Goal: Task Accomplishment & Management: Manage account settings

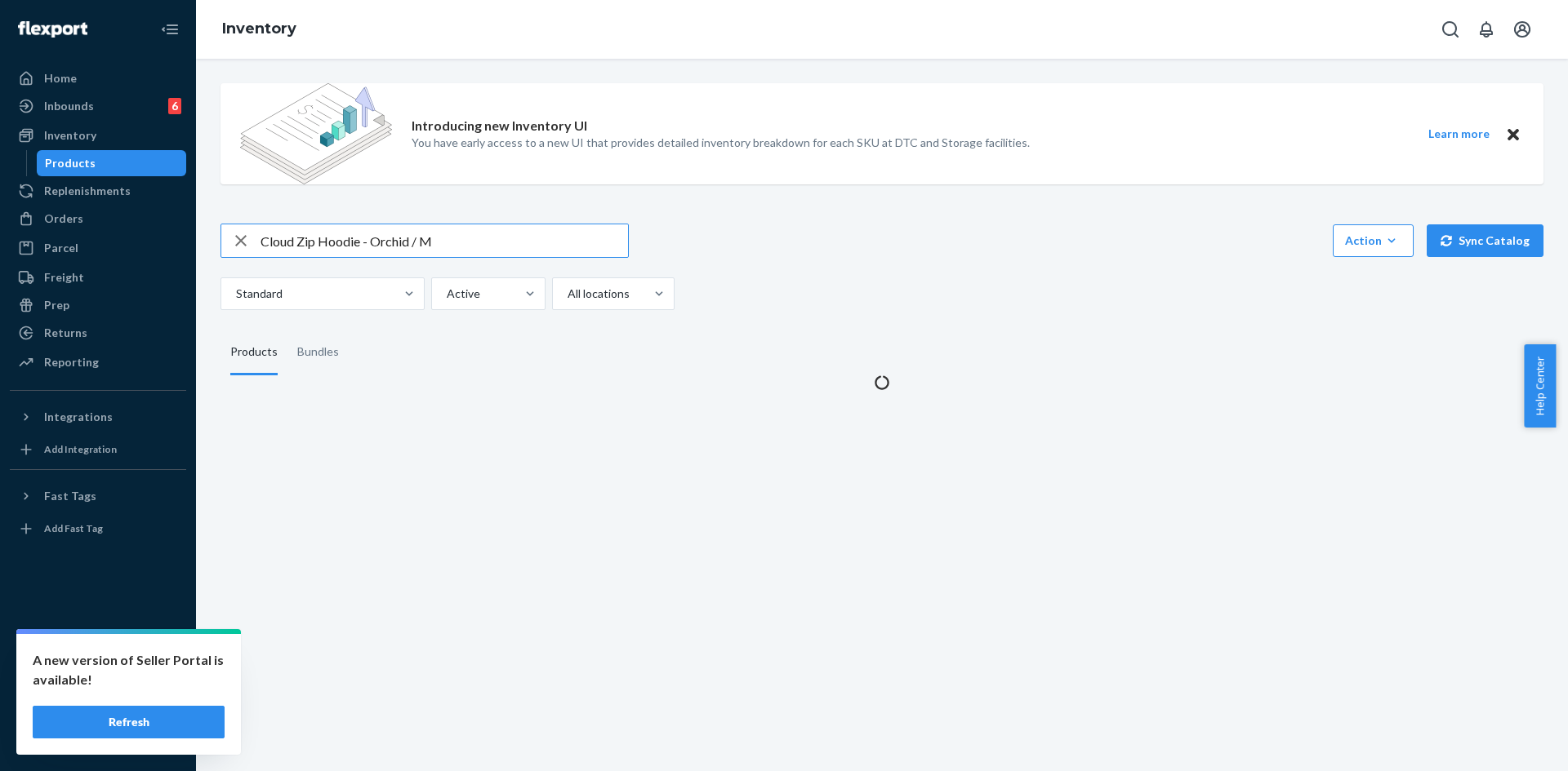
click at [379, 239] on input "Cloud Zip Hoodie - Orchid / M" at bounding box center [443, 240] width 367 height 33
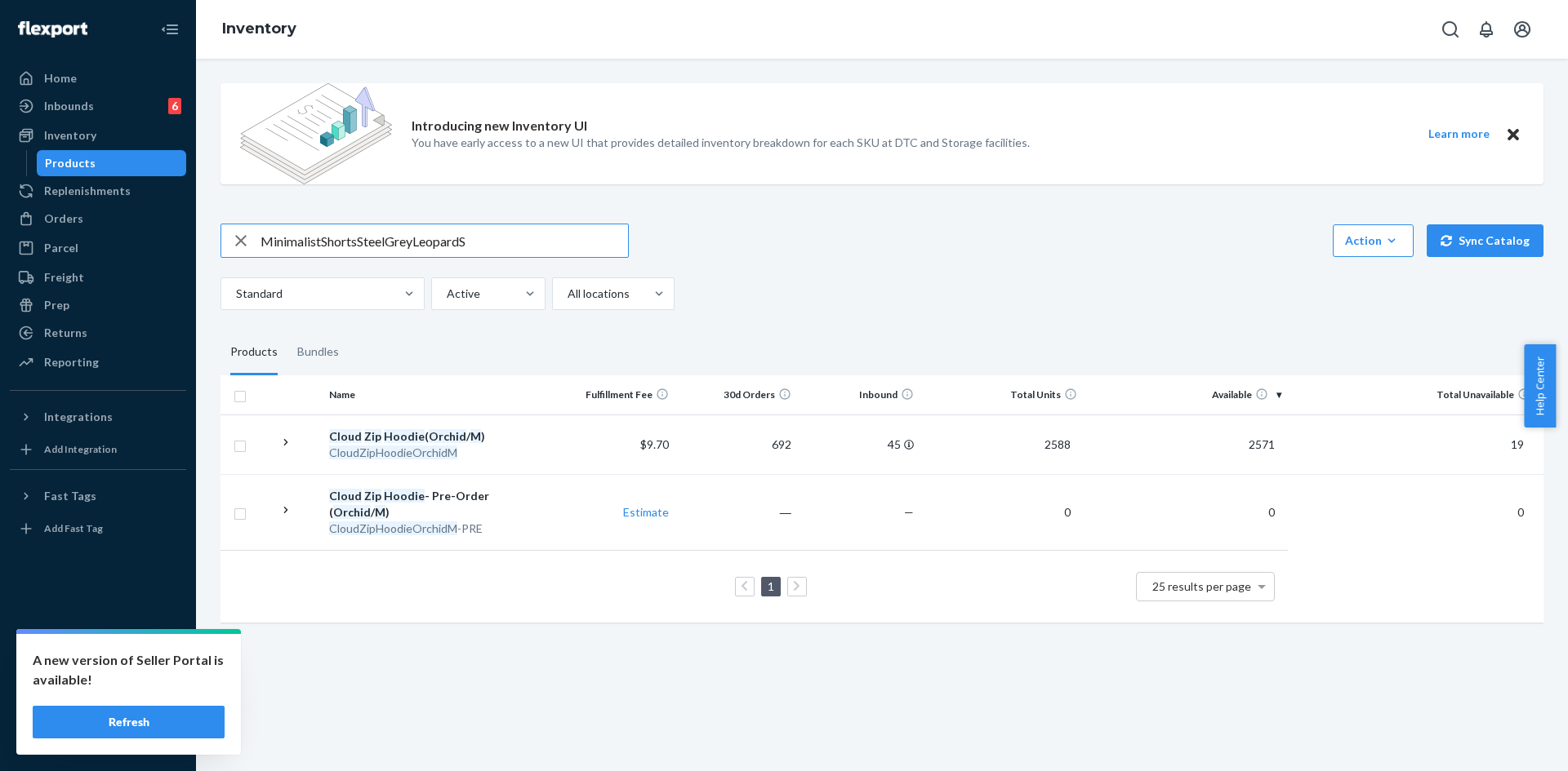
click at [321, 239] on input "MinimalistShortsSteelGreyLeopardS" at bounding box center [443, 240] width 367 height 33
click at [361, 246] on input "Minimalist ShortsSteelGreyLeopardS" at bounding box center [443, 240] width 367 height 33
click at [394, 240] on input "Minimalist Shorts SteelGreyLeopardS" at bounding box center [443, 240] width 367 height 33
click at [427, 242] on input "Minimalist Shorts Steel GreyLeopardS" at bounding box center [443, 240] width 367 height 33
click at [421, 240] on input "Minimalist Shorts Steel GreyLeopardS" at bounding box center [443, 240] width 367 height 33
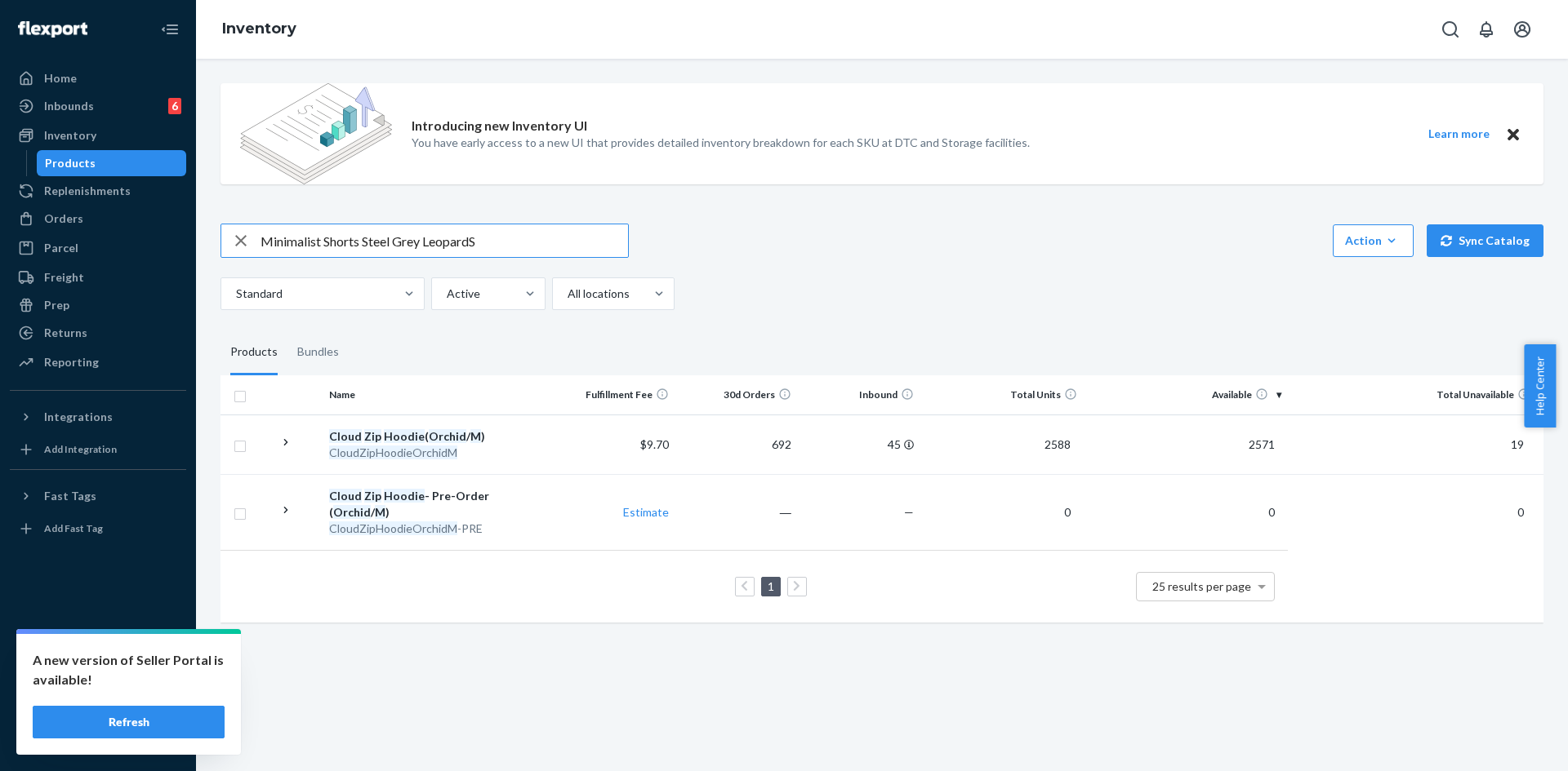
click at [476, 239] on input "Minimalist Shorts Steel Grey LeopardS" at bounding box center [443, 240] width 367 height 33
click at [474, 239] on input "Minimalist Shorts Steel Grey LeopardS" at bounding box center [443, 240] width 367 height 33
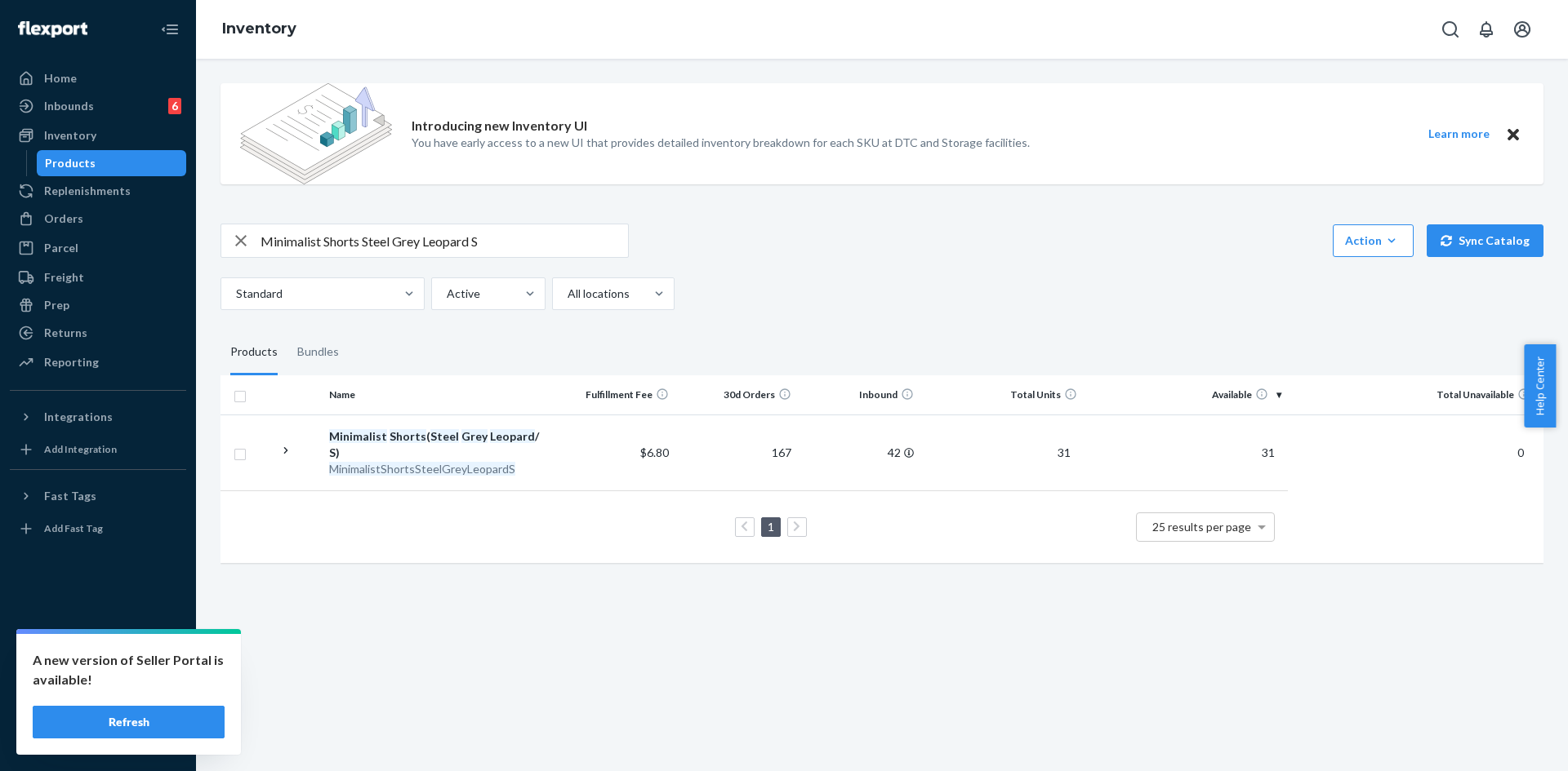
click at [309, 251] on input "Minimalist Shorts Steel Grey Leopard S" at bounding box center [443, 240] width 367 height 33
paste input "HoodieSteelGreyLeopard"
click at [318, 240] on input "MinimalistHoodieSteelGreyLeopardS" at bounding box center [443, 240] width 367 height 33
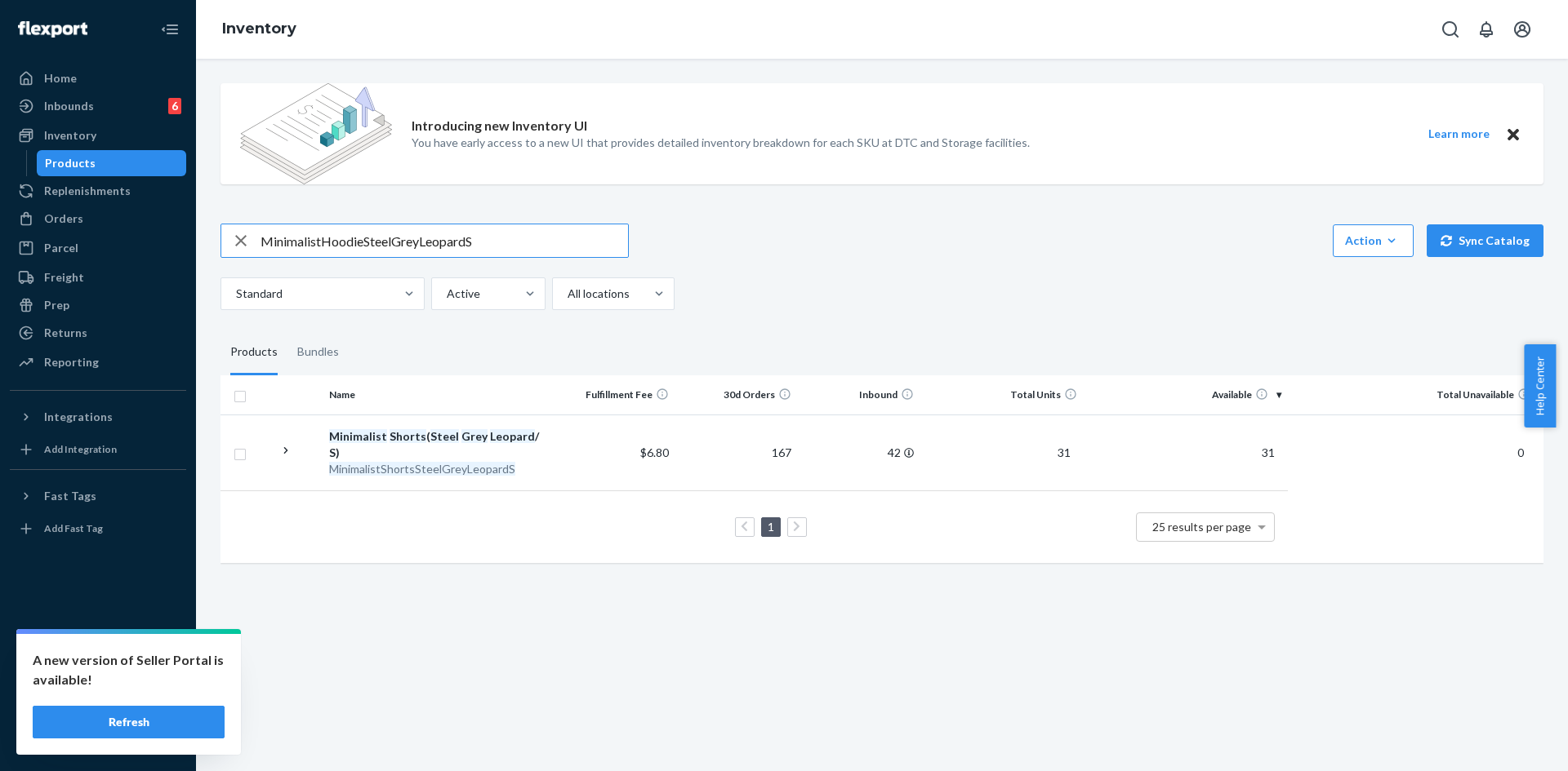
click at [322, 240] on input "MinimalistHoodieSteelGreyLeopardS" at bounding box center [443, 240] width 367 height 33
click at [365, 242] on input "Minimalist HoodieSteelGreyLeopardS" at bounding box center [443, 240] width 367 height 33
click at [401, 241] on input "Minimalist Hoodie SteelGreyLeopardS" at bounding box center [443, 240] width 367 height 33
click at [430, 242] on input "Minimalist Hoodie Steel GreyLeopardS" at bounding box center [443, 240] width 367 height 33
click at [478, 245] on input "Minimalist Hoodie Steel Grey LeopardS" at bounding box center [443, 240] width 367 height 33
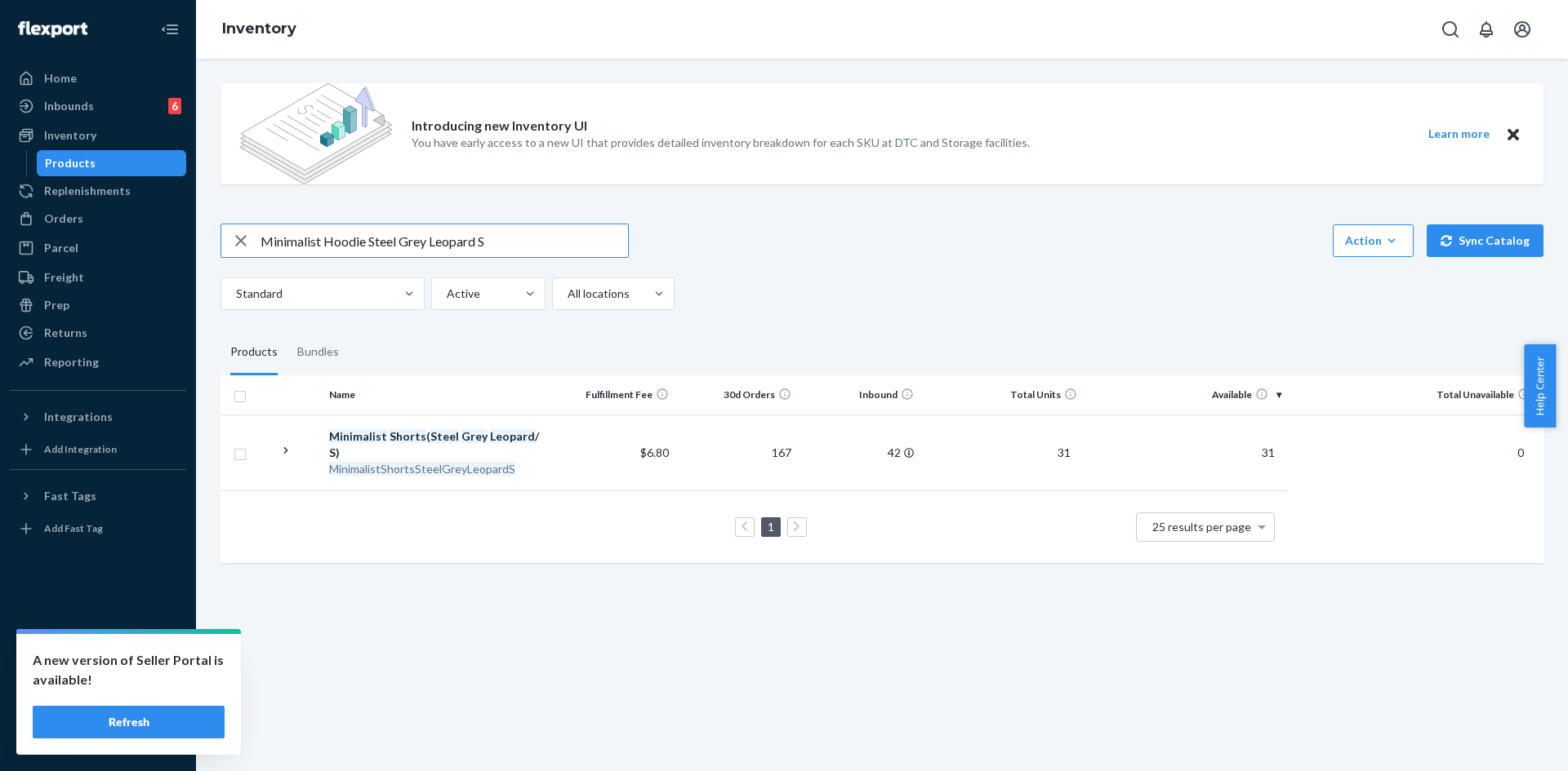
type input "Minimalist Hoodie Steel Grey Leopard S"
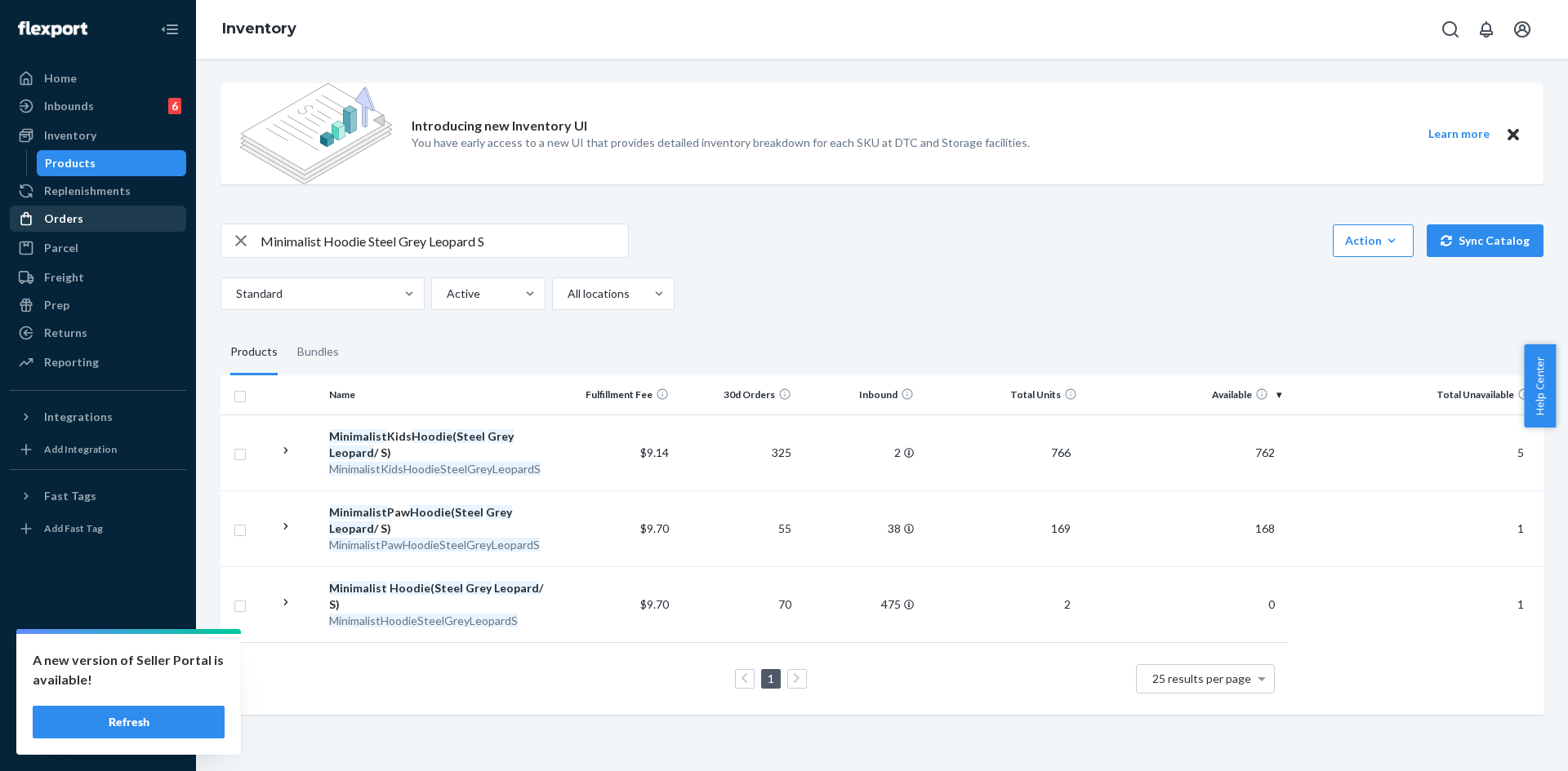
click at [59, 223] on div "Orders" at bounding box center [64, 218] width 39 height 16
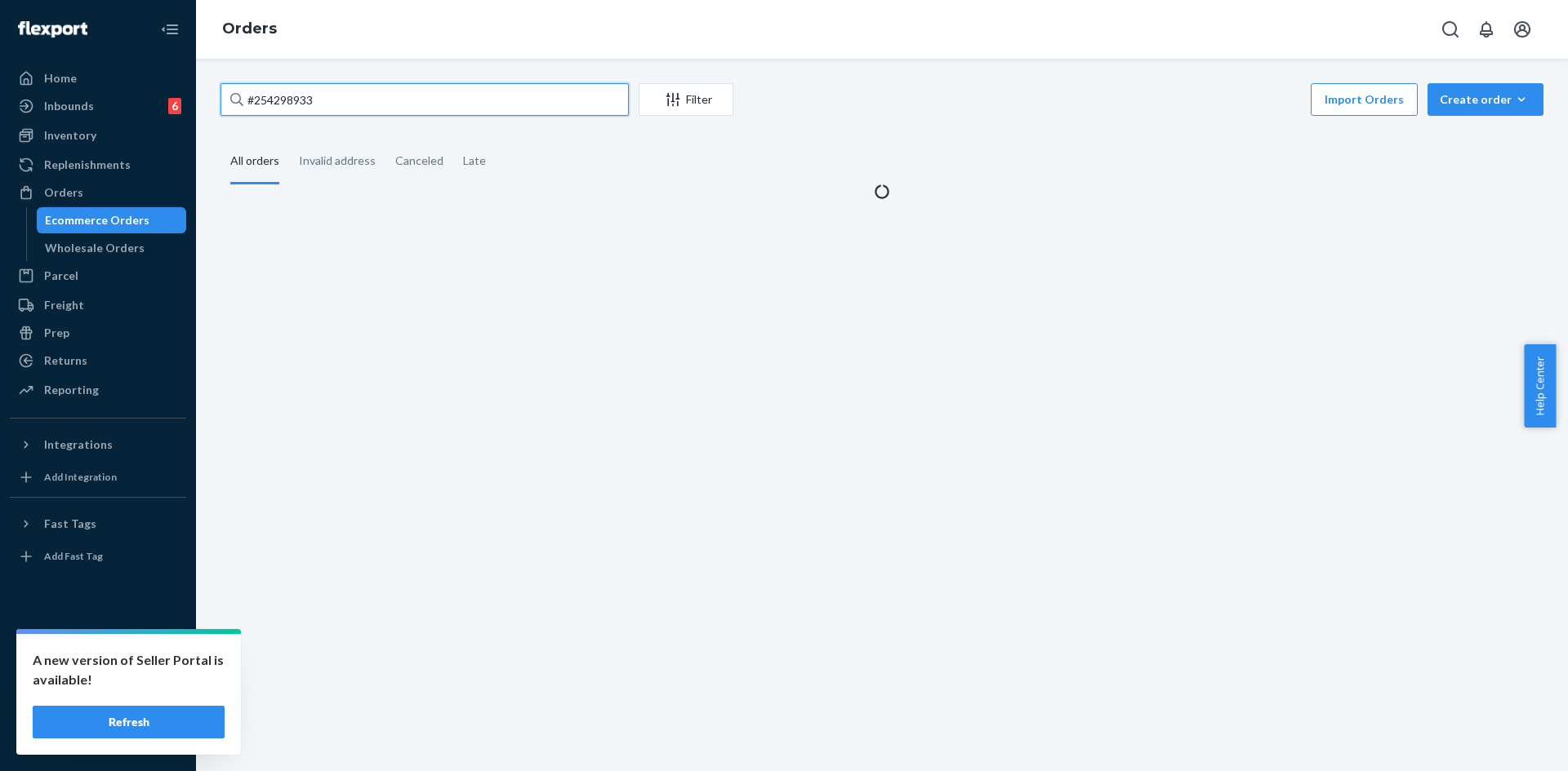
click at [380, 108] on input "#254298933" at bounding box center [425, 100] width 409 height 33
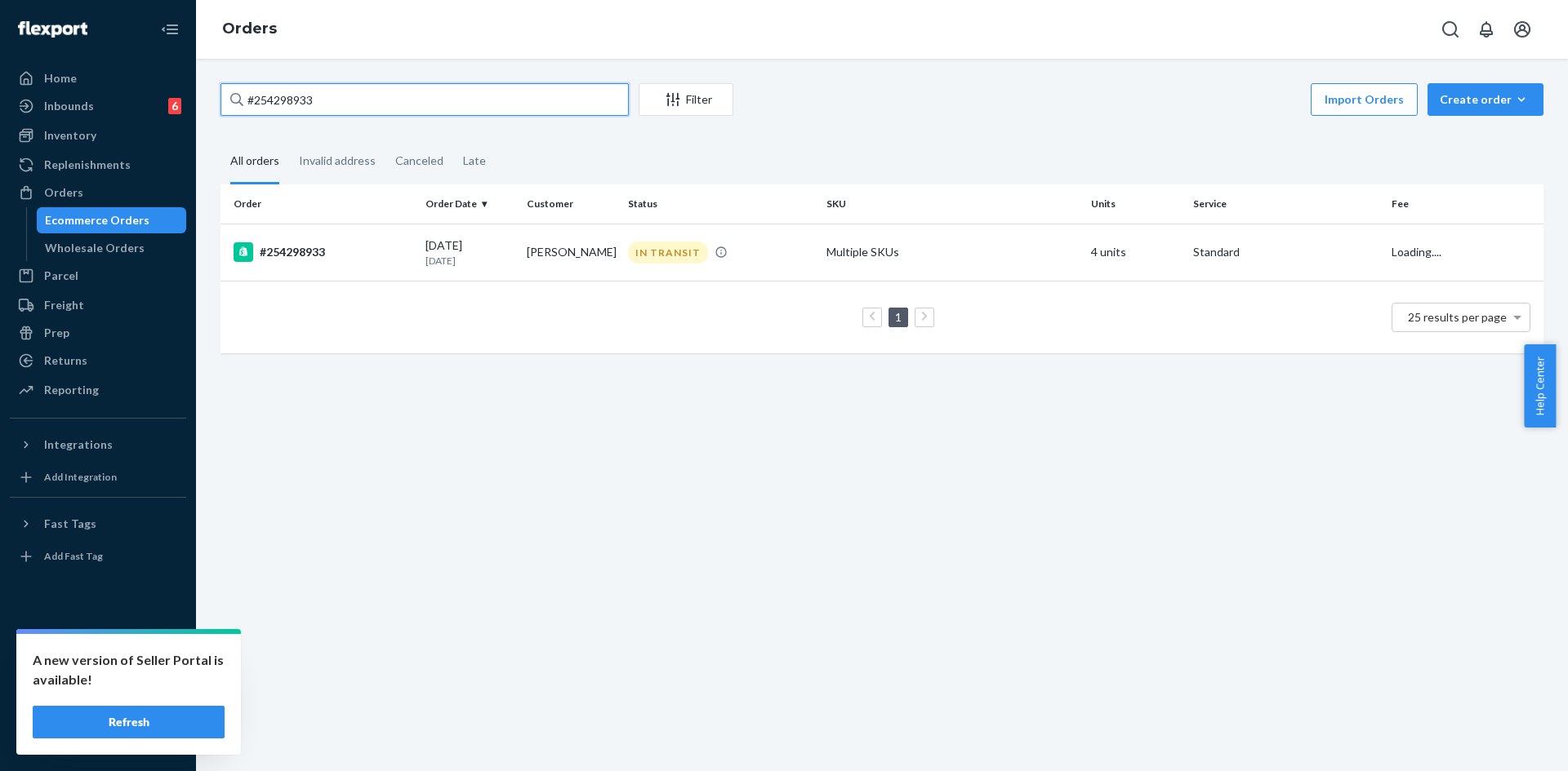
paste input "2328"
type input "#254292328"
click at [765, 272] on td "DELIVERED" at bounding box center [720, 252] width 198 height 57
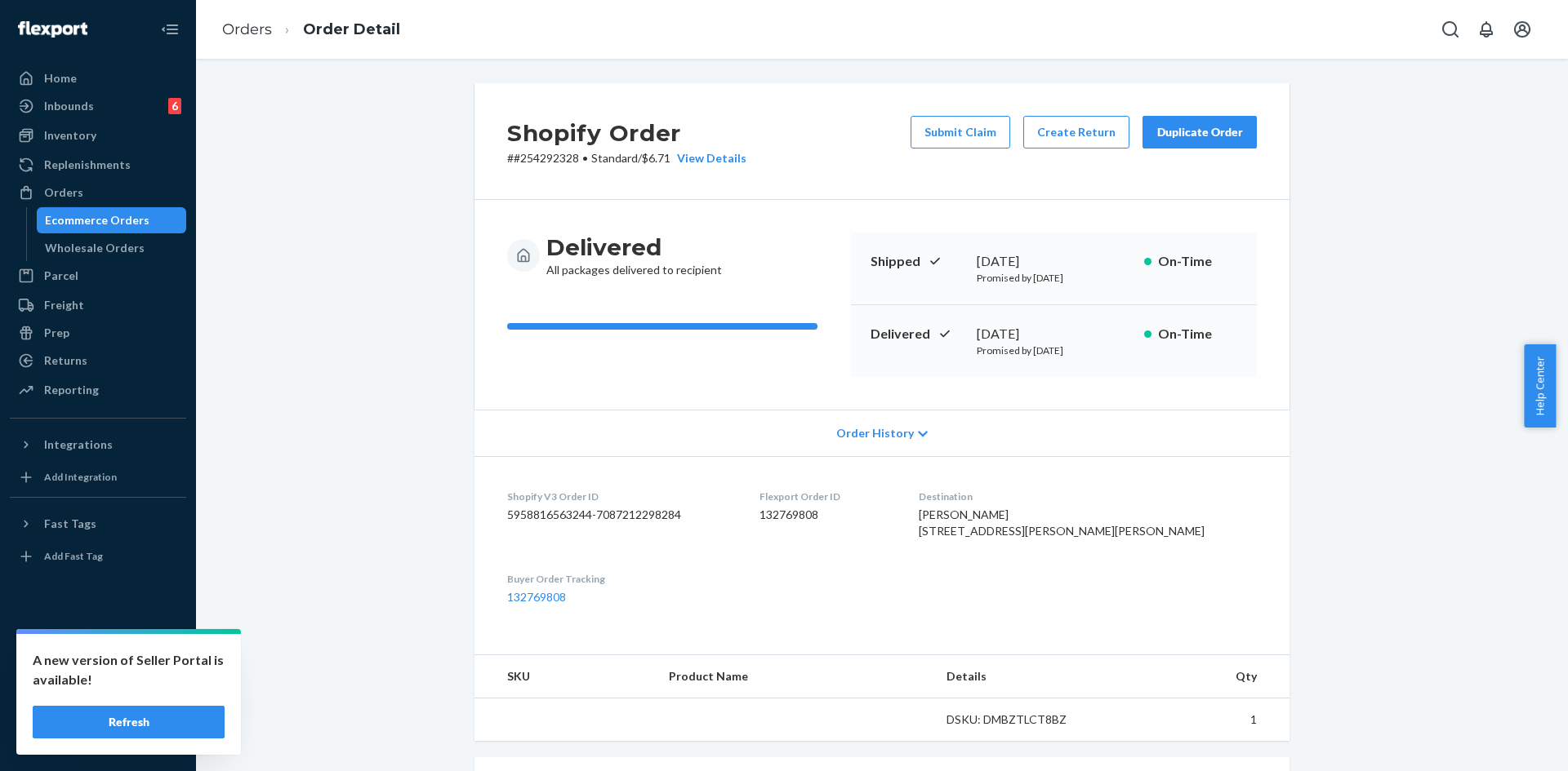
click at [1183, 134] on div "Duplicate Order" at bounding box center [1200, 131] width 86 height 16
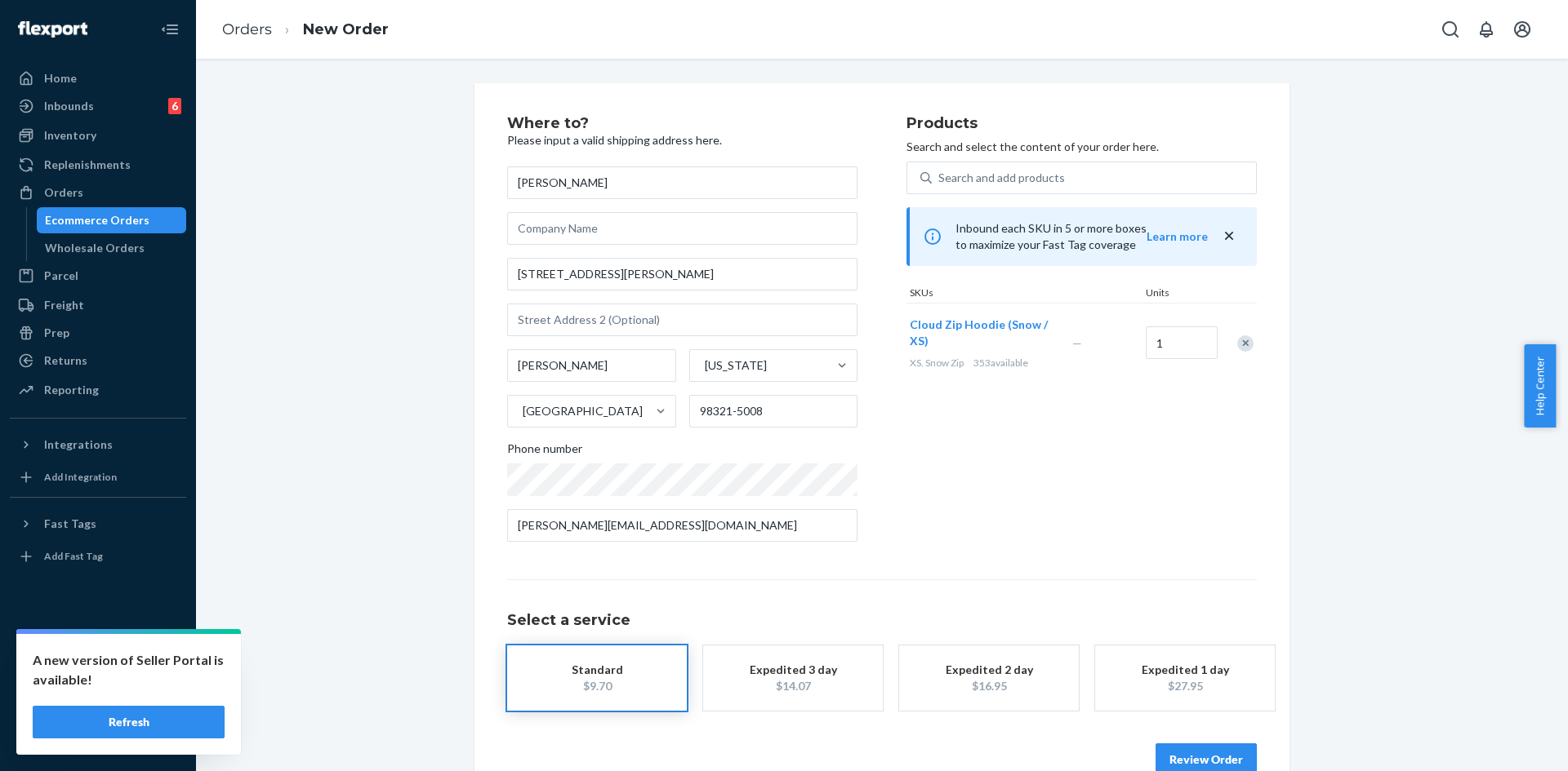
scroll to position [38, 0]
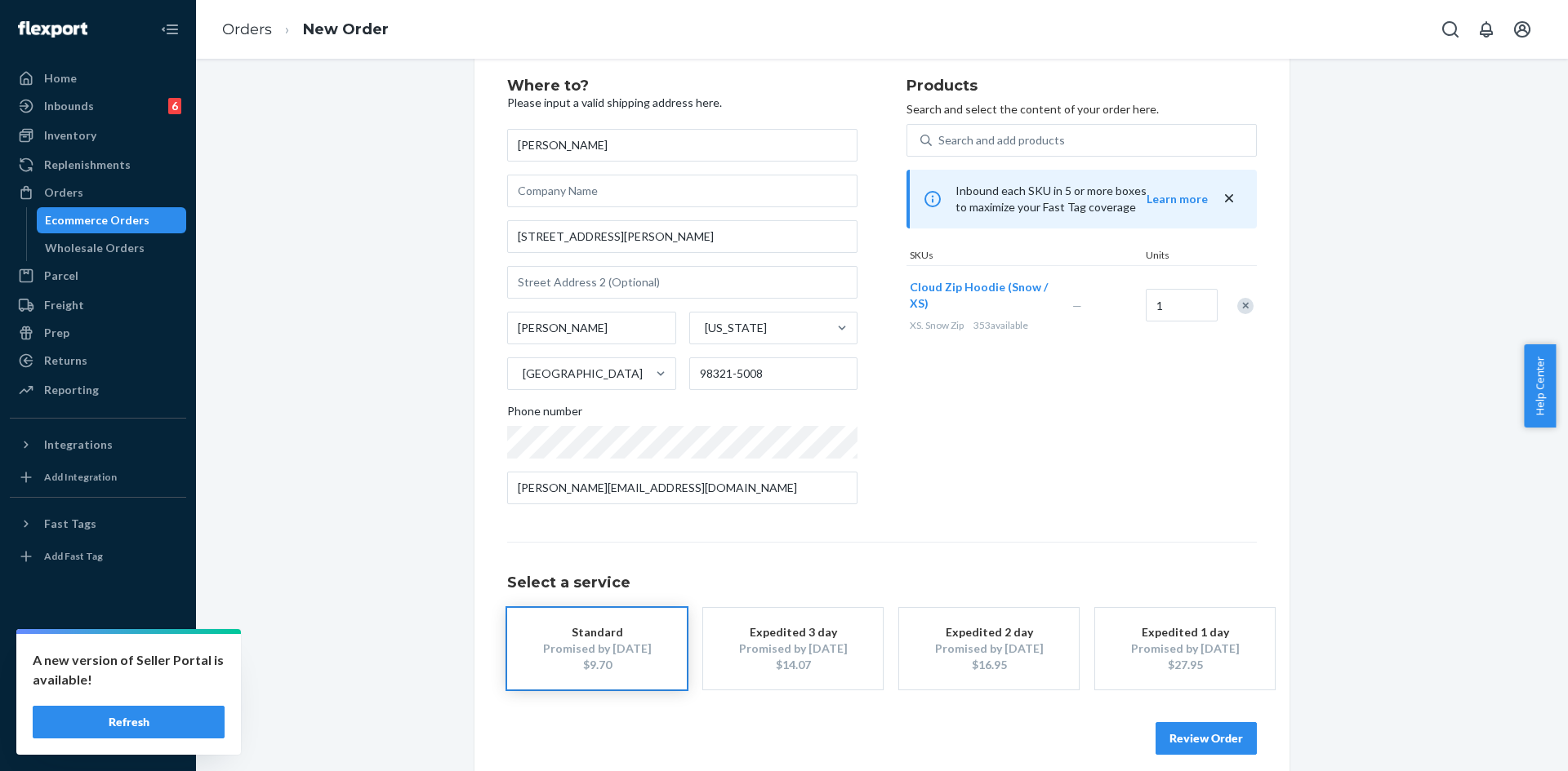
click at [1195, 739] on button "Review Order" at bounding box center [1206, 738] width 101 height 33
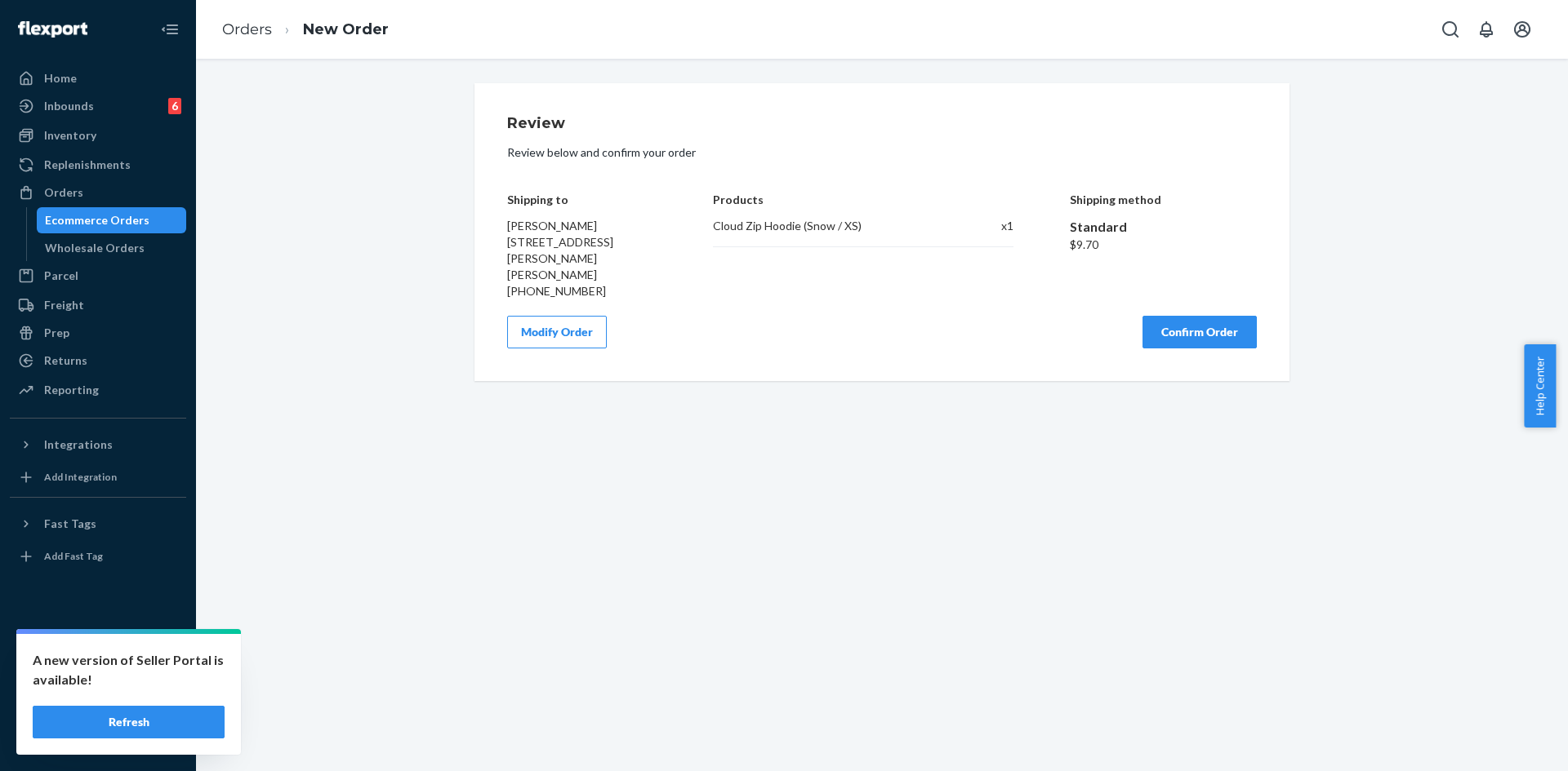
scroll to position [0, 0]
click at [1200, 320] on button "Confirm Order" at bounding box center [1200, 332] width 115 height 33
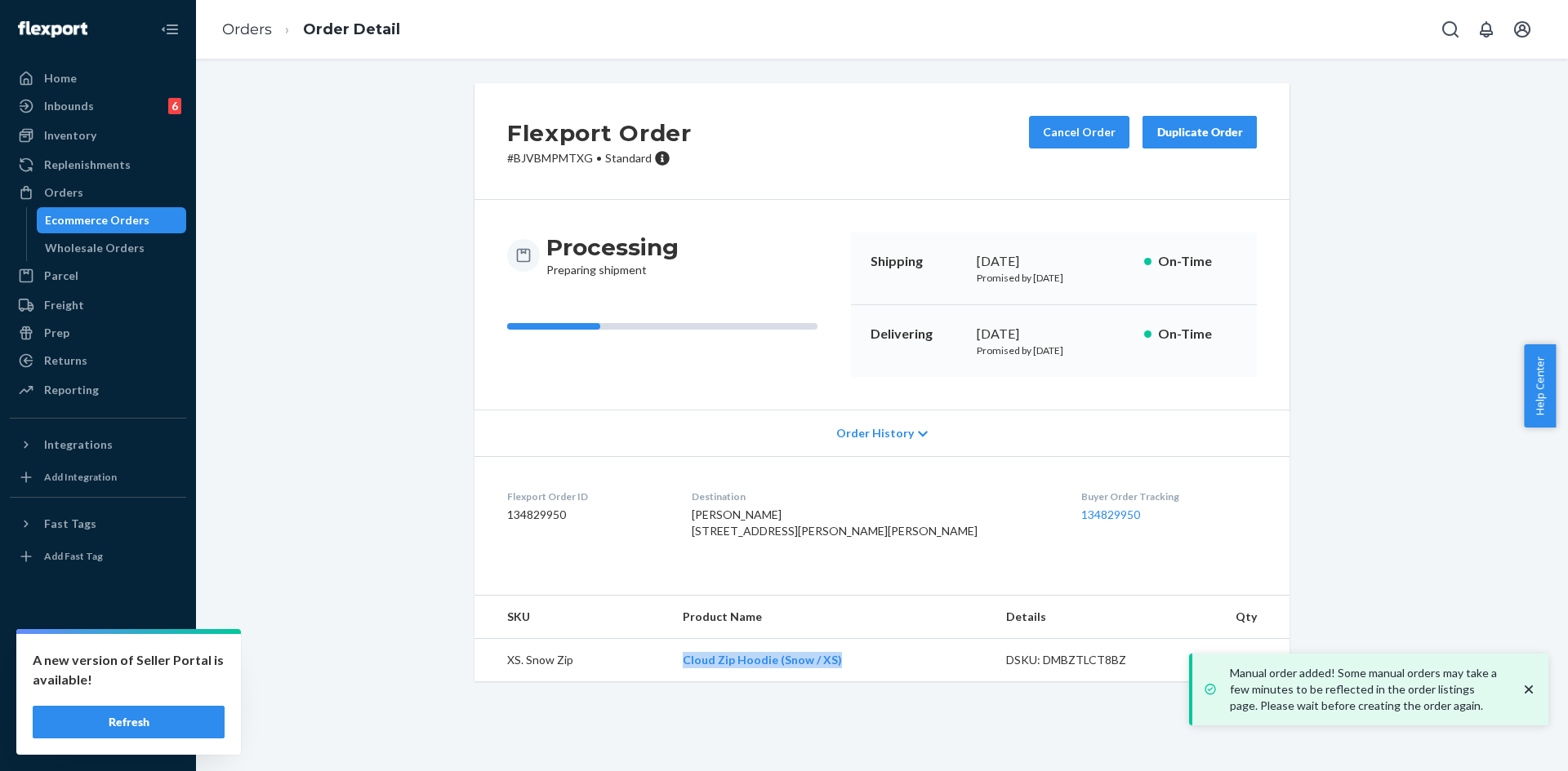
drag, startPoint x: 727, startPoint y: 702, endPoint x: 670, endPoint y: 702, distance: 57.0
click at [670, 683] on td "Cloud Zip Hoodie (Snow / XS)" at bounding box center [831, 661] width 323 height 43
copy link "Cloud Zip Hoodie (Snow / XS)"
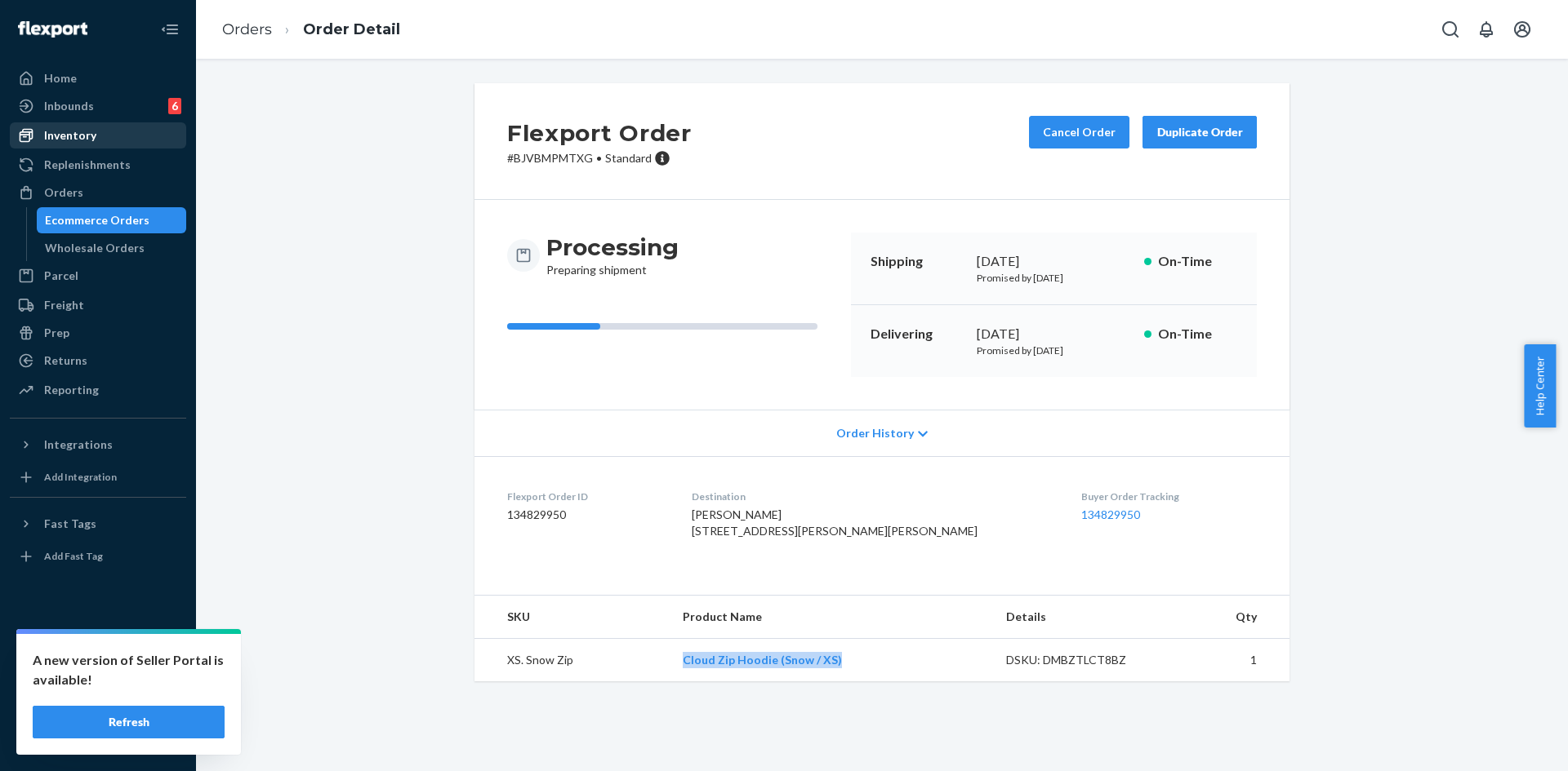
click at [73, 140] on div "Inventory" at bounding box center [70, 135] width 53 height 16
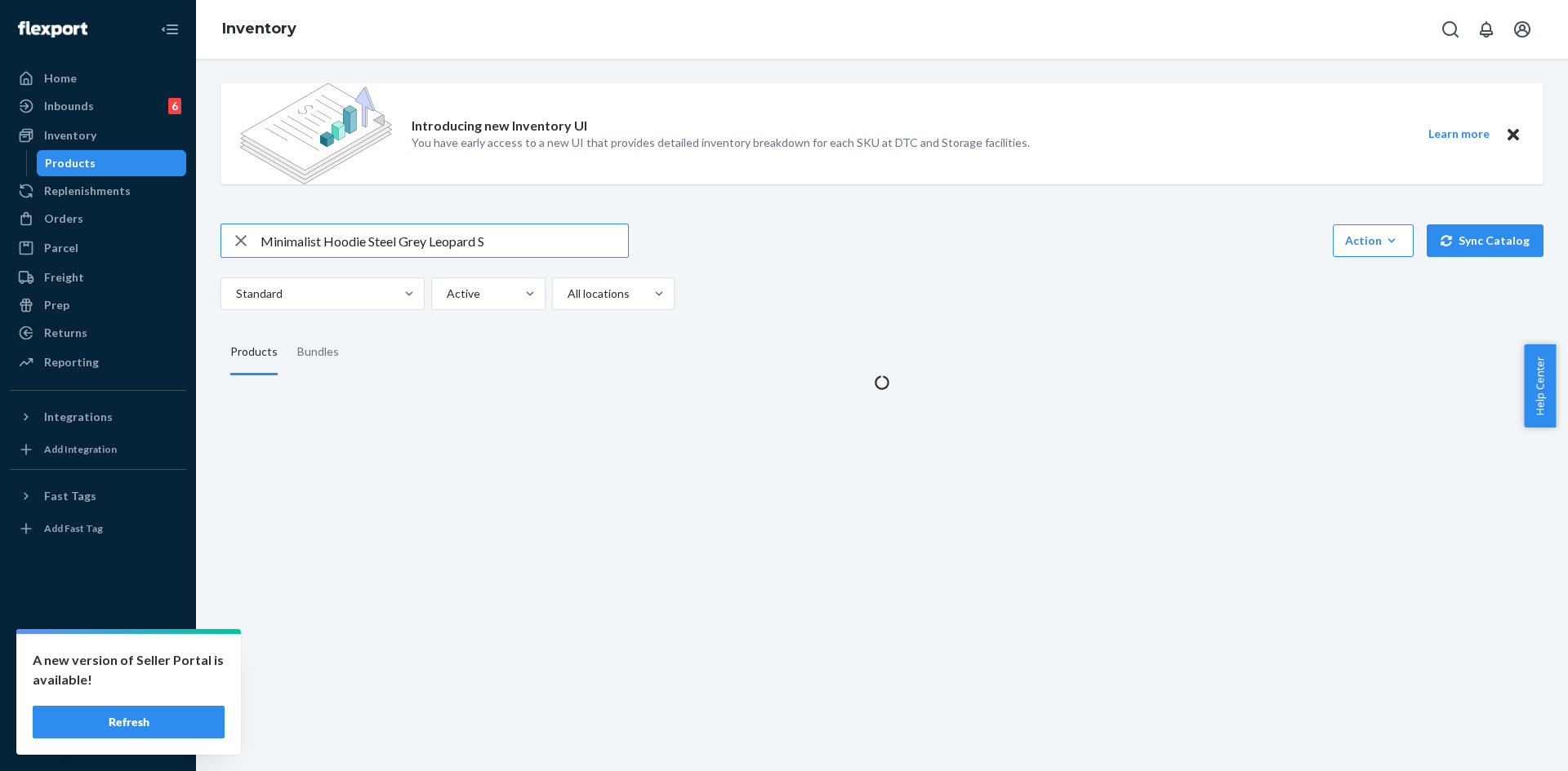
click at [468, 240] on input "Minimalist Hoodie Steel Grey Leopard S" at bounding box center [443, 240] width 367 height 33
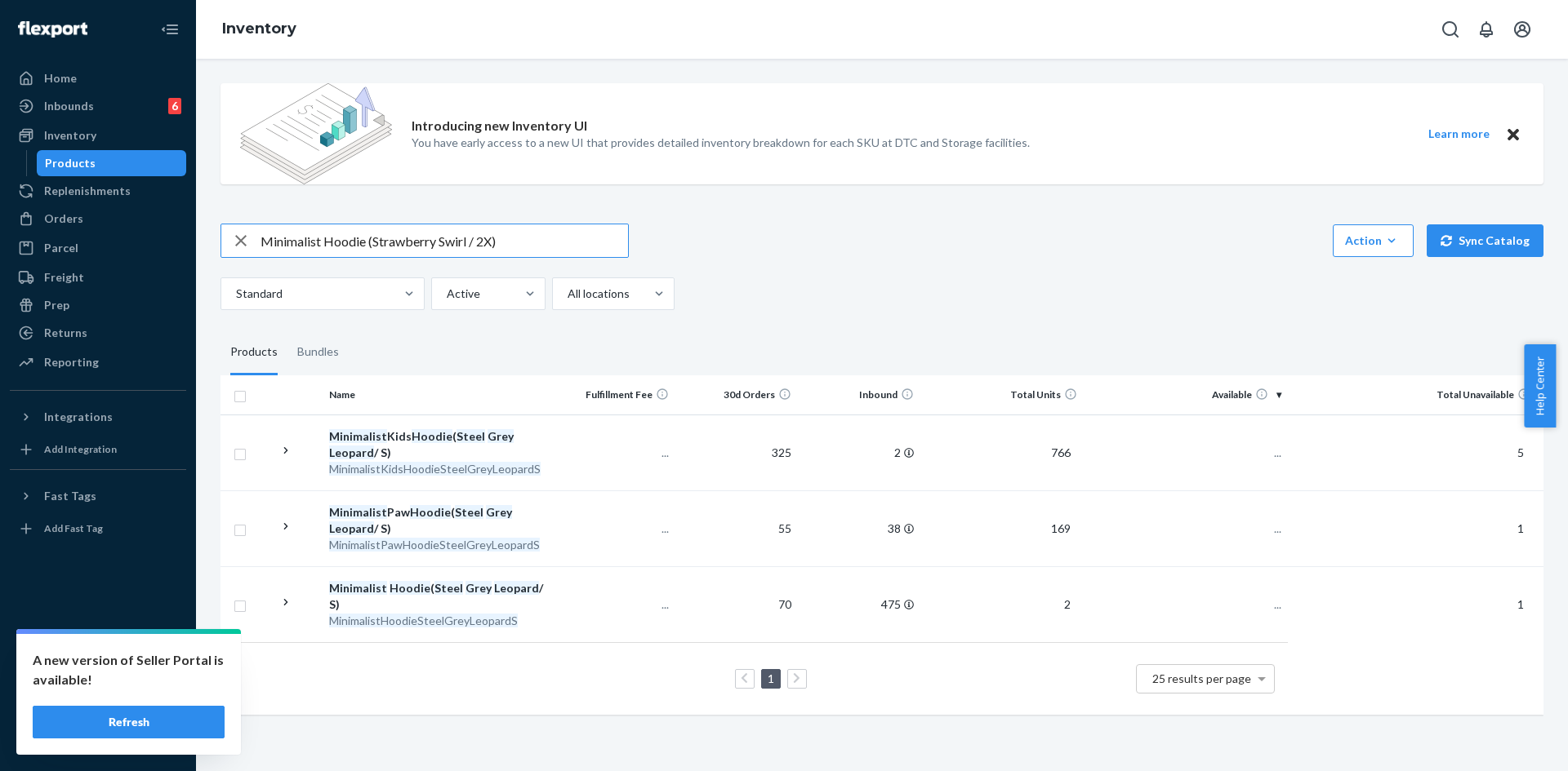
click at [371, 244] on input "Minimalist Hoodie (Strawberry Swirl / 2X)" at bounding box center [443, 240] width 367 height 33
click at [496, 242] on input "Minimalist Hoodie Strawberry Swirl / 2X)" at bounding box center [443, 240] width 367 height 33
type input "Minimalist Hoodie Strawberry Swirl / 2X"
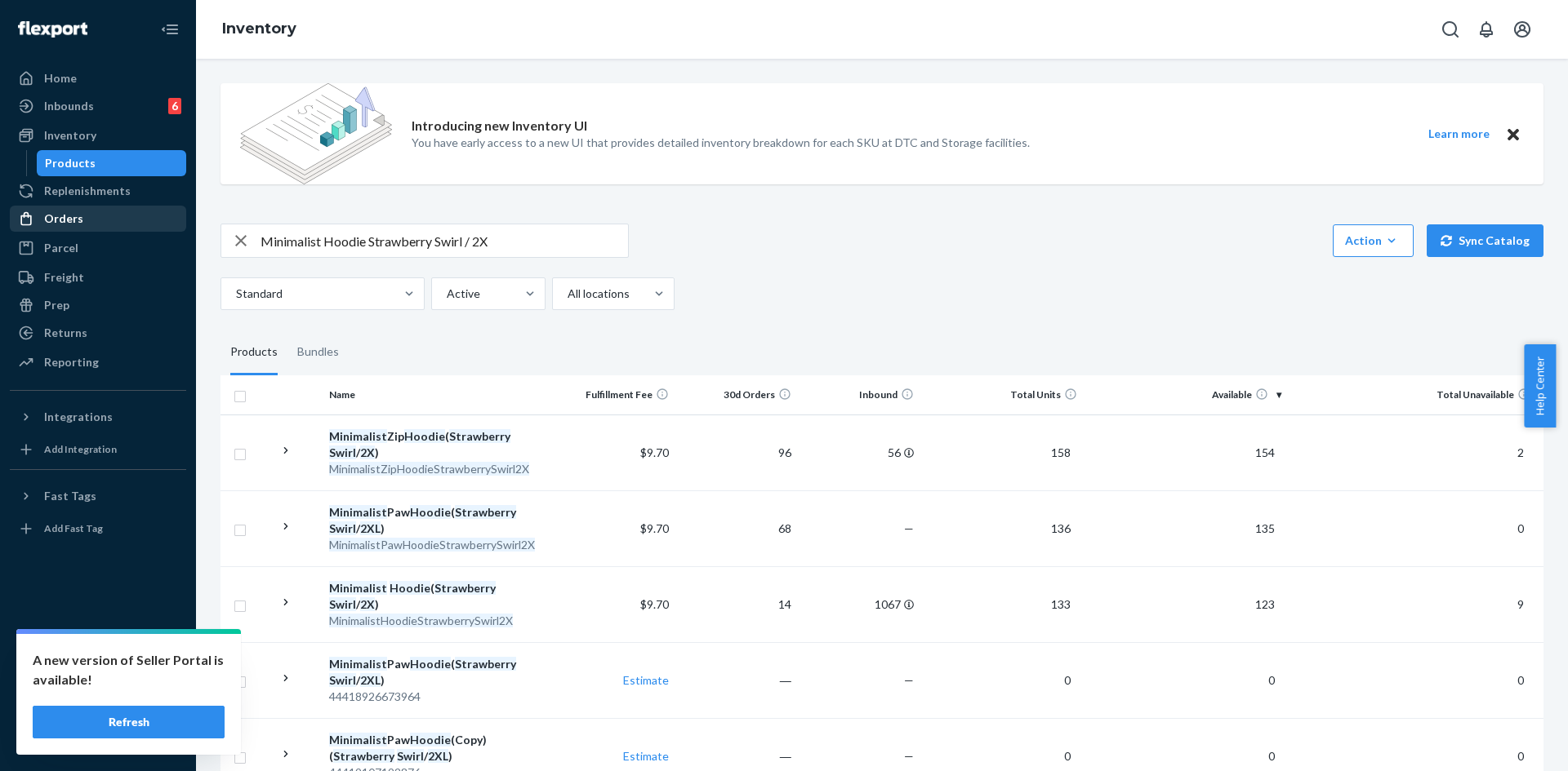
click at [65, 229] on div "Orders" at bounding box center [98, 219] width 173 height 23
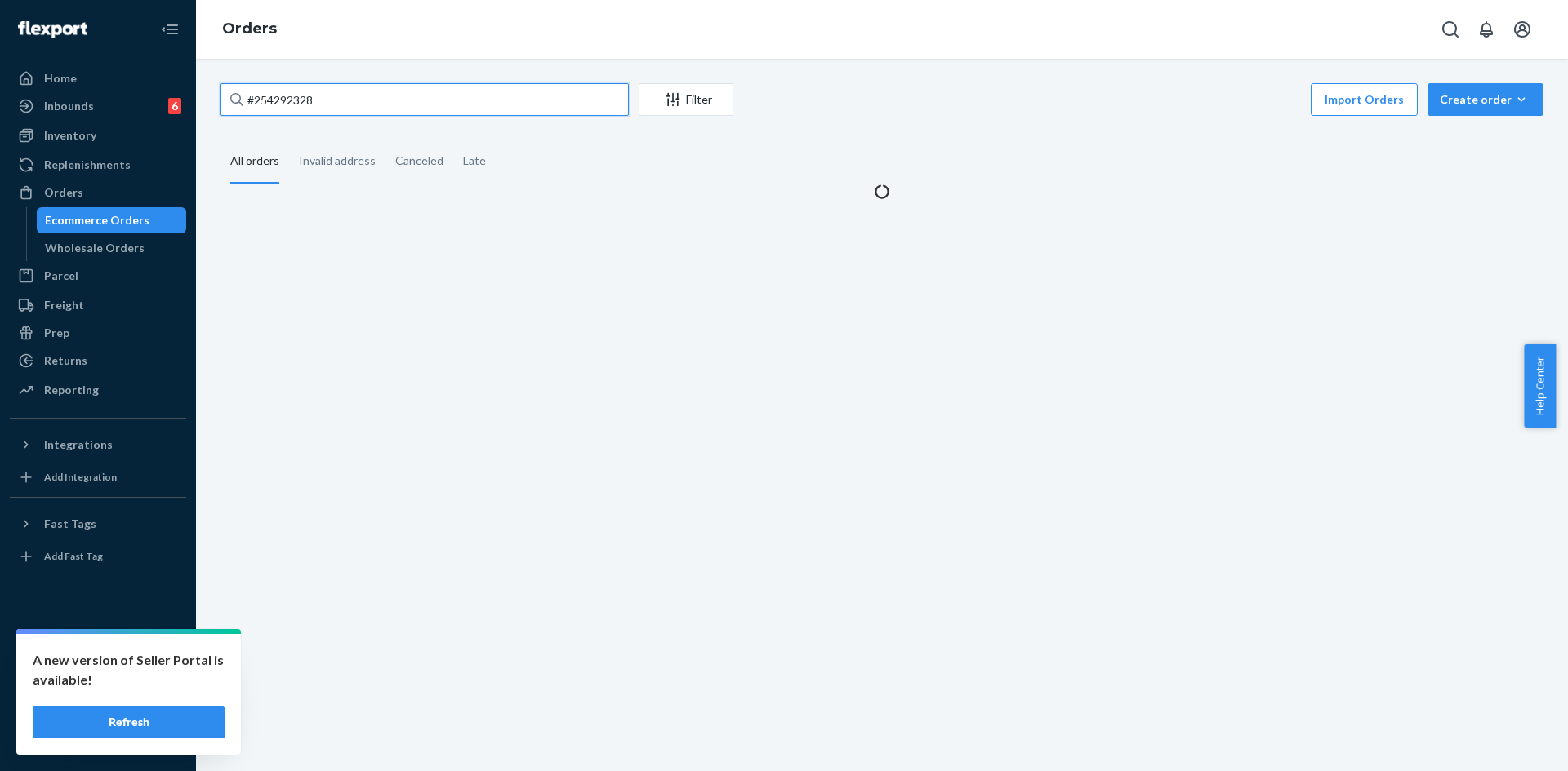
click at [323, 90] on input "#254292328" at bounding box center [425, 100] width 409 height 33
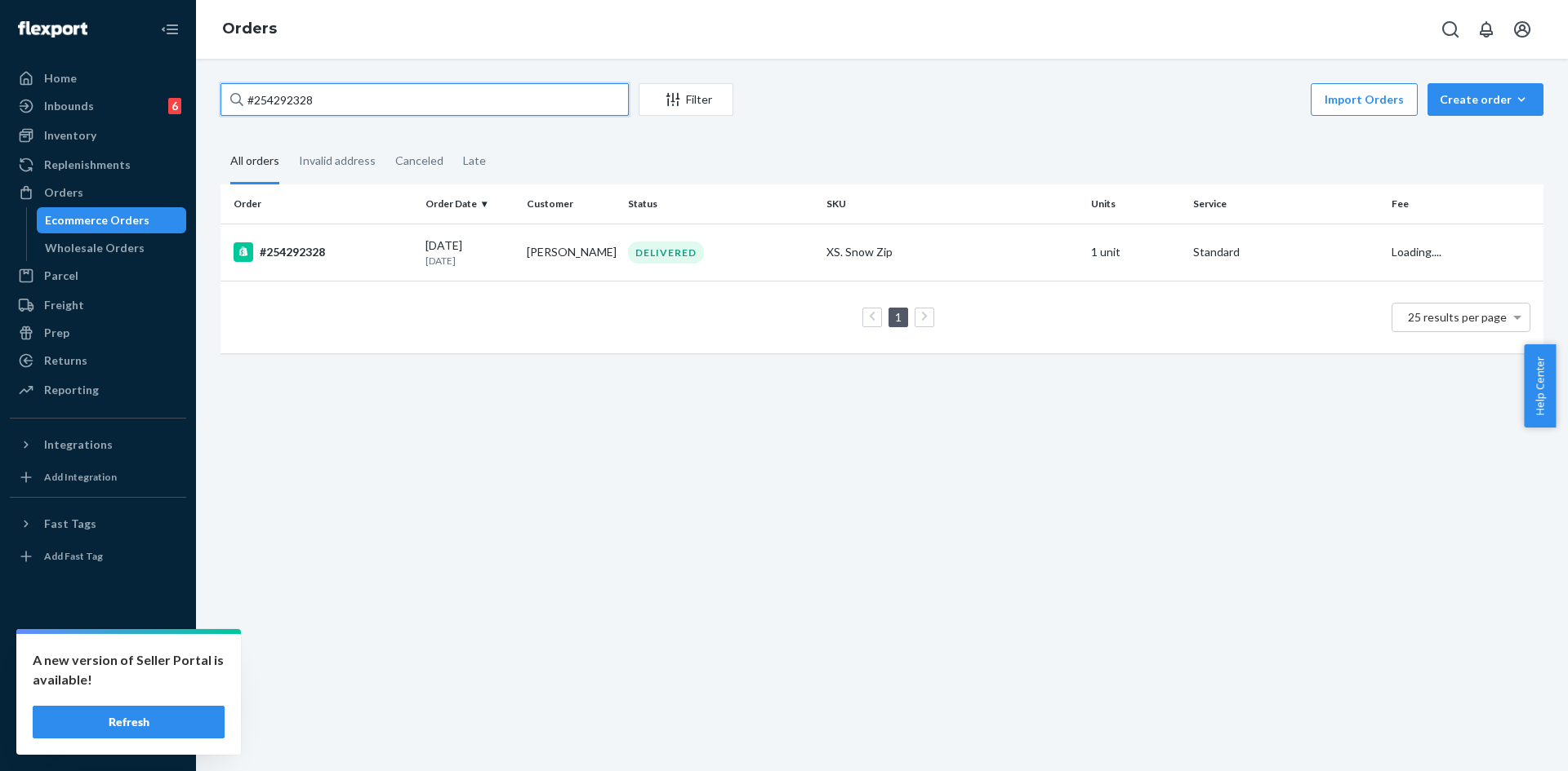
click at [323, 90] on input "#254292328" at bounding box center [425, 100] width 409 height 33
paste input "2541549"
type input "254154928"
click at [661, 263] on div "DELIVERED" at bounding box center [665, 252] width 76 height 22
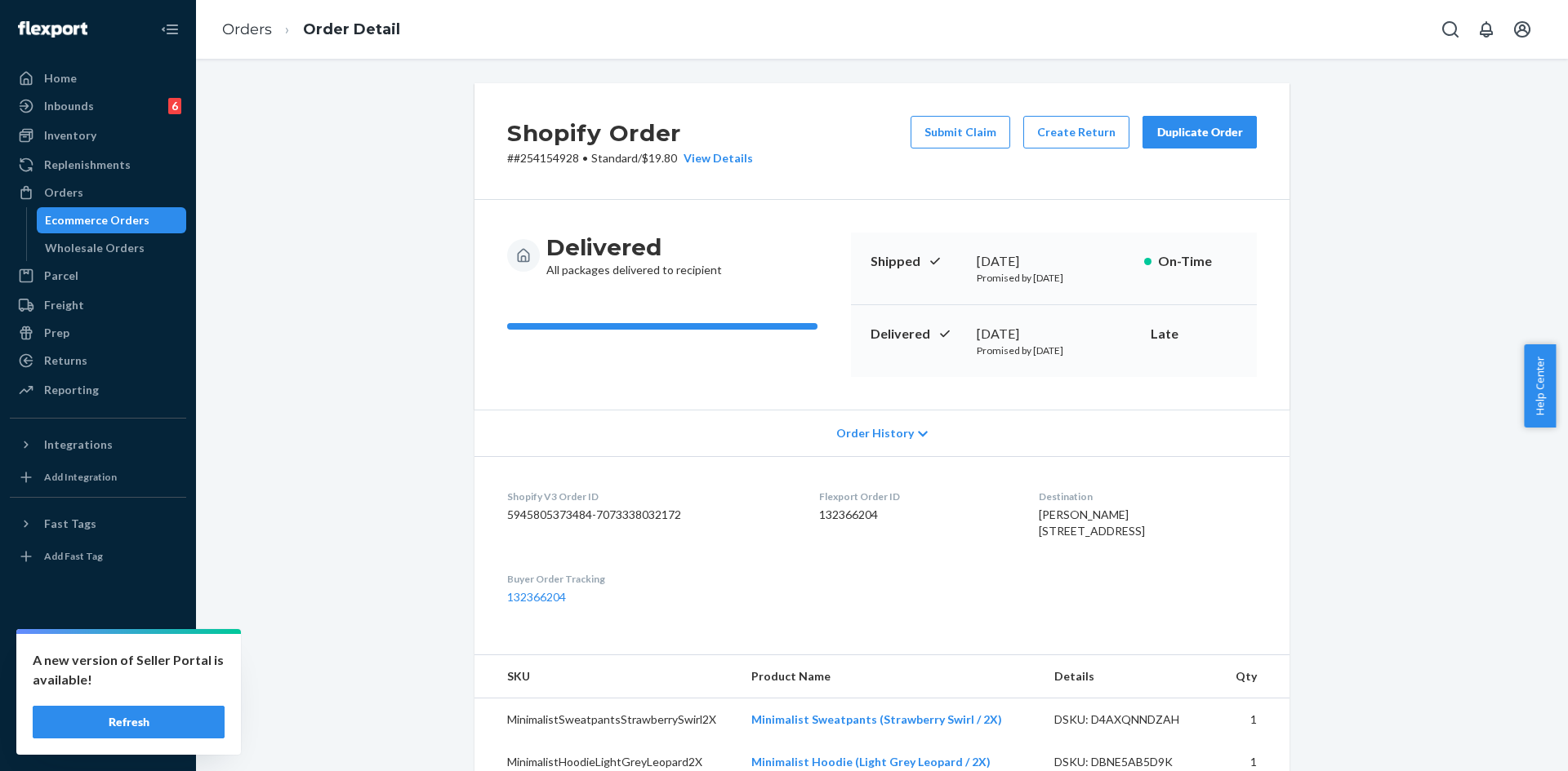
click at [1170, 141] on button "Duplicate Order" at bounding box center [1200, 131] width 115 height 33
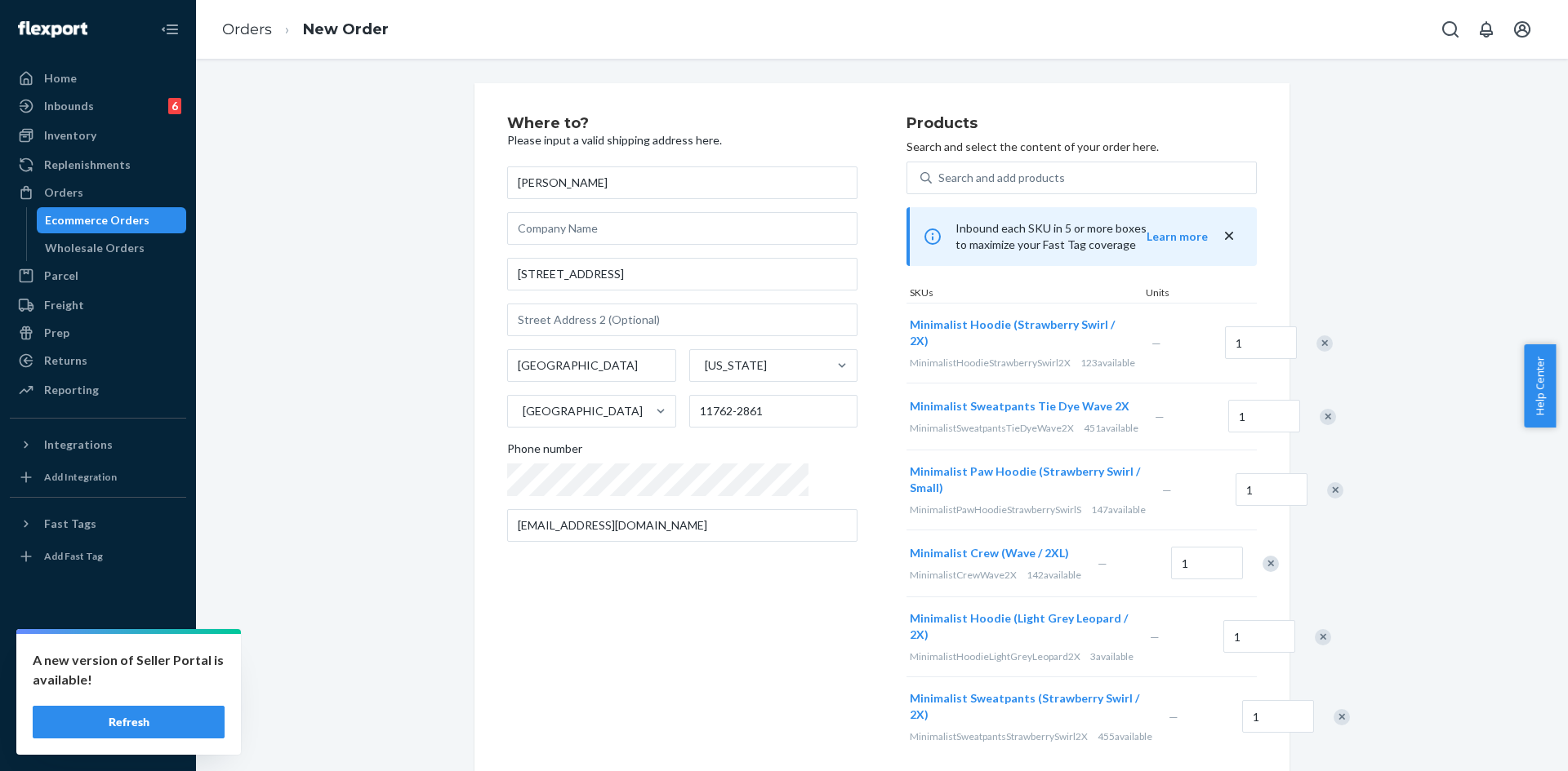
click at [1298, 439] on div at bounding box center [1318, 417] width 40 height 43
click at [1320, 425] on div "Remove Item" at bounding box center [1327, 416] width 16 height 16
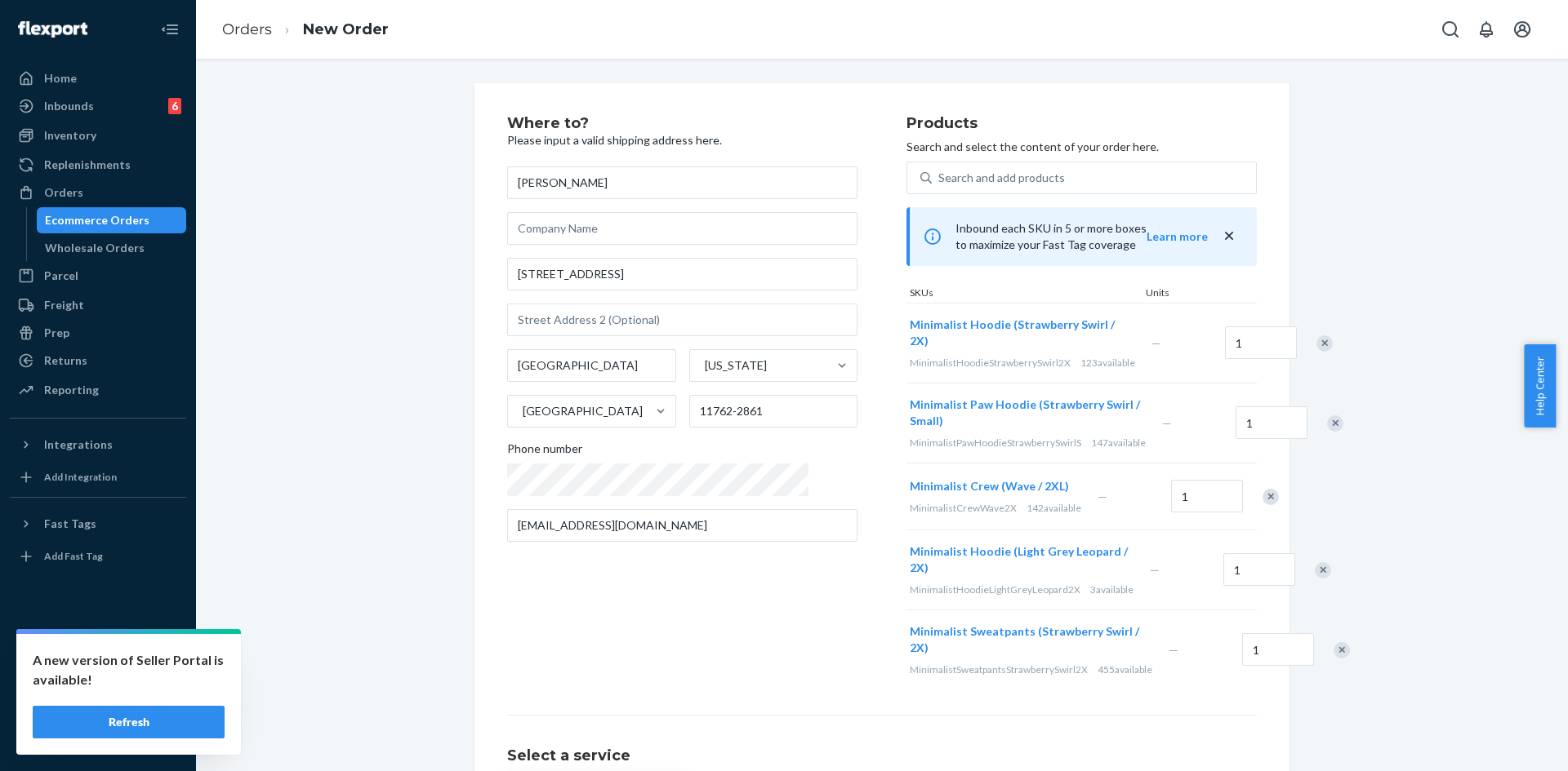
click at [1327, 432] on div "Remove Item" at bounding box center [1334, 423] width 16 height 16
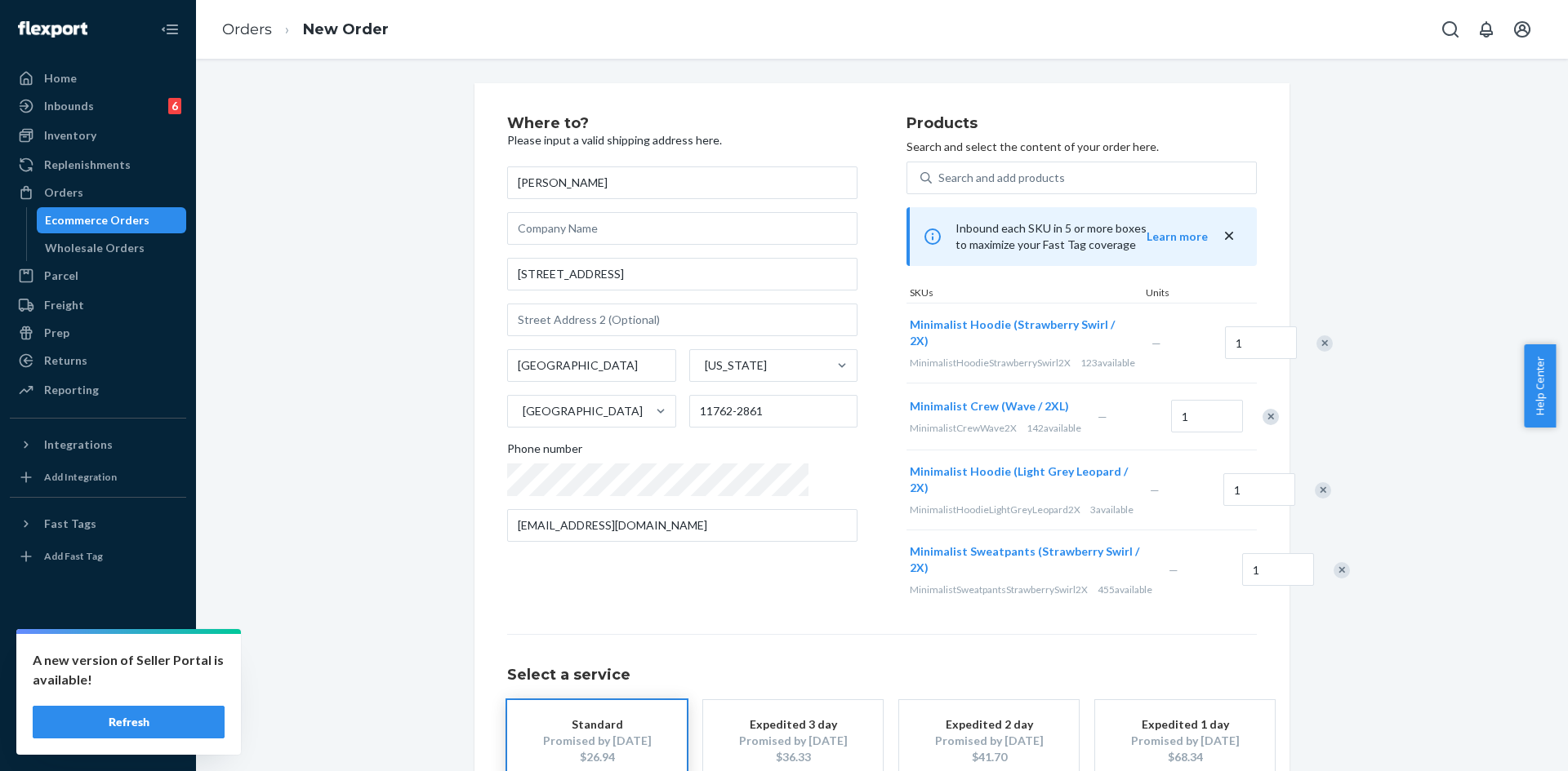
click at [1233, 440] on div "Minimalist Crew (Wave / 2XL) MinimalistCrewWave2X 142 available — 1" at bounding box center [1081, 416] width 350 height 67
click at [1241, 439] on div at bounding box center [1261, 417] width 40 height 43
click at [1263, 425] on div "Remove Item" at bounding box center [1270, 416] width 16 height 16
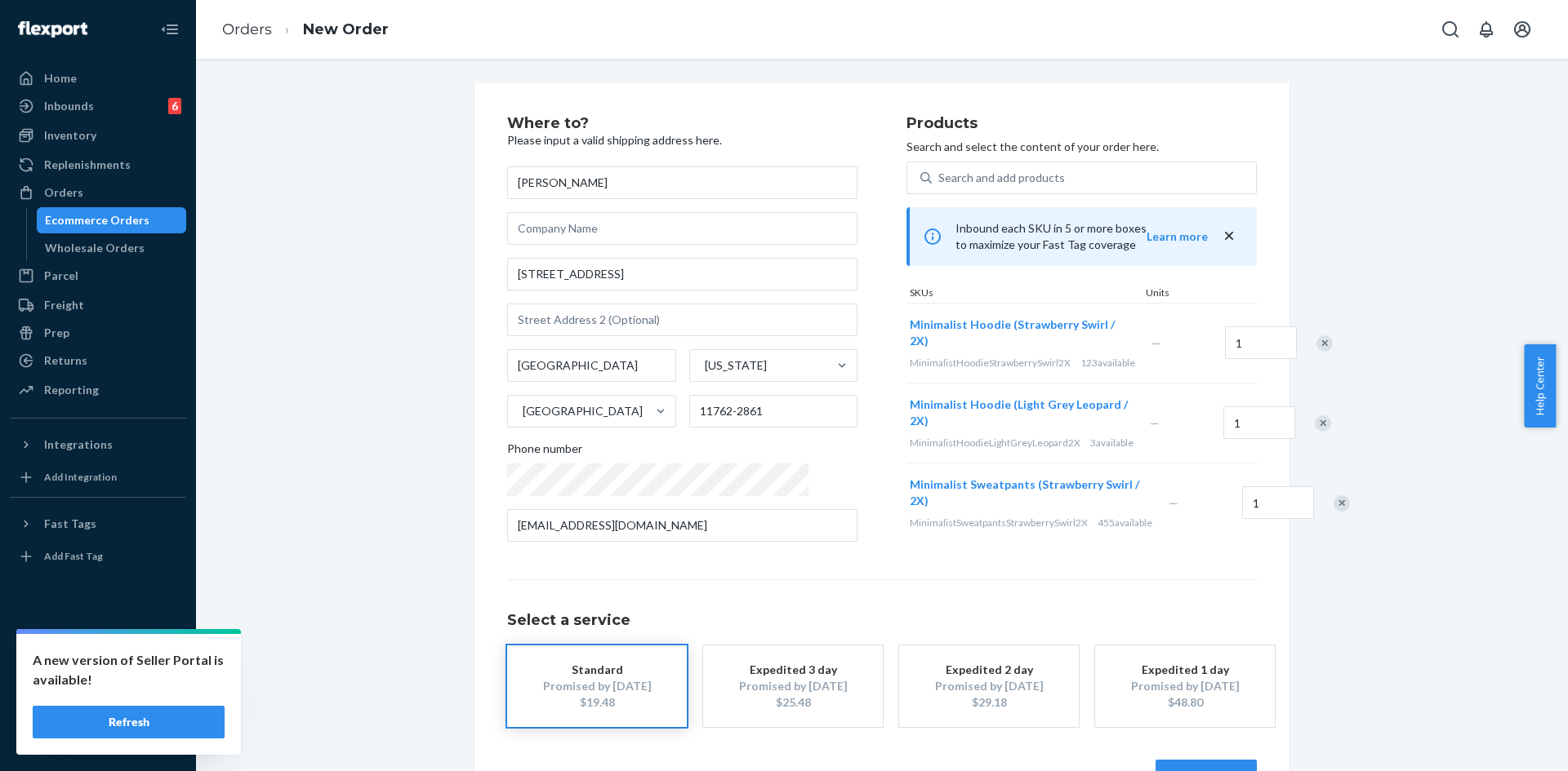
click at [1238, 429] on div "Minimalist Hoodie (Strawberry Swirl / 2X) MinimalistHoodieStrawberrySwirl2X 123…" at bounding box center [1081, 423] width 350 height 240
click at [1294, 429] on div at bounding box center [1313, 424] width 40 height 43
click at [1314, 432] on div "Remove Item" at bounding box center [1322, 423] width 16 height 16
click at [1333, 432] on div "Remove Item" at bounding box center [1341, 423] width 16 height 16
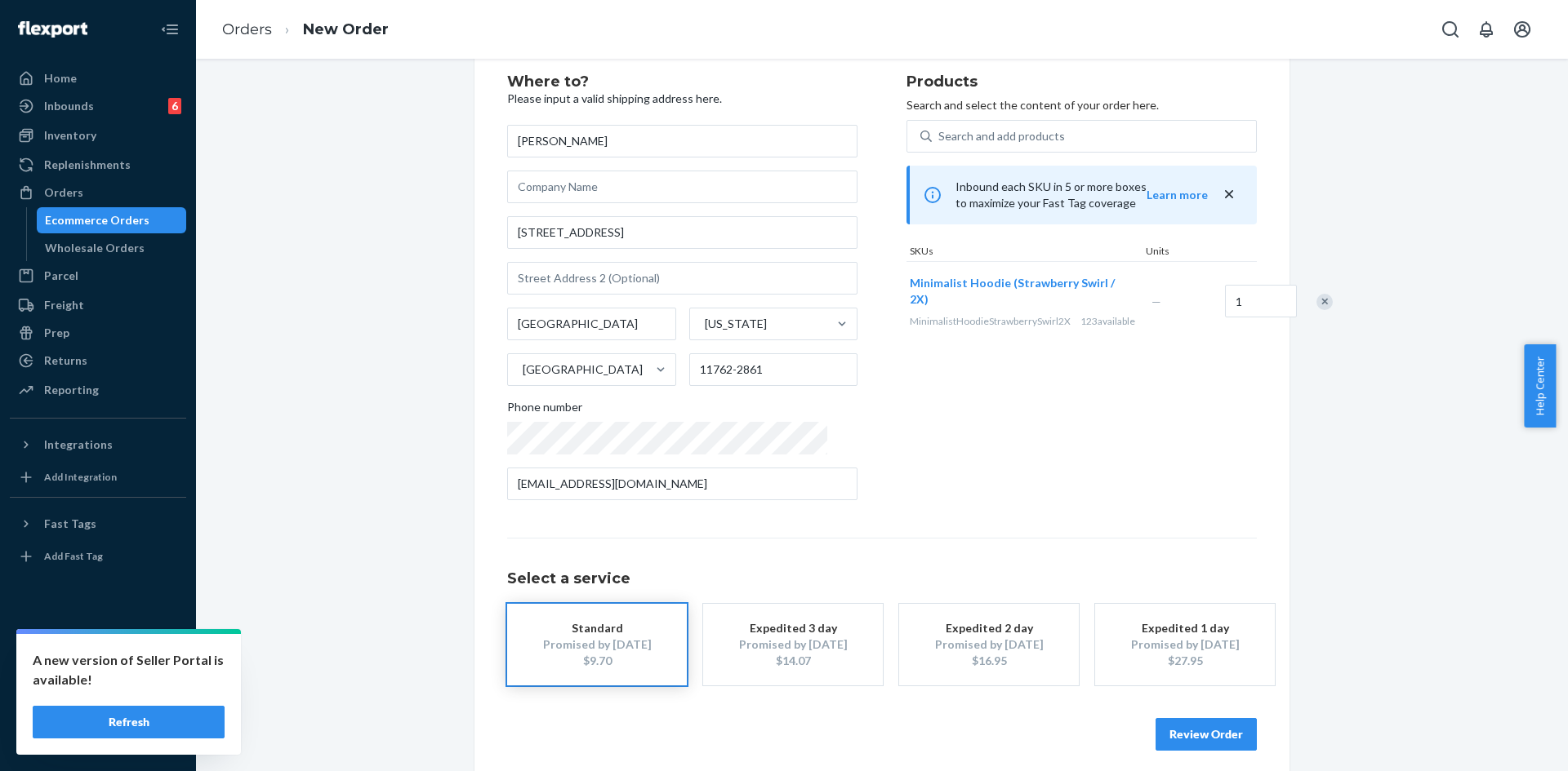
scroll to position [54, 0]
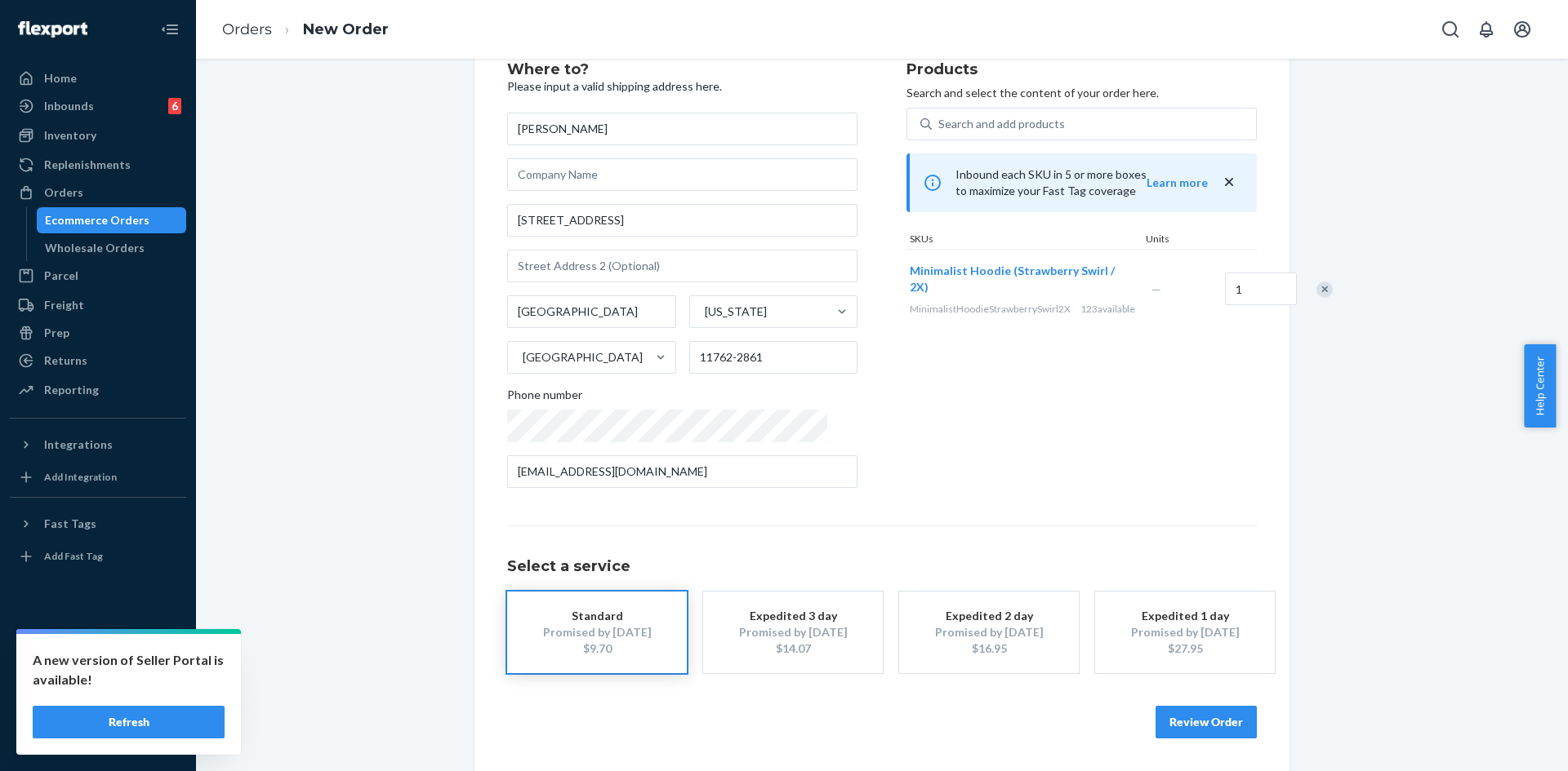
click at [1197, 716] on button "Review Order" at bounding box center [1206, 722] width 101 height 33
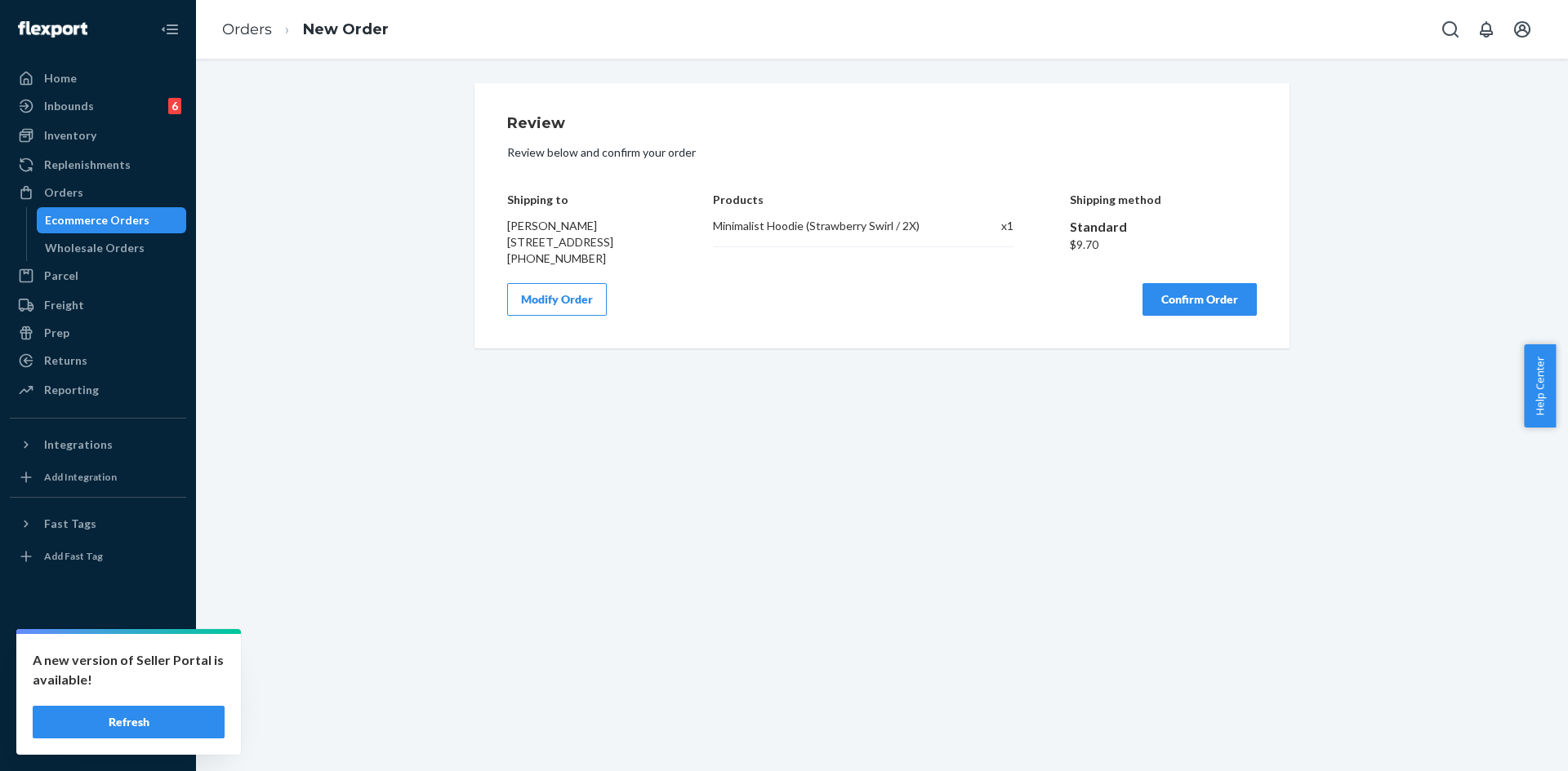
click at [1210, 316] on button "Confirm Order" at bounding box center [1200, 300] width 115 height 33
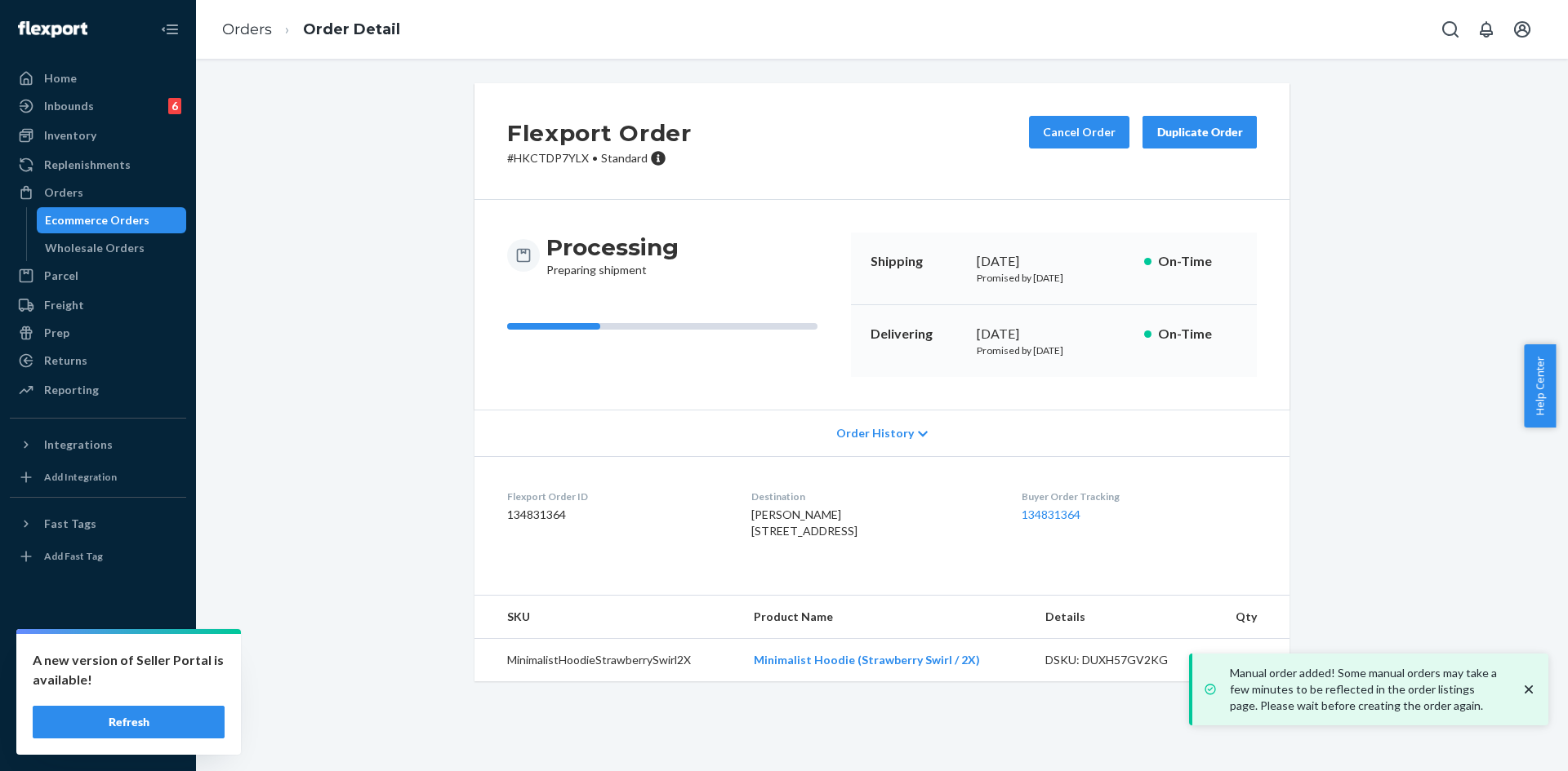
click at [1531, 688] on icon "close toast" at bounding box center [1529, 689] width 8 height 8
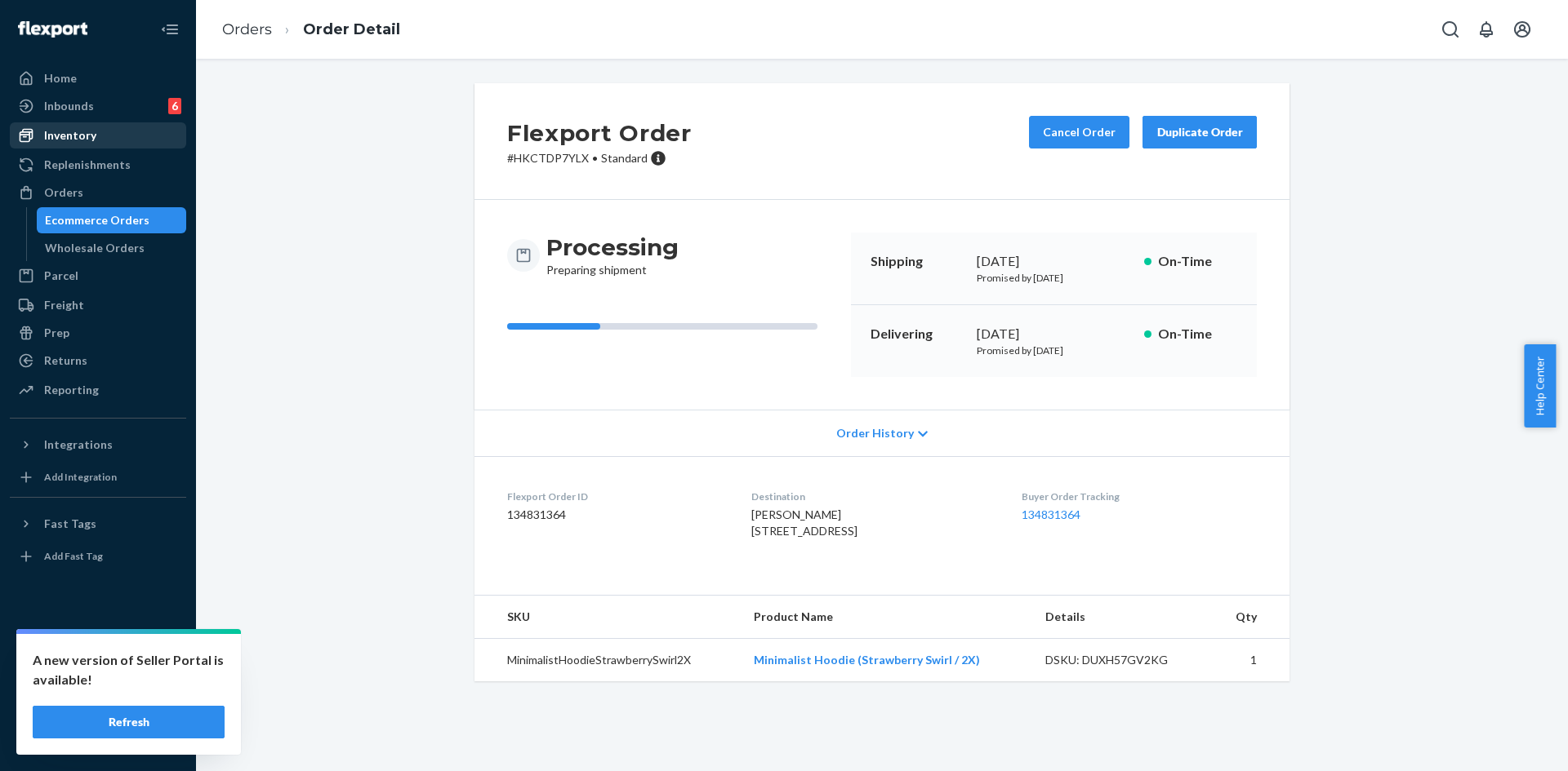
click at [69, 130] on div "Inventory" at bounding box center [70, 135] width 53 height 16
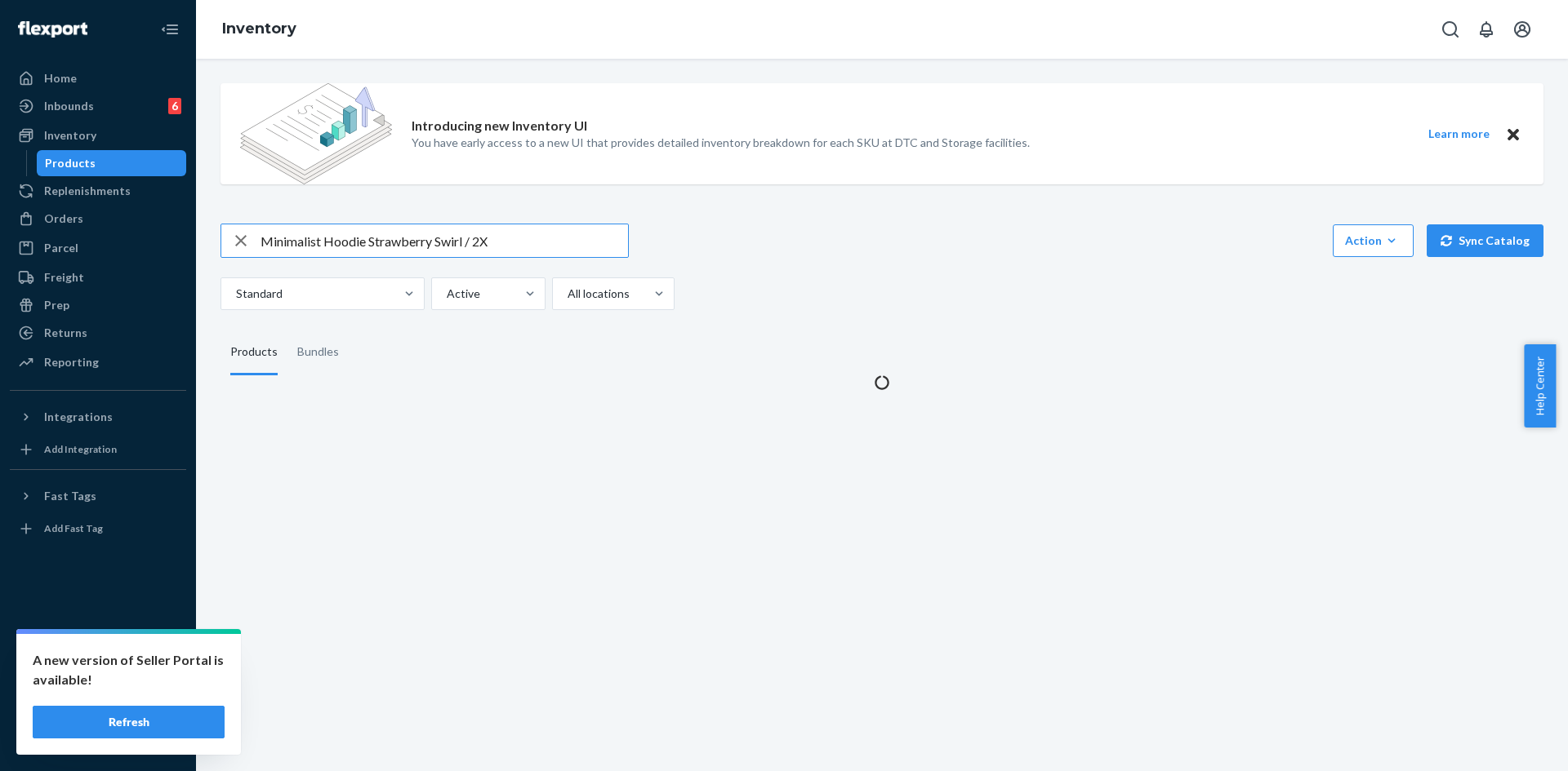
click at [339, 243] on input "Minimalist Hoodie Strawberry Swirl / 2X" at bounding box center [443, 240] width 367 height 33
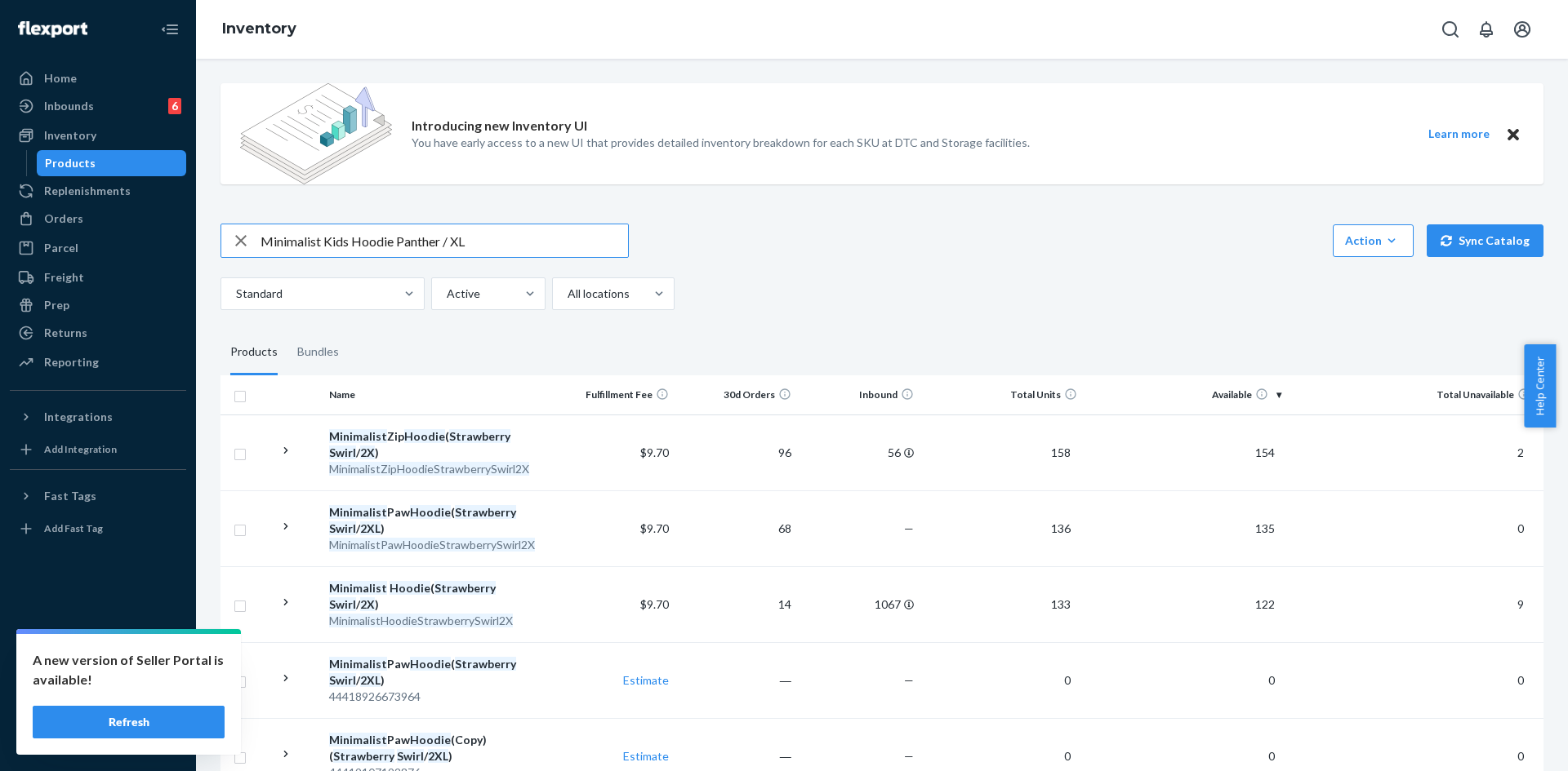
type input "Minimalist Kids Hoodie Panther / XL"
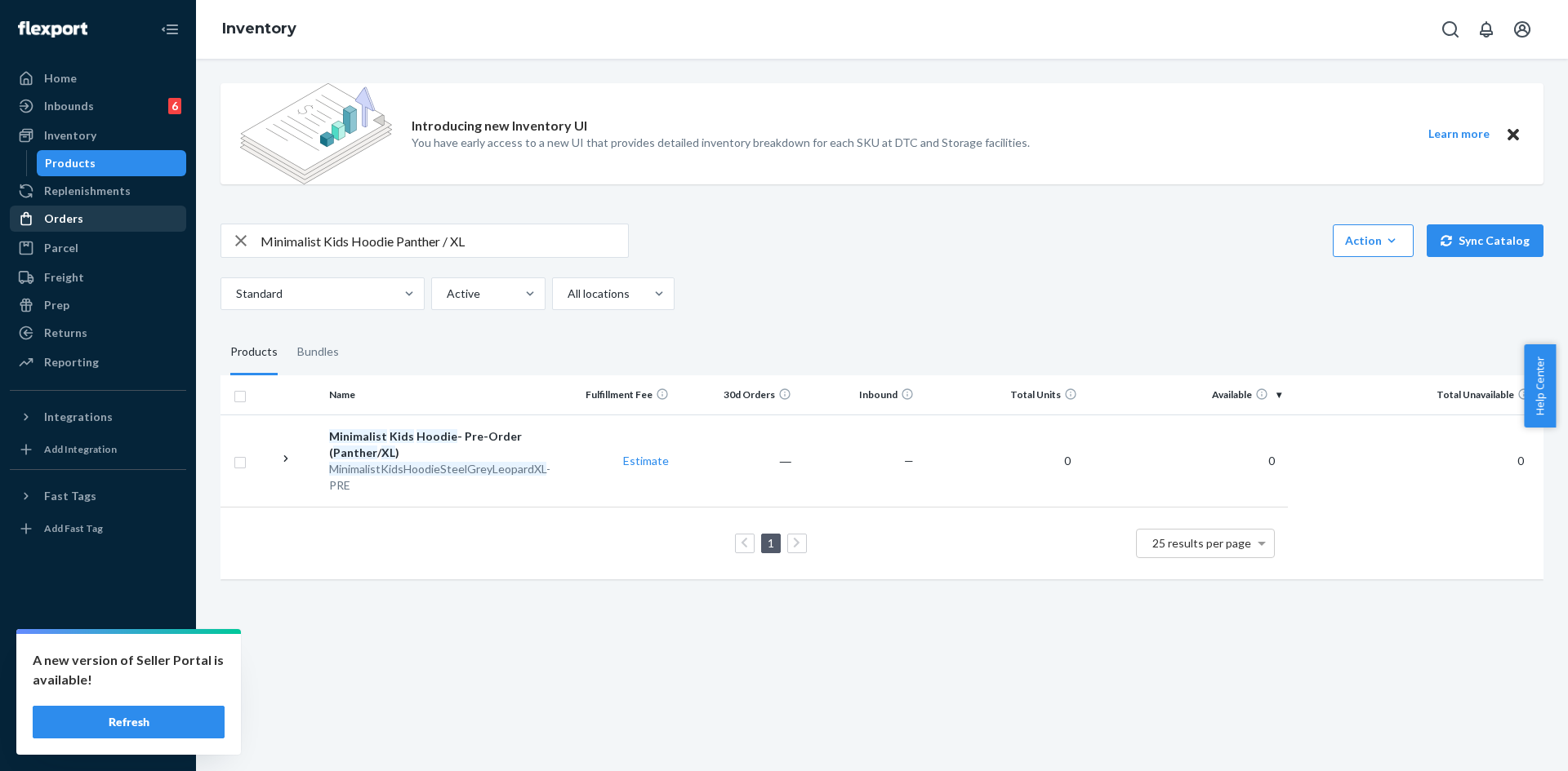
click at [63, 219] on div "Orders" at bounding box center [64, 218] width 39 height 16
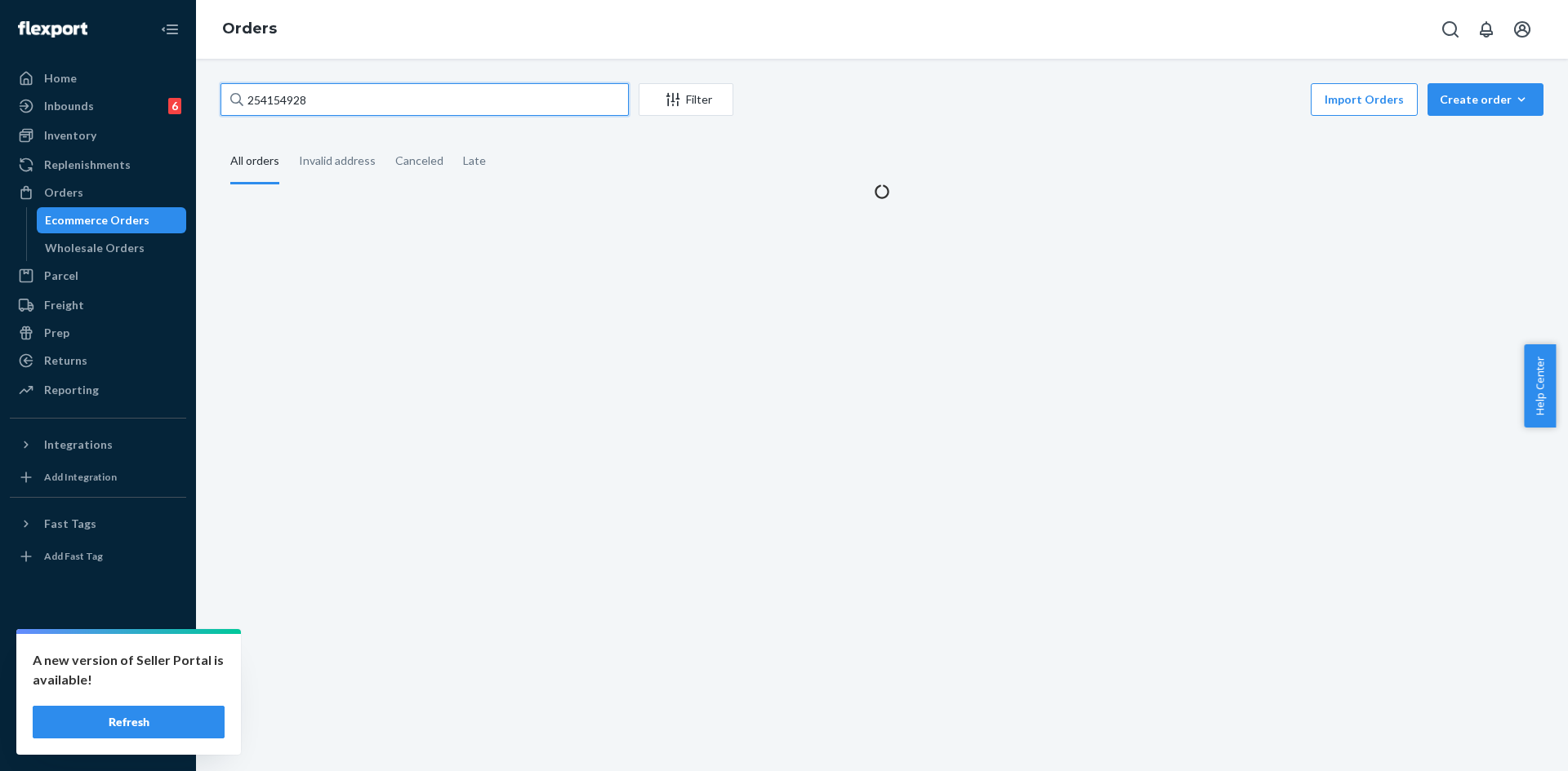
click at [423, 113] on input "254154928" at bounding box center [425, 100] width 409 height 33
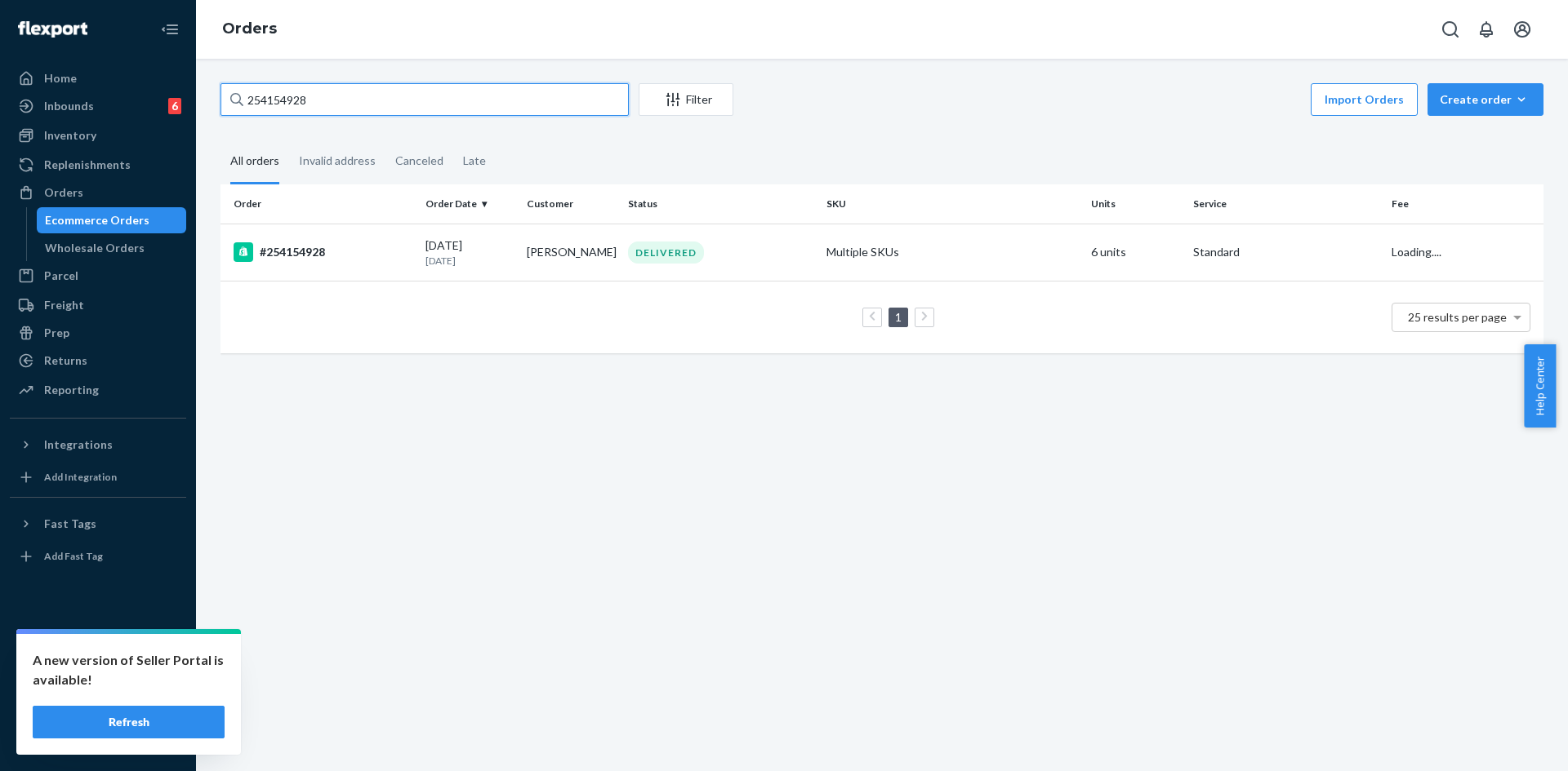
click at [412, 105] on input "254154928" at bounding box center [425, 100] width 409 height 33
paste input "545619"
type input "254545619"
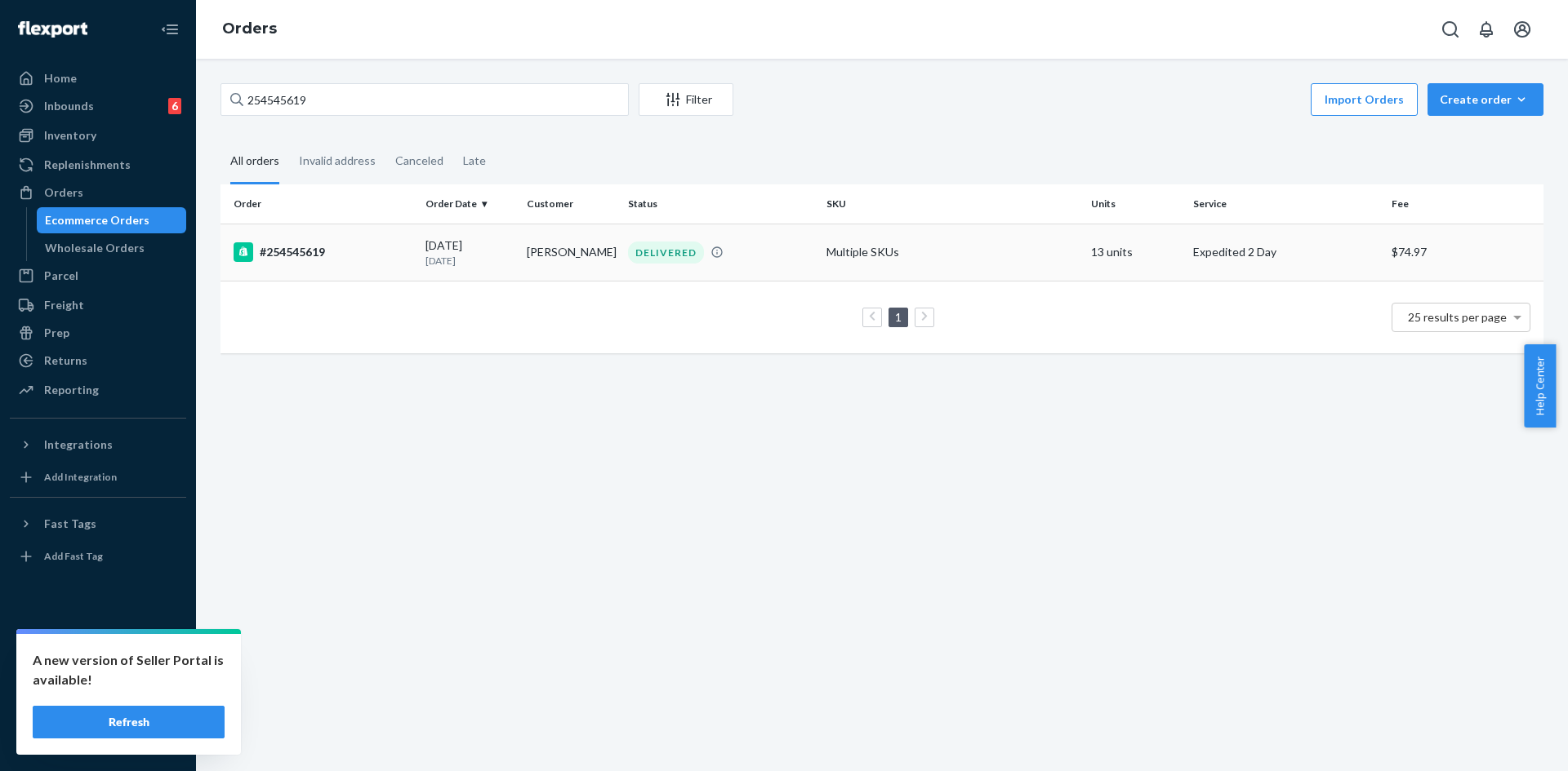
click at [767, 252] on div "DELIVERED" at bounding box center [721, 252] width 192 height 22
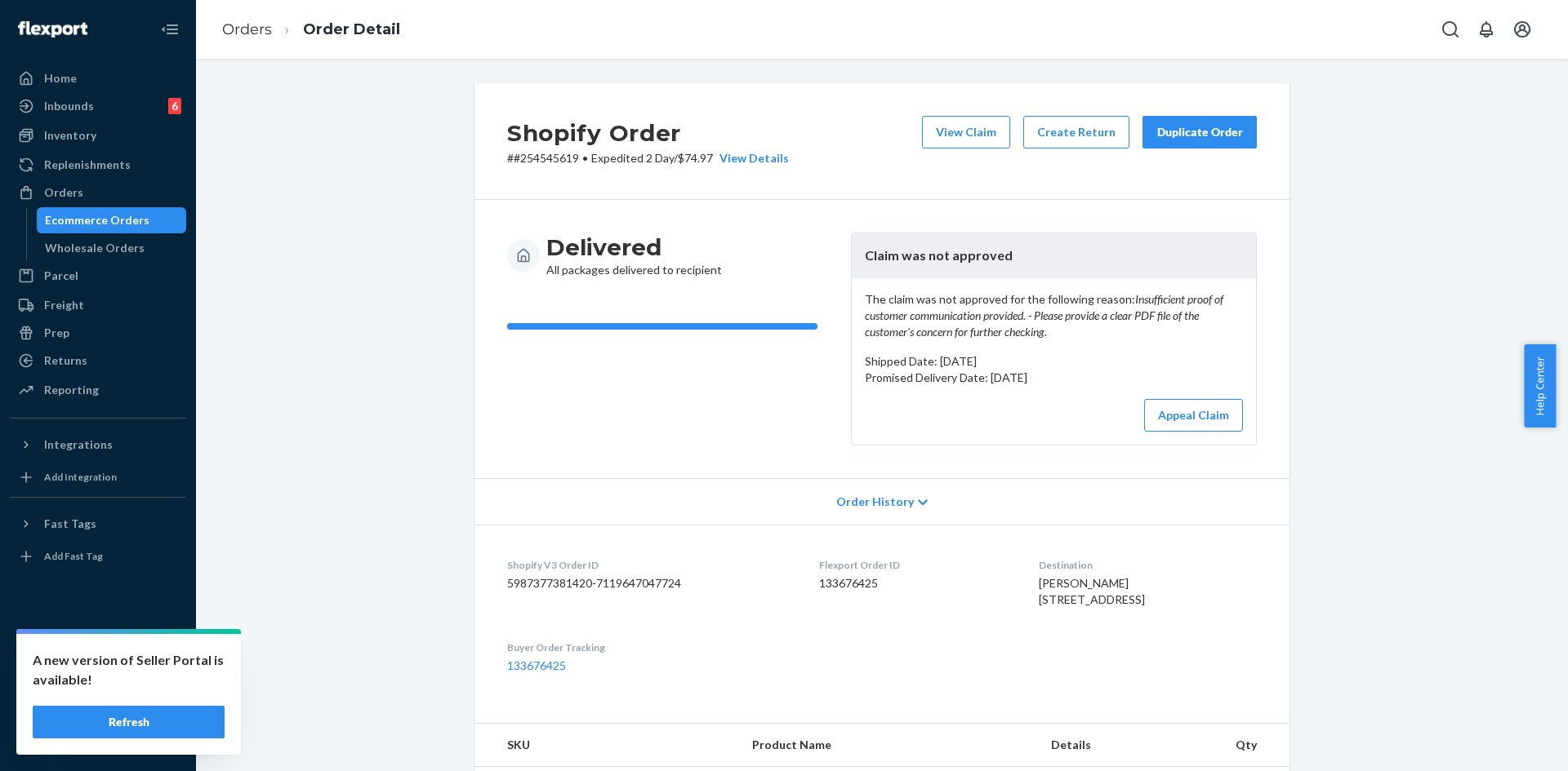
click at [1220, 132] on div "Duplicate Order" at bounding box center [1200, 131] width 86 height 16
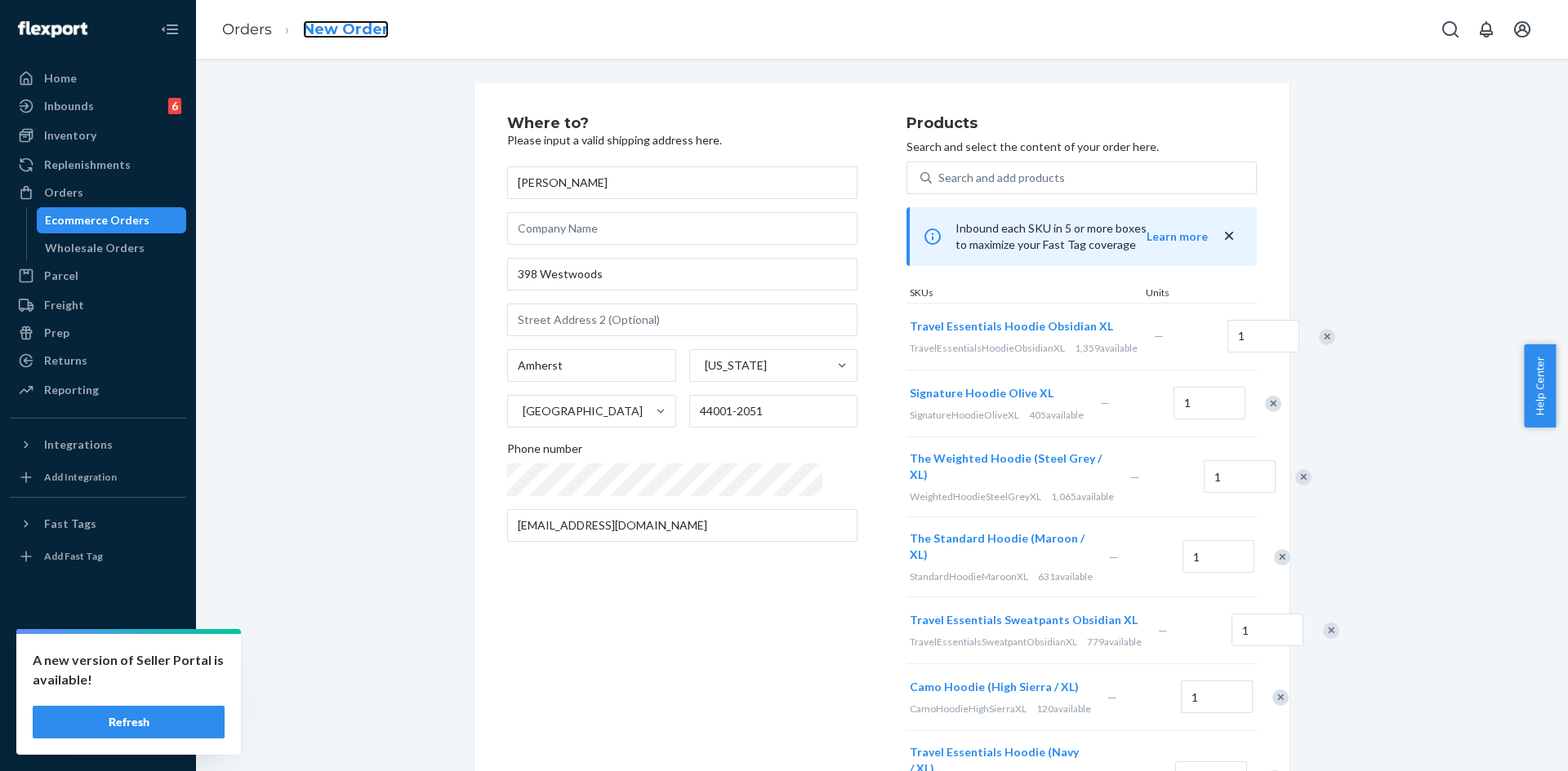
click at [324, 23] on link "New Order" at bounding box center [345, 29] width 85 height 18
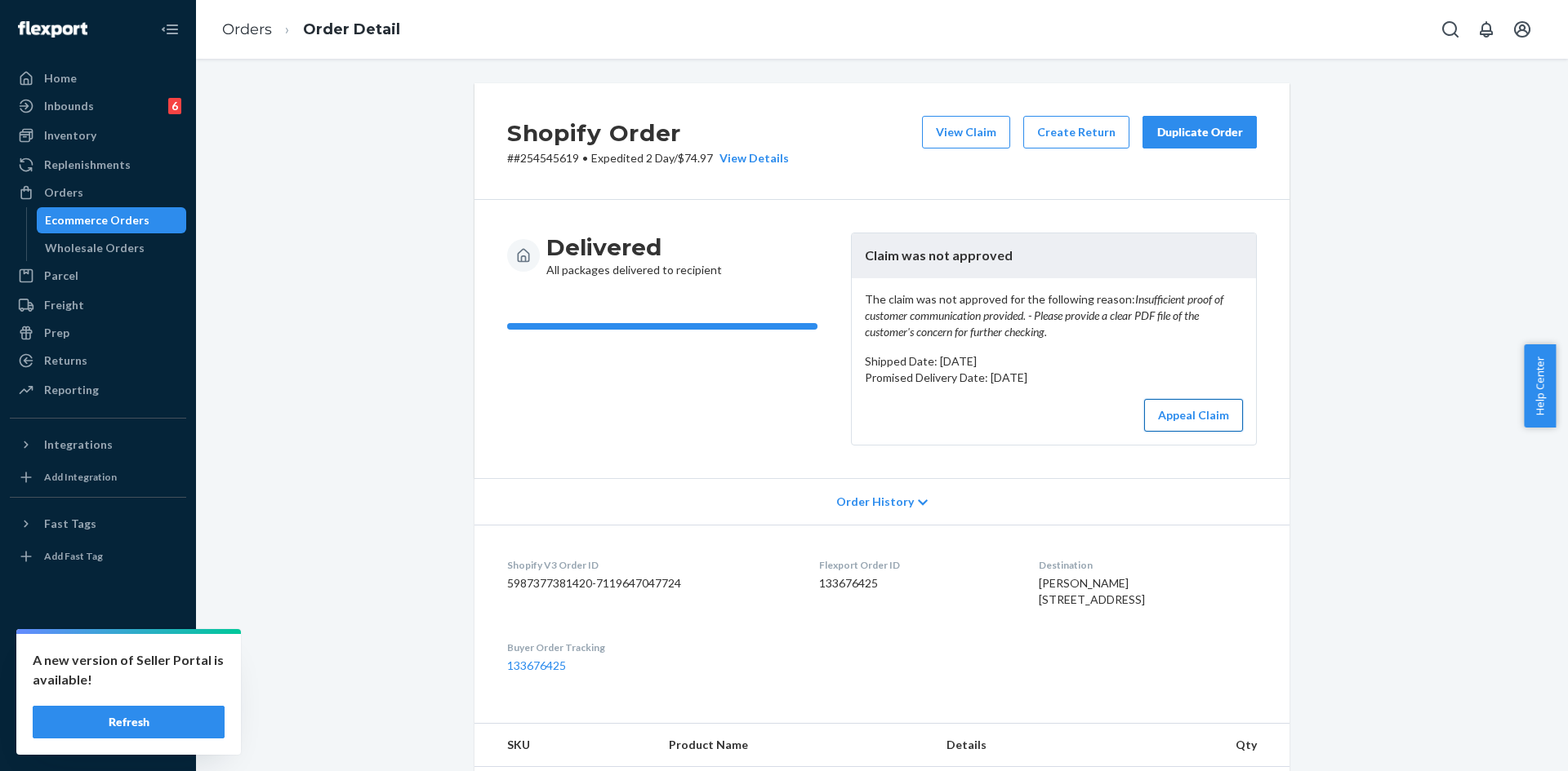
click at [1178, 426] on button "Appeal Claim" at bounding box center [1193, 415] width 99 height 33
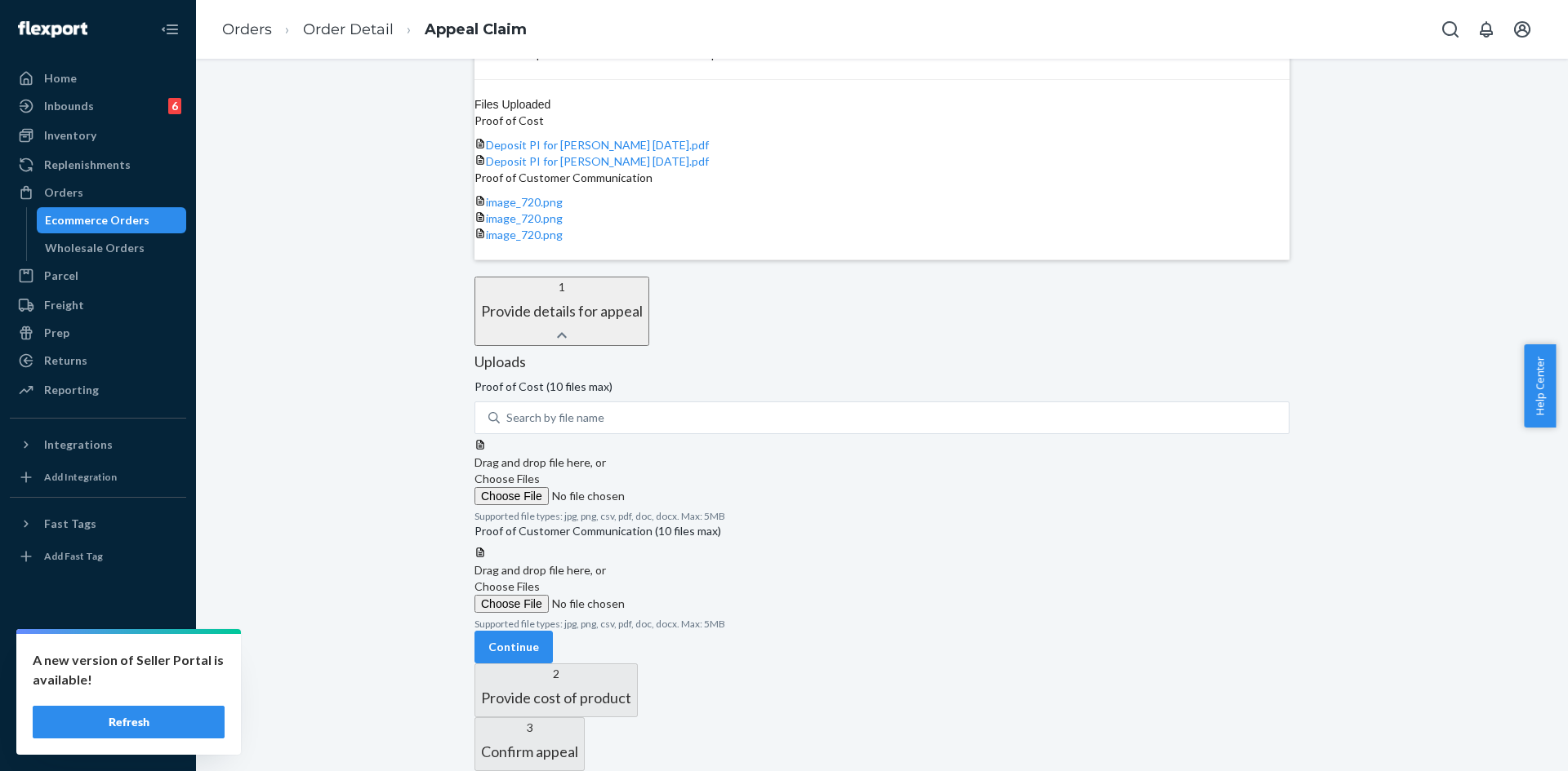
scroll to position [541, 0]
click at [691, 578] on label "Choose Files" at bounding box center [585, 595] width 222 height 35
click at [691, 595] on input "Choose Files" at bounding box center [585, 604] width 222 height 18
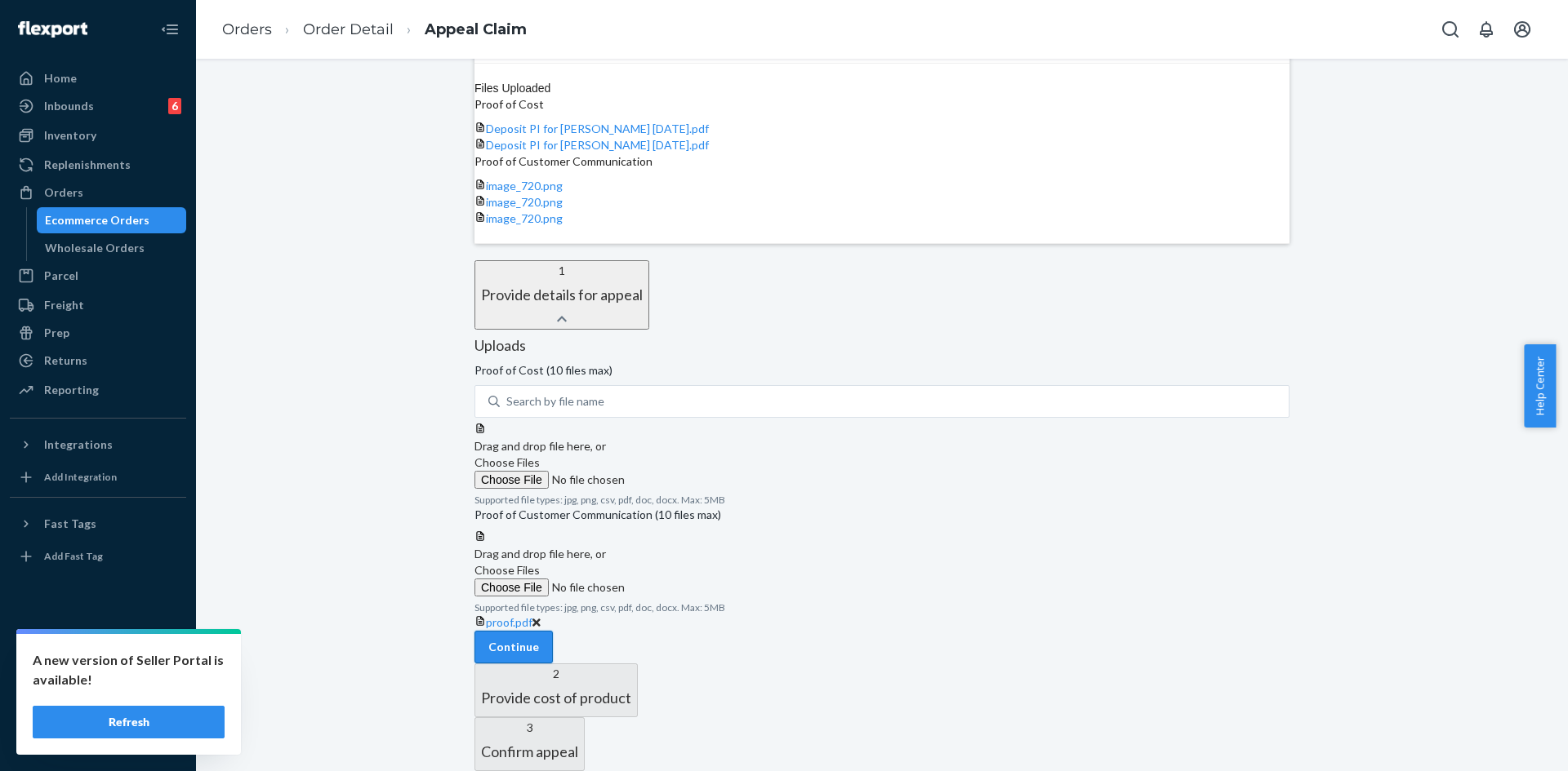
click at [552, 641] on button "Continue" at bounding box center [513, 647] width 78 height 33
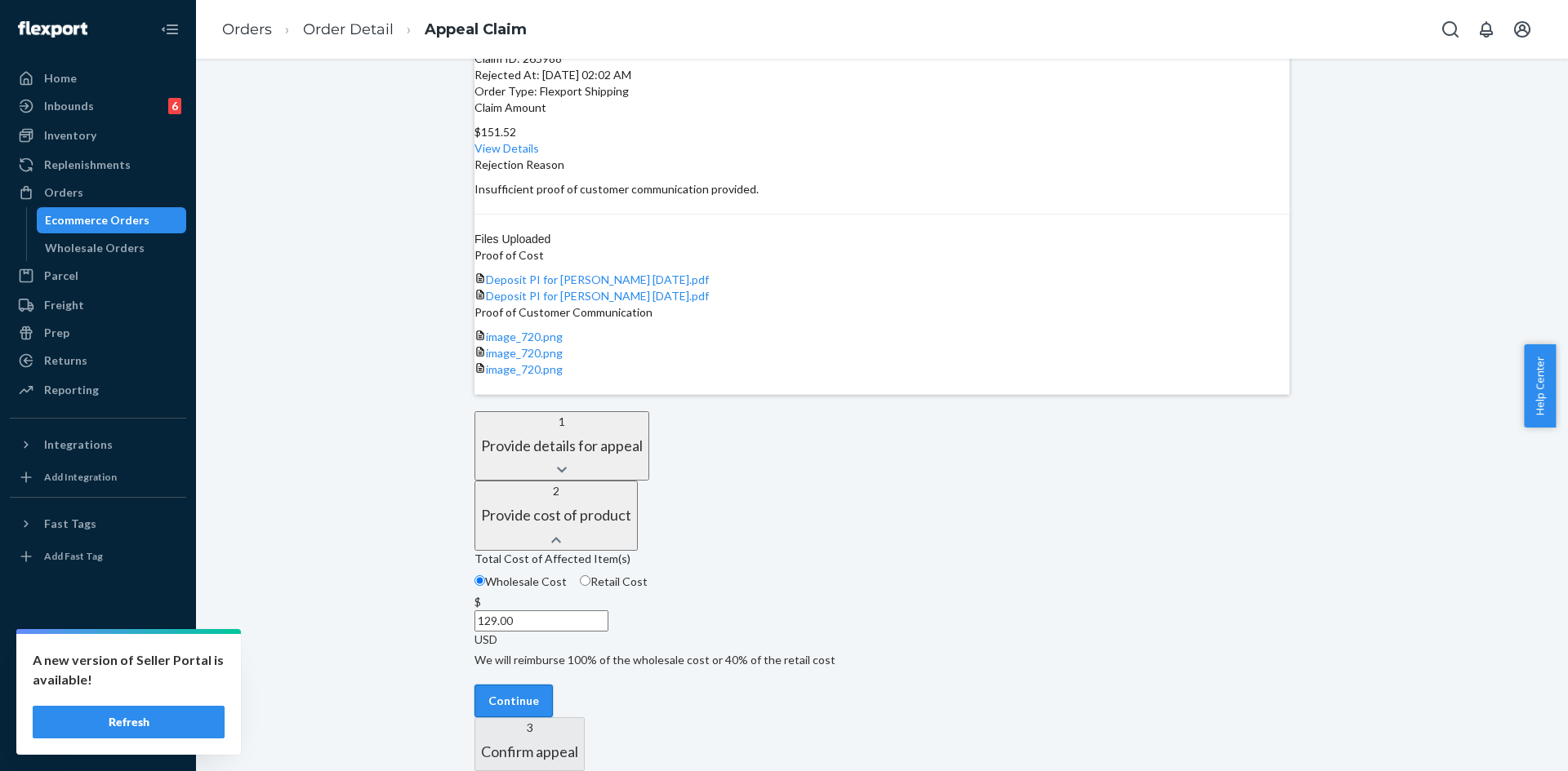
click at [552, 685] on button "Continue" at bounding box center [513, 701] width 78 height 33
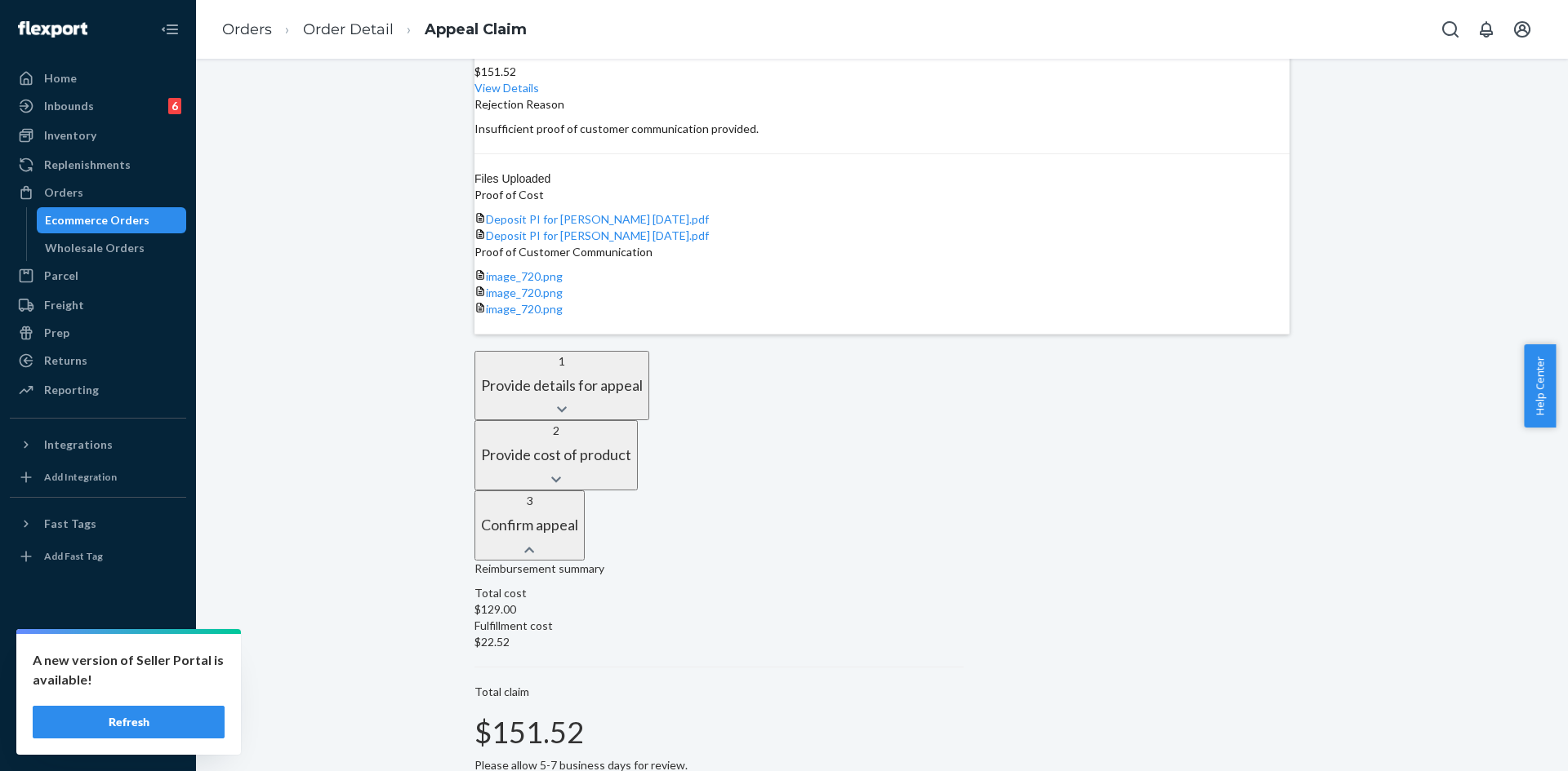
scroll to position [318, 0]
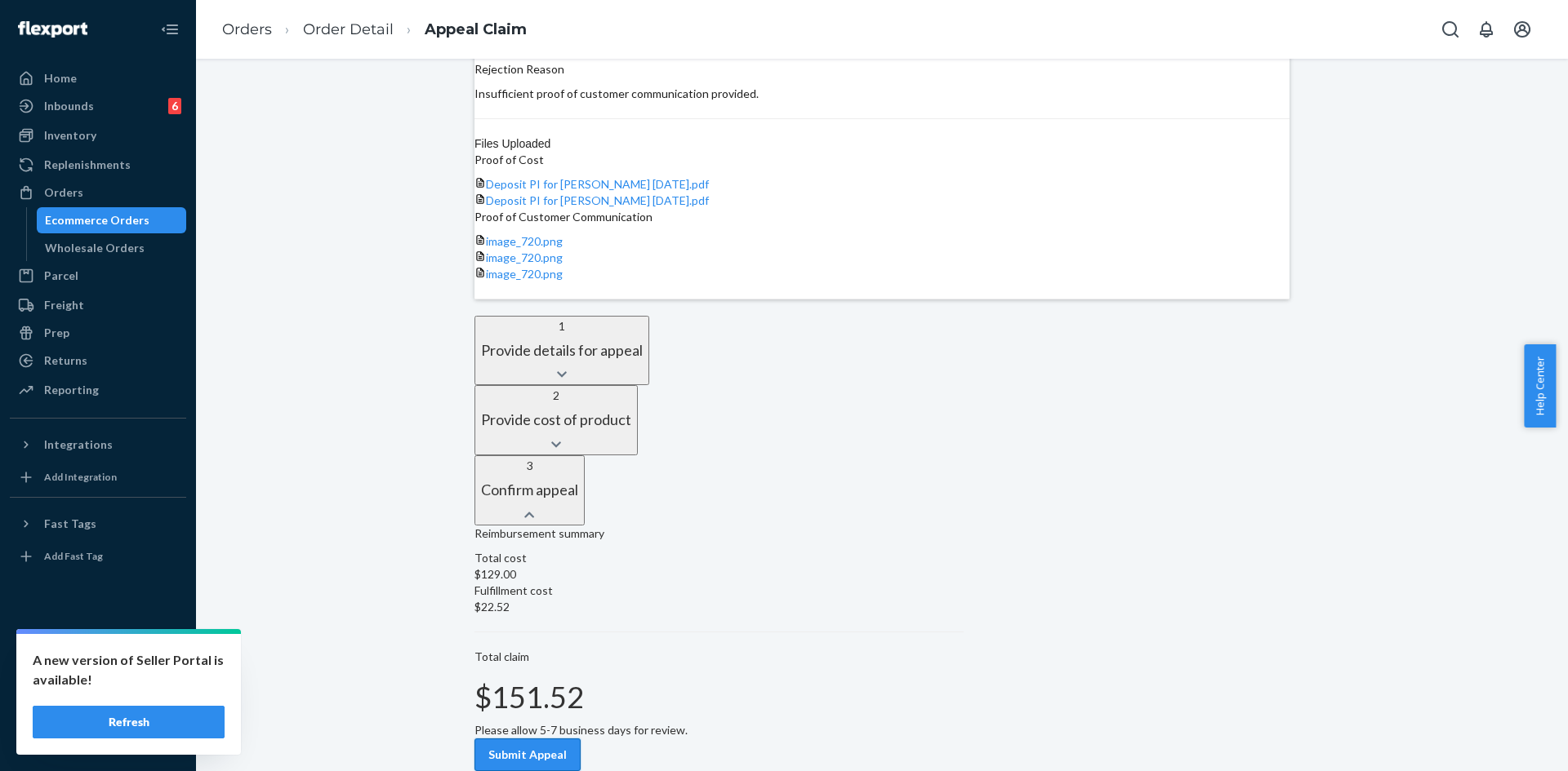
click at [559, 739] on button "Submit Appeal" at bounding box center [527, 755] width 106 height 33
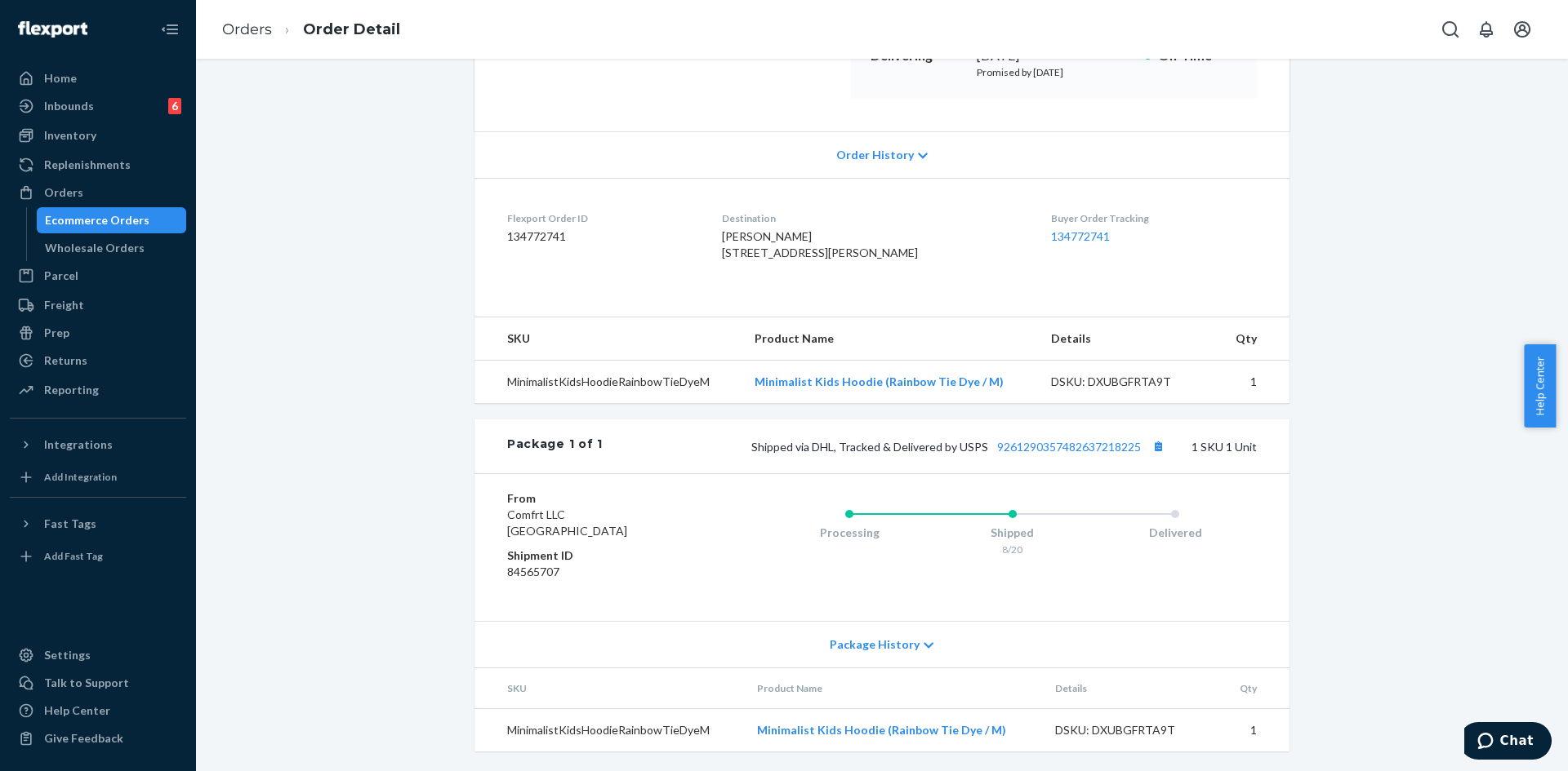
scroll to position [311, 0]
click at [1088, 453] on link "9261290357482637218225" at bounding box center [1068, 446] width 144 height 14
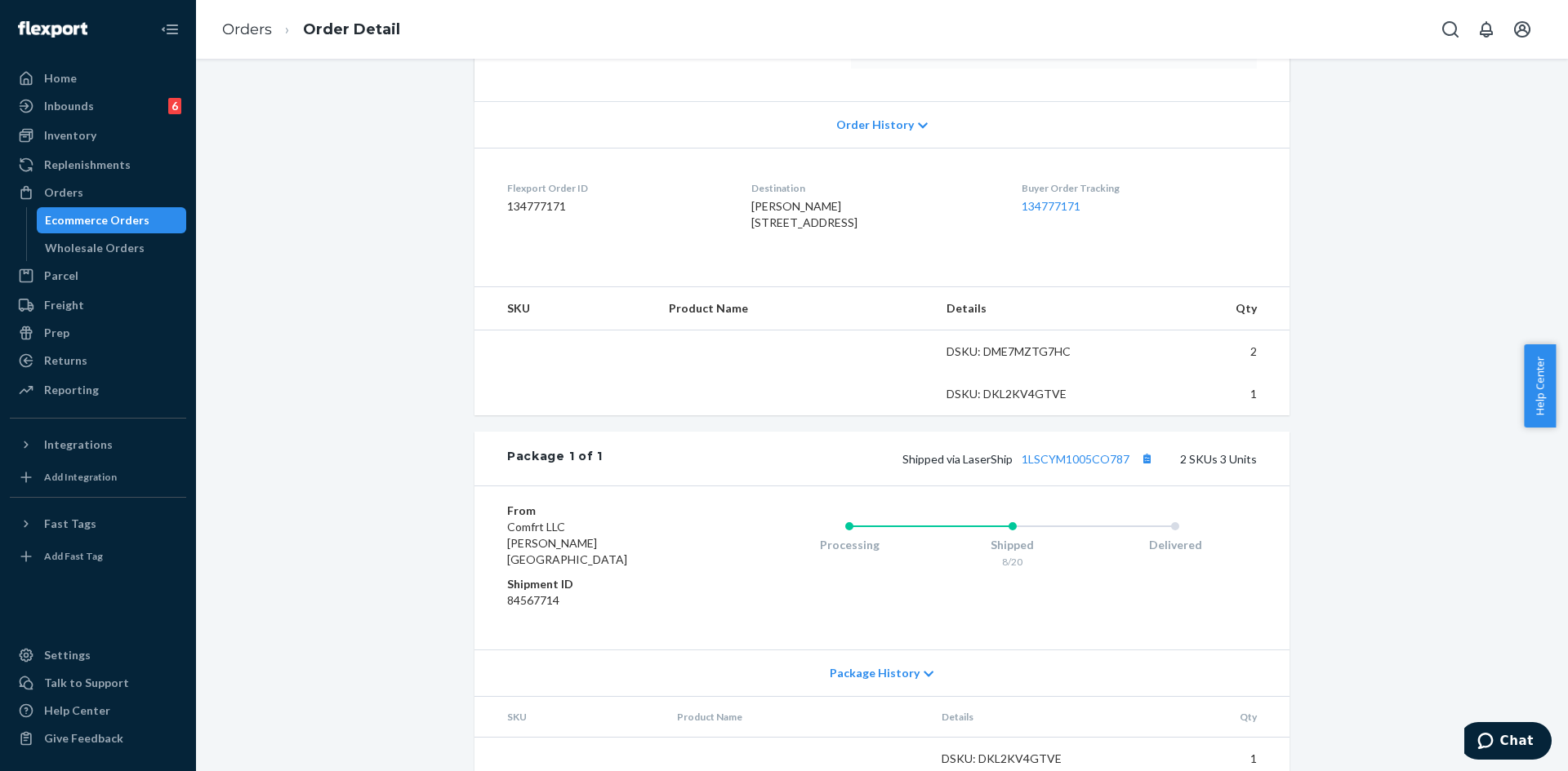
scroll to position [396, 0]
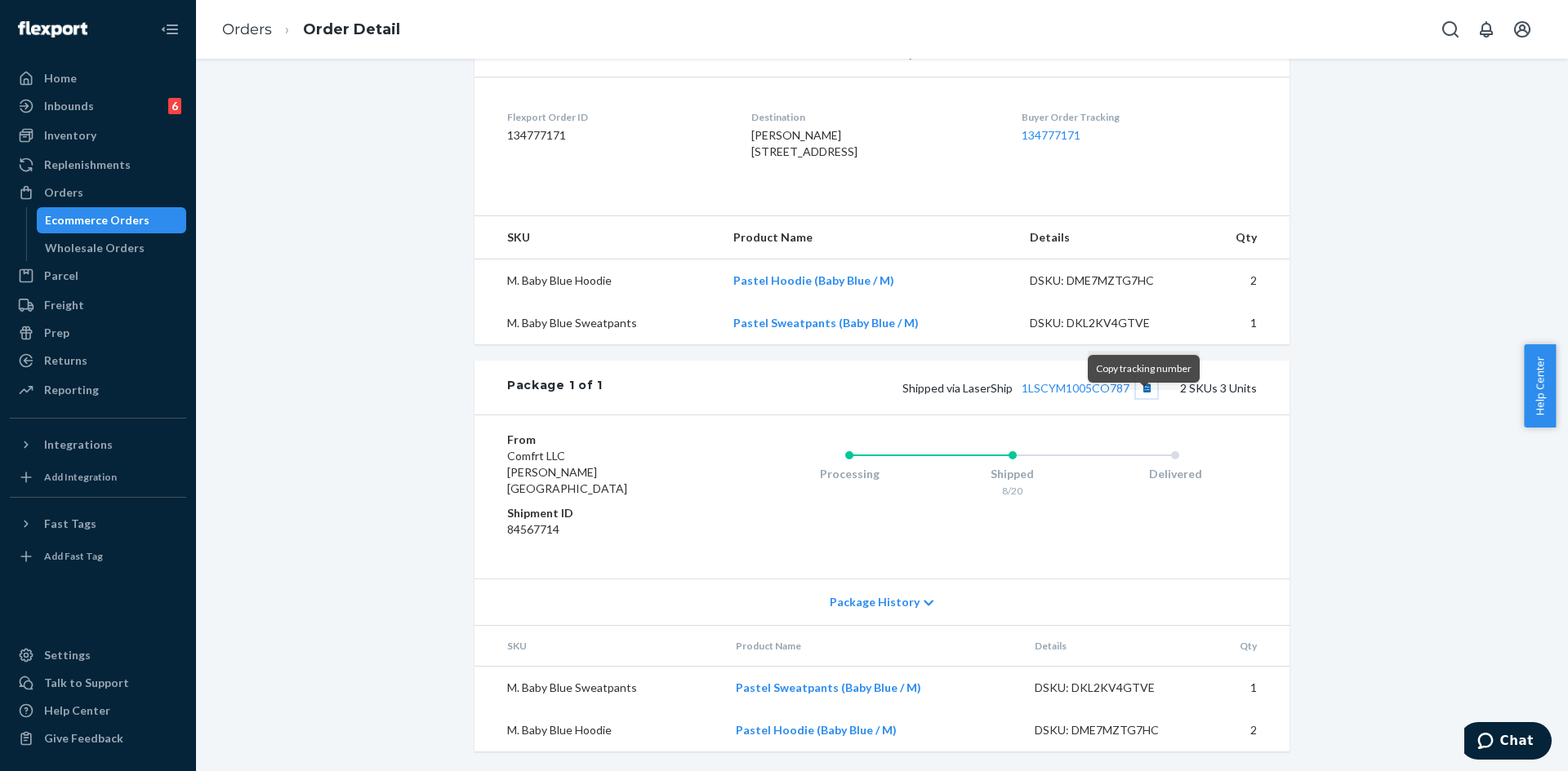
click at [1142, 398] on button "Copy tracking number" at bounding box center [1146, 388] width 22 height 22
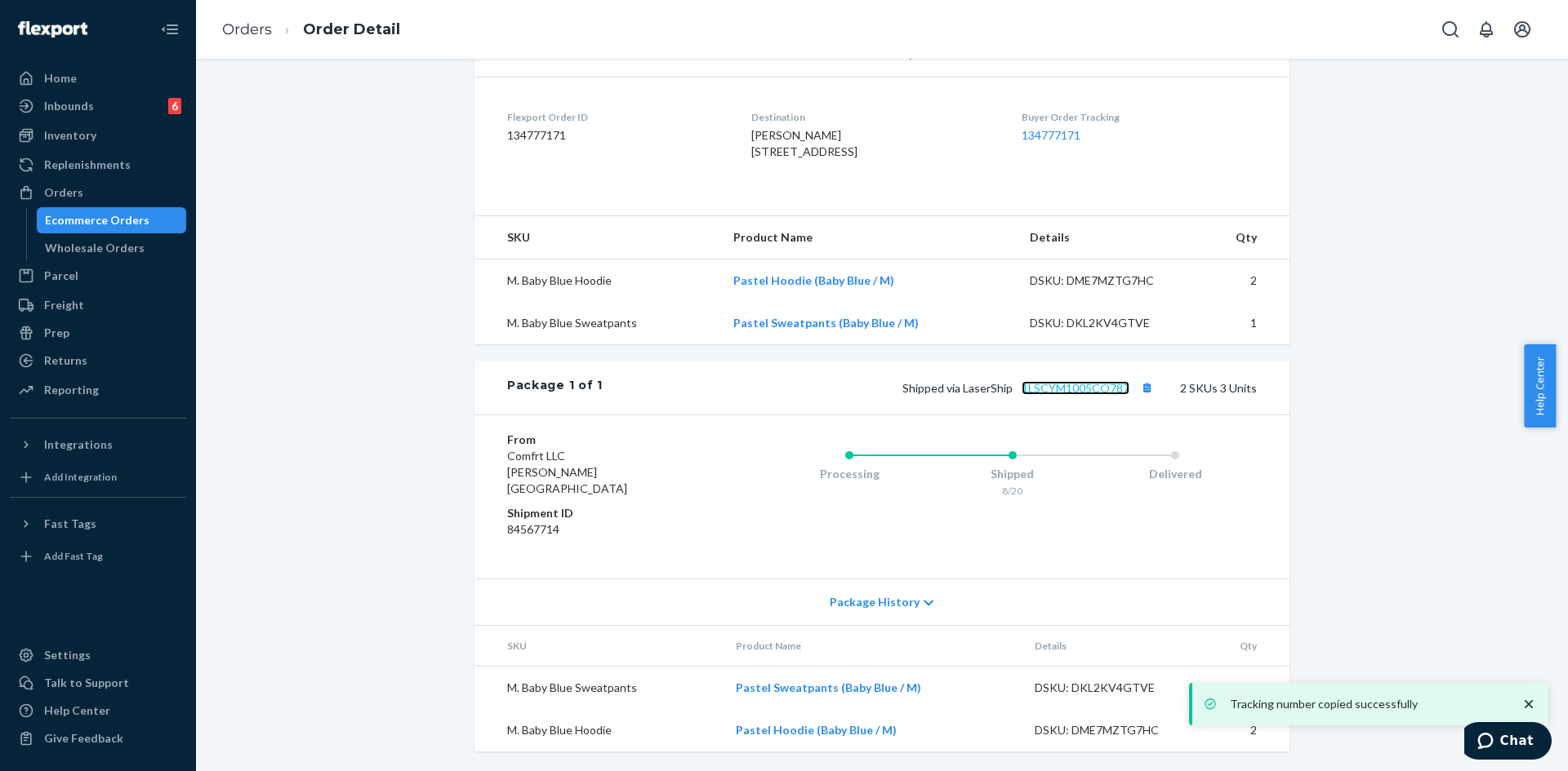
click at [1064, 395] on link "1LSCYM1005CO787" at bounding box center [1075, 388] width 108 height 14
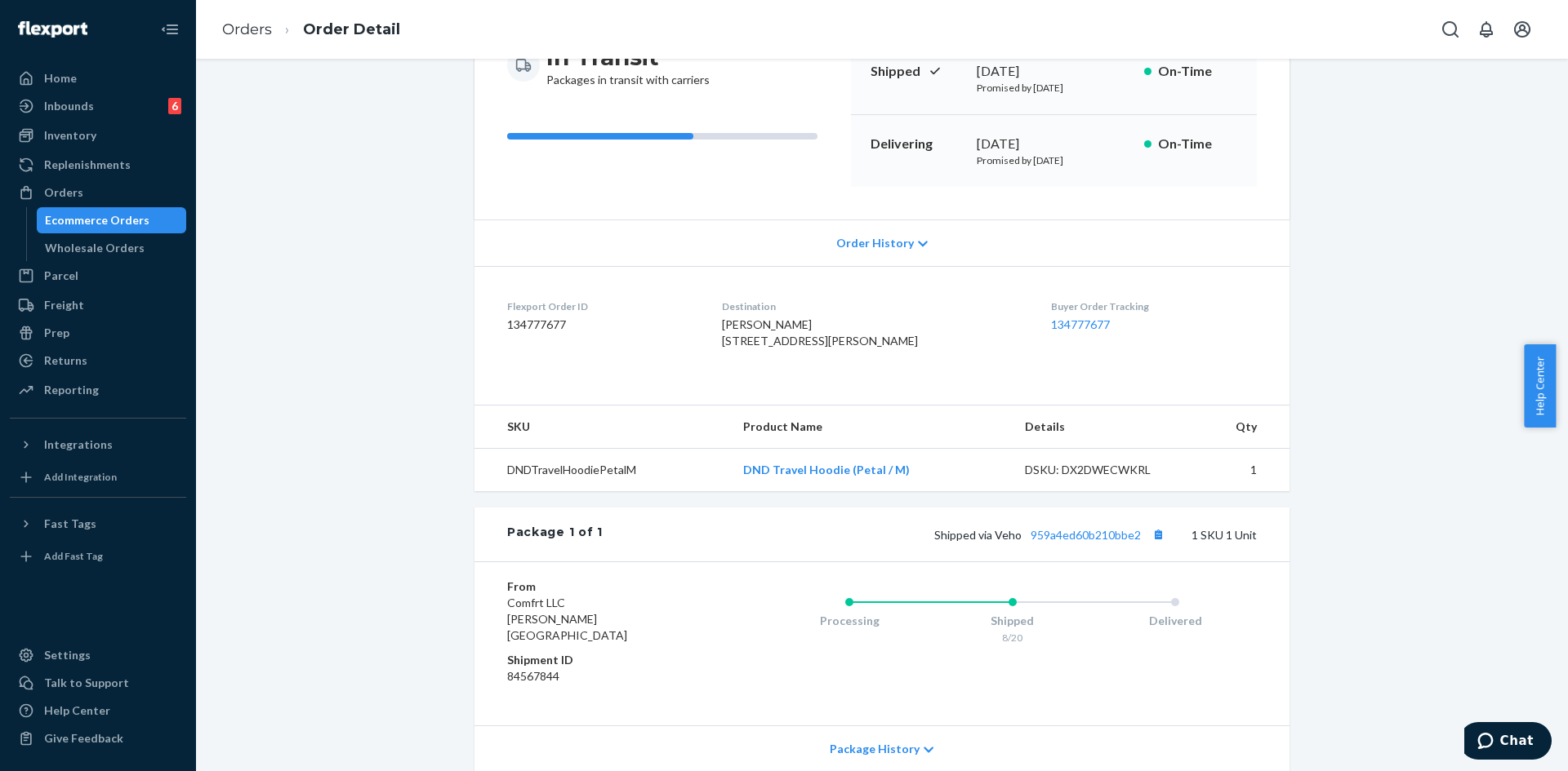
scroll to position [311, 0]
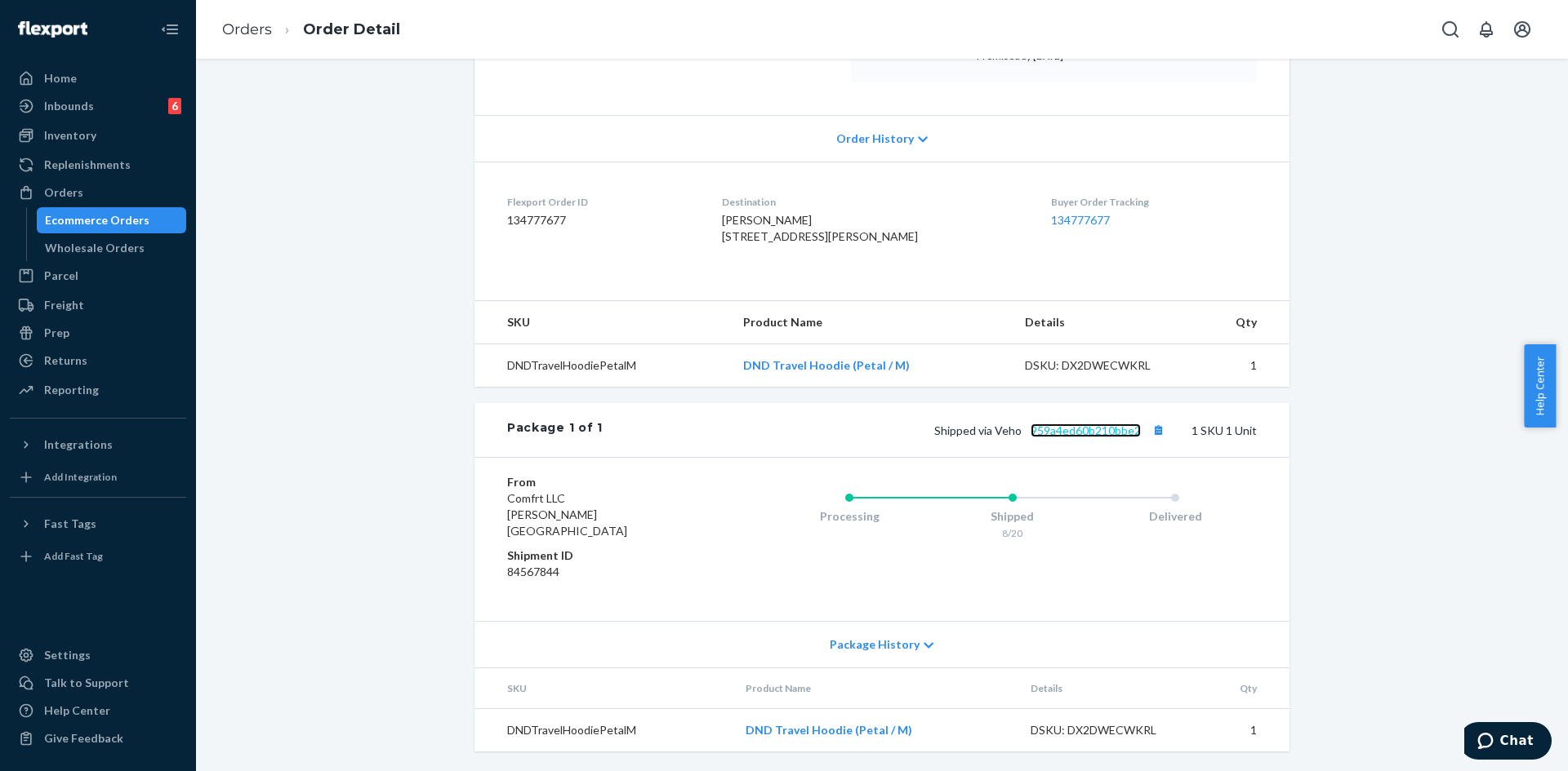
click at [1070, 438] on link "959a4ed60b210bbe2" at bounding box center [1085, 430] width 110 height 14
click at [1153, 440] on button "Copy tracking number" at bounding box center [1157, 430] width 22 height 22
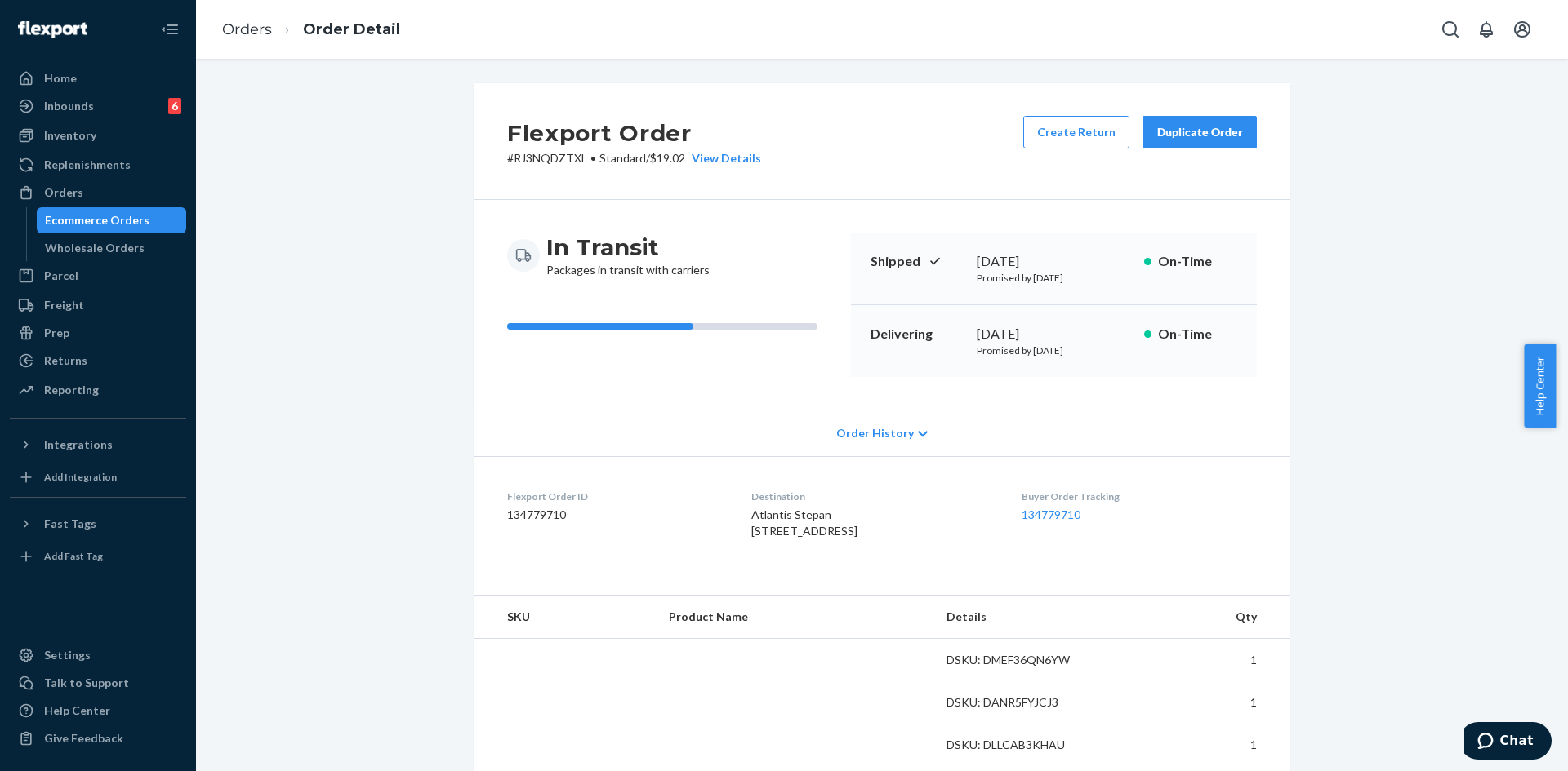
scroll to position [409, 0]
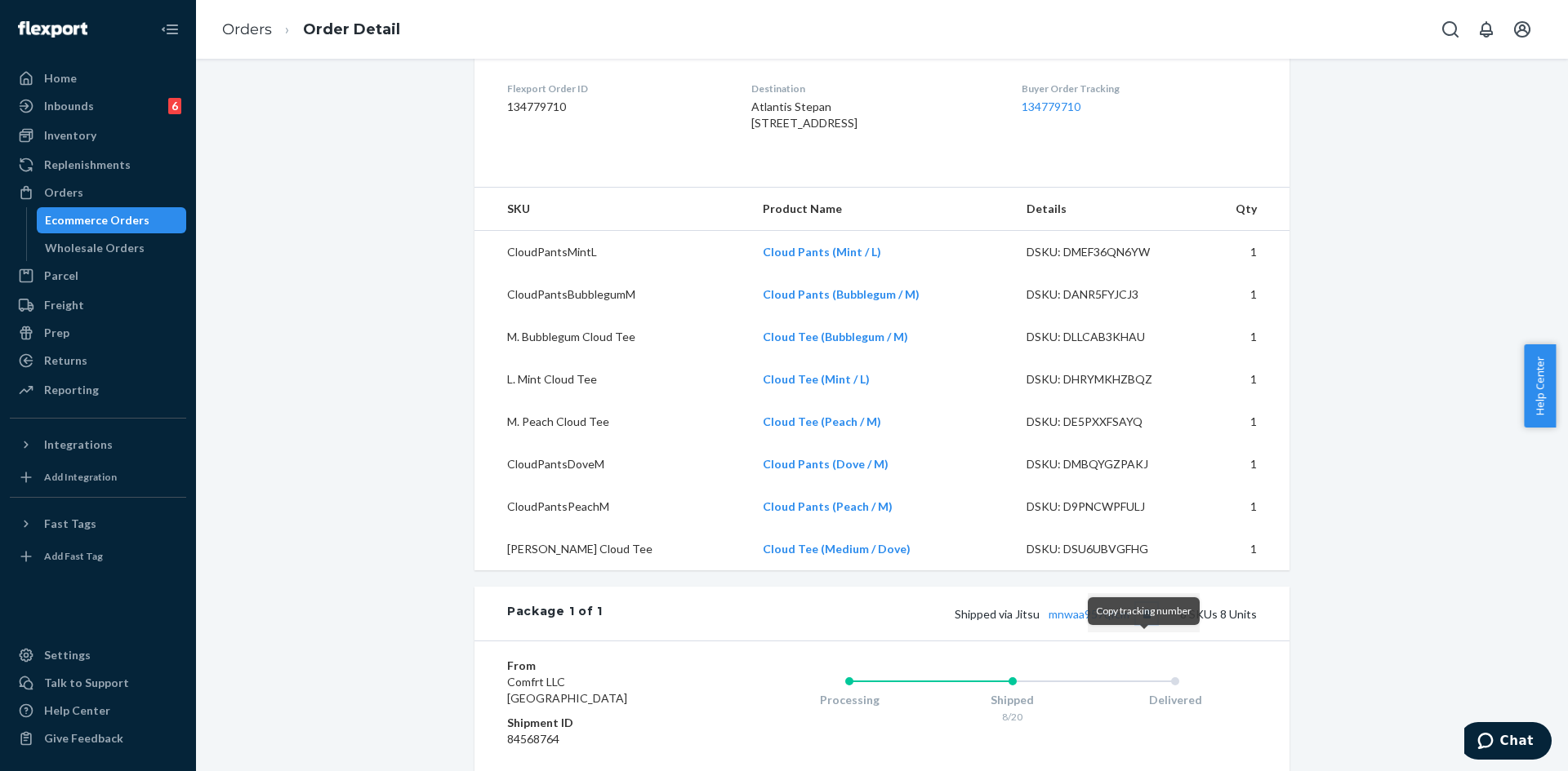
click at [1139, 625] on button "Copy tracking number" at bounding box center [1146, 613] width 22 height 22
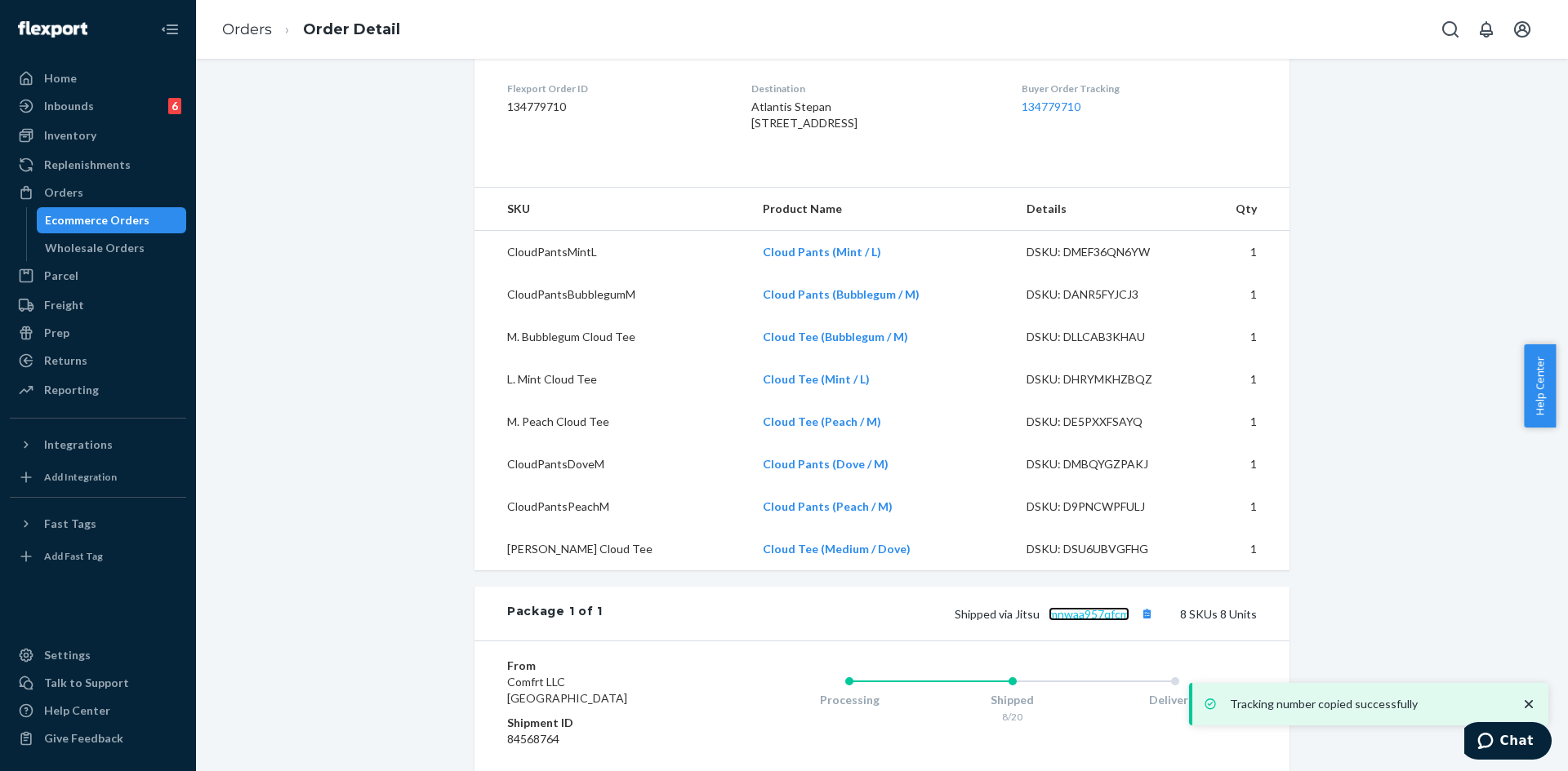
click at [1071, 621] on link "mnwaa957qfcm" at bounding box center [1089, 614] width 81 height 14
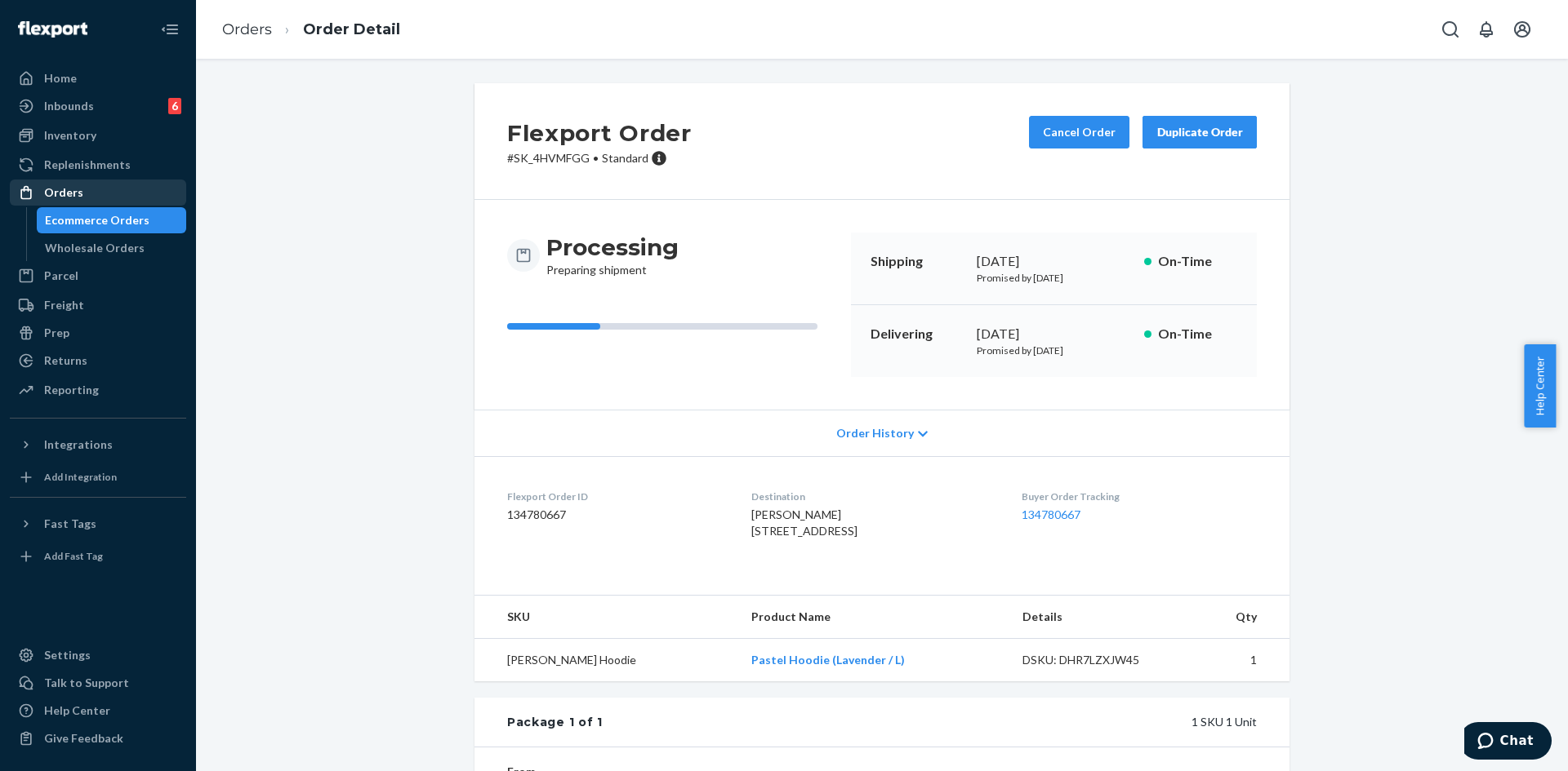
drag, startPoint x: 83, startPoint y: 206, endPoint x: 78, endPoint y: 196, distance: 11.2
click at [81, 205] on div "Orders Ecommerce Orders Wholesale Orders" at bounding box center [98, 220] width 177 height 82
click at [77, 191] on div "Orders" at bounding box center [64, 192] width 39 height 16
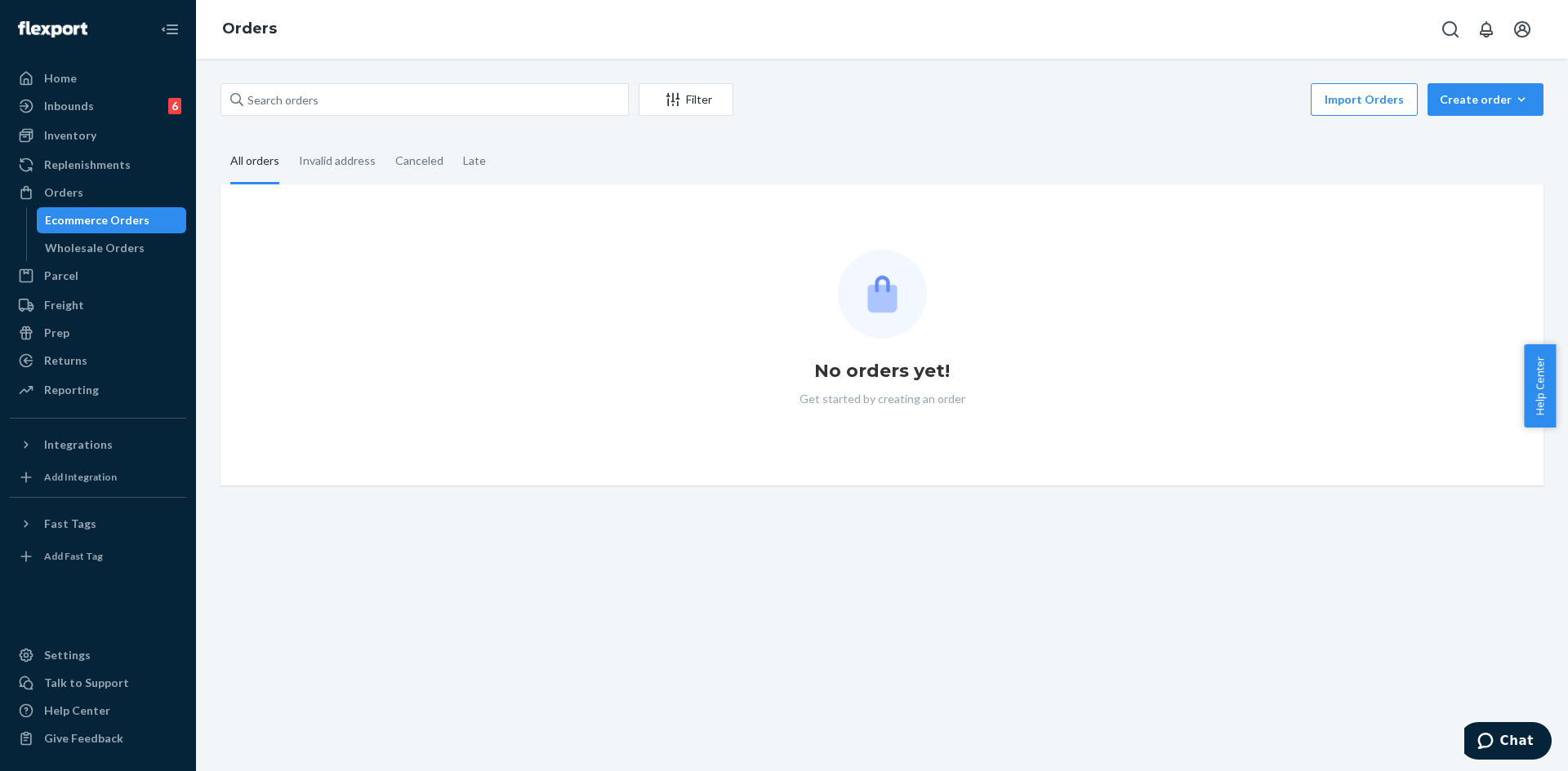
click at [369, 83] on div "Filter Import Orders Create order Ecommerce order Removal order All orders Inva…" at bounding box center [882, 415] width 1372 height 713
click at [365, 94] on input "text" at bounding box center [425, 100] width 409 height 33
paste input "#253431266"
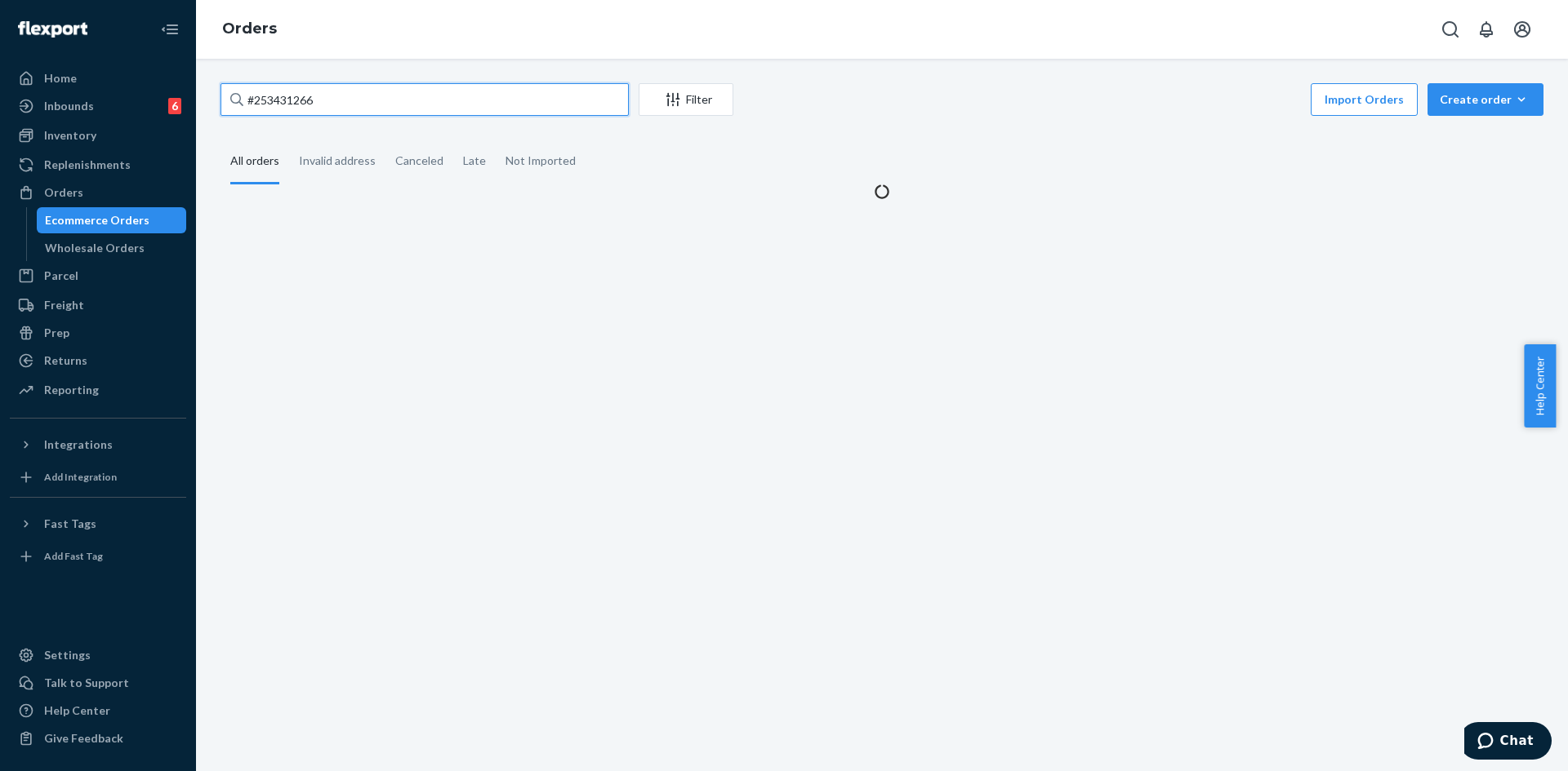
type input "#253431266"
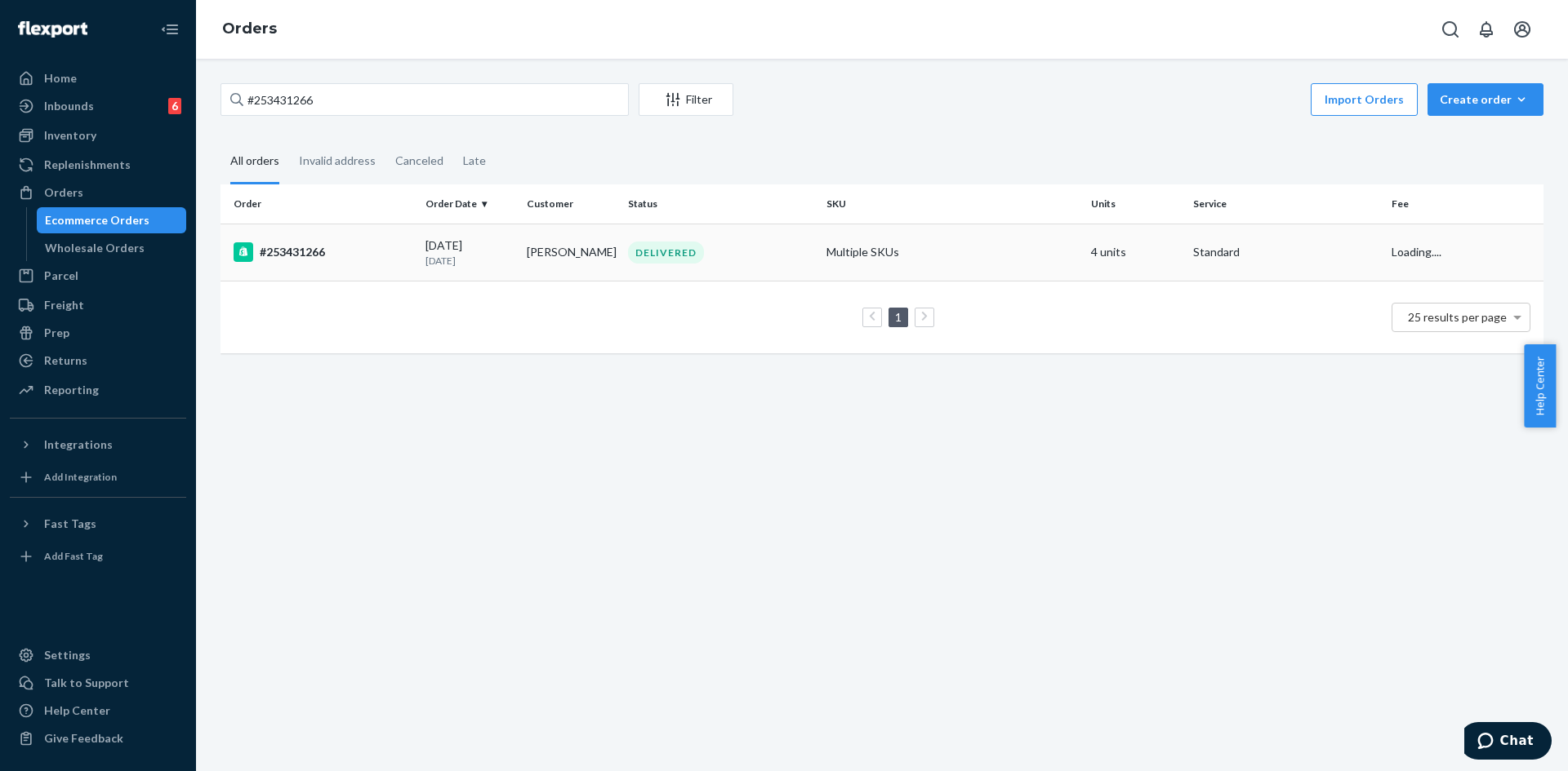
click at [777, 245] on div "DELIVERED" at bounding box center [721, 252] width 192 height 22
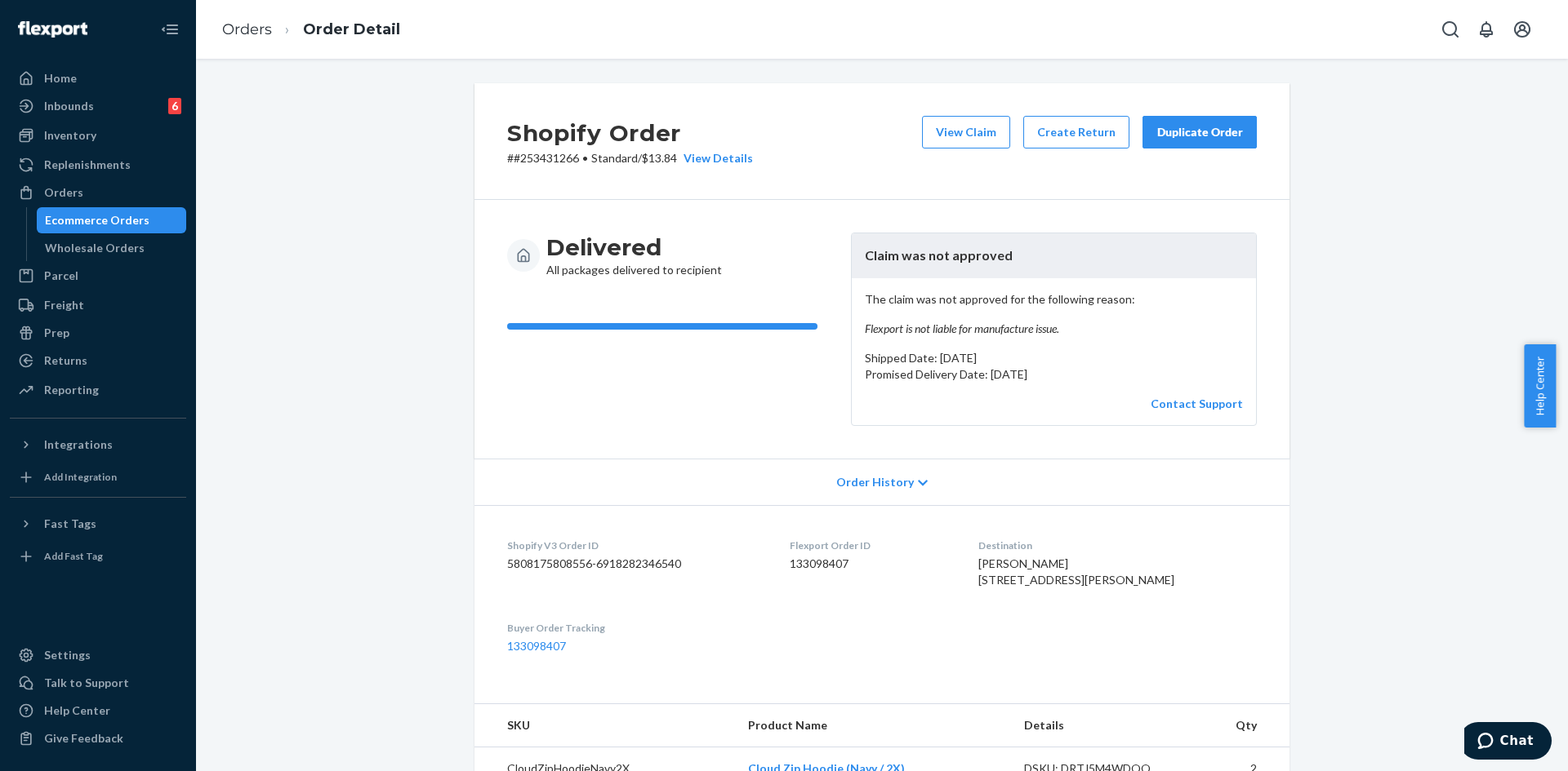
click at [1204, 412] on div "The claim was not approved for the following reason: Flexport is not liable for…" at bounding box center [1054, 351] width 404 height 146
click at [1197, 409] on link "Contact Support" at bounding box center [1197, 403] width 92 height 14
click at [69, 188] on div "Orders" at bounding box center [64, 192] width 39 height 16
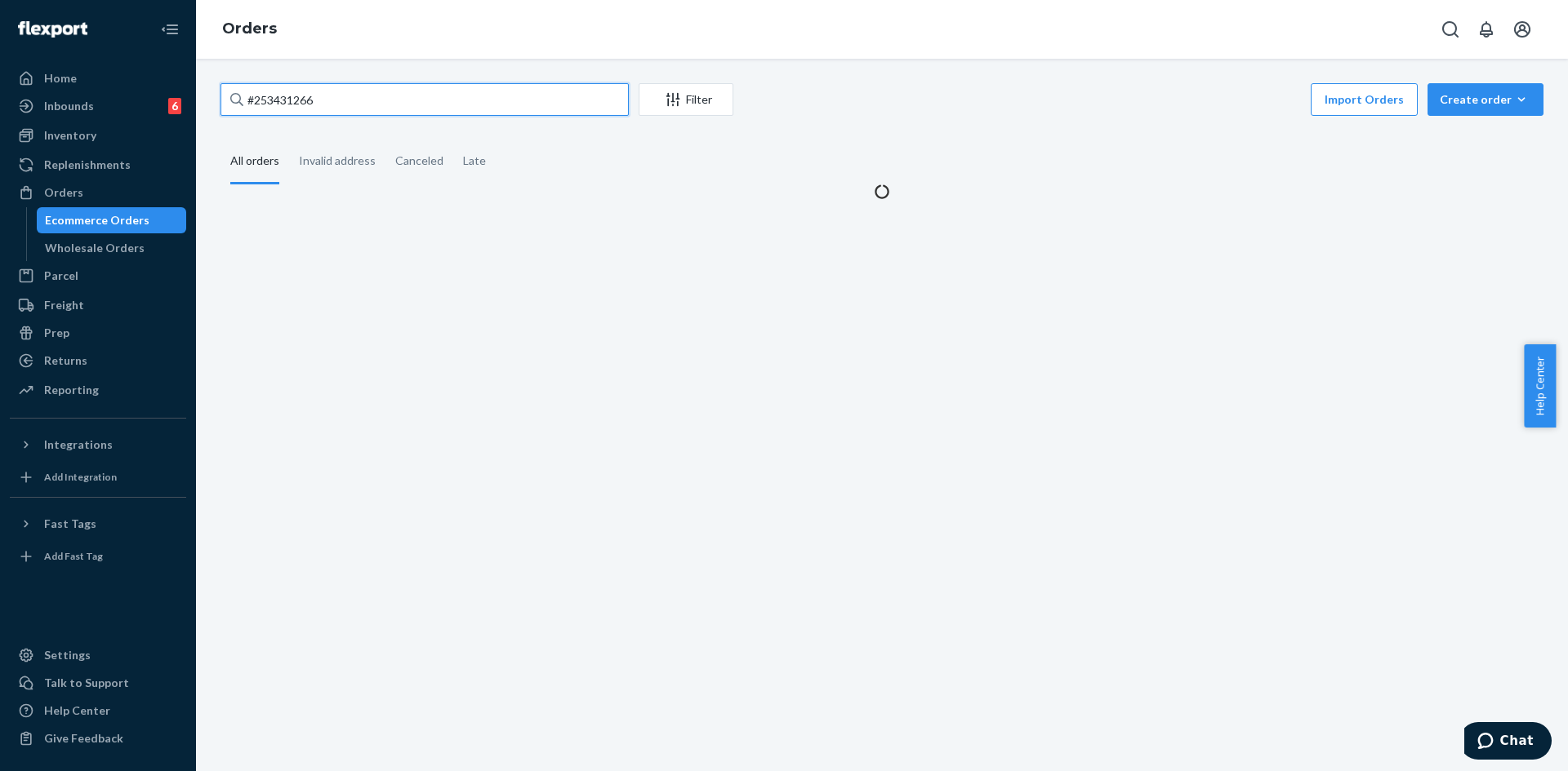
click at [304, 97] on input "#253431266" at bounding box center [425, 100] width 409 height 33
paste input "2590794"
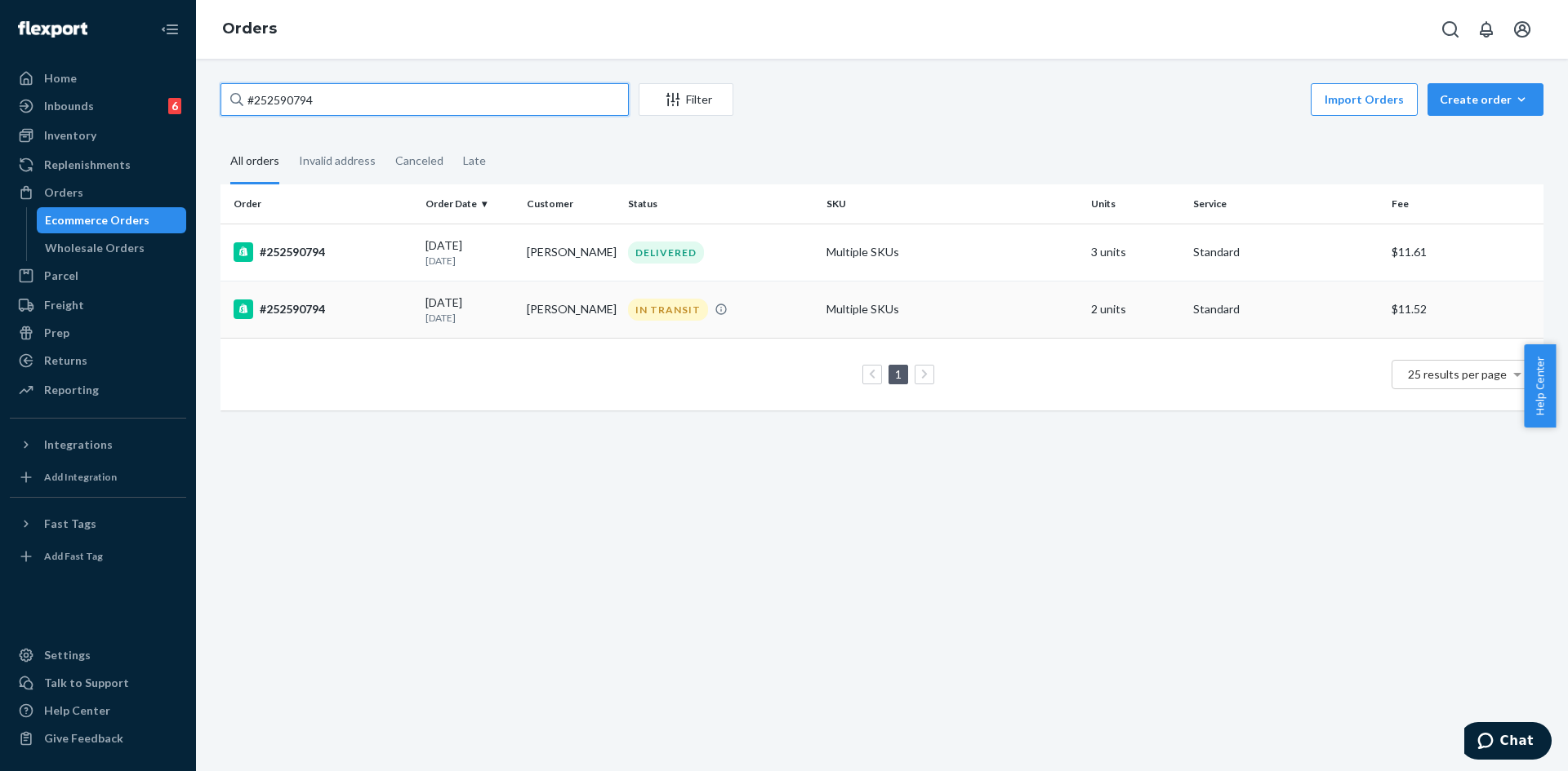
type input "#252590794"
click at [800, 302] on div "IN TRANSIT" at bounding box center [721, 309] width 192 height 22
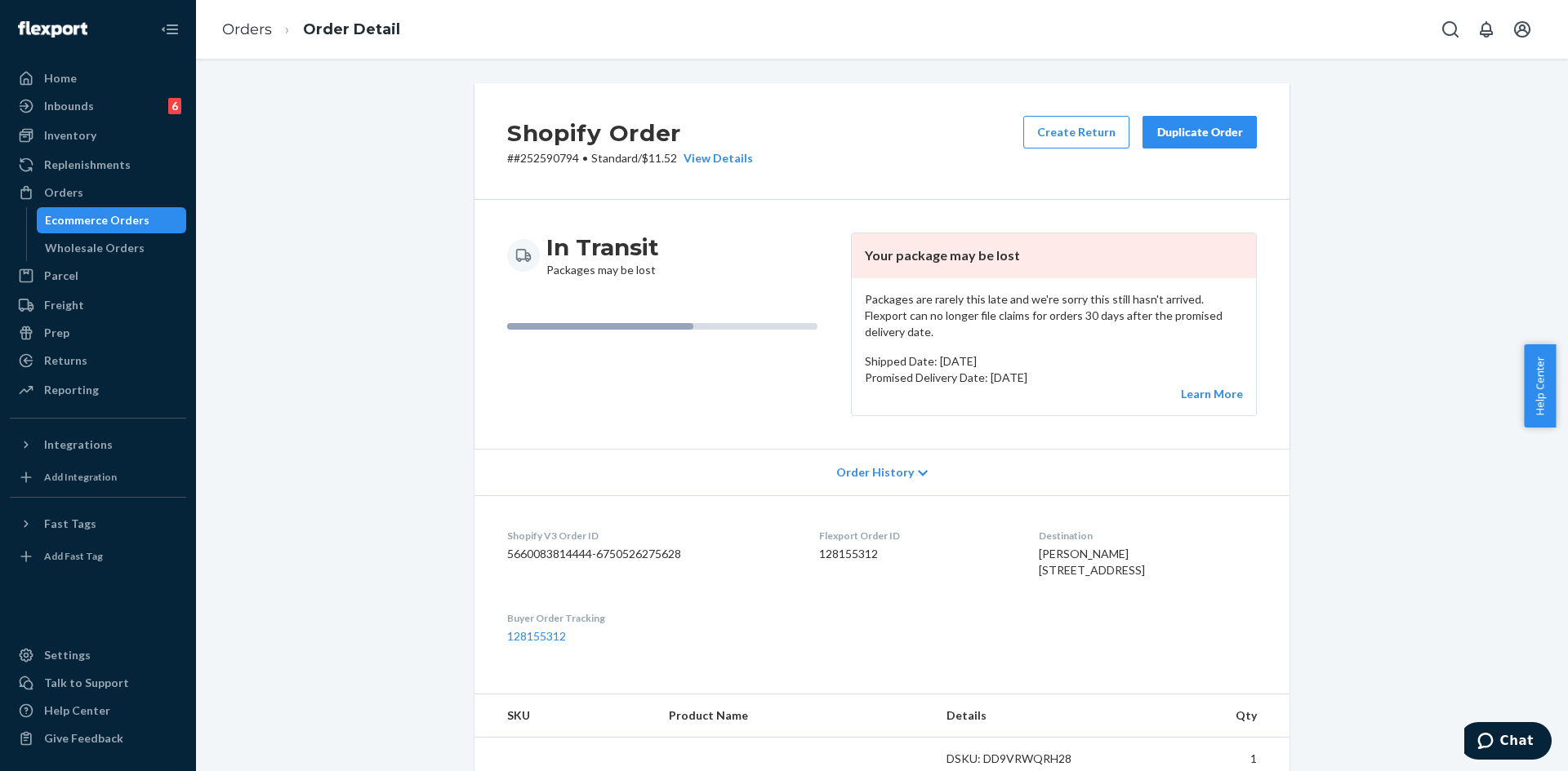
click at [1188, 149] on div "Create Return Duplicate Order" at bounding box center [1140, 141] width 246 height 51
click at [1187, 142] on button "Duplicate Order" at bounding box center [1200, 131] width 115 height 33
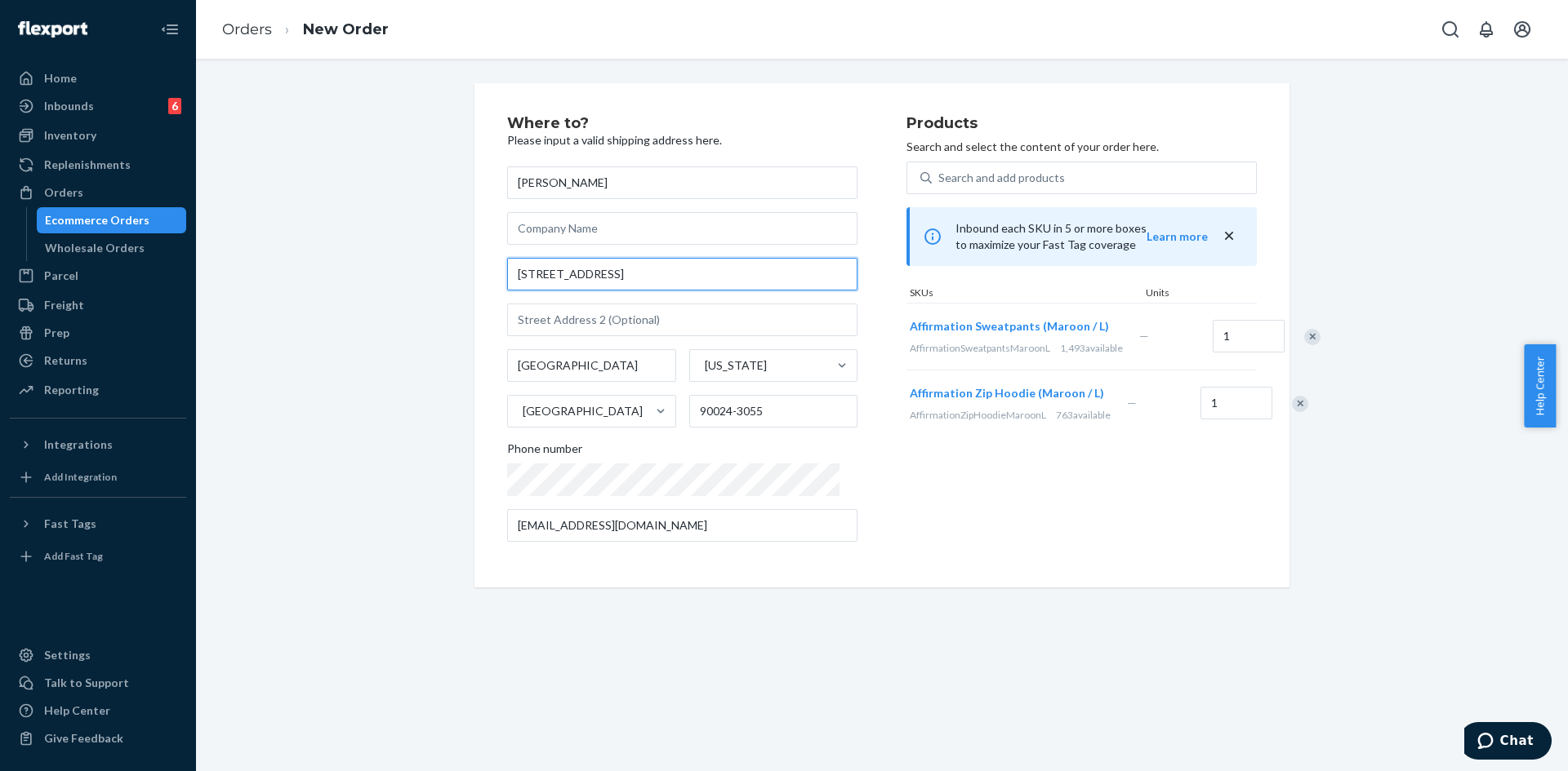
click at [610, 274] on input "962 Hilgard Ave Apt 303" at bounding box center [682, 274] width 350 height 33
paste input ", Los Angeles, CA 90024"
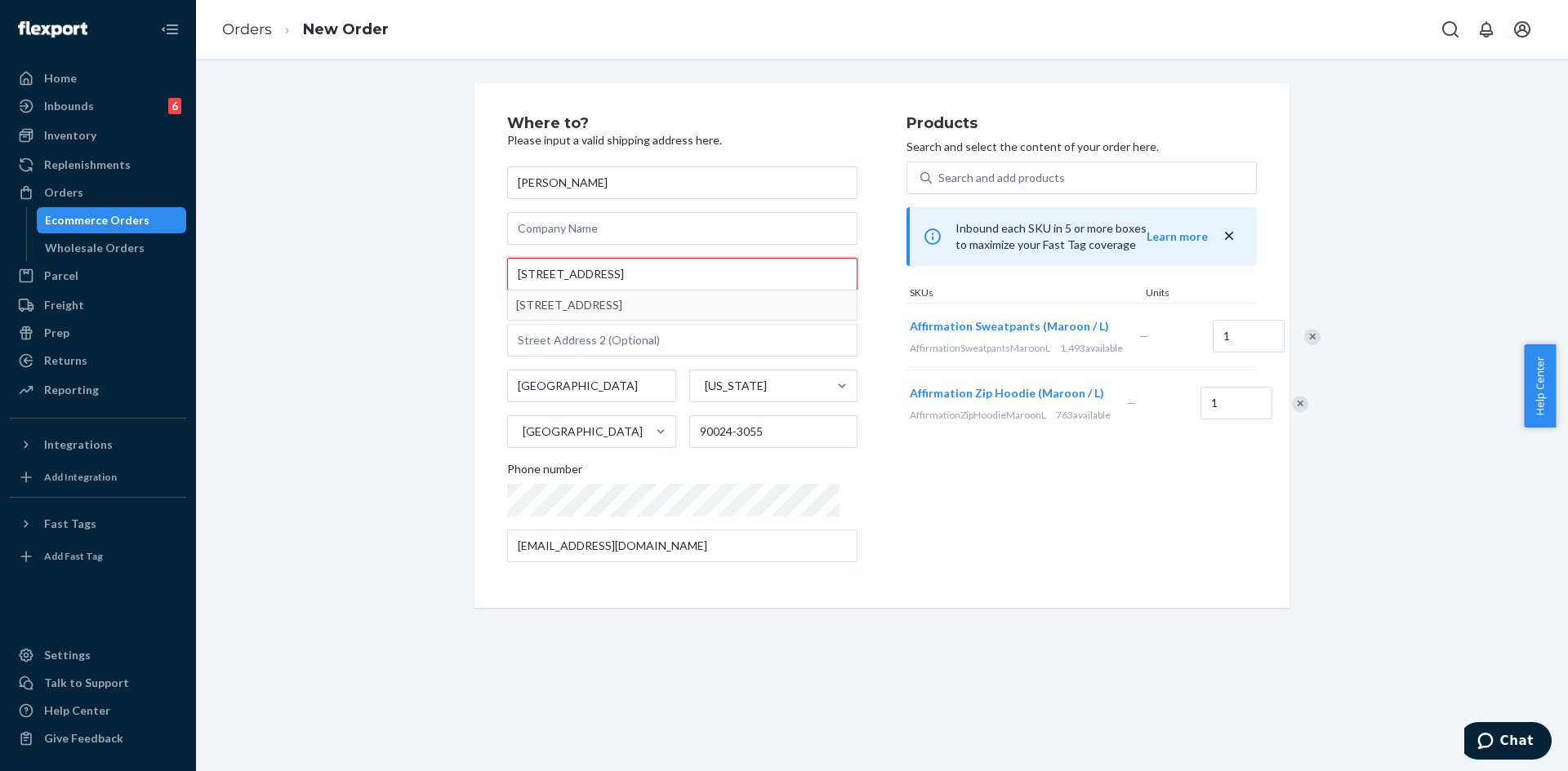
type input "962 Hilgard Ave Apt 303, Los Angeles, CA 90024"
type input "303"
type input "90024"
type input "962 Hilgard Ave"
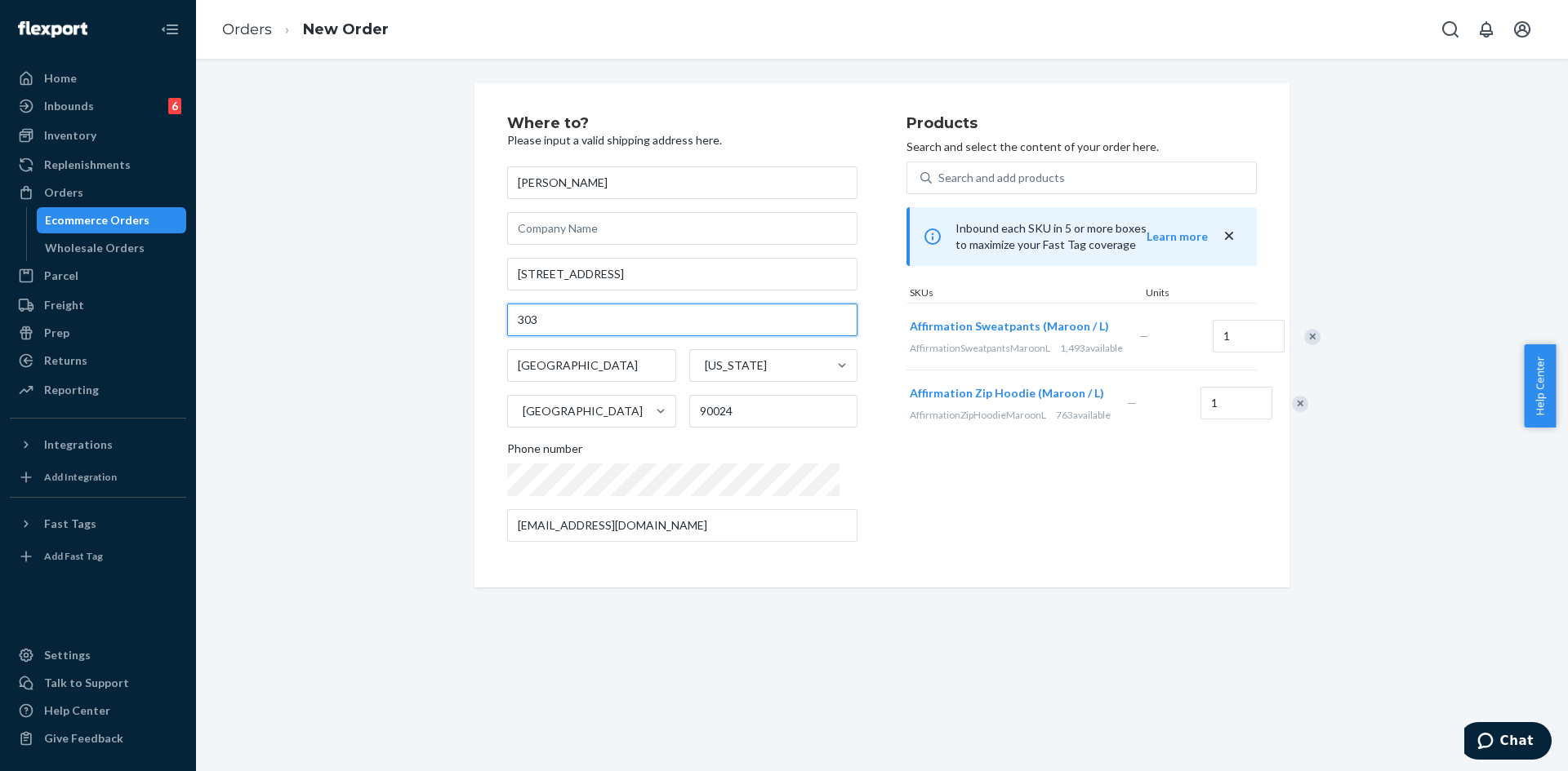
click at [510, 315] on input "303" at bounding box center [682, 319] width 350 height 33
type input "Apt 303"
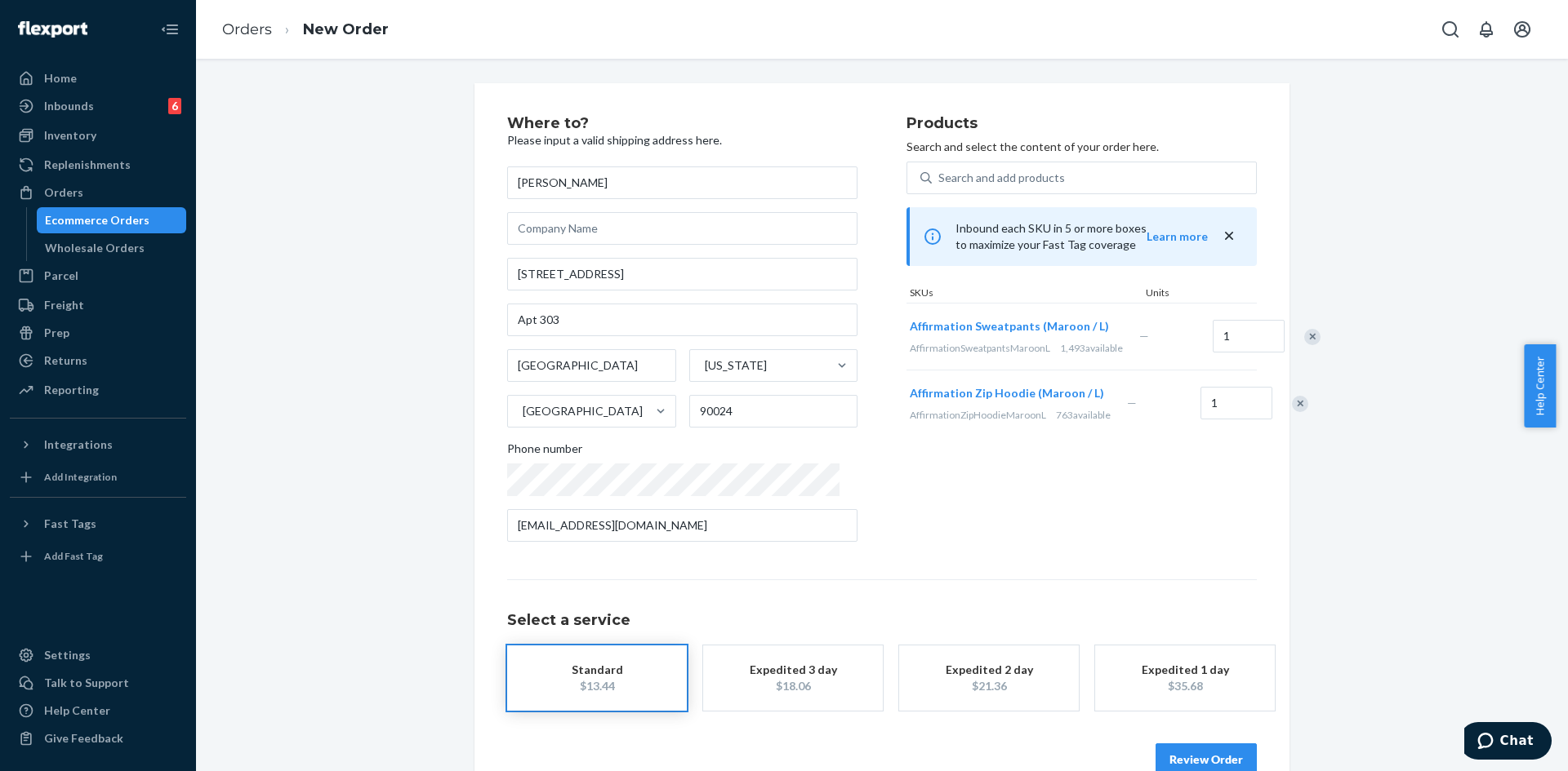
click at [1200, 758] on button "Review Order" at bounding box center [1206, 760] width 101 height 33
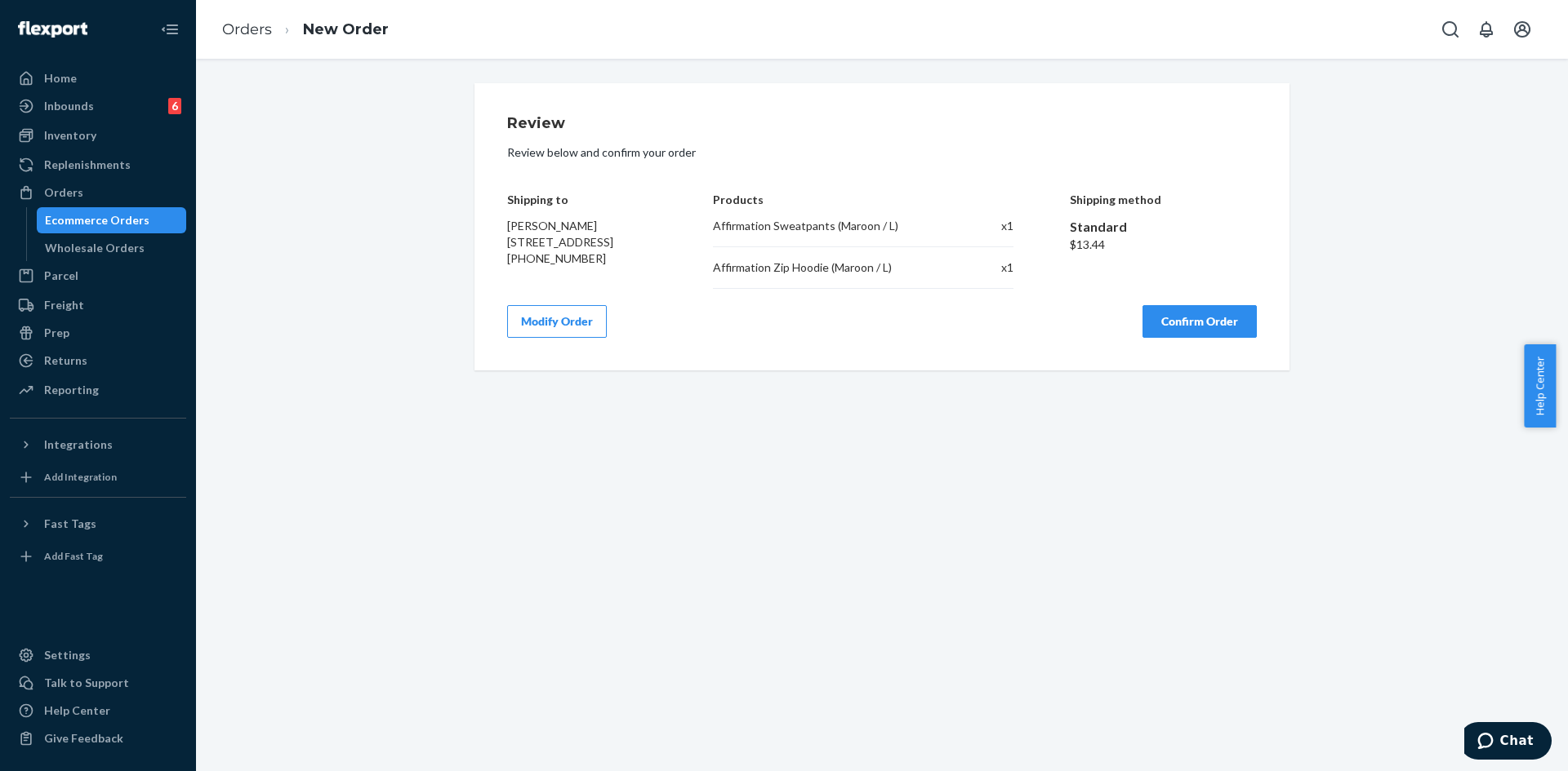
click at [1184, 328] on button "Confirm Order" at bounding box center [1200, 321] width 115 height 33
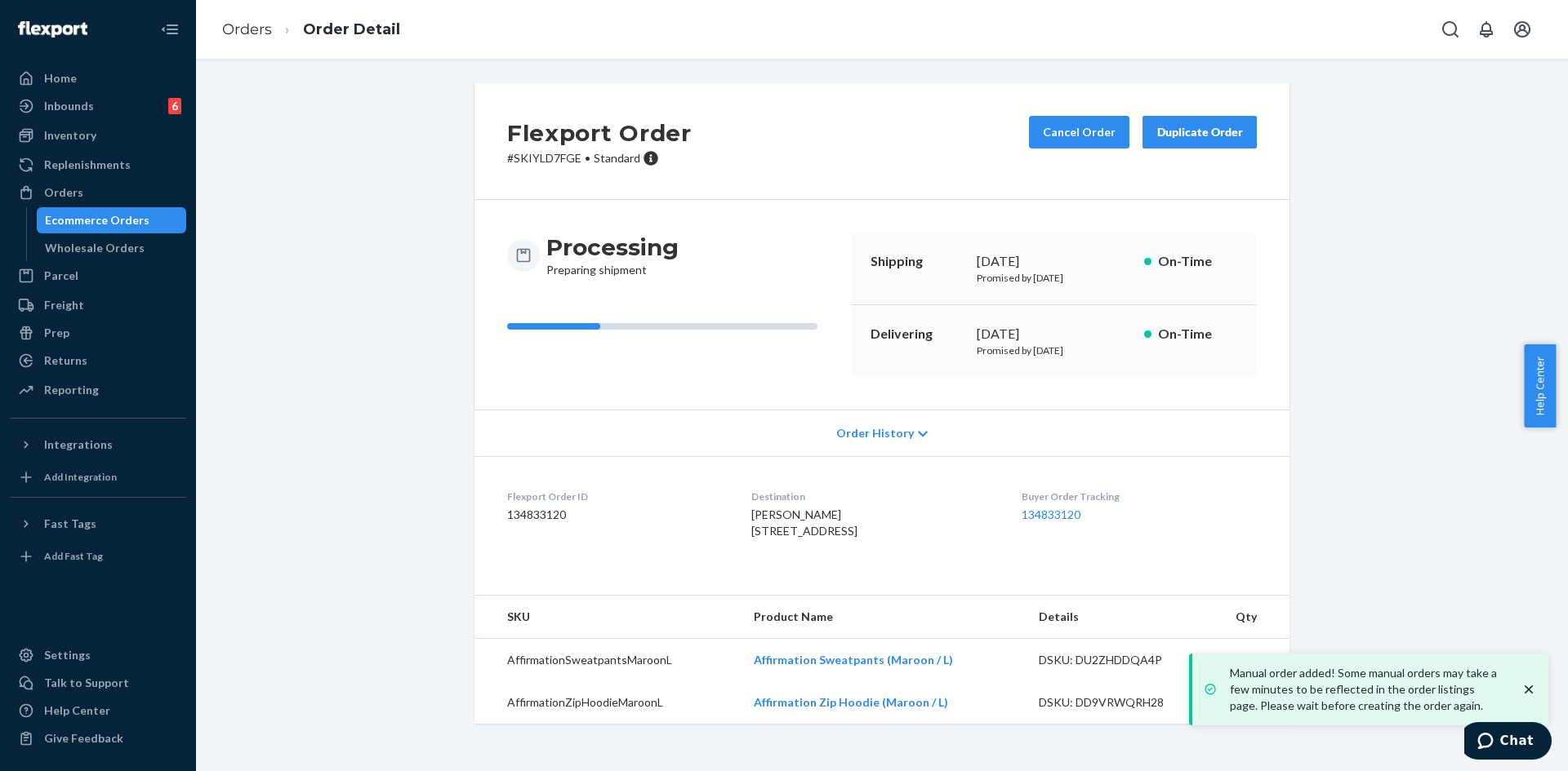
click at [1525, 689] on icon "close toast" at bounding box center [1528, 689] width 16 height 16
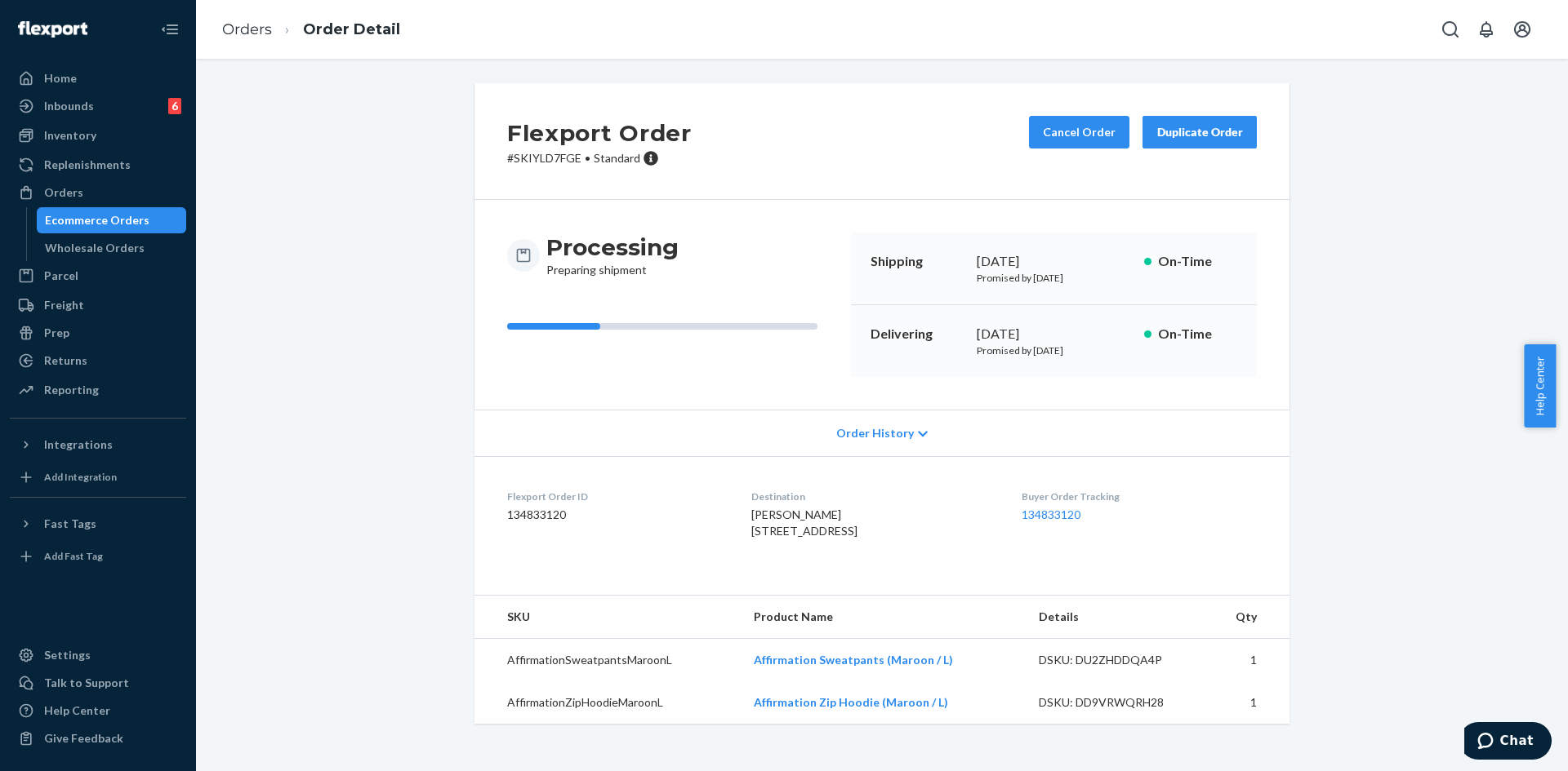
scroll to position [5, 0]
click at [86, 186] on div "Orders" at bounding box center [98, 193] width 173 height 23
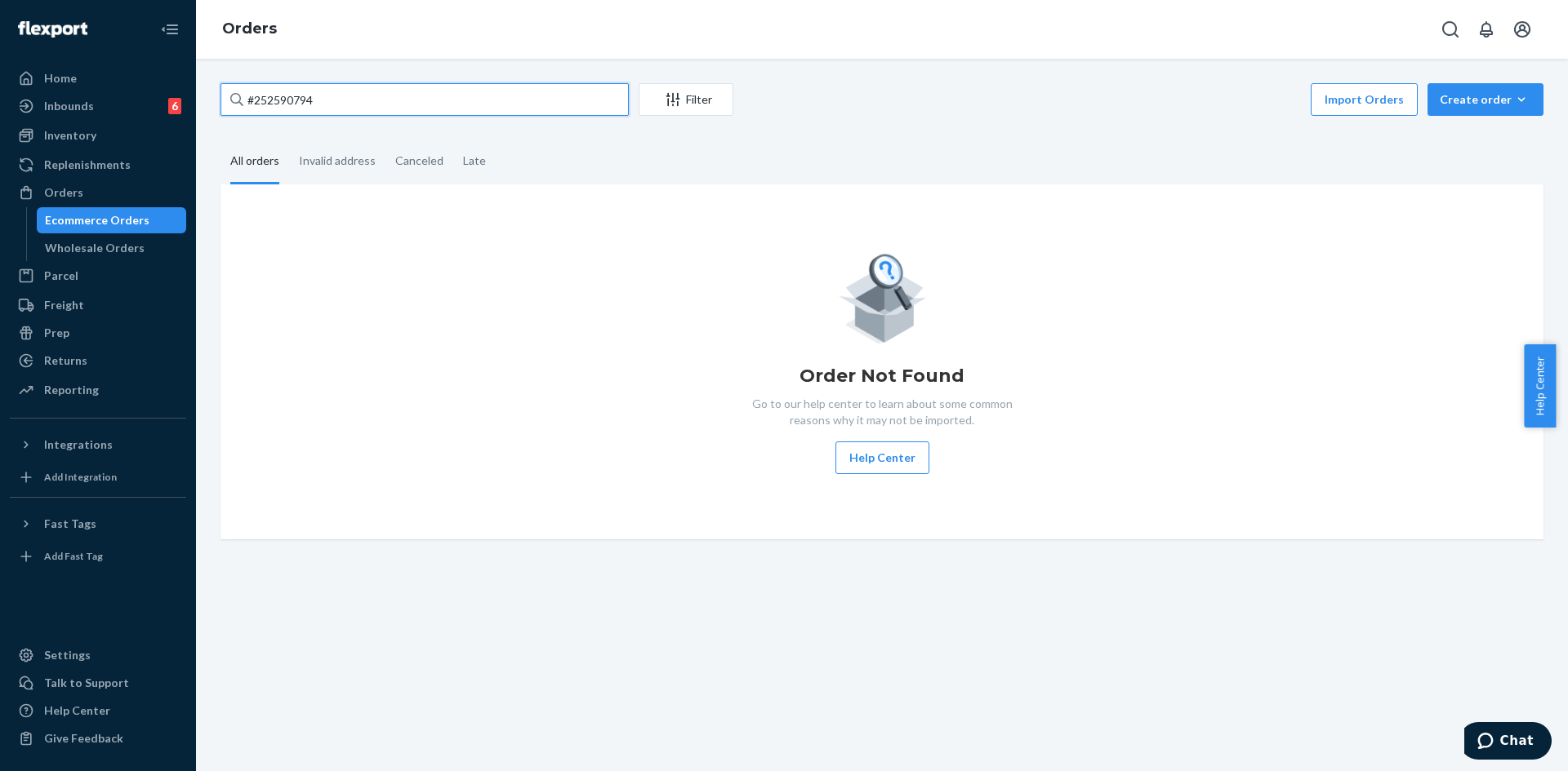
click at [324, 97] on input "#252590794" at bounding box center [425, 100] width 409 height 33
paste input "254735608"
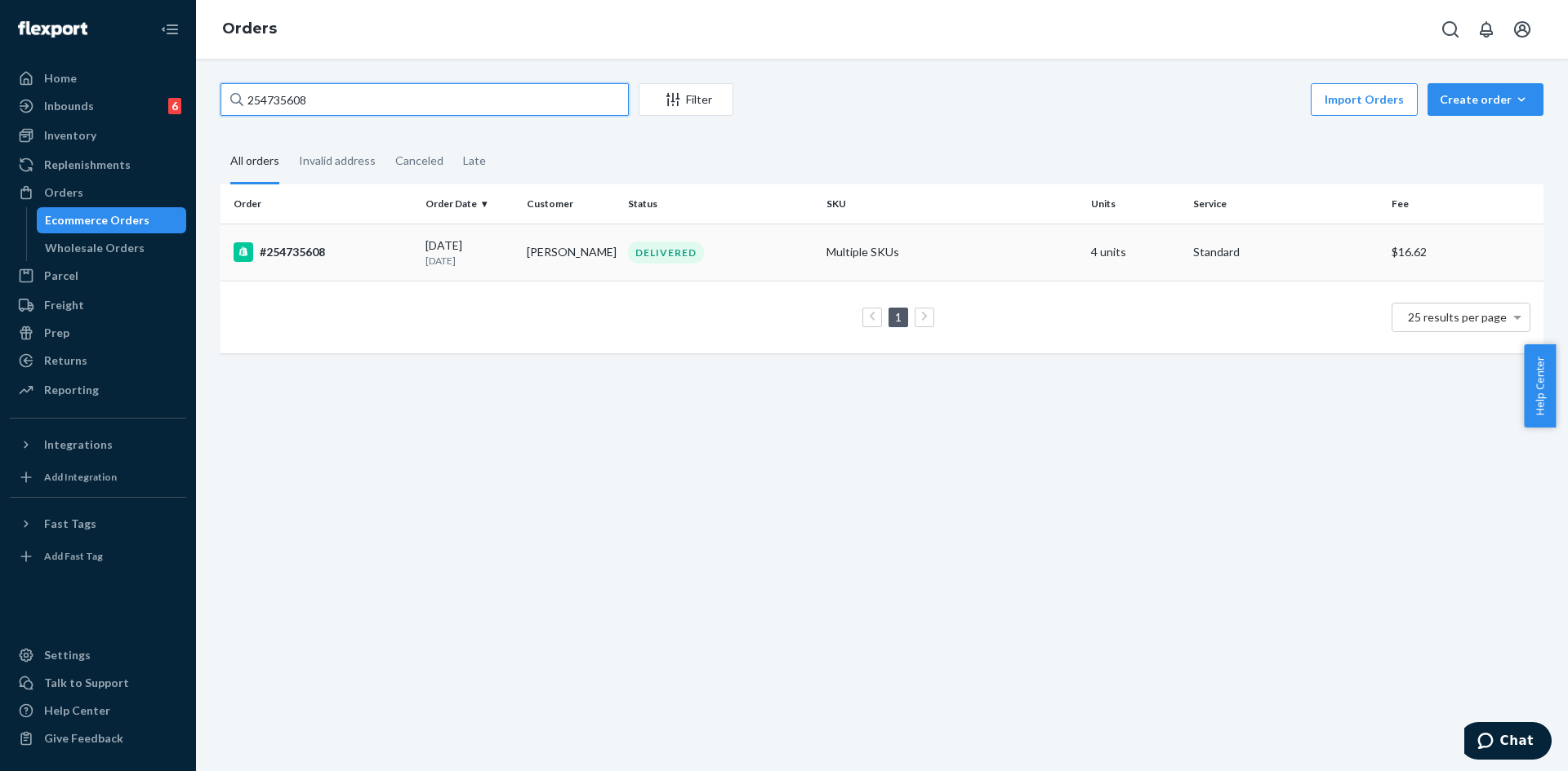
type input "254735608"
click at [758, 246] on div "DELIVERED" at bounding box center [721, 252] width 192 height 22
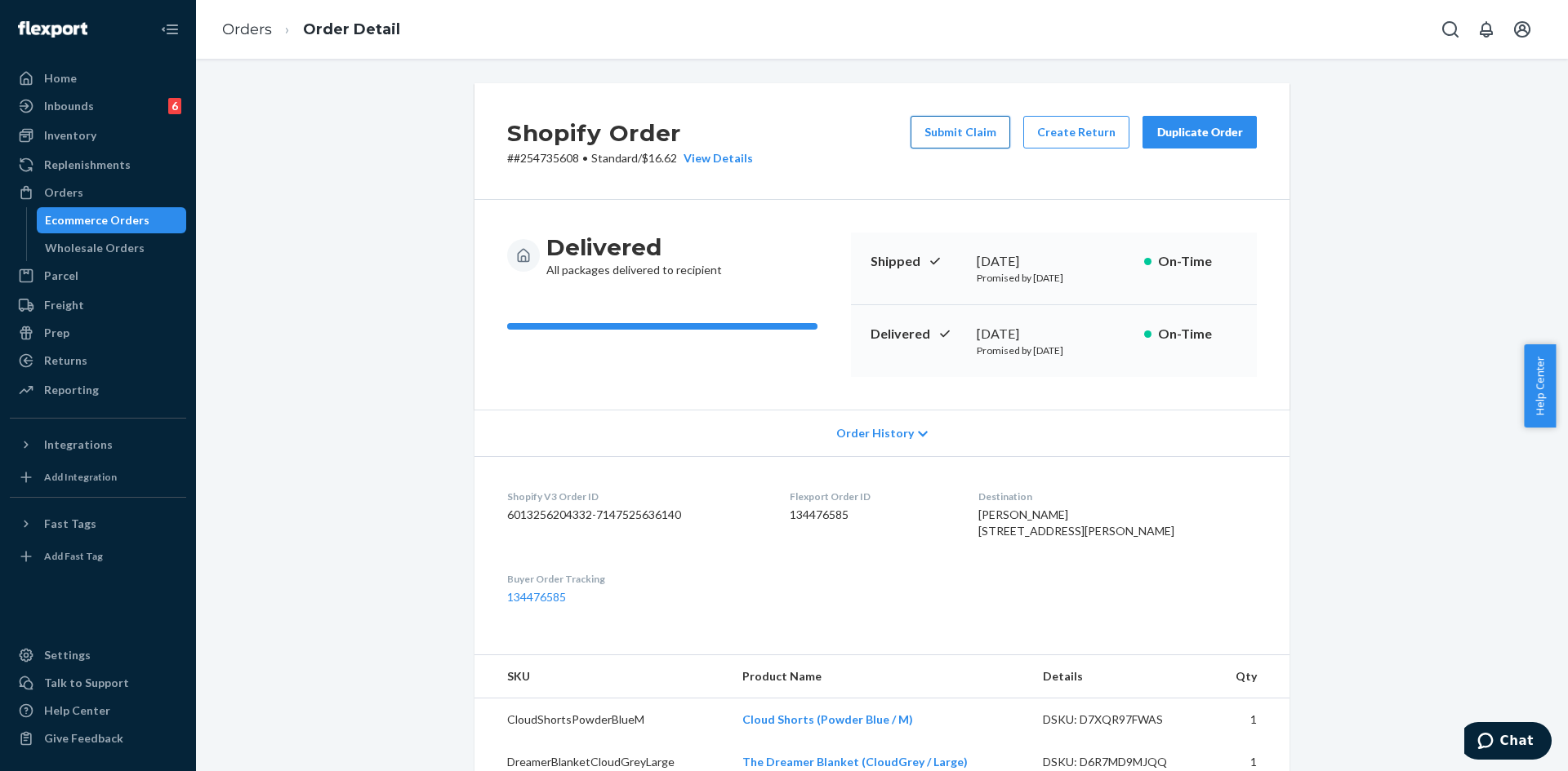
click at [964, 134] on button "Submit Claim" at bounding box center [960, 131] width 100 height 33
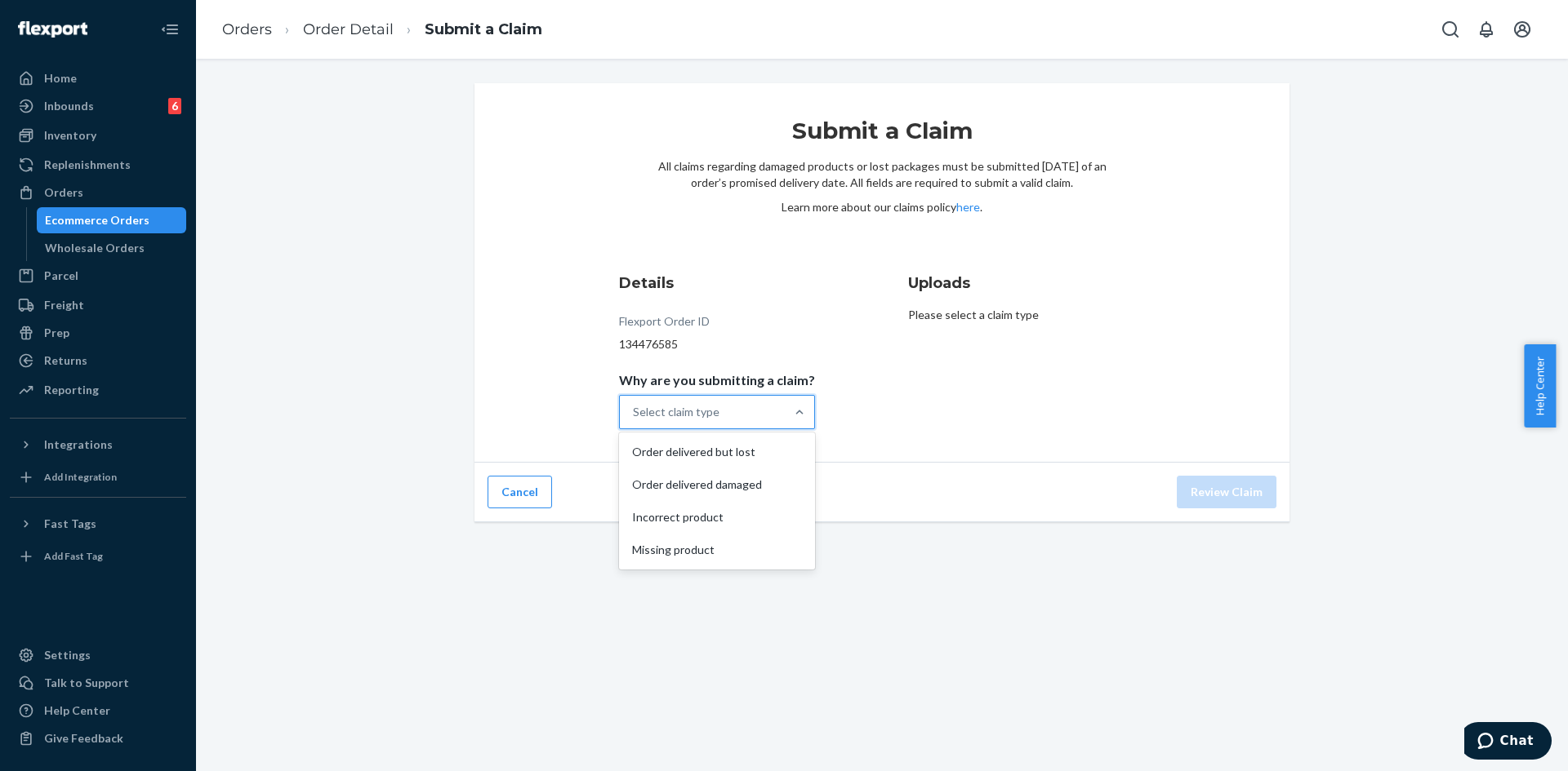
click at [737, 419] on div "Select claim type" at bounding box center [703, 412] width 165 height 33
click at [634, 419] on input "Why are you submitting a claim? option Order delivered but lost focused, 1 of 4…" at bounding box center [634, 411] width 2 height 16
click at [715, 555] on div "Missing product" at bounding box center [717, 549] width 190 height 33
click at [634, 421] on input "Why are you submitting a claim? option Missing product focused, 4 of 4. 4 resul…" at bounding box center [634, 411] width 2 height 16
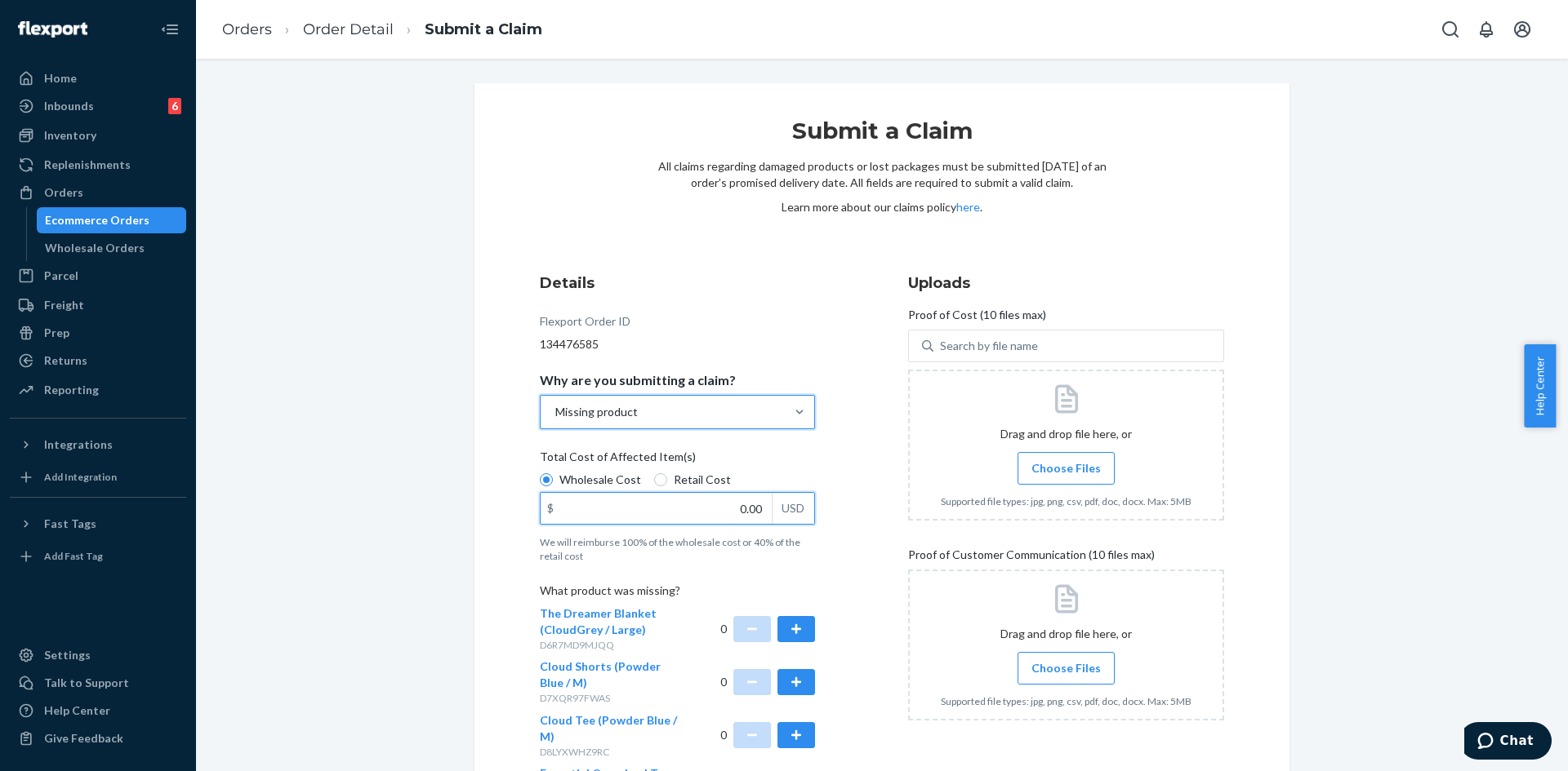
click at [691, 497] on input "0.00" at bounding box center [656, 508] width 231 height 31
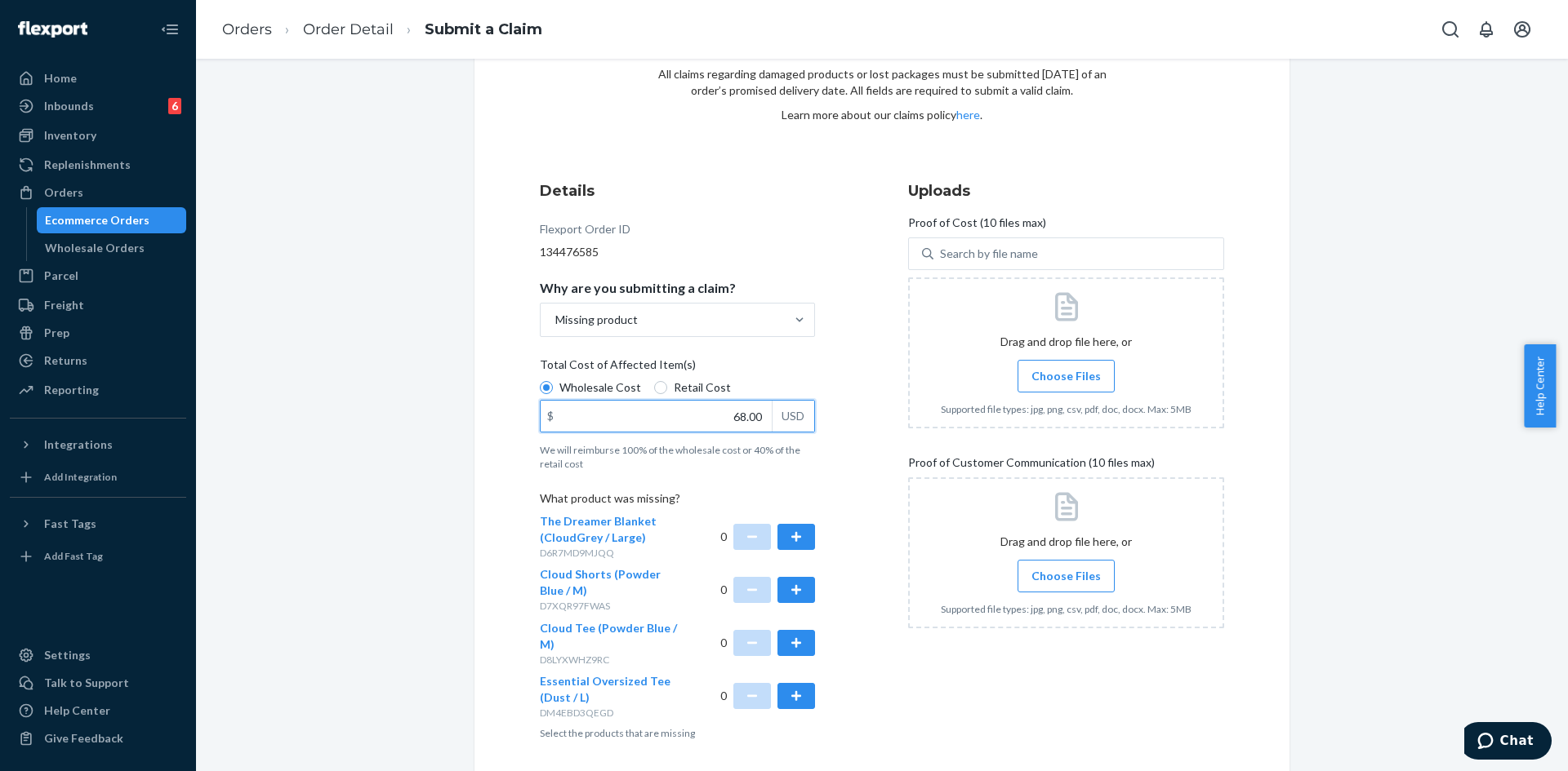
scroll to position [154, 0]
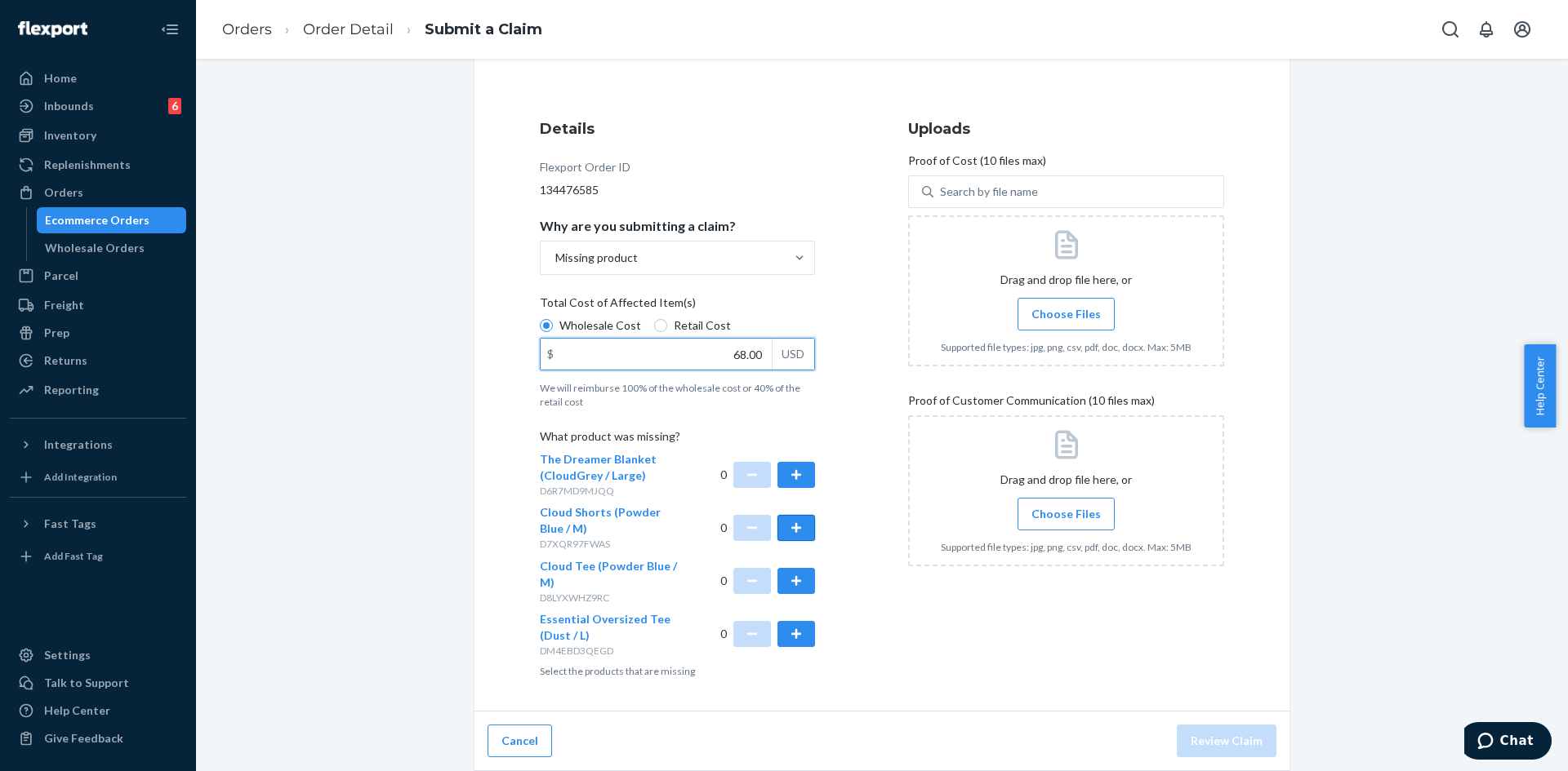
type input "68.00"
click at [786, 525] on button "button" at bounding box center [796, 528] width 38 height 26
click at [790, 580] on button "button" at bounding box center [796, 581] width 38 height 26
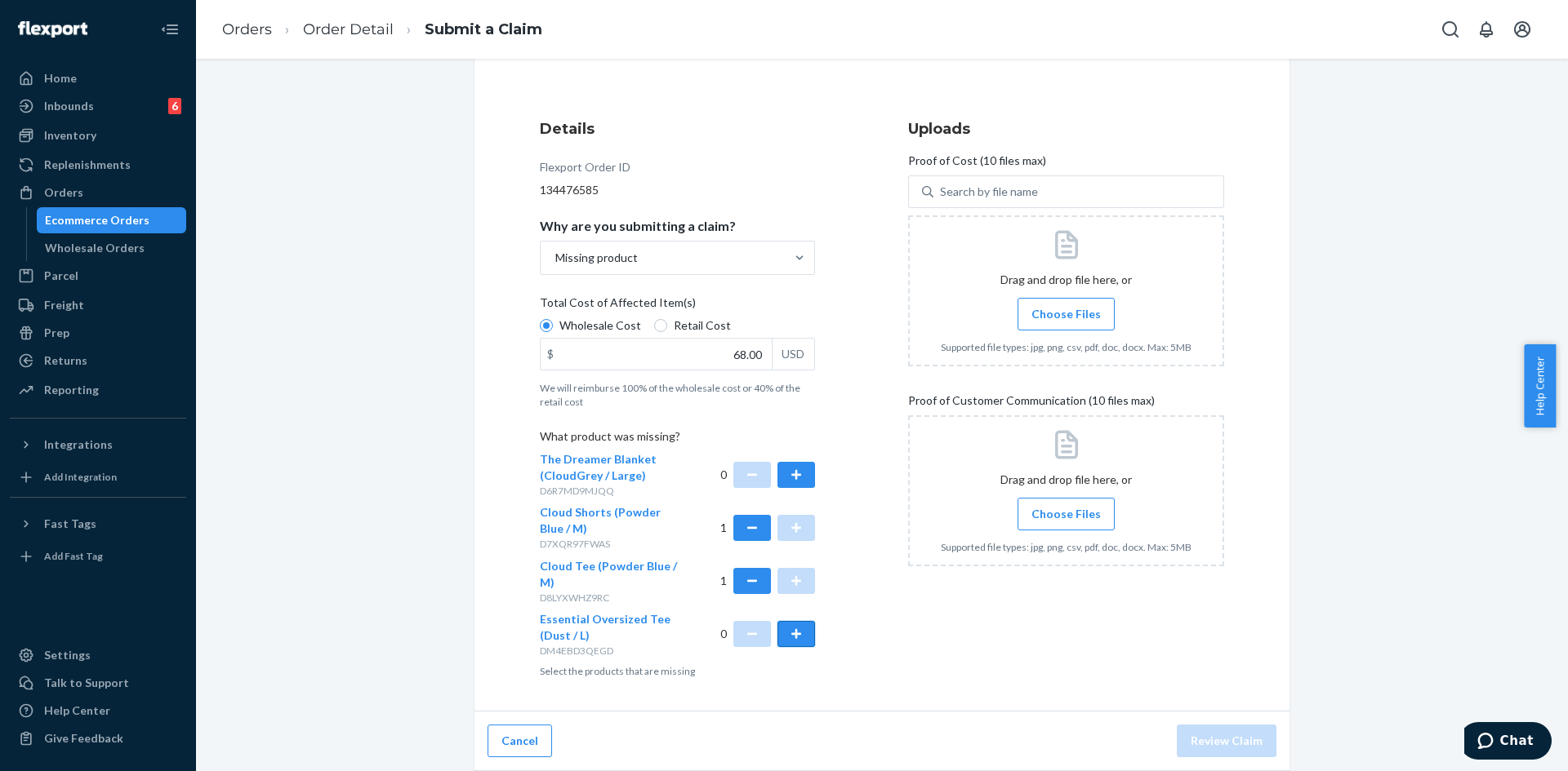
click at [796, 632] on button "button" at bounding box center [796, 634] width 38 height 26
click at [1067, 298] on label "Choose Files" at bounding box center [1065, 314] width 97 height 33
click at [1066, 305] on input "Choose Files" at bounding box center [1065, 314] width 1 height 18
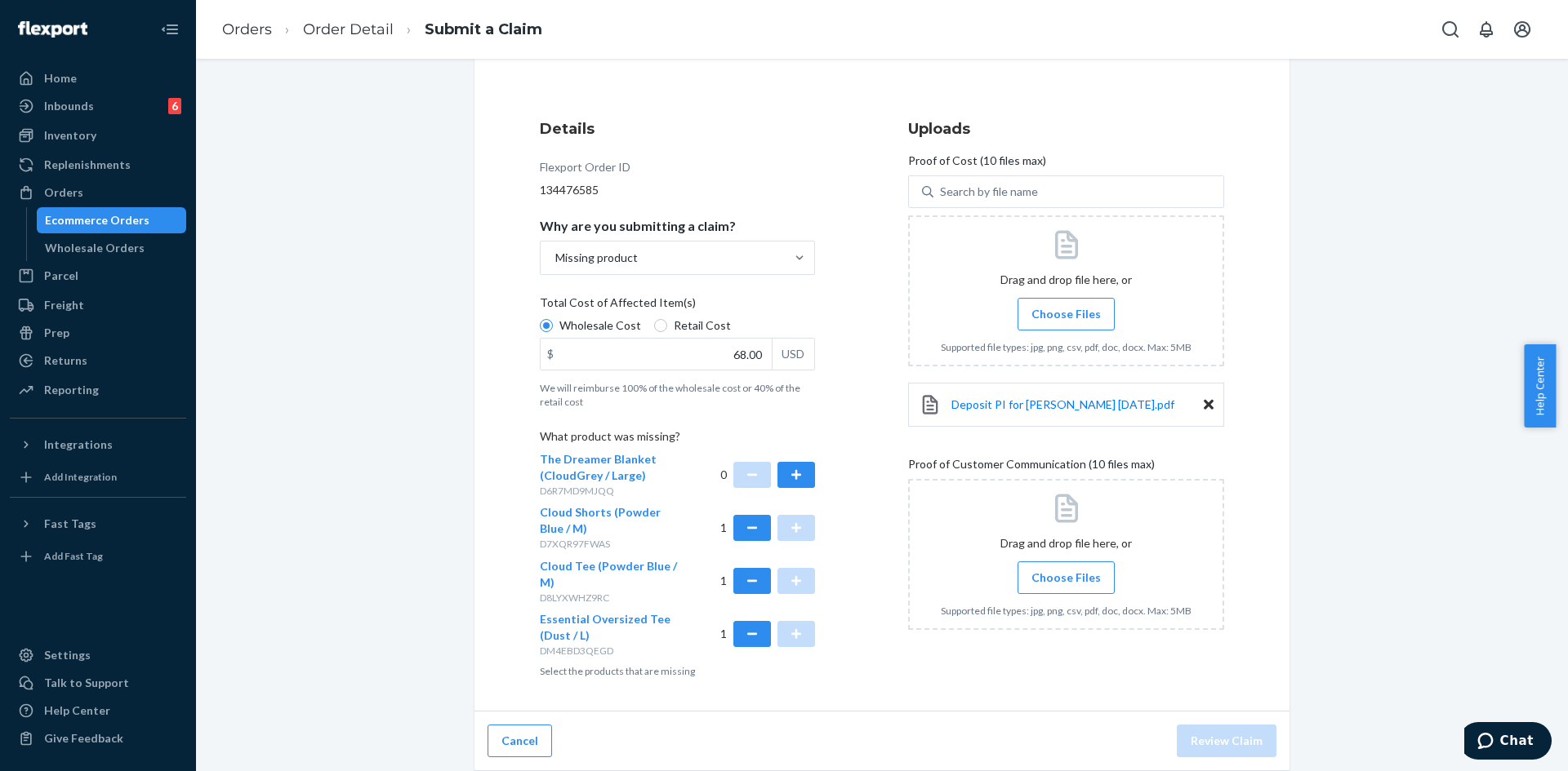
click at [1070, 326] on label "Choose Files" at bounding box center [1065, 314] width 97 height 33
click at [1066, 323] on input "Choose Files" at bounding box center [1065, 314] width 1 height 18
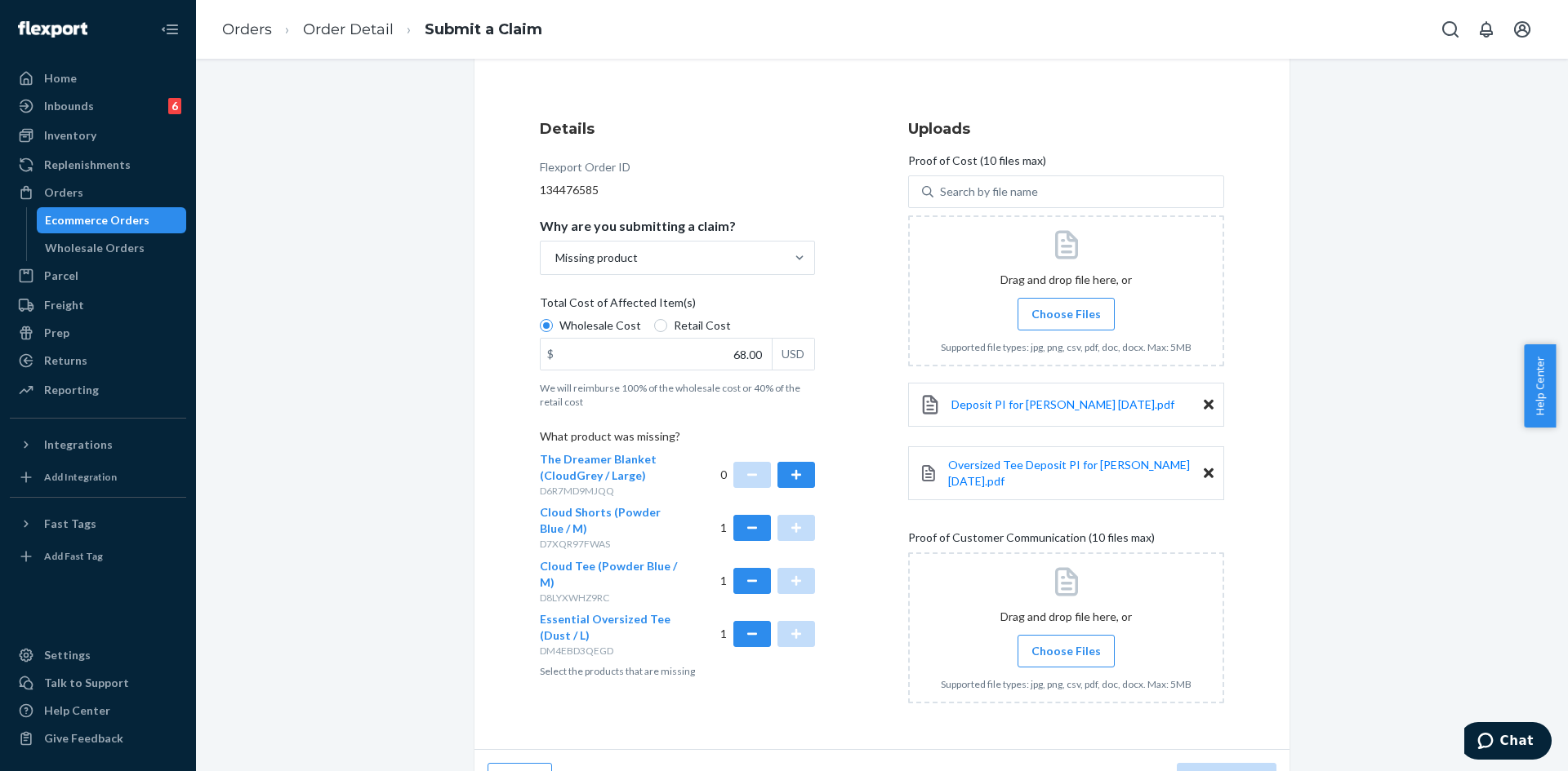
click at [1074, 665] on label "Choose Files" at bounding box center [1065, 651] width 97 height 33
click at [1066, 660] on input "Choose Files" at bounding box center [1065, 651] width 1 height 18
click at [1065, 650] on input "Choose Files" at bounding box center [1065, 651] width 1 height 18
click at [1046, 655] on span "Choose Files" at bounding box center [1066, 651] width 70 height 16
click at [1065, 655] on input "Choose Files" at bounding box center [1065, 651] width 1 height 18
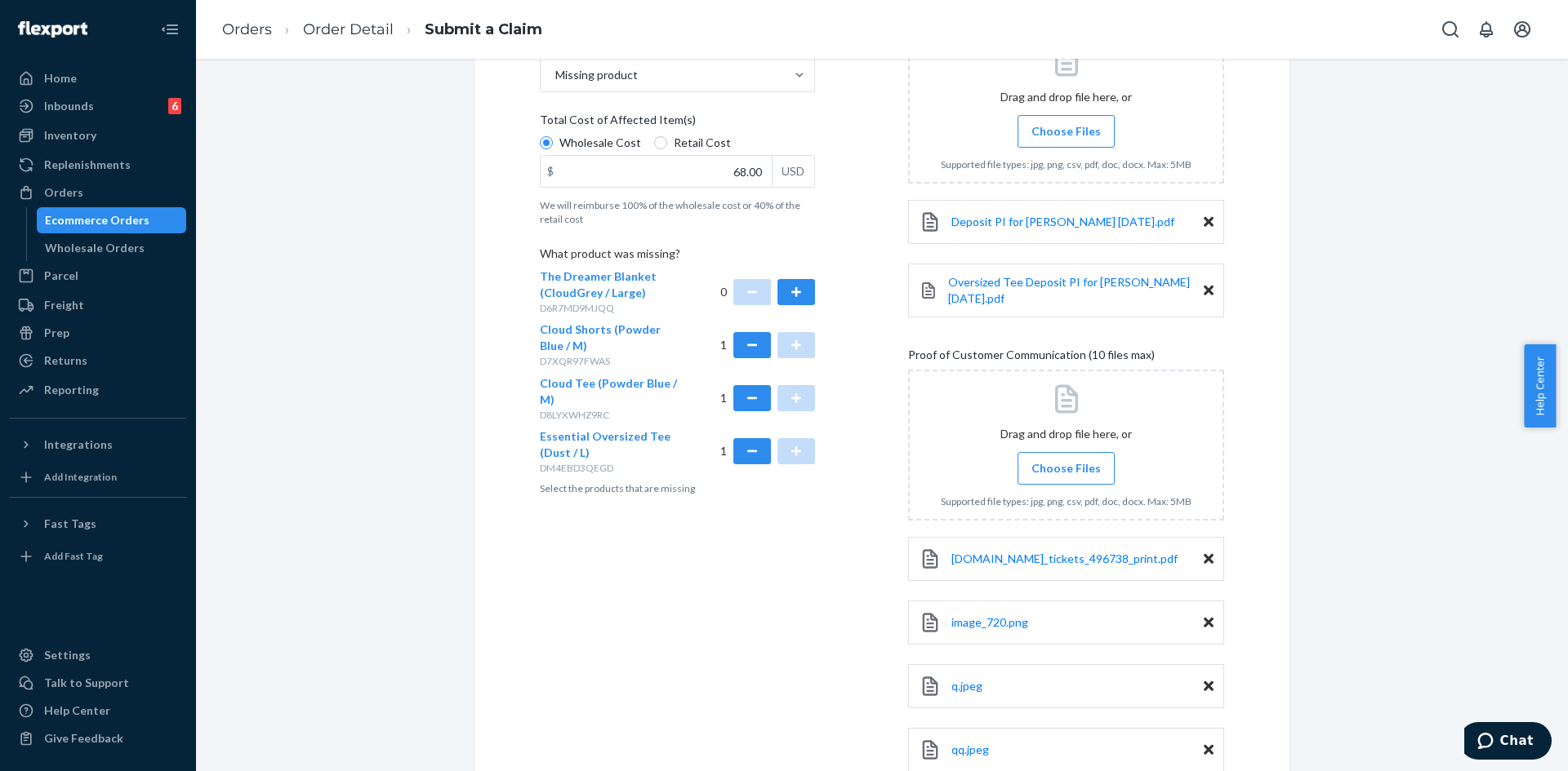
scroll to position [447, 0]
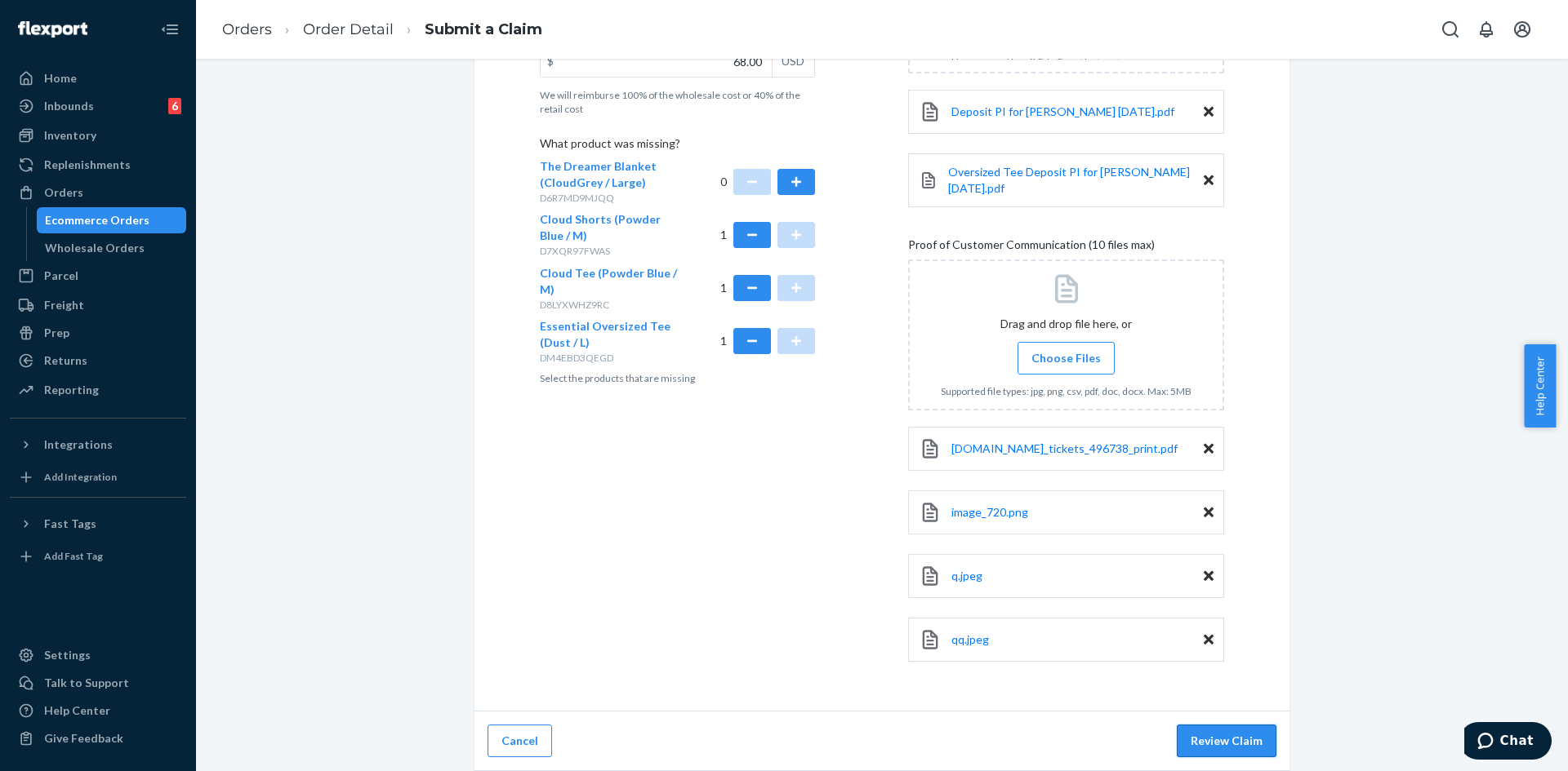
click at [1226, 737] on button "Review Claim" at bounding box center [1226, 741] width 100 height 33
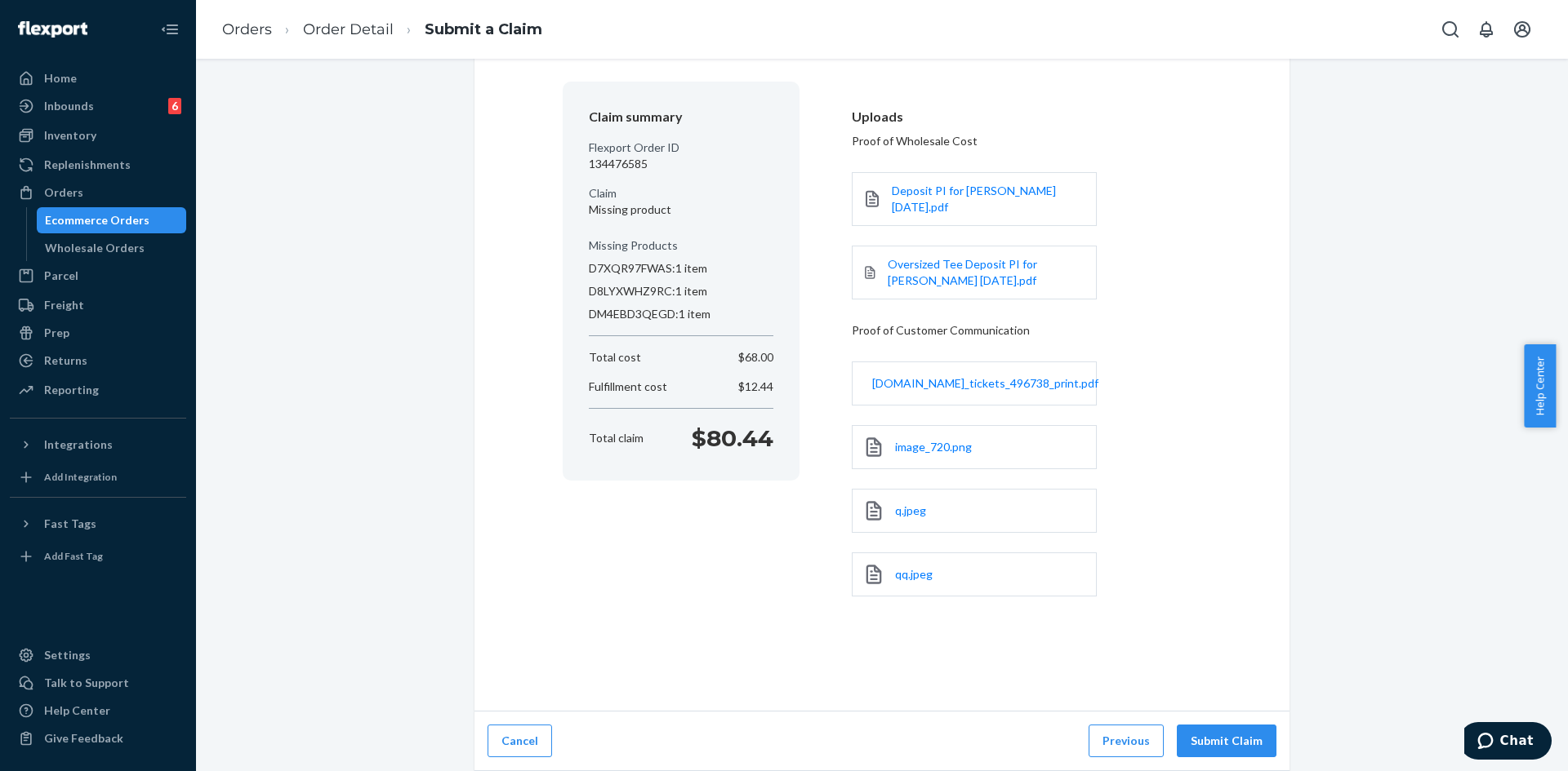
scroll to position [106, 0]
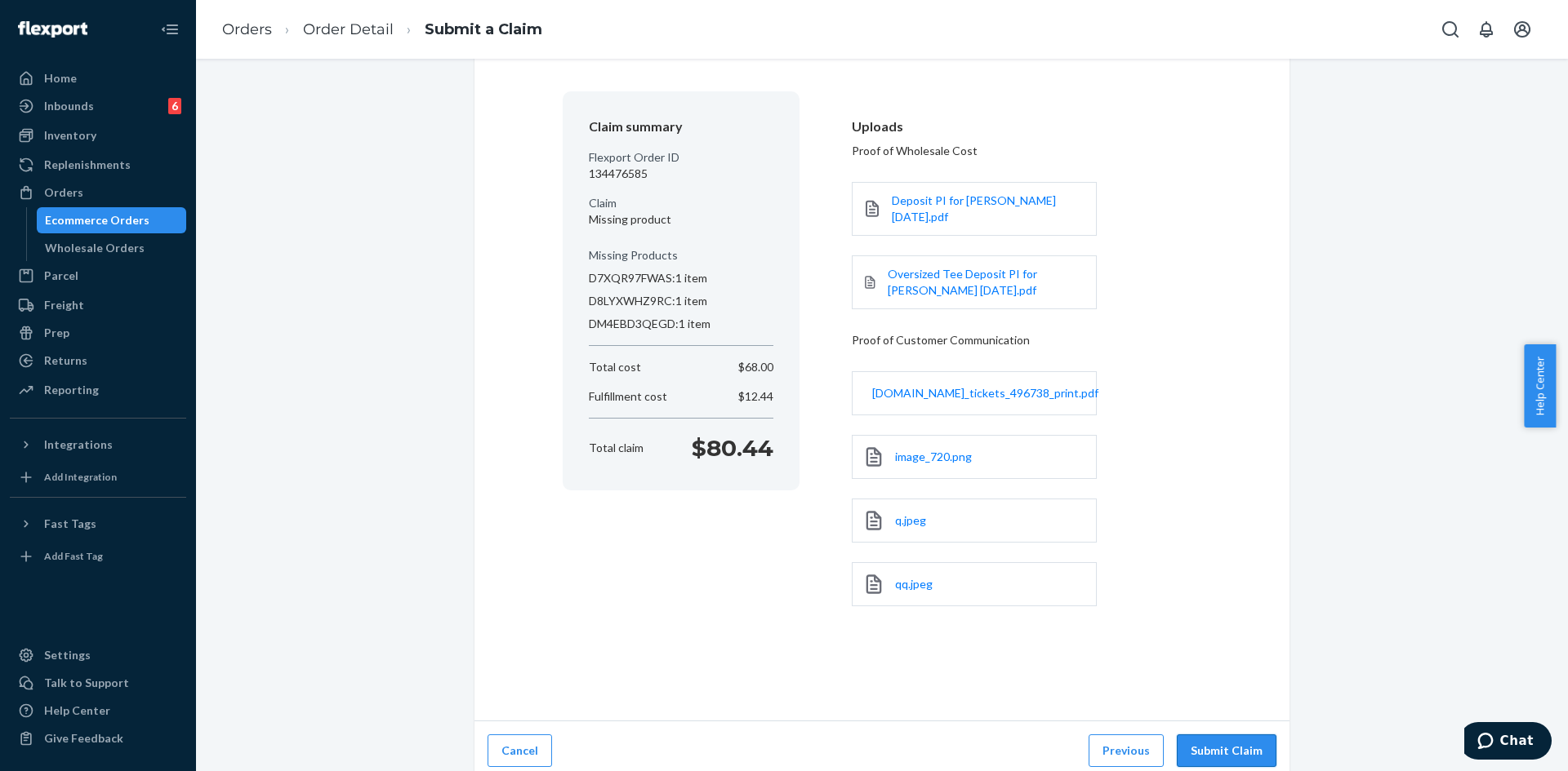
click at [1219, 746] on button "Submit Claim" at bounding box center [1226, 750] width 100 height 33
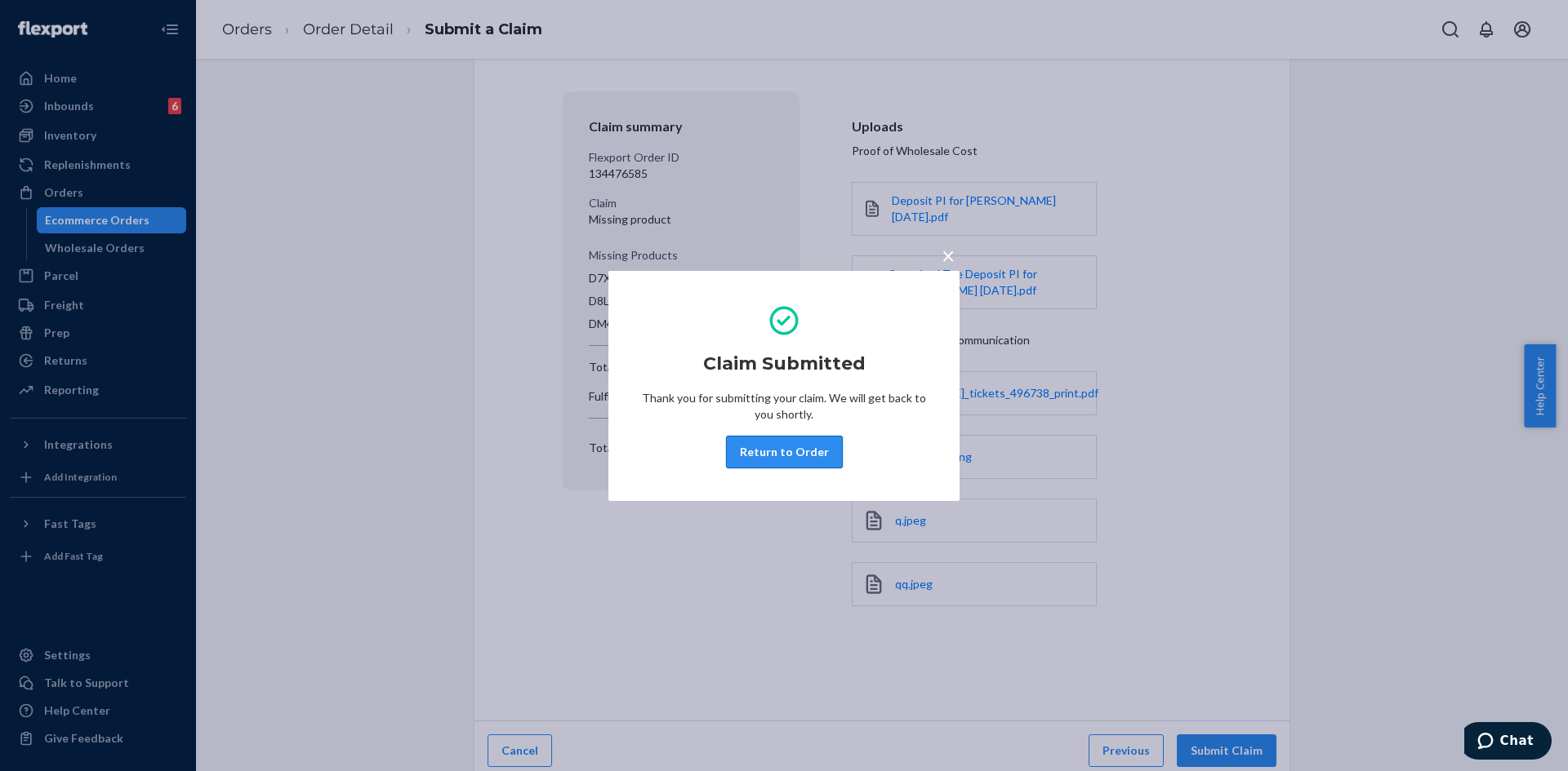
click at [758, 453] on button "Return to Order" at bounding box center [784, 452] width 116 height 33
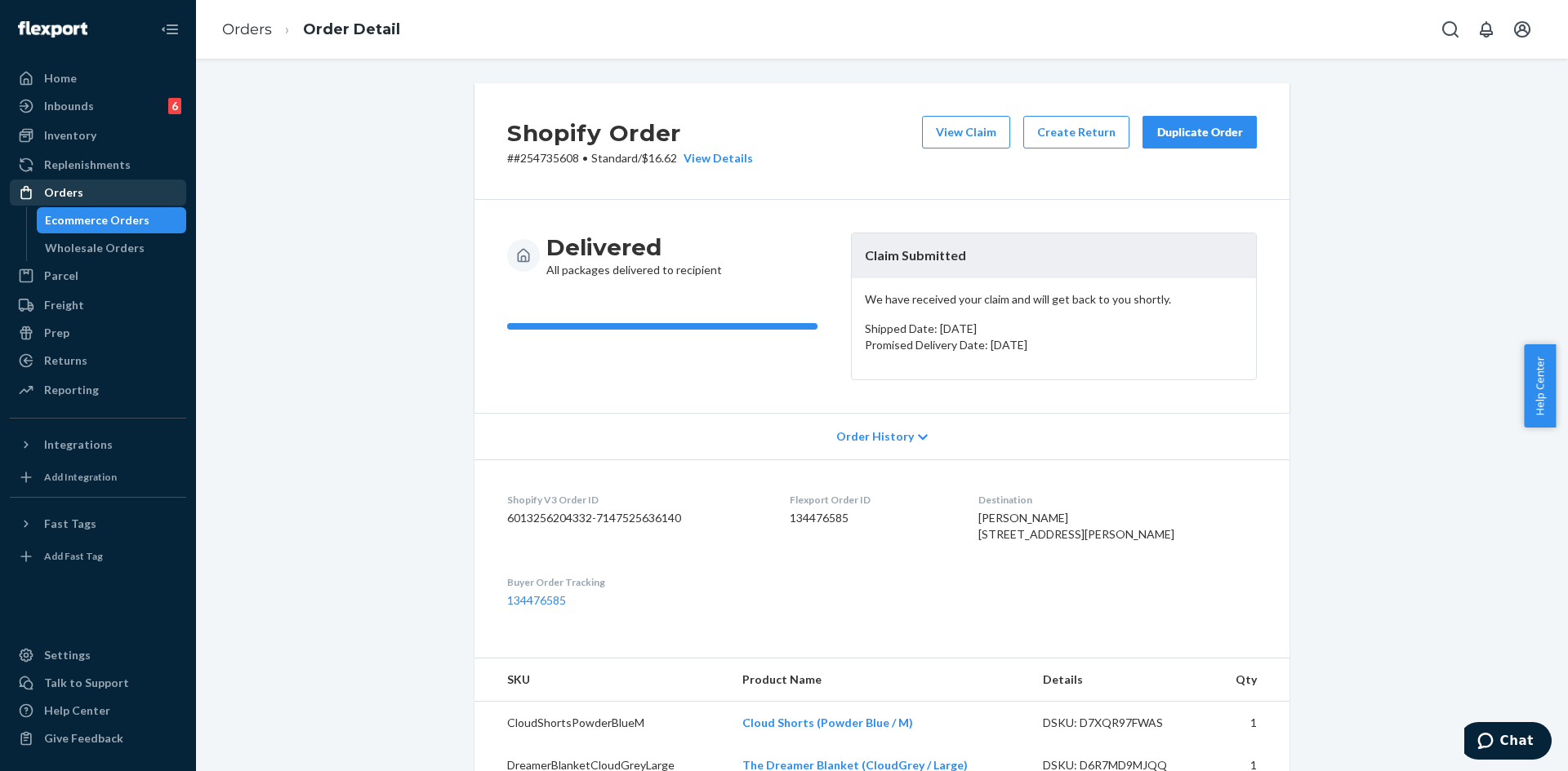
click at [72, 187] on div "Orders" at bounding box center [64, 192] width 39 height 16
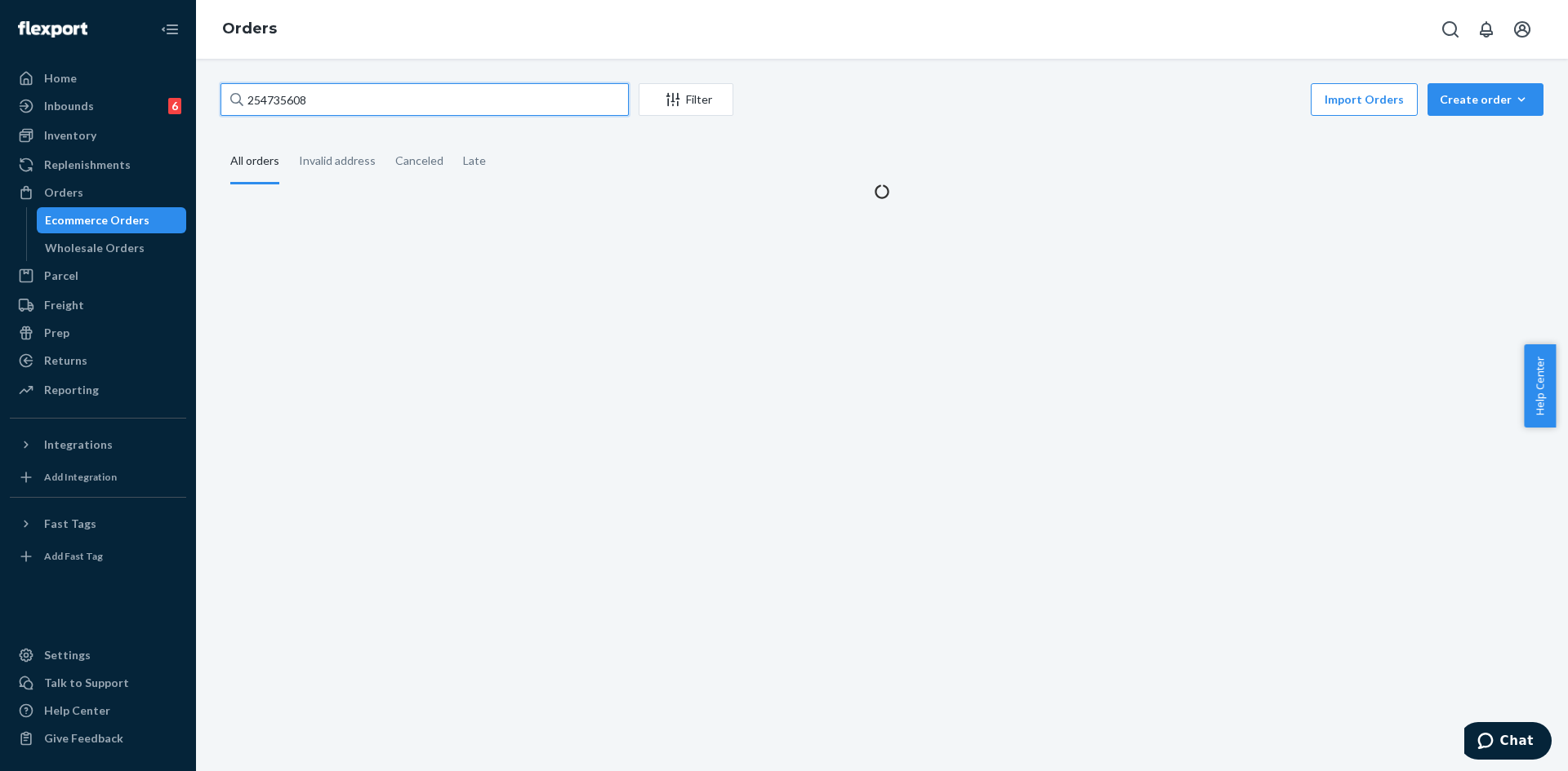
click at [322, 101] on input "254735608" at bounding box center [425, 100] width 409 height 33
paste input "3836943"
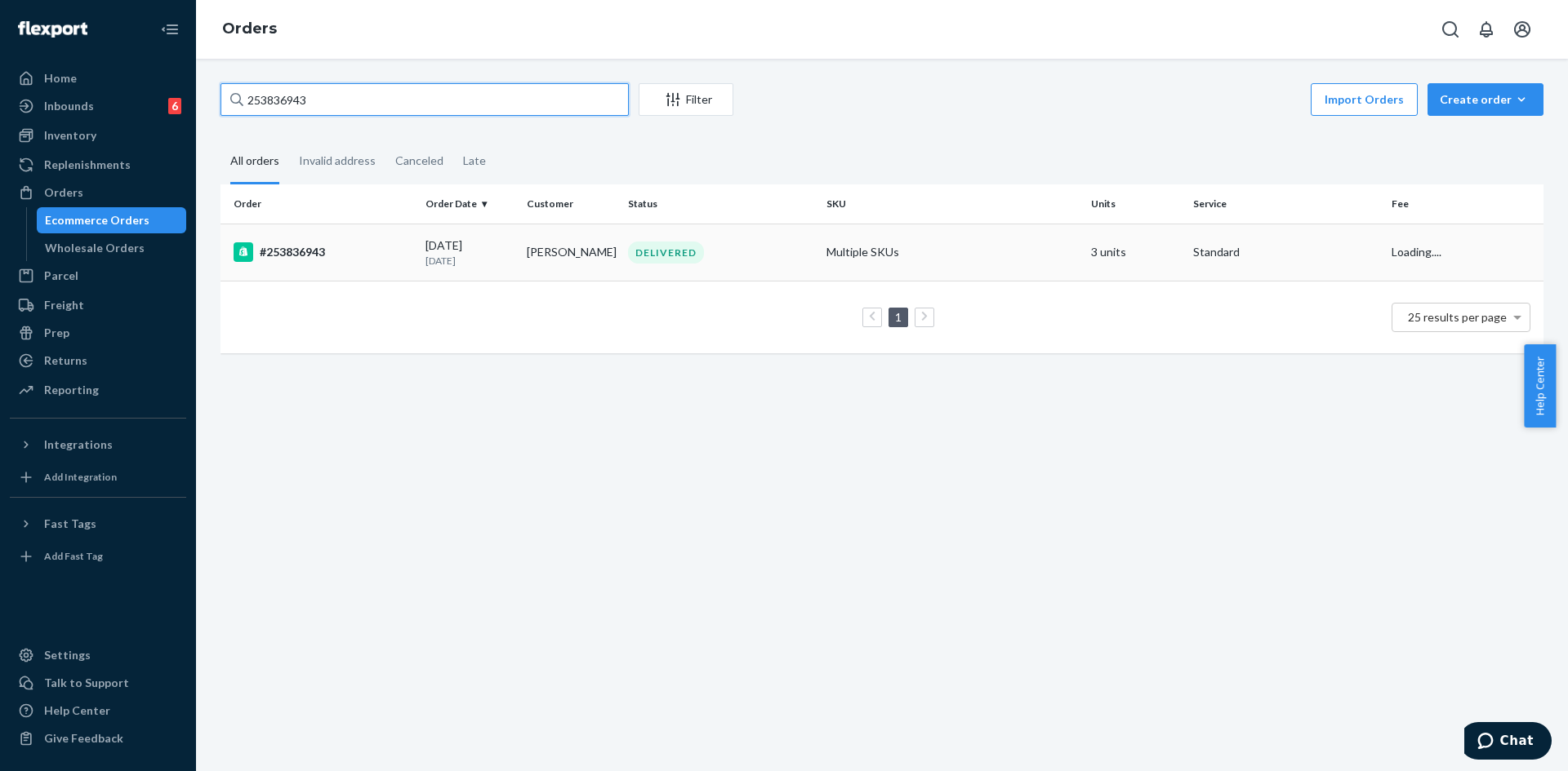
type input "253836943"
click at [727, 236] on td "DELIVERED" at bounding box center [720, 252] width 198 height 57
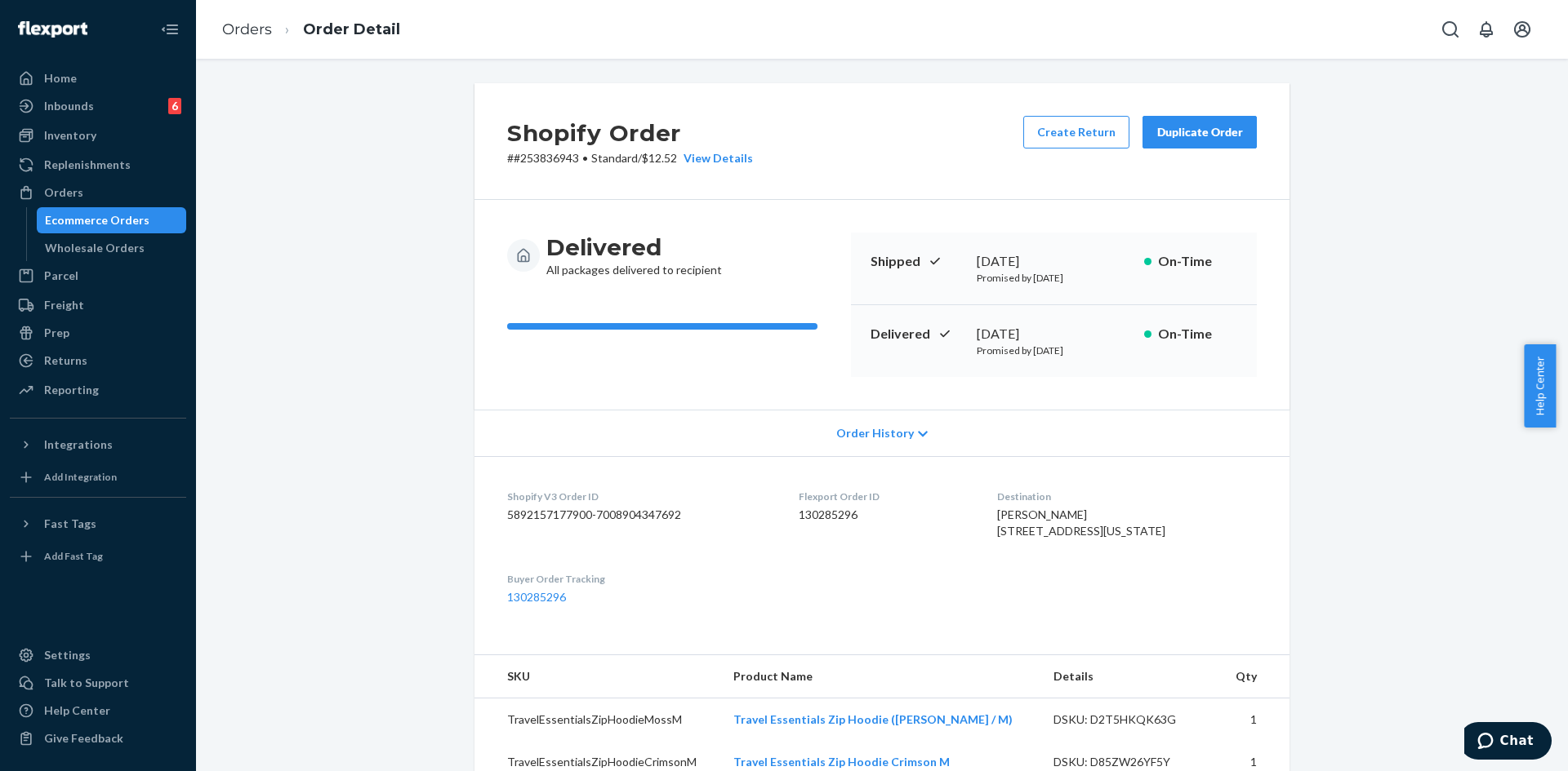
click at [1157, 145] on button "Duplicate Order" at bounding box center [1200, 131] width 115 height 33
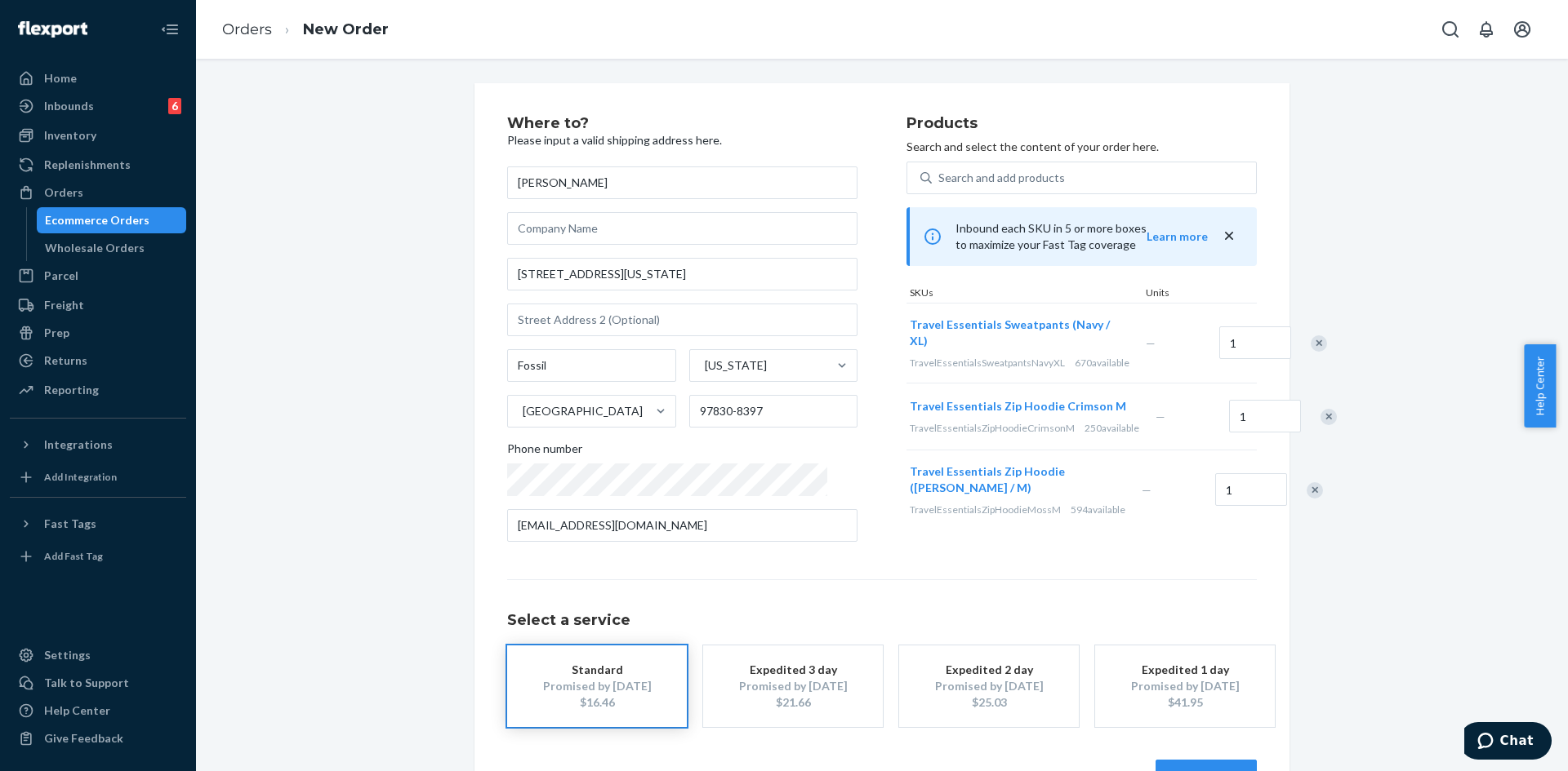
click at [246, 40] on ol "Orders New Order" at bounding box center [305, 29] width 193 height 48
drag, startPoint x: 246, startPoint y: 40, endPoint x: 243, endPoint y: 23, distance: 17.3
click at [246, 39] on ol "Orders New Order" at bounding box center [305, 29] width 193 height 48
click at [243, 22] on link "Orders" at bounding box center [246, 29] width 50 height 18
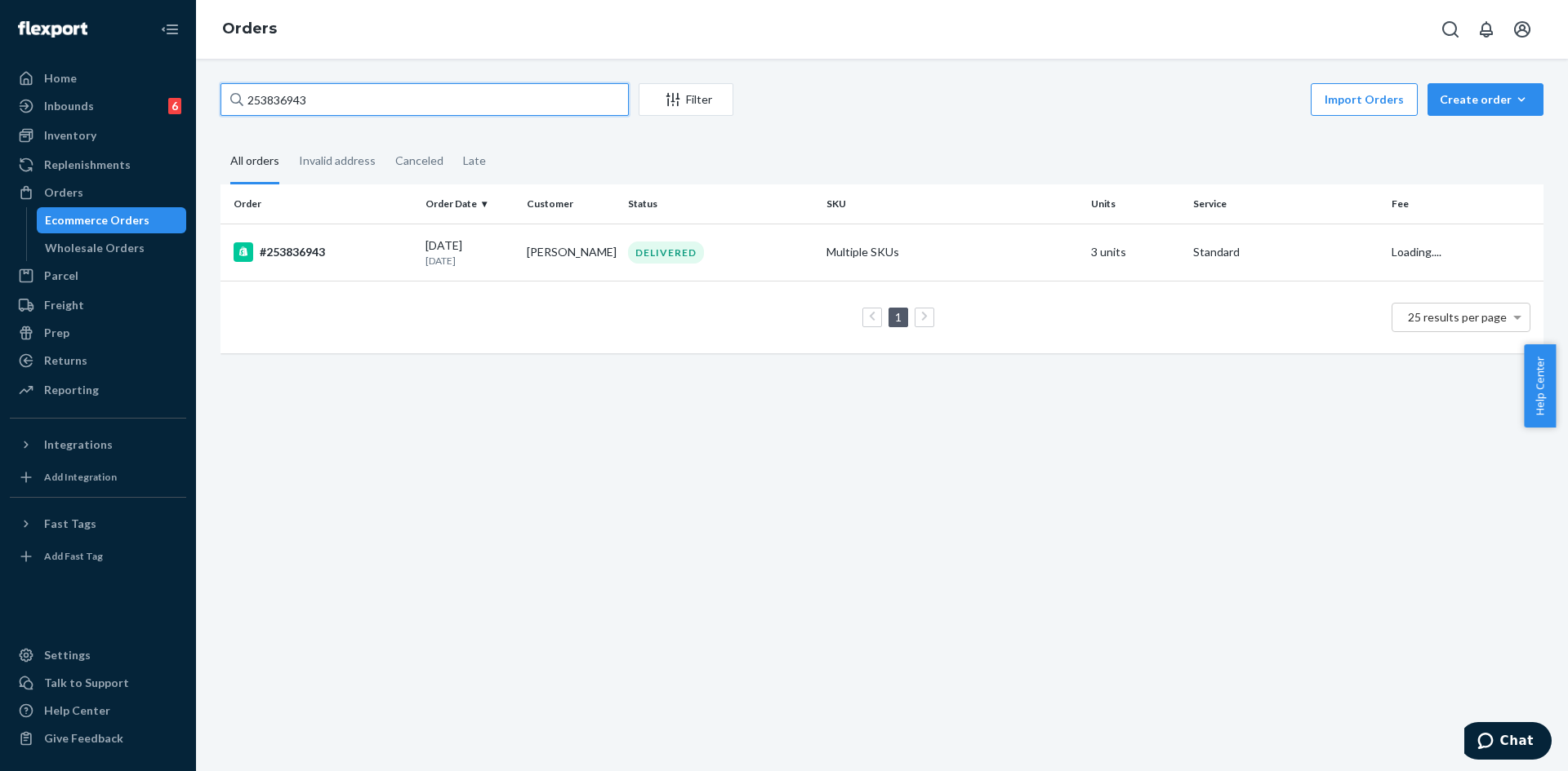
click at [443, 108] on input "253836943" at bounding box center [425, 100] width 409 height 33
paste input "#254298933"
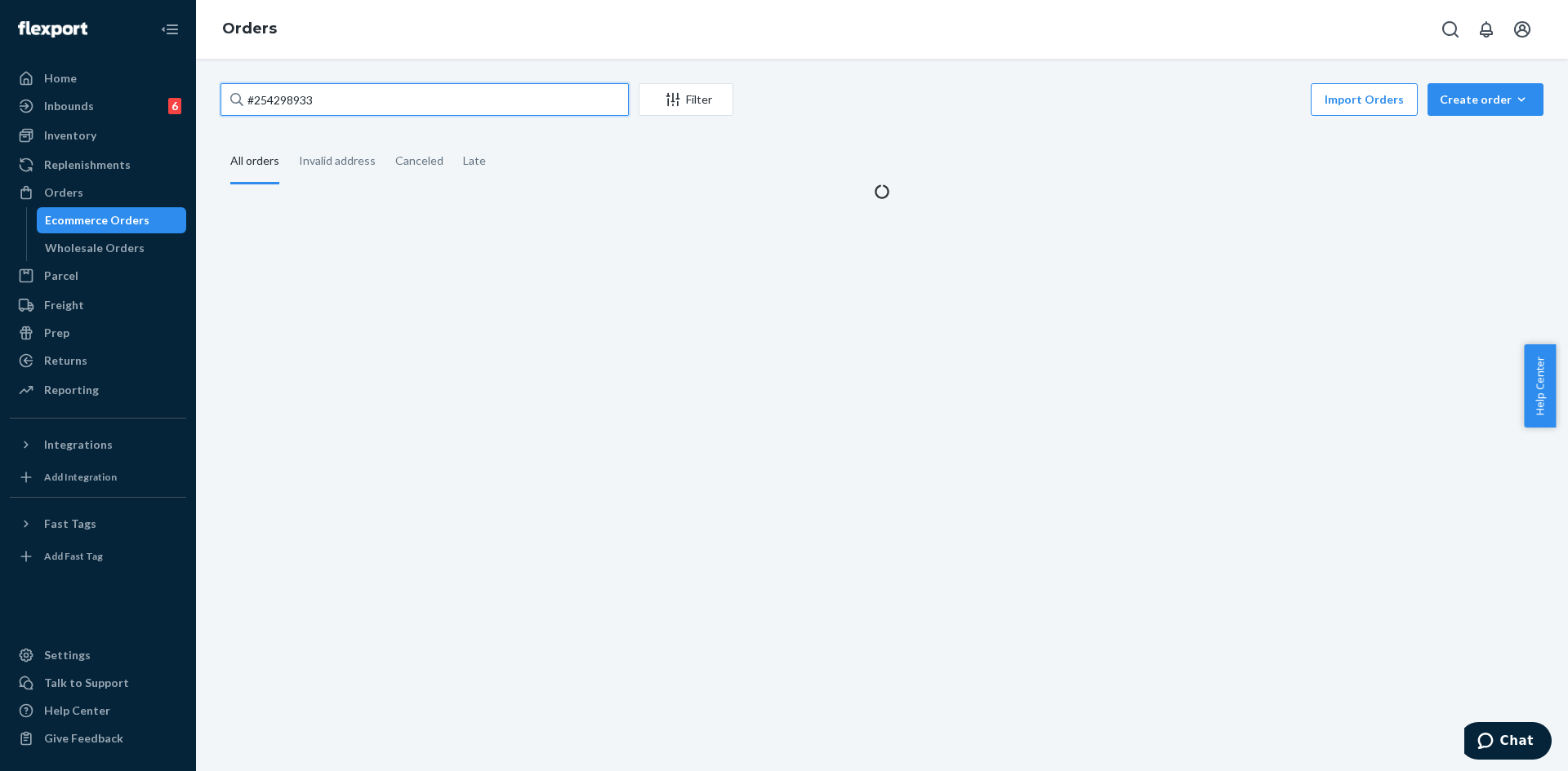
type input "#254298933"
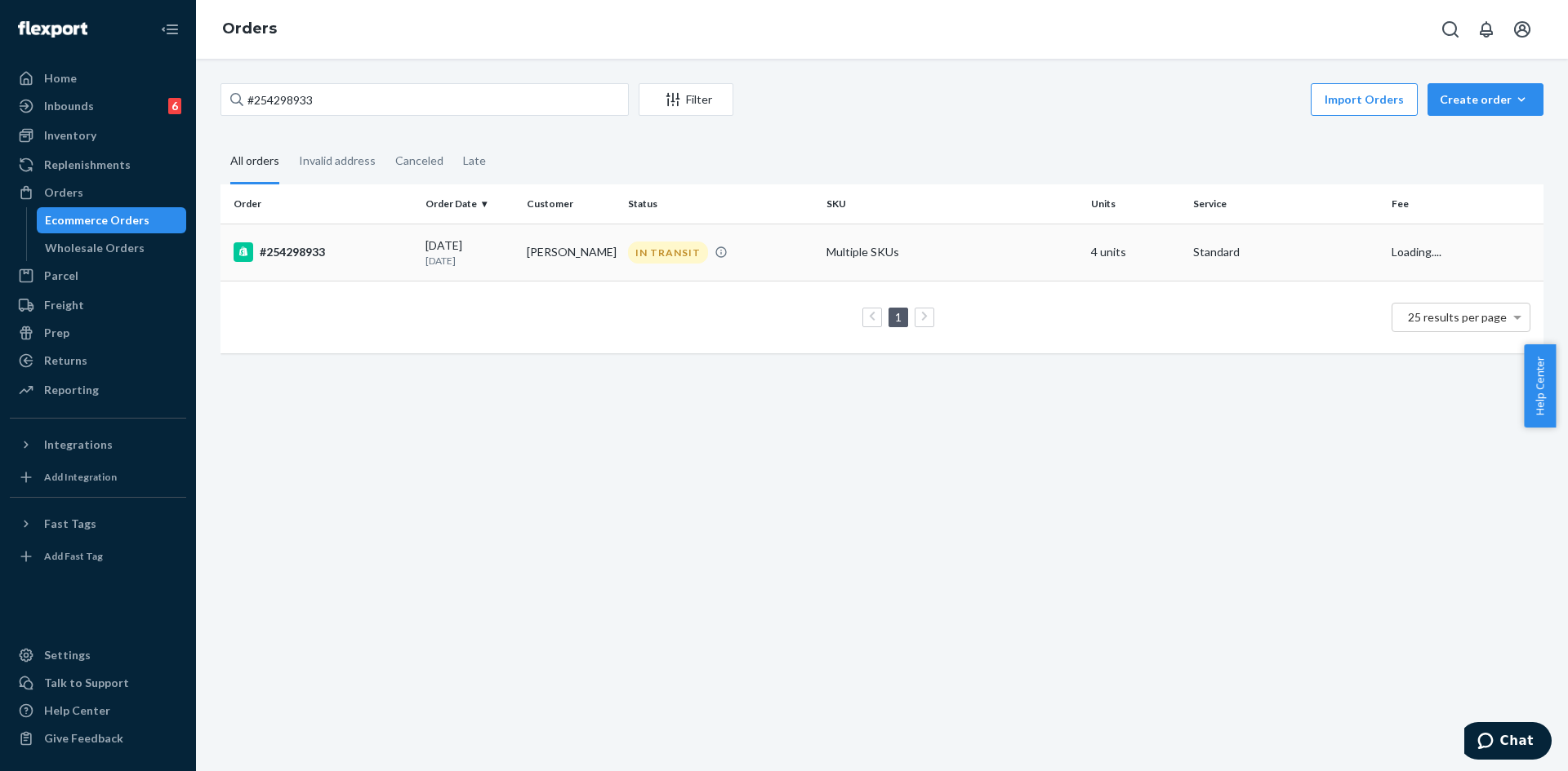
click at [800, 259] on div "IN TRANSIT" at bounding box center [721, 252] width 192 height 22
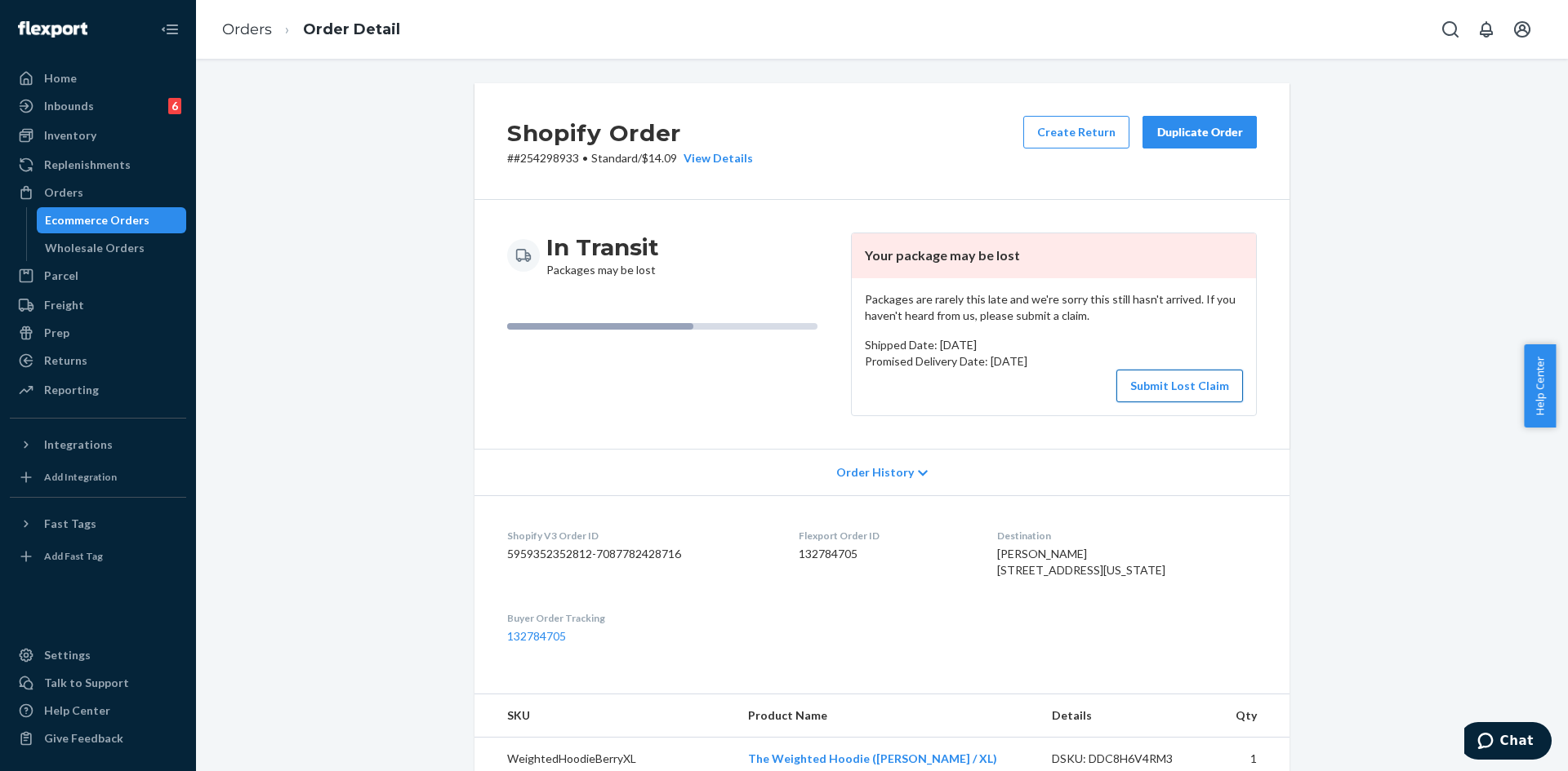
click at [1172, 378] on button "Submit Lost Claim" at bounding box center [1179, 386] width 127 height 33
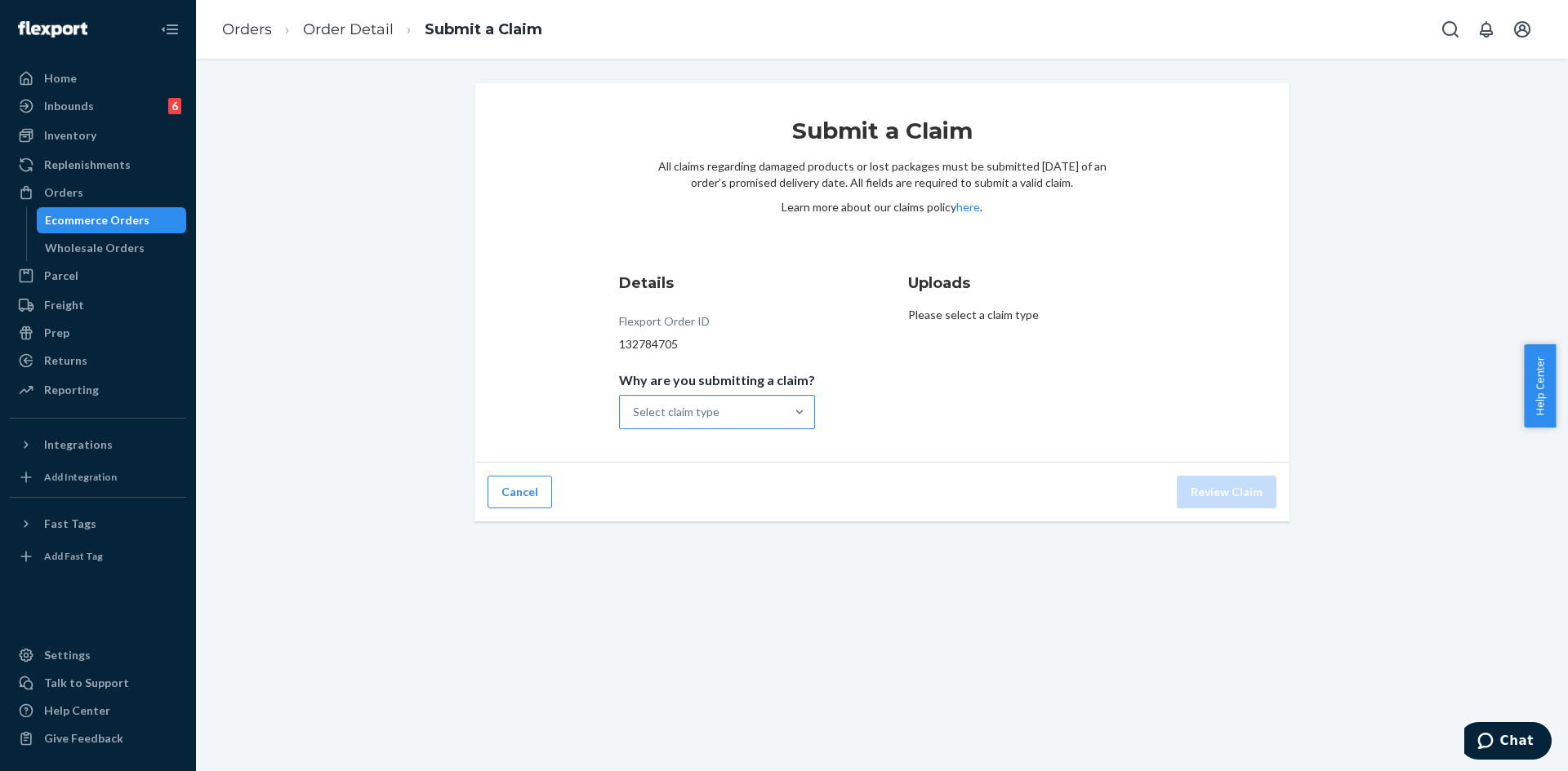
click at [765, 401] on div "Select claim type" at bounding box center [703, 412] width 165 height 33
click at [634, 404] on input "Why are you submitting a claim? Select claim type" at bounding box center [634, 411] width 2 height 16
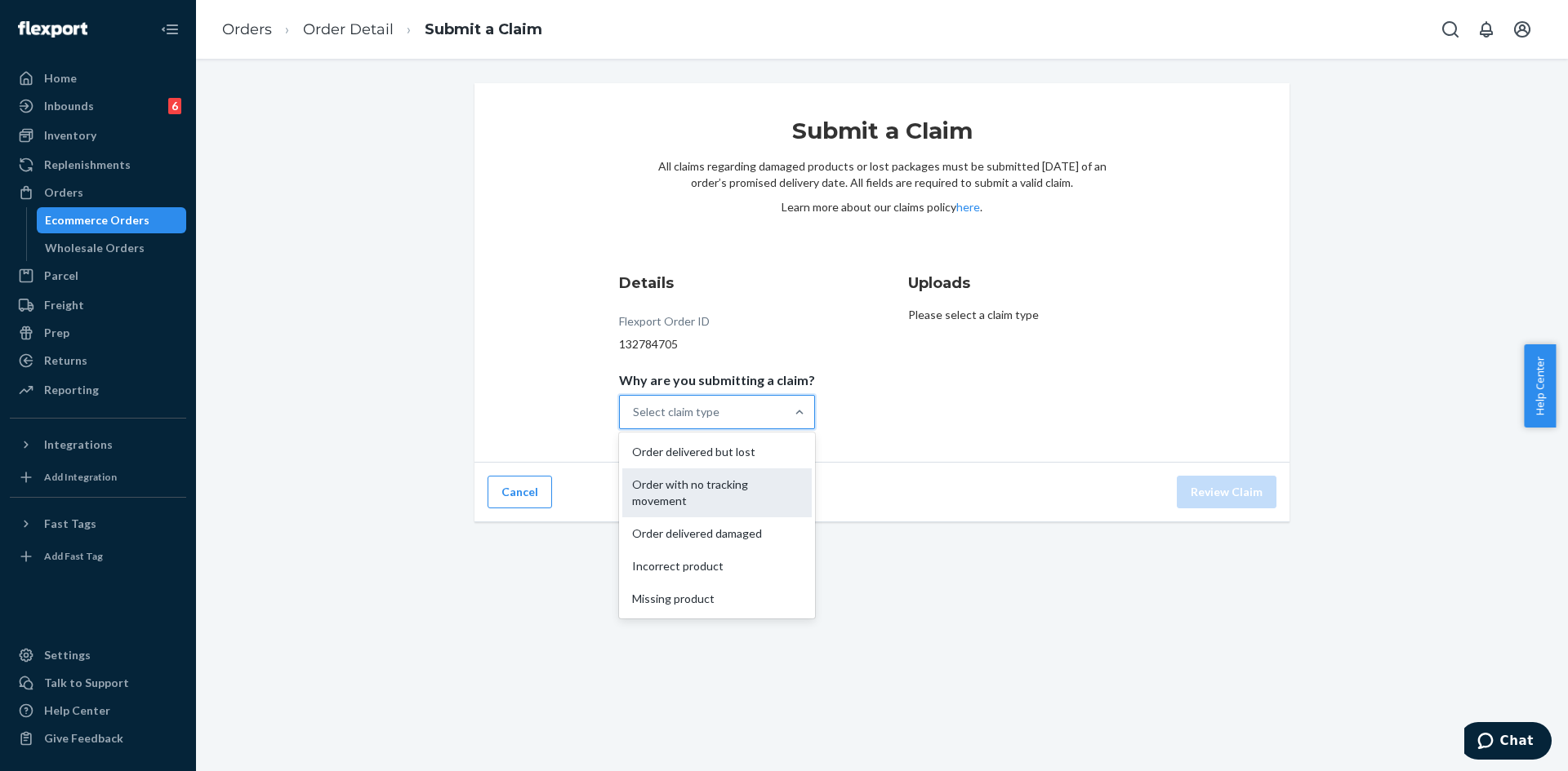
click at [718, 494] on div "Order with no tracking movement" at bounding box center [717, 493] width 190 height 49
click at [634, 421] on input "Why are you submitting a claim? option Order with no tracking movement focused,…" at bounding box center [634, 411] width 2 height 16
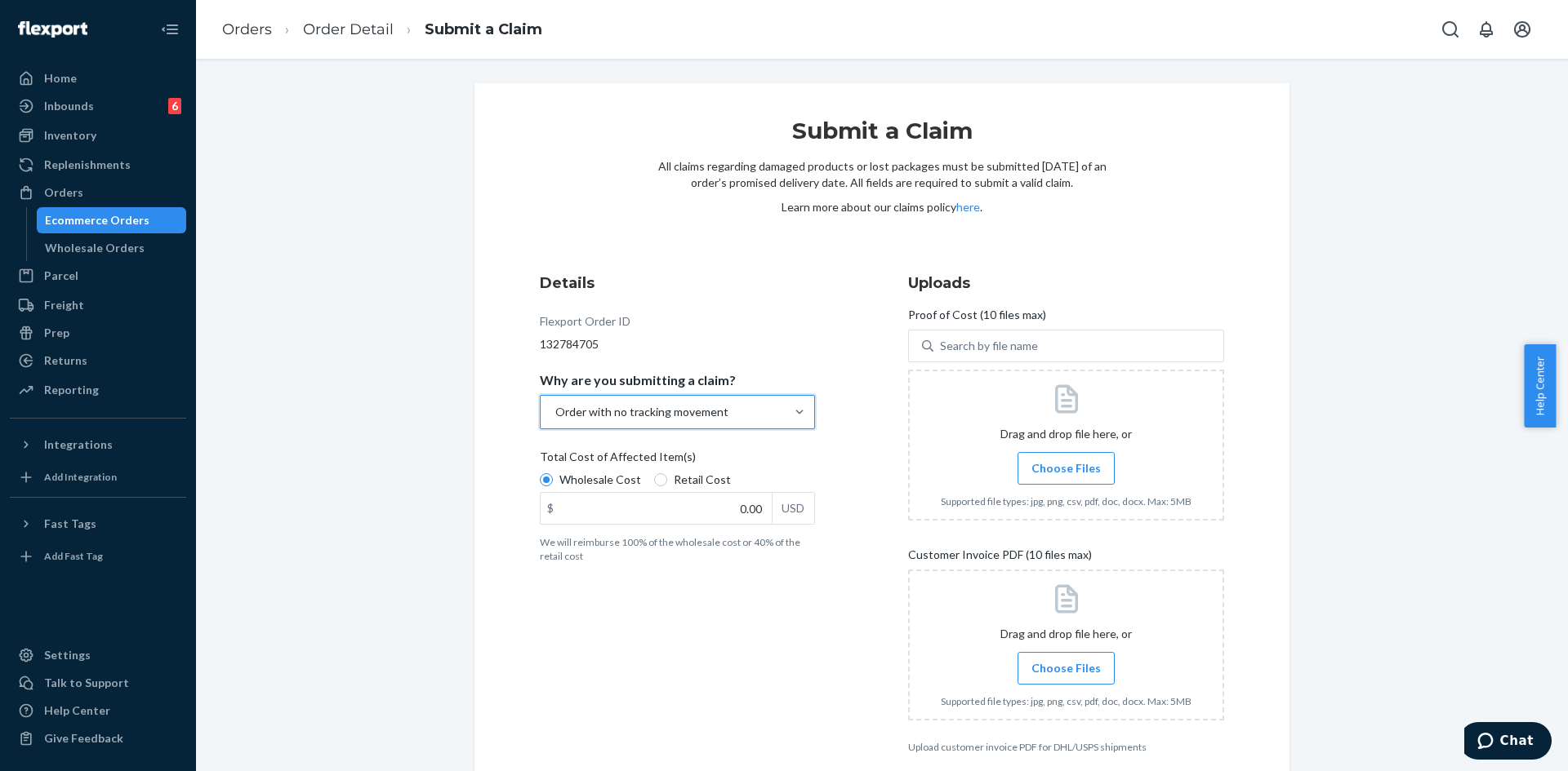
scroll to position [76, 0]
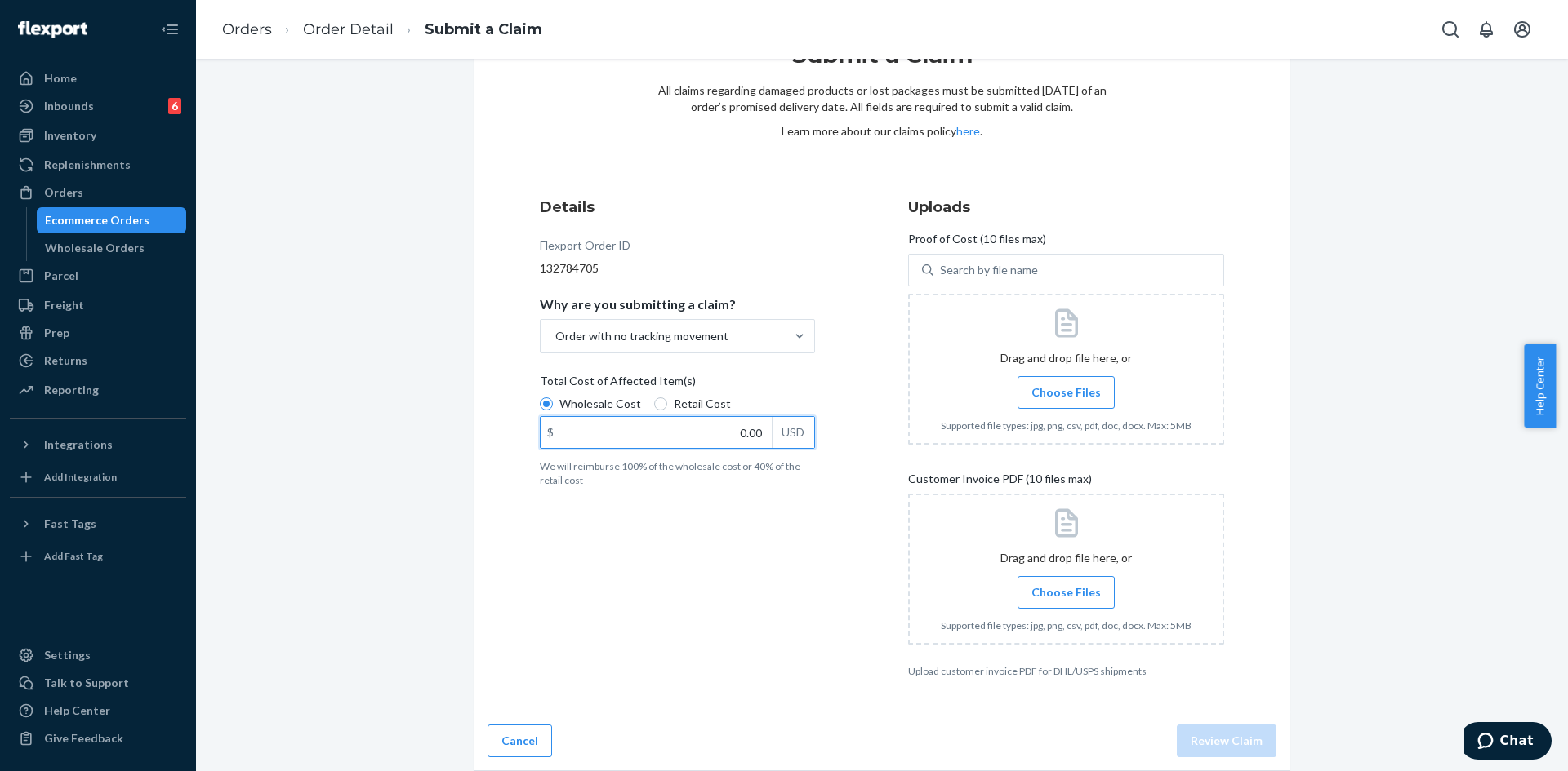
click at [603, 426] on input "0.00" at bounding box center [656, 432] width 231 height 31
click at [1080, 396] on span "Choose Files" at bounding box center [1066, 392] width 70 height 16
click at [1066, 396] on input "Choose Files" at bounding box center [1065, 393] width 1 height 18
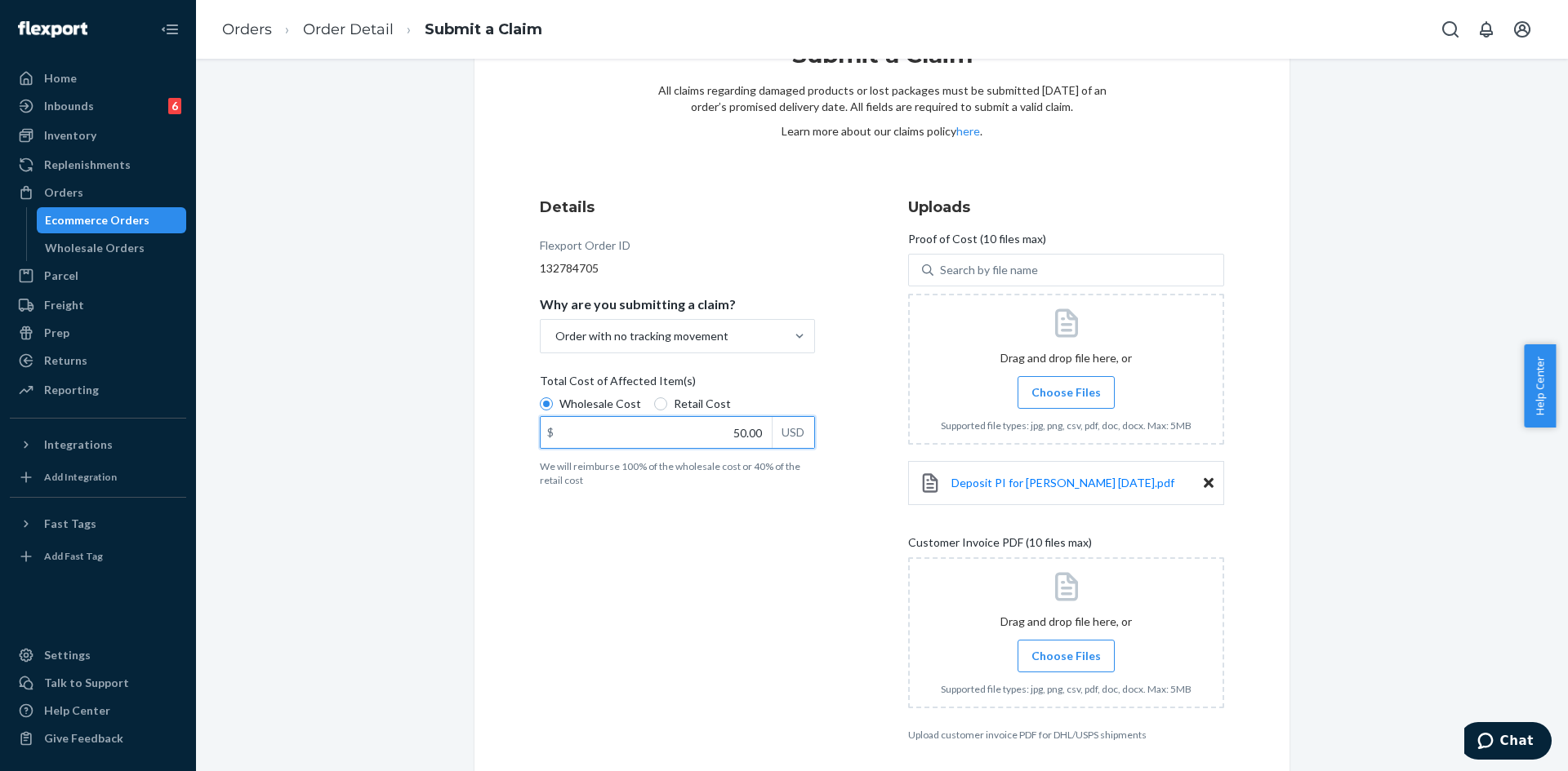
click at [721, 434] on input "50.00" at bounding box center [656, 432] width 231 height 31
click at [1048, 397] on span "Choose Files" at bounding box center [1066, 392] width 70 height 16
click at [1065, 397] on input "Choose Files" at bounding box center [1065, 393] width 1 height 18
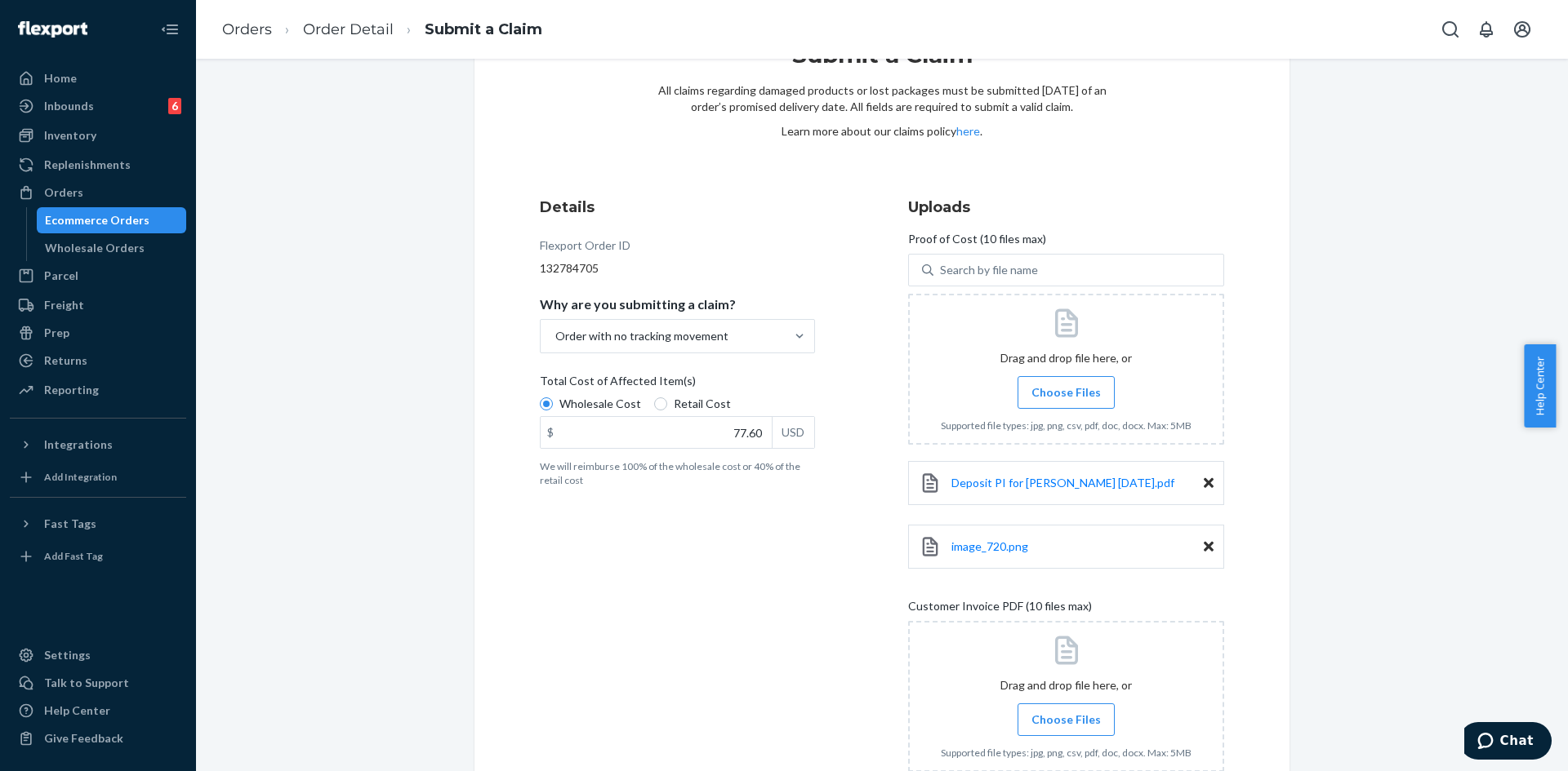
click at [1056, 391] on span "Choose Files" at bounding box center [1066, 392] width 70 height 16
click at [1065, 391] on input "Choose Files" at bounding box center [1065, 393] width 1 height 18
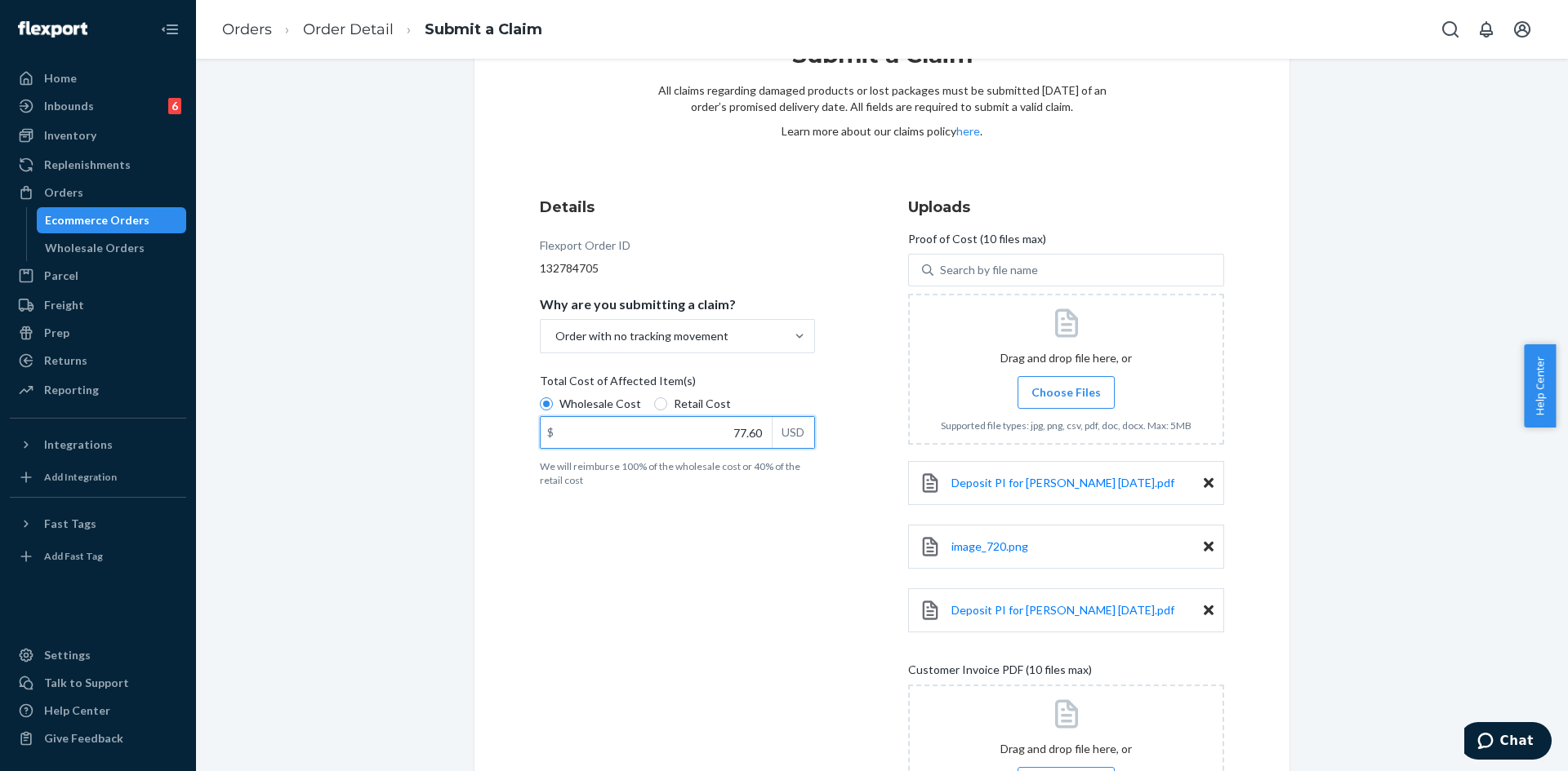
click at [712, 433] on input "77.60" at bounding box center [656, 432] width 231 height 31
type input "156.60"
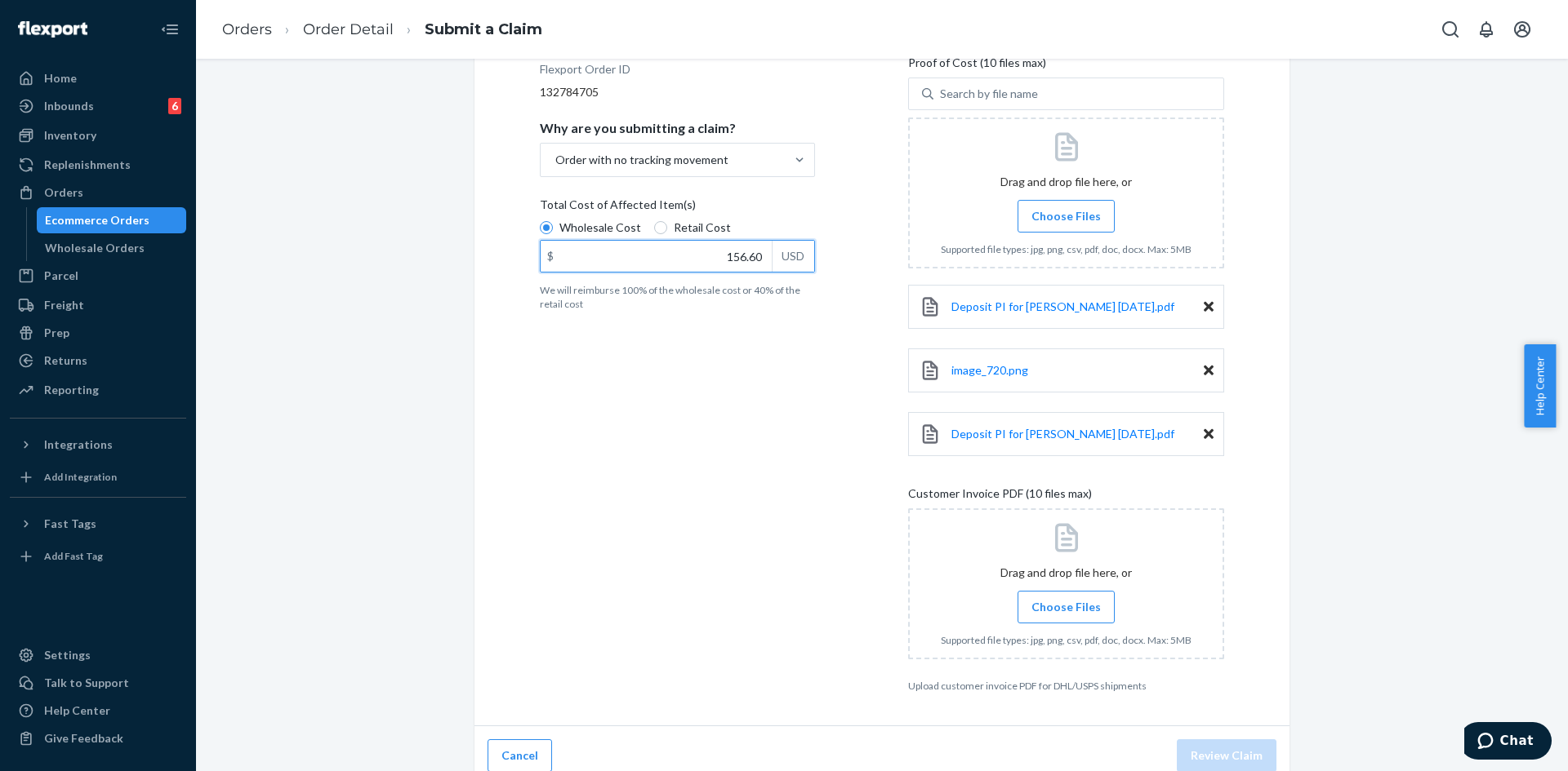
scroll to position [267, 0]
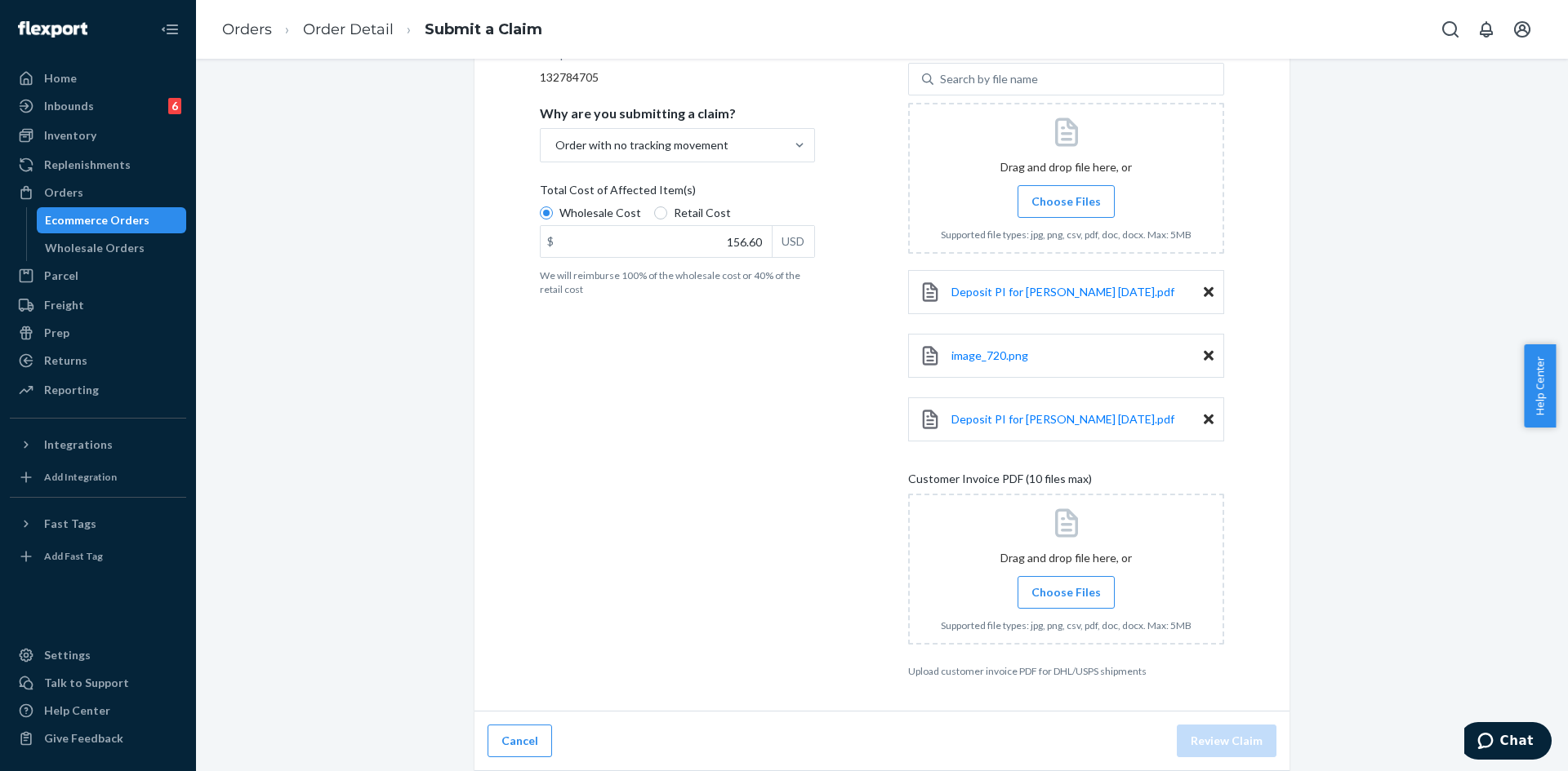
click at [1058, 577] on label "Choose Files" at bounding box center [1065, 593] width 97 height 33
click at [1065, 583] on input "Choose Files" at bounding box center [1065, 592] width 1 height 18
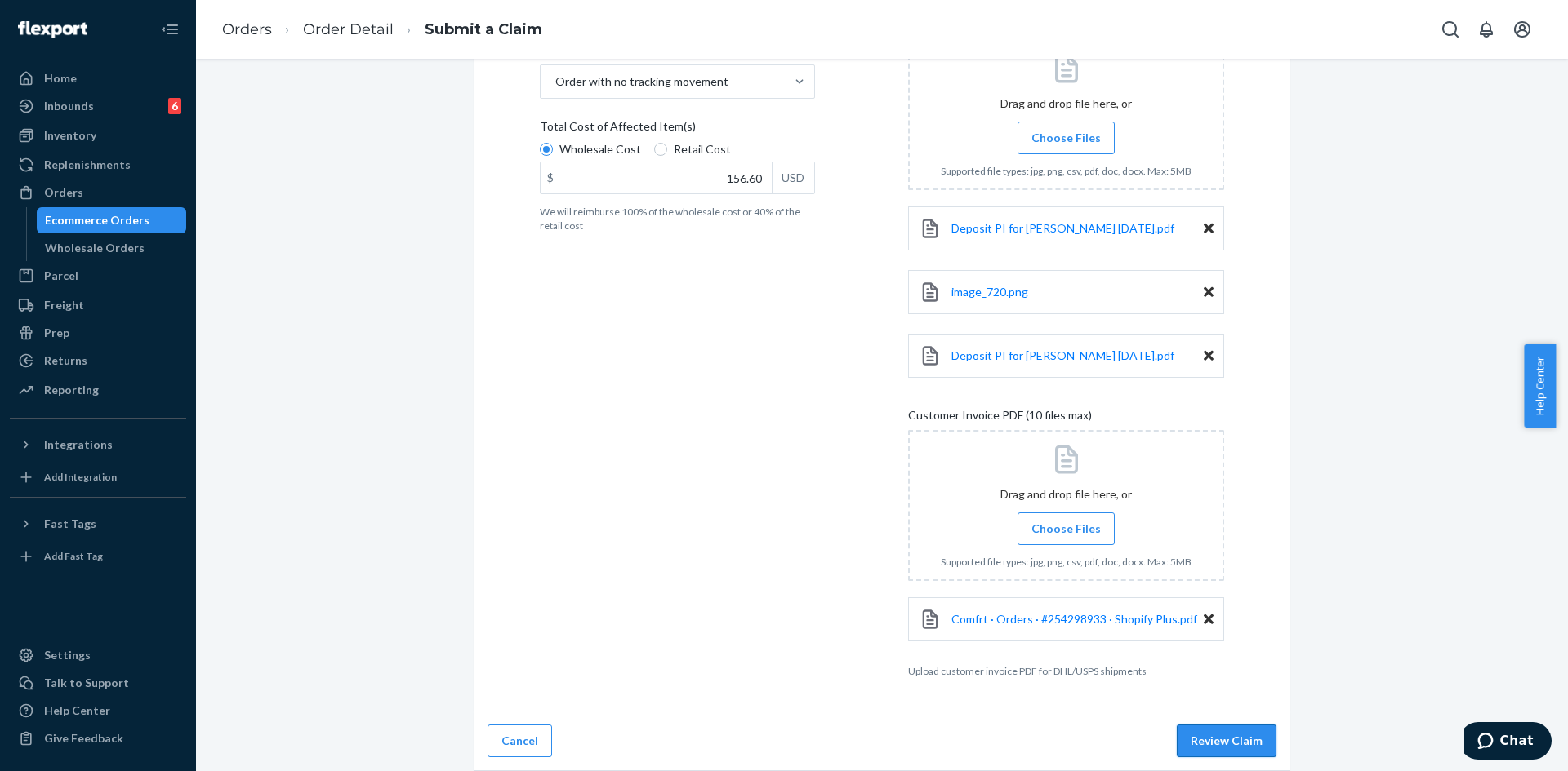
click at [1202, 747] on button "Review Claim" at bounding box center [1226, 741] width 100 height 33
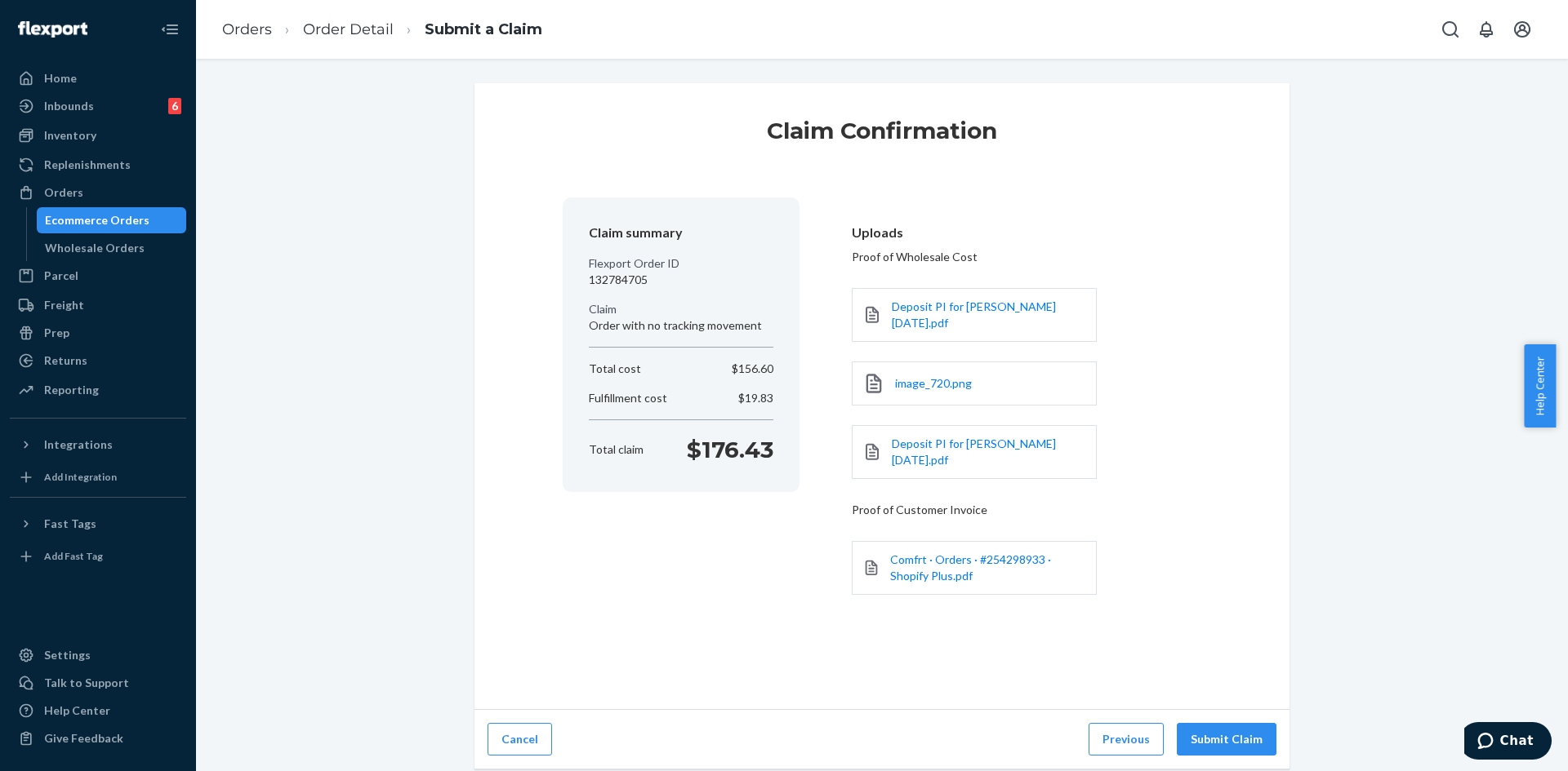
scroll to position [0, 0]
click at [1236, 737] on button "Submit Claim" at bounding box center [1226, 739] width 100 height 33
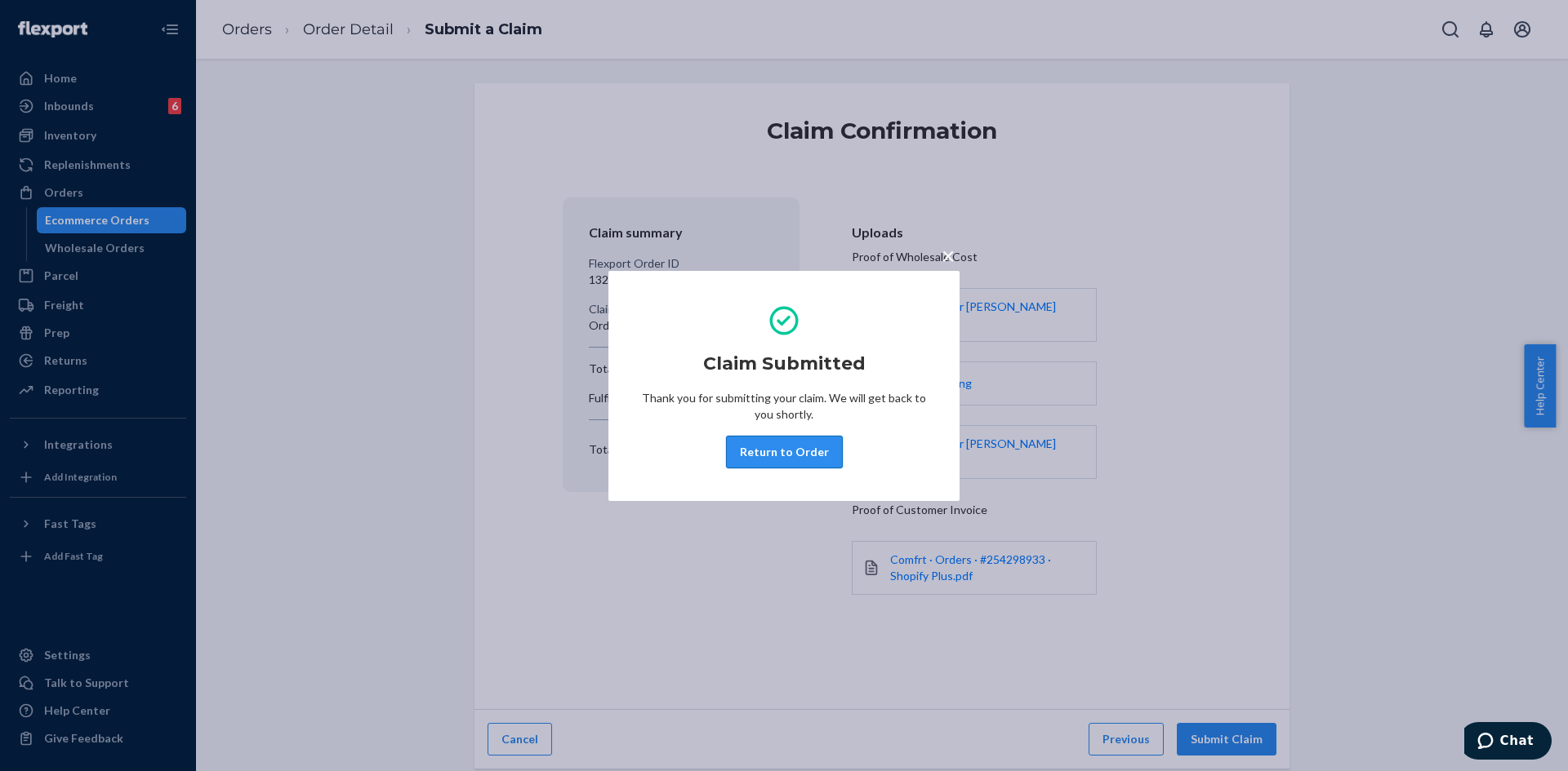
click at [768, 449] on button "Return to Order" at bounding box center [784, 452] width 116 height 33
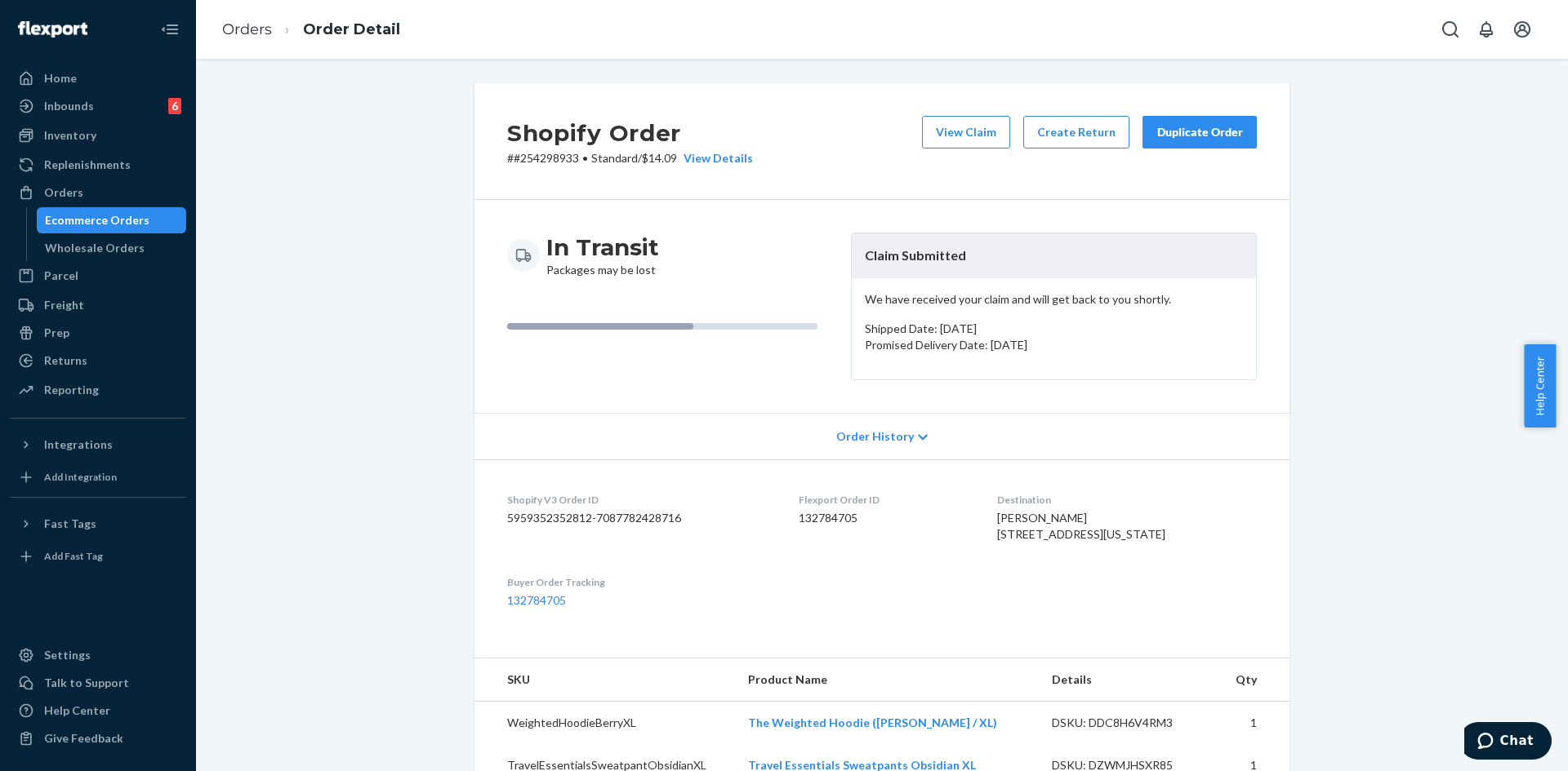
click at [1223, 121] on button "Duplicate Order" at bounding box center [1200, 131] width 115 height 33
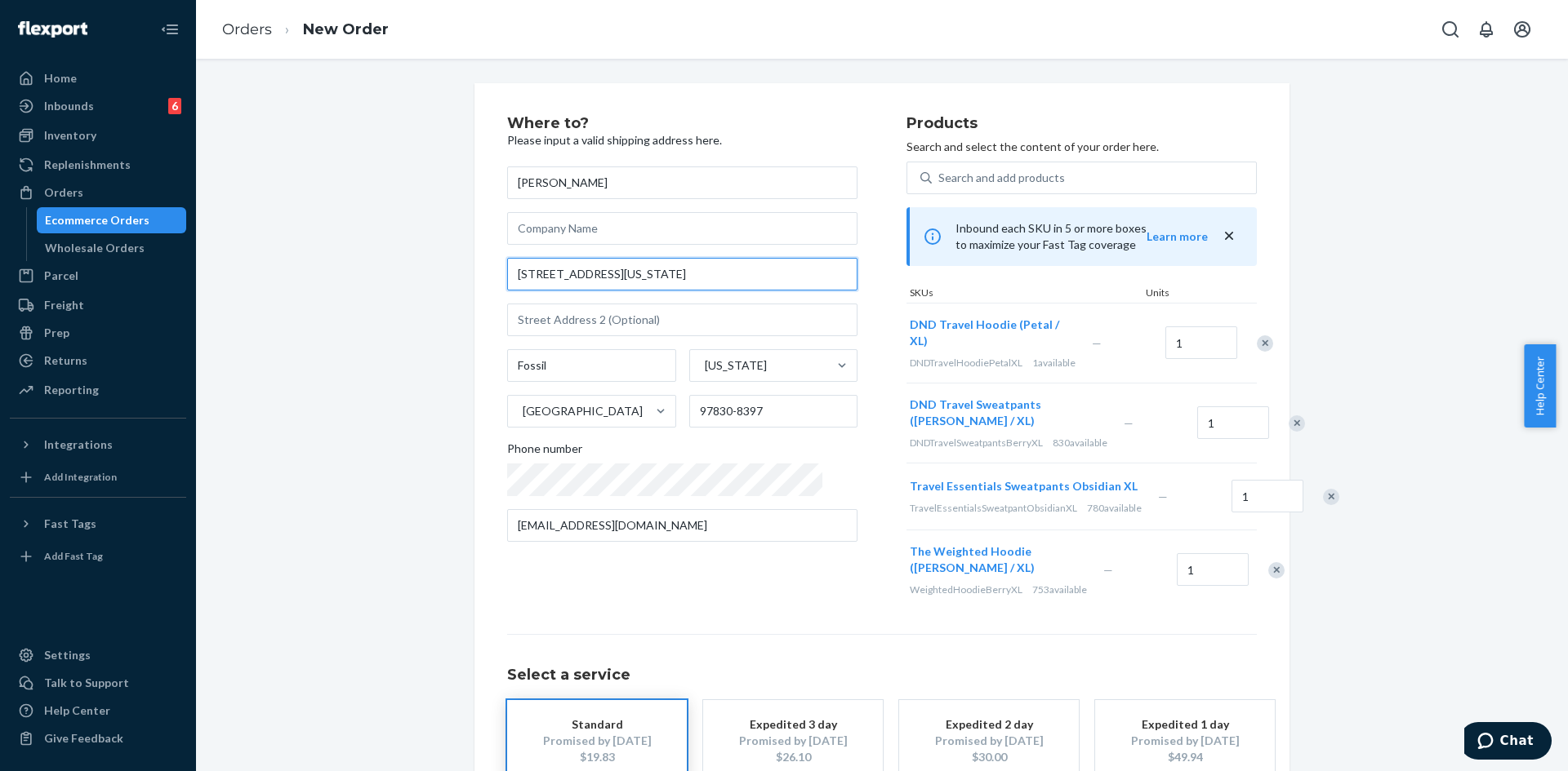
click at [605, 271] on input "1240 Washington St" at bounding box center [682, 274] width 350 height 33
paste input ", PO Box 265, Fossil, OR 97830"
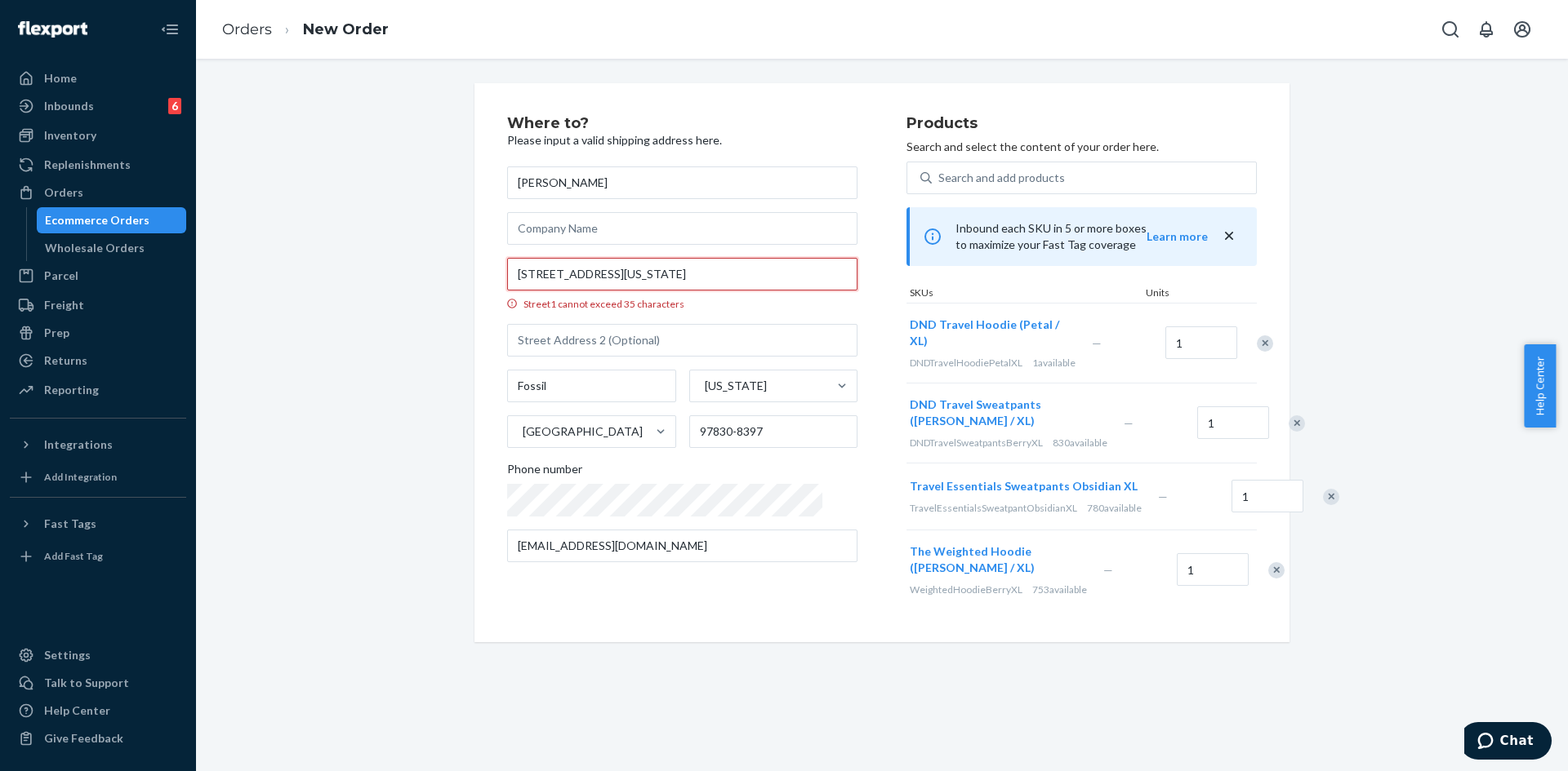
click at [672, 270] on input "1240 Washington St, PO Box 265, Fossil, OR 97830" at bounding box center [682, 274] width 350 height 33
drag, startPoint x: 678, startPoint y: 271, endPoint x: 621, endPoint y: 274, distance: 57.1
click at [621, 274] on input "1240 Washington St, PO Box 265, Fossil, OR 97830" at bounding box center [682, 274] width 350 height 33
type input "1240 Washington St, PO Box 265, Fossil, OR 97830"
click at [580, 335] on input "text" at bounding box center [682, 340] width 350 height 33
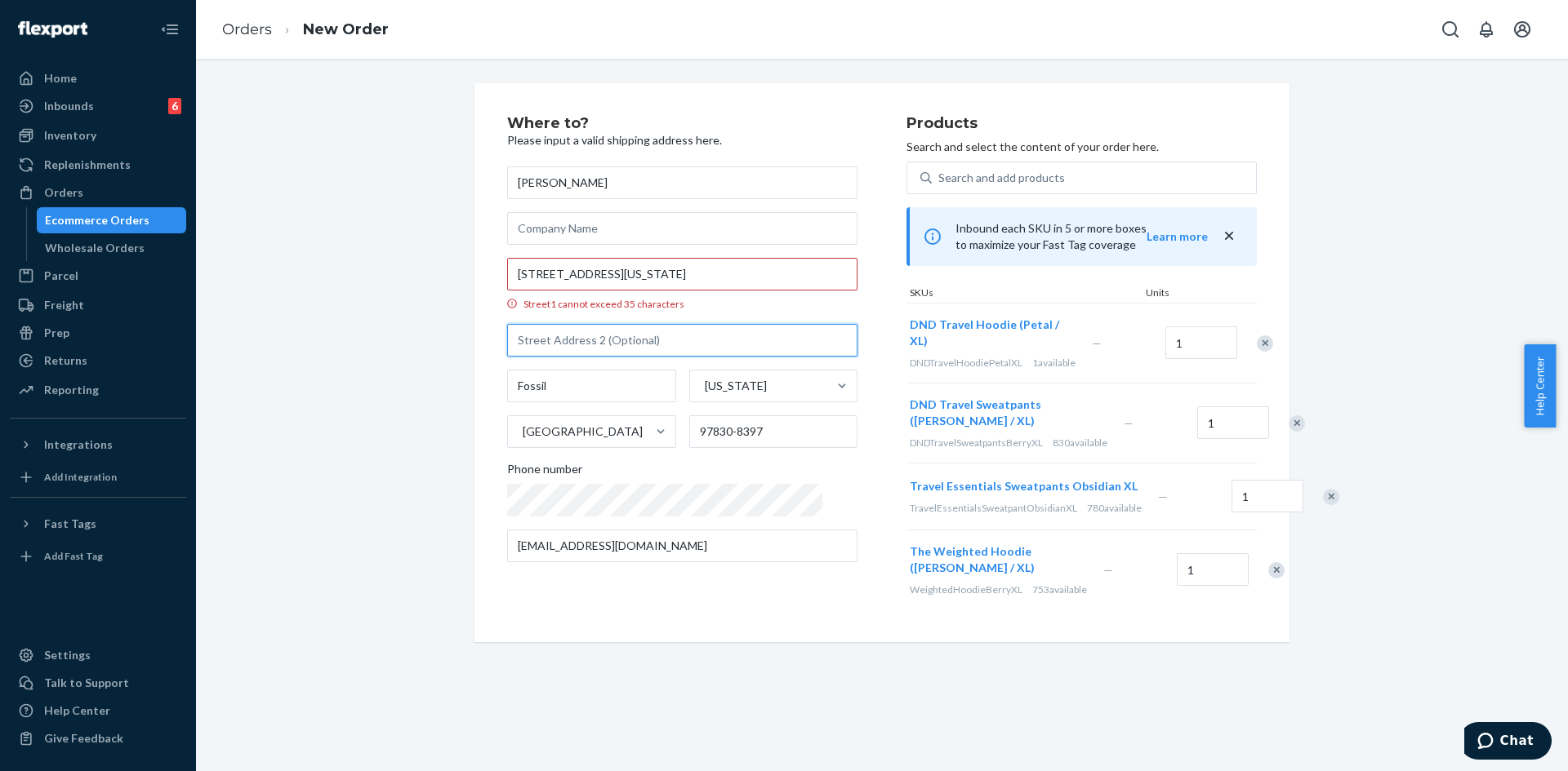
paste input "PO Box 265"
type input "PO Box 265"
drag, startPoint x: 613, startPoint y: 278, endPoint x: 683, endPoint y: 286, distance: 70.5
click at [683, 286] on input "1240 Washington St, PO Box 265, Fossil, OR 97830" at bounding box center [682, 274] width 350 height 33
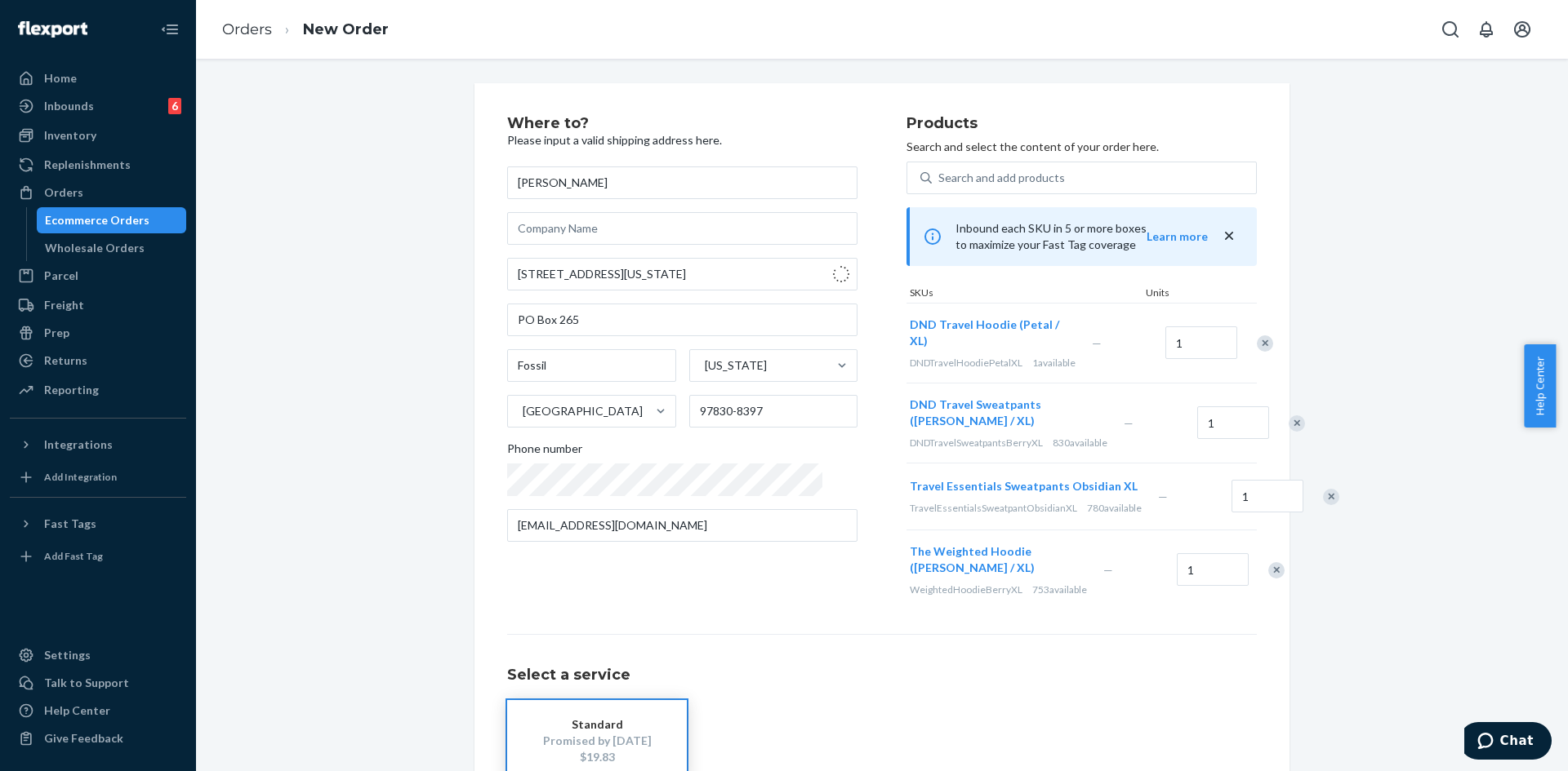
type input "1240 Washington St"
type input "97830"
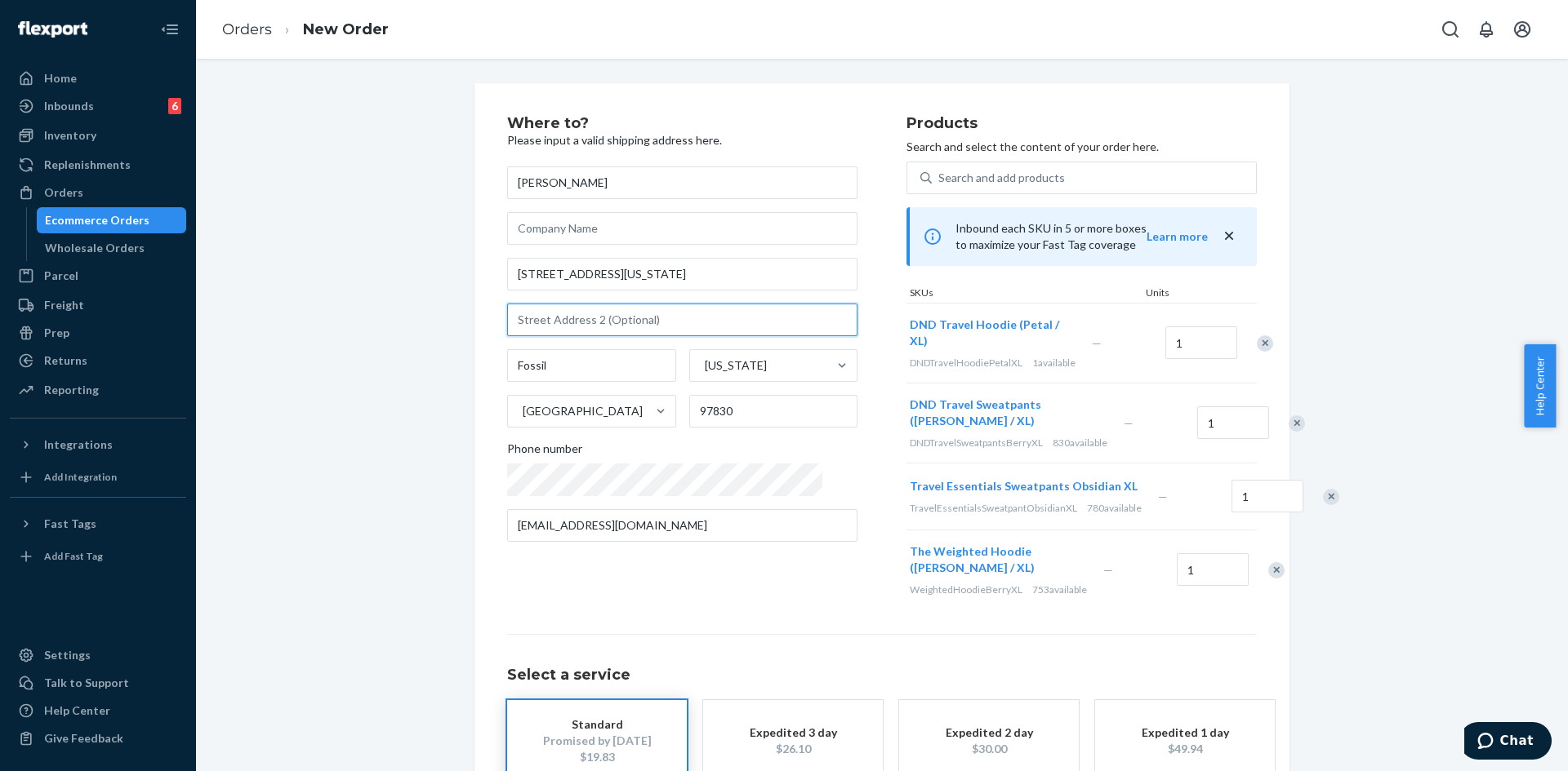
click at [625, 322] on input "text" at bounding box center [682, 319] width 350 height 33
paste input "PO Box 265"
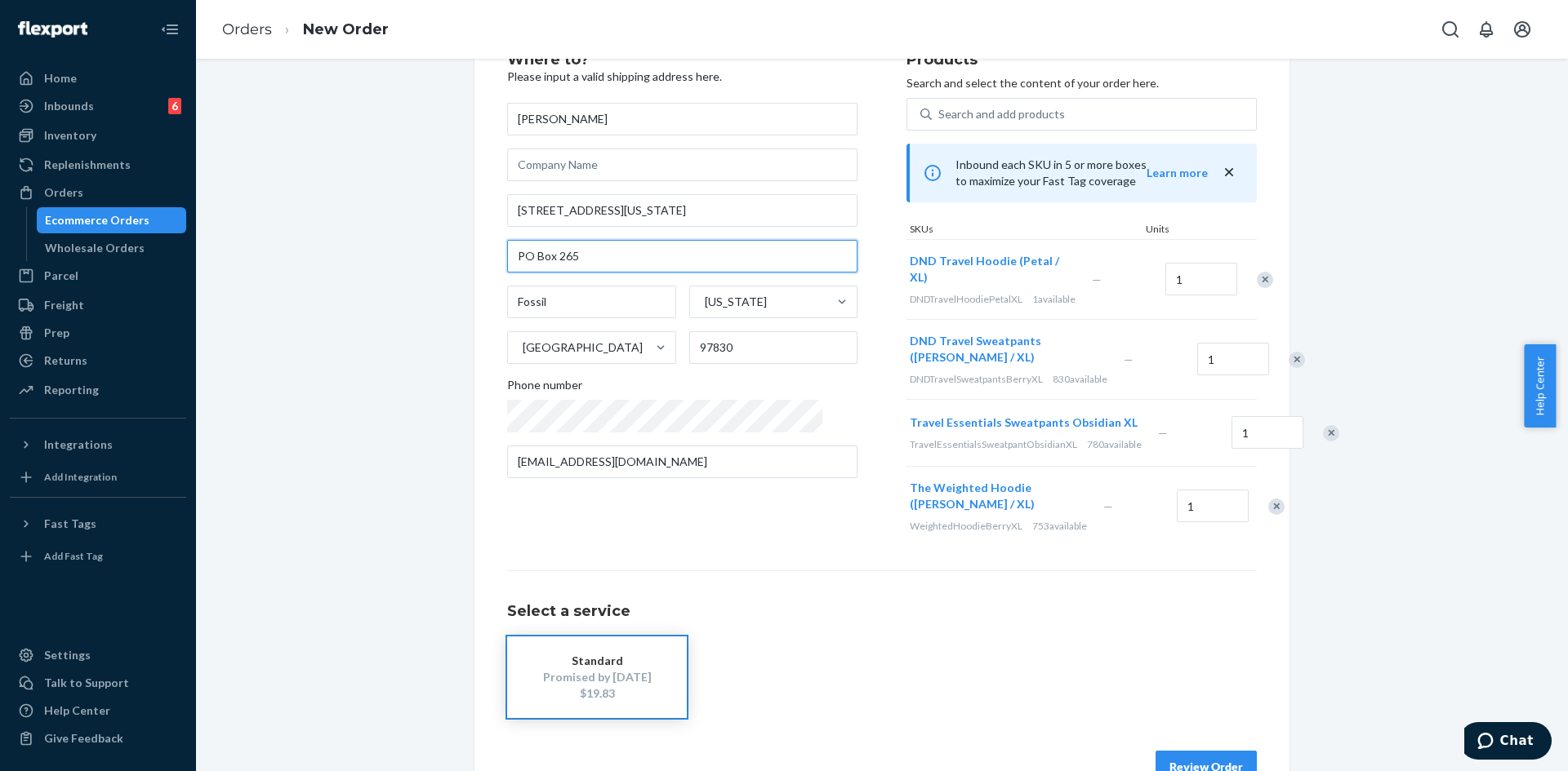
scroll to position [123, 0]
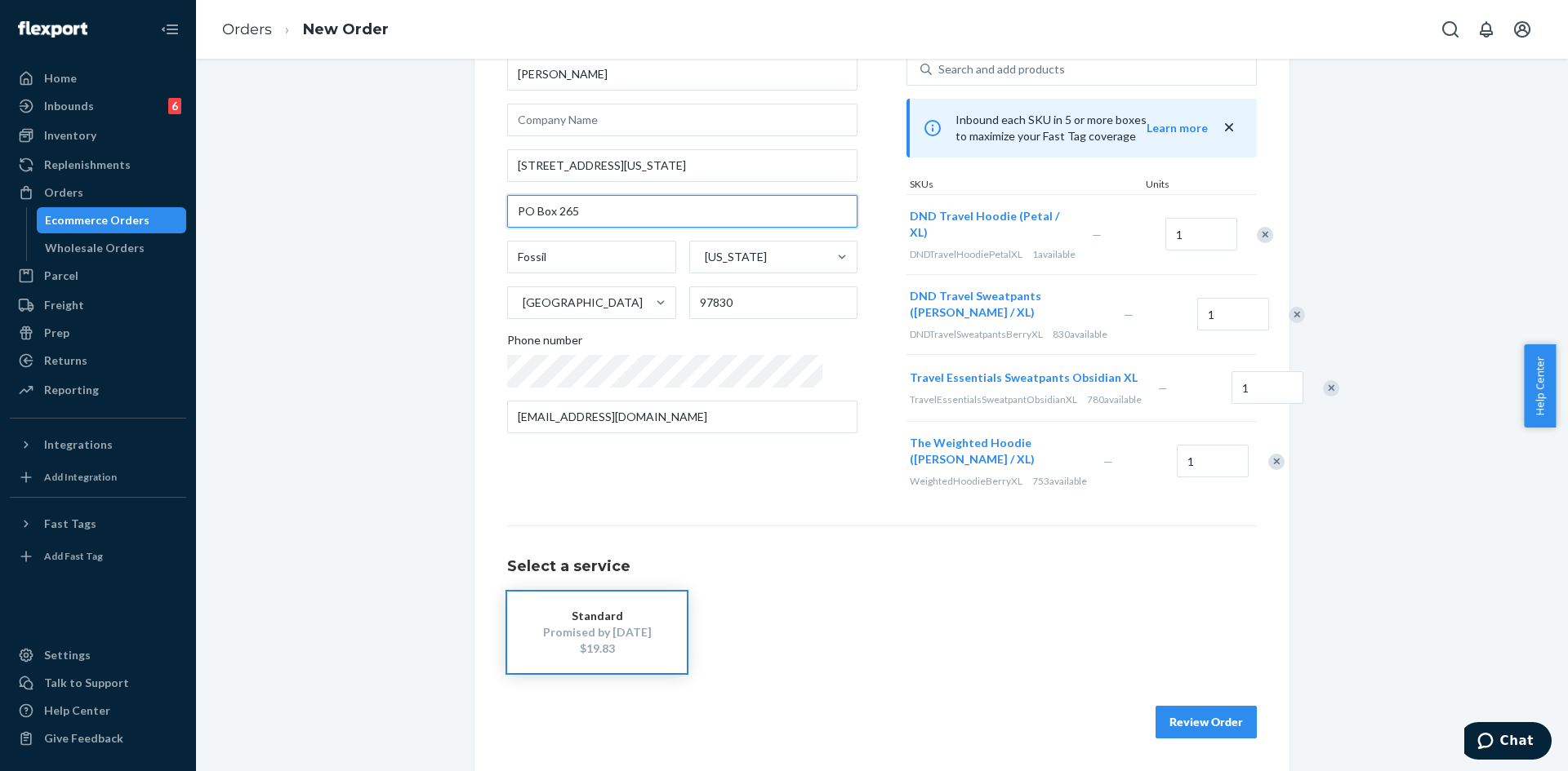
type input "PO Box 265"
click at [1194, 715] on button "Review Order" at bounding box center [1206, 722] width 101 height 33
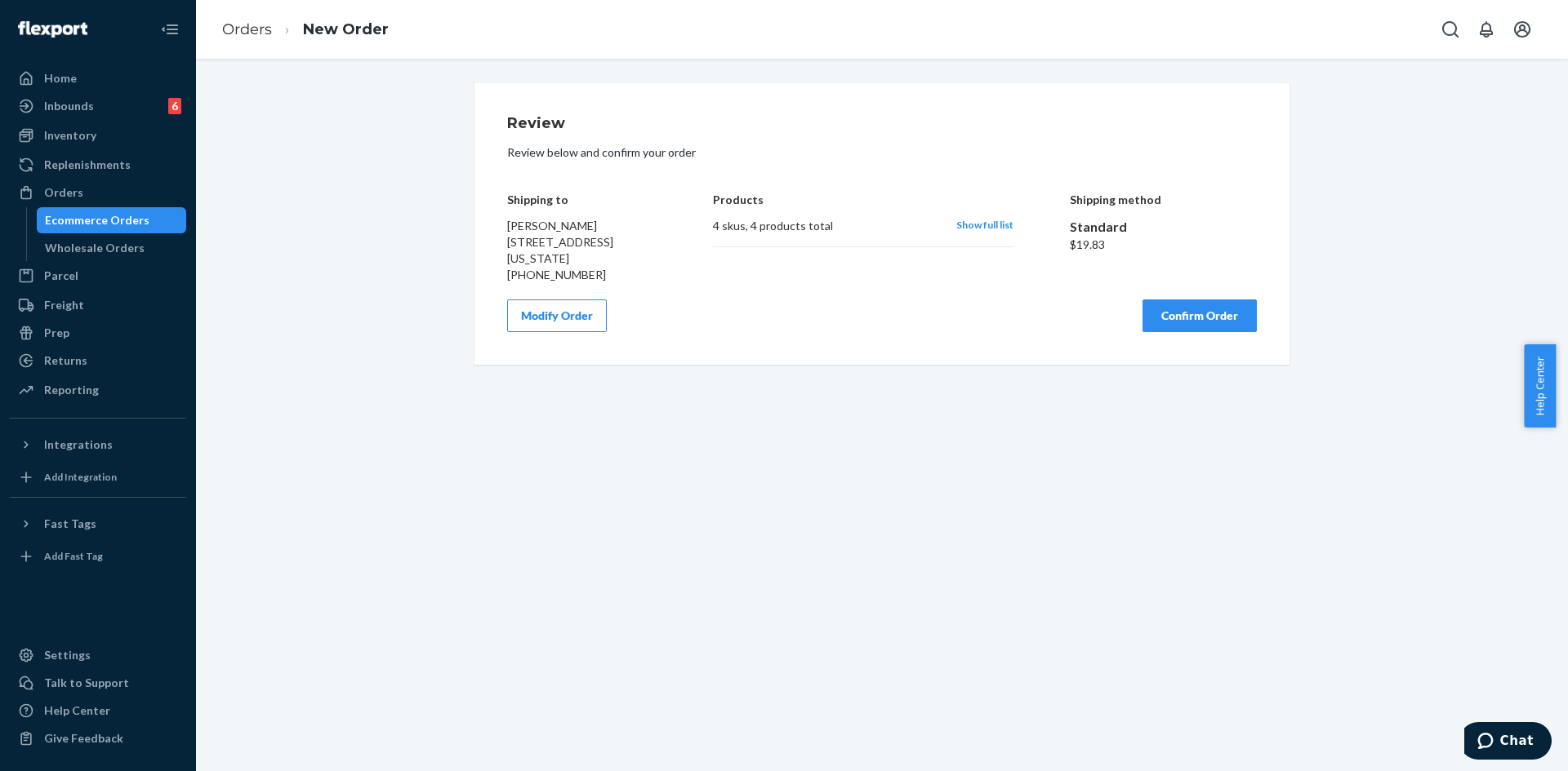
scroll to position [0, 0]
click at [1176, 332] on button "Confirm Order" at bounding box center [1200, 316] width 115 height 33
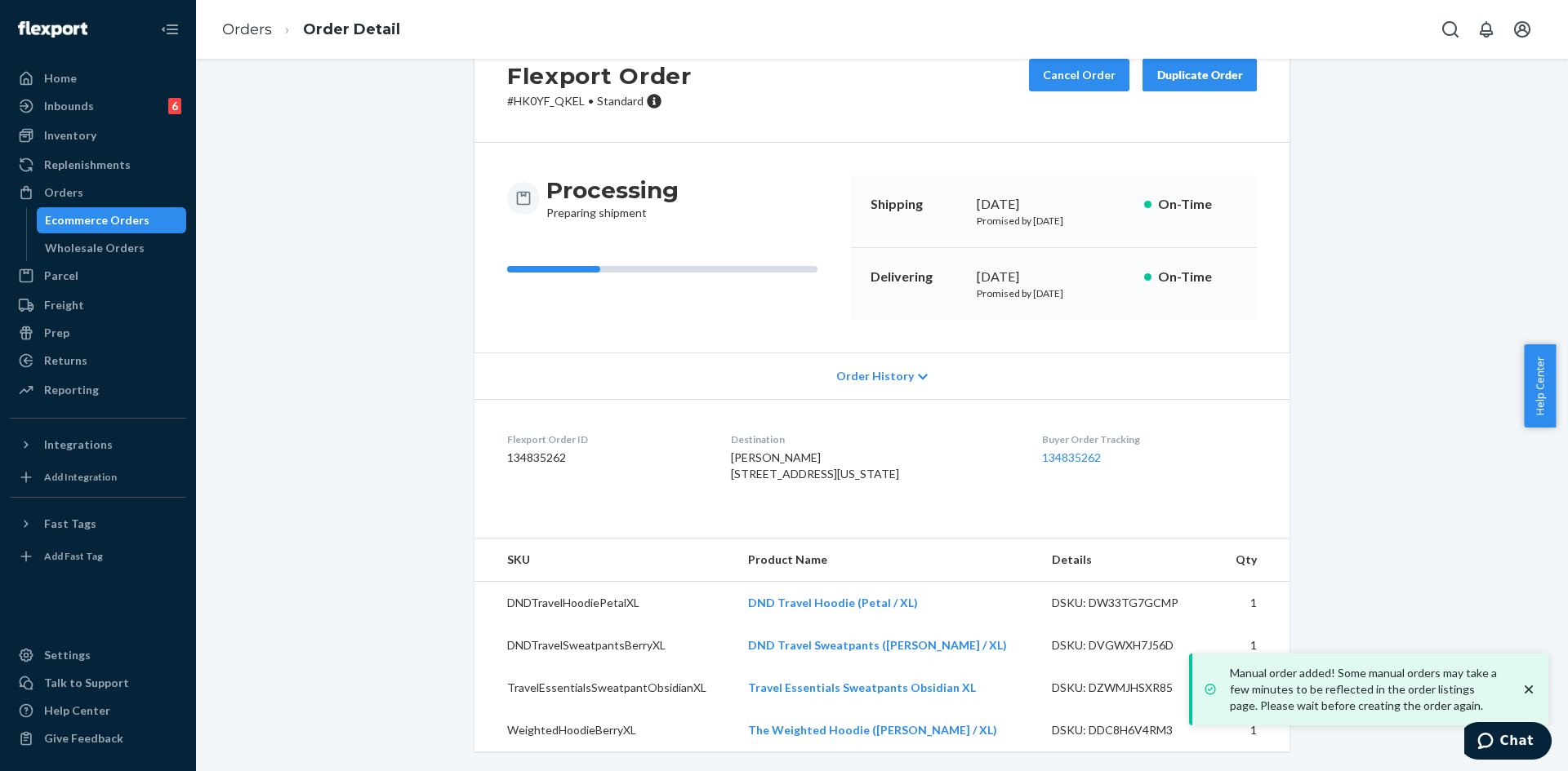
scroll to position [106, 0]
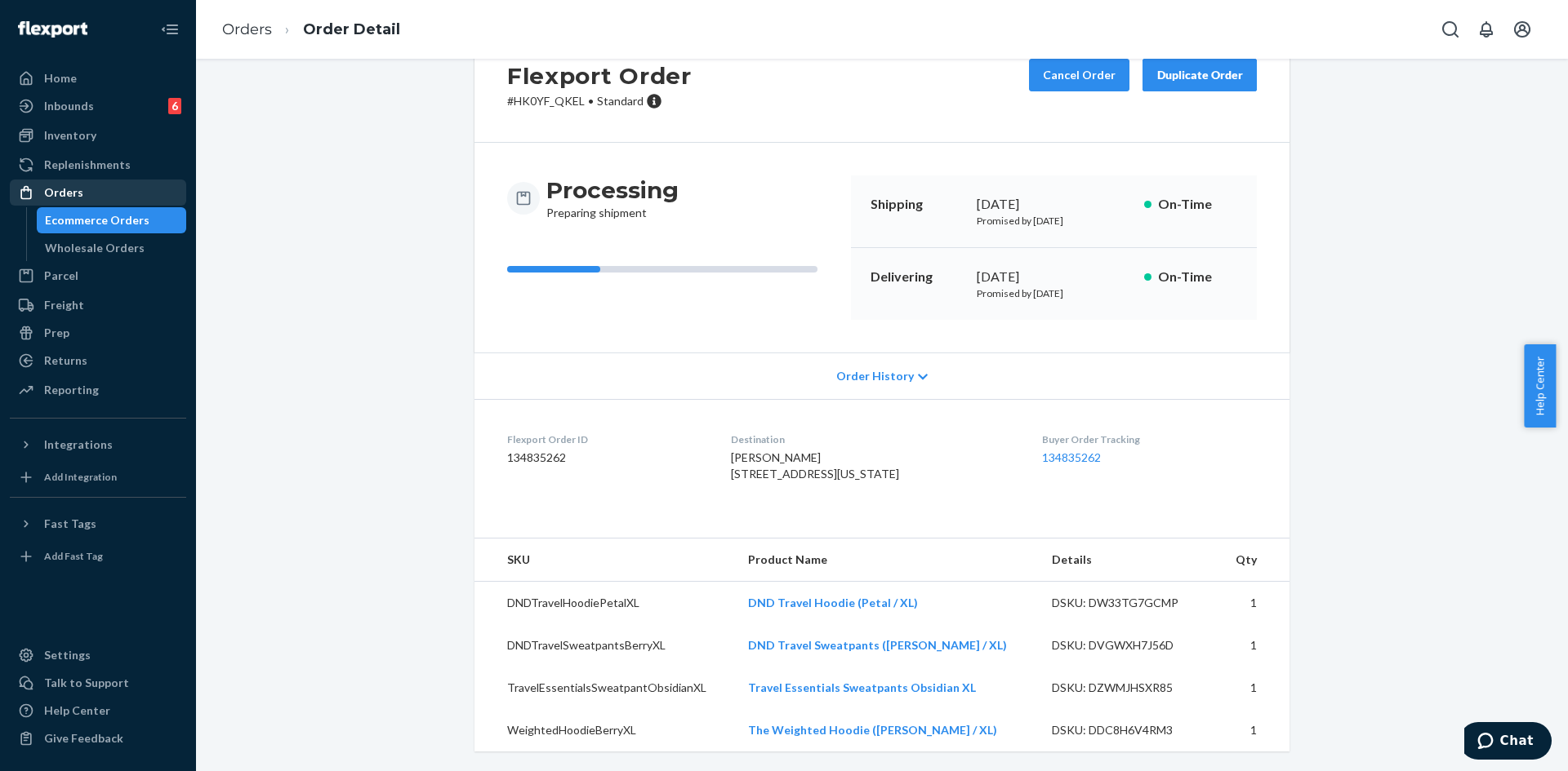
click at [71, 189] on div "Orders" at bounding box center [64, 192] width 39 height 16
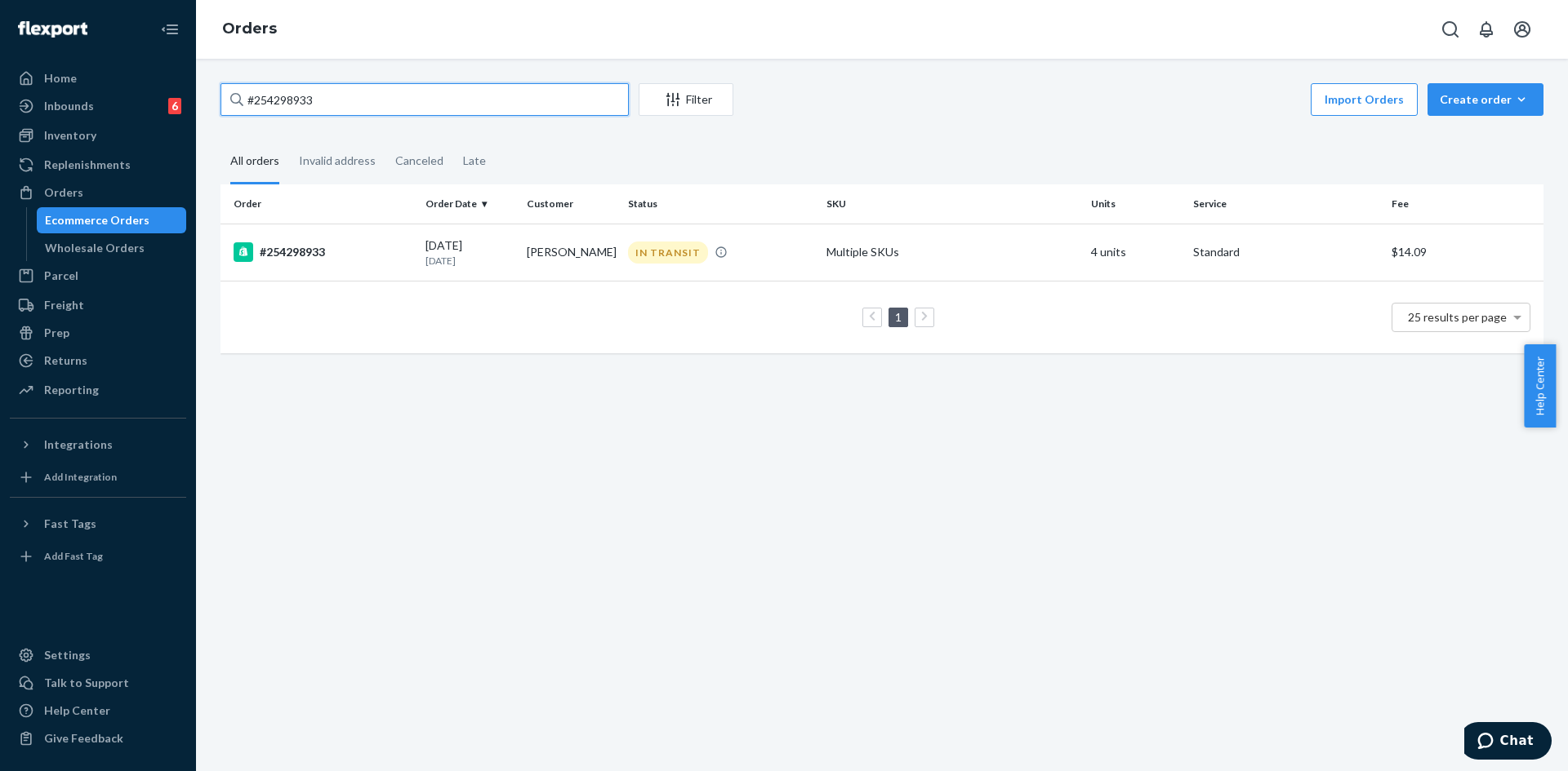
click at [333, 101] on input "#254298933" at bounding box center [425, 100] width 409 height 33
paste input "254395247"
type input "254395247"
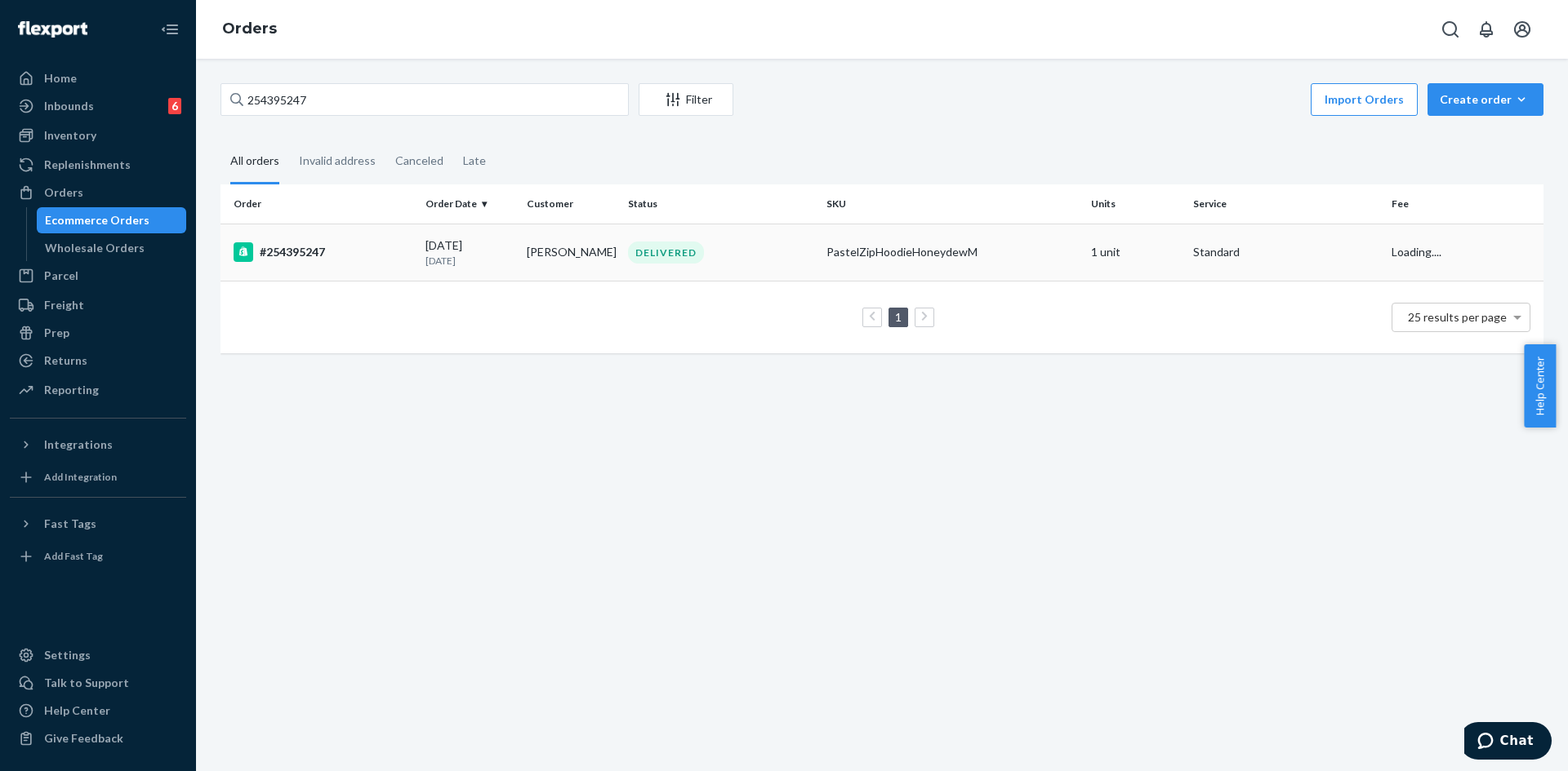
click at [578, 265] on td "josie james" at bounding box center [571, 252] width 101 height 57
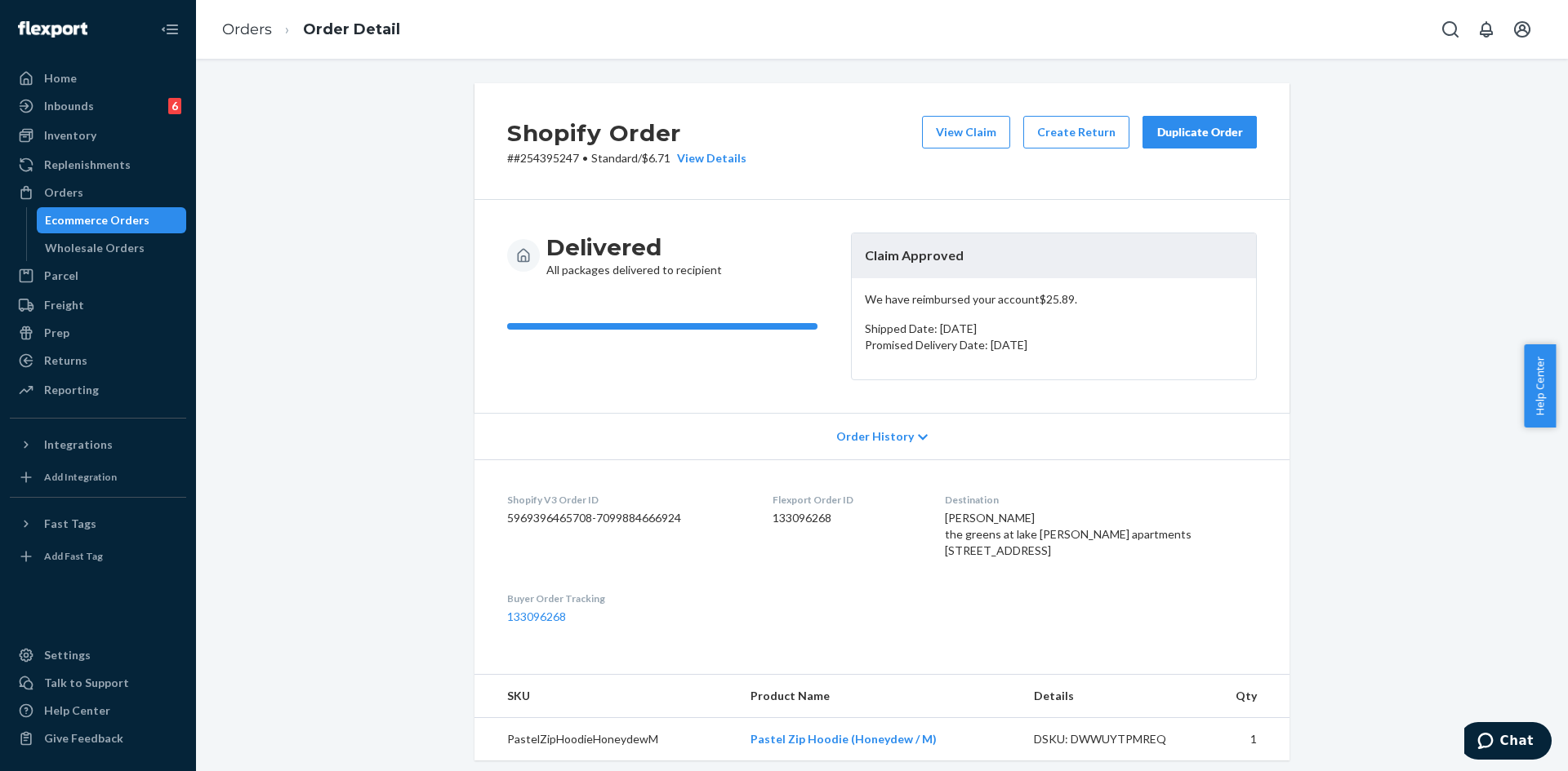
click at [1186, 132] on div "Duplicate Order" at bounding box center [1200, 131] width 86 height 16
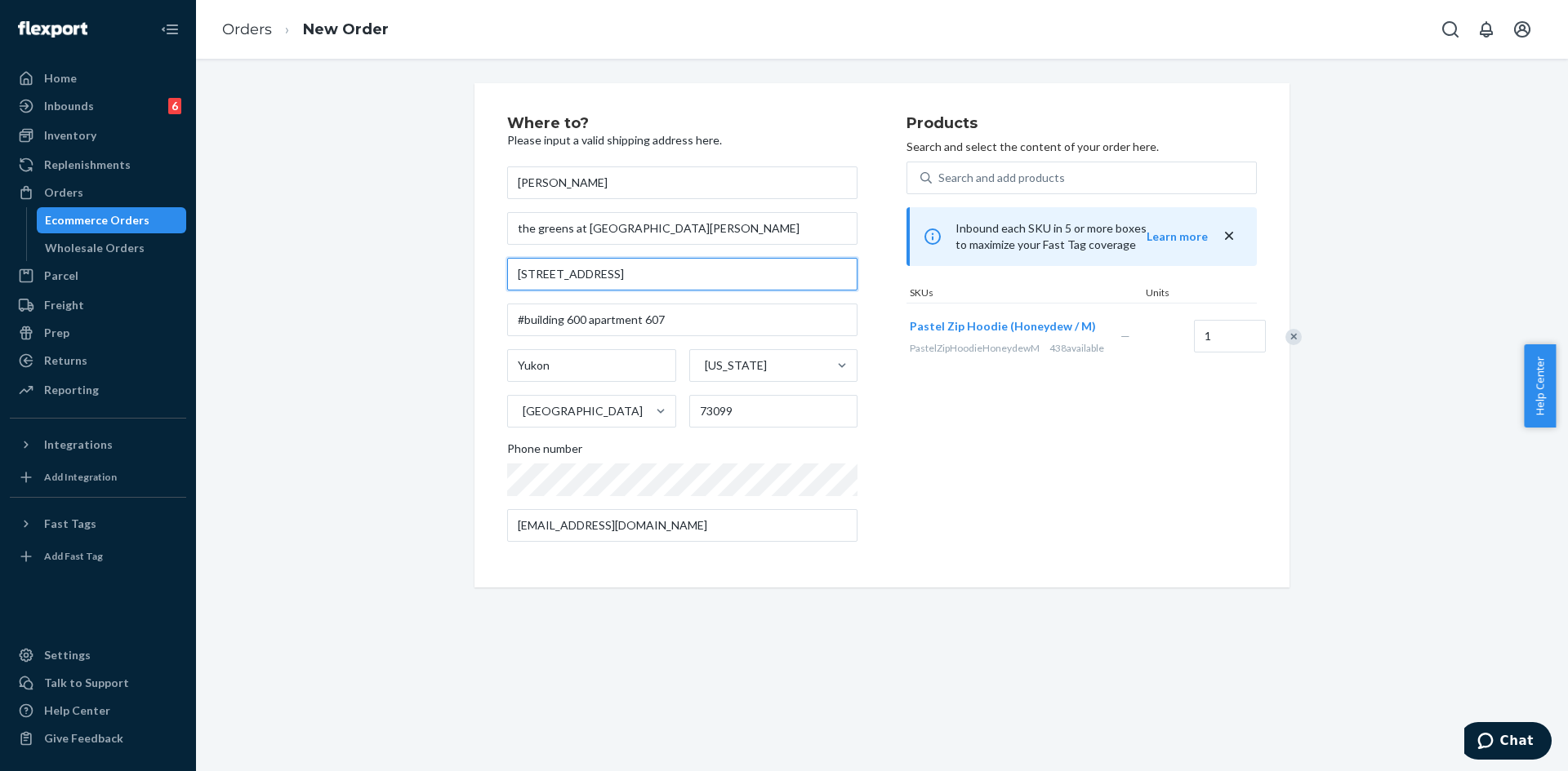
click at [560, 272] on input "9900 U.S. Rte 66" at bounding box center [682, 274] width 350 height 33
paste input "w hwy 66, apartment 607, Yukon OK, 73099"
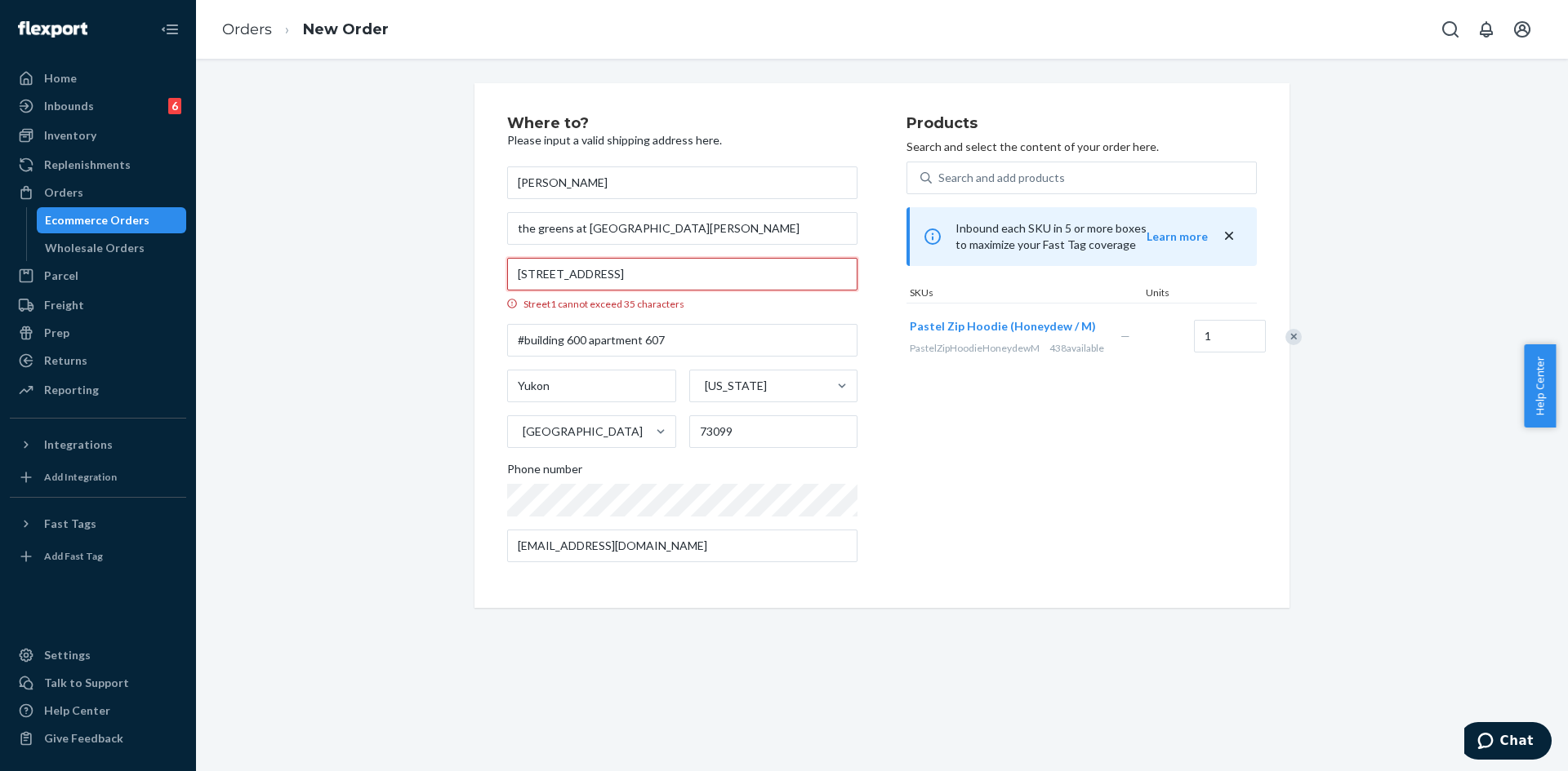
drag, startPoint x: 674, startPoint y: 271, endPoint x: 590, endPoint y: 263, distance: 84.4
click at [590, 263] on input "9900 w hwy 66, apartment 607, Yukon OK, 73099" at bounding box center [682, 274] width 350 height 33
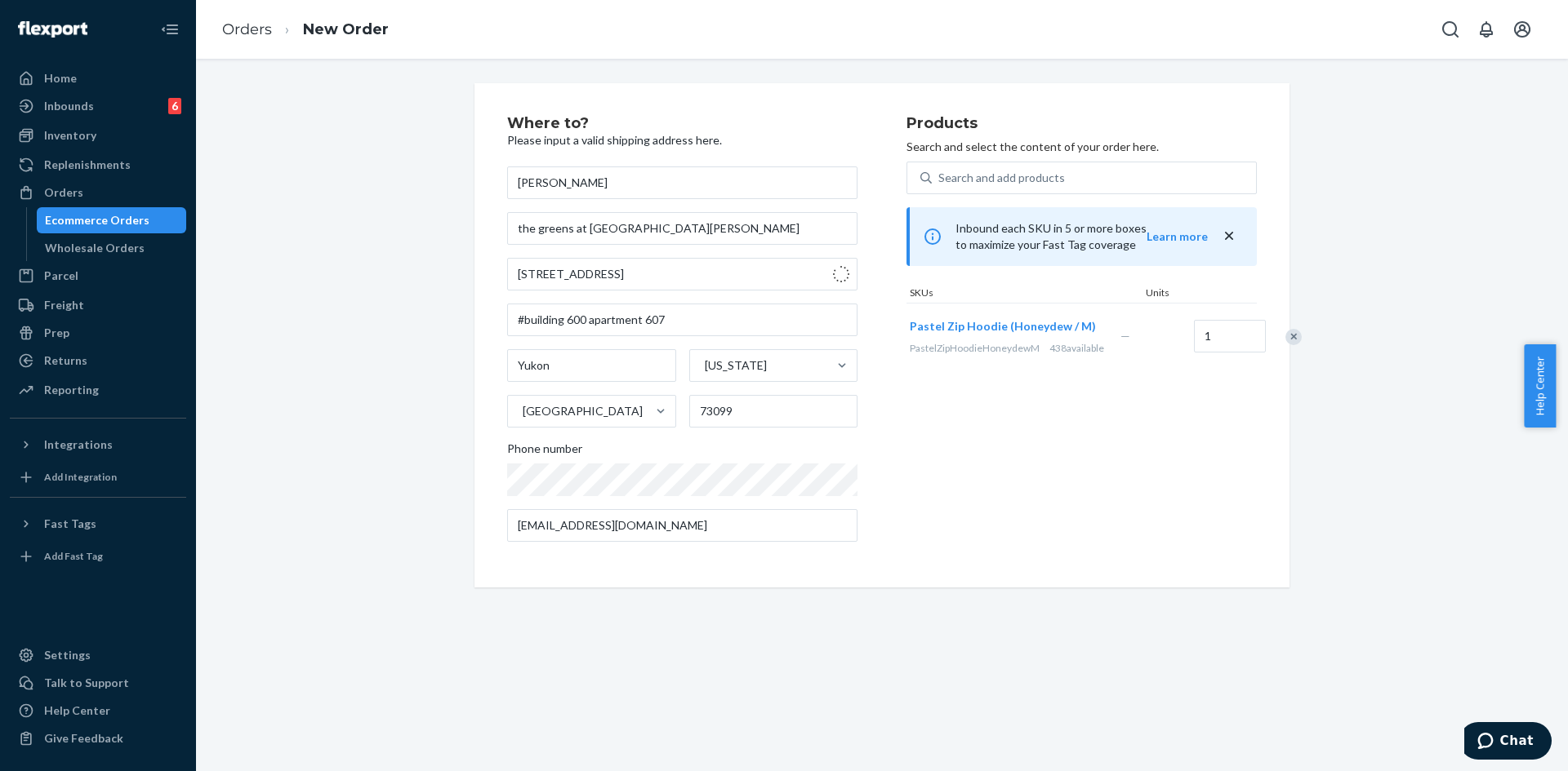
type input "9900 U.S. Rte 66"
drag, startPoint x: 578, startPoint y: 274, endPoint x: 541, endPoint y: 271, distance: 37.1
click at [541, 271] on input "9900 U.S. Rte 66" at bounding box center [682, 274] width 350 height 33
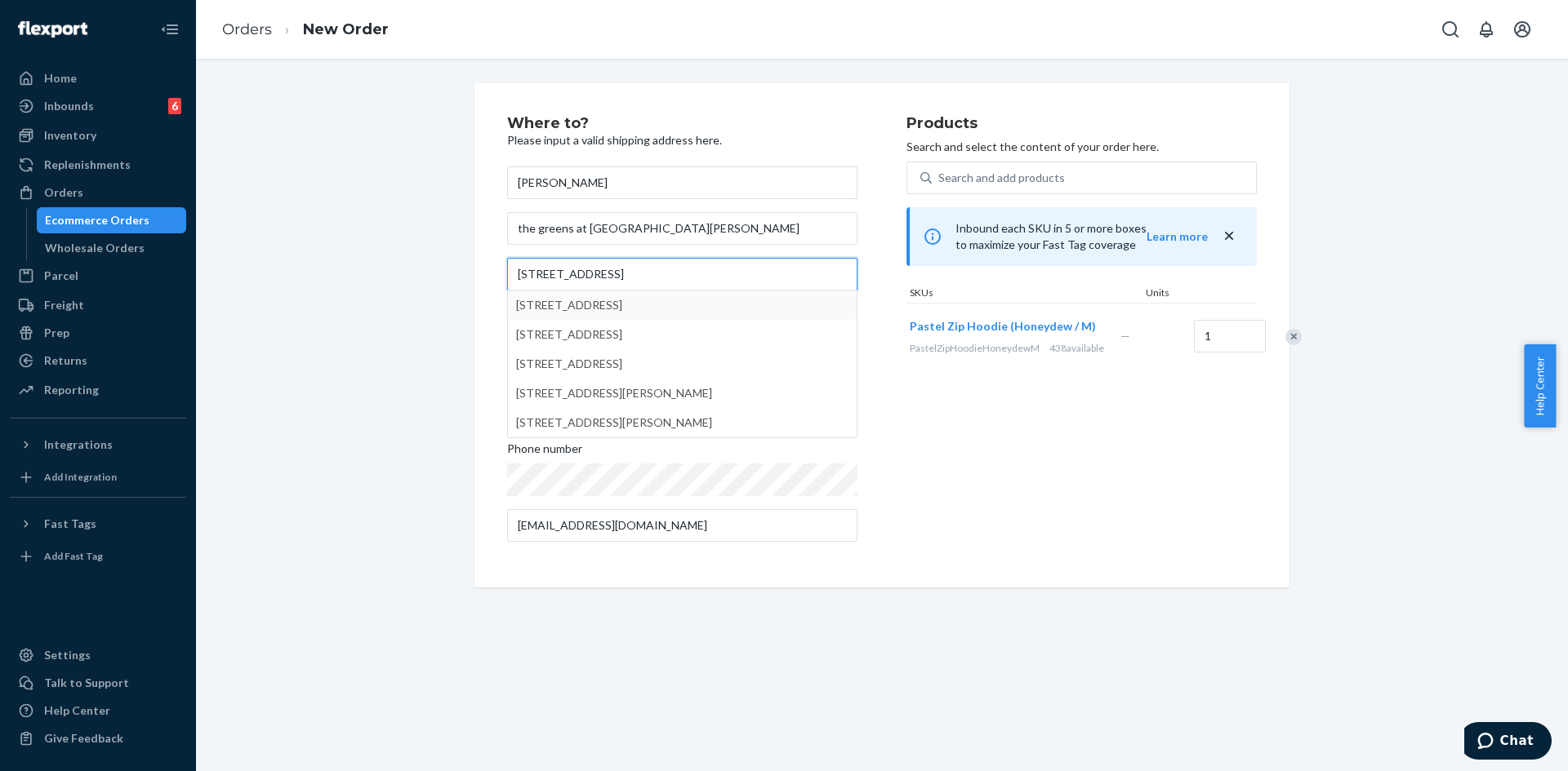
type input "9900 W Hwy 66"
click at [987, 499] on div "Products Search and select the content of your order here. Search and add produ…" at bounding box center [1081, 335] width 350 height 439
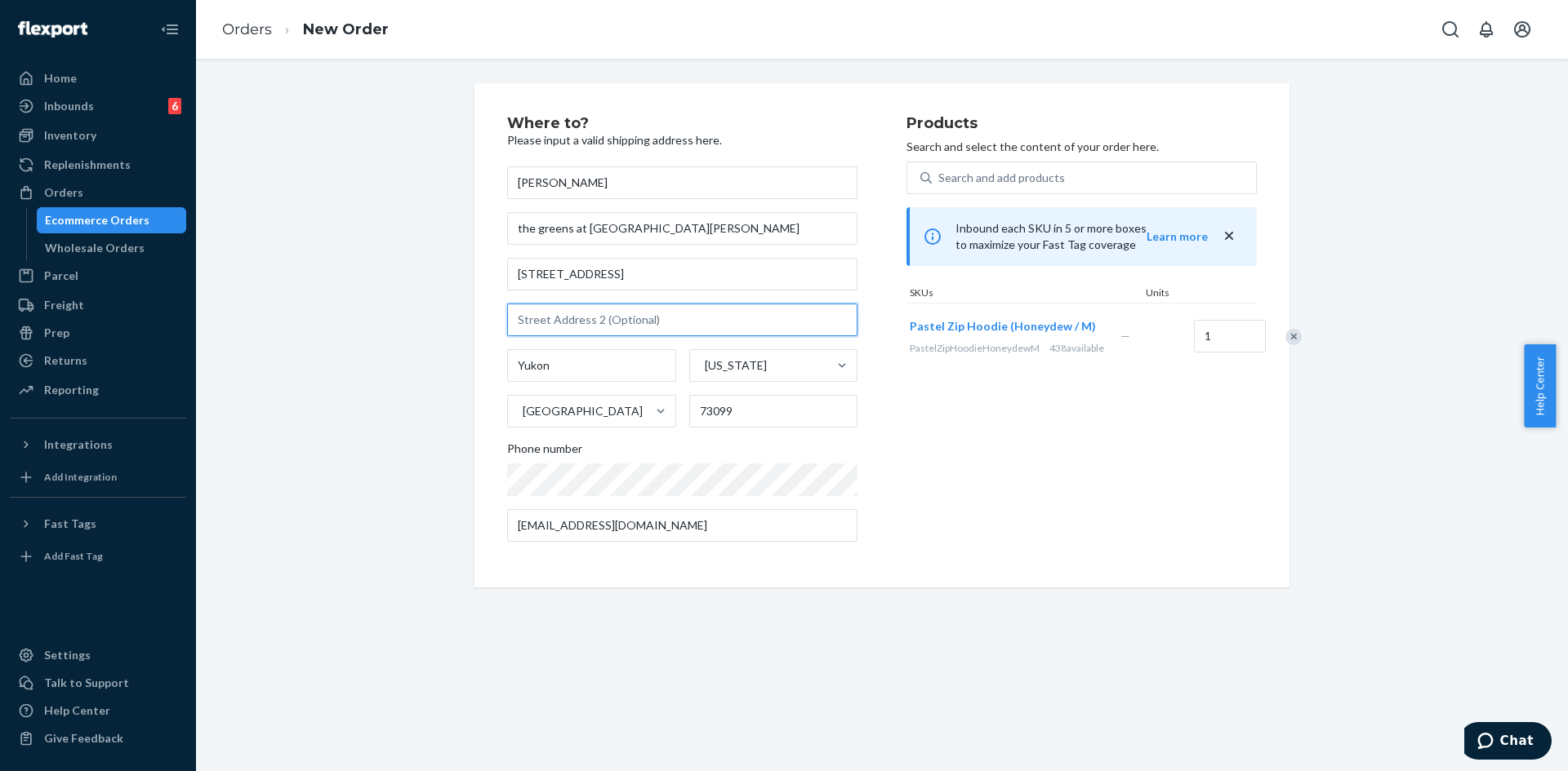
click at [595, 317] on input "text" at bounding box center [682, 319] width 350 height 33
paste input "apartment 607,"
drag, startPoint x: 571, startPoint y: 316, endPoint x: 452, endPoint y: 332, distance: 120.1
click at [452, 332] on div "Where to? Please input a valid shipping address here. josie james the greens at…" at bounding box center [882, 335] width 1347 height 504
type input "Apt 607"
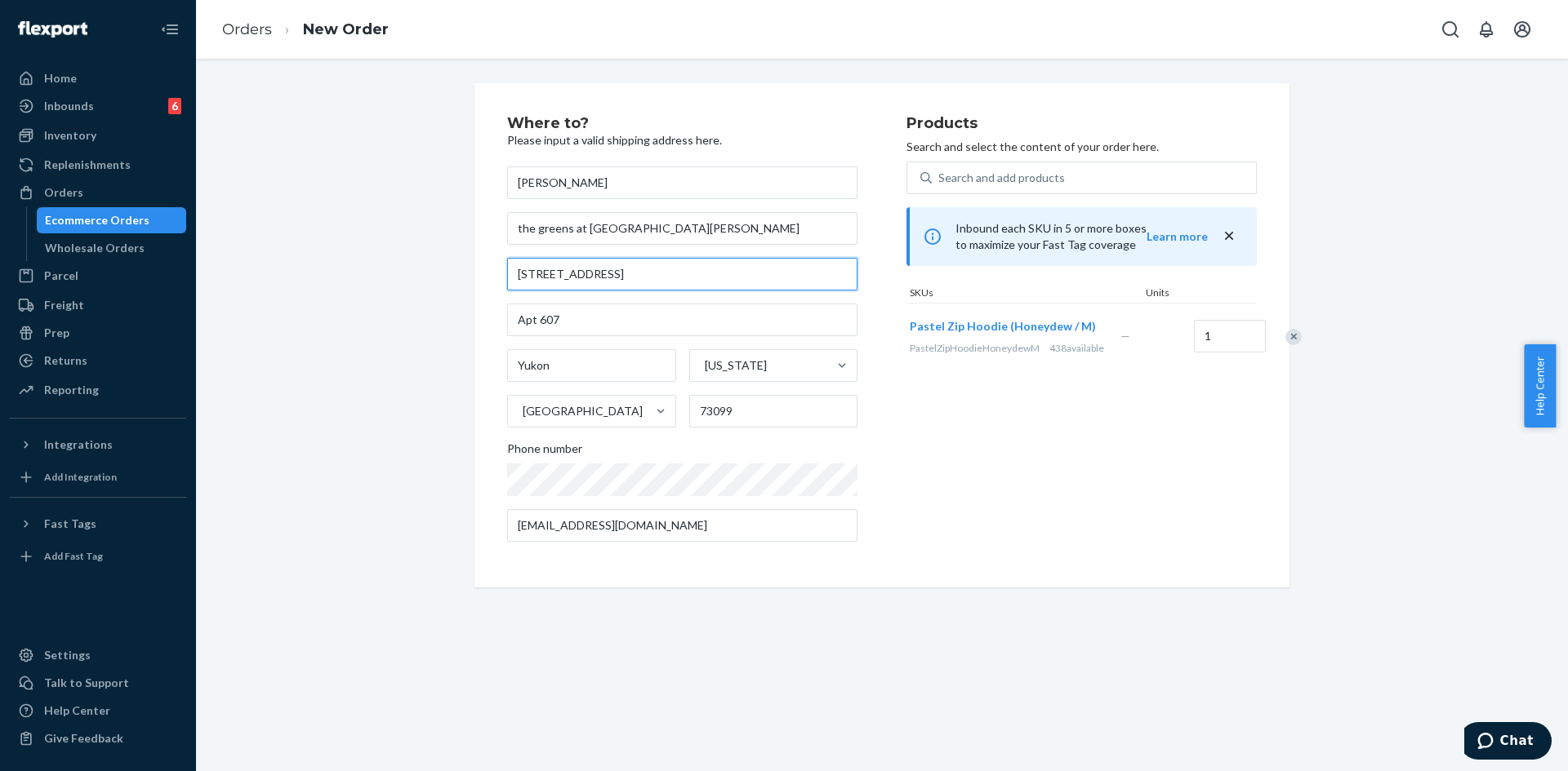
click at [628, 272] on input "9900 W Hwy 66" at bounding box center [682, 274] width 350 height 33
click at [618, 275] on input "9900 W Hwy 66" at bounding box center [682, 274] width 350 height 33
paste input "w hwy 66, apartment 607, Yukon OK, 73099"
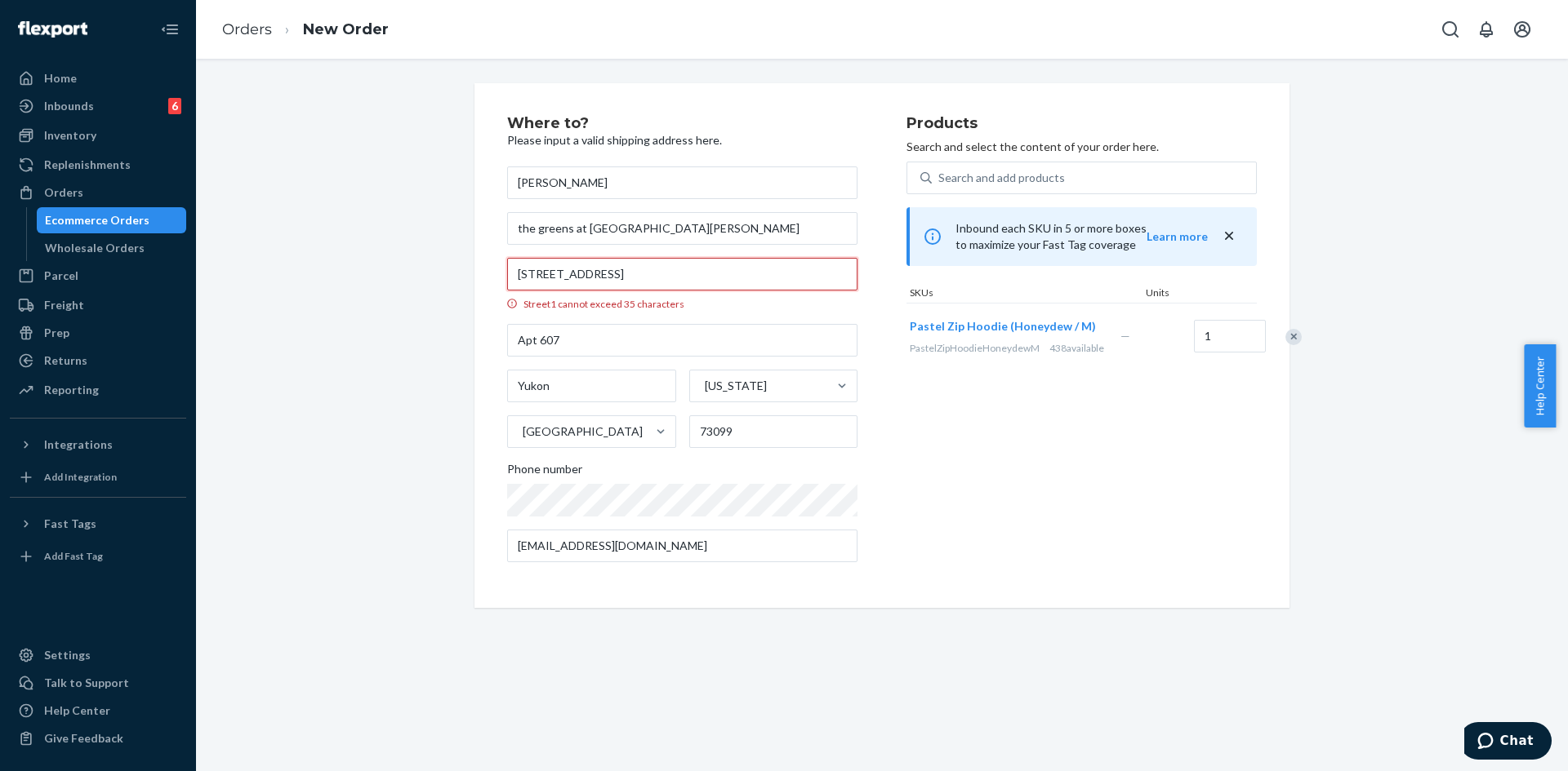
drag, startPoint x: 666, startPoint y: 275, endPoint x: 590, endPoint y: 273, distance: 76.0
click at [590, 273] on input "9900 w hwy 66, apartment 607, Yukon OK, 73099" at bounding box center [682, 274] width 350 height 33
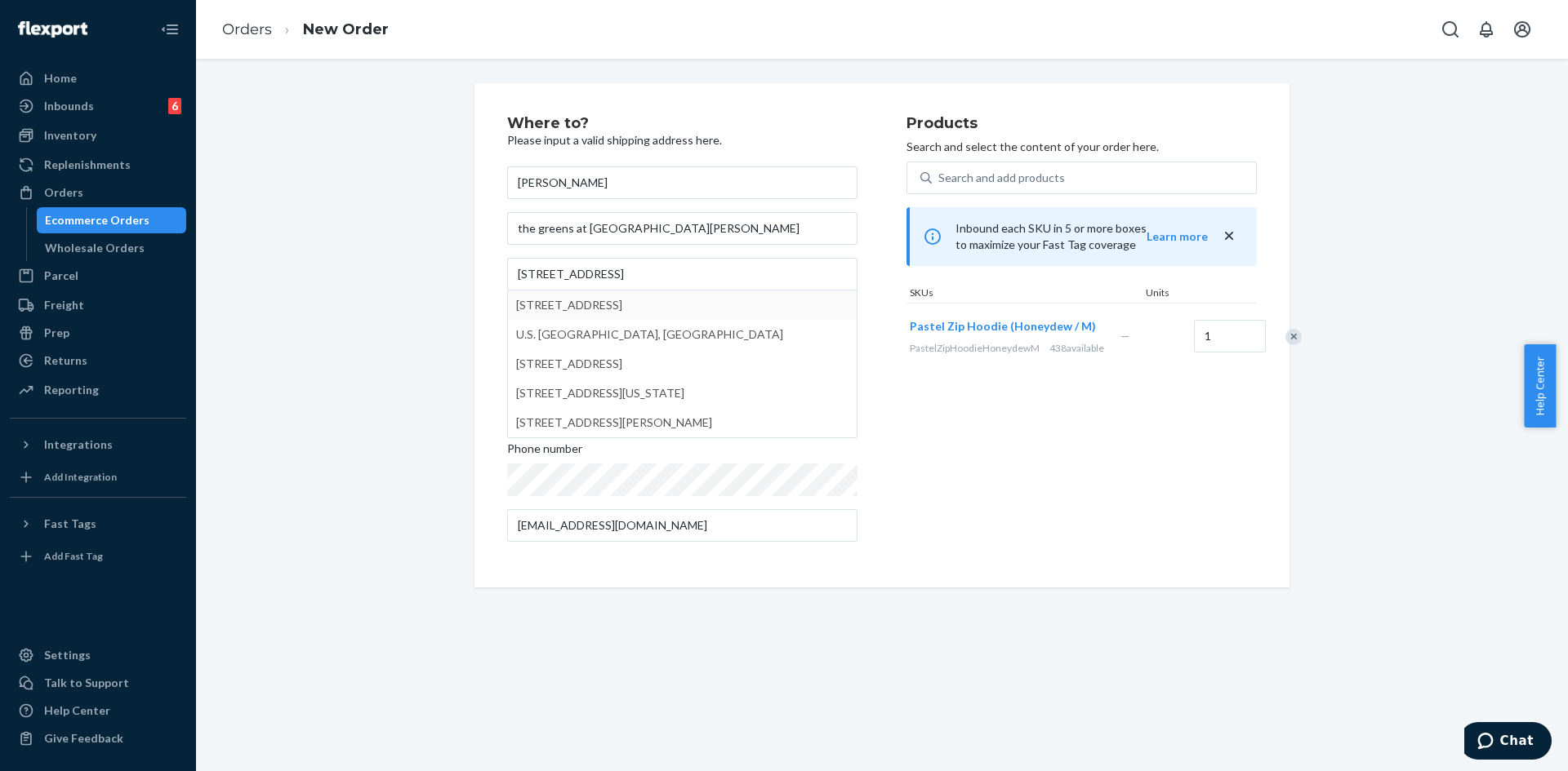
type input "9900 U.S. Rte 66"
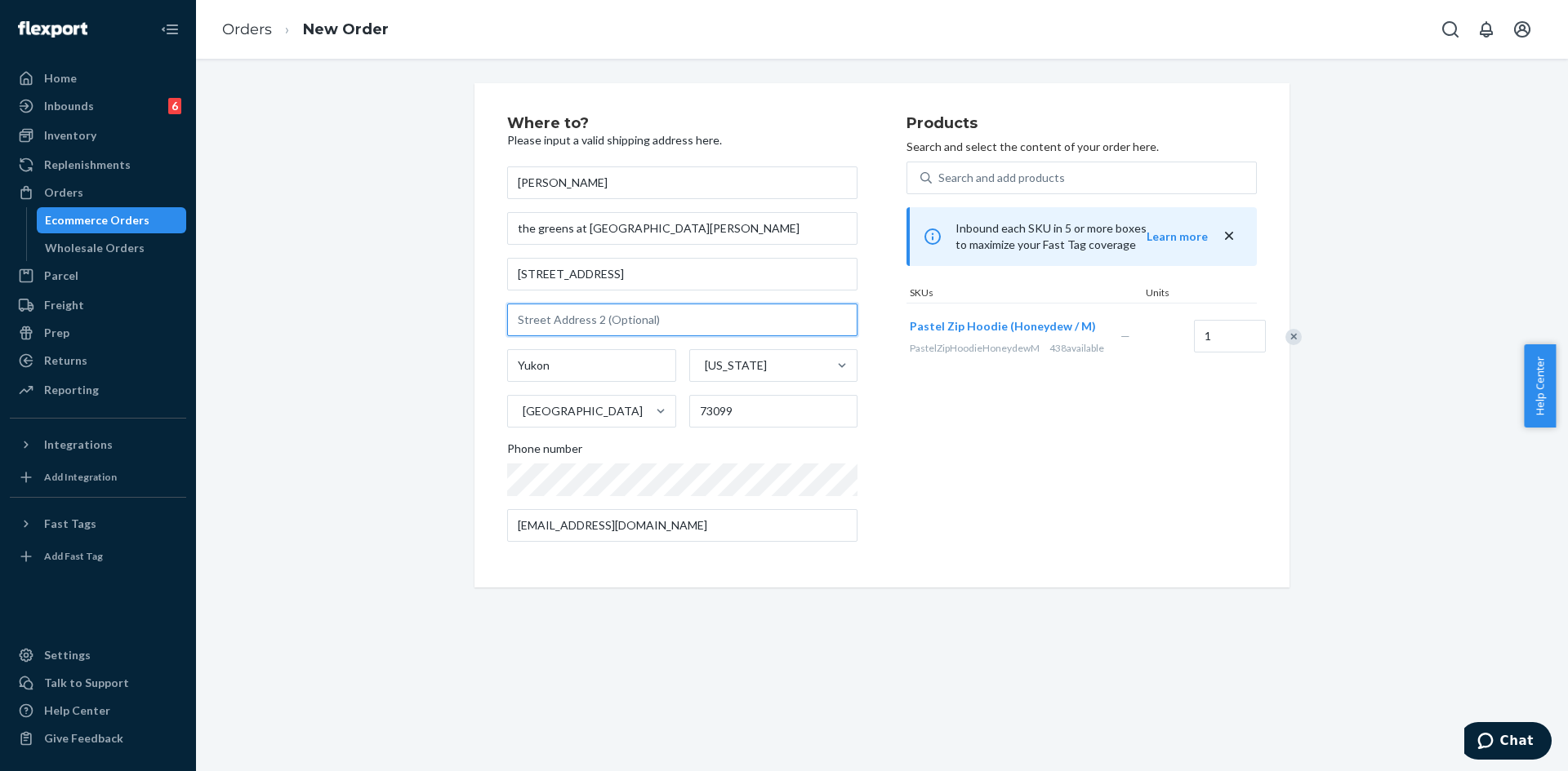
click at [569, 322] on input "text" at bounding box center [682, 319] width 350 height 33
paste input "apartment 607"
click at [544, 322] on input "apartment 607" at bounding box center [682, 319] width 350 height 33
type input "Apt 607"
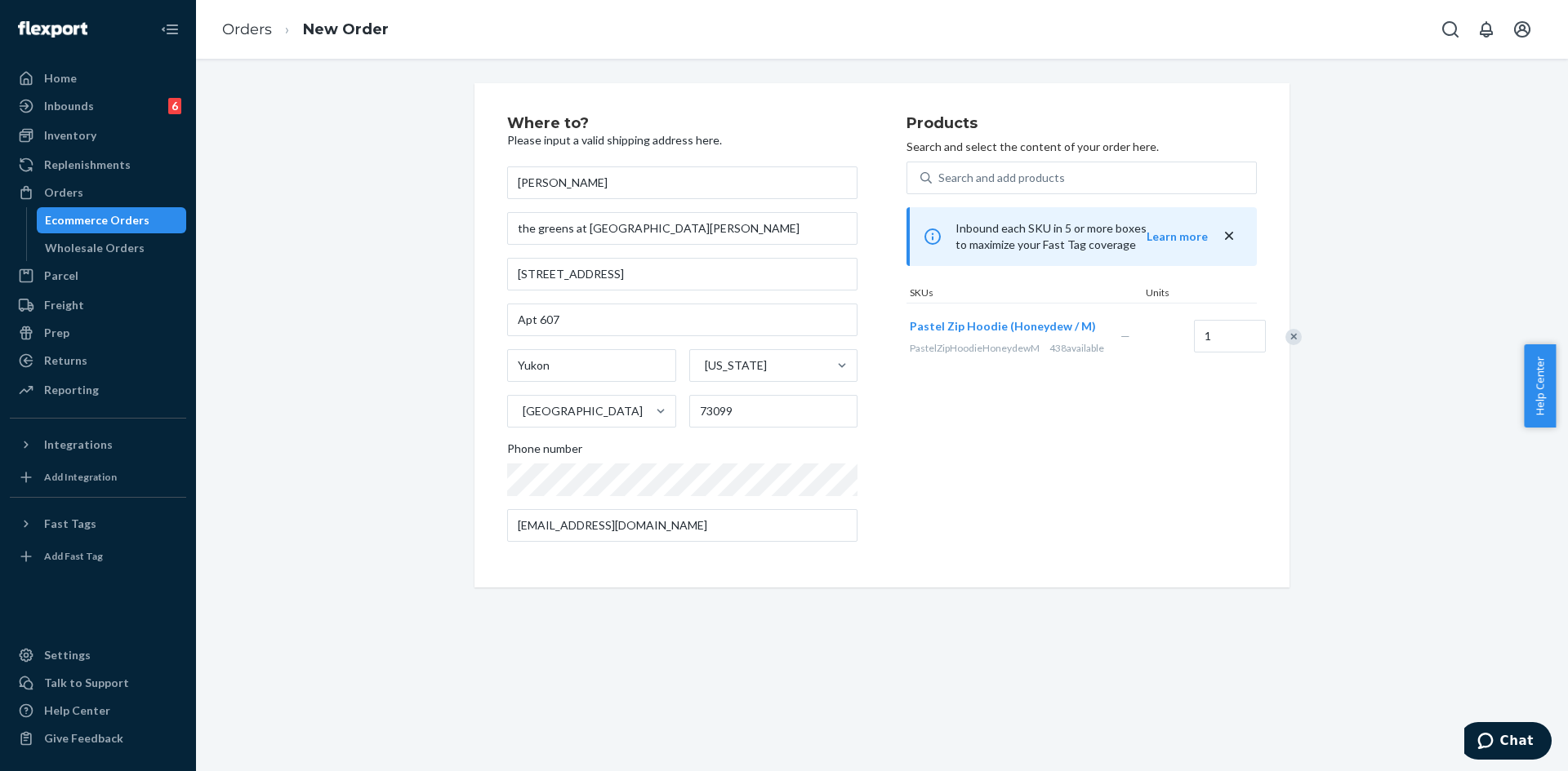
click at [949, 481] on div "Products Search and select the content of your order here. Search and add produ…" at bounding box center [1081, 335] width 350 height 439
drag, startPoint x: 674, startPoint y: 560, endPoint x: 687, endPoint y: 574, distance: 19.1
click at [675, 560] on div "Where to? Please input a valid shipping address here. josie james the greens at…" at bounding box center [881, 335] width 815 height 504
click at [629, 525] on input "annjosie72@gmail.com" at bounding box center [682, 525] width 350 height 33
drag, startPoint x: 629, startPoint y: 525, endPoint x: 363, endPoint y: 532, distance: 266.1
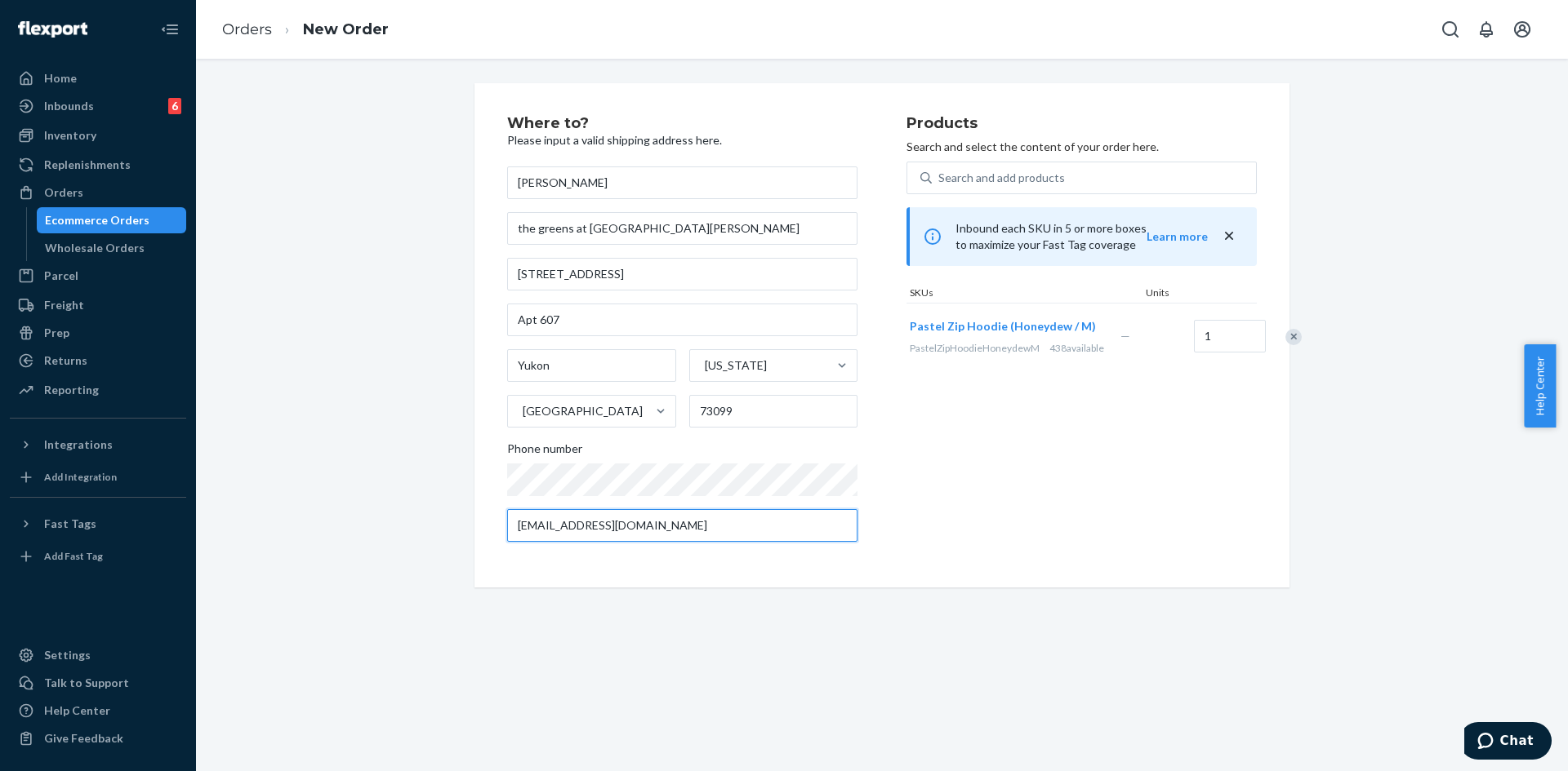
click at [363, 532] on div "Where to? Please input a valid shipping address here. josie james the greens at…" at bounding box center [882, 335] width 1347 height 504
click at [742, 548] on div "Where to? Please input a valid shipping address here. josie james the greens at…" at bounding box center [706, 335] width 399 height 439
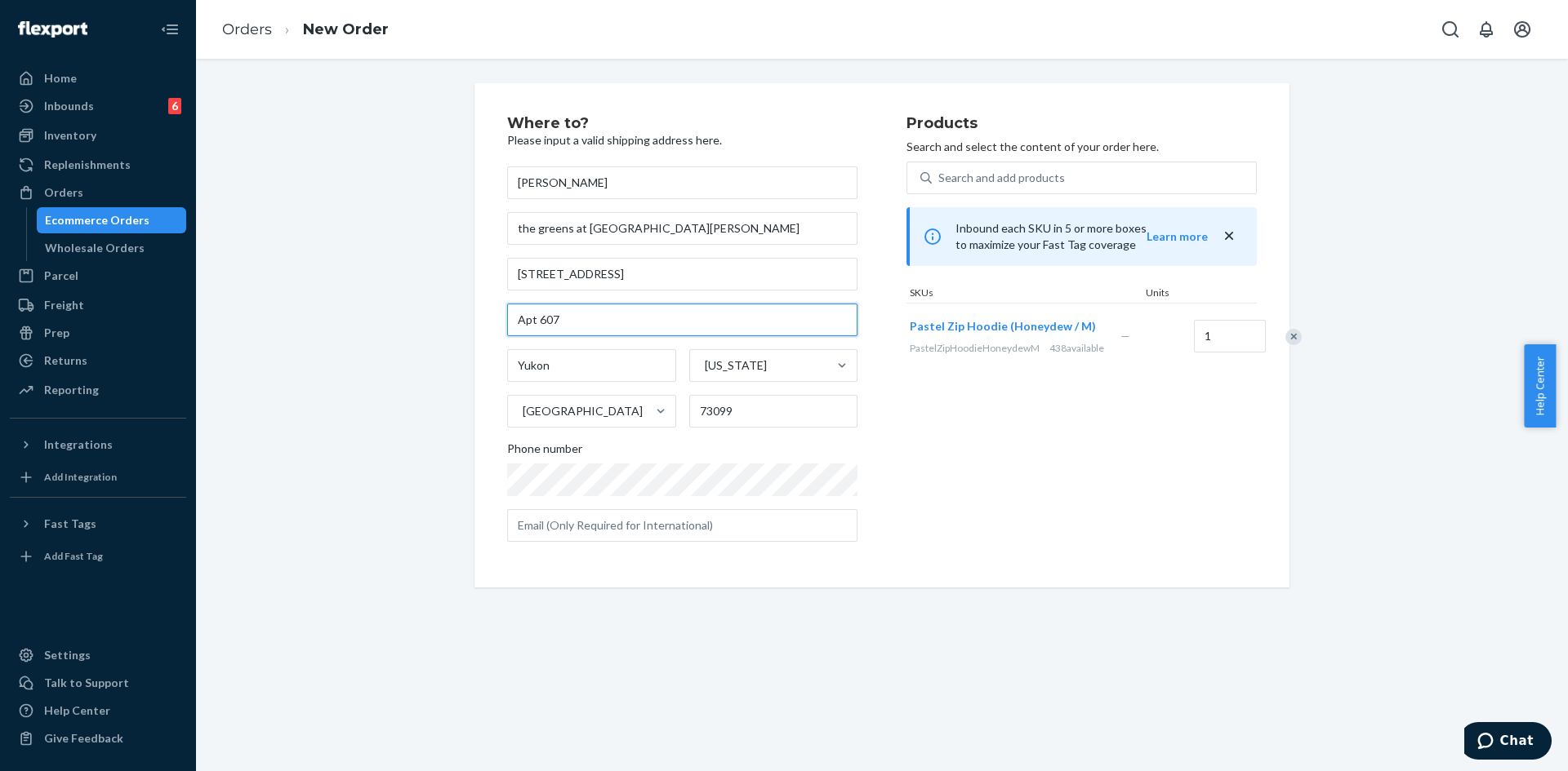
click at [569, 318] on input "Apt 607" at bounding box center [682, 319] width 350 height 33
click at [681, 528] on input "text" at bounding box center [682, 525] width 350 height 33
click at [595, 533] on input "text" at bounding box center [682, 525] width 350 height 33
paste input "annjosie72@gmail.com"
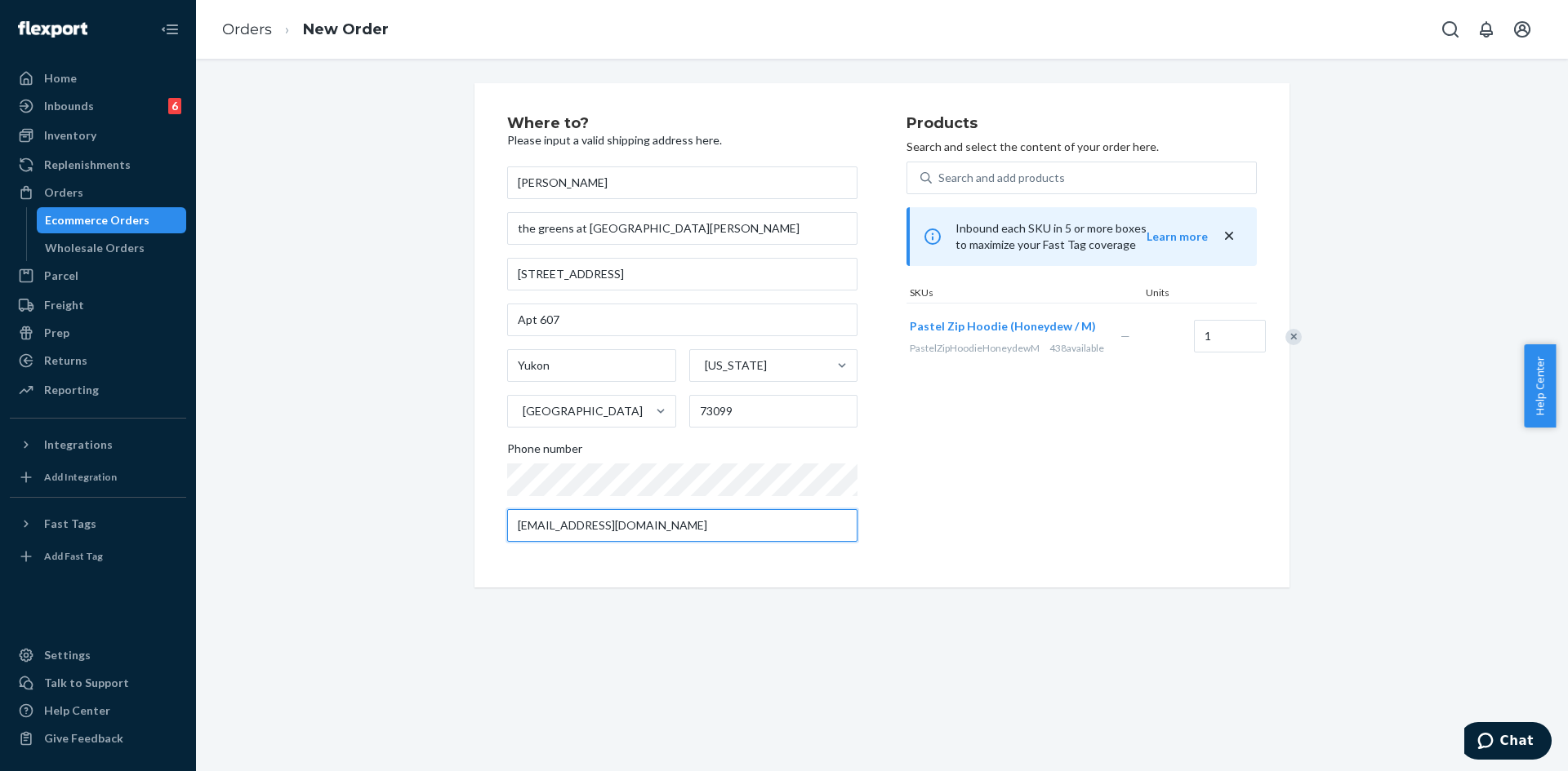
type input "annjosie72@gmail.com"
click at [633, 585] on div "Where to? Please input a valid shipping address here. josie james the greens at…" at bounding box center [881, 335] width 815 height 504
click at [792, 390] on div "Yukon Oklahoma United States 73099" at bounding box center [682, 388] width 350 height 78
click at [794, 410] on input "73099" at bounding box center [774, 411] width 169 height 33
type input "73099"
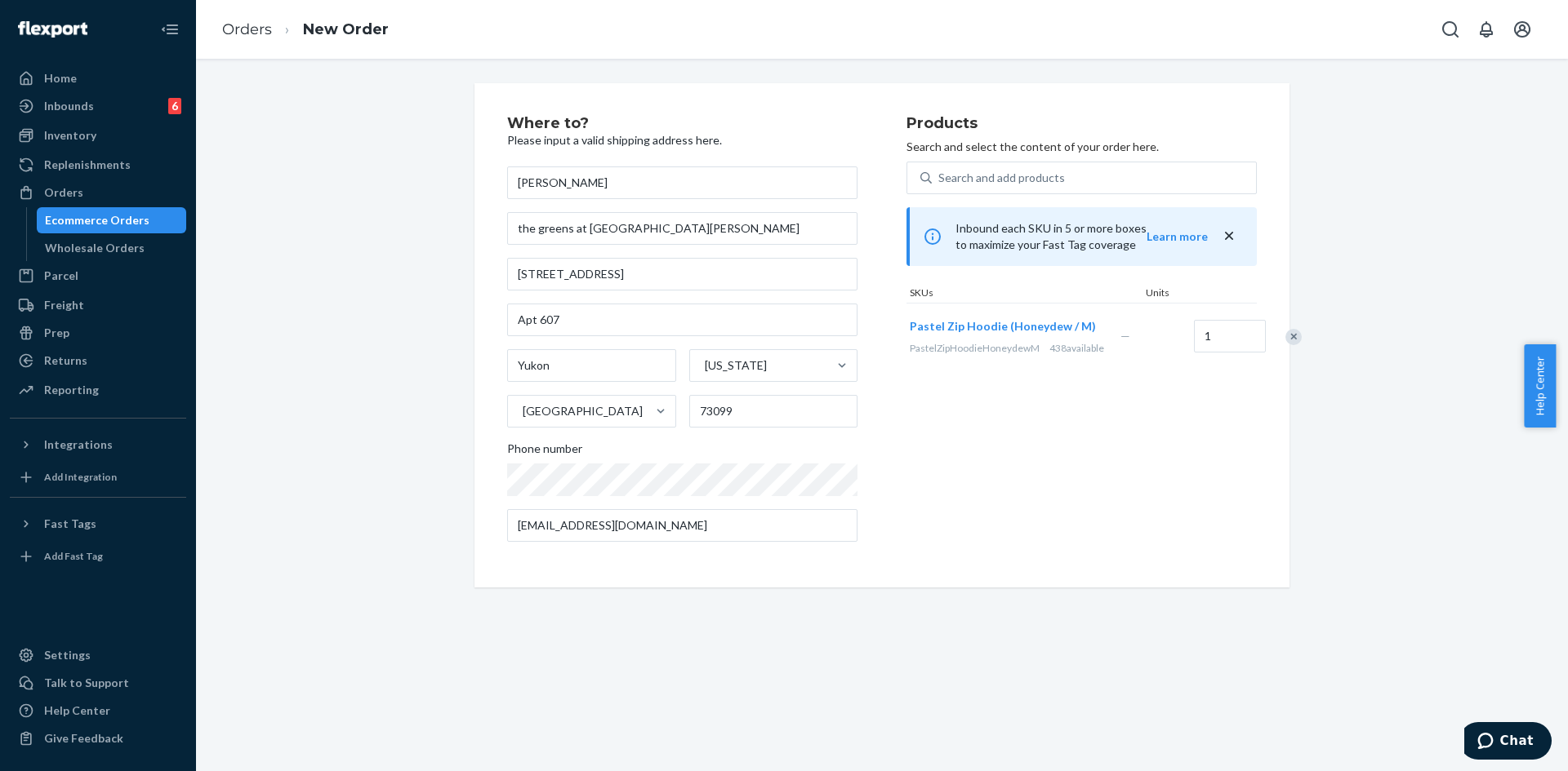
click at [895, 550] on div "Where to? Please input a valid shipping address here. josie james the greens at…" at bounding box center [706, 335] width 399 height 439
drag, startPoint x: 515, startPoint y: 190, endPoint x: 497, endPoint y: 187, distance: 18.2
click at [497, 187] on div "Where to? Please input a valid shipping address here. josie james the greens at…" at bounding box center [881, 335] width 815 height 504
click at [1067, 177] on div "Search and add products" at bounding box center [1094, 177] width 324 height 29
click at [939, 177] on input "Search and add products" at bounding box center [939, 177] width 2 height 16
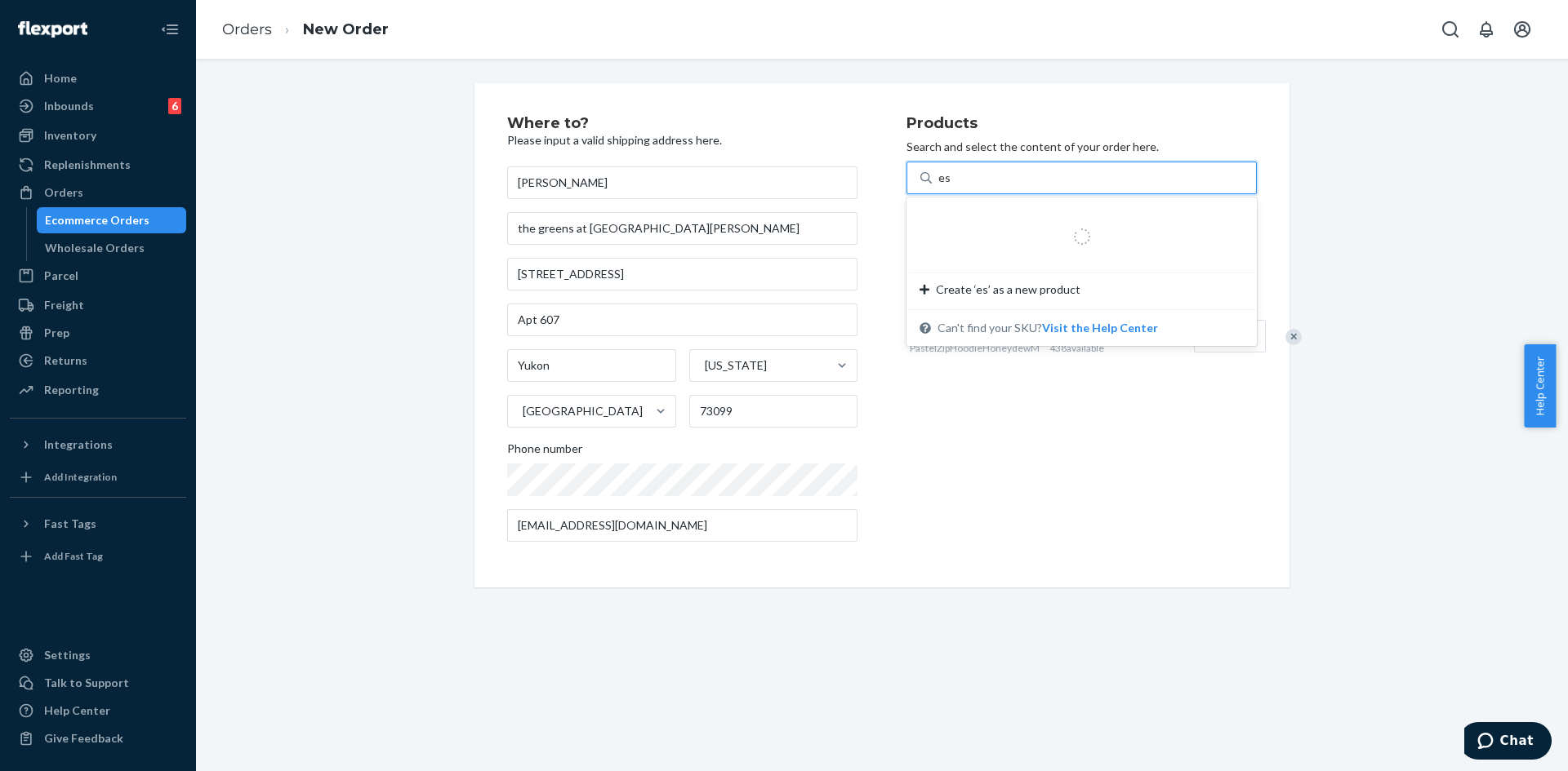
type input "ess"
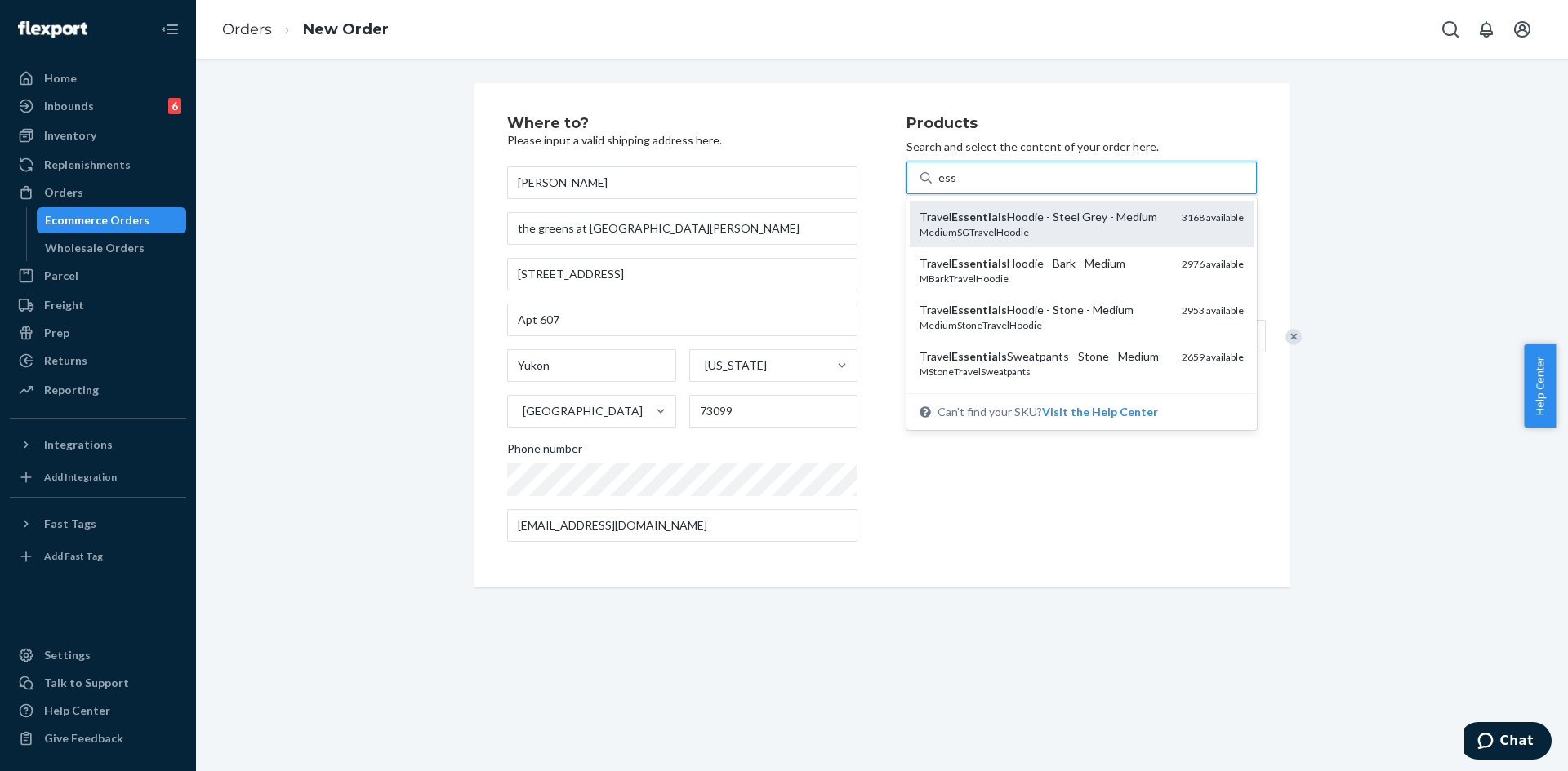
click at [991, 225] on div "MediumSGTravelHoodie" at bounding box center [1044, 232] width 249 height 14
click at [956, 186] on input "ess" at bounding box center [947, 177] width 18 height 16
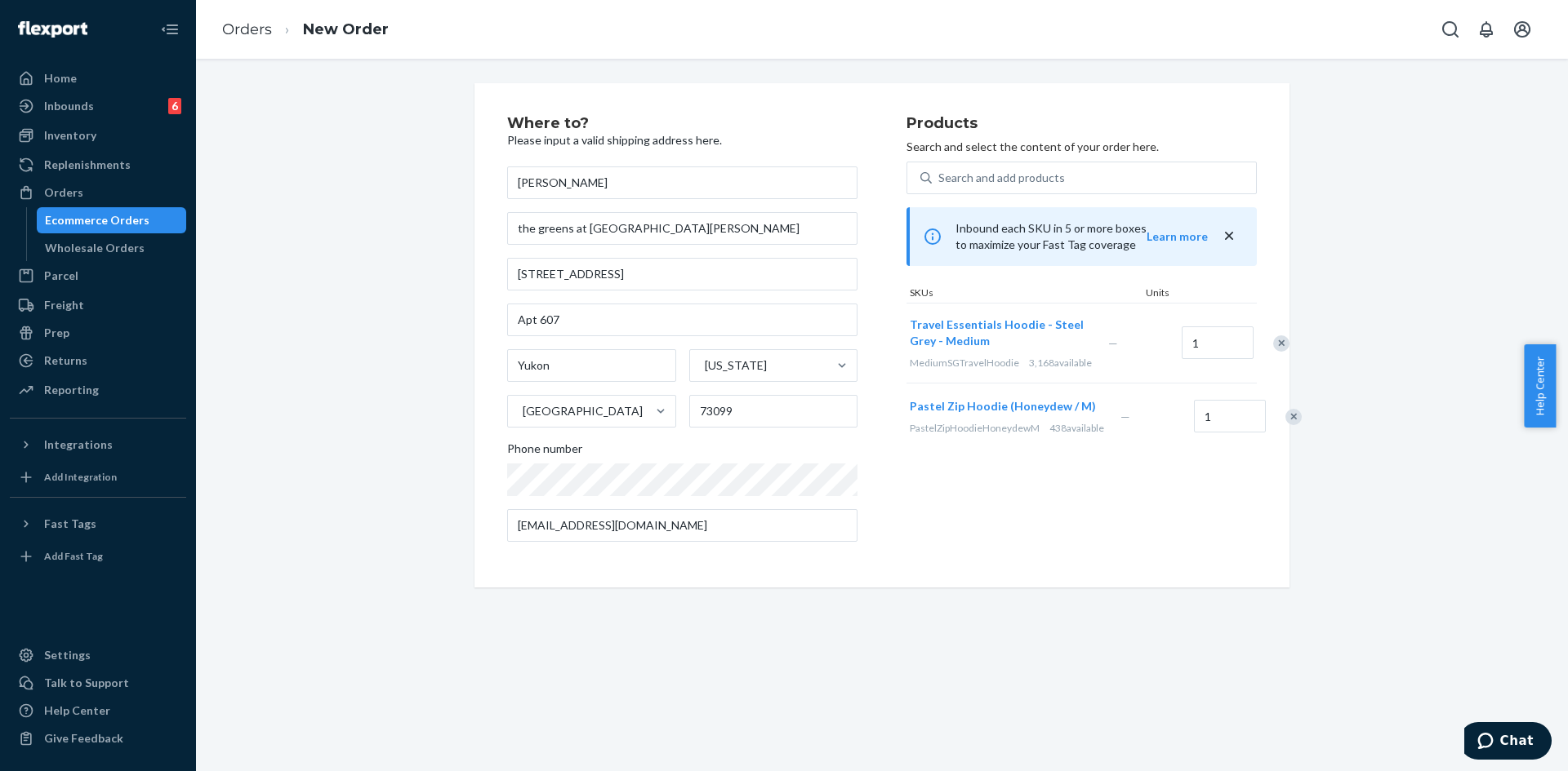
click at [1273, 347] on div "Remove Item" at bounding box center [1281, 343] width 16 height 16
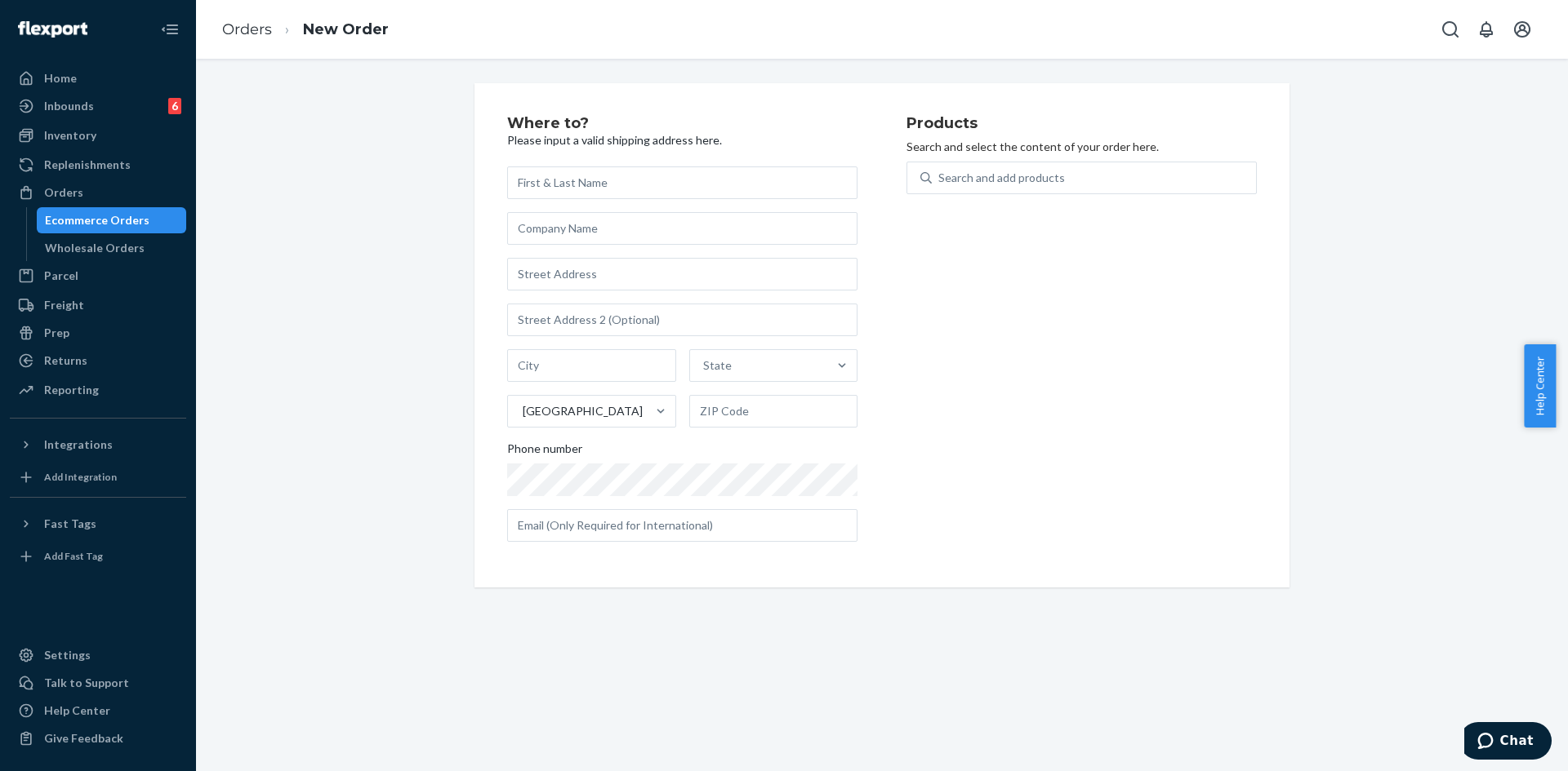
click at [233, 41] on ol "Orders New Order" at bounding box center [305, 29] width 193 height 48
click at [233, 39] on li "Orders" at bounding box center [246, 30] width 50 height 22
click at [235, 23] on link "Orders" at bounding box center [246, 29] width 50 height 18
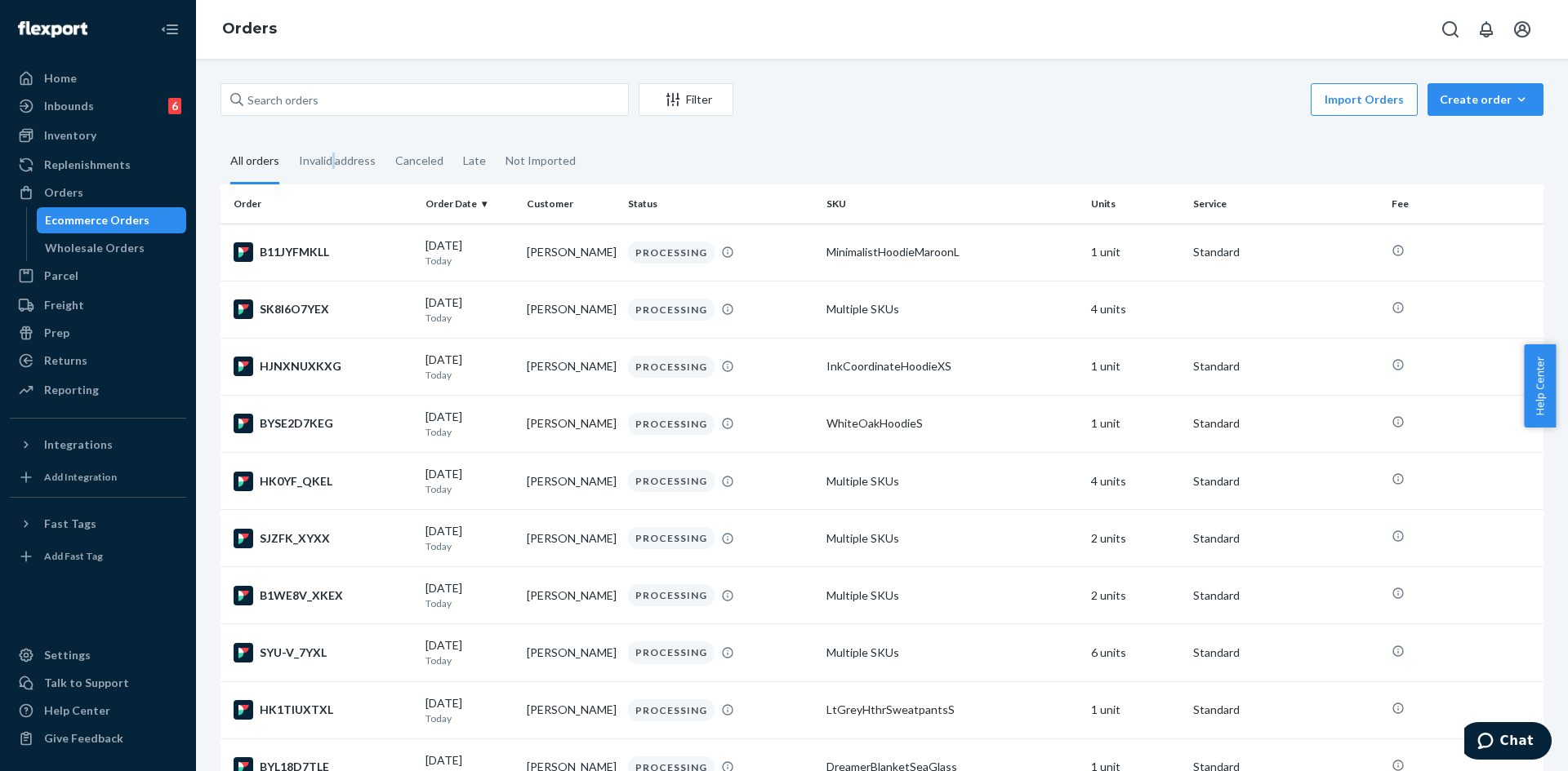
drag, startPoint x: 334, startPoint y: 122, endPoint x: 326, endPoint y: 115, distance: 10.6
click at [326, 115] on input "text" at bounding box center [425, 100] width 409 height 33
paste input "#254395247"
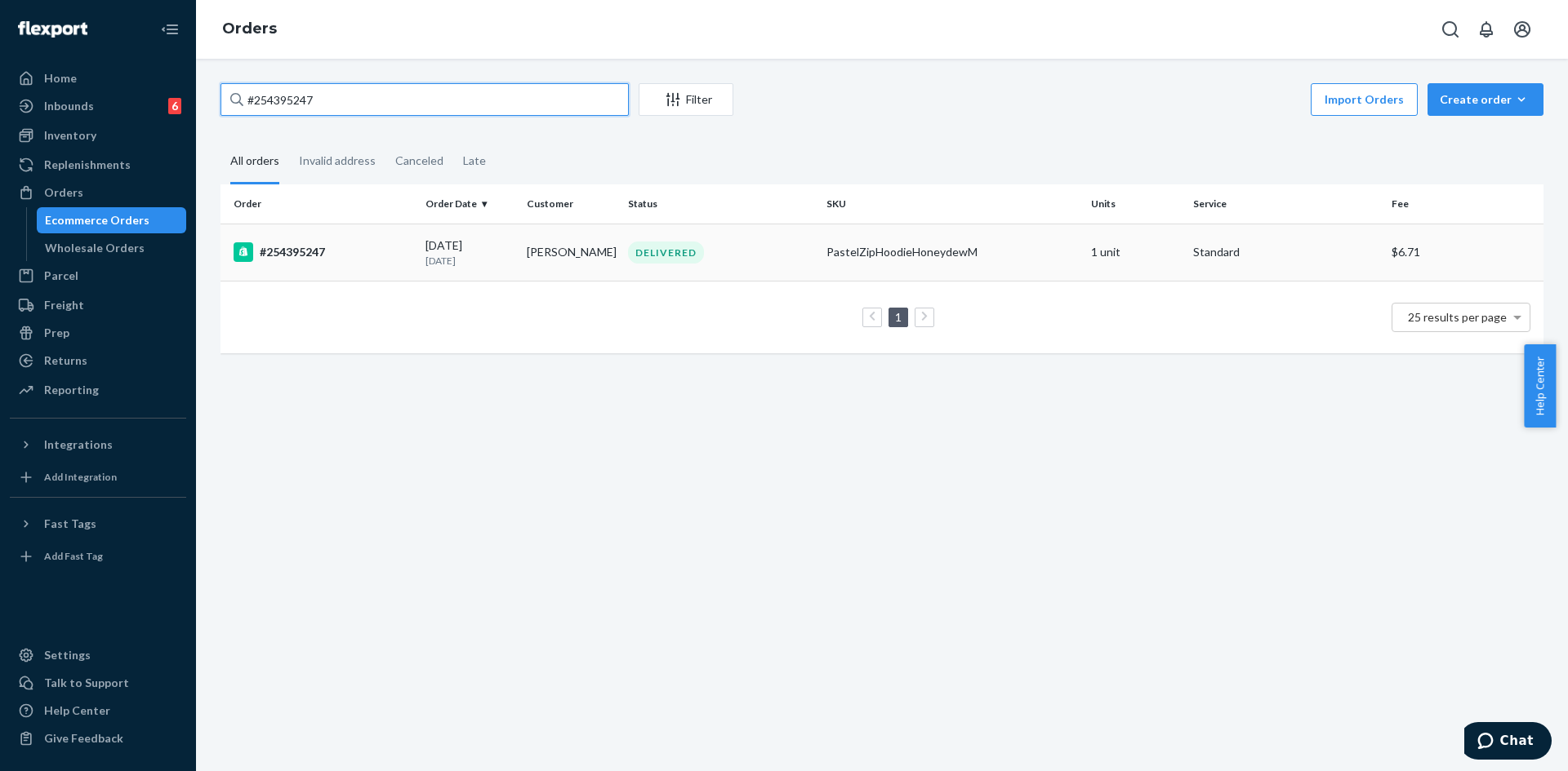
type input "#254395247"
click at [758, 248] on div "DELIVERED" at bounding box center [721, 252] width 192 height 22
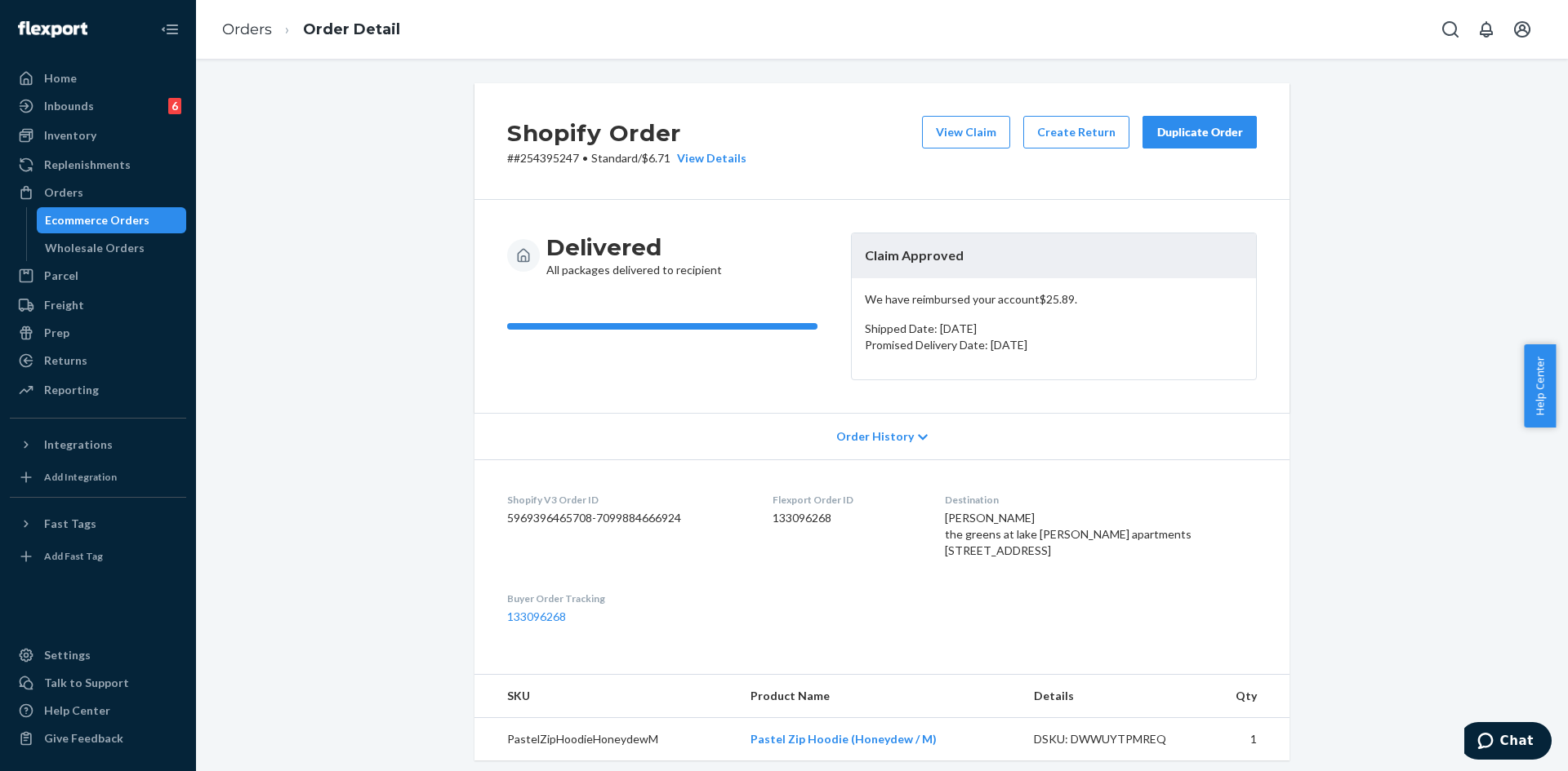
click at [1190, 131] on div "Duplicate Order" at bounding box center [1200, 131] width 86 height 16
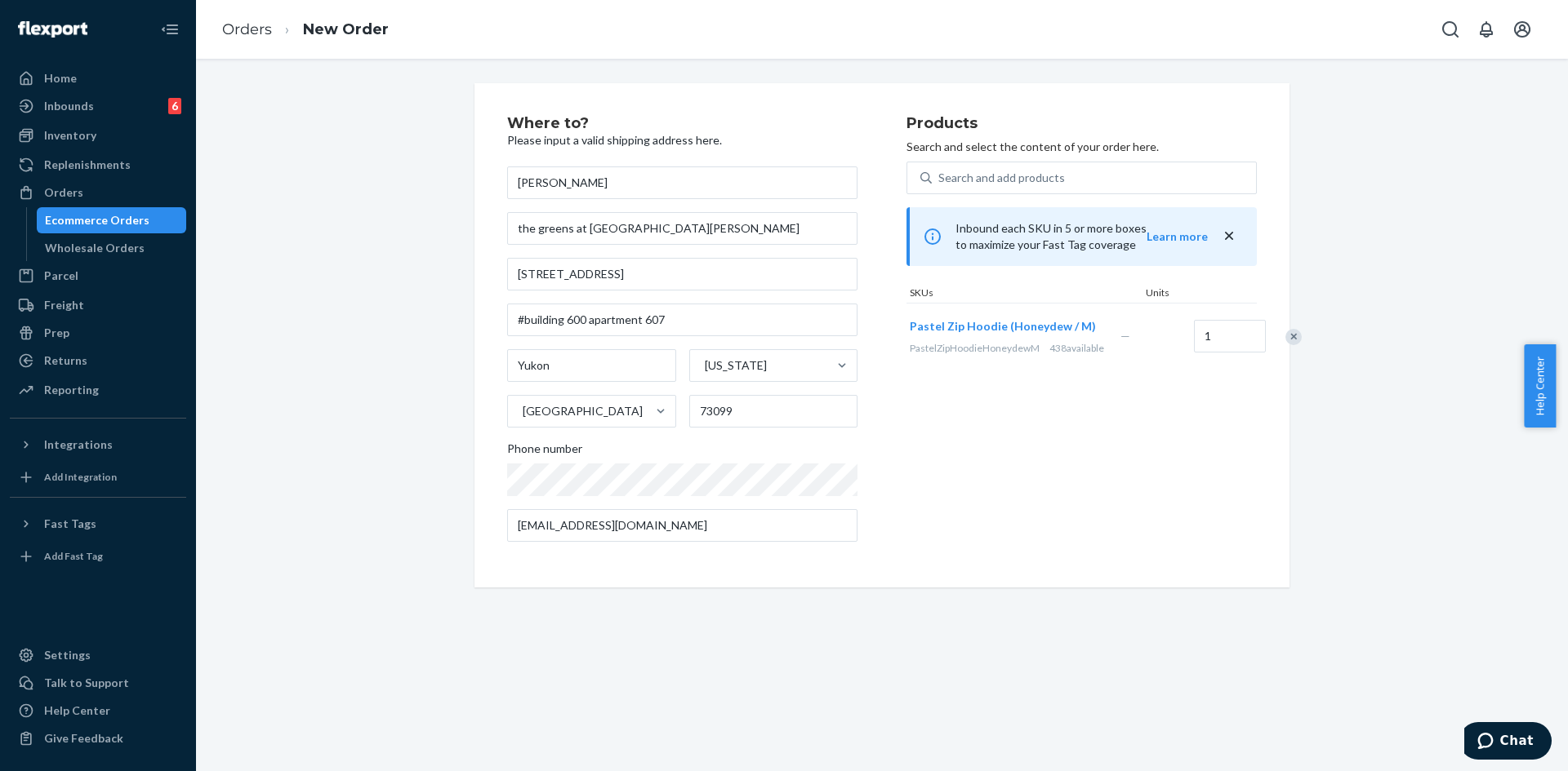
click at [1225, 236] on icon "close" at bounding box center [1229, 236] width 8 height 8
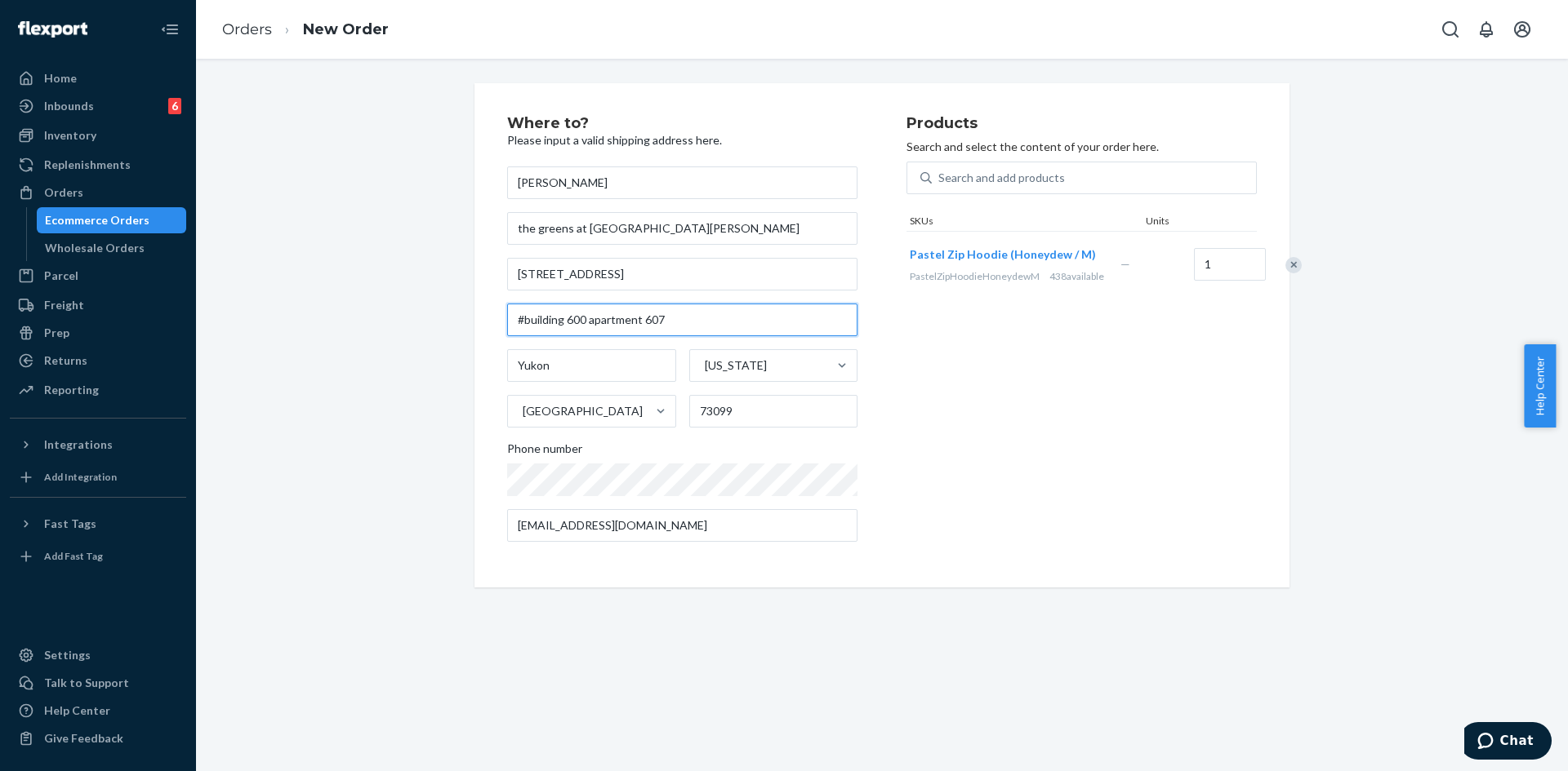
drag, startPoint x: 633, startPoint y: 322, endPoint x: 424, endPoint y: 338, distance: 209.6
click at [424, 338] on div "Where to? Please input a valid shipping address here. josie james the greens at…" at bounding box center [882, 335] width 1347 height 504
click at [683, 322] on input "apt 607" at bounding box center [682, 319] width 350 height 33
type input "apt 607"
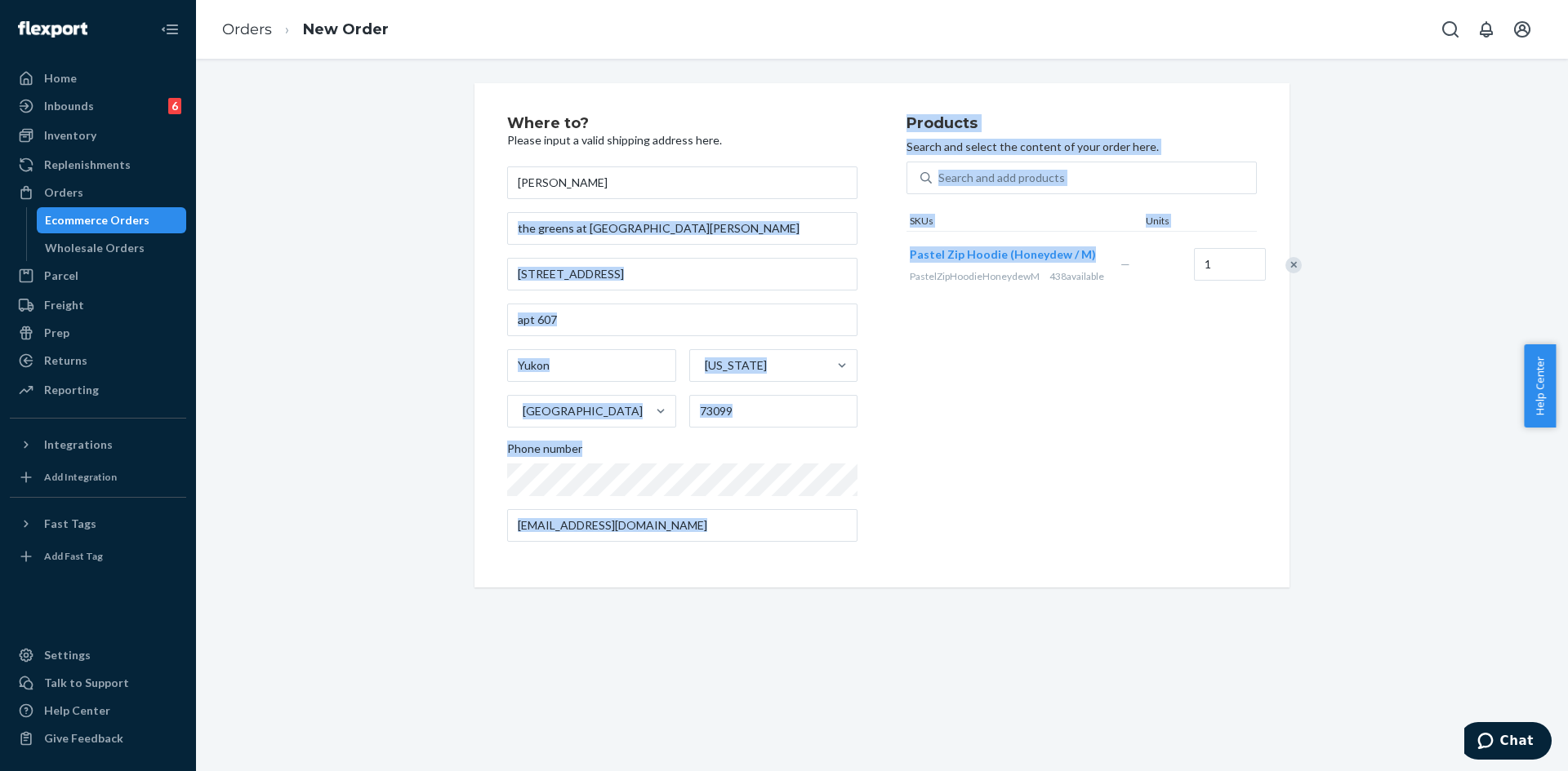
drag, startPoint x: 898, startPoint y: 248, endPoint x: 993, endPoint y: 271, distance: 97.7
click at [993, 271] on div "Where to? Please input a valid shipping address here. josie james the greens at…" at bounding box center [882, 335] width 750 height 439
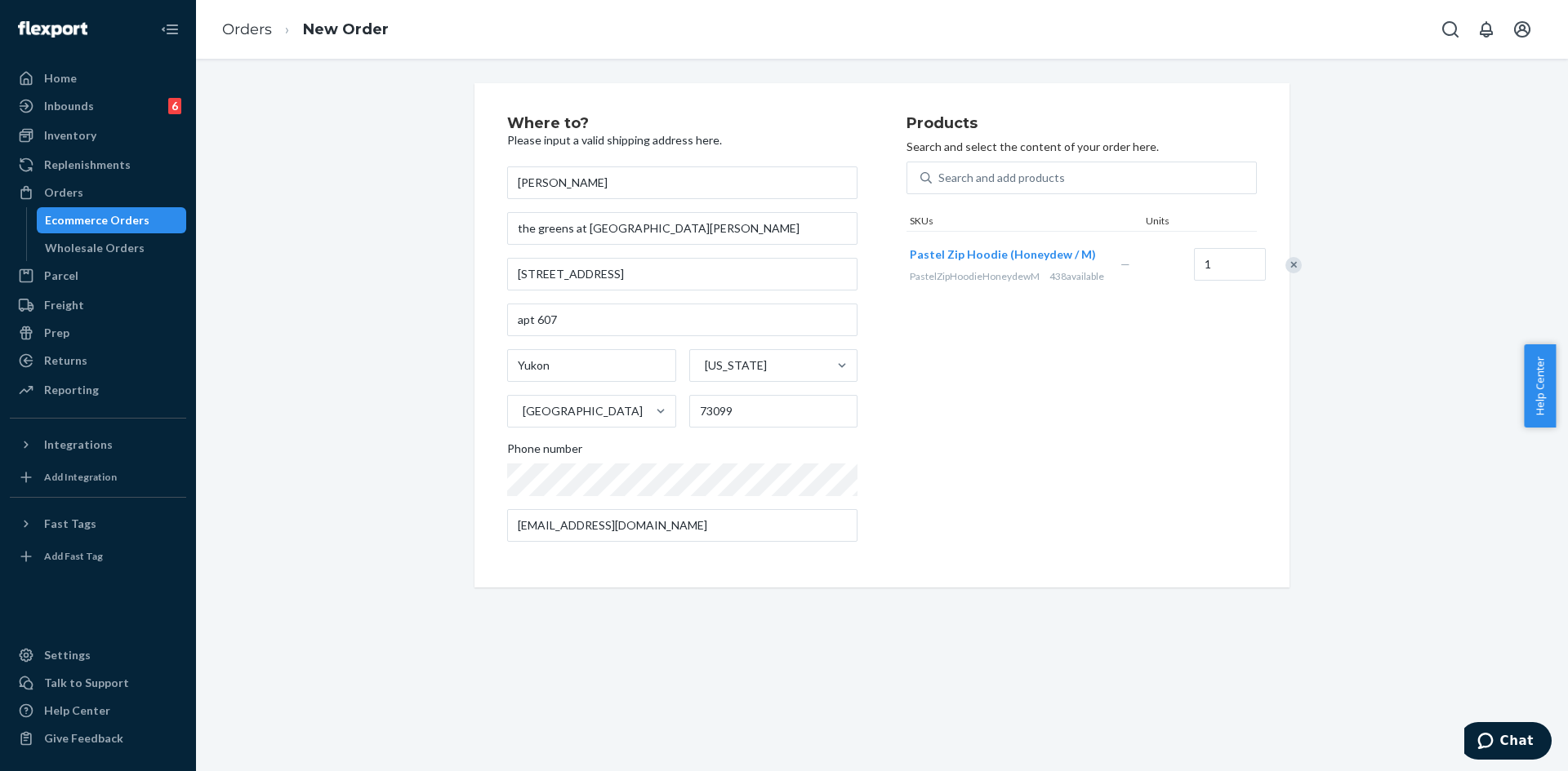
drag, startPoint x: 1022, startPoint y: 327, endPoint x: 1000, endPoint y: 290, distance: 43.0
click at [1021, 327] on div "Products Search and select the content of your order here. Search and add produ…" at bounding box center [1081, 335] width 350 height 439
drag, startPoint x: 992, startPoint y: 270, endPoint x: 905, endPoint y: 251, distance: 89.1
click at [909, 251] on button "Pastel Zip Hoodie (Honeydew / M)" at bounding box center [1002, 254] width 186 height 16
drag, startPoint x: 901, startPoint y: 245, endPoint x: 994, endPoint y: 265, distance: 95.1
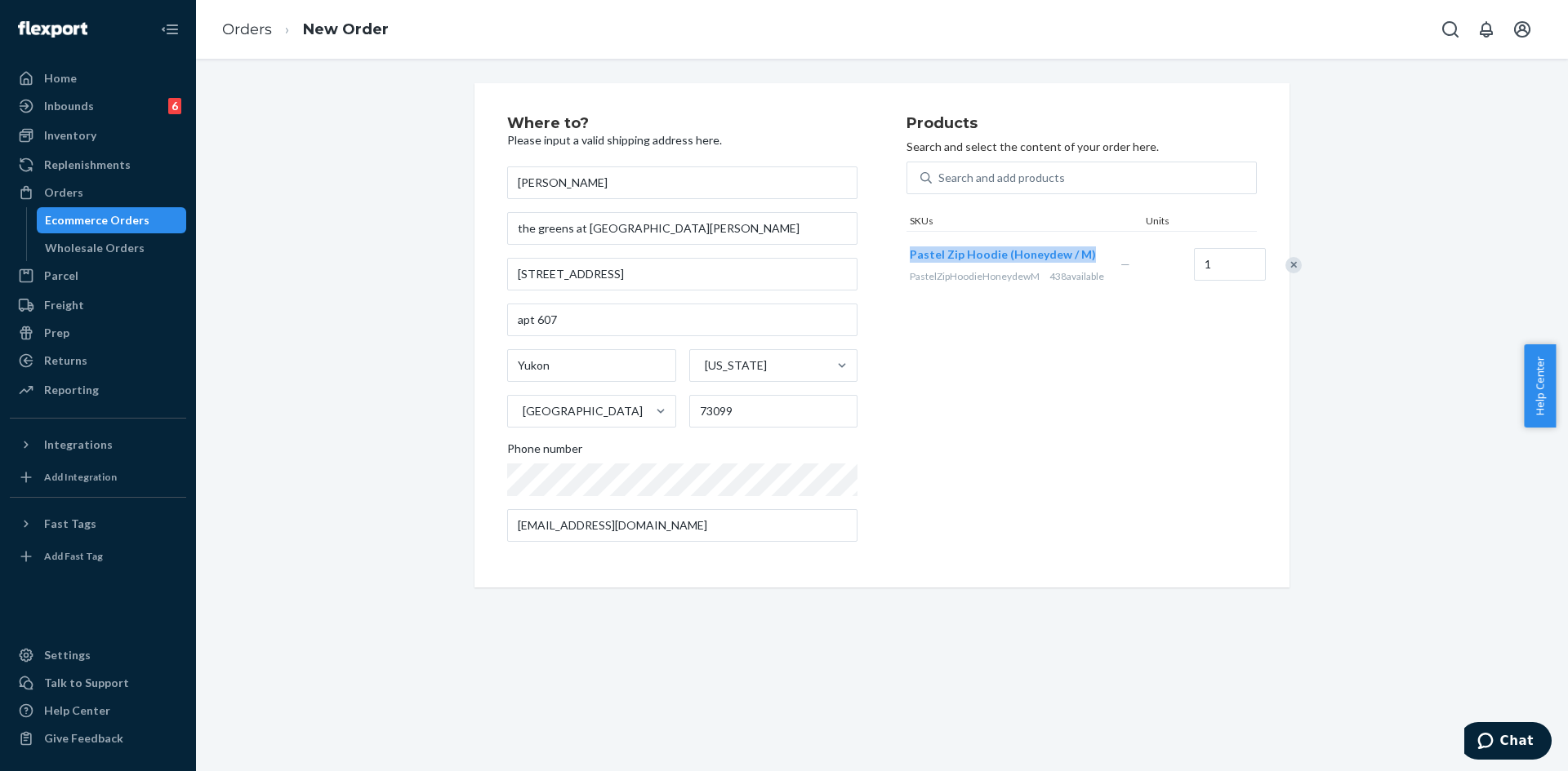
click at [994, 265] on div "Pastel Zip Hoodie (Honeydew / M) PastelZipHoodieHoneydewM 438 available" at bounding box center [1012, 265] width 210 height 63
copy span "Pastel Zip Hoodie (Honeydew / M)"
click at [1285, 273] on div "Remove Item" at bounding box center [1293, 265] width 16 height 16
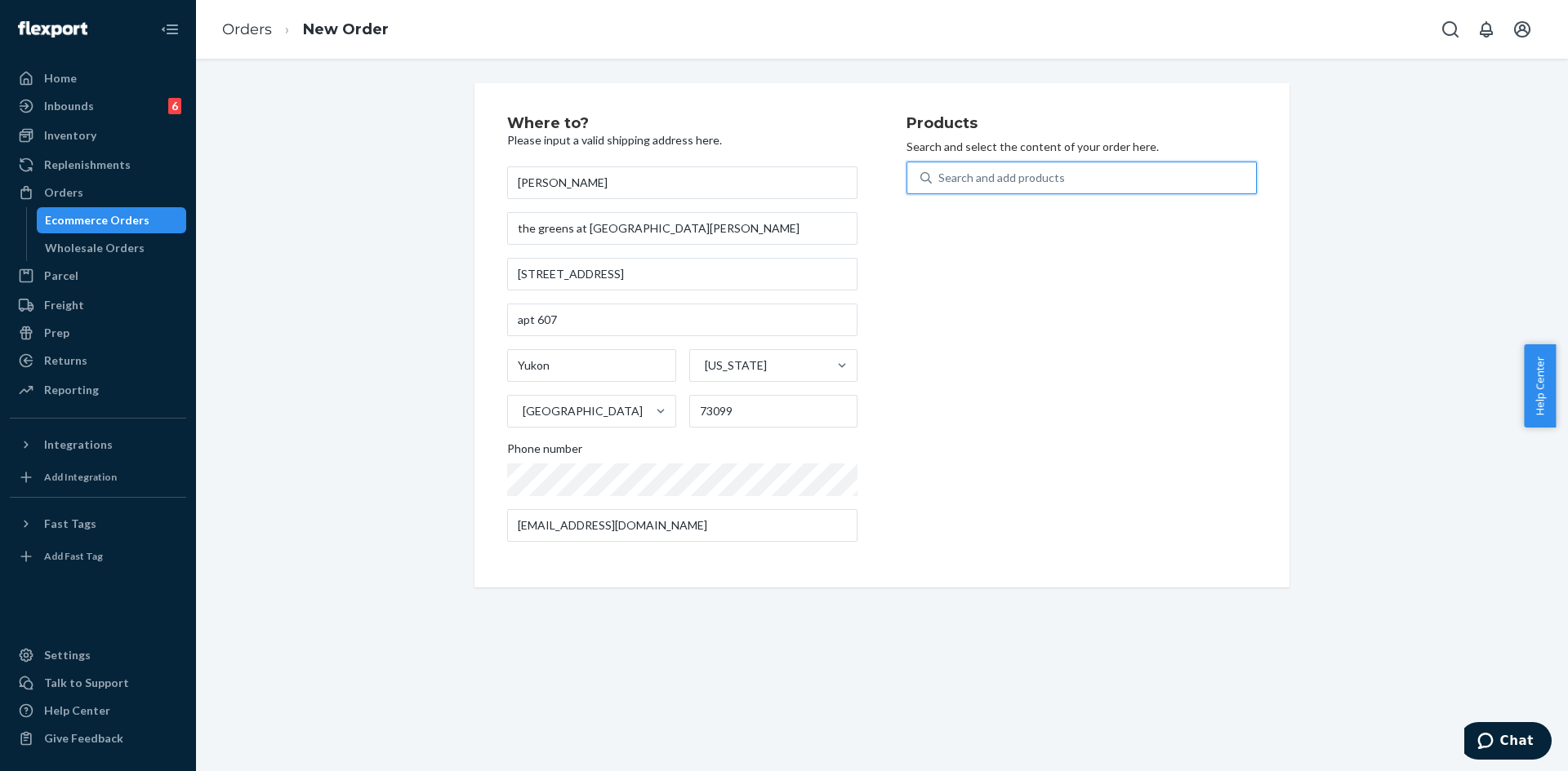
click at [1051, 182] on div "Search and add products" at bounding box center [1001, 177] width 127 height 16
click at [939, 182] on input "0 results available. Use Up and Down to choose options, press Enter to select t…" at bounding box center [939, 177] width 2 height 16
paste input "Pastel Zip Hoodie (Honeydew / M)"
type input "Pastel Zip Hoodie (Honeydew / M)"
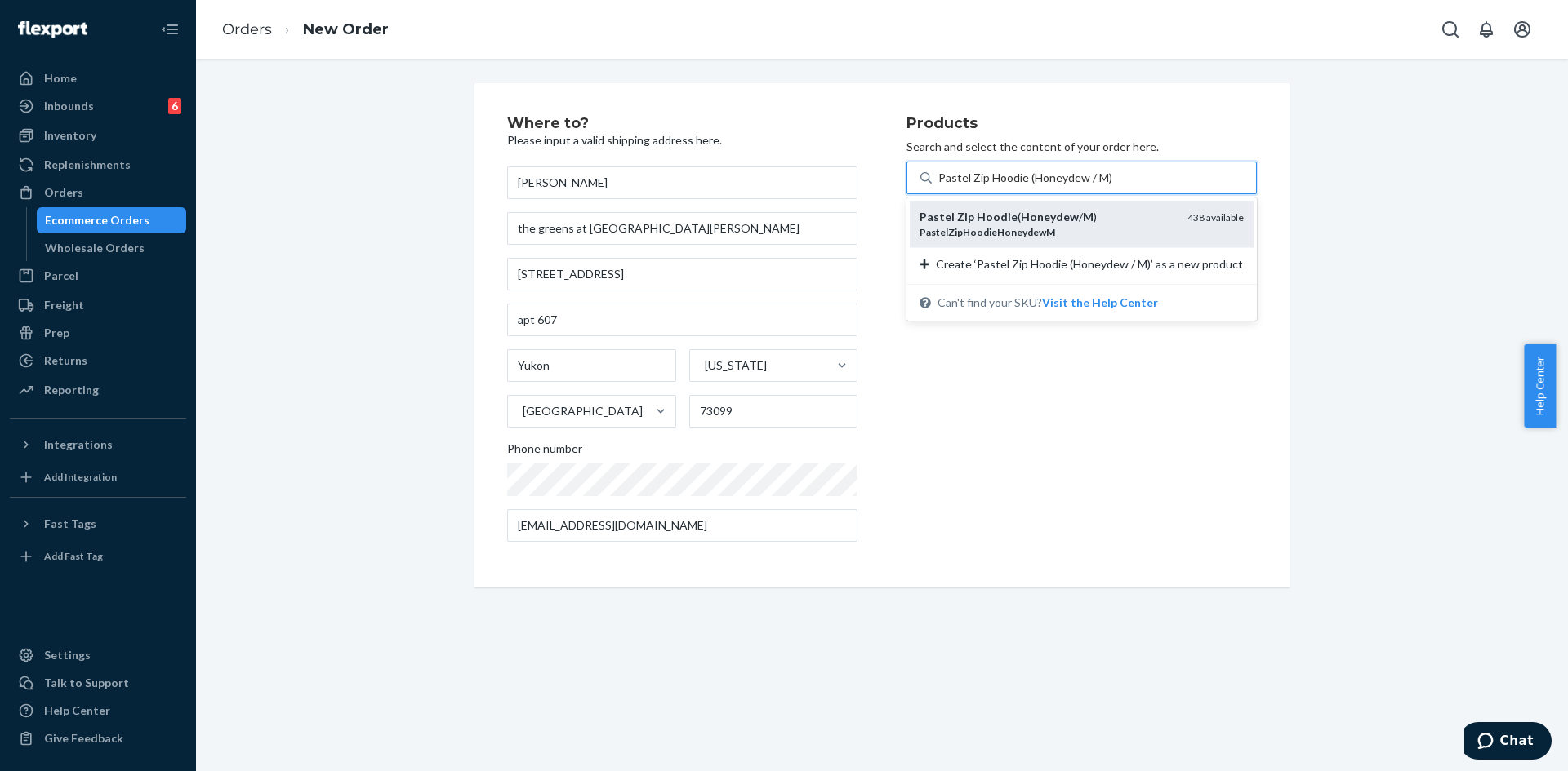
click at [999, 225] on div "PastelZipHoodieHoneydewM" at bounding box center [1047, 232] width 255 height 14
click at [999, 186] on input "Pastel Zip Hoodie (Honeydew / M)" at bounding box center [1024, 177] width 172 height 16
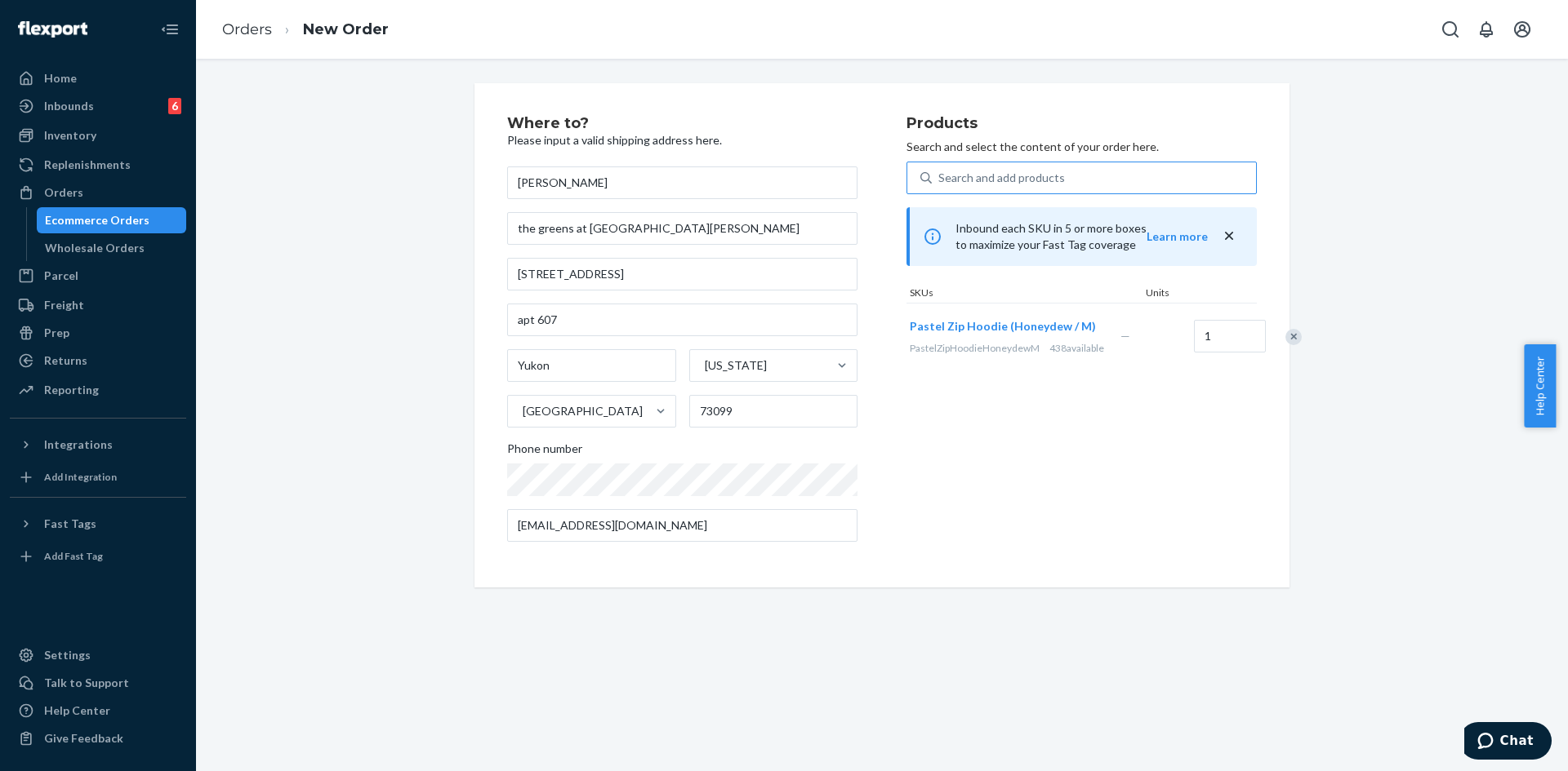
click at [515, 496] on div "josie james the greens at lake overholser apartments 9900 U.S. Rte 66 apt 607 Y…" at bounding box center [682, 354] width 350 height 376
drag, startPoint x: 666, startPoint y: 532, endPoint x: 313, endPoint y: 538, distance: 353.1
click at [313, 538] on div "Where to? Please input a valid shipping address here. josie james the greens at…" at bounding box center [882, 335] width 1347 height 504
click at [123, 479] on div "Home Inbounds 6 Shipping Plans Problems 6 Inventory Products Replenishments Ord…" at bounding box center [784, 385] width 1568 height 771
click at [1214, 234] on div "Inbound each SKU in 5 or more boxes to maximize your Fast Tag coverage Learn mo…" at bounding box center [1081, 237] width 350 height 59
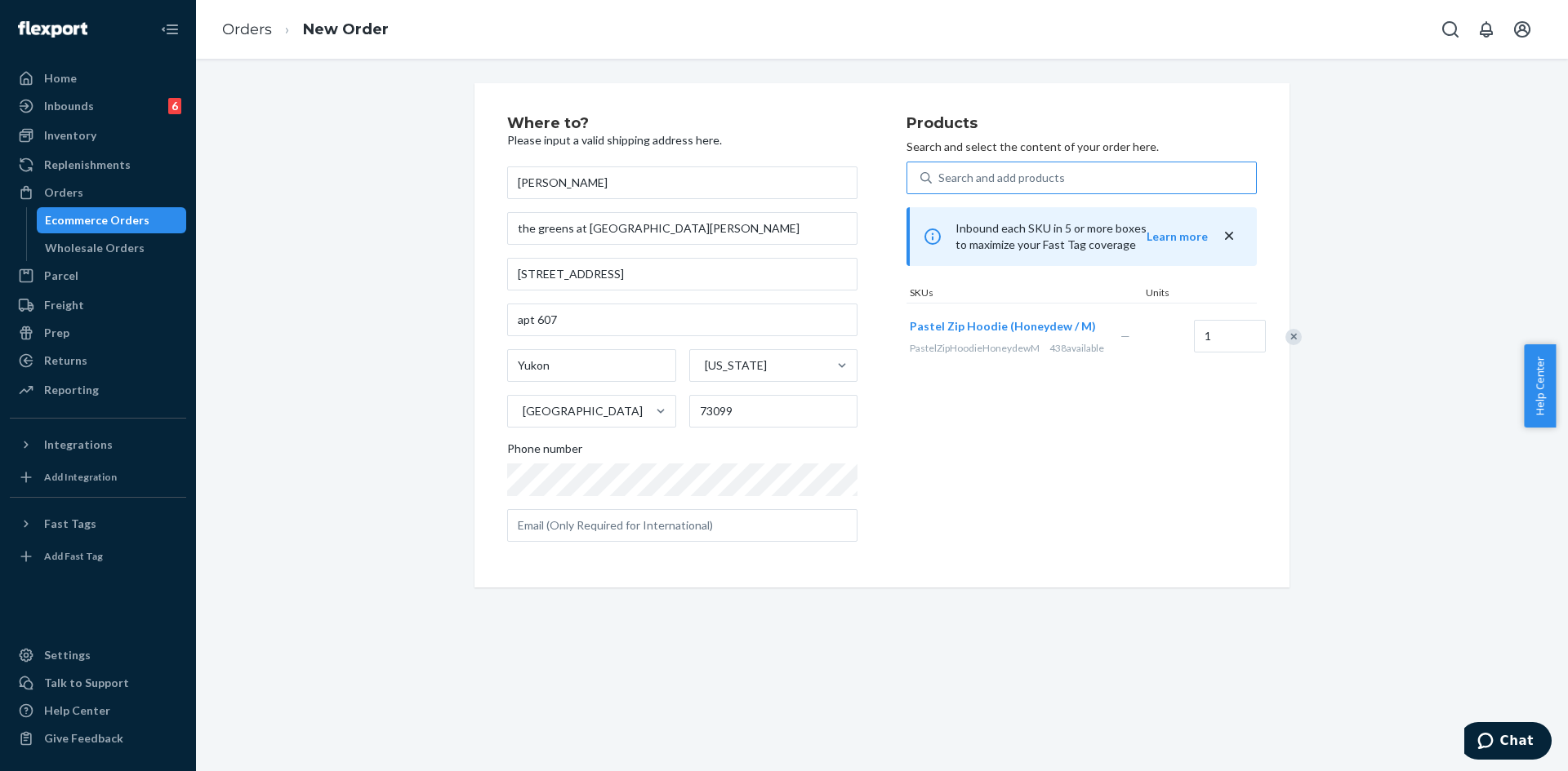
click at [1220, 234] on icon "close" at bounding box center [1228, 235] width 16 height 16
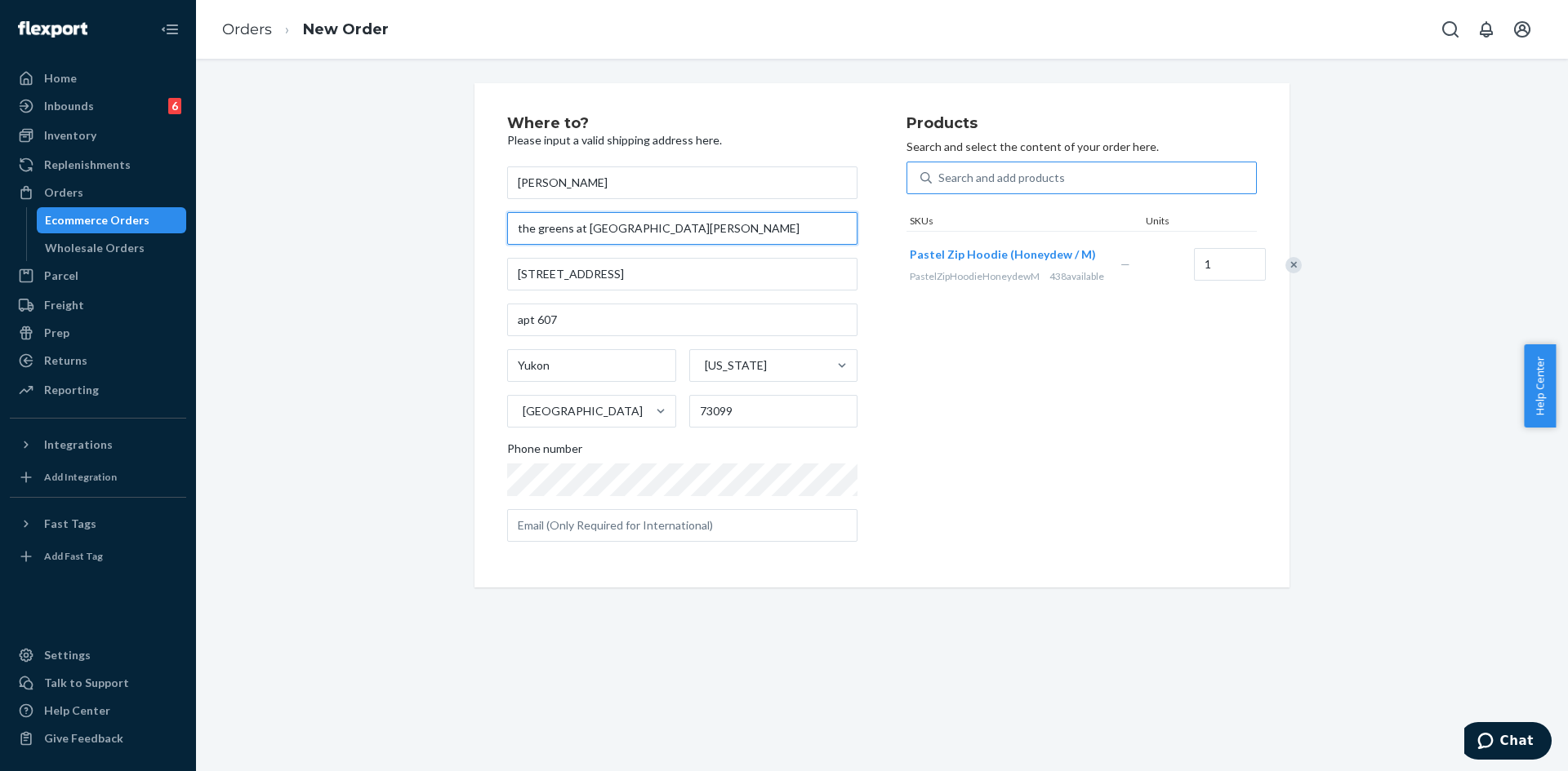
click at [544, 227] on input "the greens at [GEOGRAPHIC_DATA][PERSON_NAME]" at bounding box center [682, 228] width 350 height 33
click at [545, 227] on input "the greens at [GEOGRAPHIC_DATA][PERSON_NAME]" at bounding box center [682, 228] width 350 height 33
click at [665, 295] on div "josie james the greens at lake overholser apartments 9900 U.S. Rte 66 apt 607 Y…" at bounding box center [682, 354] width 350 height 376
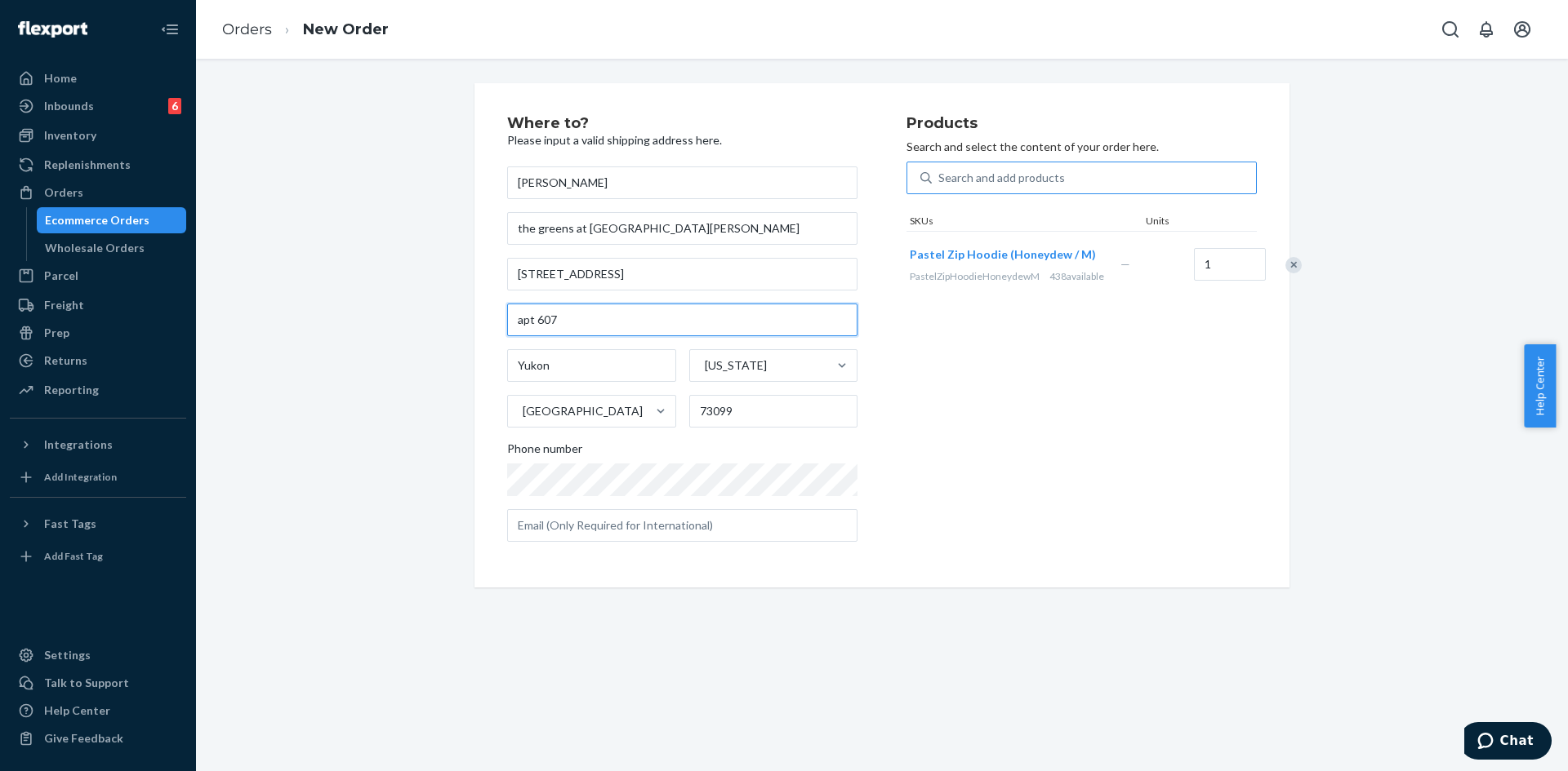
click at [521, 320] on input "apt 607" at bounding box center [682, 319] width 350 height 33
type input "Apt 607"
click at [629, 522] on input "text" at bounding box center [682, 525] width 350 height 33
click at [612, 538] on input "text" at bounding box center [682, 525] width 350 height 33
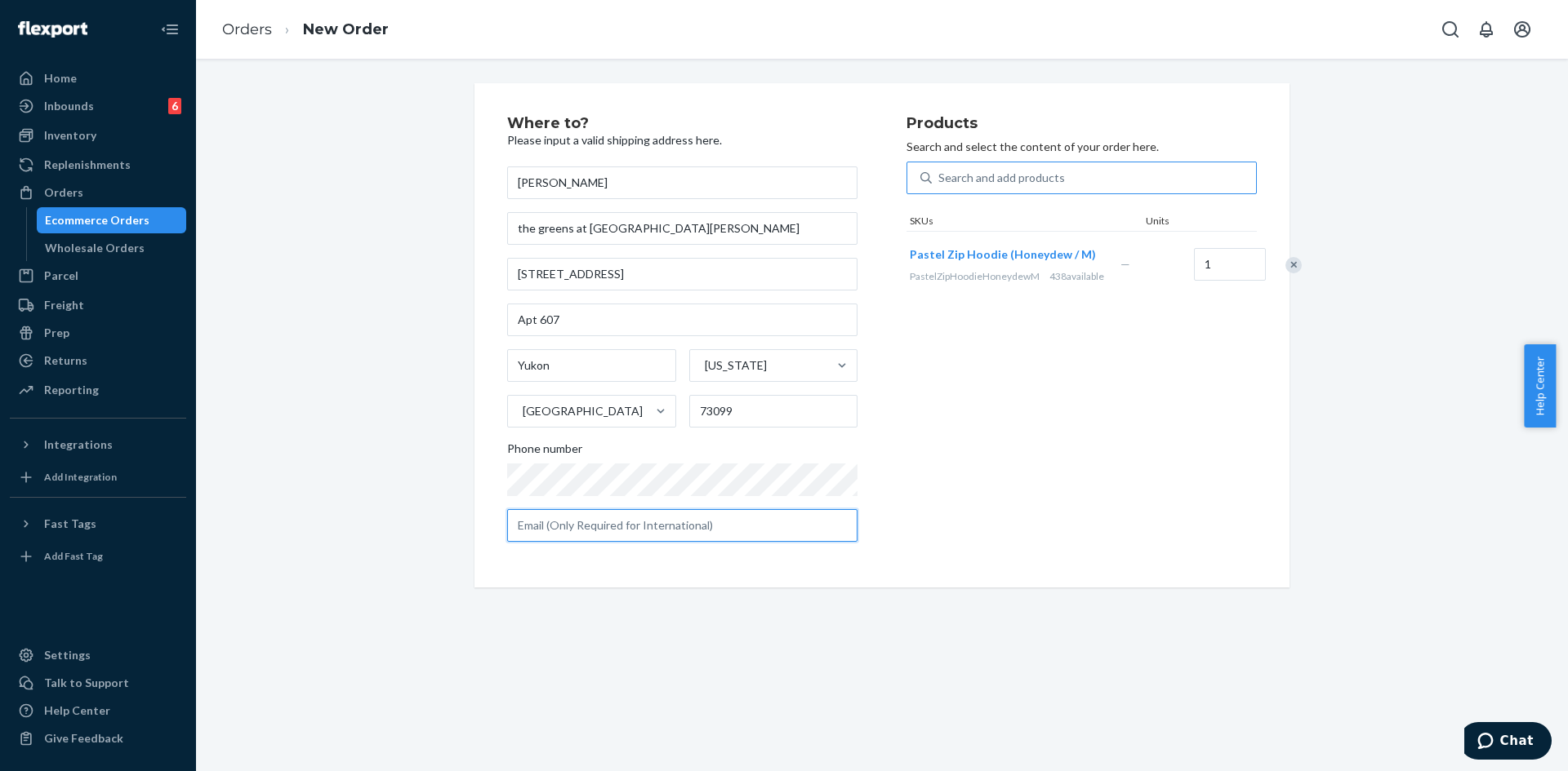
paste input "[EMAIL_ADDRESS][DOMAIN_NAME]"
type input "[EMAIL_ADDRESS][DOMAIN_NAME]"
click at [977, 550] on div "Products Search and select the content of your order here. Search and add produ…" at bounding box center [1081, 335] width 350 height 439
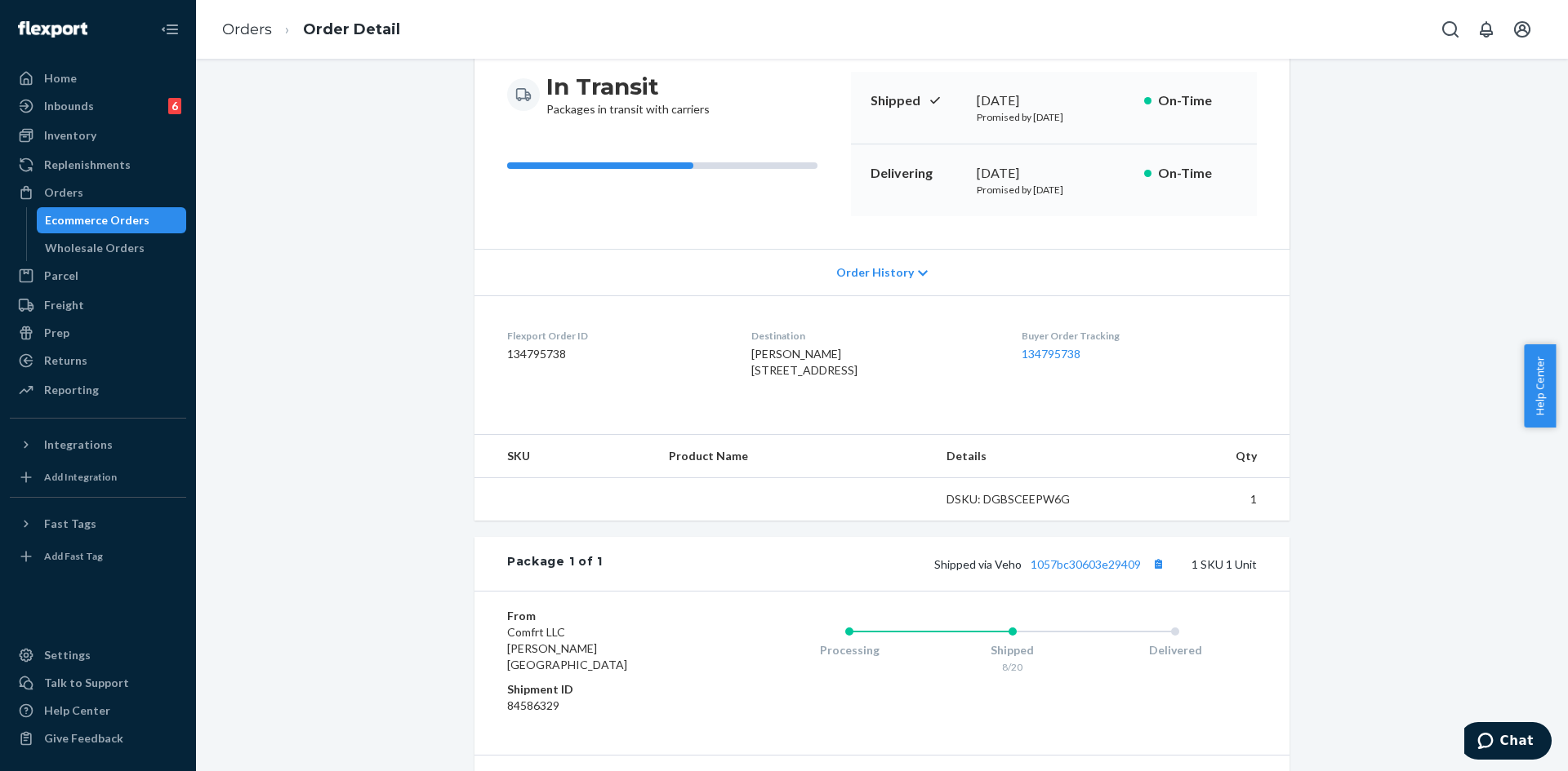
scroll to position [265, 0]
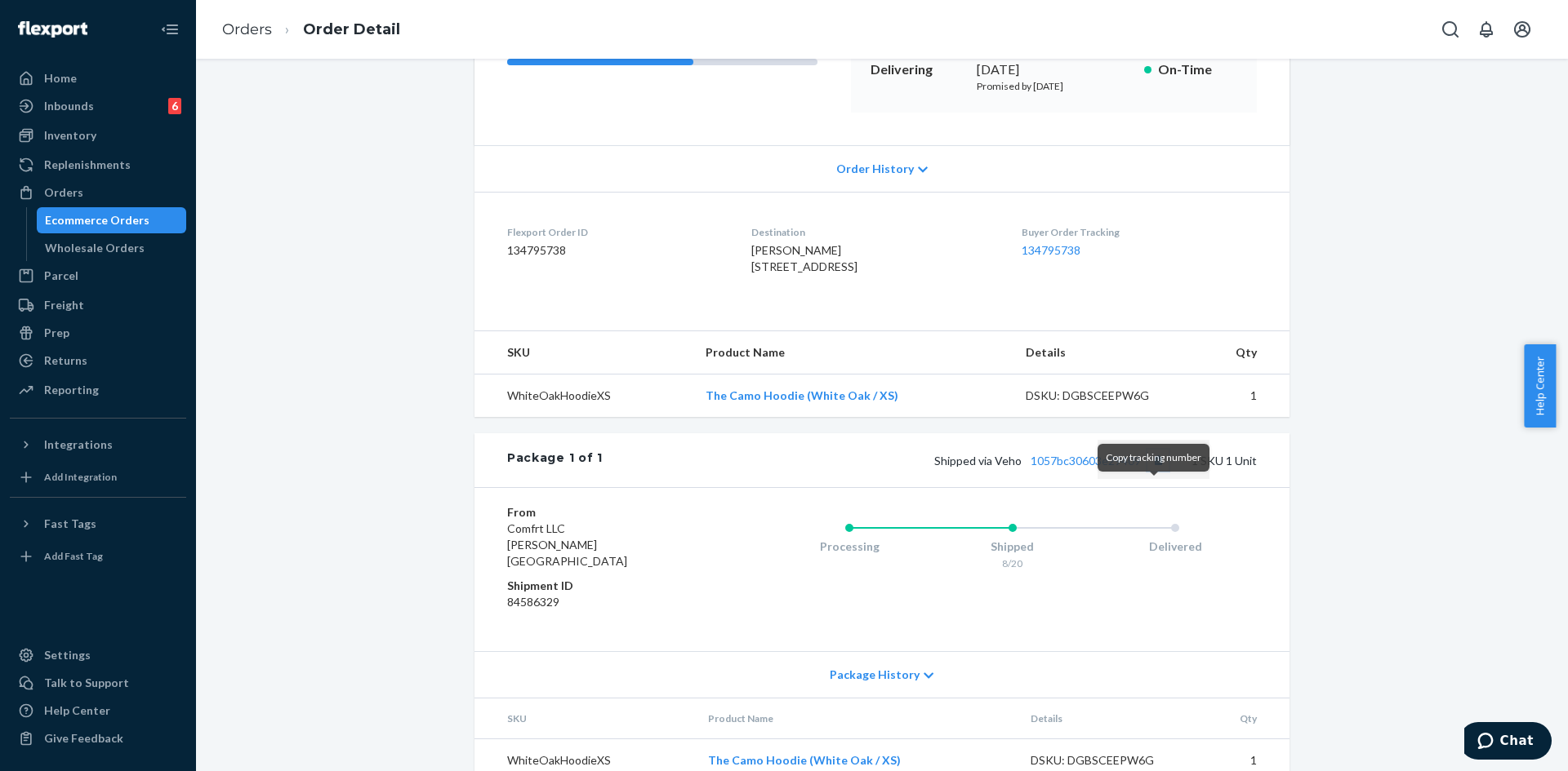
click at [1153, 471] on button "Copy tracking number" at bounding box center [1157, 460] width 22 height 22
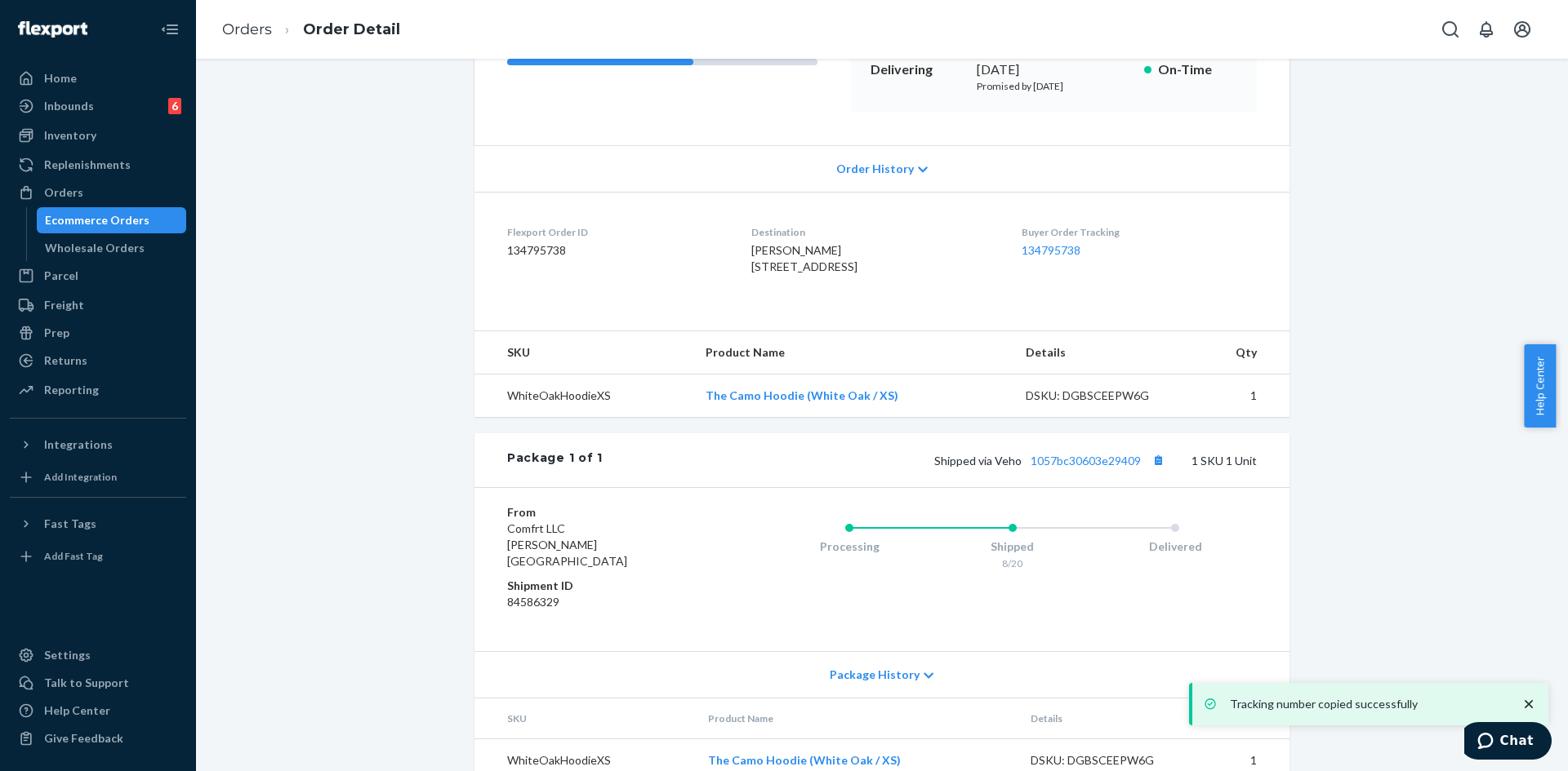
click at [1065, 471] on div "Shipped via Veho 1057bc30603e29409 1 SKU 1 Unit" at bounding box center [929, 460] width 654 height 22
click at [1064, 468] on link "1057bc30603e29409" at bounding box center [1085, 460] width 110 height 14
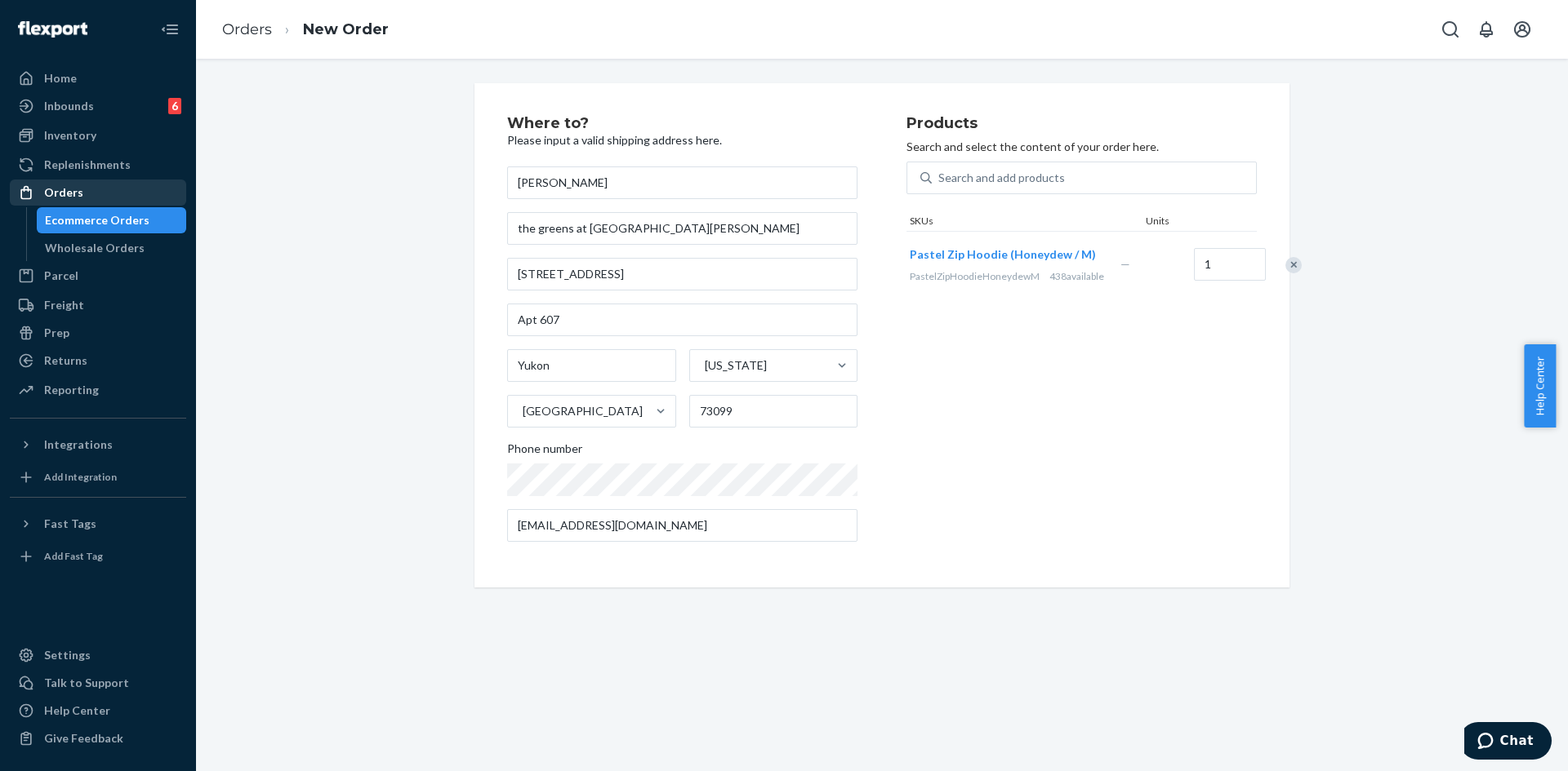
click at [78, 188] on div "Orders" at bounding box center [64, 192] width 39 height 16
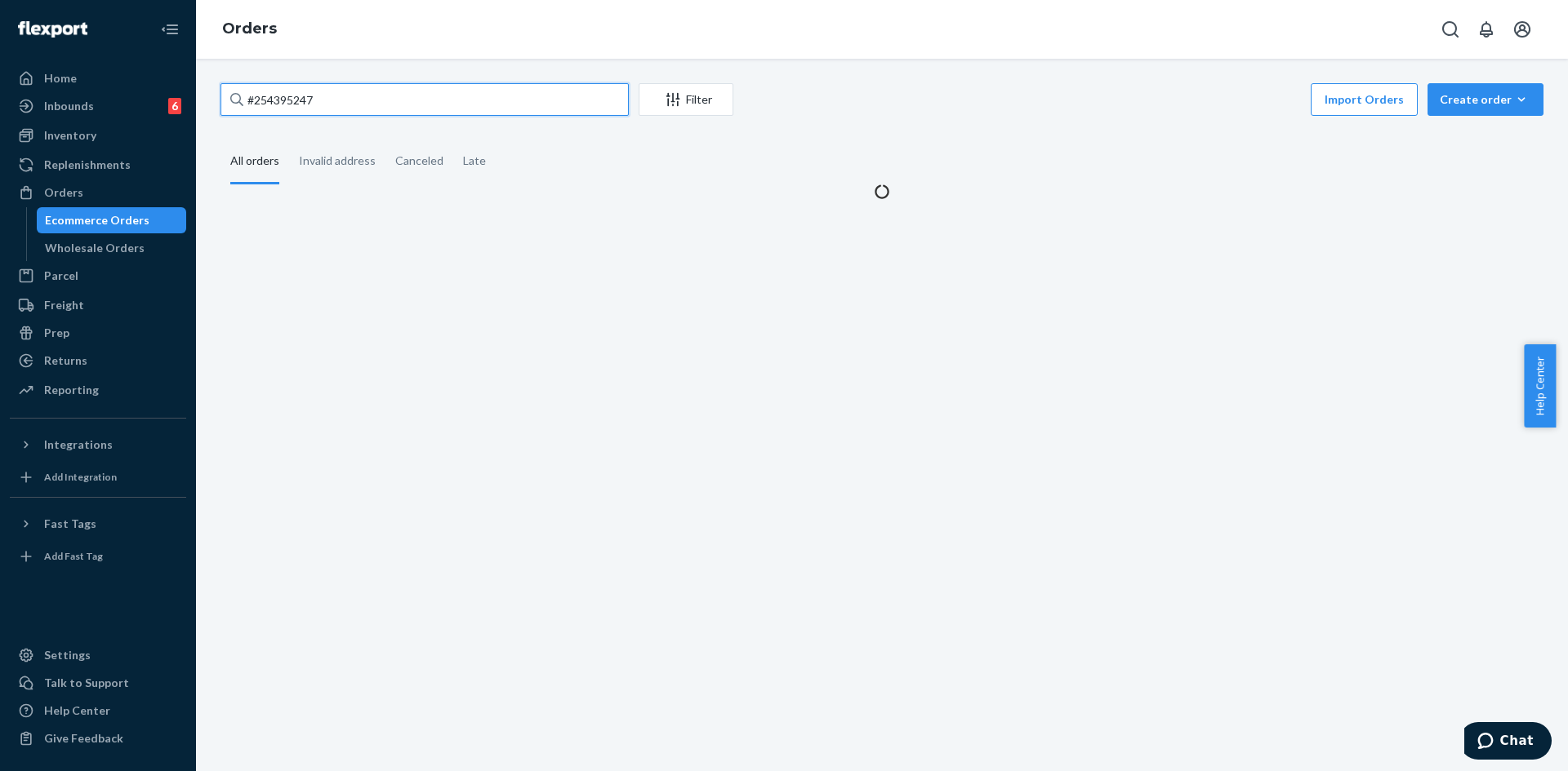
drag, startPoint x: 396, startPoint y: 90, endPoint x: 371, endPoint y: 103, distance: 28.2
click at [394, 91] on input "#254395247" at bounding box center [425, 100] width 409 height 33
click at [371, 103] on input "#254395247" at bounding box center [425, 100] width 409 height 33
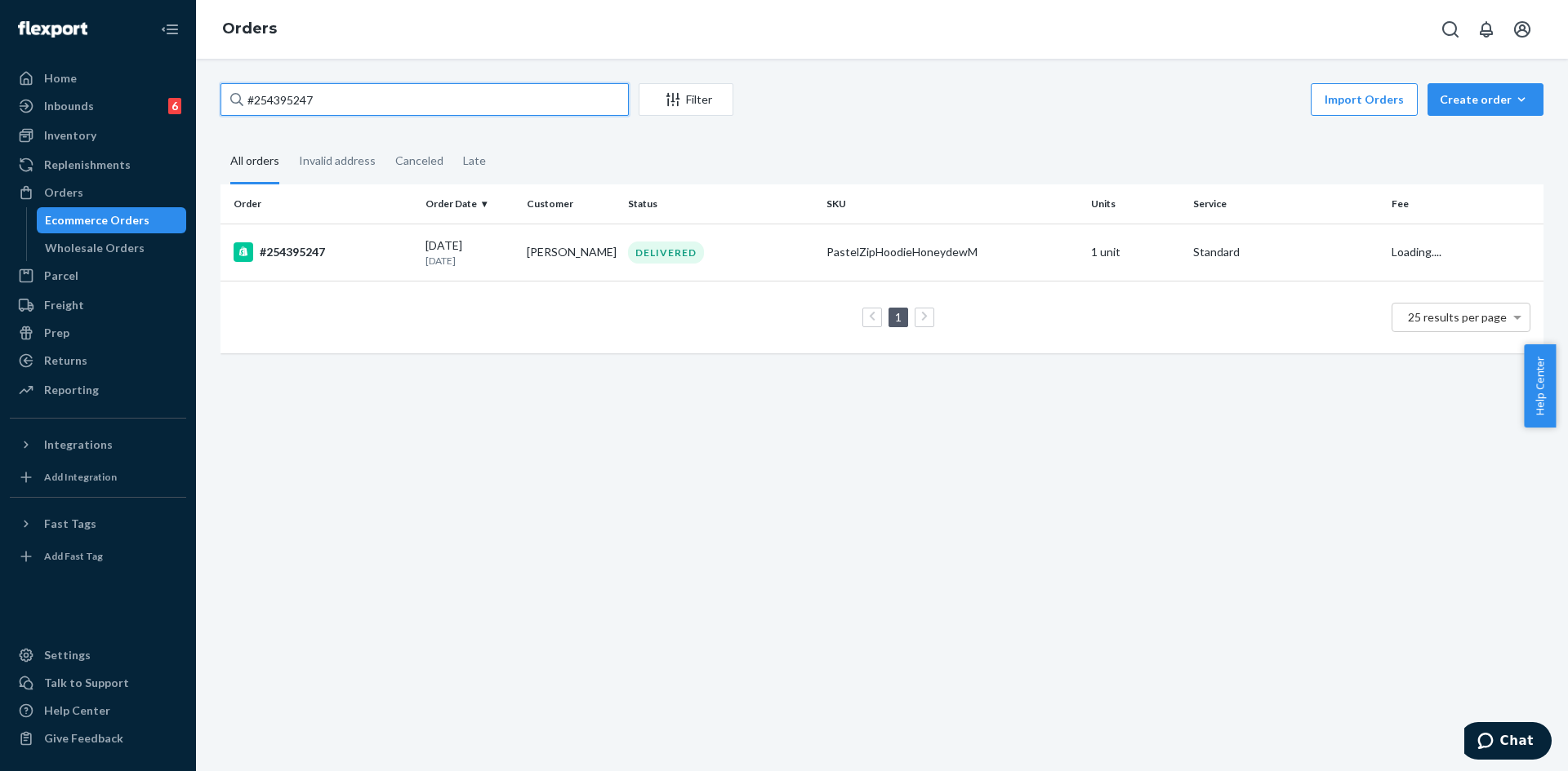
paste input "253984242"
type input "253984242"
click at [599, 248] on td "Janasa Livingston" at bounding box center [571, 252] width 101 height 57
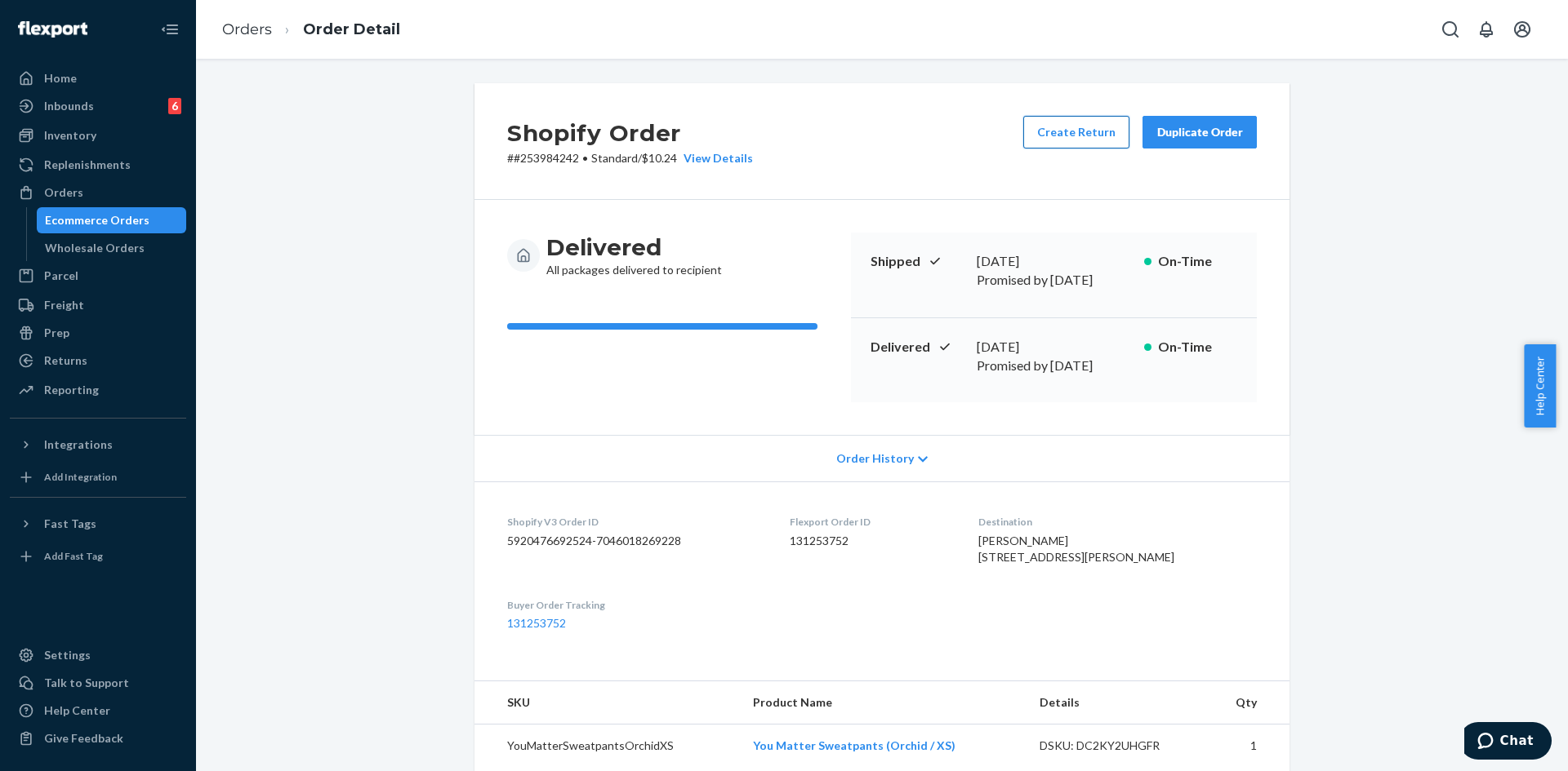
click at [1064, 137] on button "Create Return" at bounding box center [1076, 131] width 106 height 33
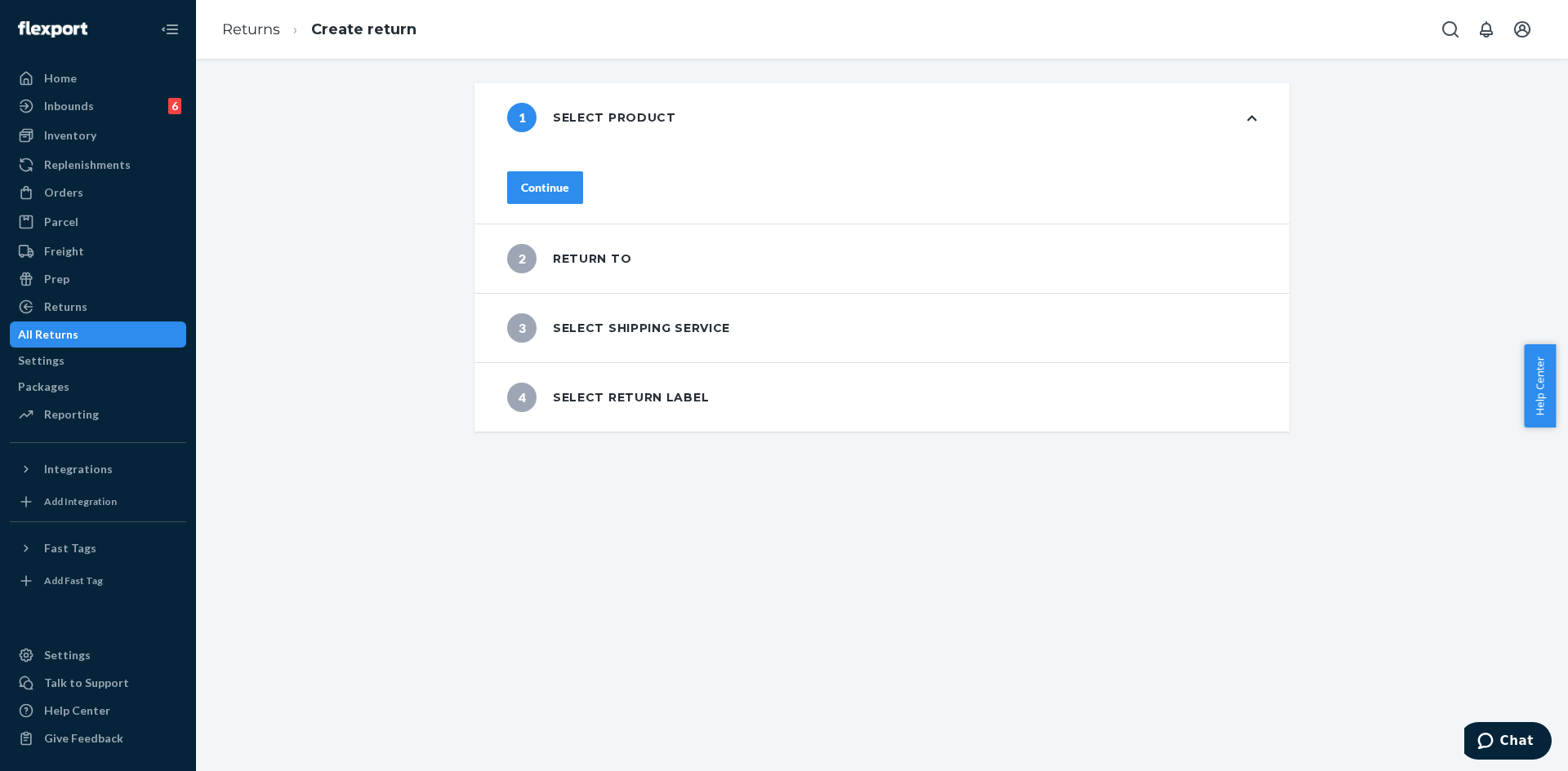
click at [591, 198] on div "Continue" at bounding box center [881, 188] width 815 height 71
click at [569, 182] on div "Continue" at bounding box center [545, 187] width 48 height 16
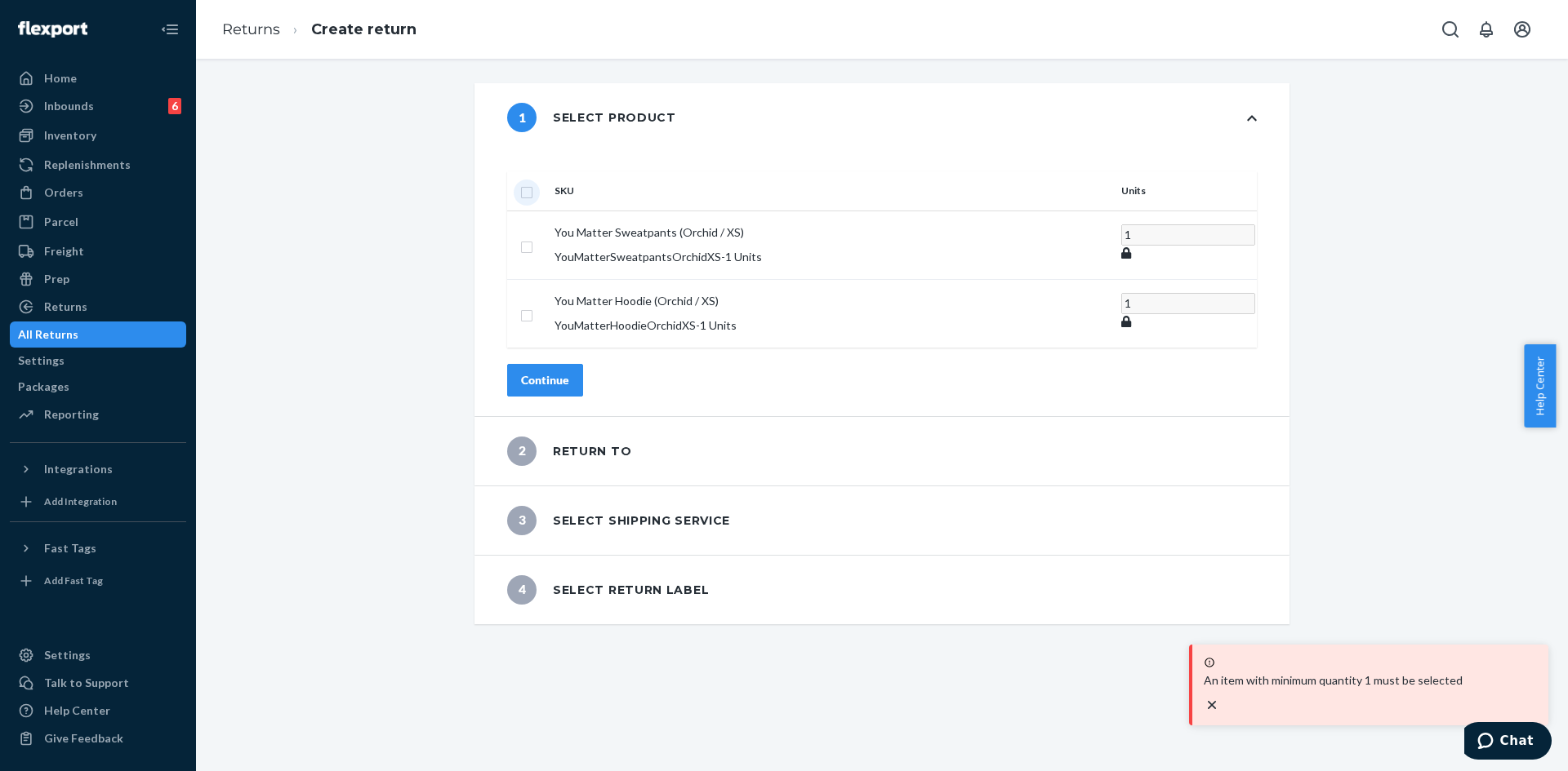
click at [534, 182] on input "checkbox" at bounding box center [527, 191] width 13 height 17
checkbox input "true"
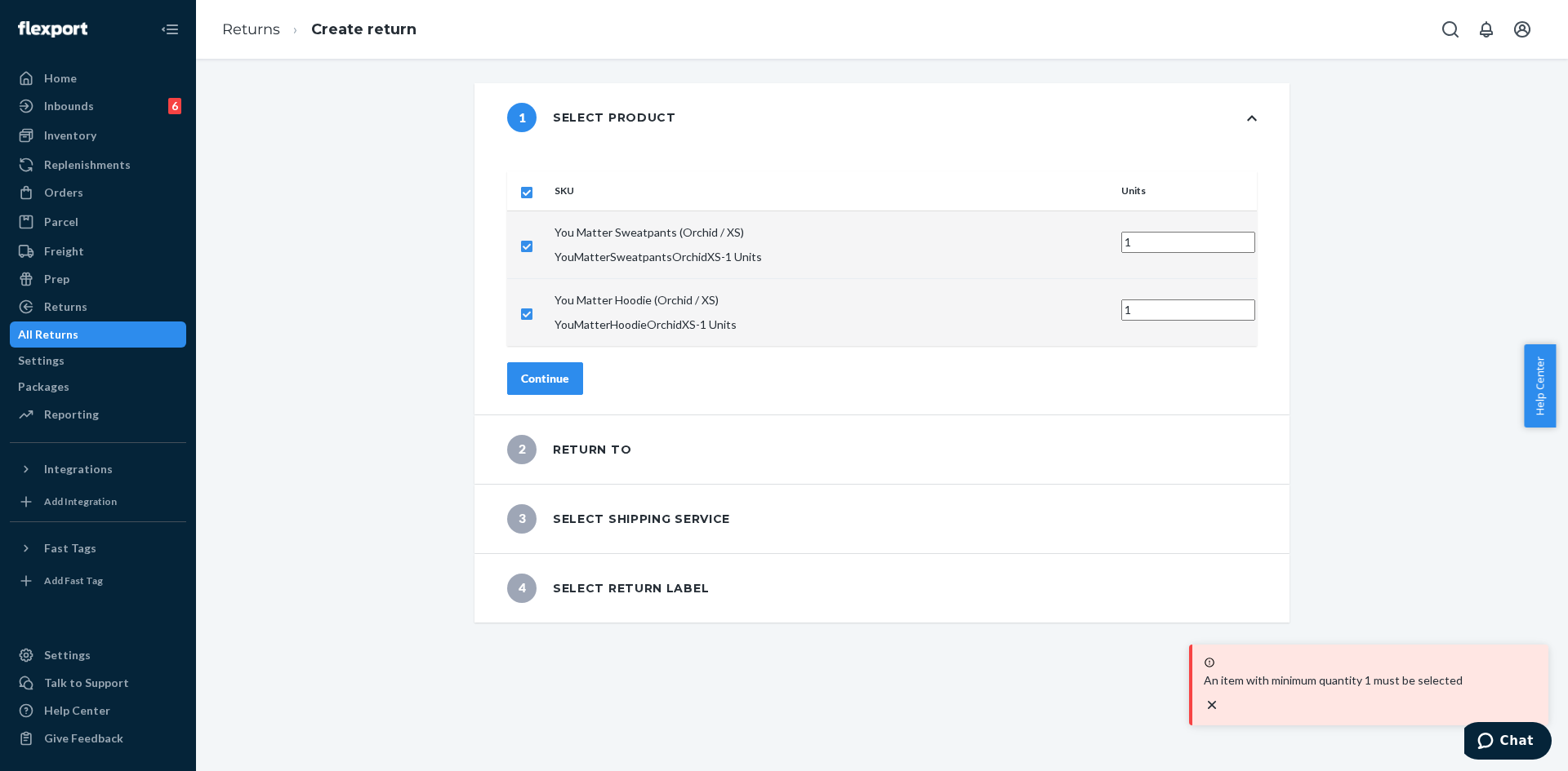
click at [583, 362] on button "Continue" at bounding box center [545, 378] width 76 height 33
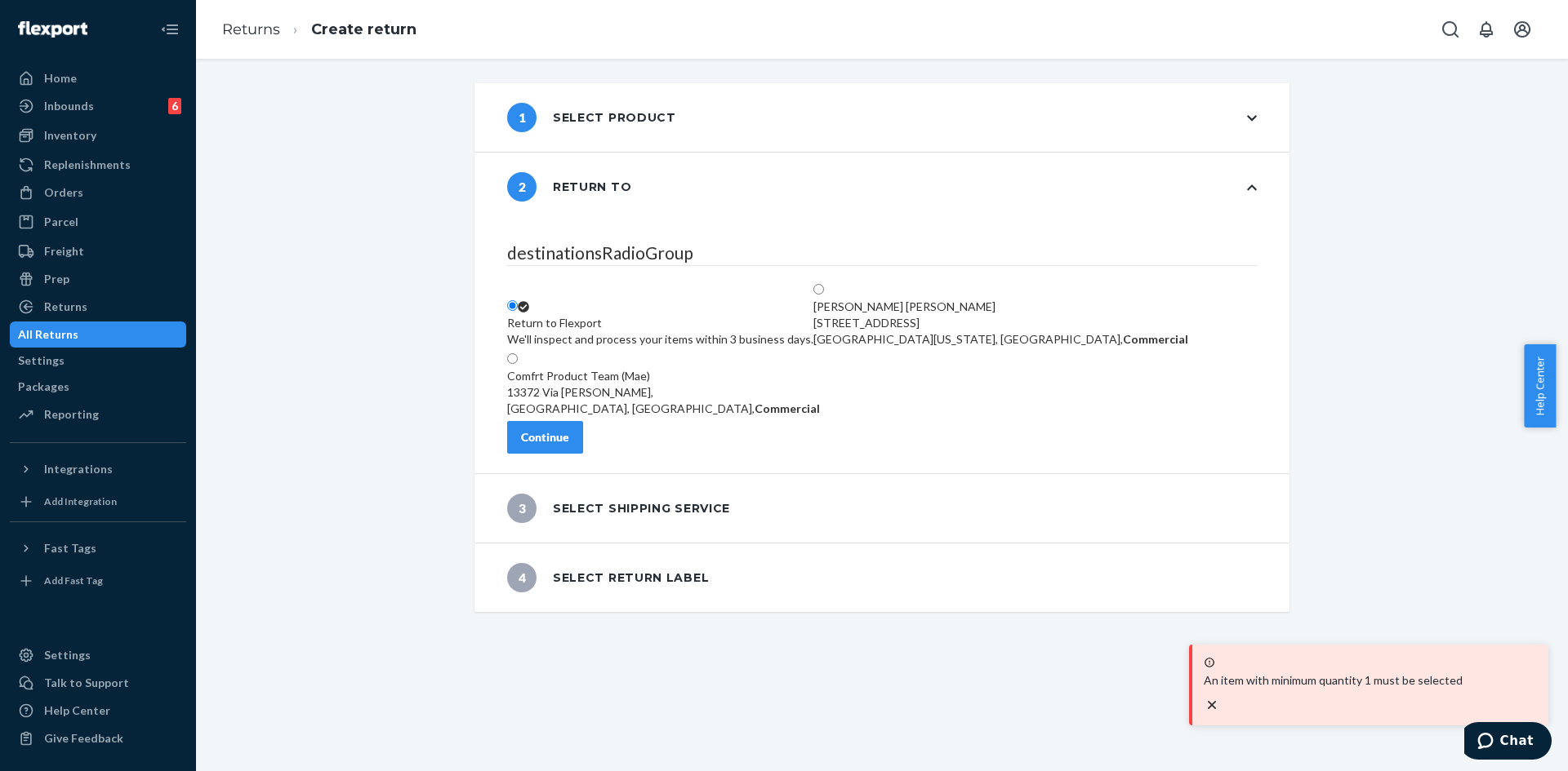
click at [593, 465] on div "destinationsRadioGroup Return to Flexport We'll inspect and process your items …" at bounding box center [881, 347] width 815 height 253
click at [569, 439] on div "Continue" at bounding box center [545, 437] width 48 height 16
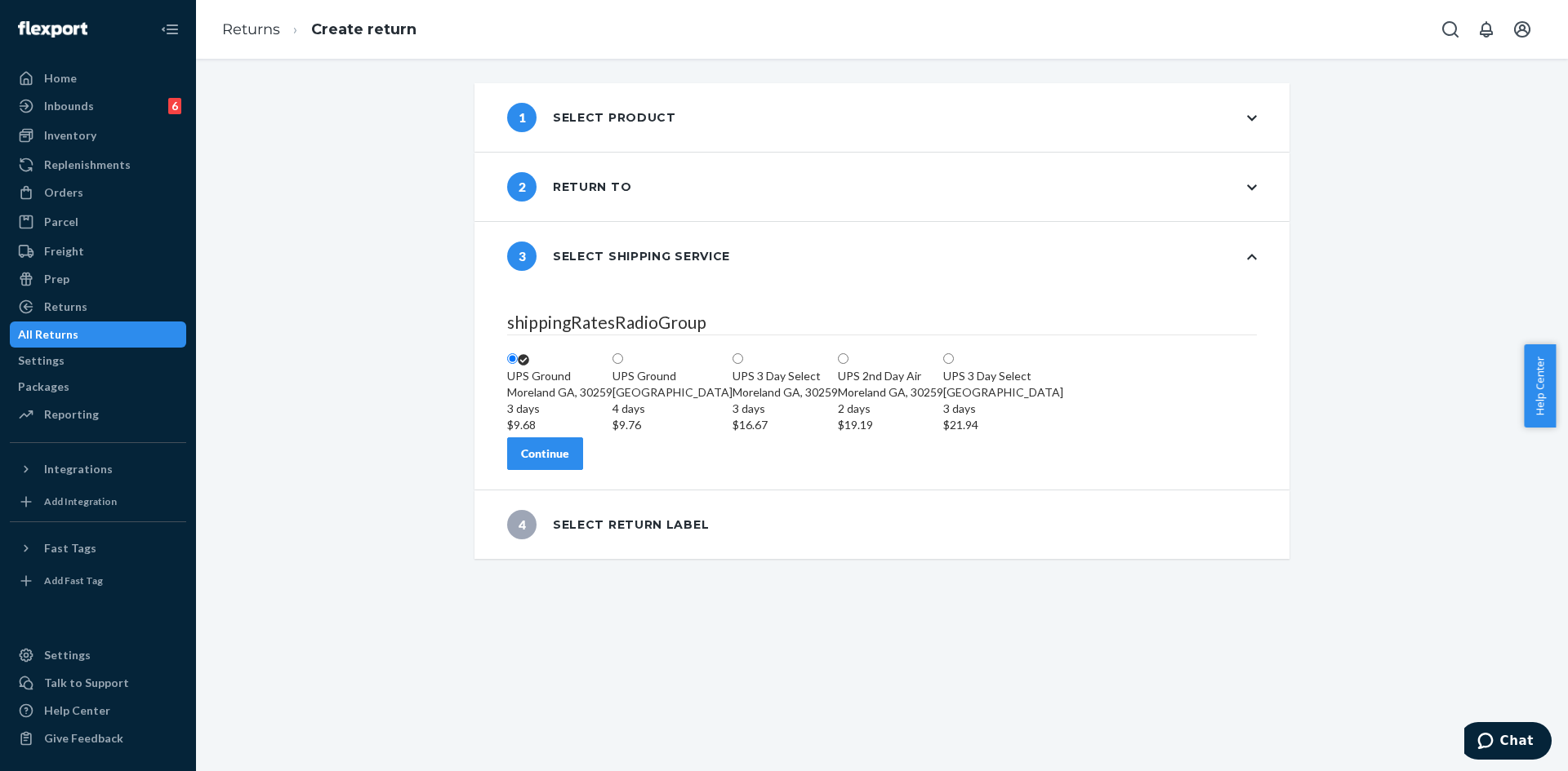
click at [583, 470] on button "Continue" at bounding box center [545, 454] width 76 height 33
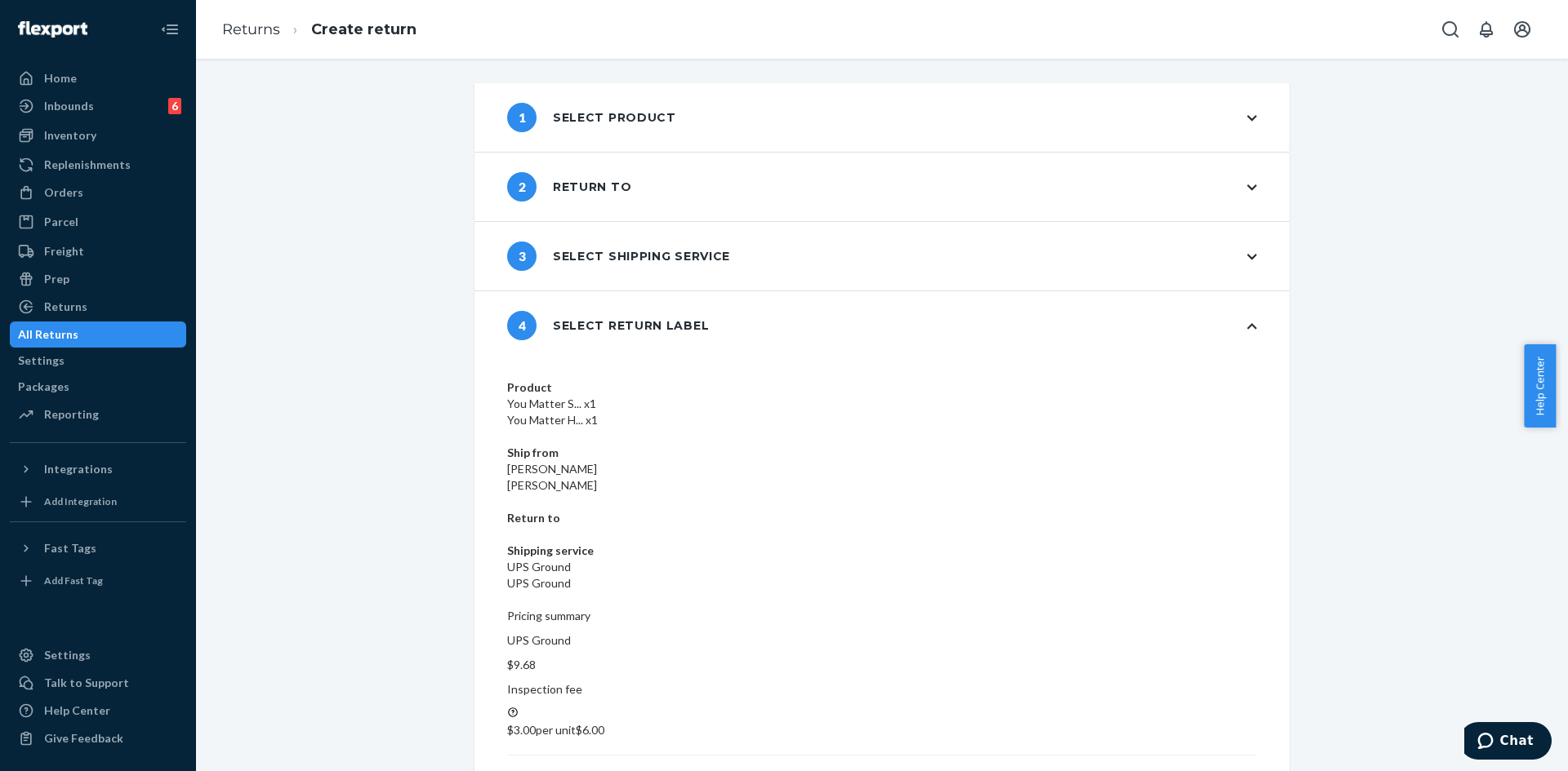
click at [1191, 664] on div "Product You Matter S... x1 You Matter H... x1 Ship from Janasa Livingston Janas…" at bounding box center [881, 628] width 815 height 538
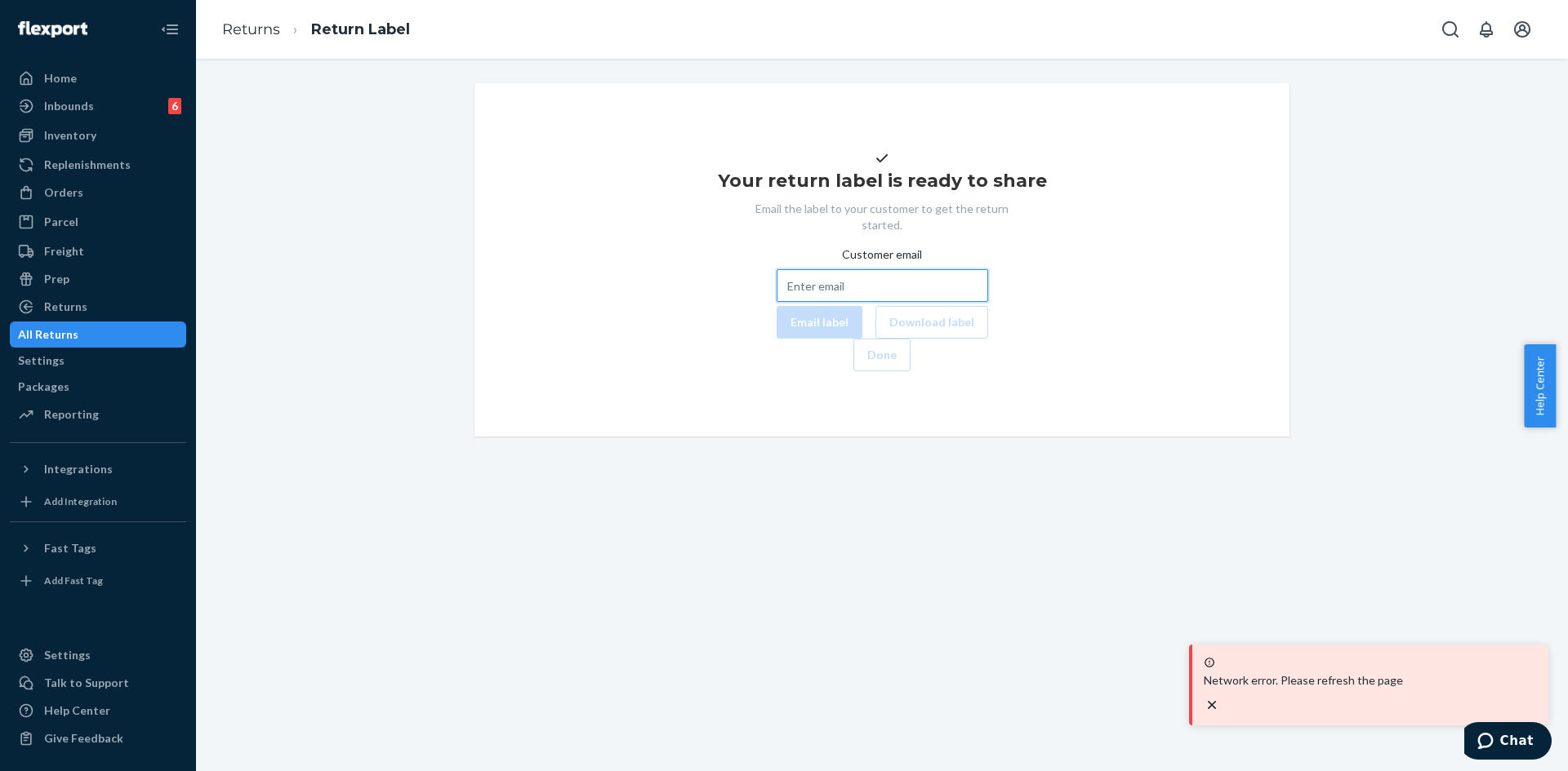
click at [777, 302] on input "Customer email" at bounding box center [882, 285] width 211 height 33
paste input "janasa.livingston@gmail.com"
type input "janasa.livingston@gmail.com"
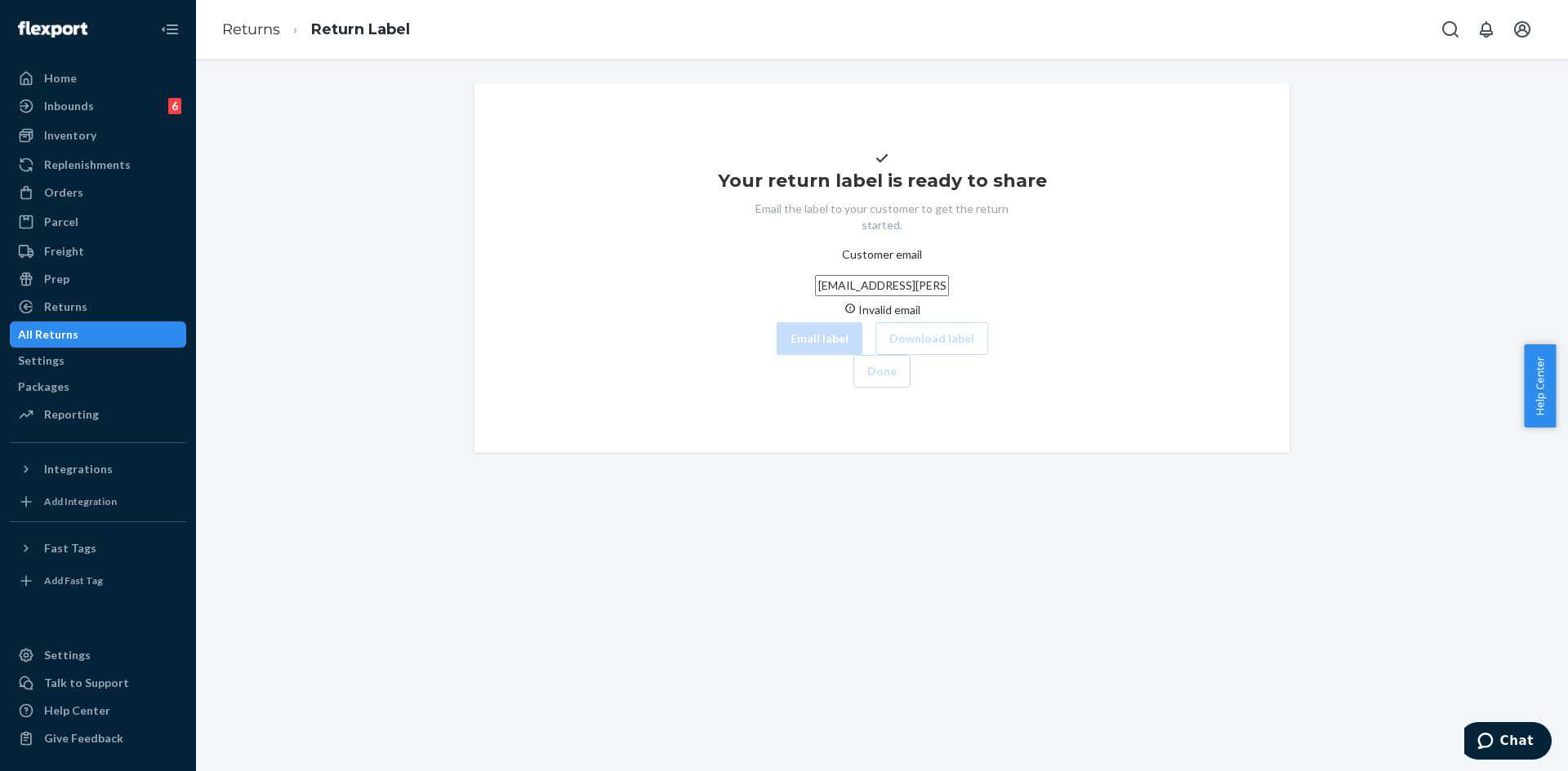
click at [815, 297] on input "janasa.livingston@gmail.com" at bounding box center [881, 285] width 134 height 22
drag, startPoint x: 846, startPoint y: 316, endPoint x: 609, endPoint y: 317, distance: 237.0
click at [609, 317] on div "Your return label is ready to share Email the label to your customer to get the…" at bounding box center [882, 268] width 789 height 239
click at [815, 297] on input "janasa.livingston@gmail.com" at bounding box center [881, 285] width 134 height 22
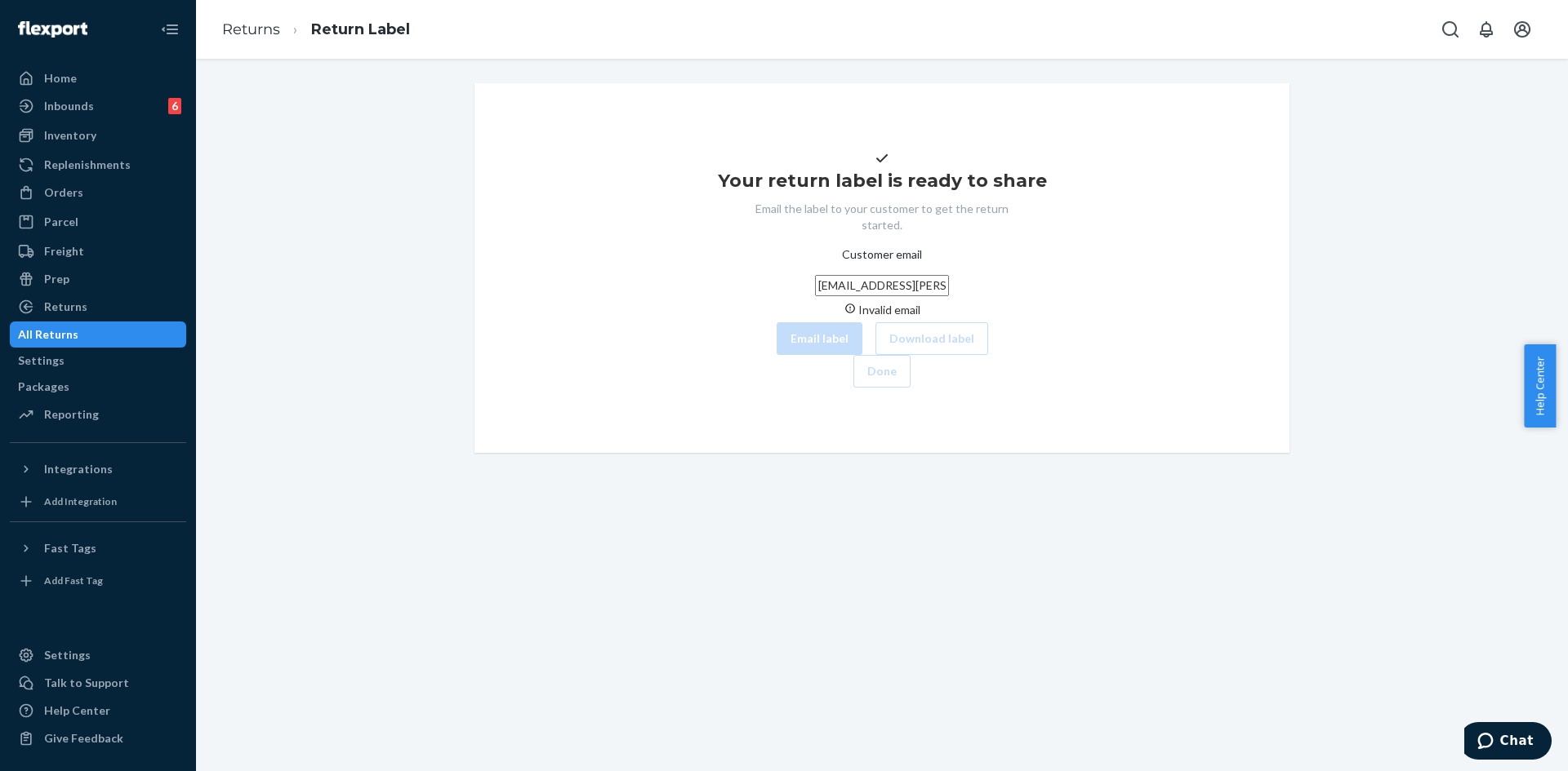
click at [815, 297] on input "janasa.livingston@gmail.com" at bounding box center [881, 285] width 134 height 22
click at [78, 328] on div "All Returns" at bounding box center [48, 334] width 60 height 16
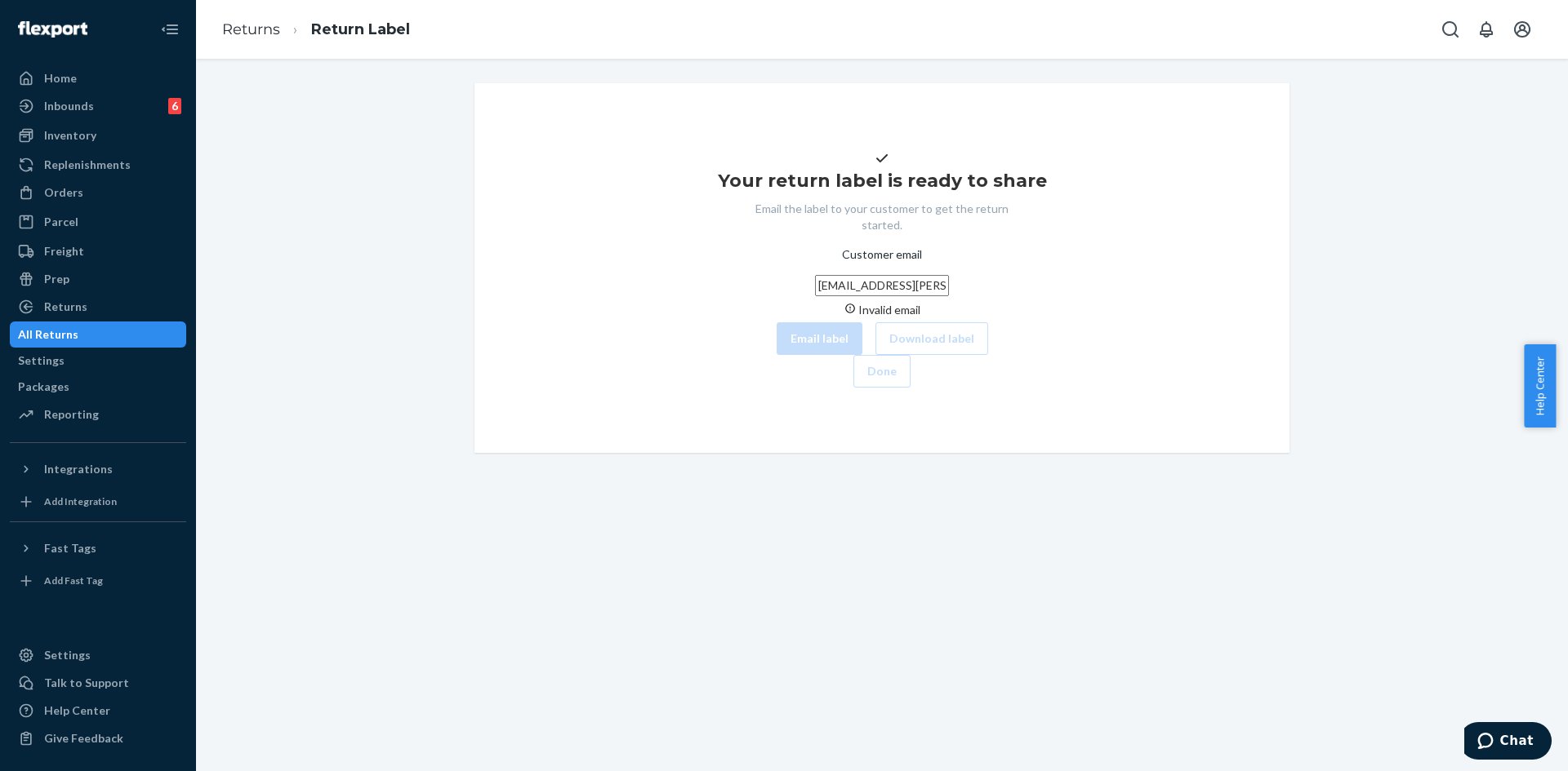
click at [78, 328] on div "All Returns" at bounding box center [48, 334] width 60 height 16
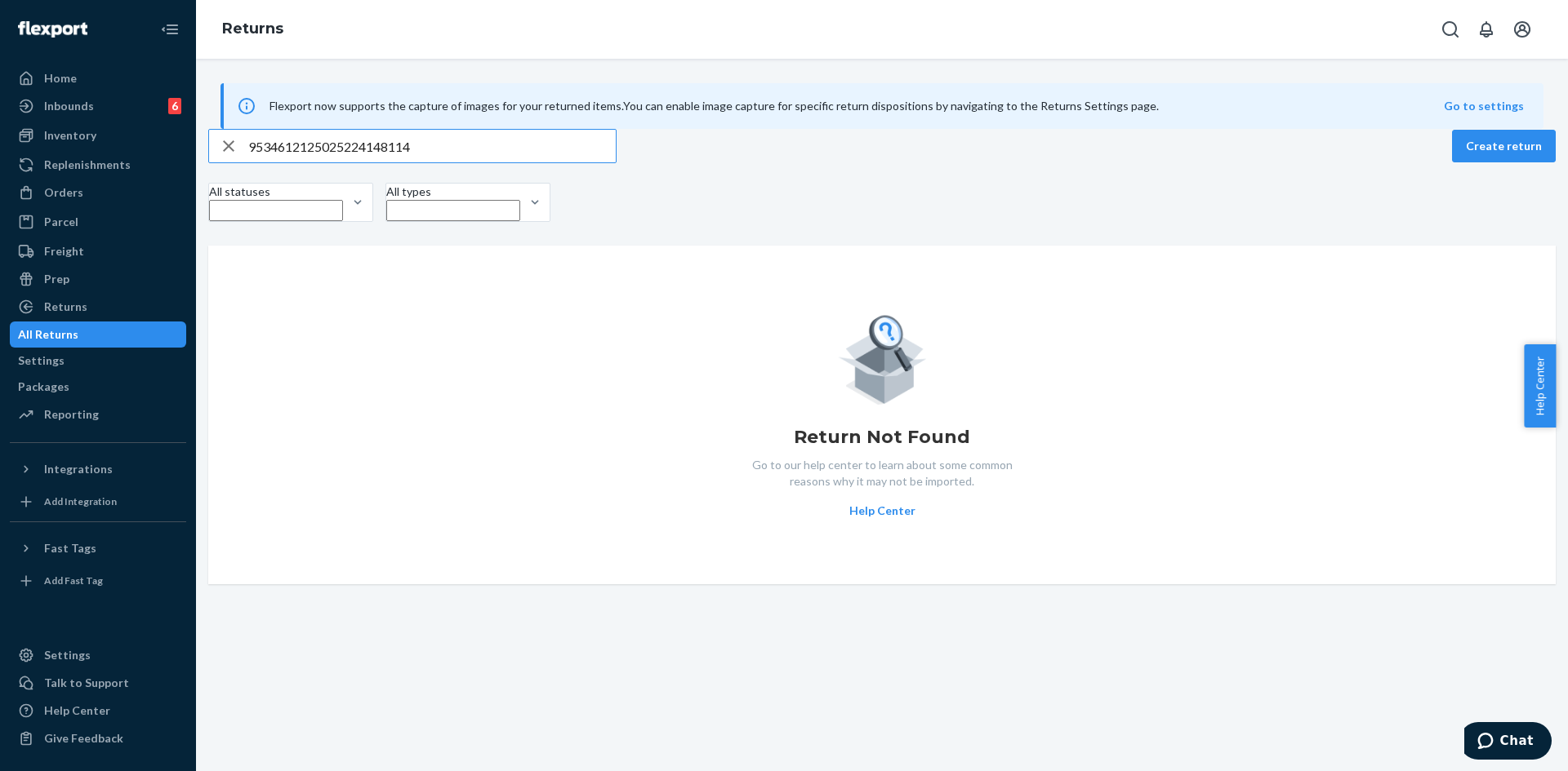
click at [415, 162] on input "9534612125025224148114" at bounding box center [431, 146] width 367 height 33
type input "9534612125025224148114"
click at [97, 202] on div "Orders" at bounding box center [98, 193] width 173 height 23
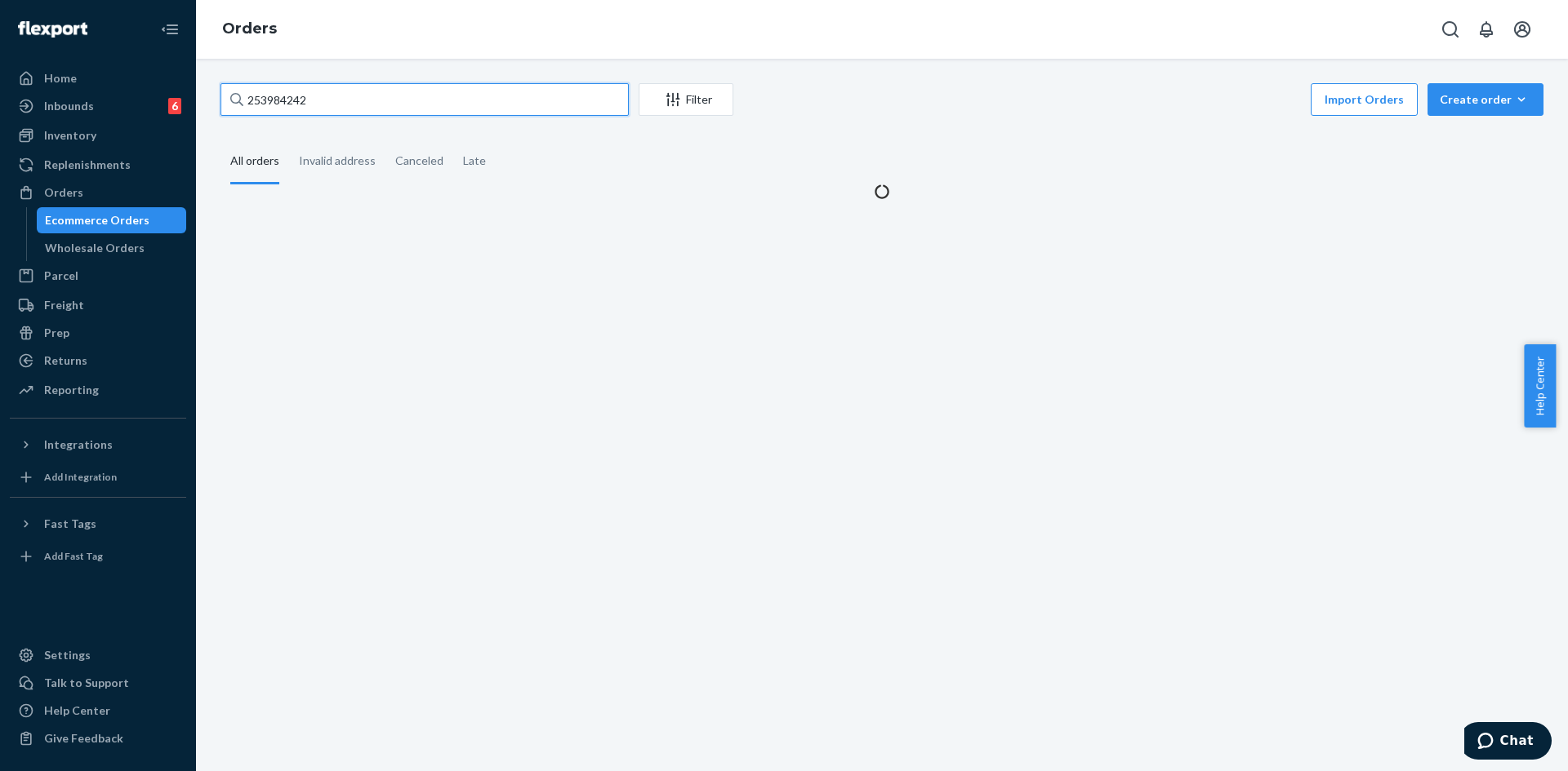
click at [336, 103] on input "253984242" at bounding box center [425, 100] width 409 height 33
paste input "#25458540"
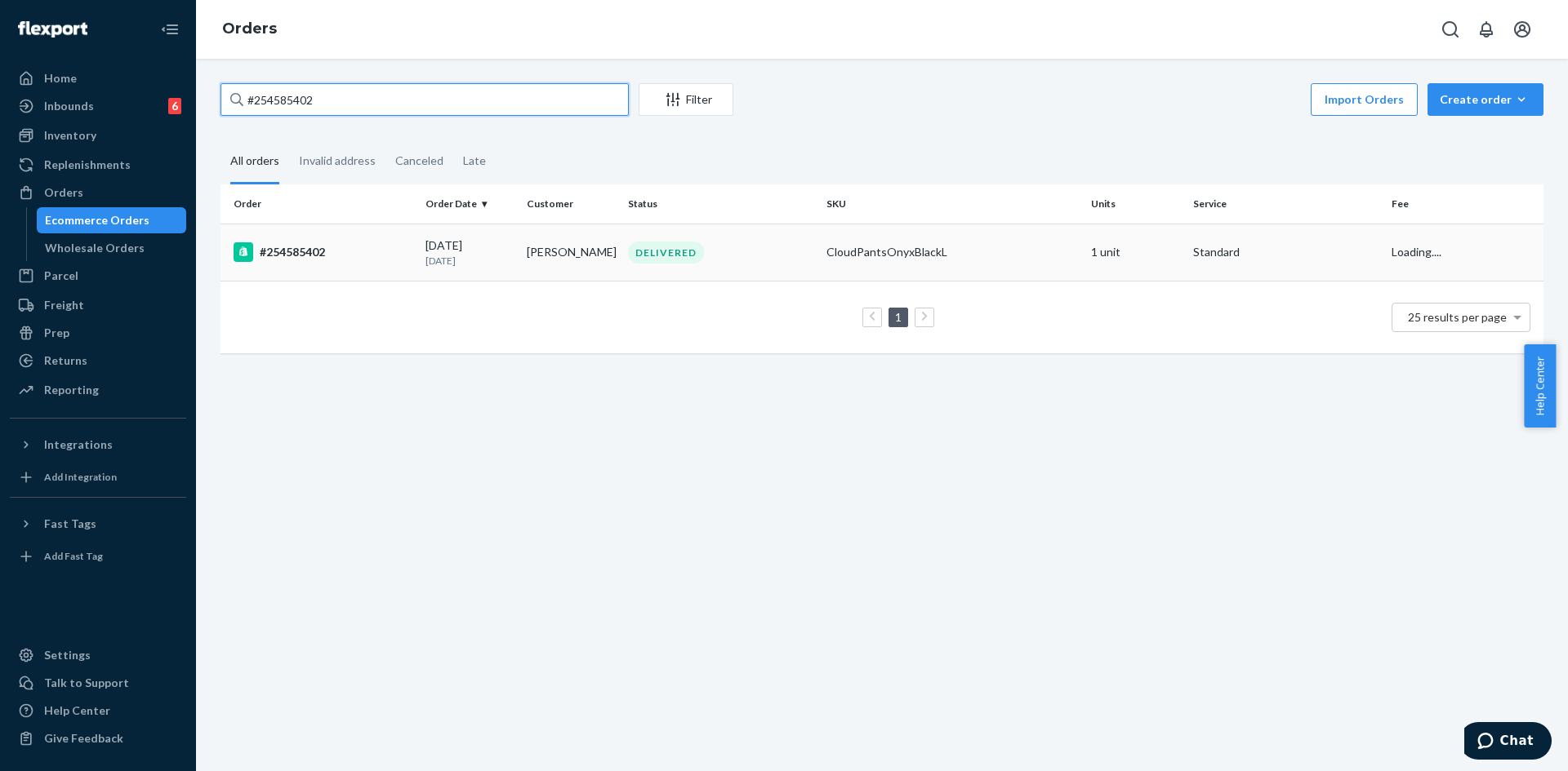
type input "#254585402"
click at [719, 259] on div "DELIVERED" at bounding box center [721, 252] width 192 height 22
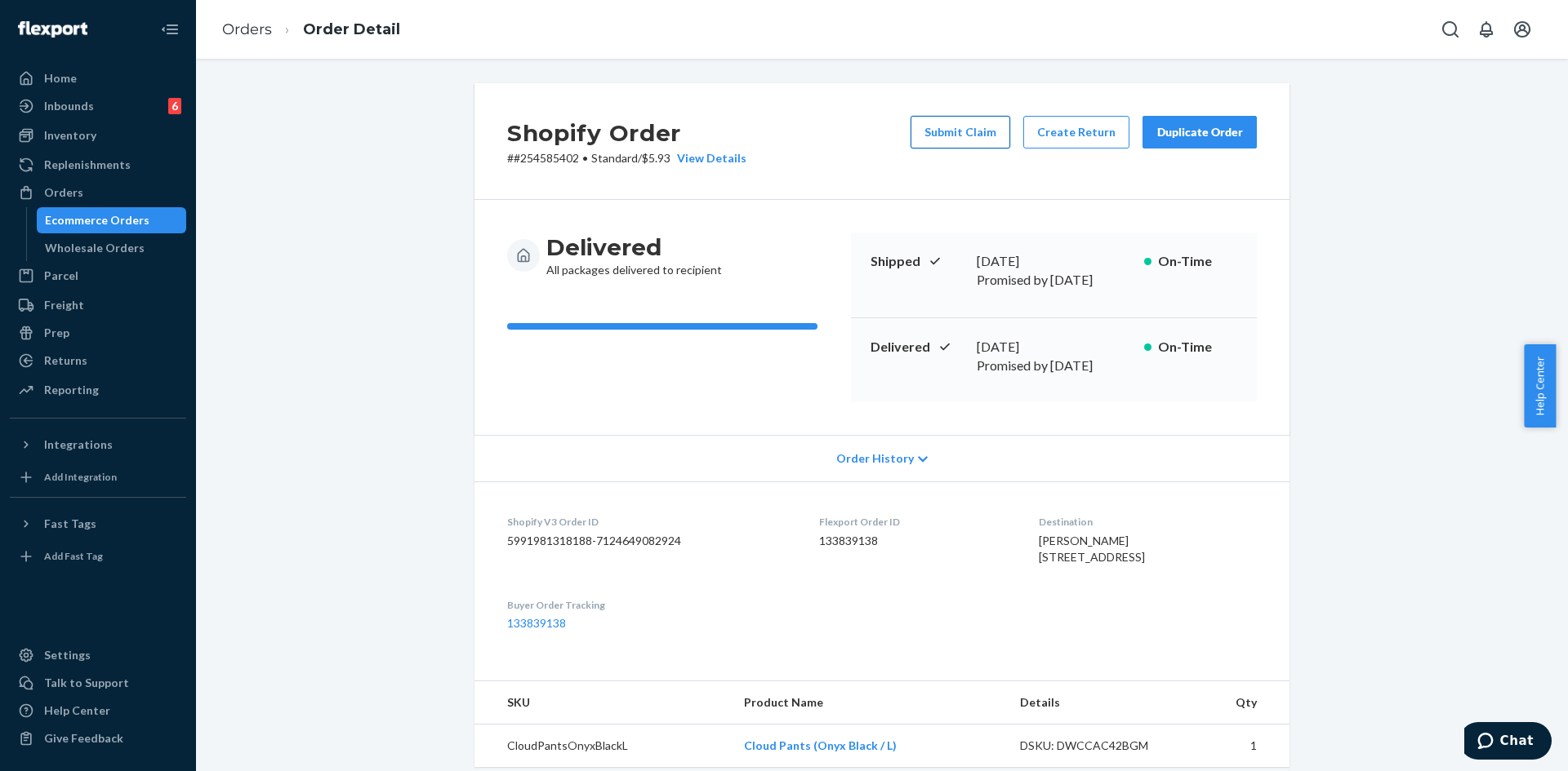
click at [968, 134] on button "Submit Claim" at bounding box center [960, 131] width 100 height 33
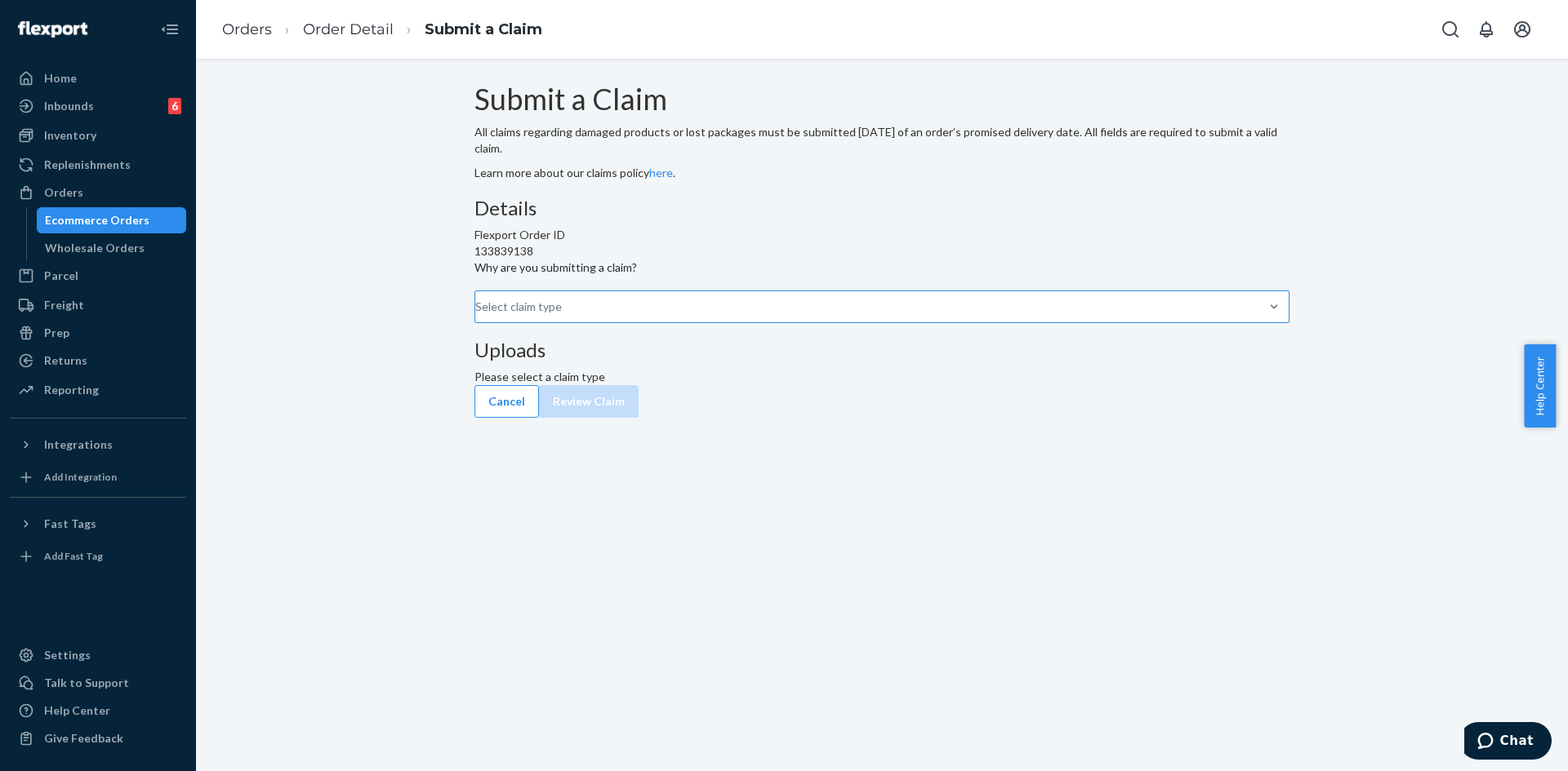
click at [477, 316] on div "Select claim type" at bounding box center [476, 306] width 2 height 20
click at [477, 315] on input "Why are you submitting a claim? Select claim type" at bounding box center [476, 306] width 2 height 16
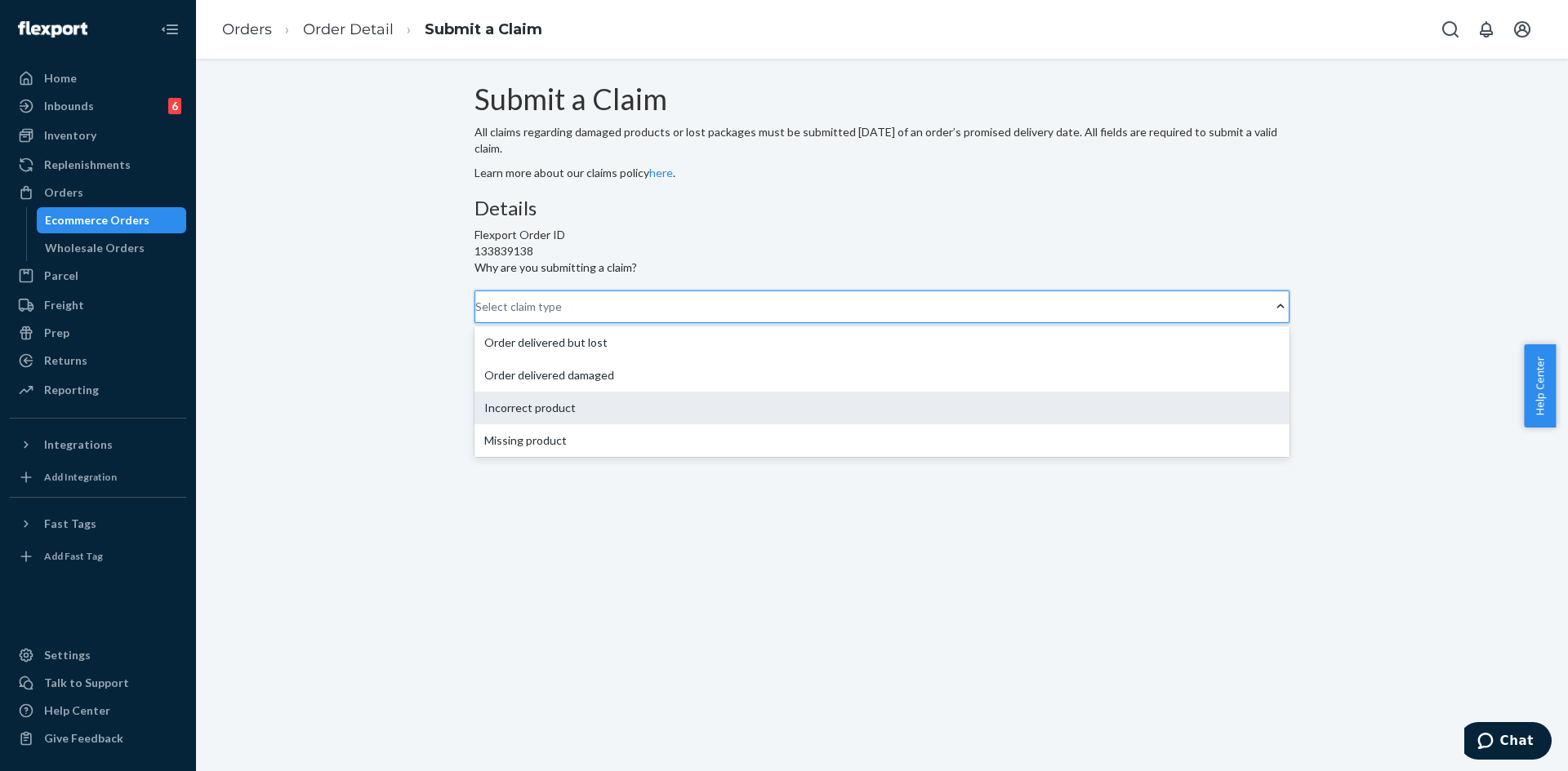
click at [706, 424] on div "Incorrect product" at bounding box center [881, 408] width 815 height 33
click at [477, 315] on input "Why are you submitting a claim? option Incorrect product focused, 3 of 4. 4 res…" at bounding box center [476, 306] width 2 height 16
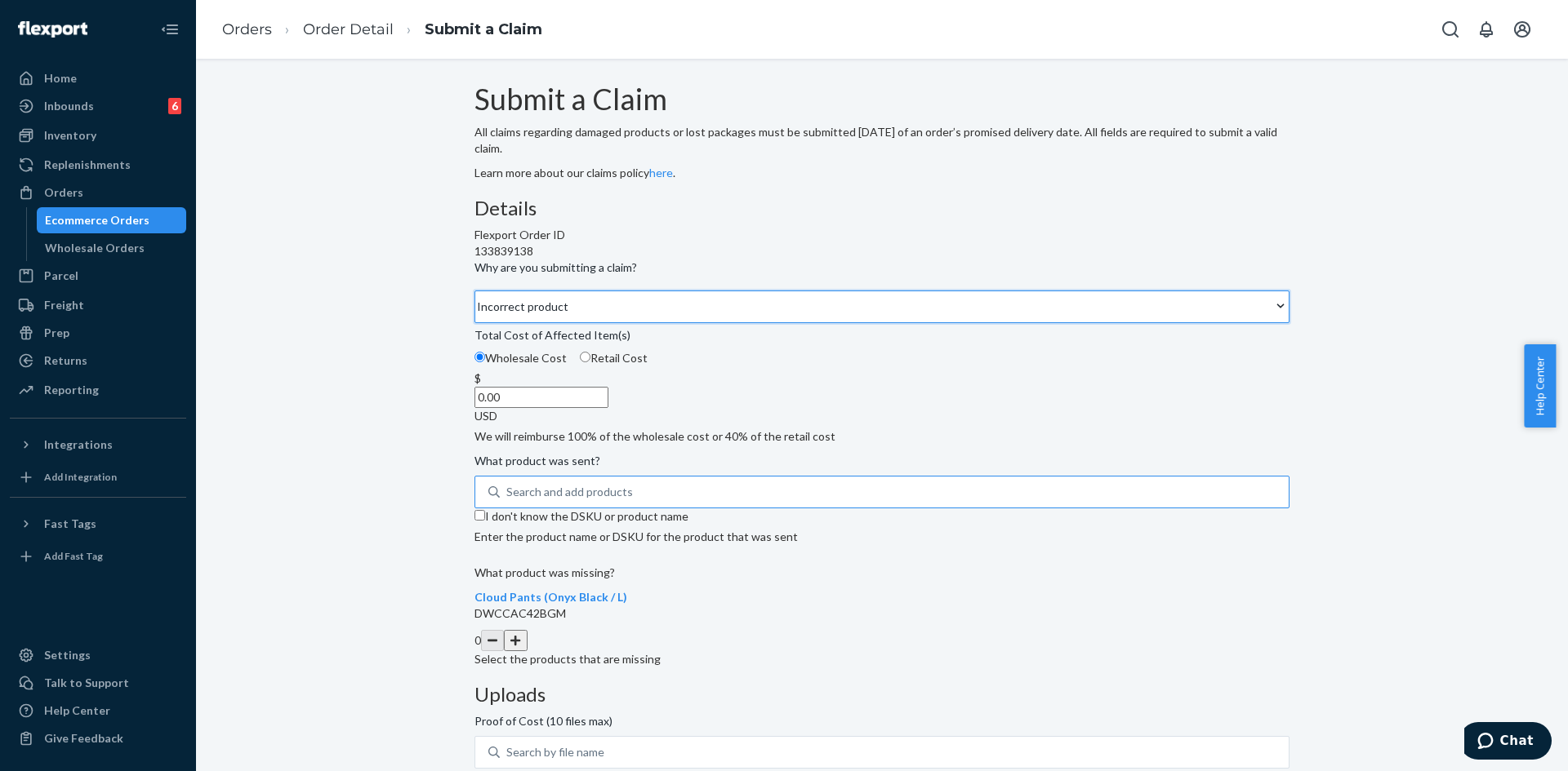
click at [633, 501] on div "Search and add products" at bounding box center [569, 491] width 127 height 16
click at [508, 501] on input "Search and add products" at bounding box center [507, 491] width 2 height 16
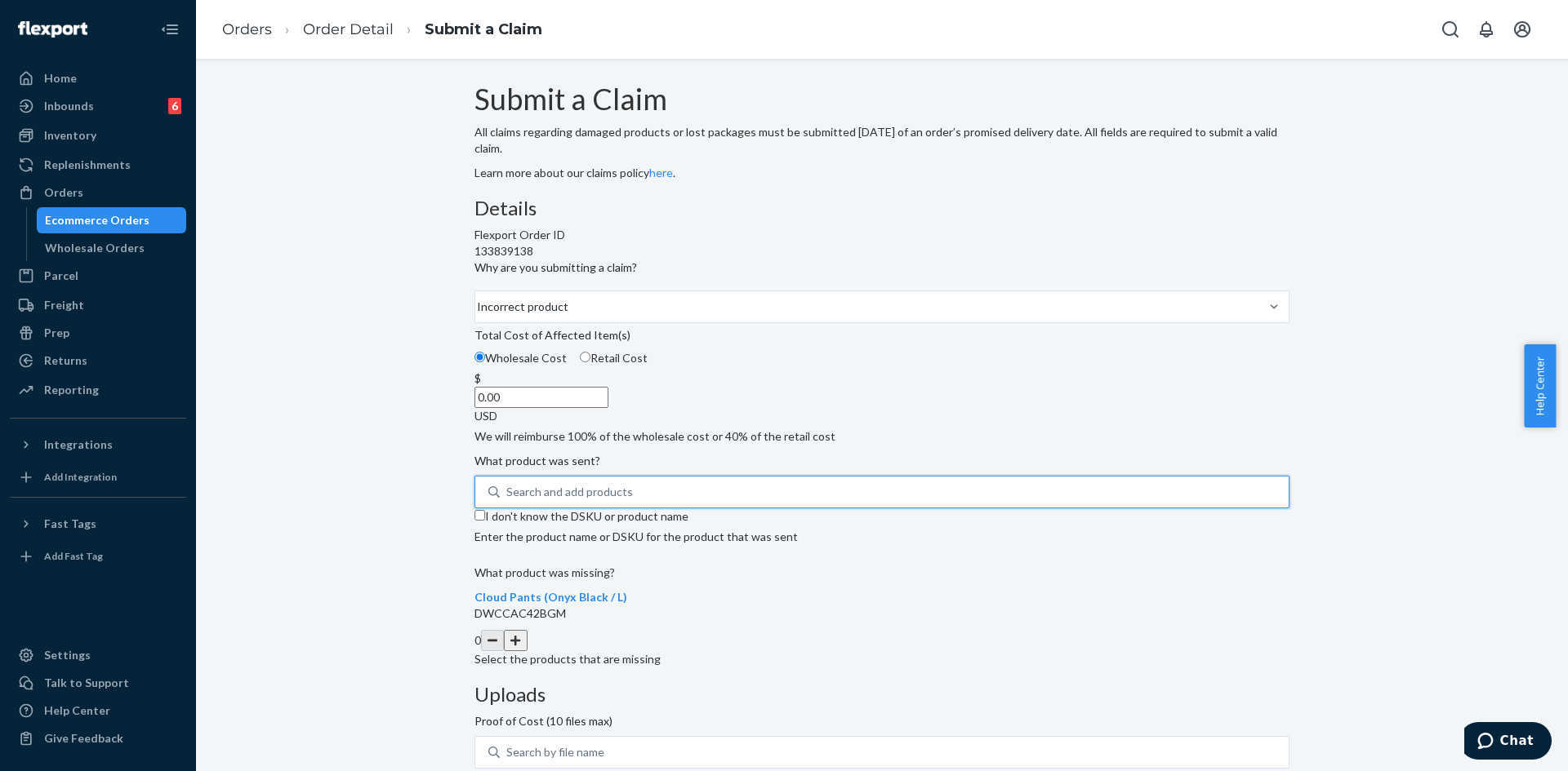
paste input "Camo Short Adirondack L"
type input "Camo Short Adirondack L"
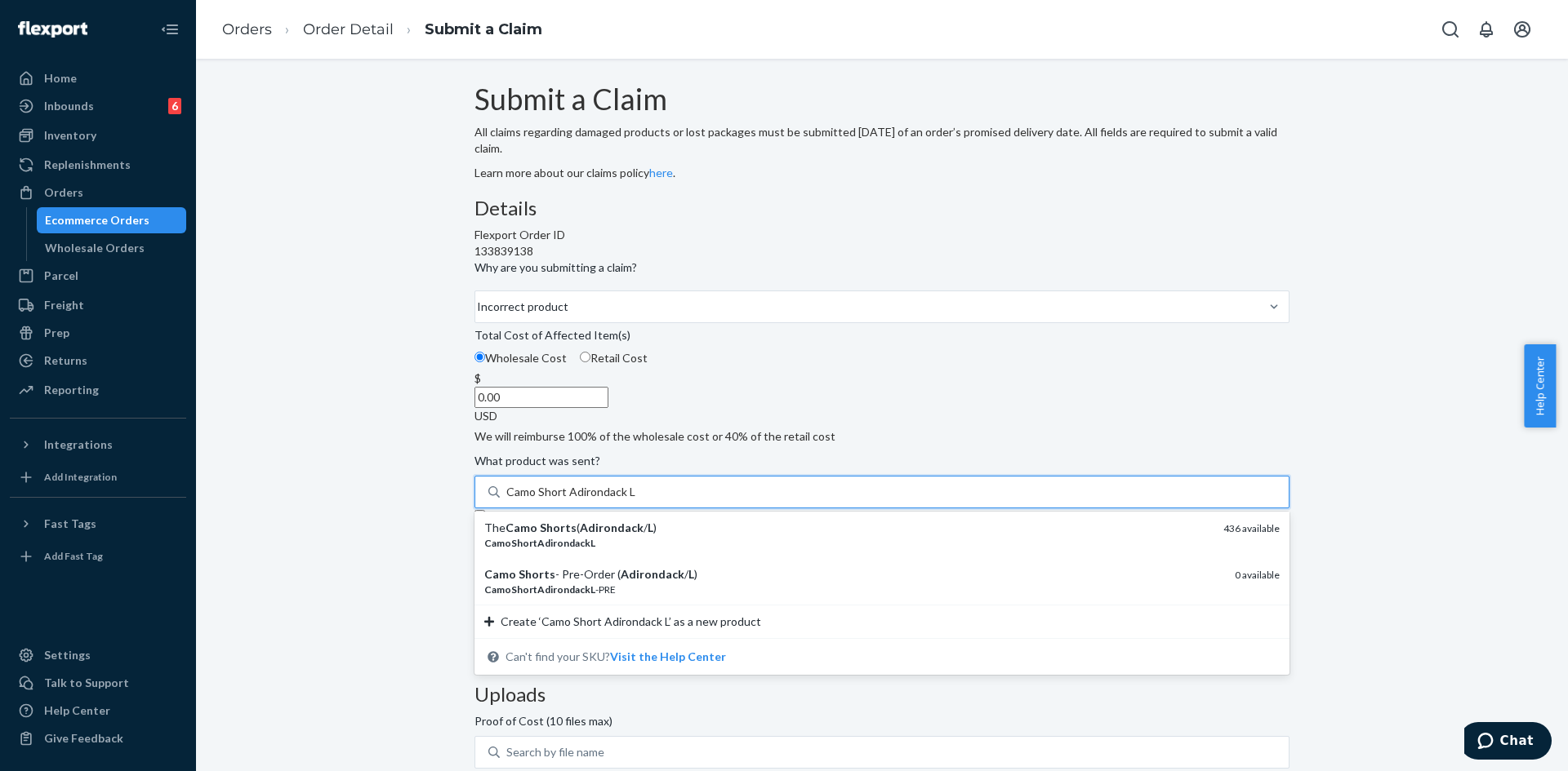
click at [537, 534] on em "Camo" at bounding box center [521, 528] width 32 height 14
click at [586, 501] on input "Camo Short Adirondack L" at bounding box center [570, 491] width 129 height 16
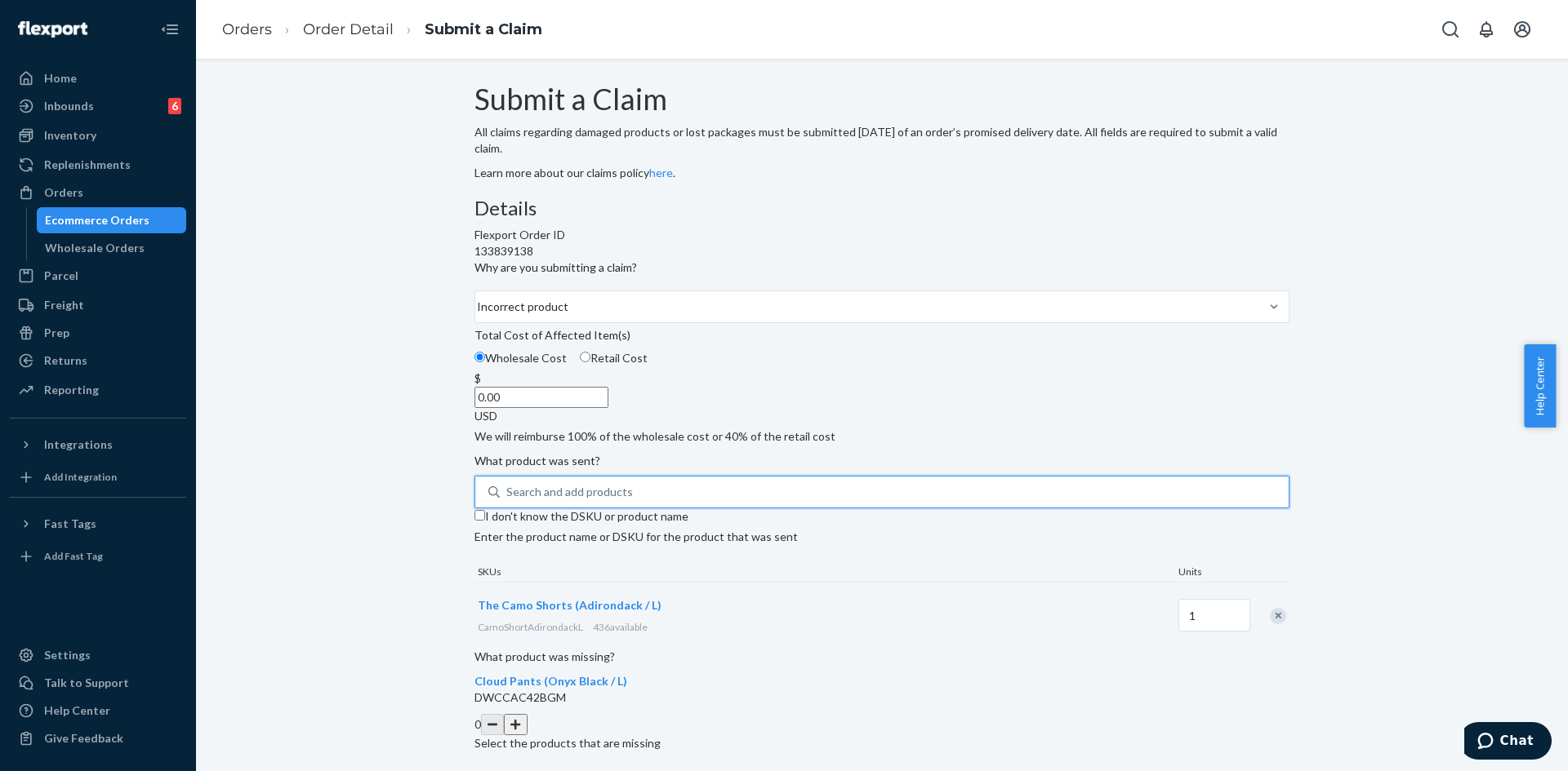
scroll to position [241, 0]
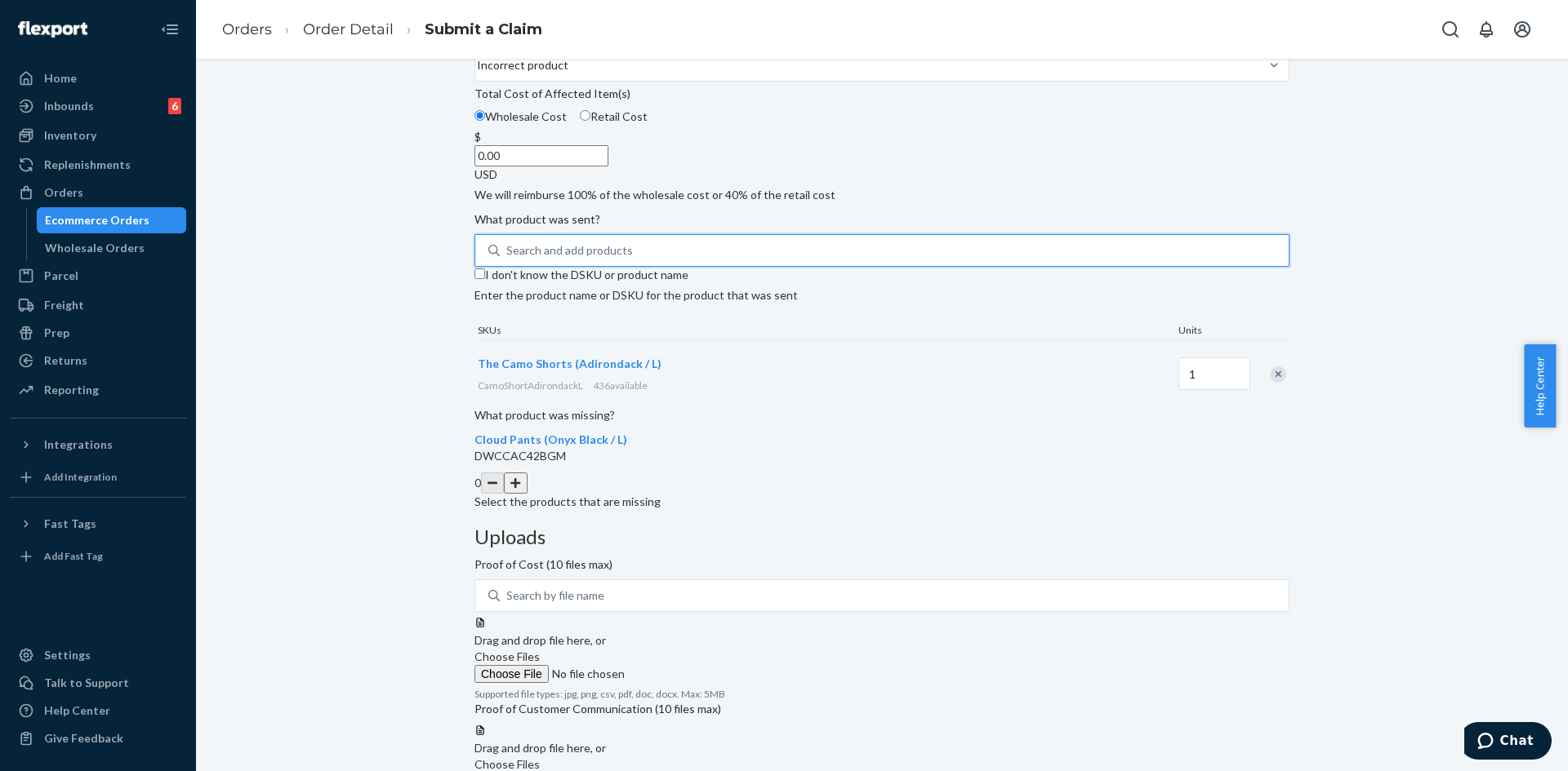
click at [527, 494] on button "button" at bounding box center [515, 483] width 23 height 22
click at [696, 649] on label "Choose Files" at bounding box center [585, 666] width 222 height 35
click at [696, 665] on input "Choose Files" at bounding box center [585, 673] width 222 height 18
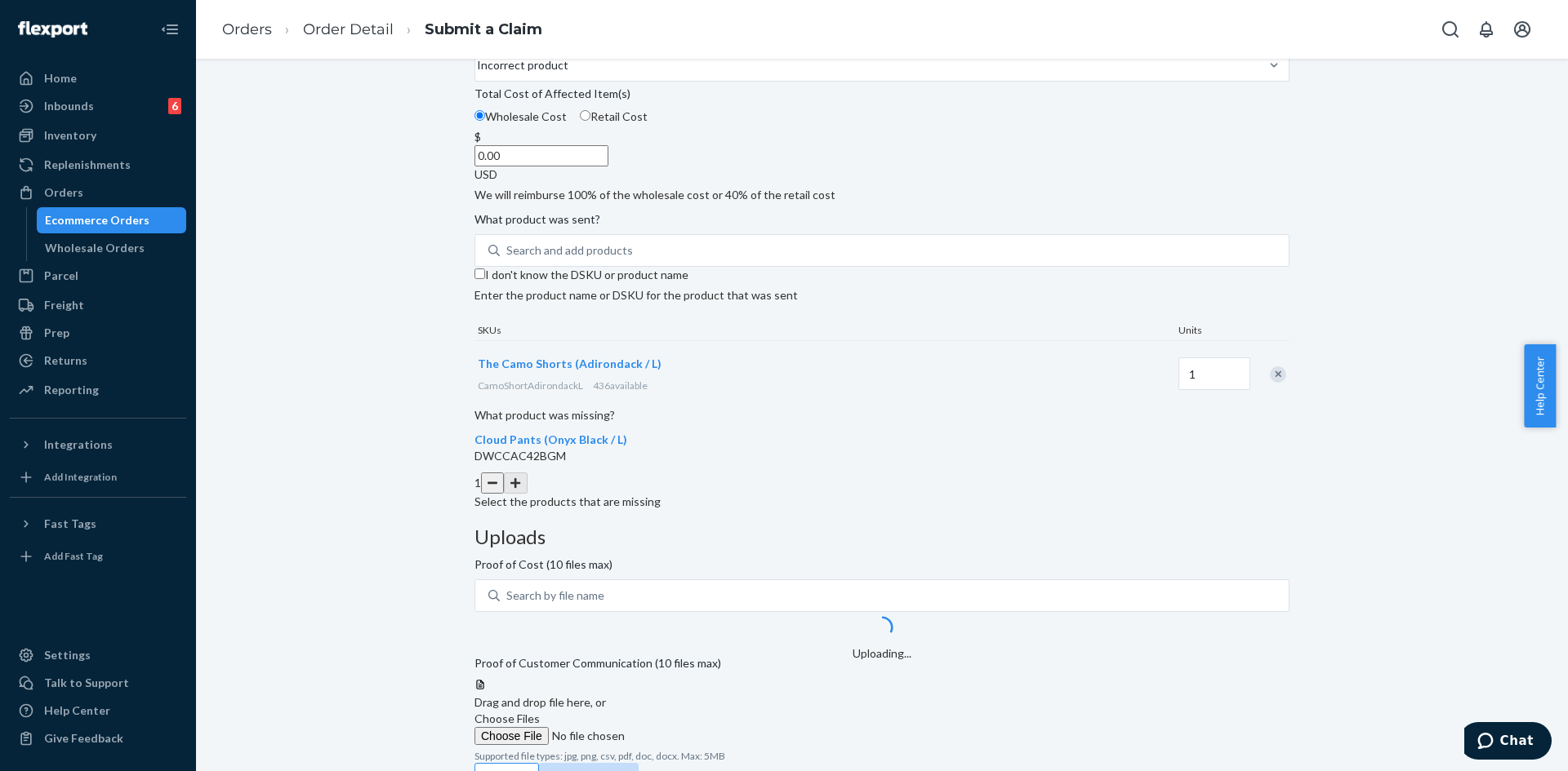
click at [609, 166] on input "0.00" at bounding box center [541, 156] width 134 height 22
type input "27.00"
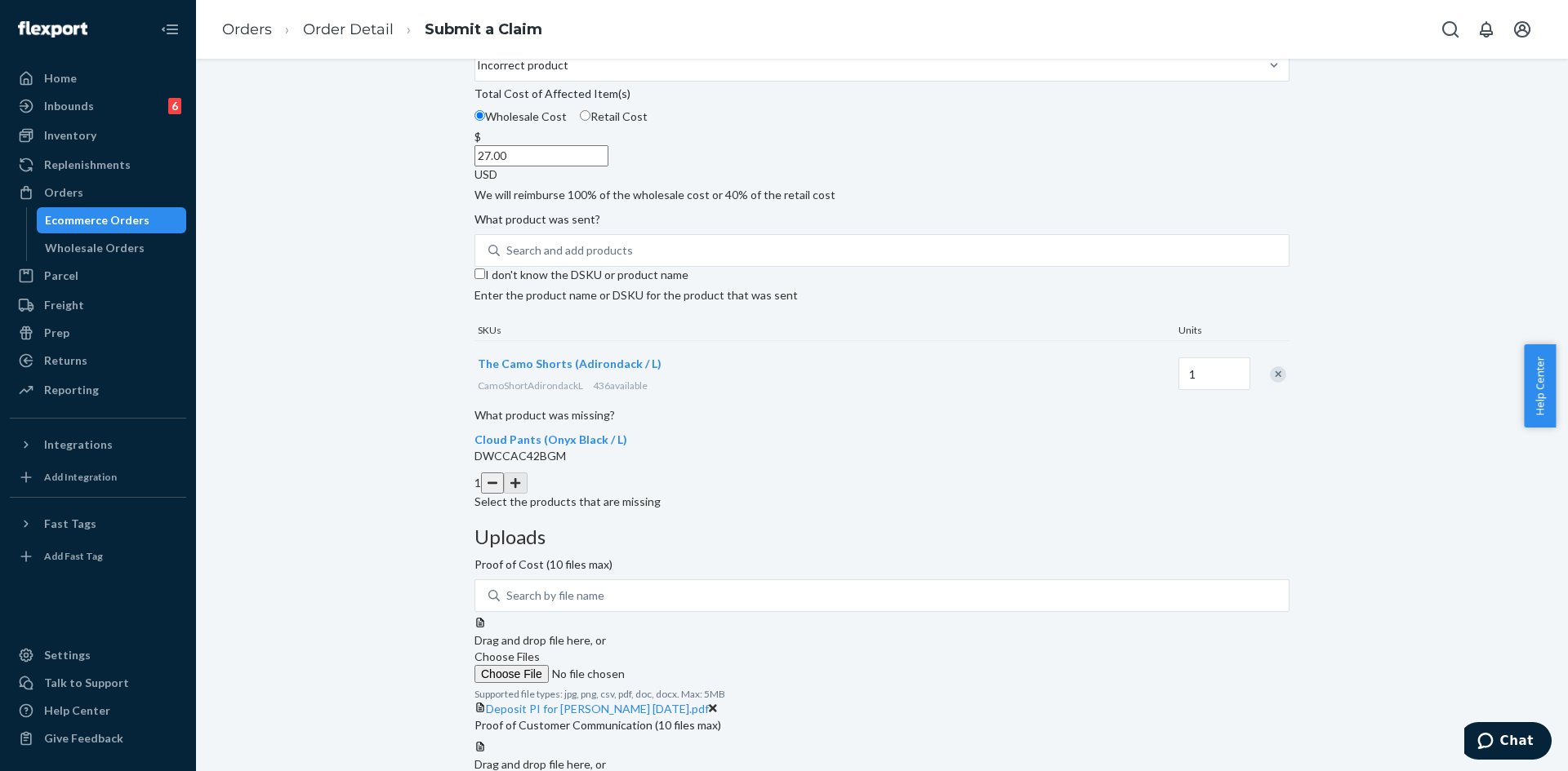
click at [540, 770] on span "Choose Files" at bounding box center [507, 780] width 66 height 14
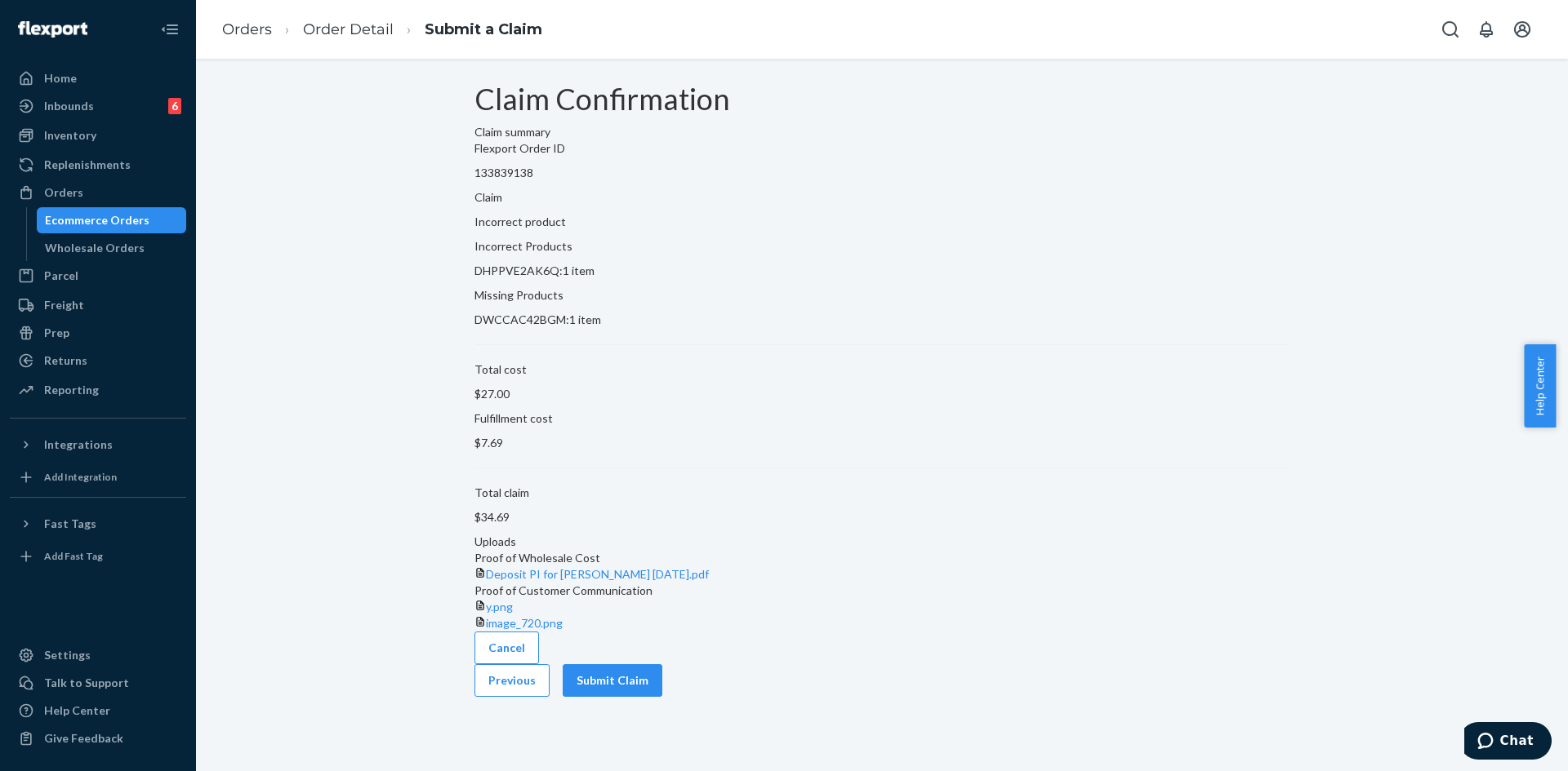
click at [1195, 697] on div "Cancel Previous Submit Claim" at bounding box center [881, 665] width 815 height 66
click at [1205, 690] on div "Cancel Previous Submit Claim" at bounding box center [881, 665] width 815 height 66
click at [662, 697] on button "Submit Claim" at bounding box center [613, 680] width 100 height 33
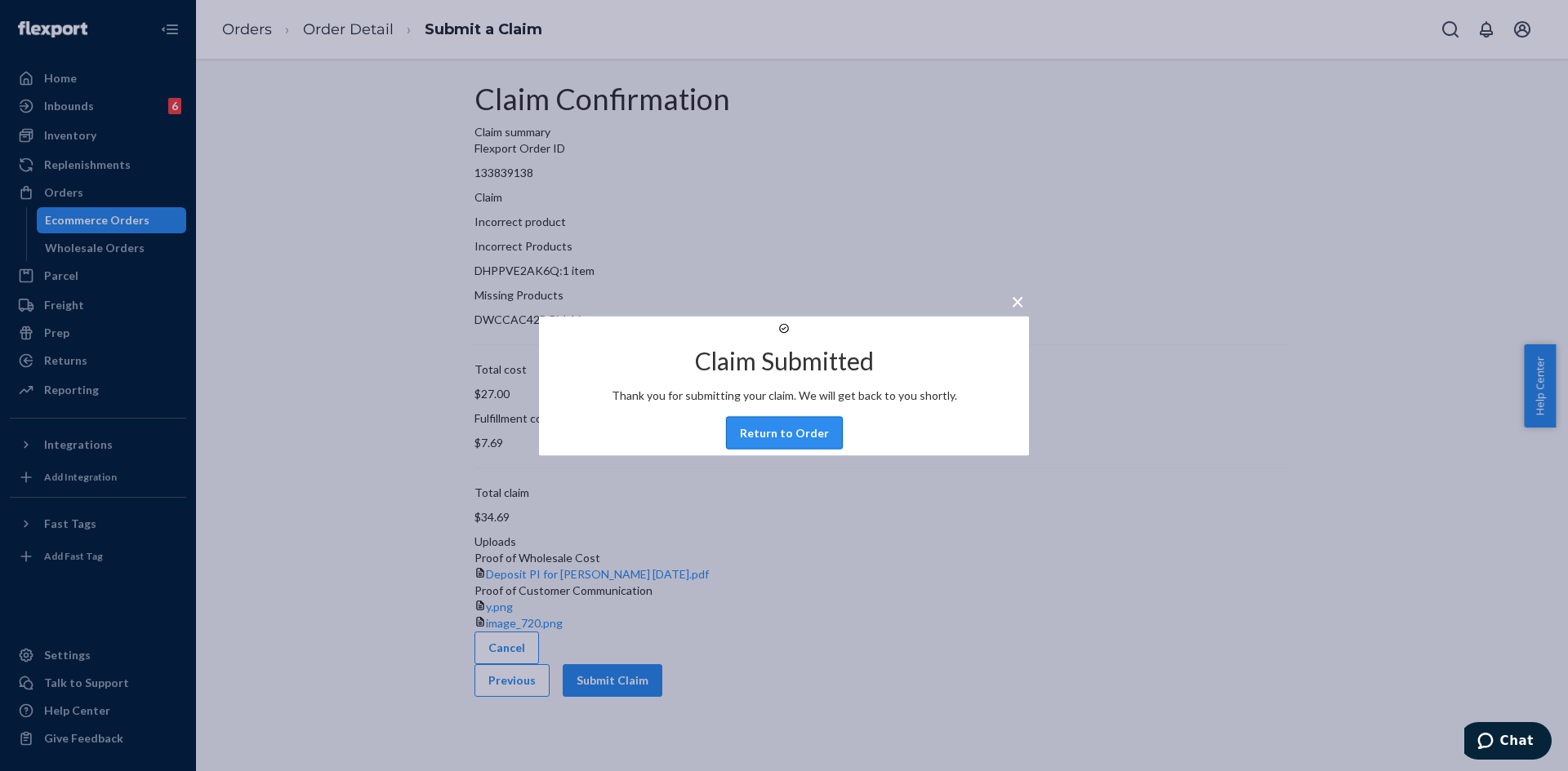
click at [781, 449] on button "Return to Order" at bounding box center [784, 432] width 116 height 33
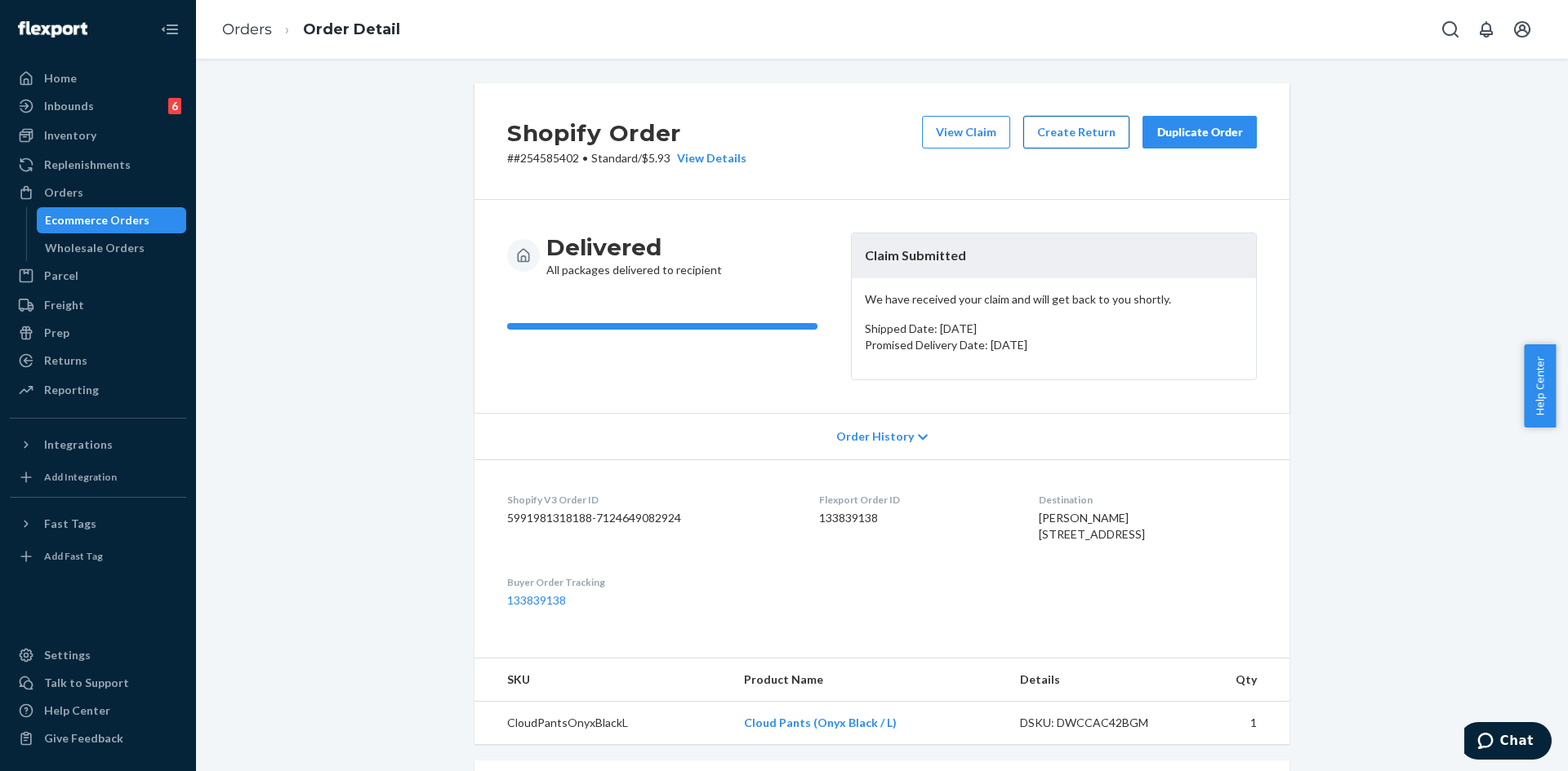
click at [1043, 140] on button "Create Return" at bounding box center [1076, 131] width 106 height 33
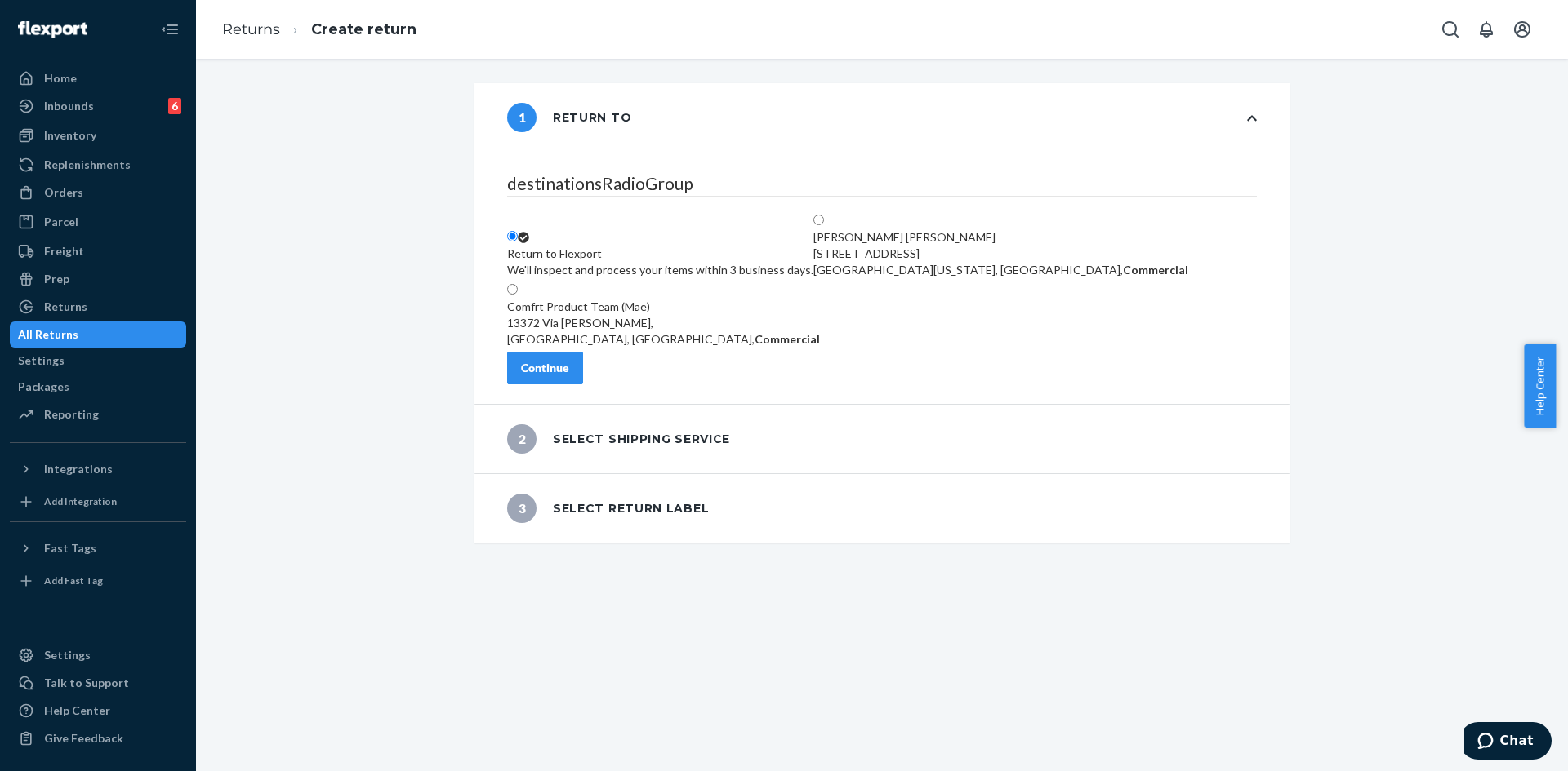
click at [569, 377] on div "Continue" at bounding box center [545, 367] width 48 height 16
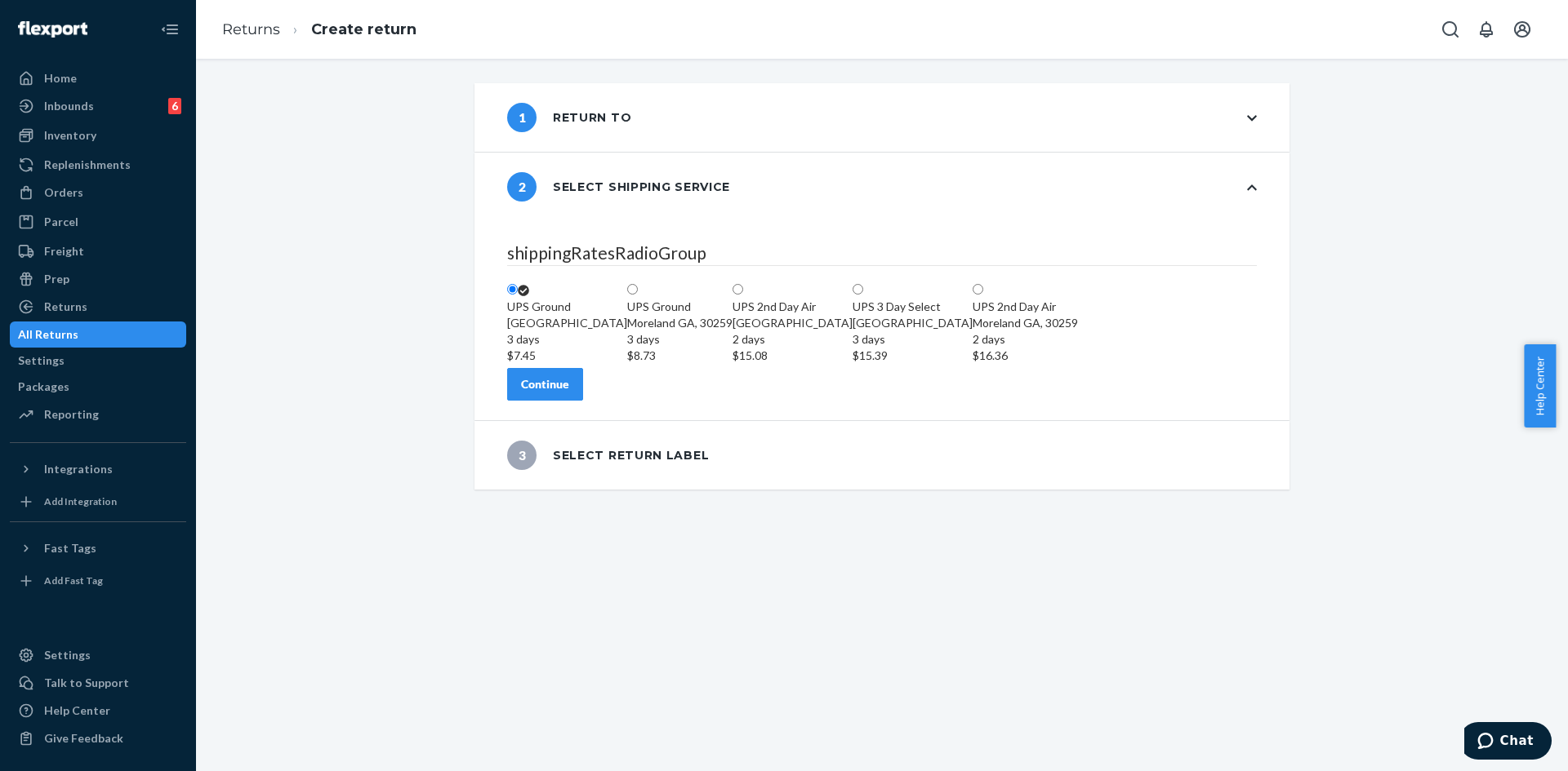
click at [569, 393] on div "Continue" at bounding box center [545, 384] width 48 height 16
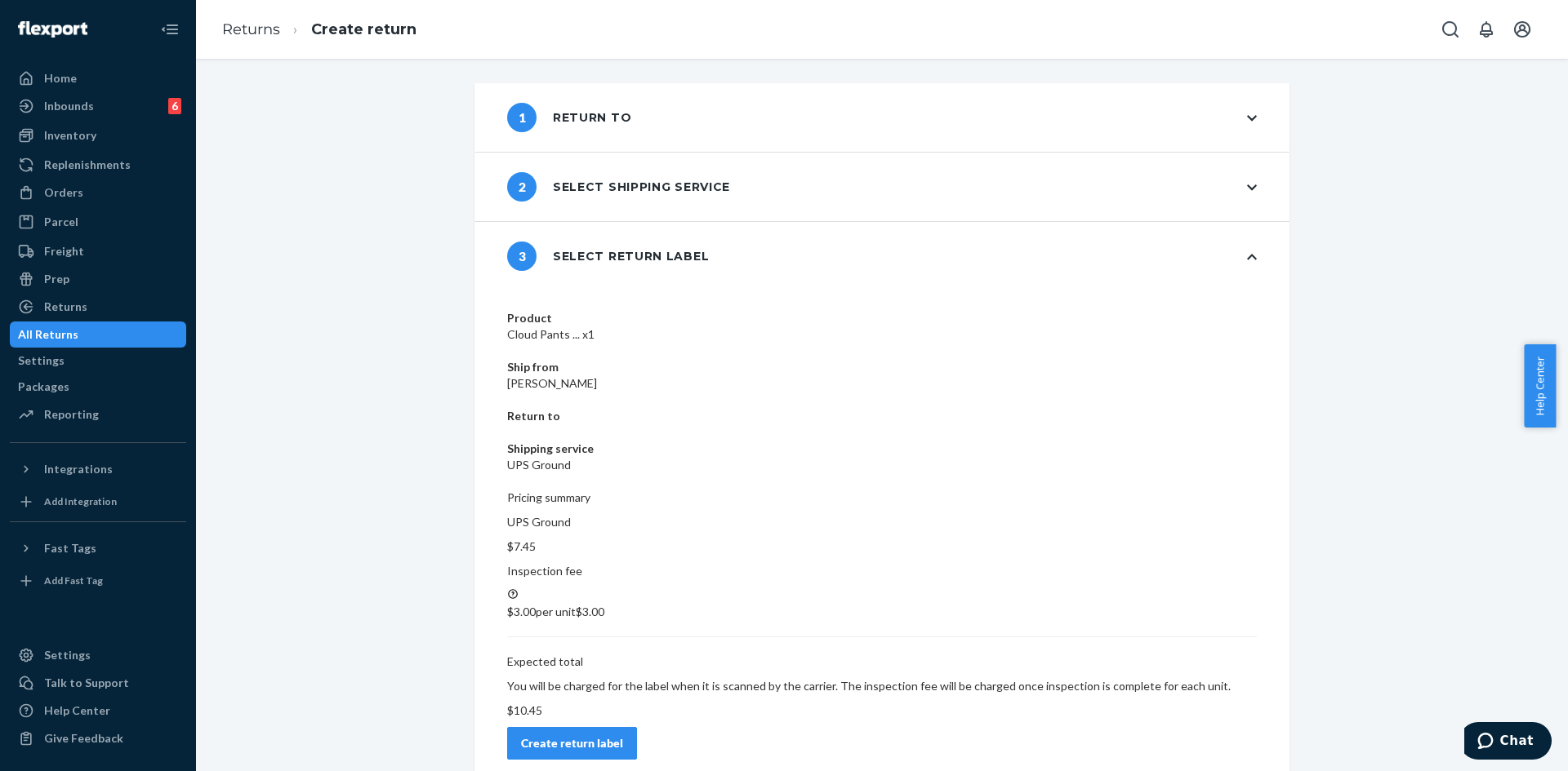
click at [623, 735] on div "Create return label" at bounding box center [572, 743] width 102 height 16
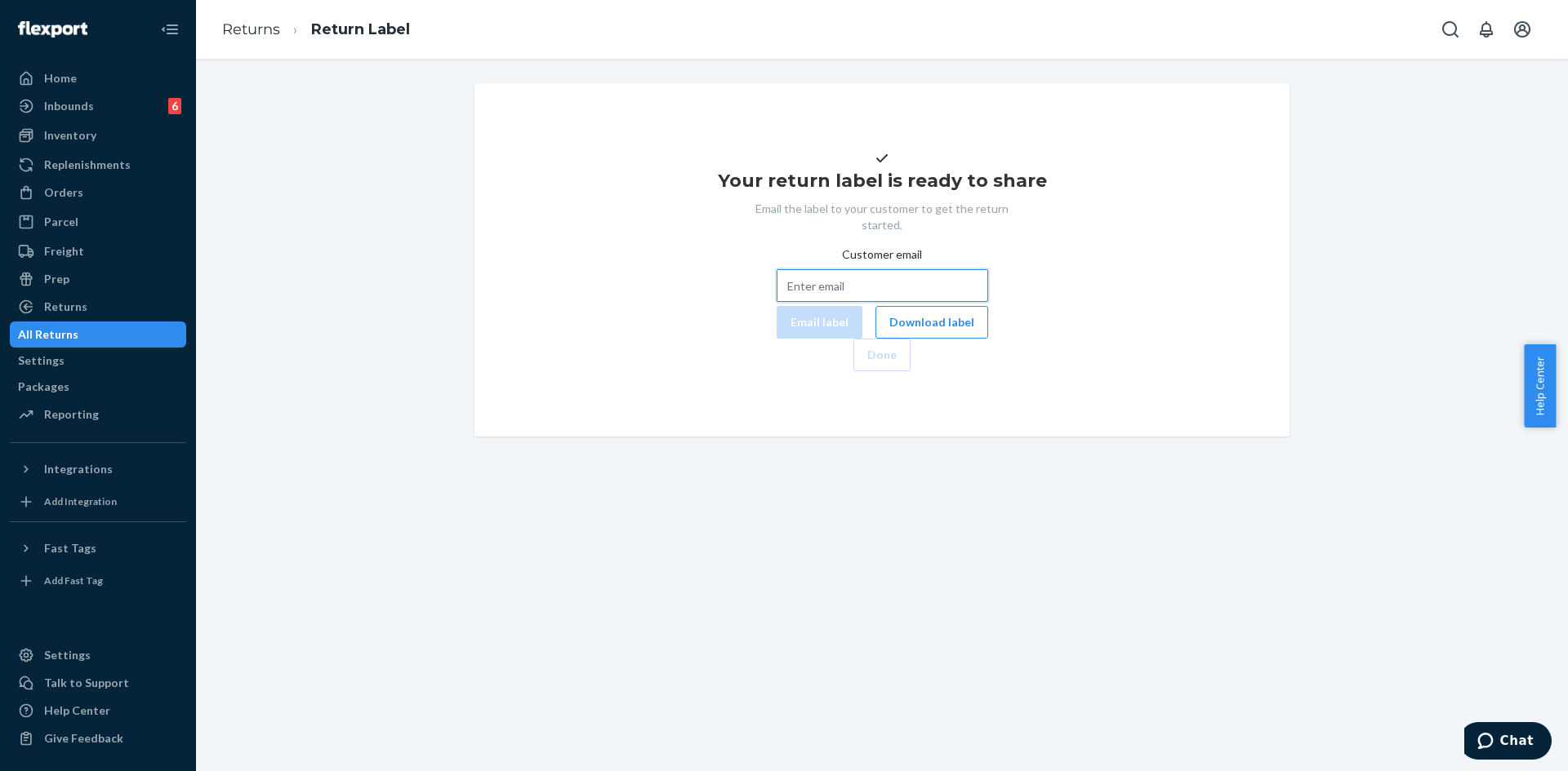
click at [777, 302] on input "Customer email" at bounding box center [882, 285] width 211 height 33
paste input "liannaclement@gmail.com"
type input "liannaclement@gmail.com"
click at [777, 339] on button "Email label" at bounding box center [819, 322] width 85 height 33
click at [876, 339] on button "Download label" at bounding box center [932, 322] width 113 height 33
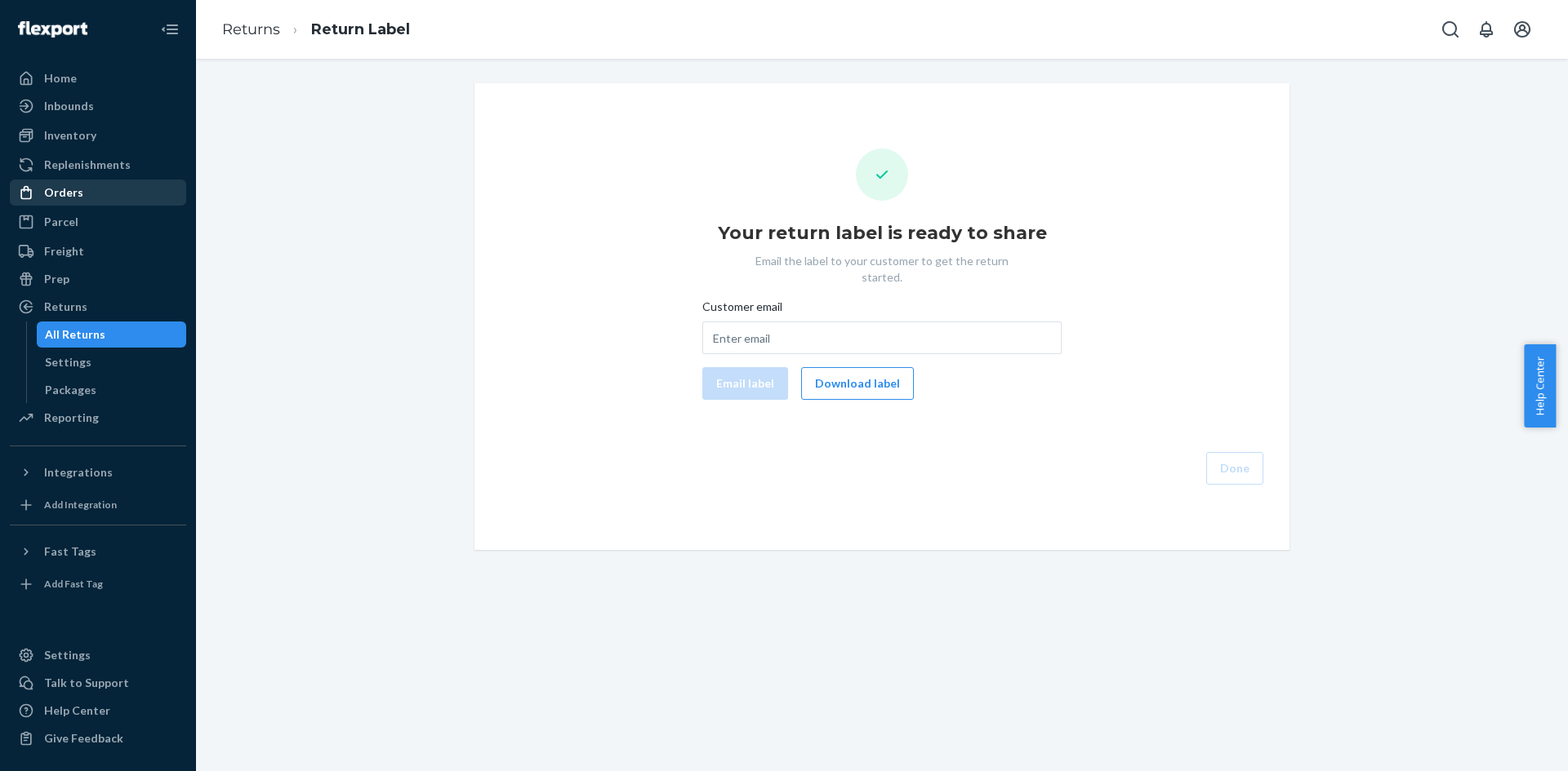
click at [71, 194] on div "Orders" at bounding box center [64, 192] width 39 height 16
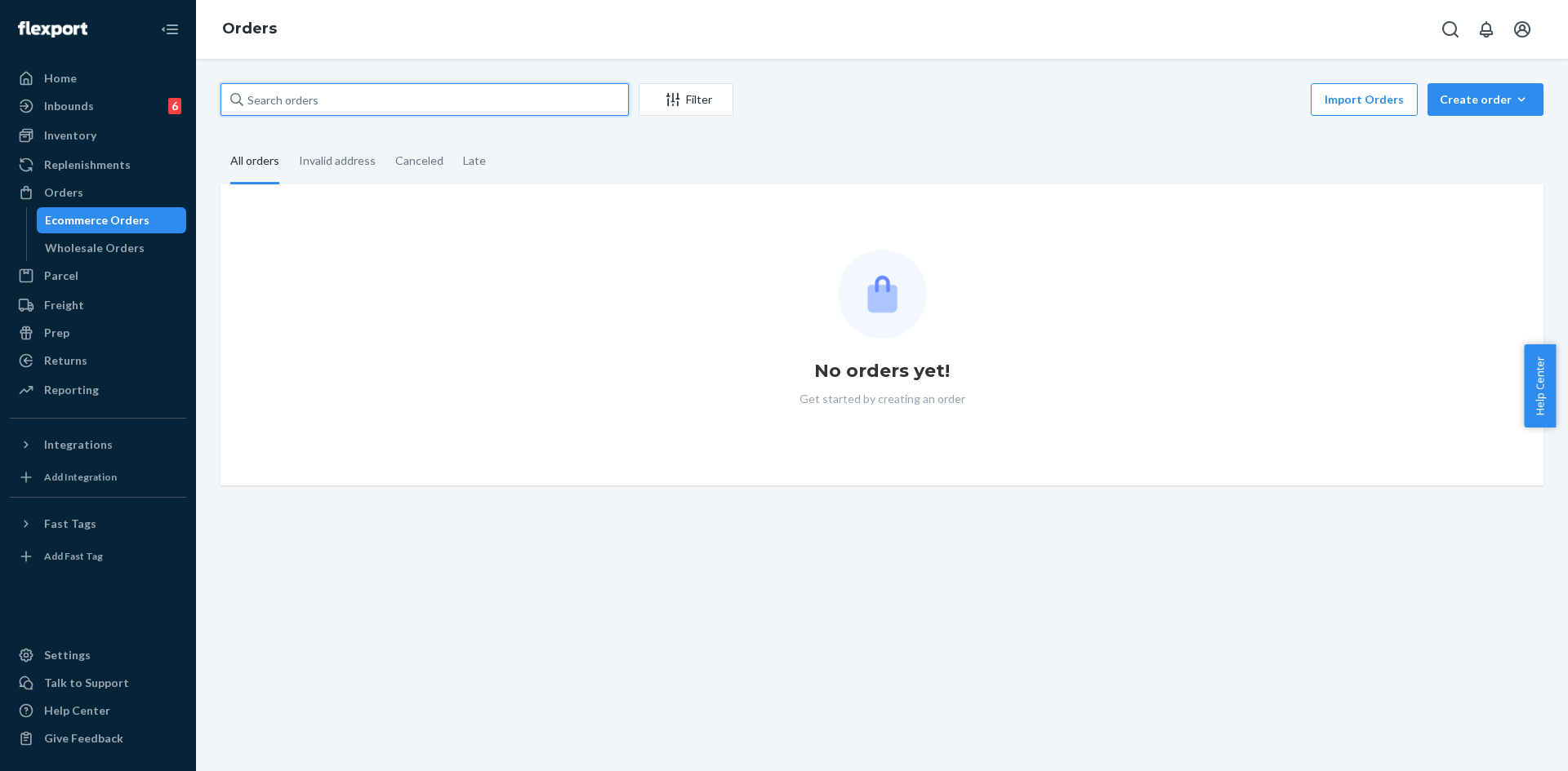
click at [365, 86] on input "text" at bounding box center [425, 100] width 409 height 33
paste input "#253708024"
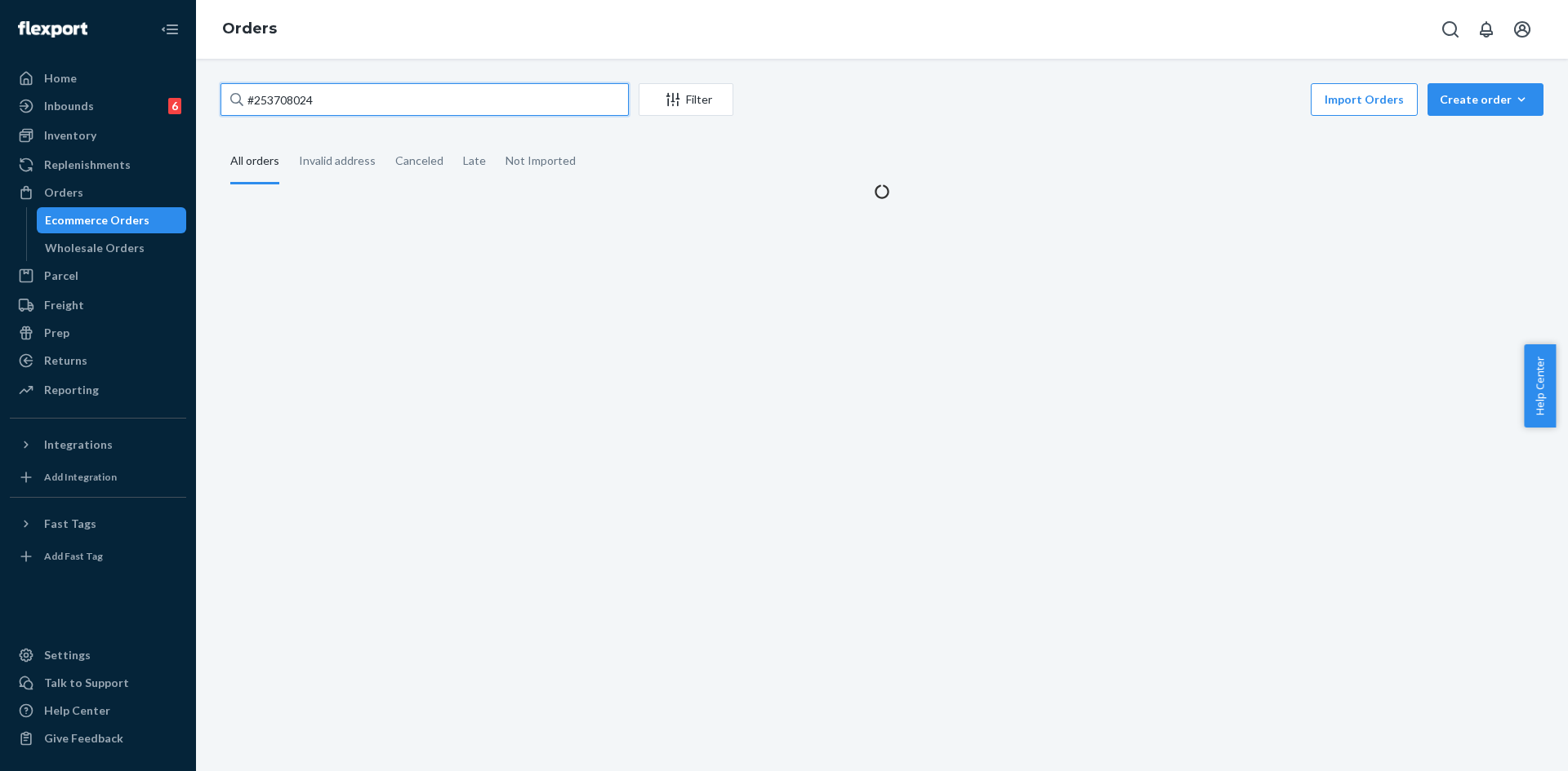
type input "#253708024"
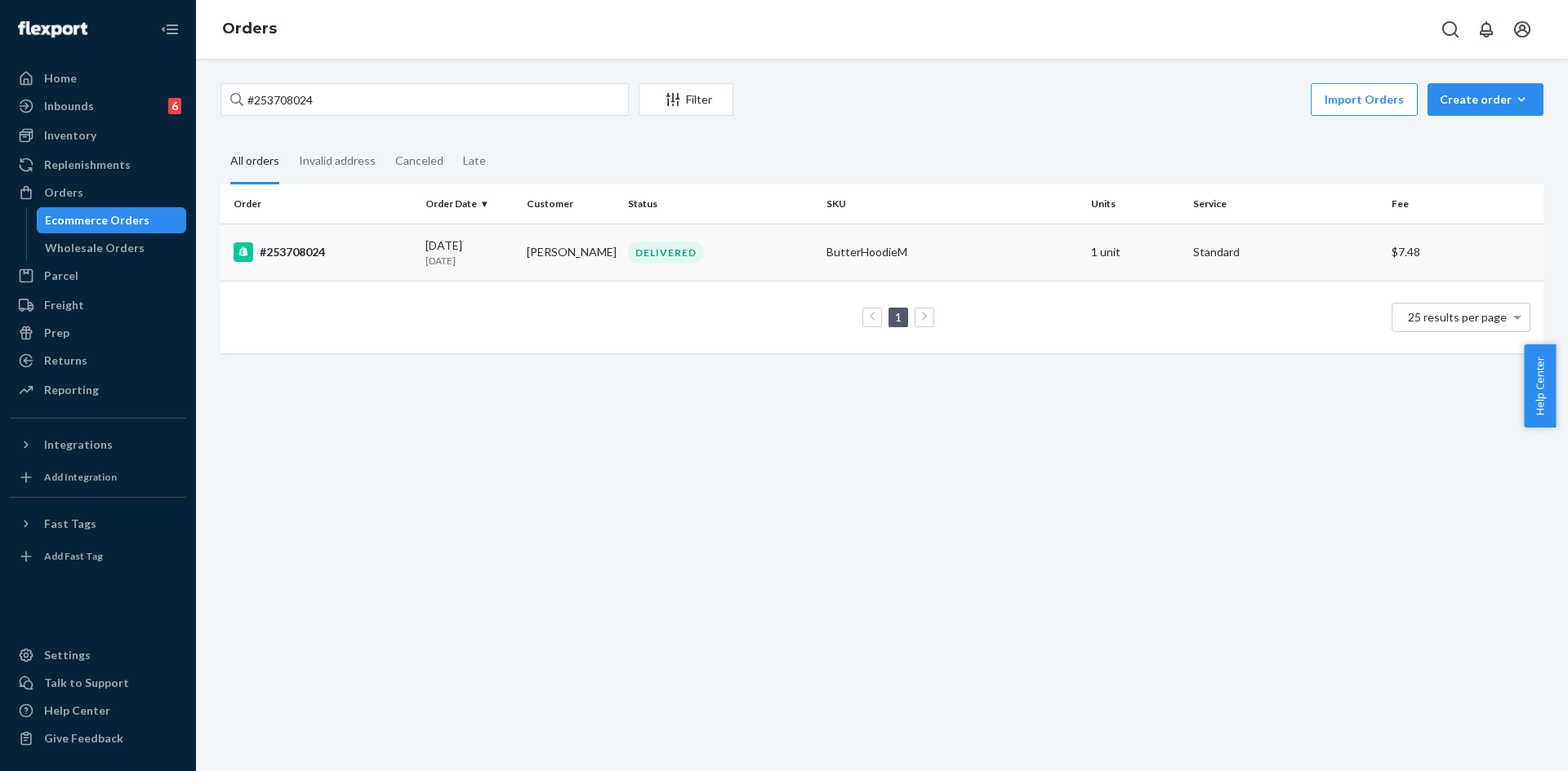
click at [625, 260] on div "DELIVERED" at bounding box center [721, 252] width 192 height 22
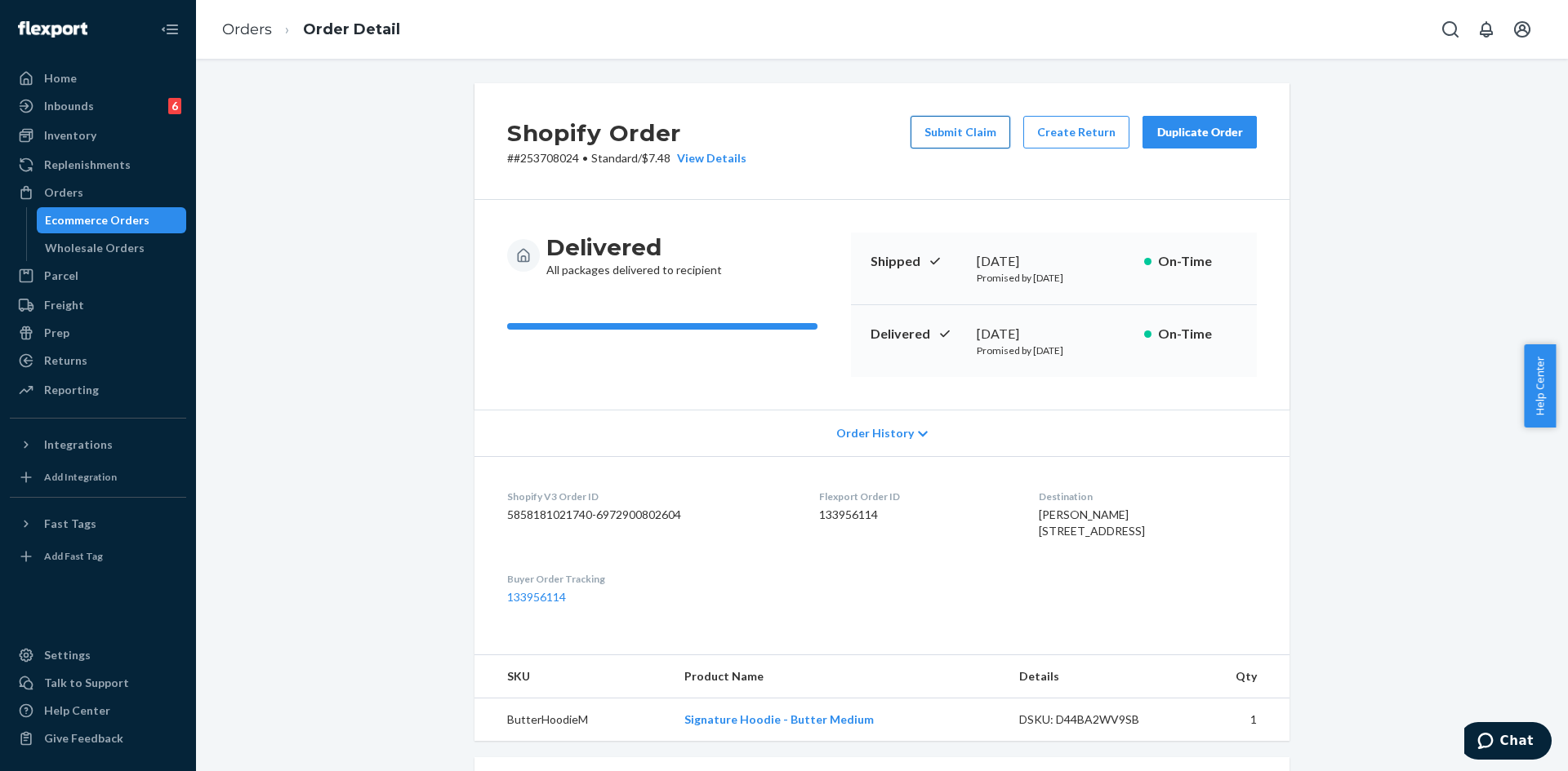
click at [959, 132] on button "Submit Claim" at bounding box center [960, 131] width 100 height 33
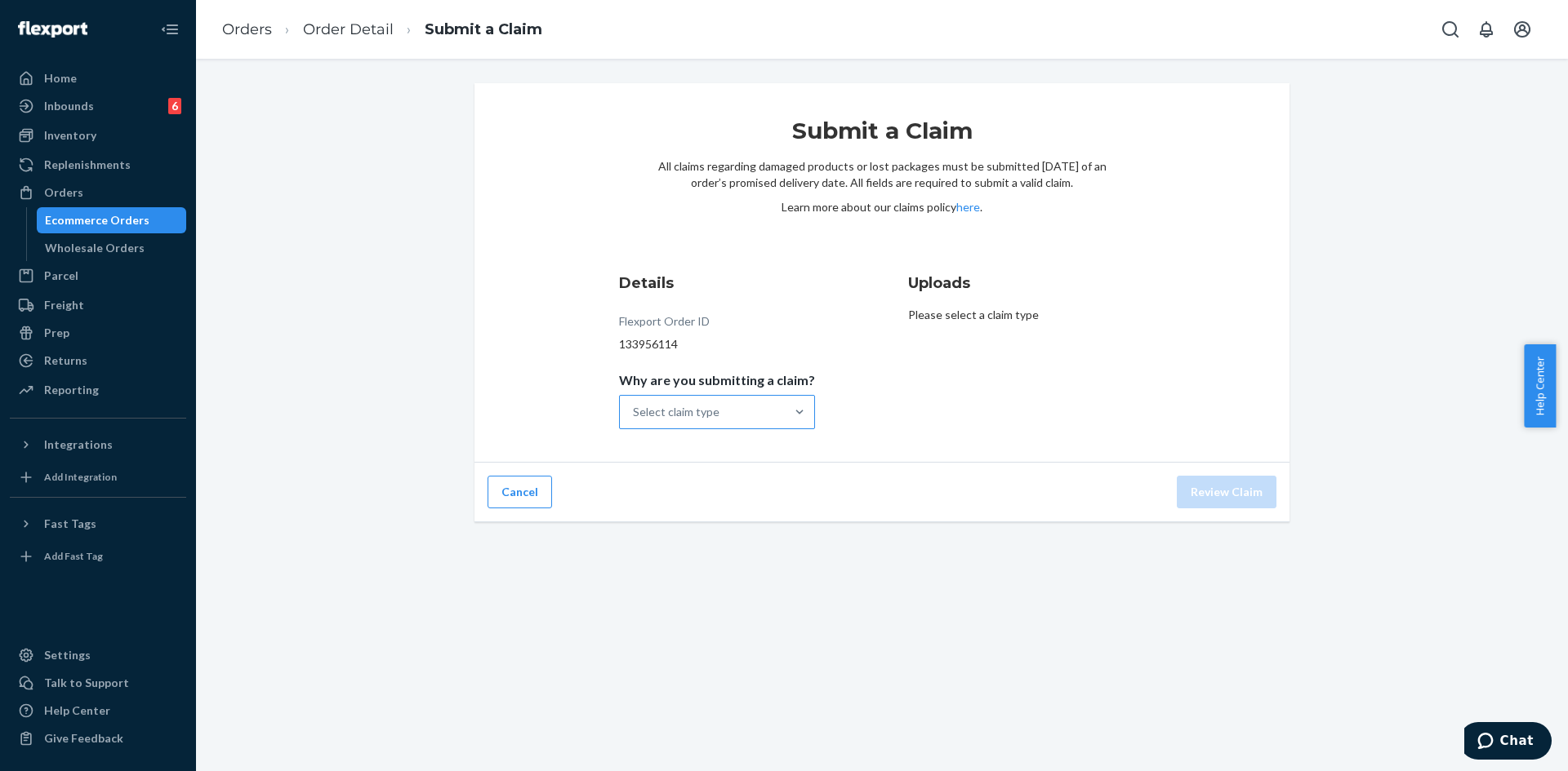
drag, startPoint x: 757, startPoint y: 412, endPoint x: 745, endPoint y: 406, distance: 13.4
click at [757, 412] on div "Select claim type" at bounding box center [703, 412] width 165 height 33
click at [634, 412] on input "Why are you submitting a claim? Select claim type" at bounding box center [634, 411] width 2 height 16
click at [696, 522] on div "Incorrect product" at bounding box center [717, 517] width 190 height 33
click at [634, 421] on input "Why are you submitting a claim? option Incorrect product focused, 3 of 4. 4 res…" at bounding box center [634, 411] width 2 height 16
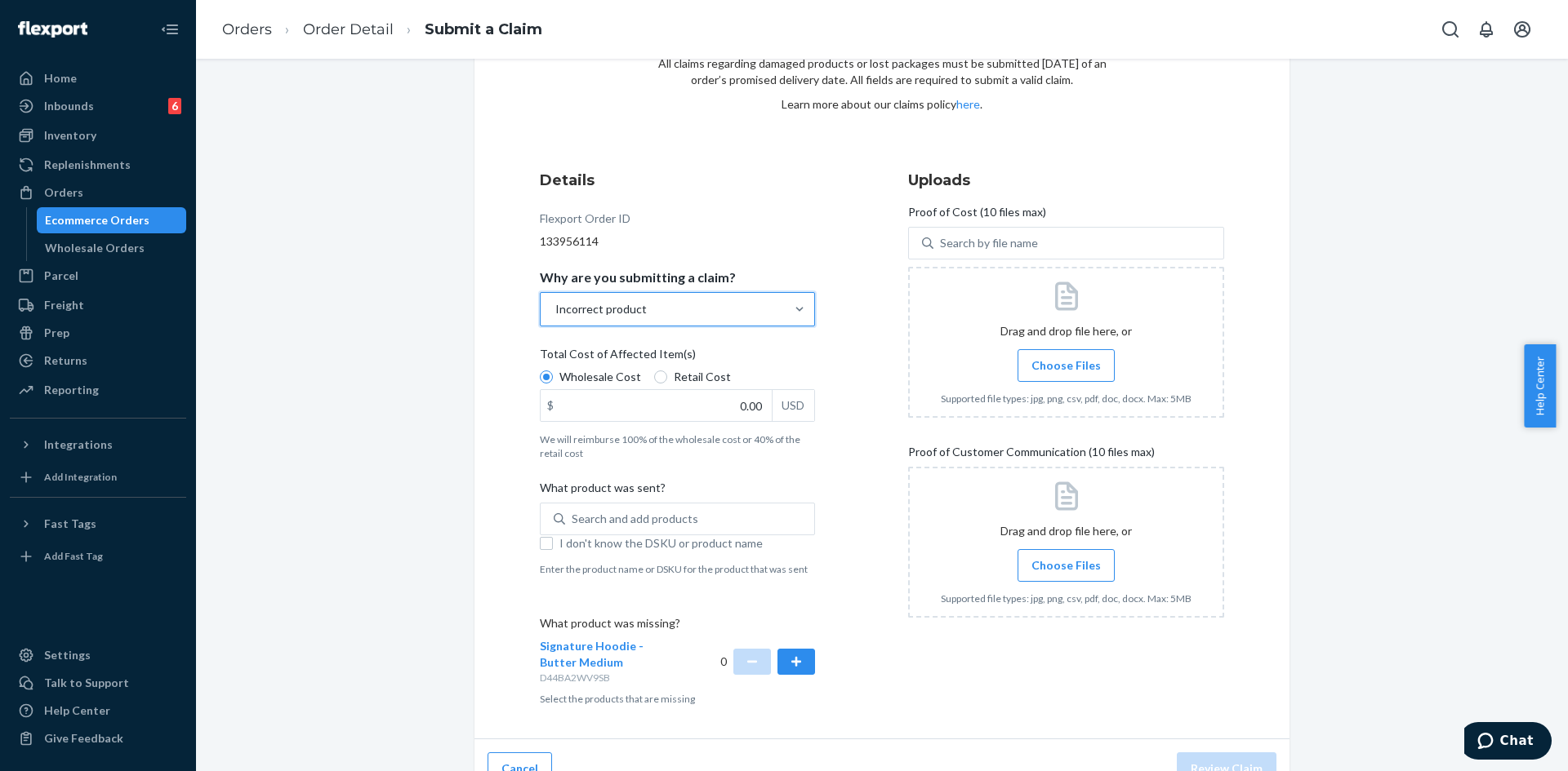
scroll to position [131, 0]
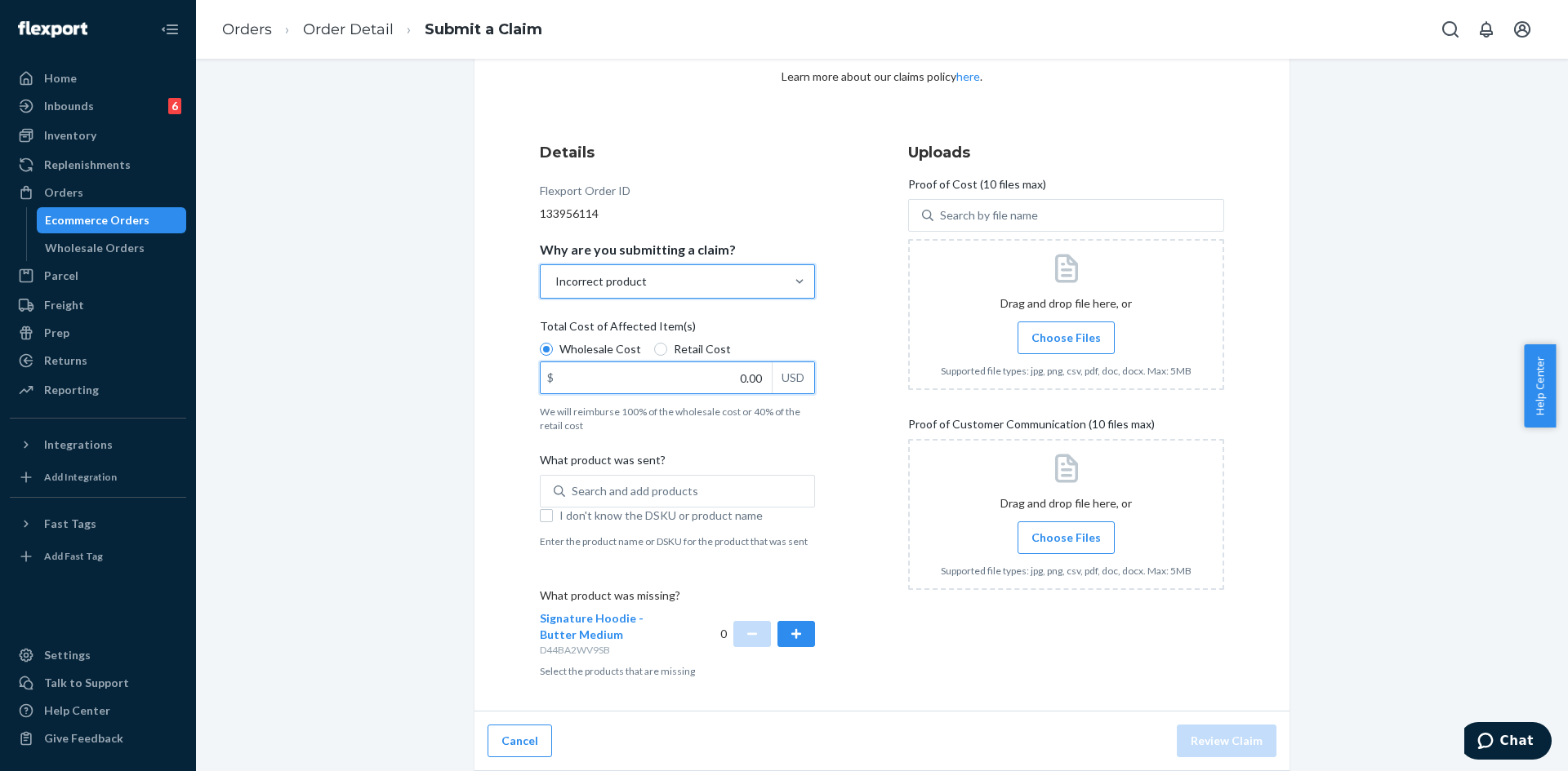
click at [640, 379] on input "0.00" at bounding box center [656, 378] width 231 height 31
click at [646, 491] on div "Search and add products" at bounding box center [634, 491] width 127 height 16
click at [573, 491] on input "Search and add products" at bounding box center [572, 491] width 2 height 16
paste input "Straight Leg Sweatpants Coral/L"
type input "Straight Leg Sweatpants Coral/L"
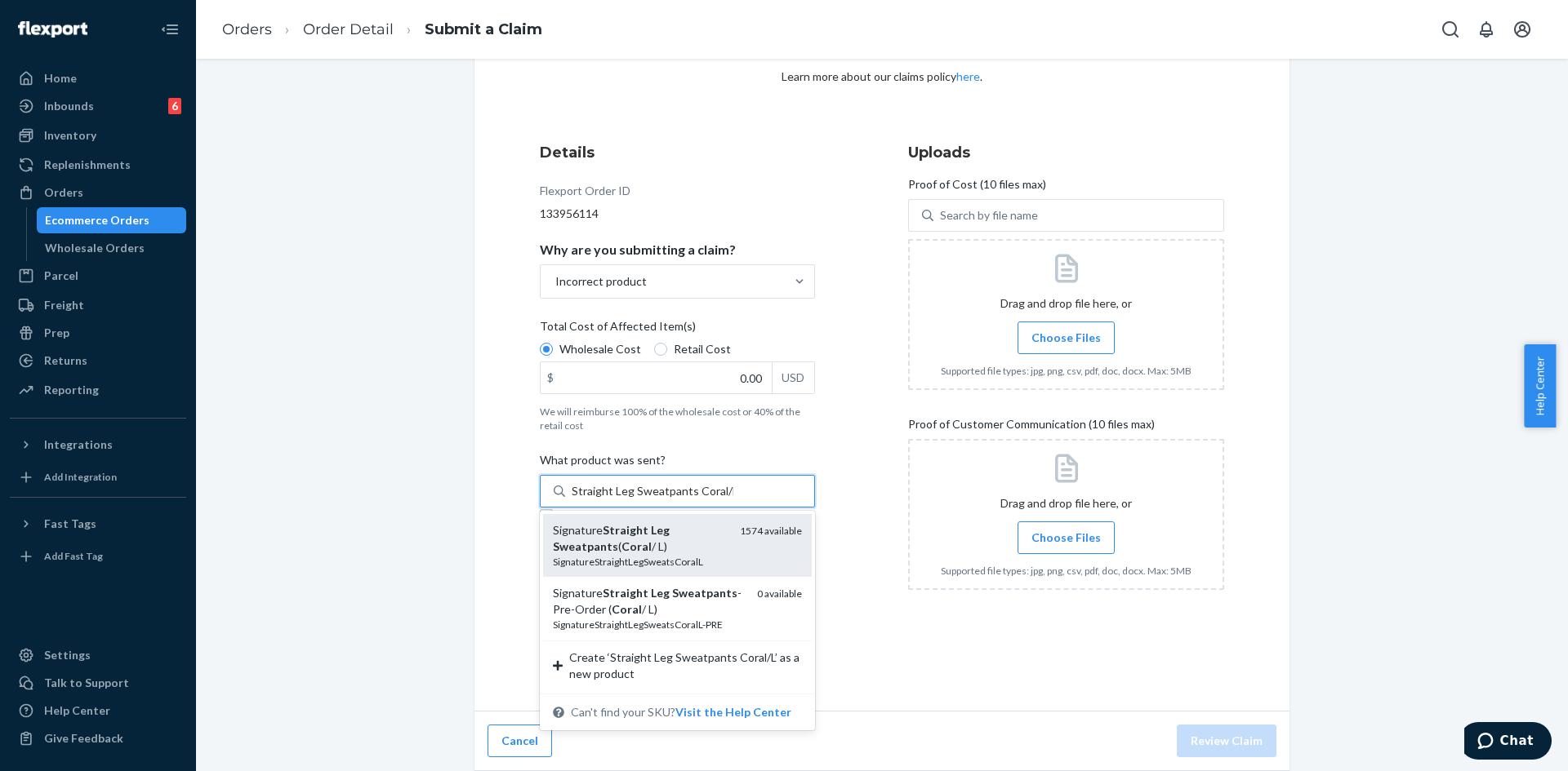
click at [652, 547] on div "Signature Straight Leg Sweatpants ( Coral / L)" at bounding box center [639, 538] width 174 height 33
click at [652, 500] on input "Straight Leg Sweatpants Coral/L" at bounding box center [652, 491] width 162 height 16
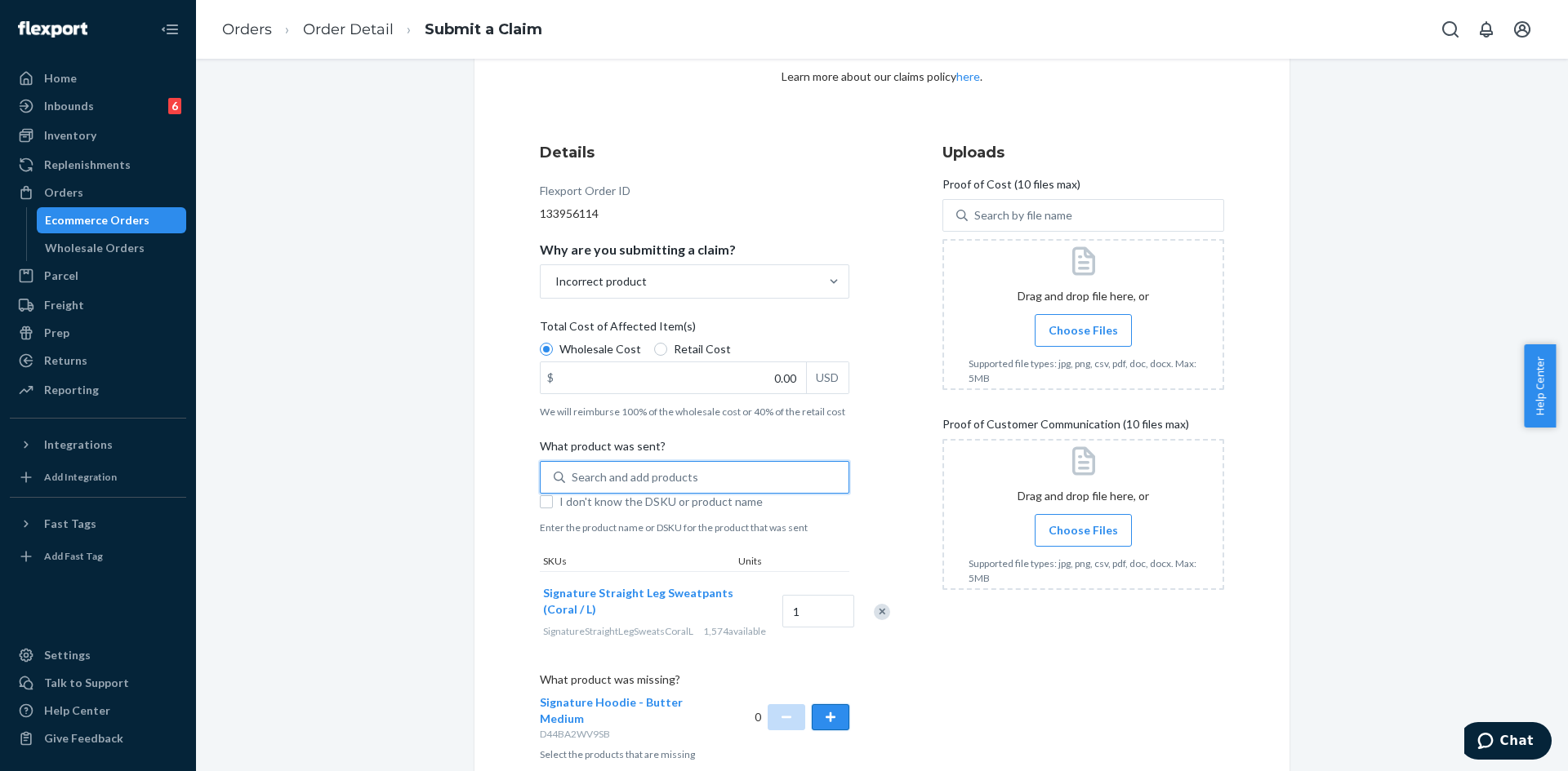
click at [822, 726] on button "button" at bounding box center [831, 717] width 38 height 26
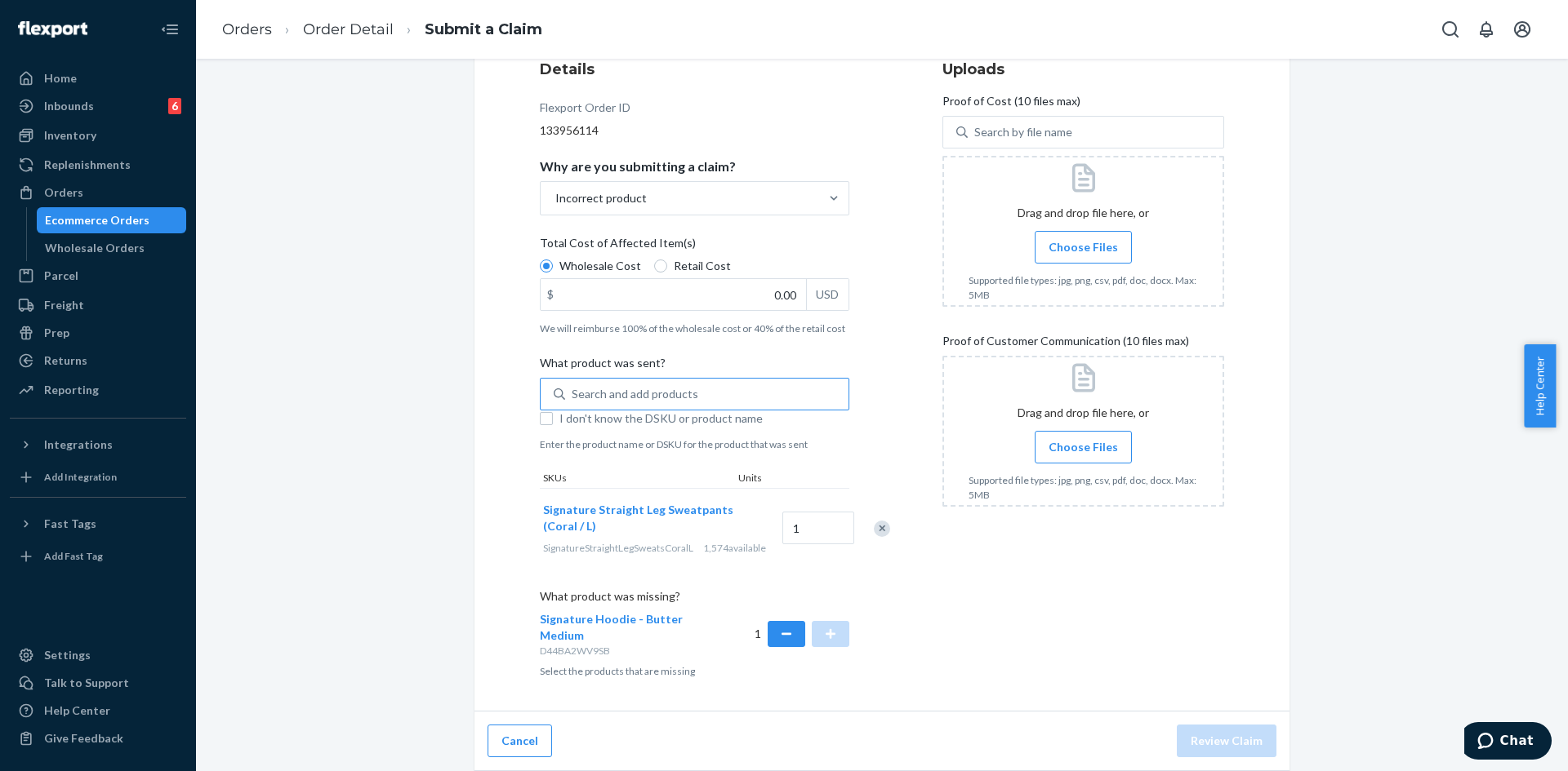
scroll to position [227, 0]
click at [722, 293] on input "0.00" at bounding box center [673, 294] width 265 height 31
type input "47.00"
click at [1044, 231] on label "Choose Files" at bounding box center [1082, 247] width 97 height 33
click at [1083, 239] on input "Choose Files" at bounding box center [1083, 247] width 1 height 18
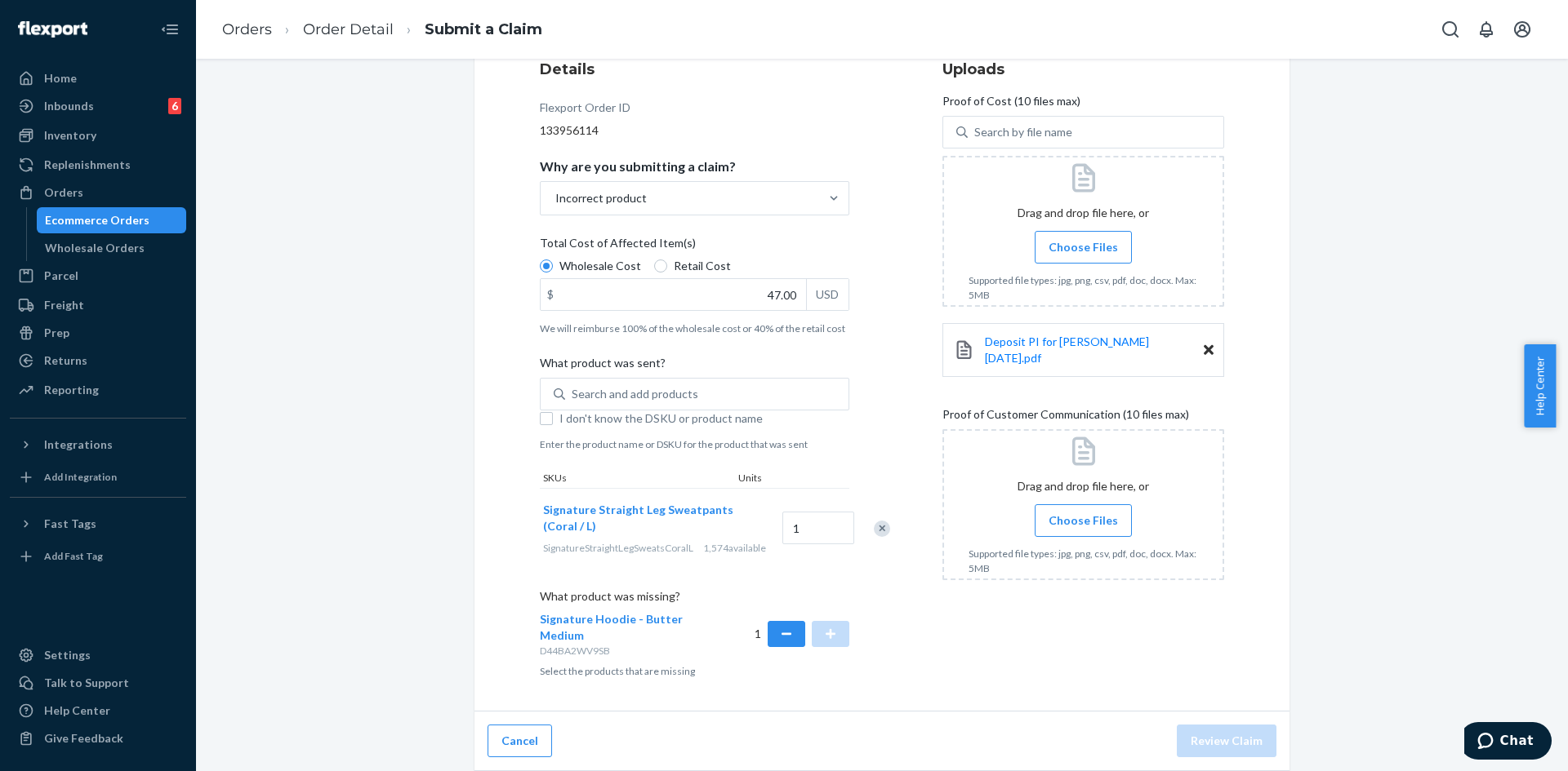
click at [1062, 513] on span "Choose Files" at bounding box center [1083, 520] width 70 height 16
click at [1083, 512] on input "Choose Files" at bounding box center [1083, 520] width 1 height 18
click at [1085, 513] on span "Choose Files" at bounding box center [1083, 520] width 70 height 16
click at [1083, 512] on input "Choose Files" at bounding box center [1083, 520] width 1 height 18
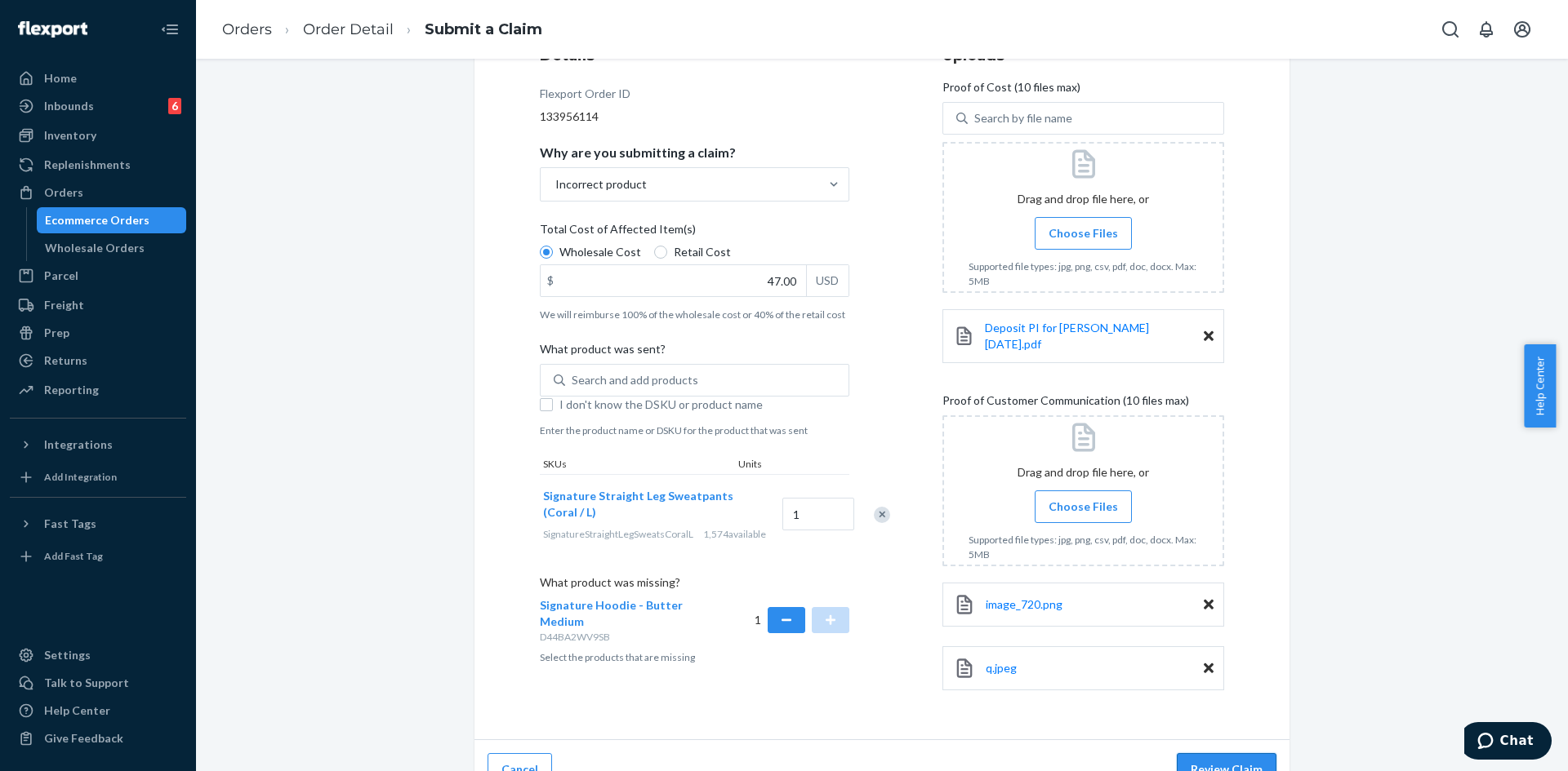
click at [1213, 760] on button "Review Claim" at bounding box center [1226, 769] width 100 height 33
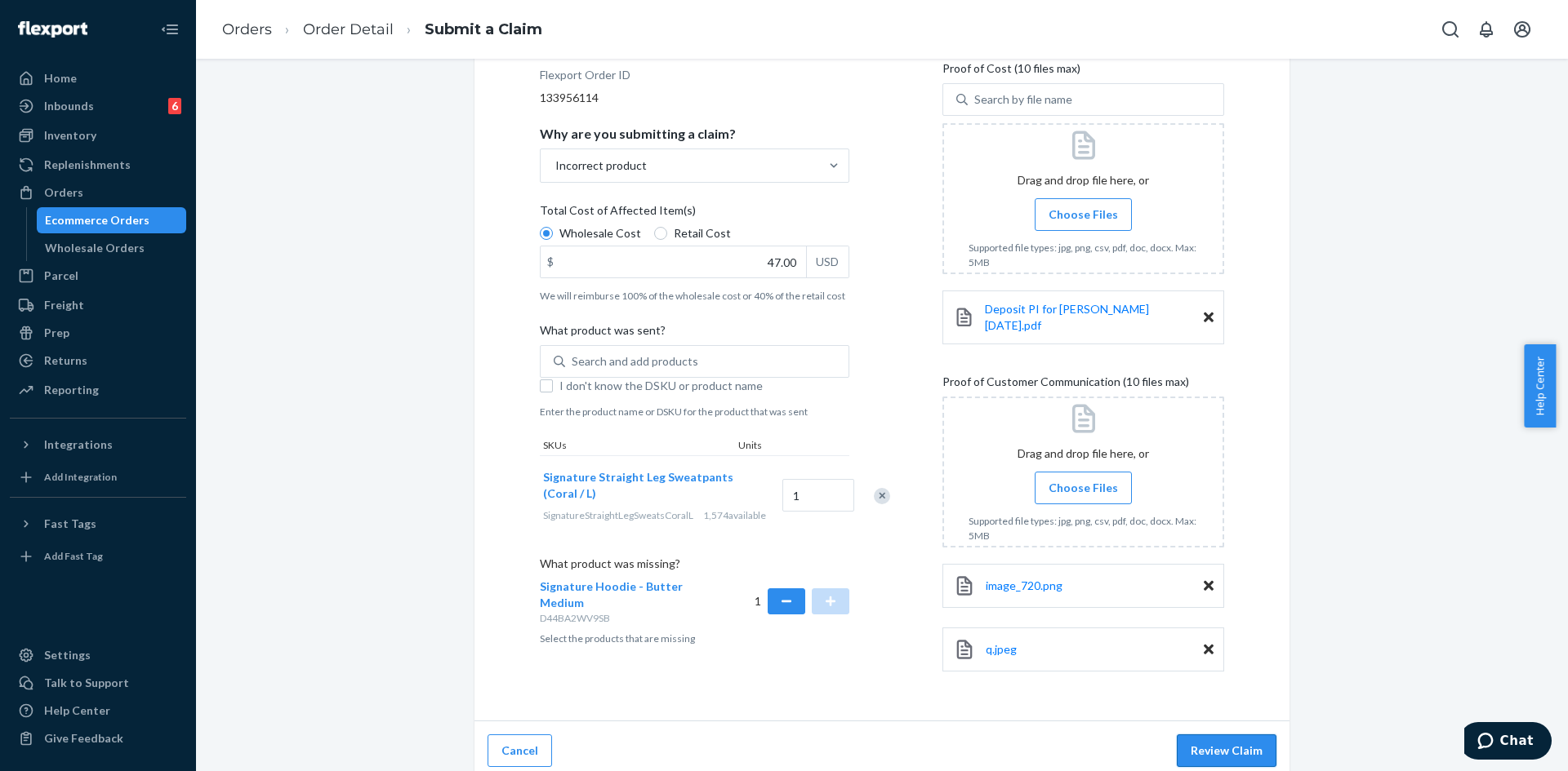
click at [1212, 748] on button "Review Claim" at bounding box center [1226, 750] width 100 height 33
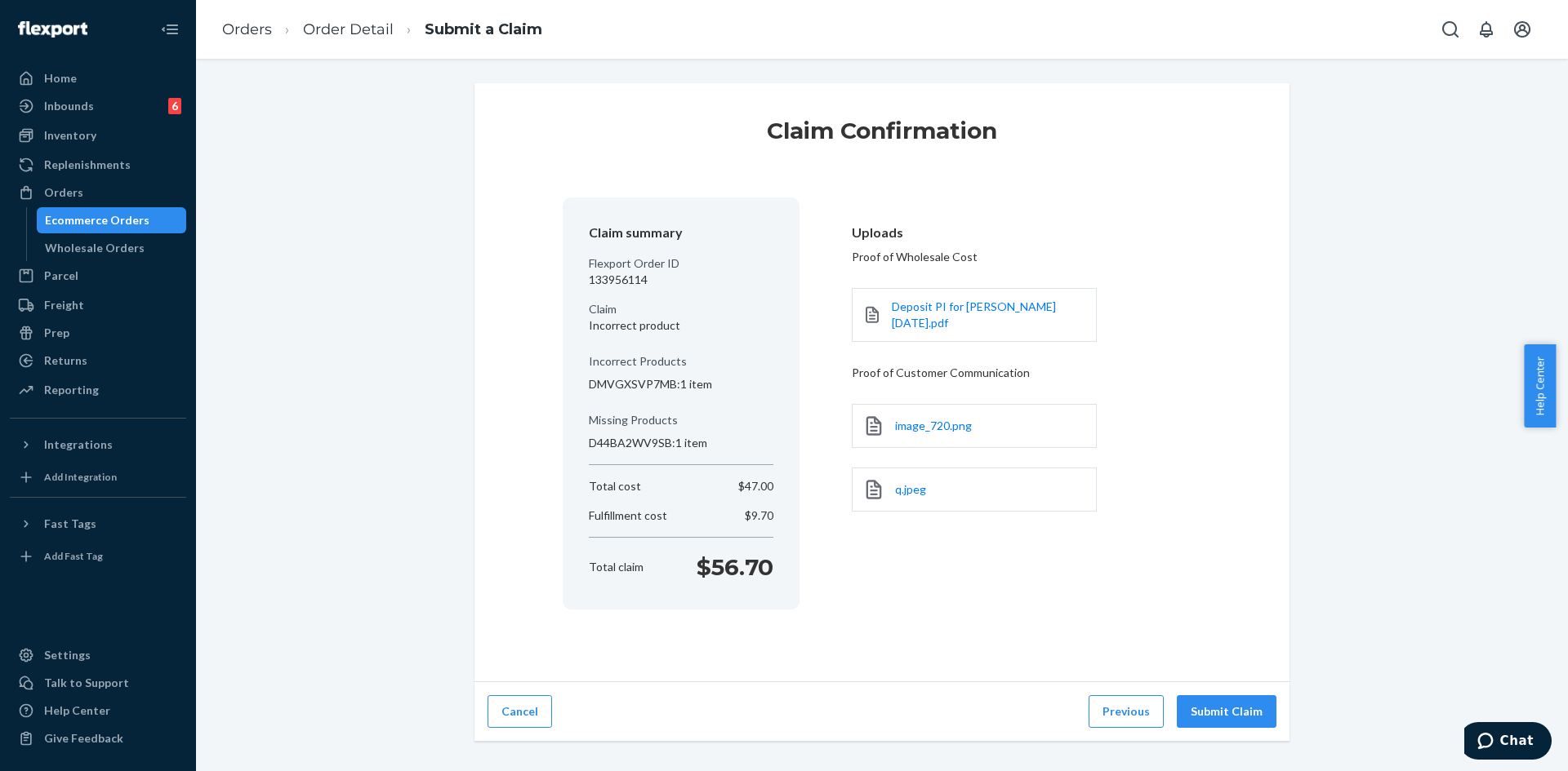
scroll to position [0, 0]
click at [1230, 711] on button "Submit Claim" at bounding box center [1226, 712] width 100 height 33
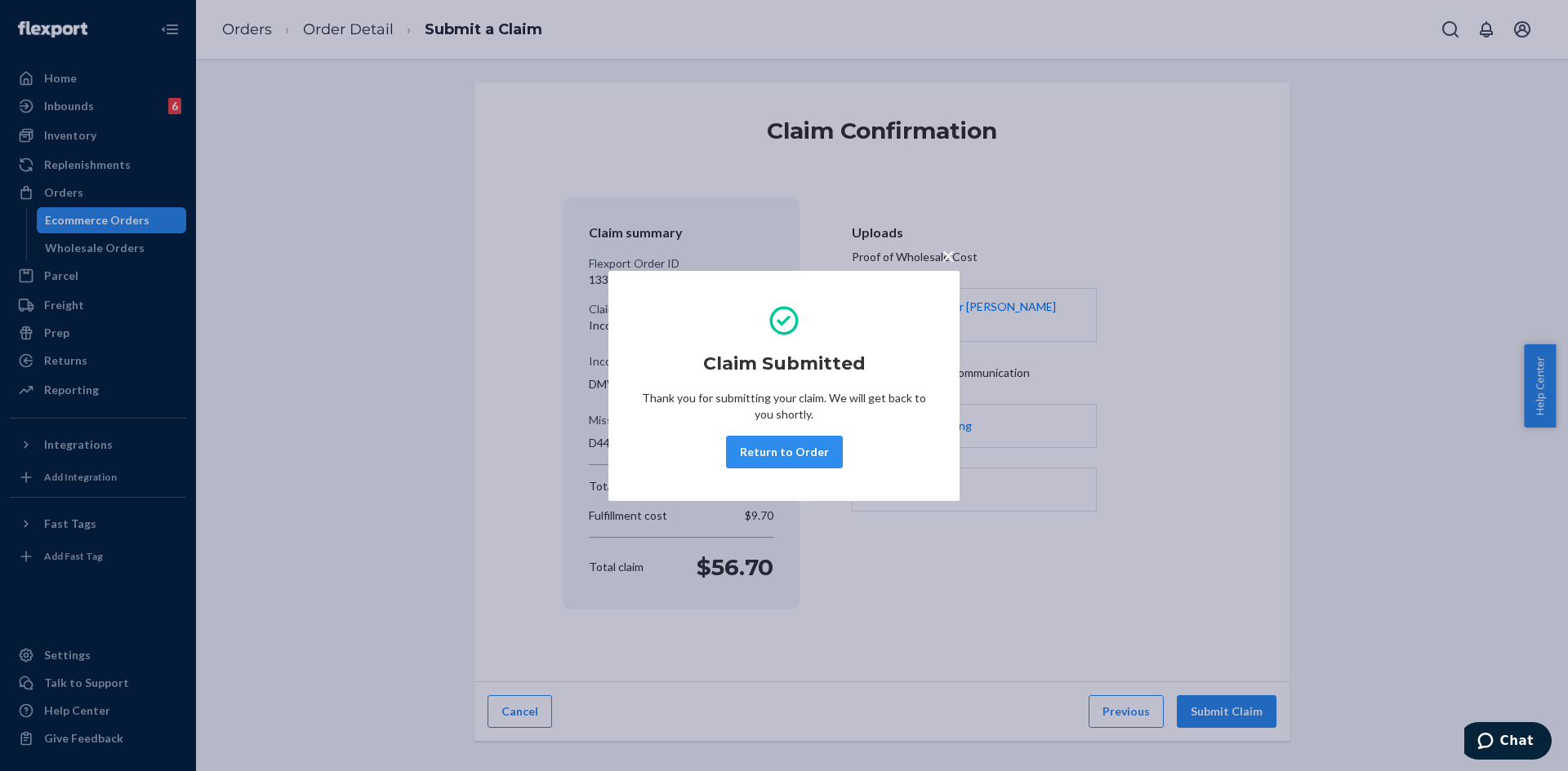
click at [766, 470] on div "Claim Submitted Thank you for submitting your claim. We will get back to you sh…" at bounding box center [784, 385] width 286 height 177
click at [763, 456] on button "Return to Order" at bounding box center [784, 452] width 116 height 33
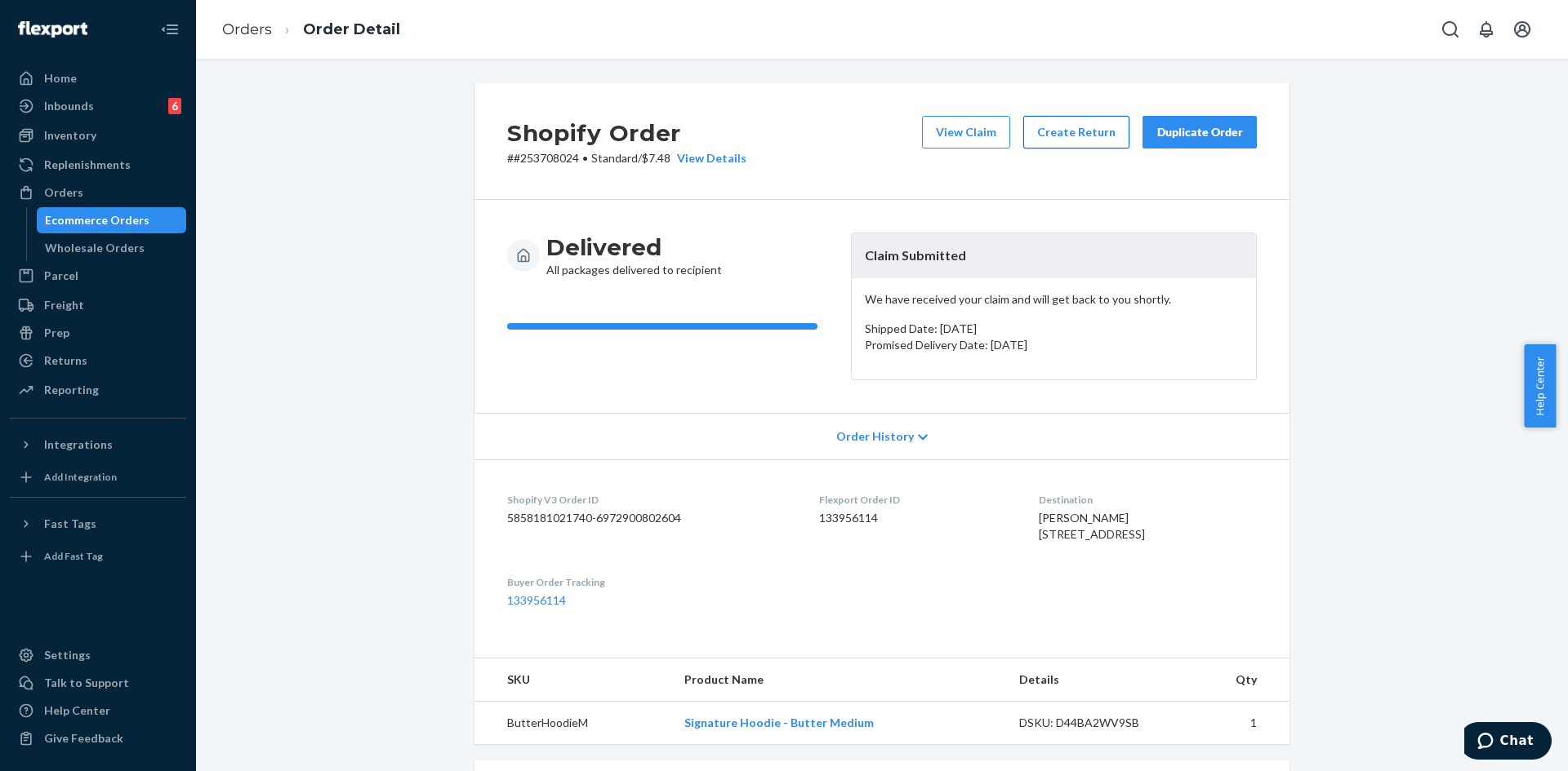
click at [1024, 135] on button "Create Return" at bounding box center [1076, 131] width 106 height 33
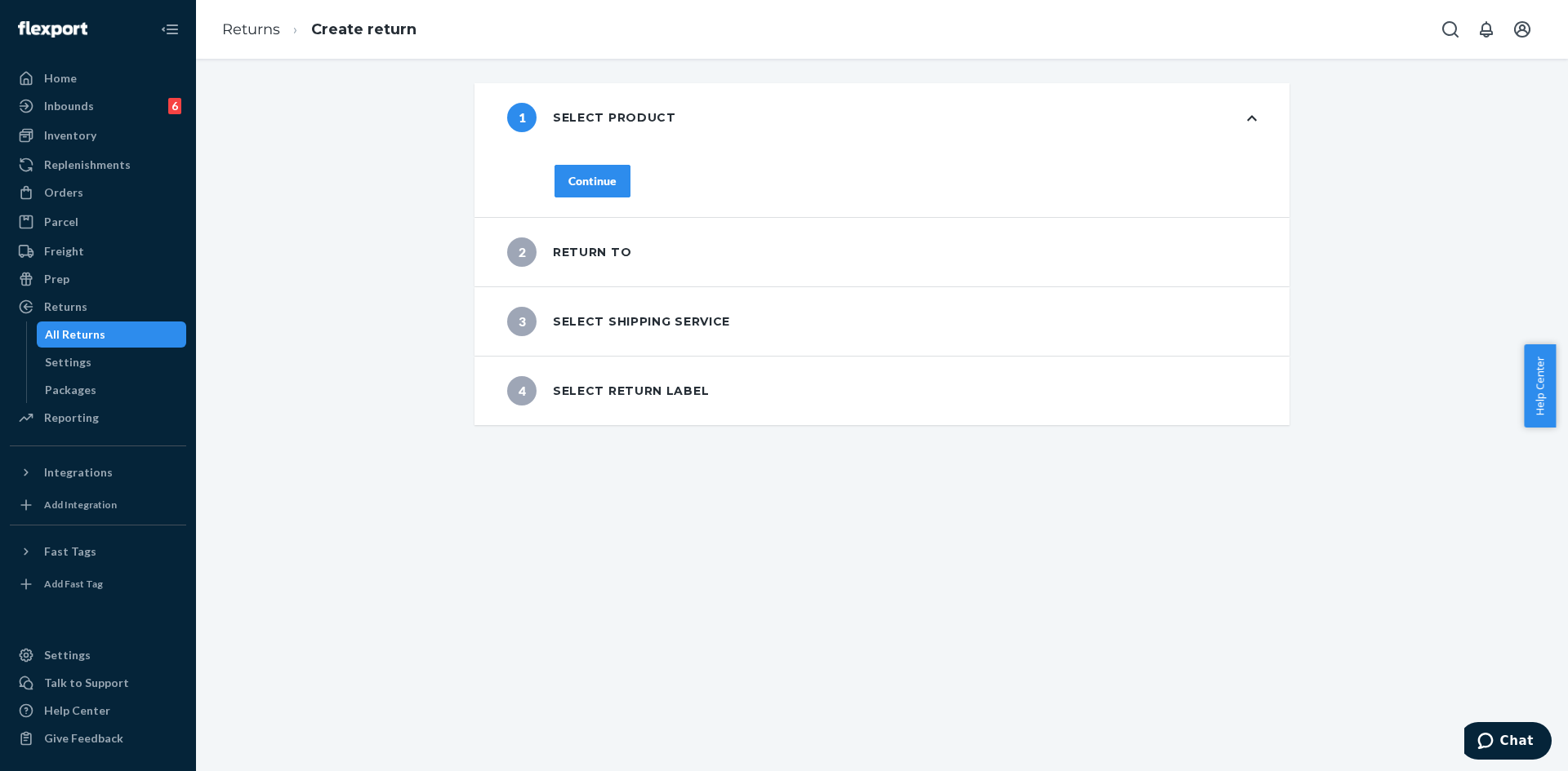
click at [598, 191] on button "Continue" at bounding box center [592, 181] width 76 height 33
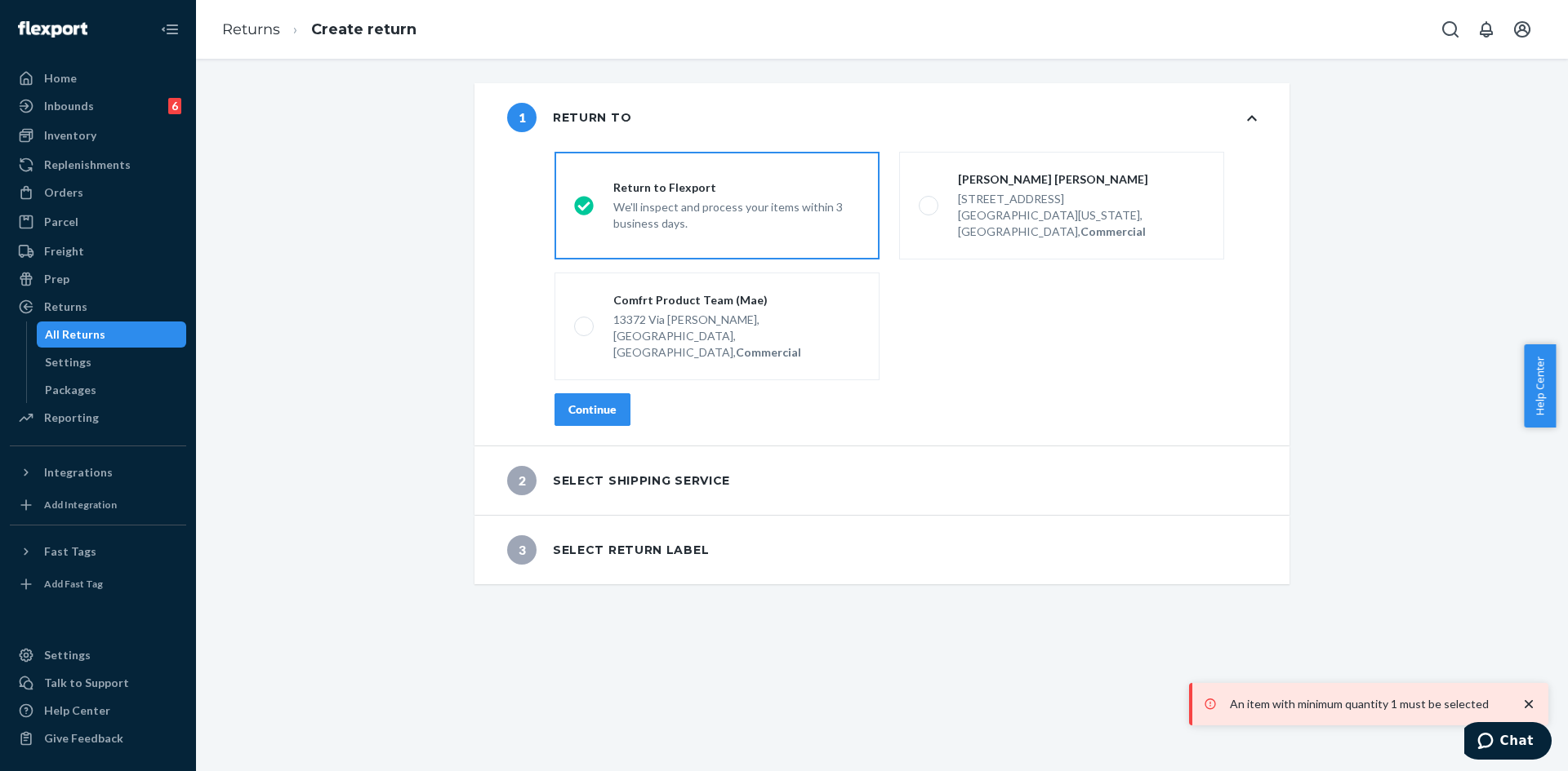
click at [607, 393] on button "Continue" at bounding box center [592, 409] width 76 height 33
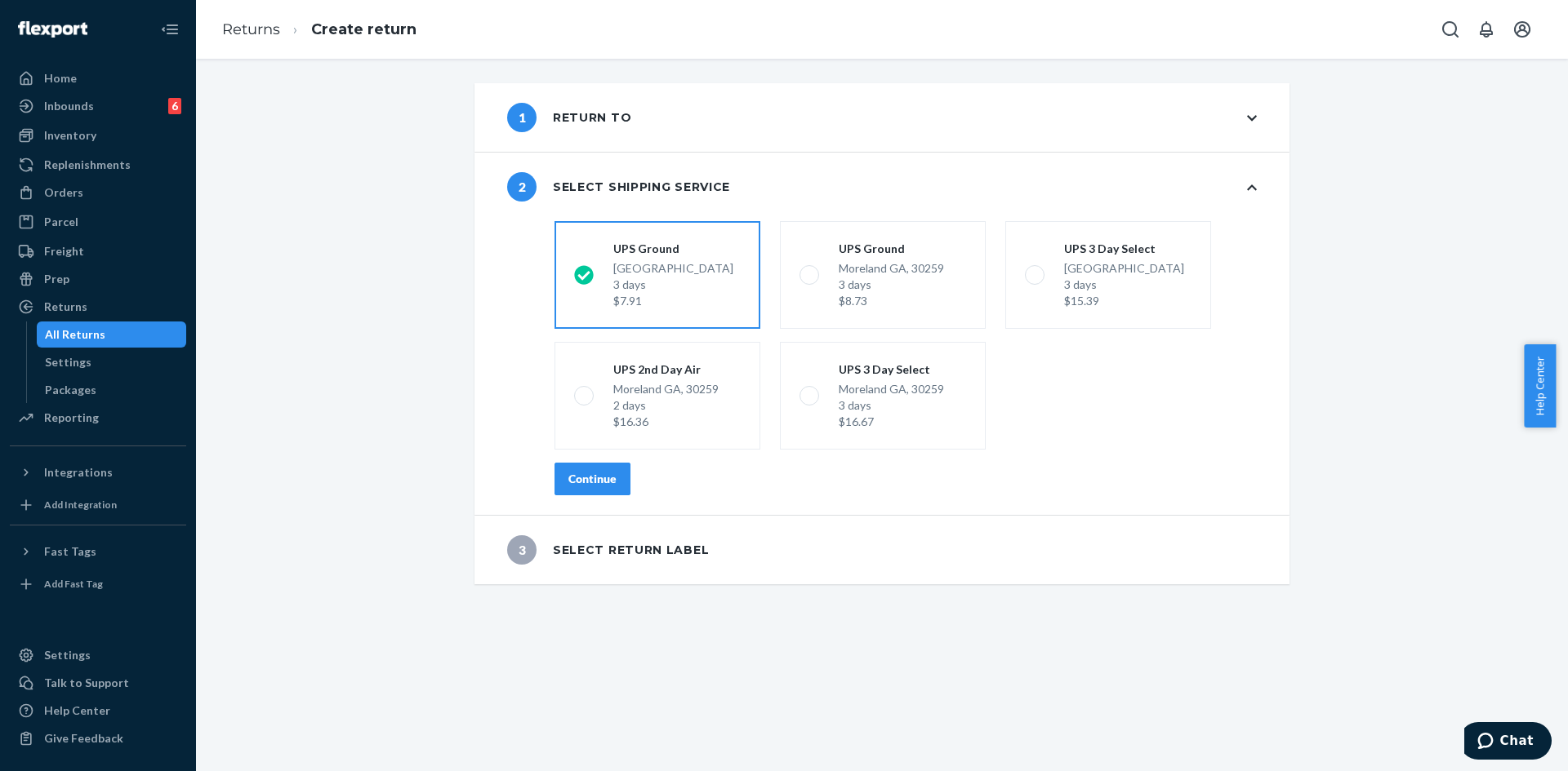
click at [568, 483] on div "Continue" at bounding box center [592, 479] width 48 height 16
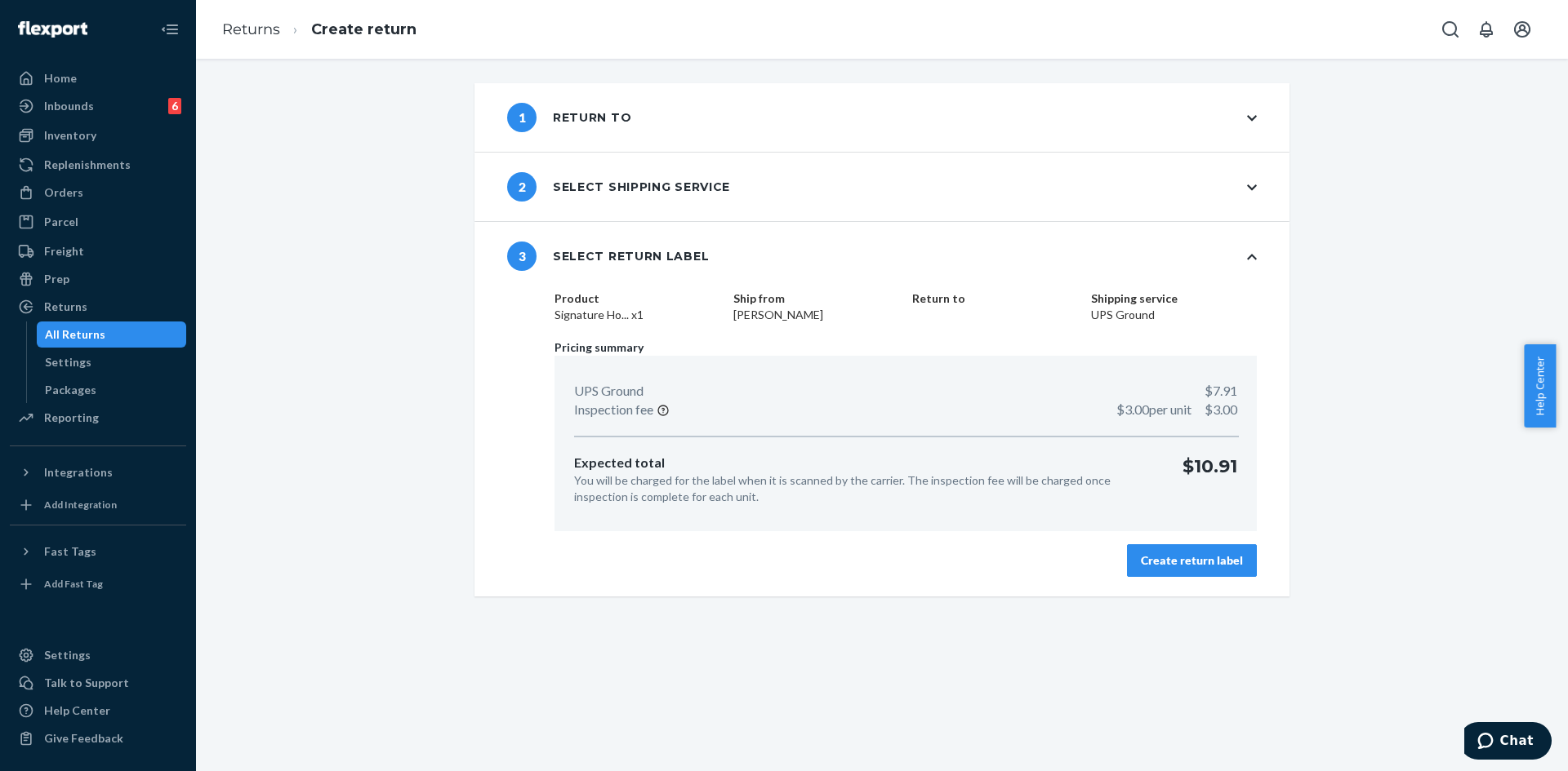
click at [1166, 561] on div "Create return label" at bounding box center [1191, 560] width 102 height 16
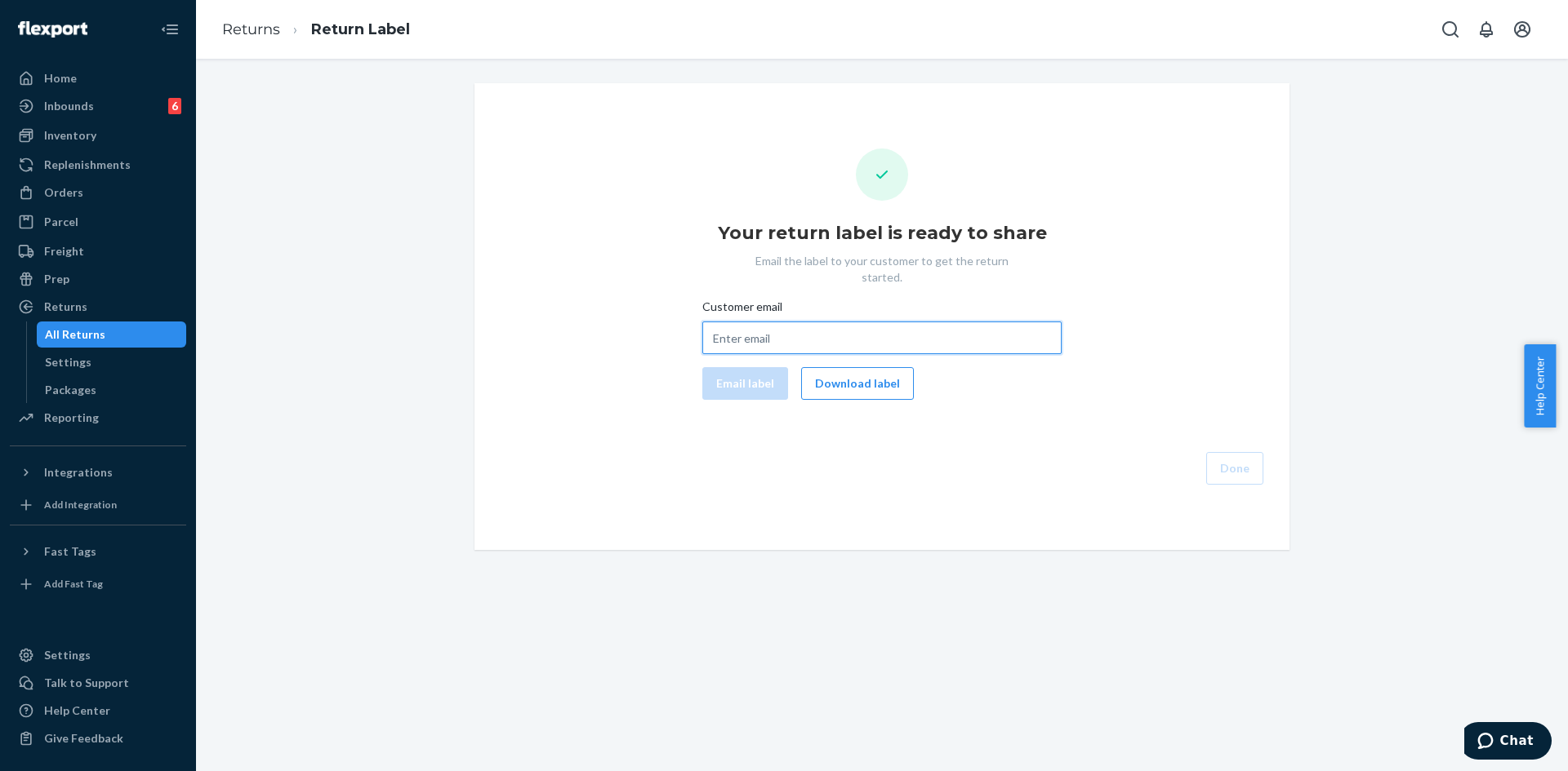
click at [770, 326] on input "Customer email" at bounding box center [881, 337] width 359 height 33
paste input "[EMAIL_ADDRESS][DOMAIN_NAME]"
type input "[EMAIL_ADDRESS][DOMAIN_NAME]"
click at [732, 367] on button "Email label" at bounding box center [744, 383] width 85 height 33
click at [848, 377] on button "Download label" at bounding box center [858, 383] width 113 height 33
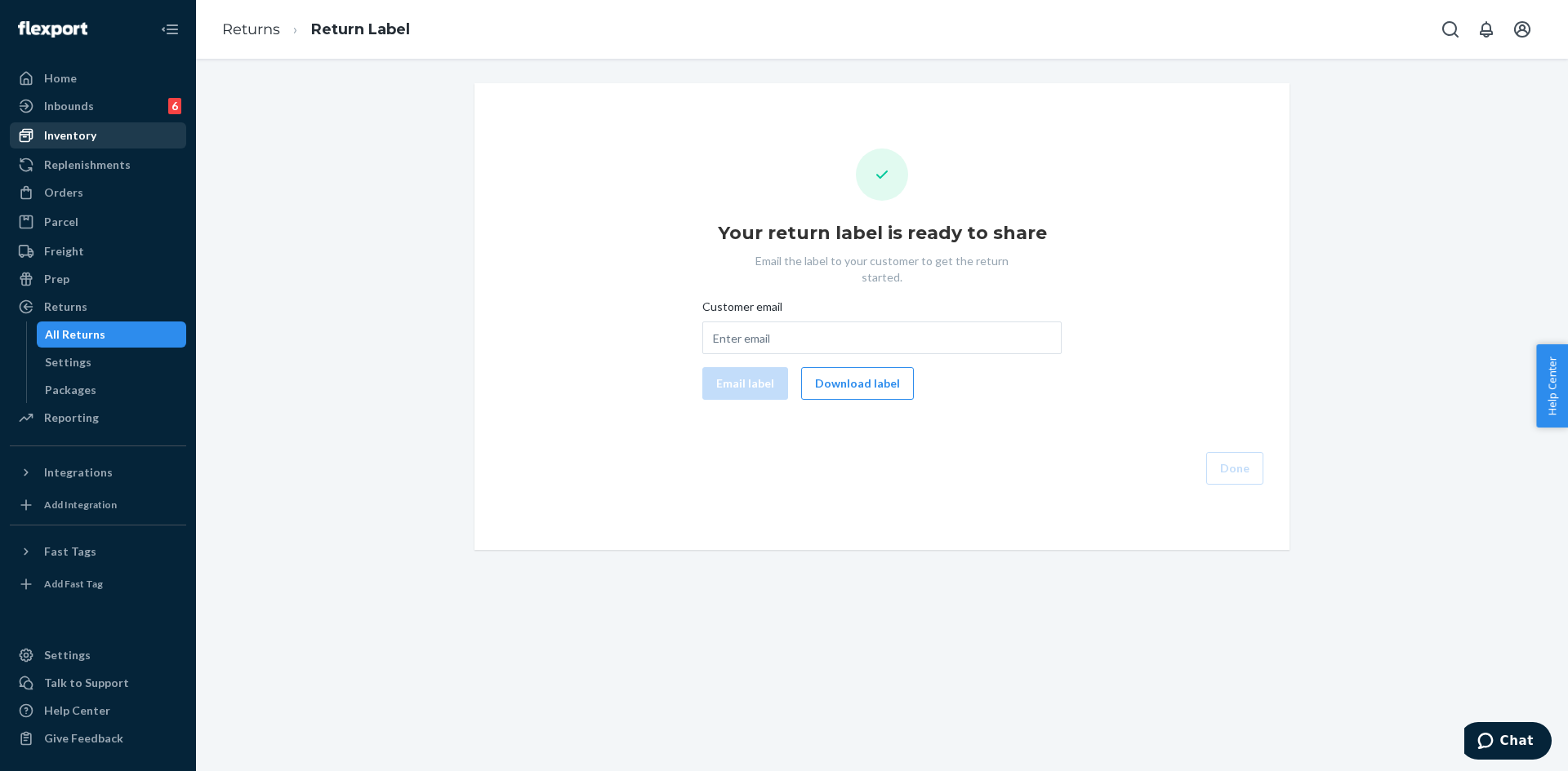
click at [101, 145] on div "Inventory" at bounding box center [98, 135] width 173 height 23
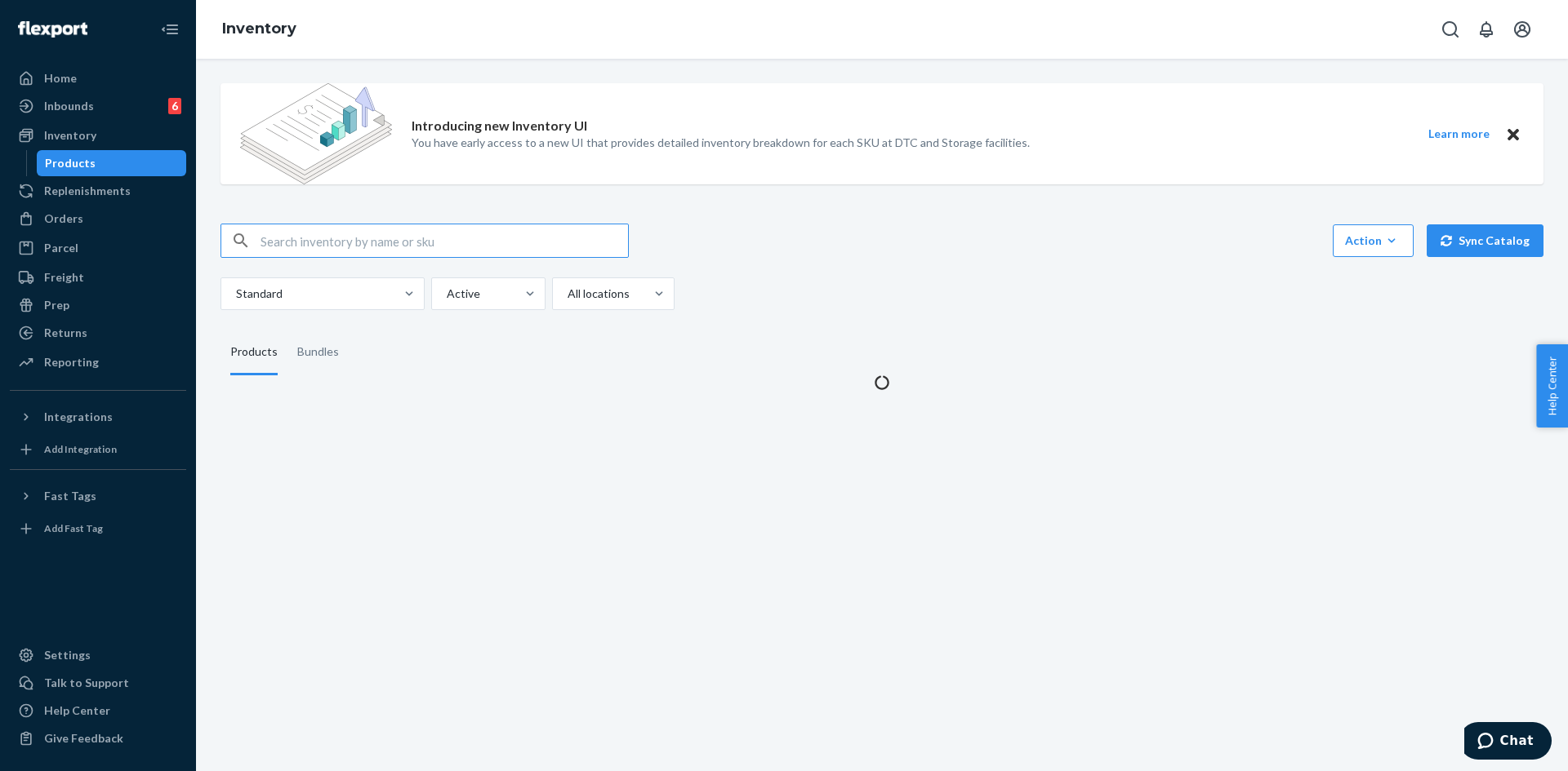
click at [336, 222] on div "Introducing new Inventory UI You have early access to a new UI that provides de…" at bounding box center [882, 231] width 1347 height 321
click at [353, 244] on input "text" at bounding box center [443, 240] width 367 height 33
paste input "DNDTravelHoodieSteelGreyM"
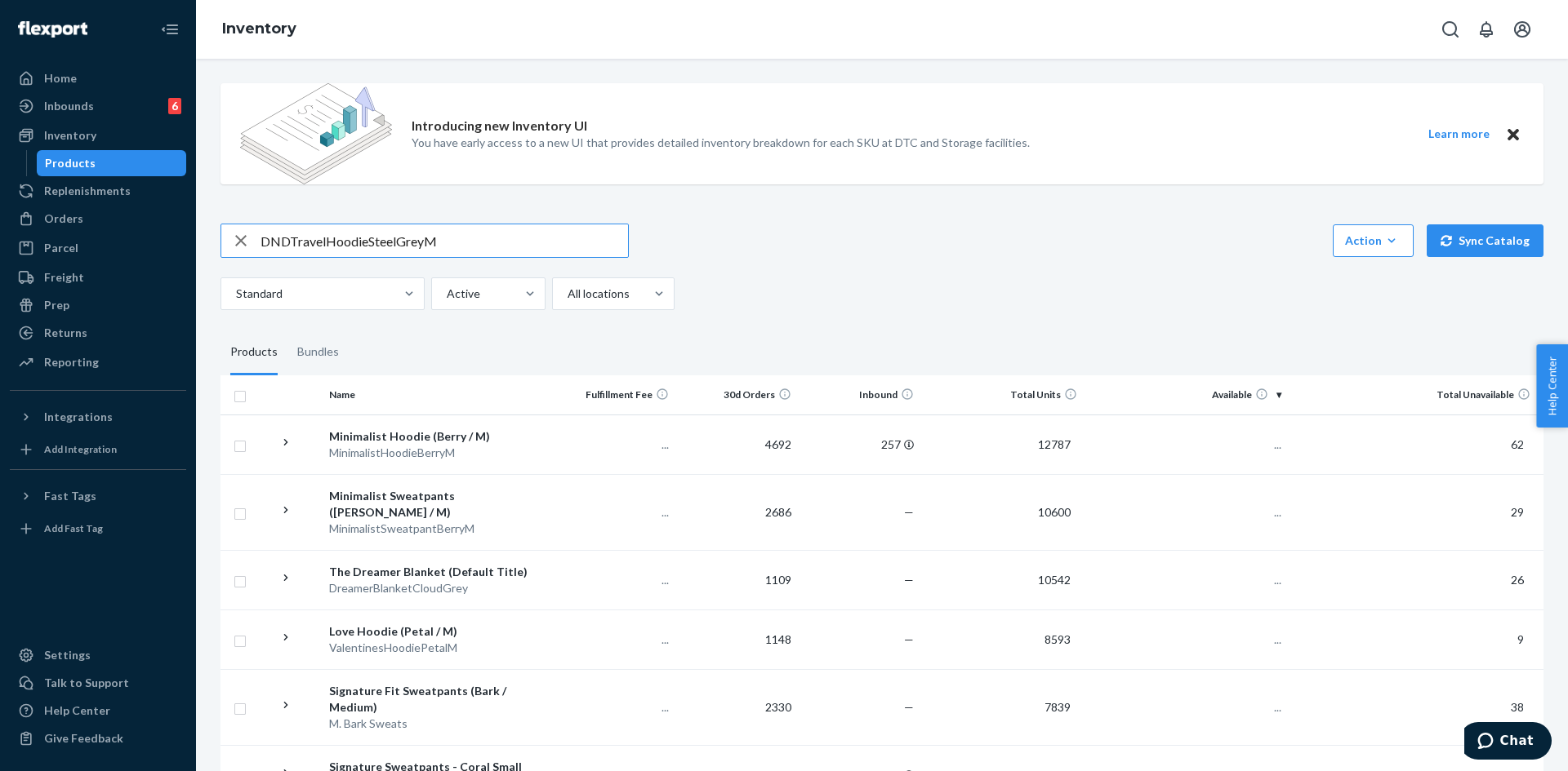
click at [290, 239] on input "DNDTravelHoodieSteelGreyM" at bounding box center [443, 240] width 367 height 33
click at [324, 242] on input "DND TravelHoodieSteelGreyM" at bounding box center [443, 240] width 367 height 33
click at [366, 241] on input "DND Travel HoodieSteelGreyM" at bounding box center [443, 240] width 367 height 33
click at [369, 242] on input "DND Travel HoodieSteelGreyM" at bounding box center [443, 240] width 367 height 33
click at [403, 242] on input "DND Travel Hoodie SteelGreyM" at bounding box center [443, 240] width 367 height 33
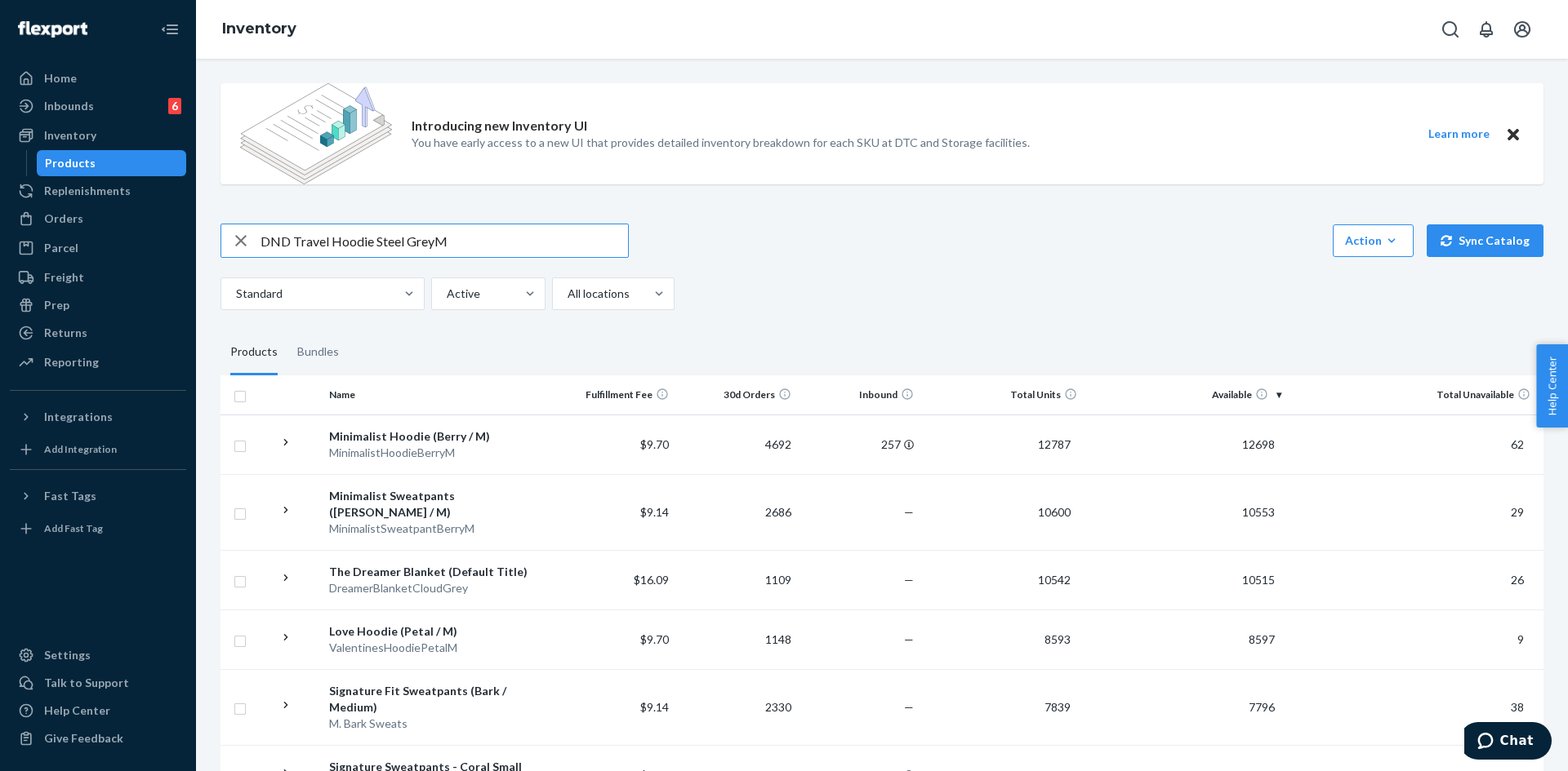
click at [433, 243] on input "DND Travel Hoodie Steel GreyM" at bounding box center [443, 240] width 367 height 33
type input "DND Travel Hoodie Steel Grey M"
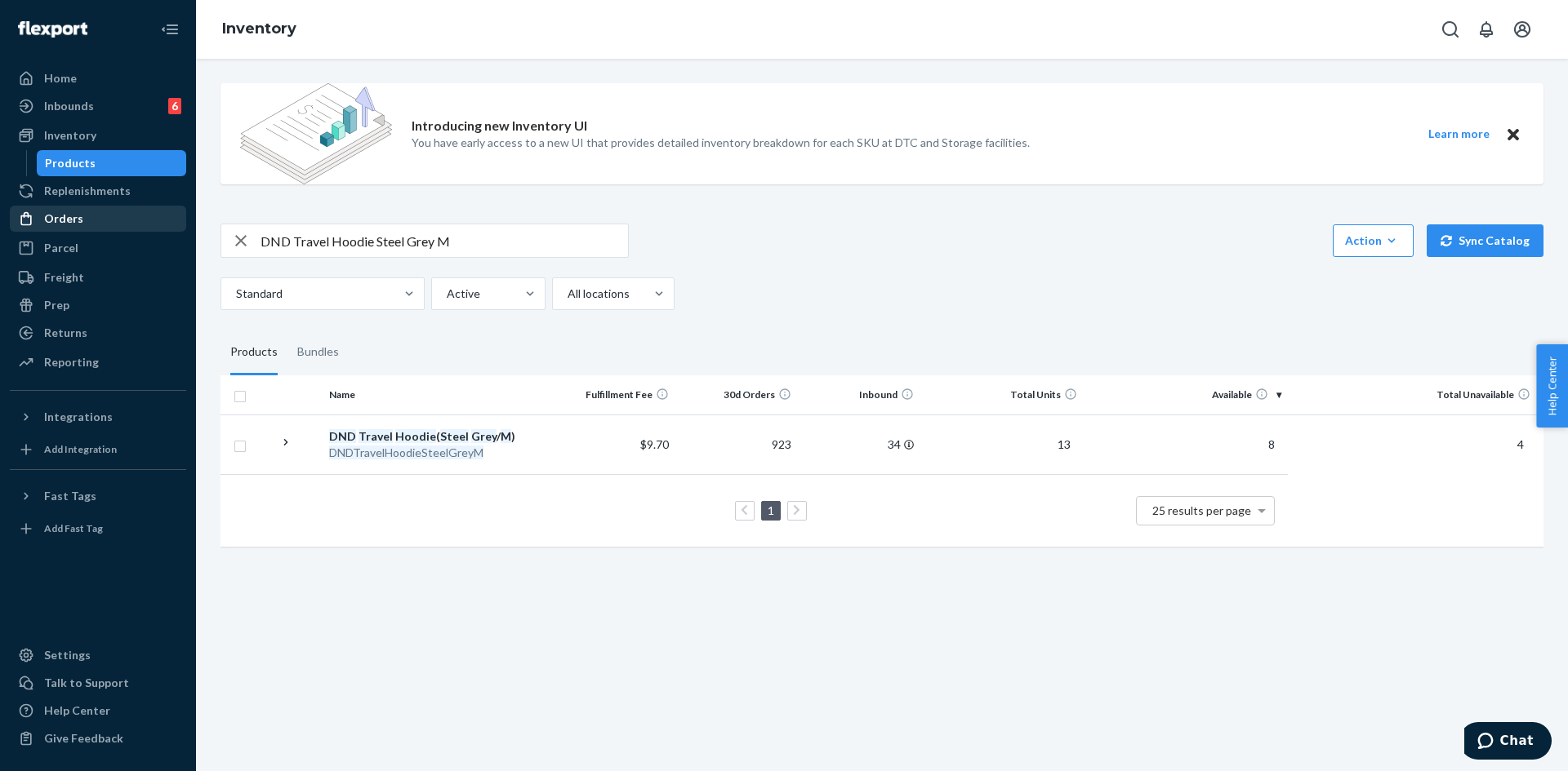
click at [84, 218] on div "Orders" at bounding box center [98, 219] width 173 height 23
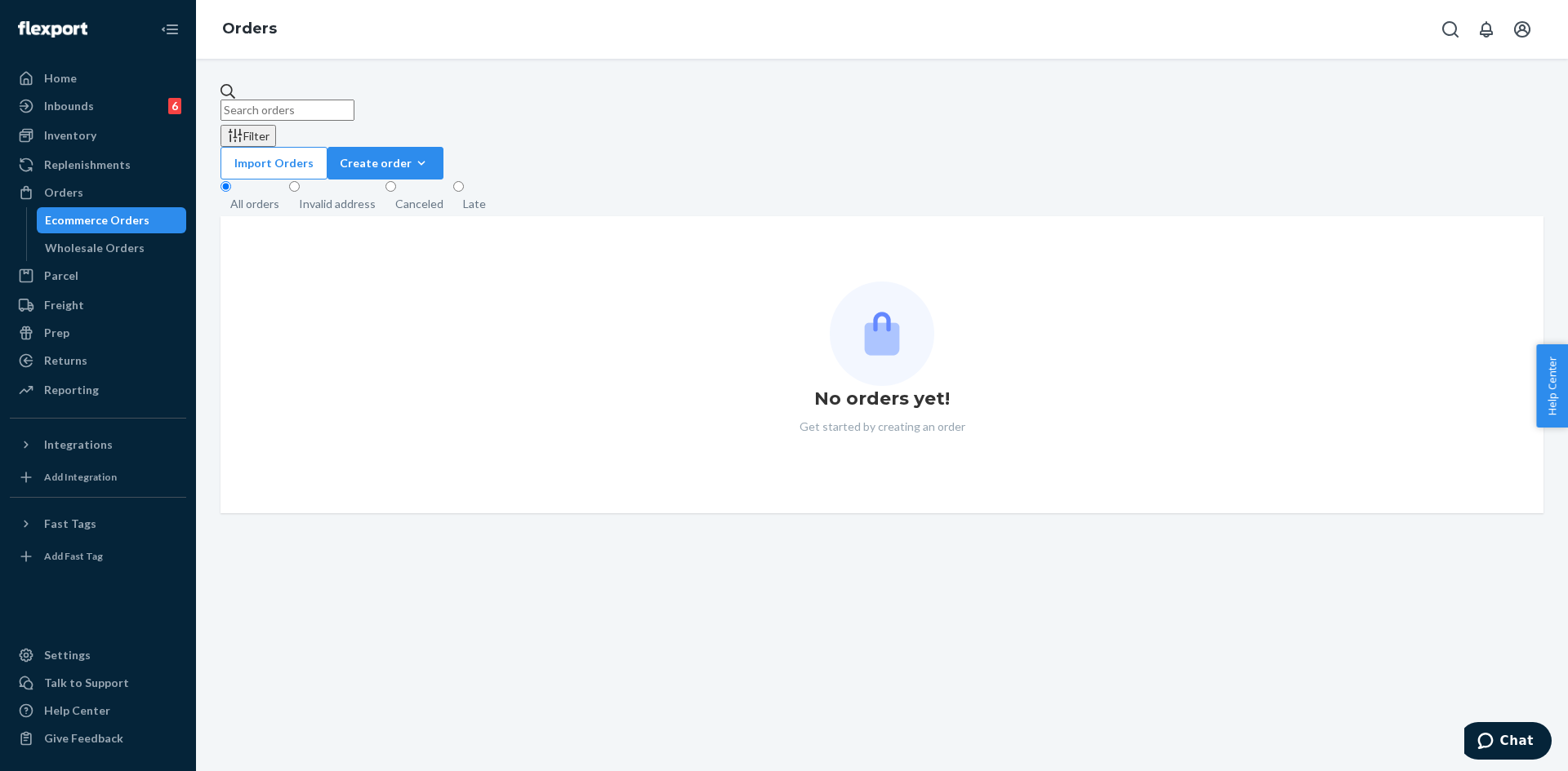
click at [303, 100] on input "text" at bounding box center [287, 110] width 134 height 22
paste input "#254611030"
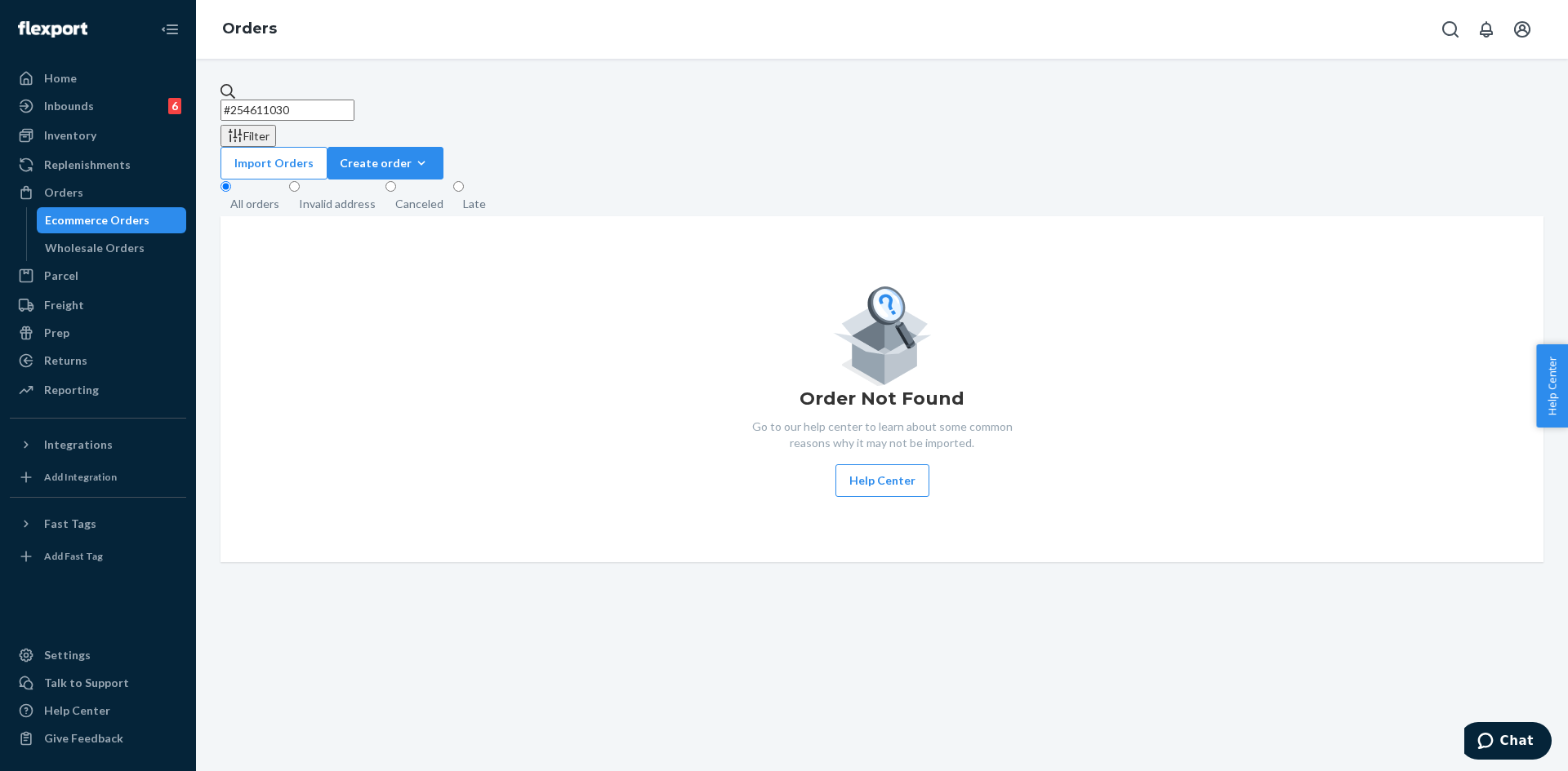
type input "#254611030"
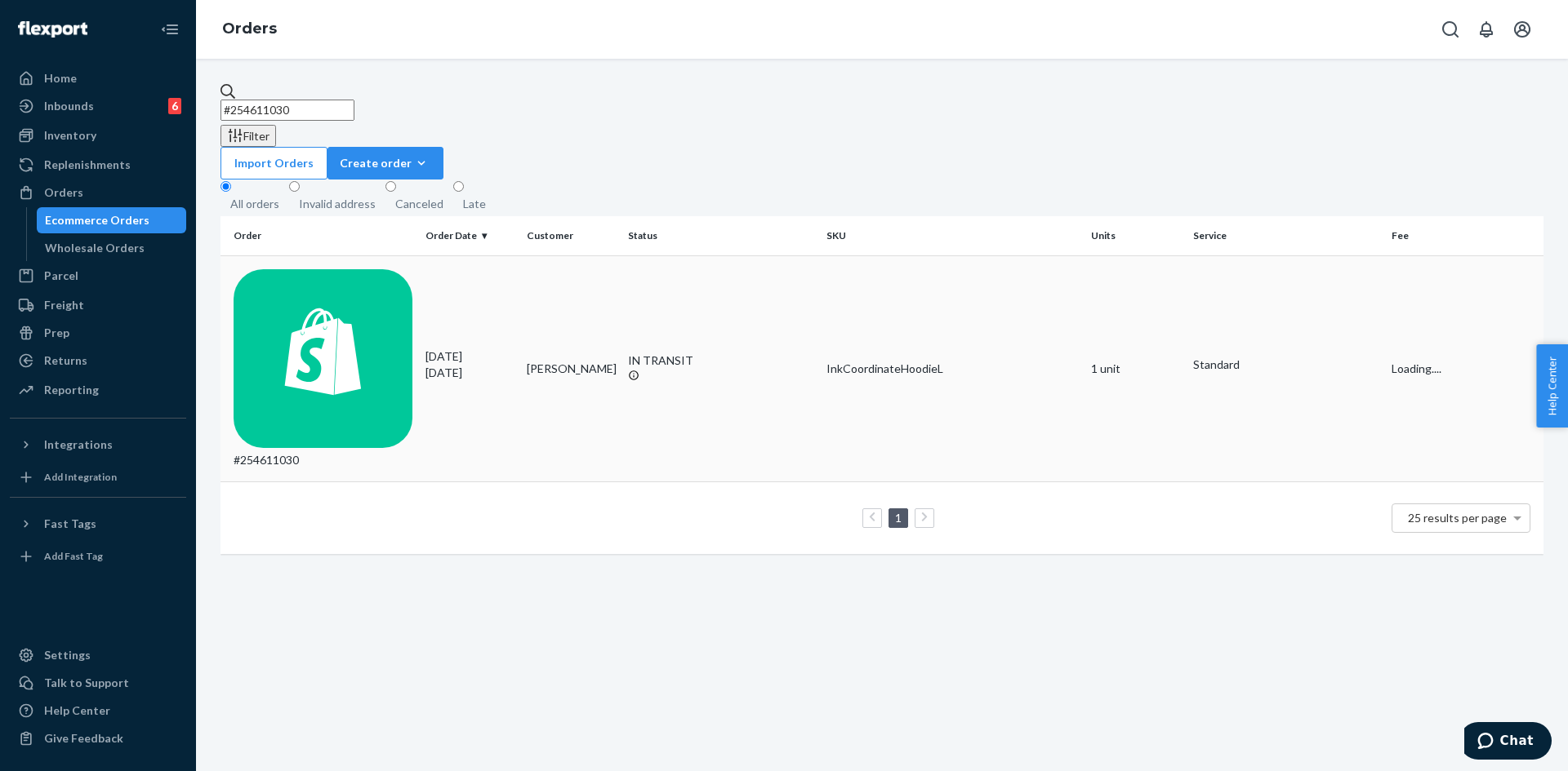
click at [467, 365] on p "[DATE]" at bounding box center [470, 373] width 88 height 16
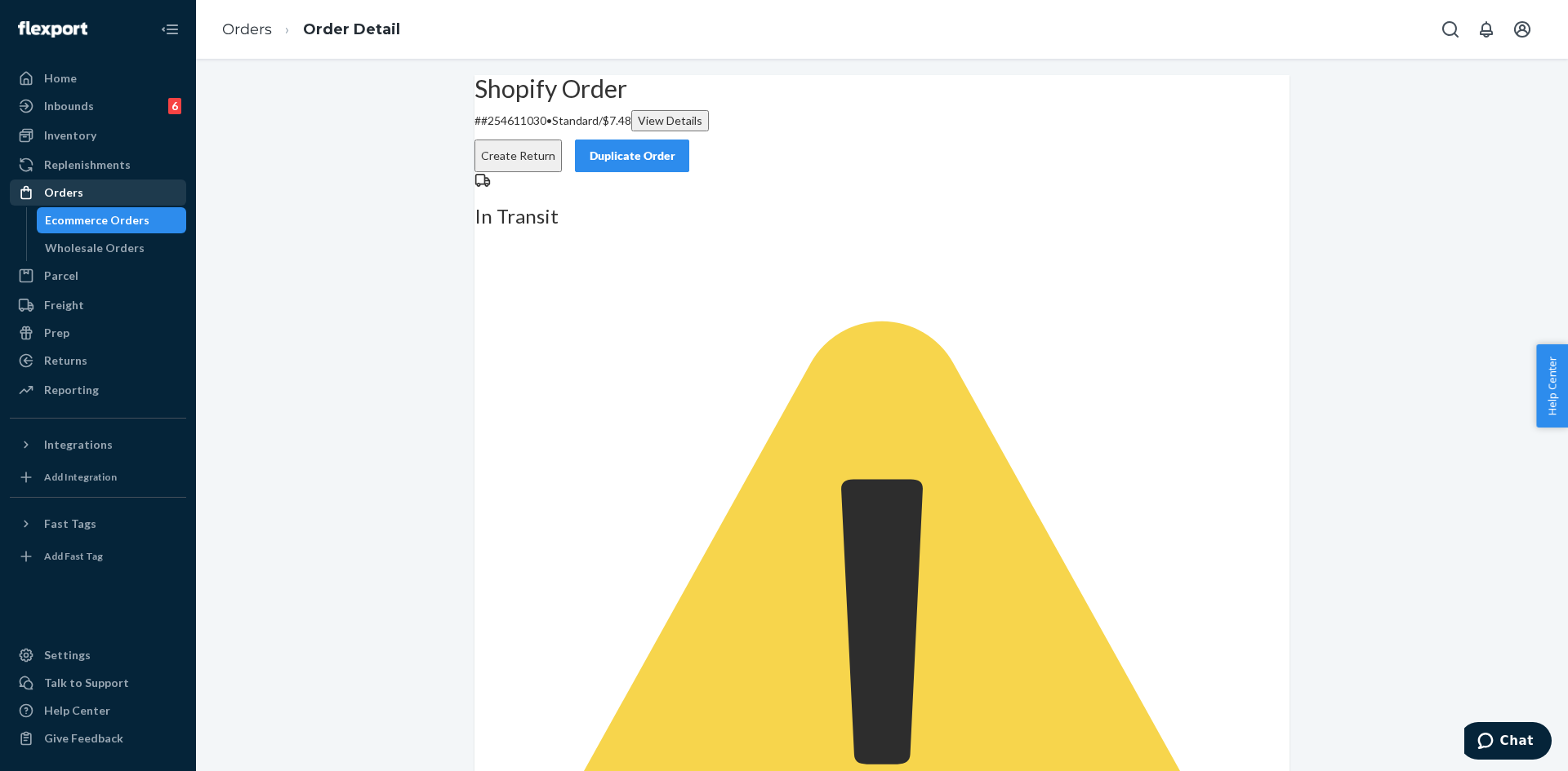
click at [76, 185] on div "Orders" at bounding box center [64, 192] width 39 height 16
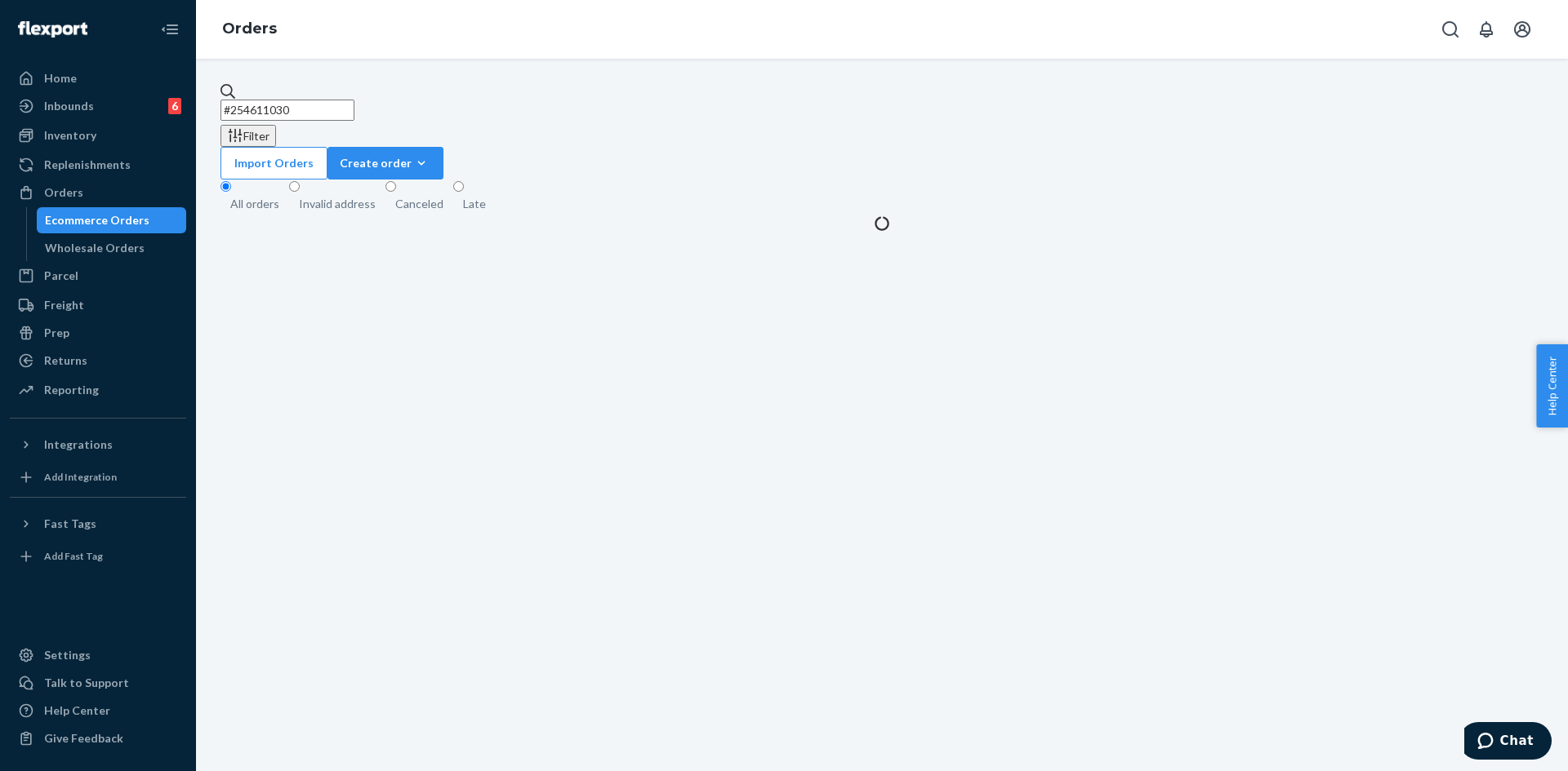
click at [287, 80] on div "#254611030 Filter Import Orders Create order Ecommerce order Removal order All …" at bounding box center [882, 415] width 1372 height 713
click at [288, 100] on input "#254611030" at bounding box center [287, 110] width 134 height 22
paste input "[PERSON_NAME]"
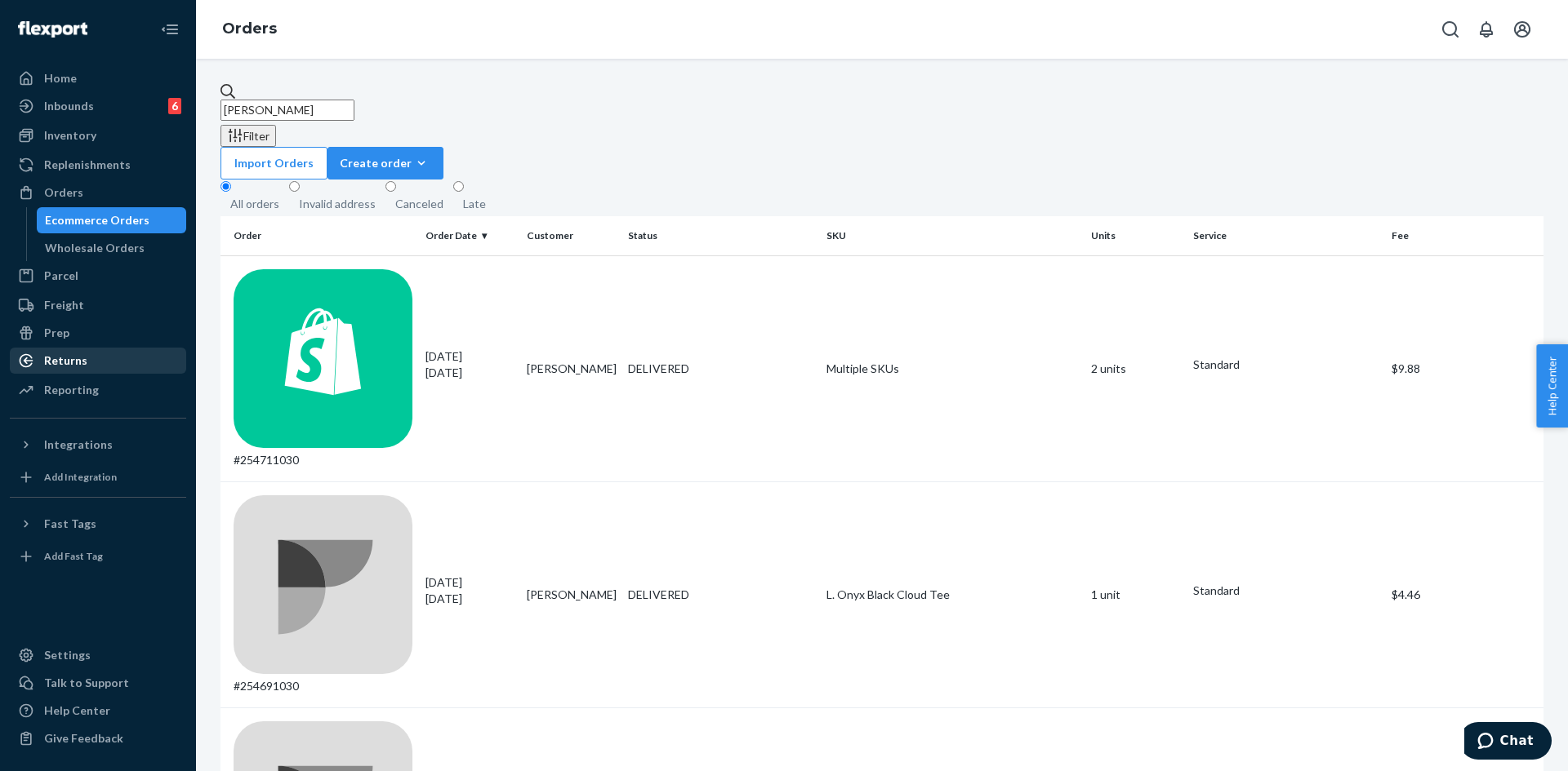
type input "[PERSON_NAME]"
click at [76, 355] on div "Returns" at bounding box center [66, 360] width 43 height 16
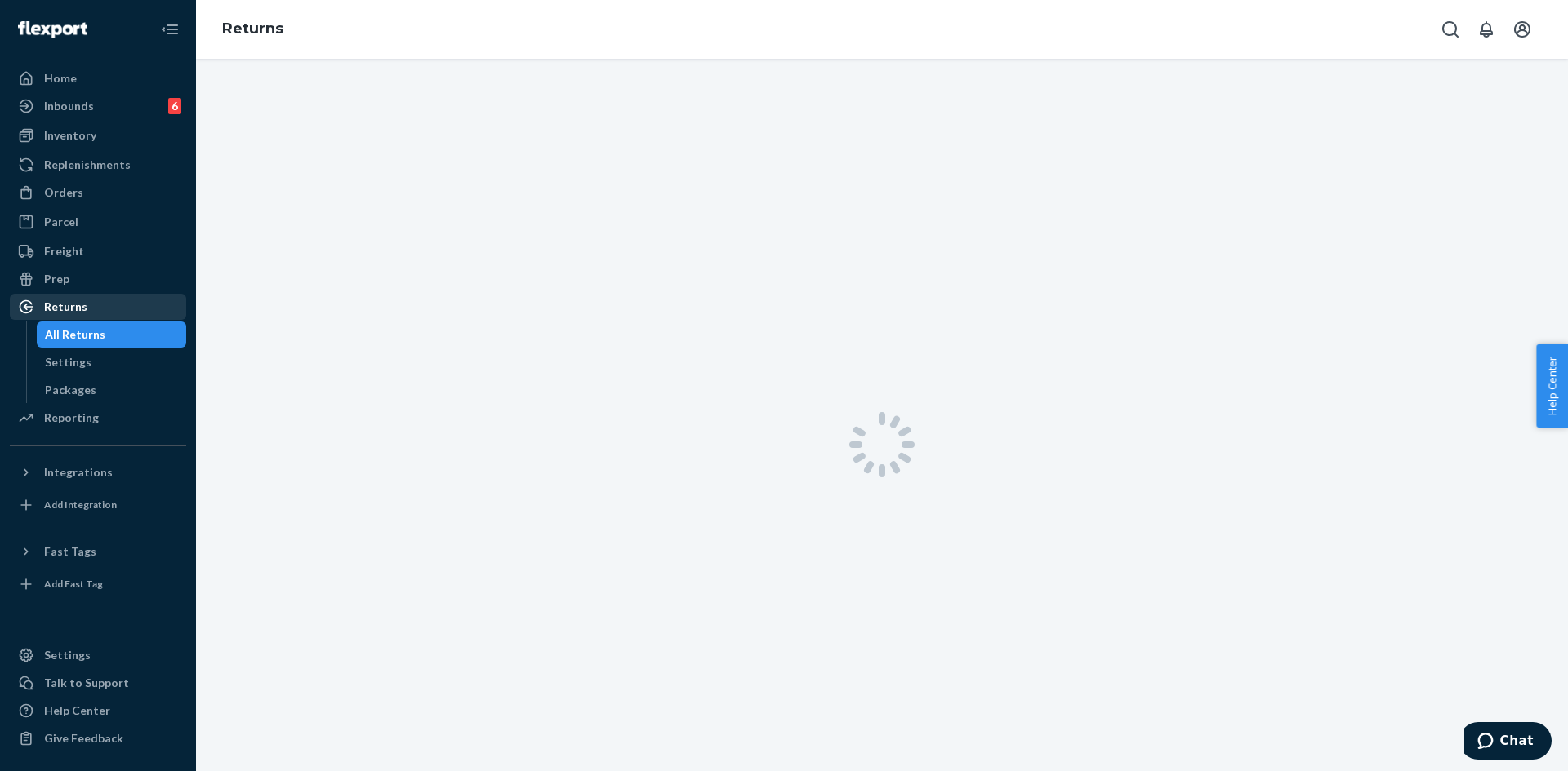
click at [90, 309] on div "Returns" at bounding box center [98, 307] width 173 height 23
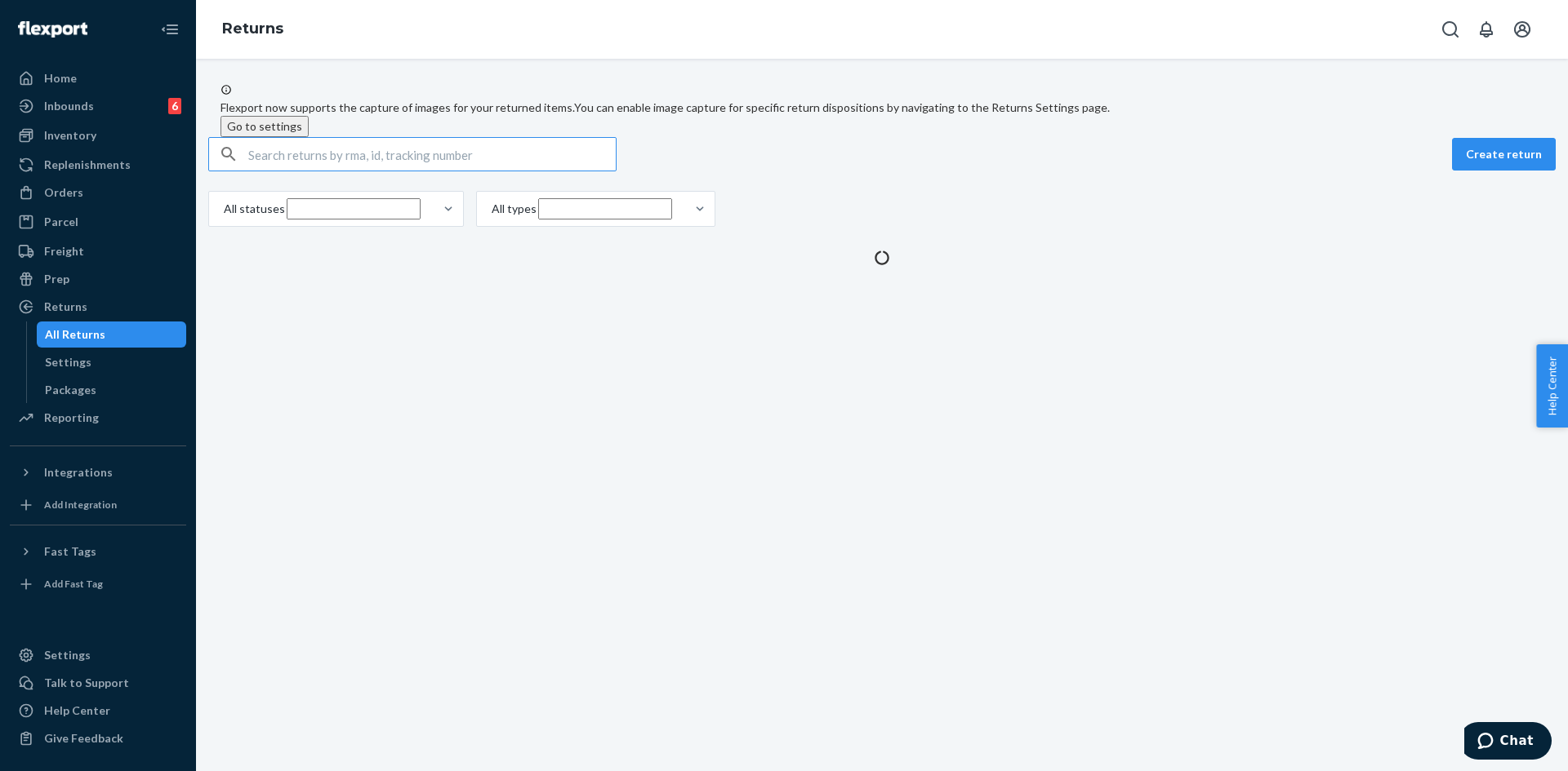
paste input "[PERSON_NAME]"
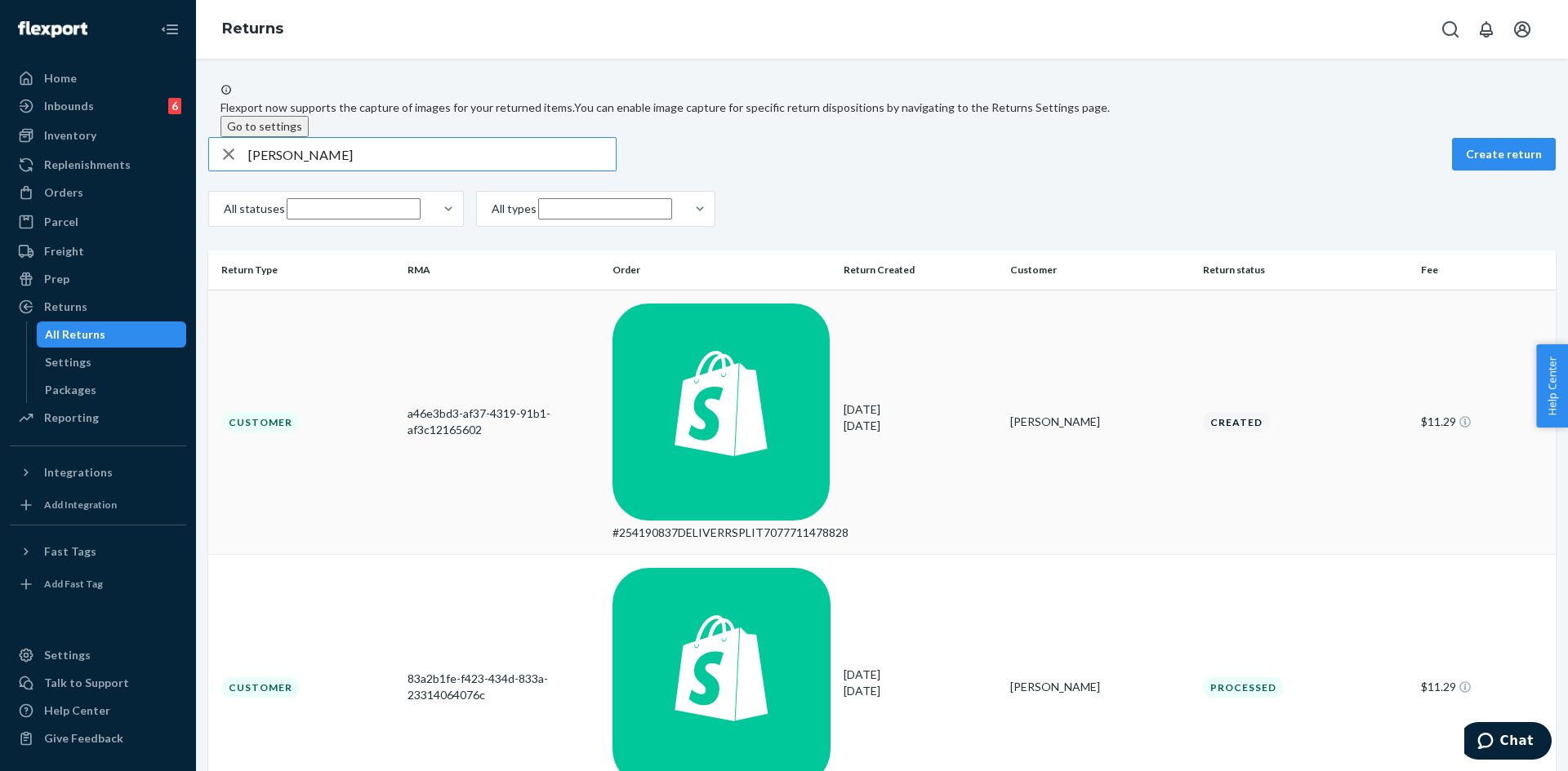
scroll to position [233, 0]
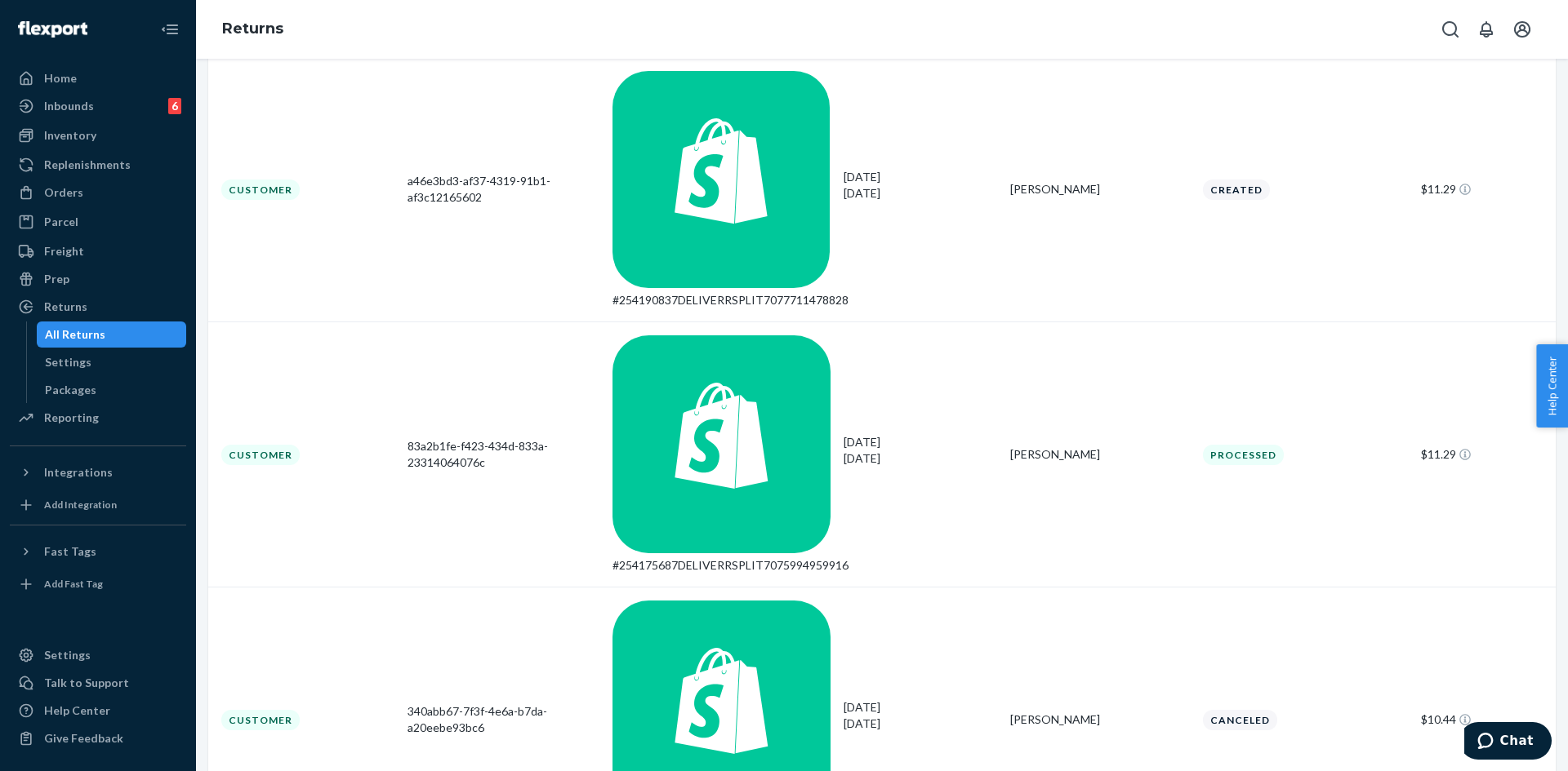
type input "[PERSON_NAME]"
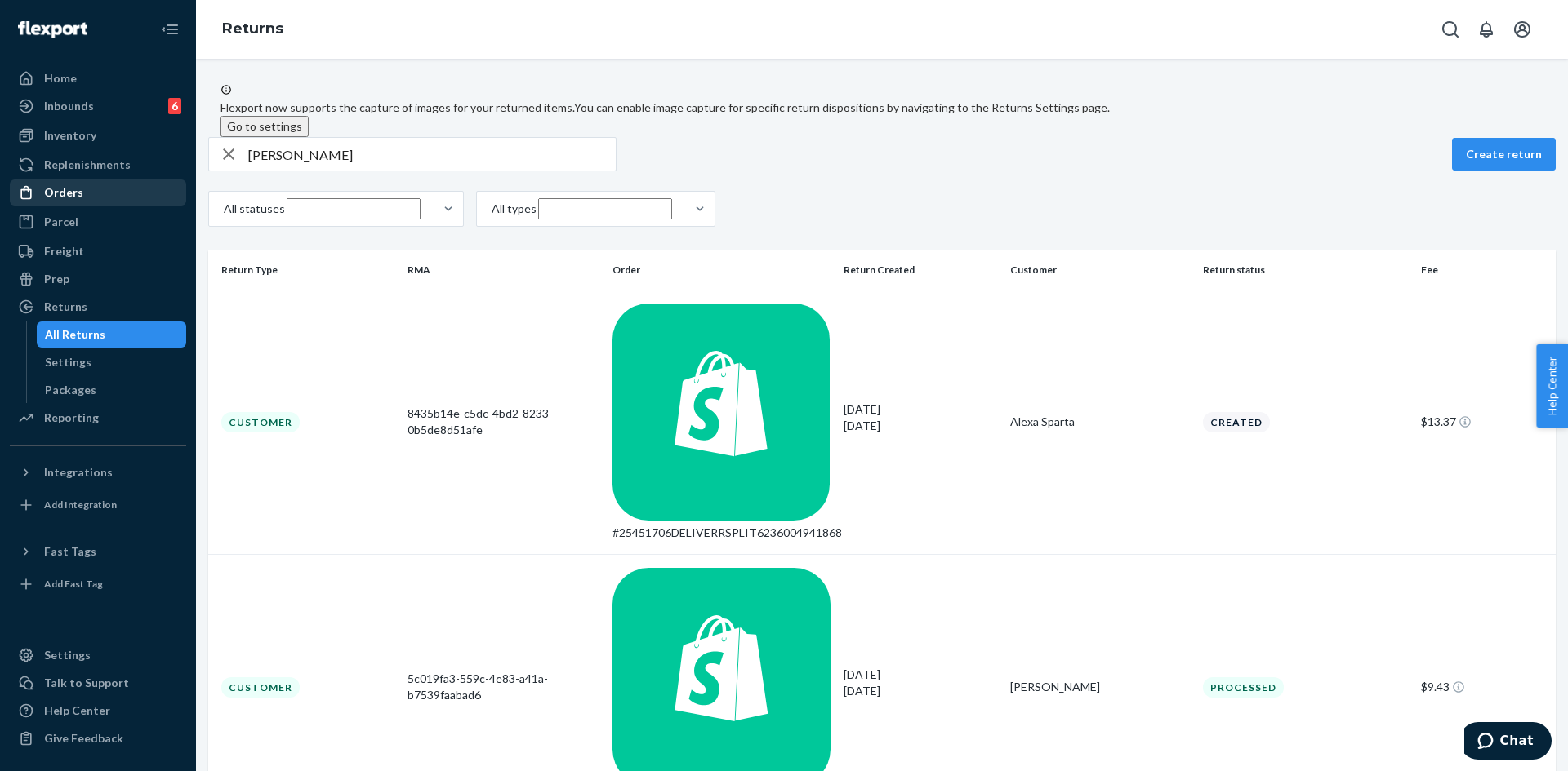
click at [66, 200] on div "Orders" at bounding box center [64, 192] width 39 height 16
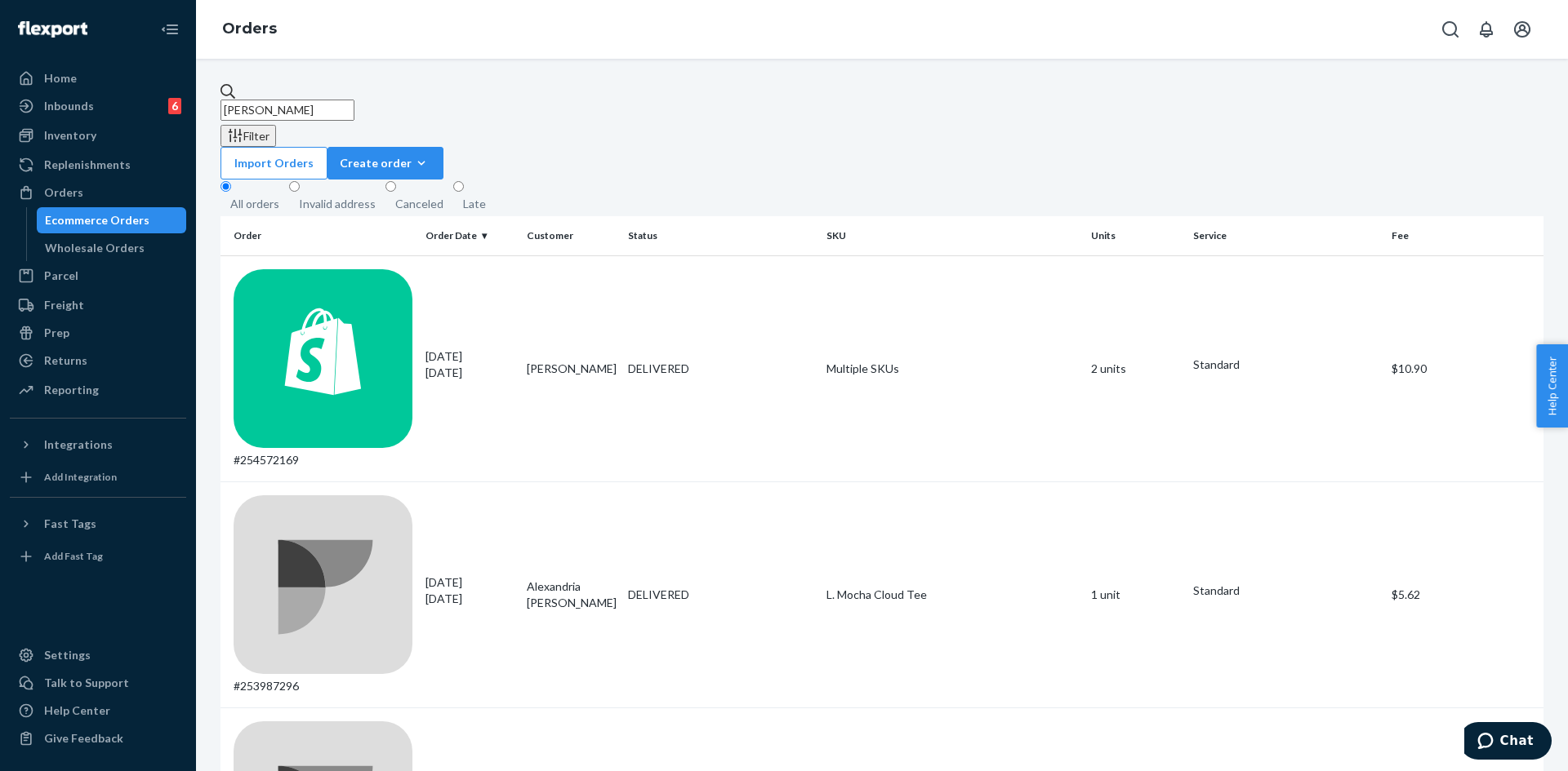
click at [325, 100] on input "[PERSON_NAME]" at bounding box center [287, 110] width 134 height 22
click at [324, 100] on input "[PERSON_NAME]" at bounding box center [287, 110] width 134 height 22
paste input "#252551203"
type input "#252551203"
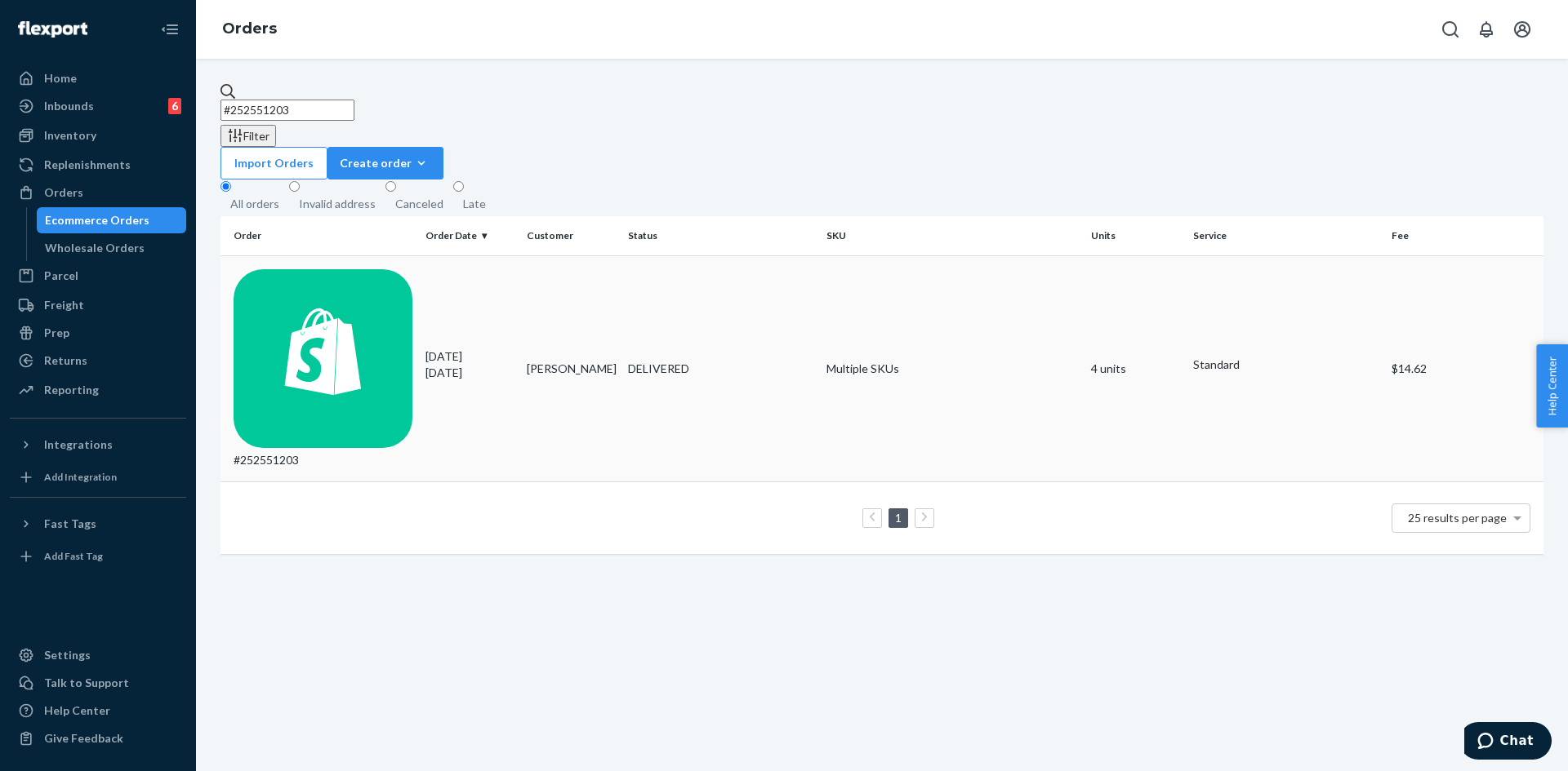
click at [534, 255] on td "[PERSON_NAME]" at bounding box center [571, 368] width 101 height 226
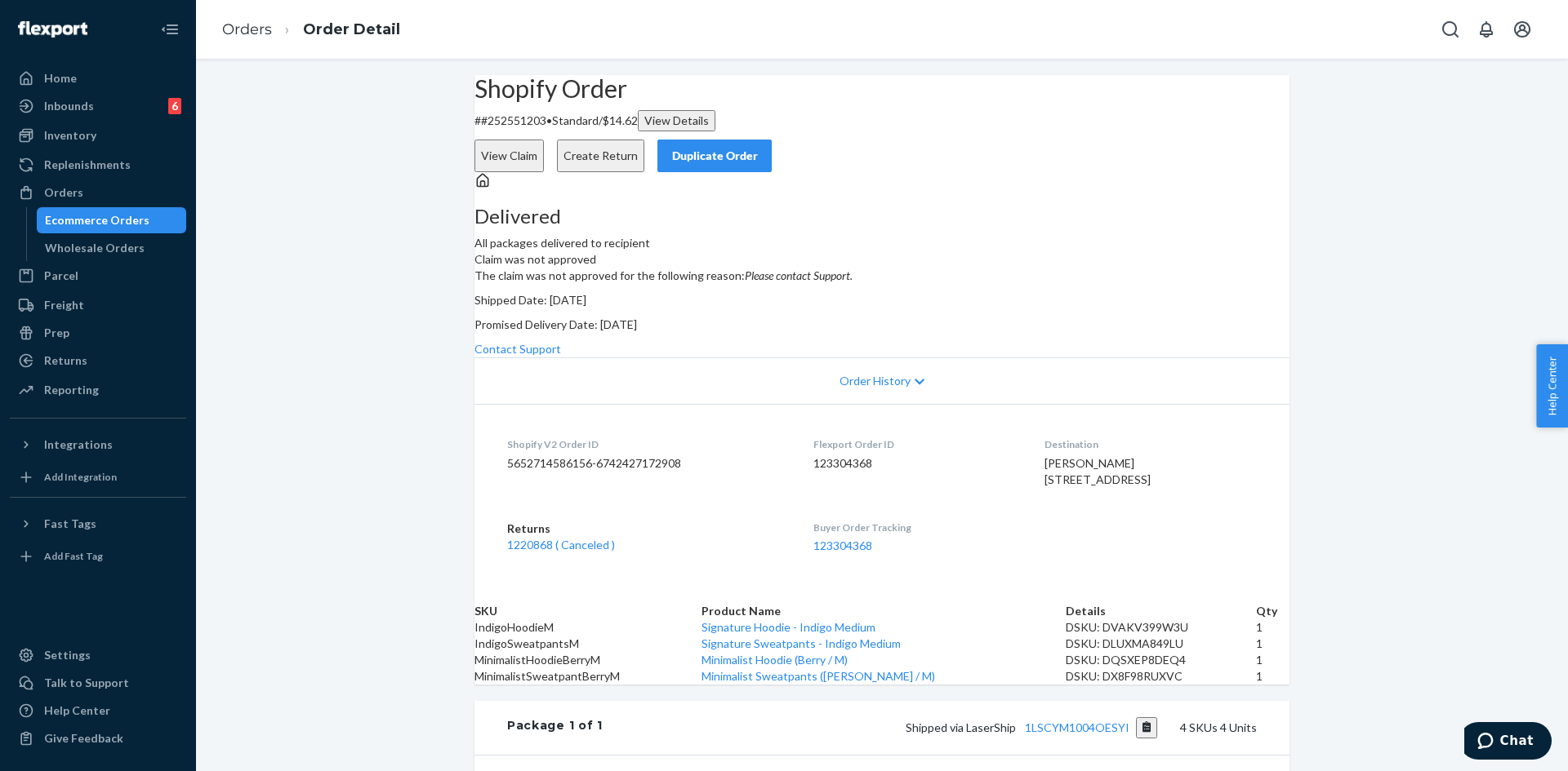
click at [644, 140] on button "Create Return" at bounding box center [600, 156] width 87 height 33
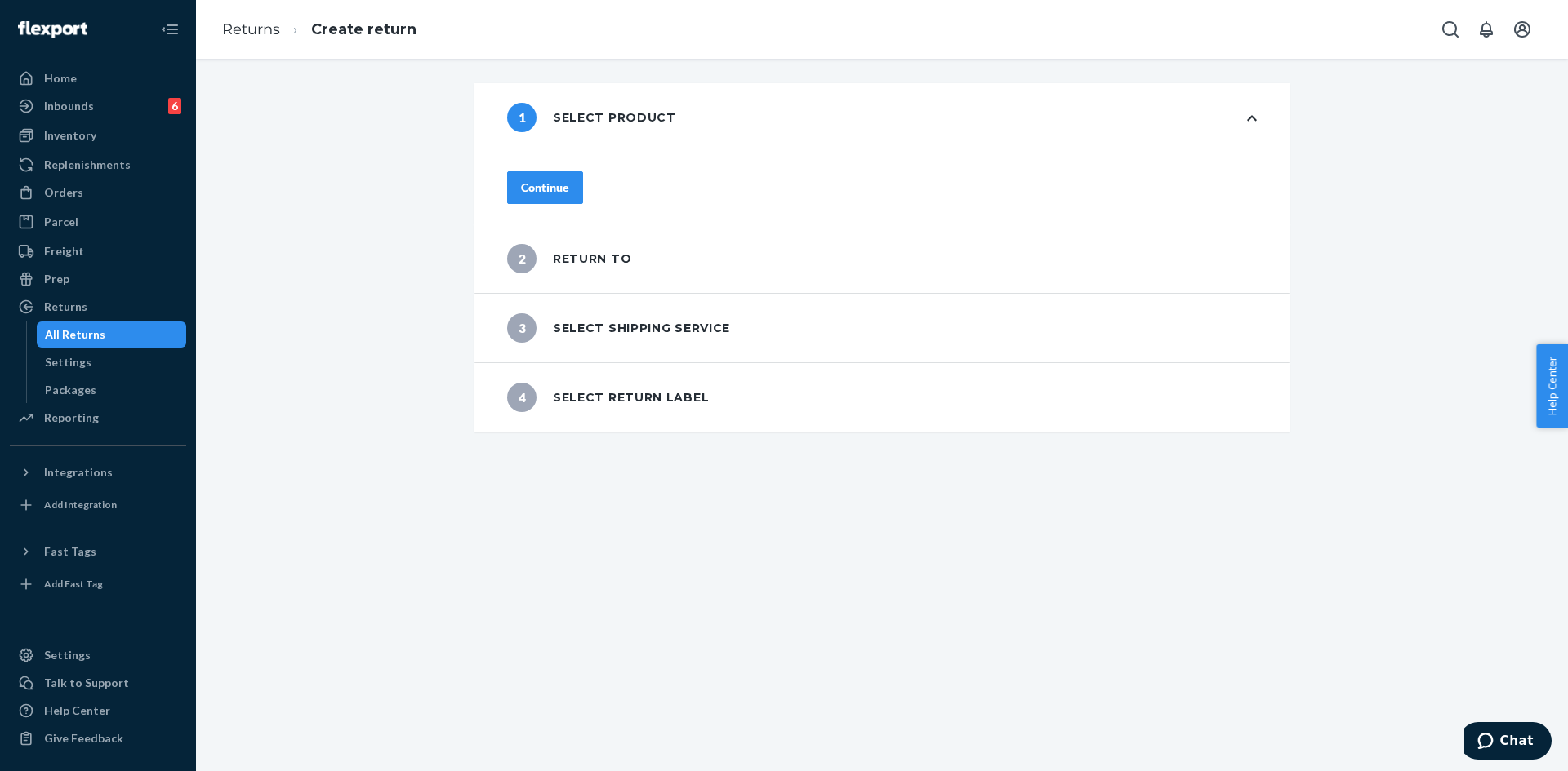
click at [564, 188] on div "Continue" at bounding box center [545, 187] width 48 height 16
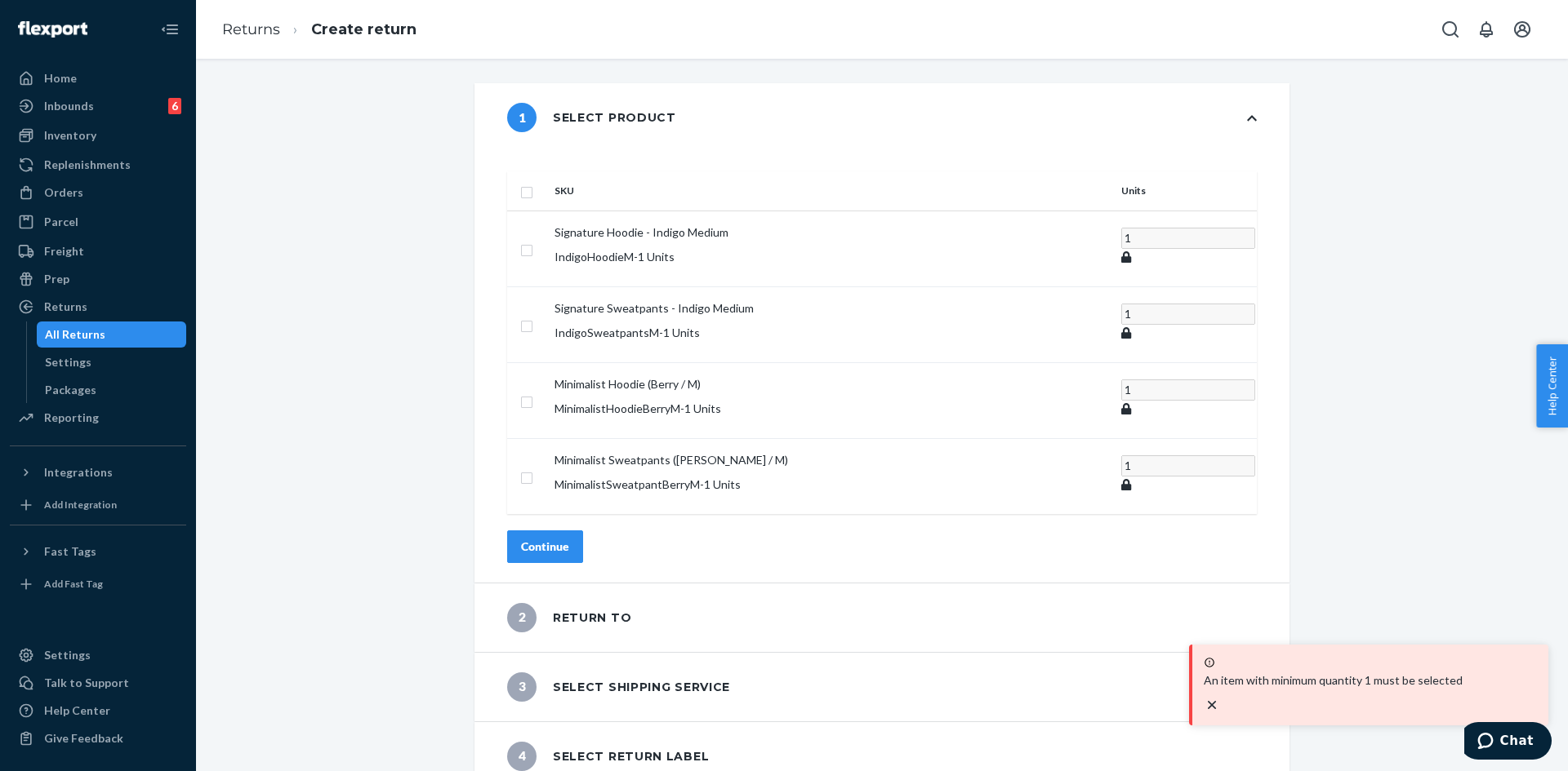
click at [534, 182] on input "checkbox" at bounding box center [527, 191] width 13 height 17
checkbox input "true"
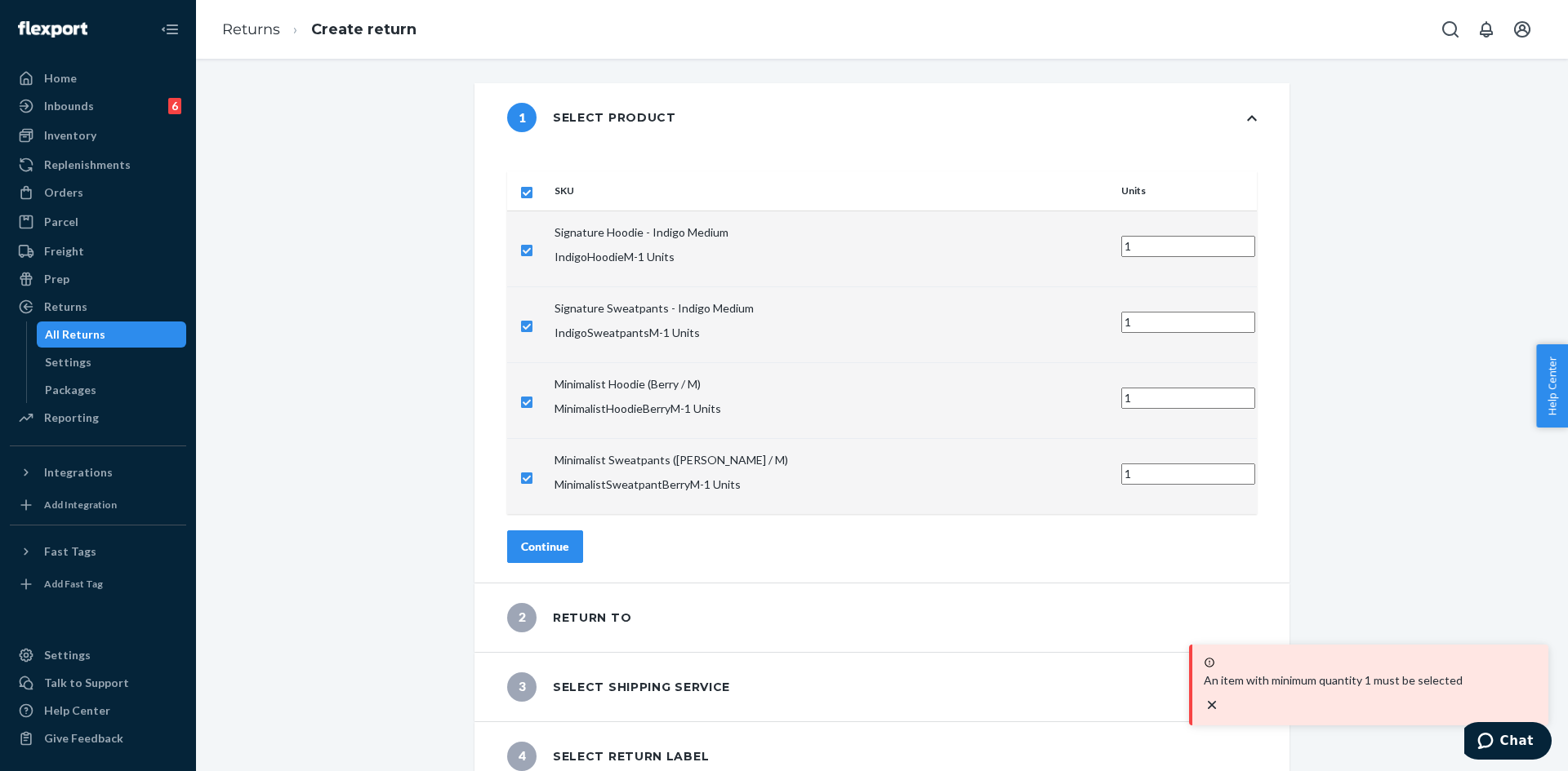
click at [583, 531] on button "Continue" at bounding box center [545, 547] width 76 height 33
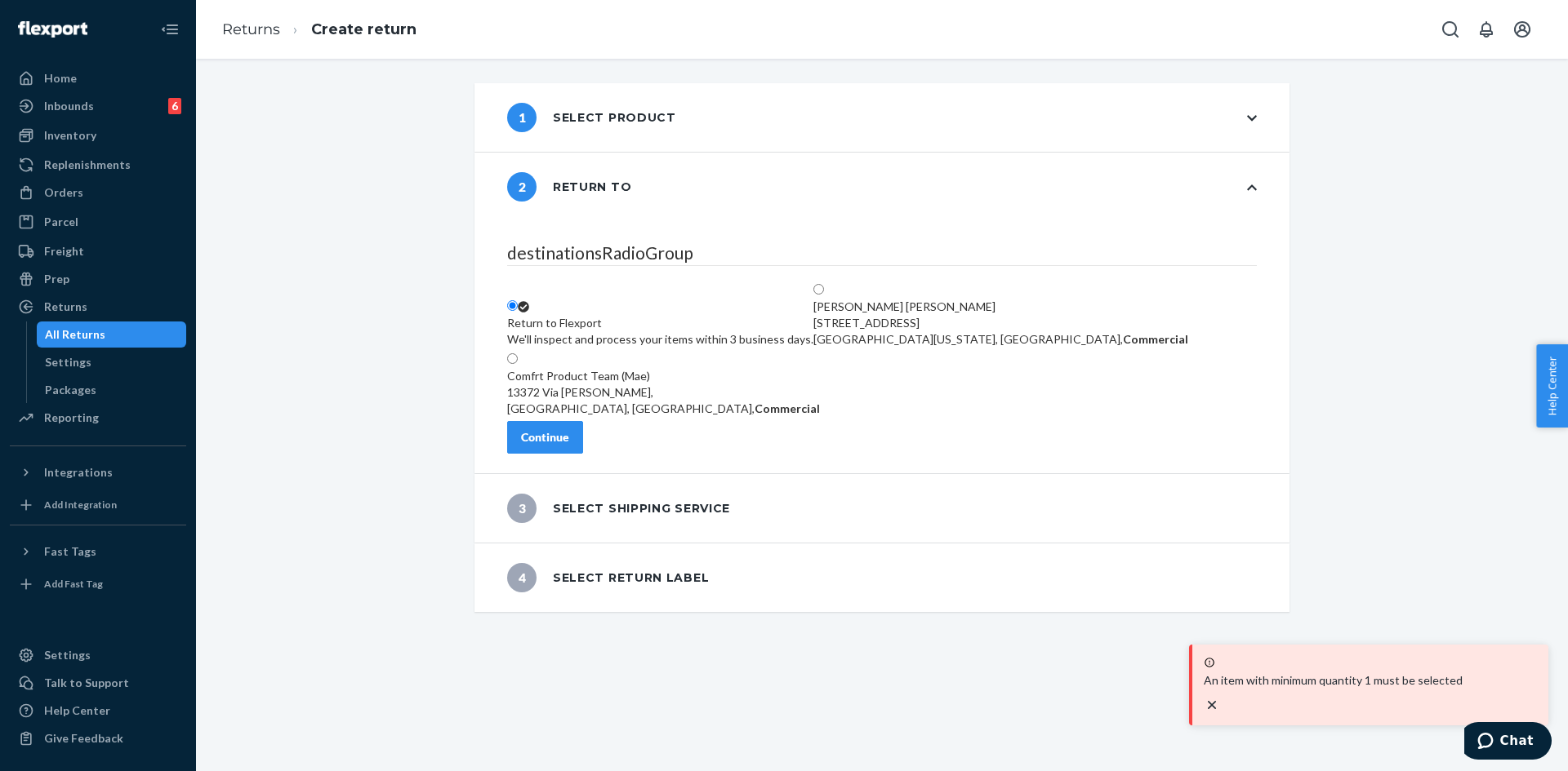
click at [580, 454] on button "Continue" at bounding box center [545, 437] width 76 height 33
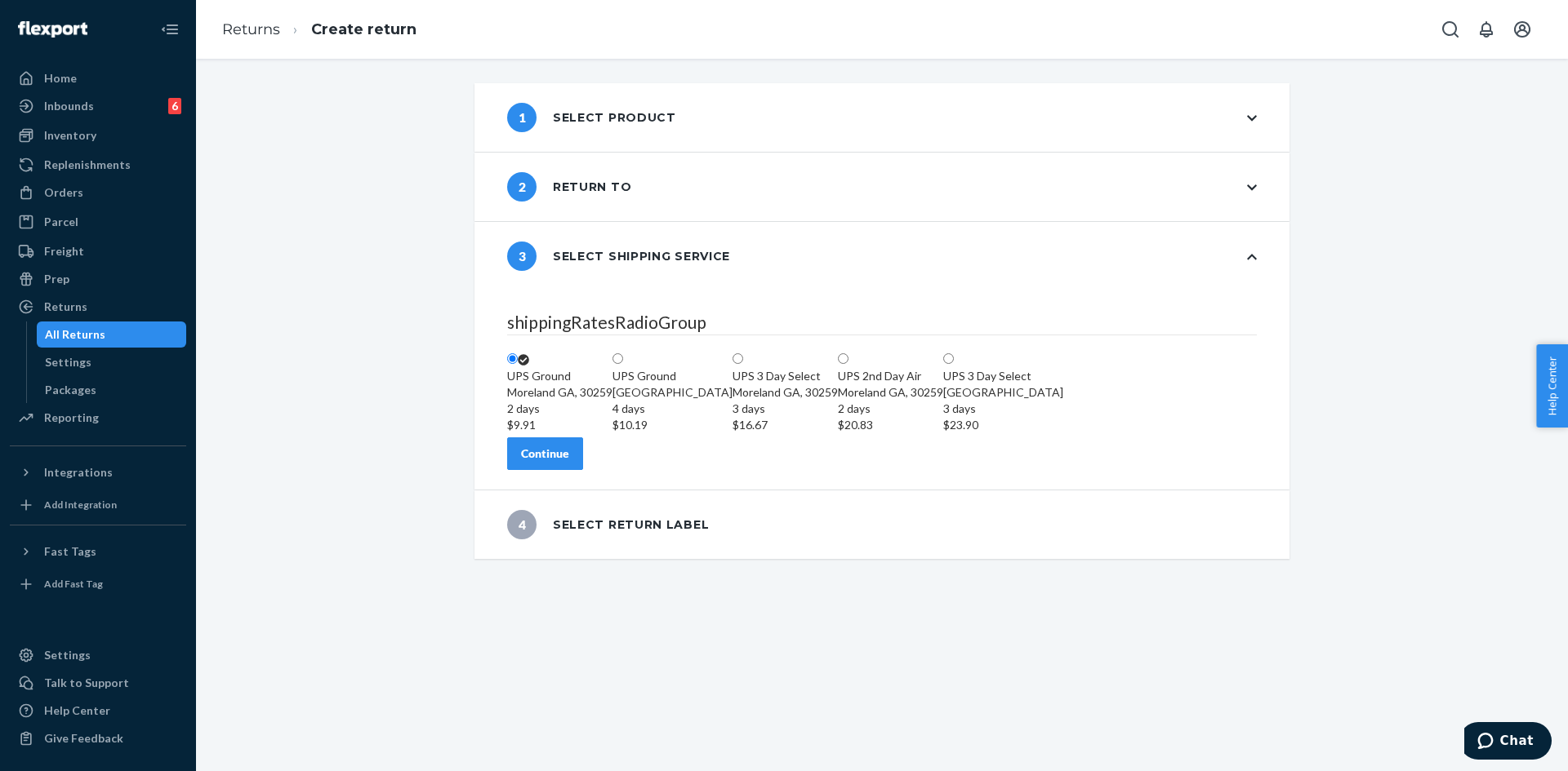
click at [569, 462] on div "Continue" at bounding box center [545, 454] width 48 height 16
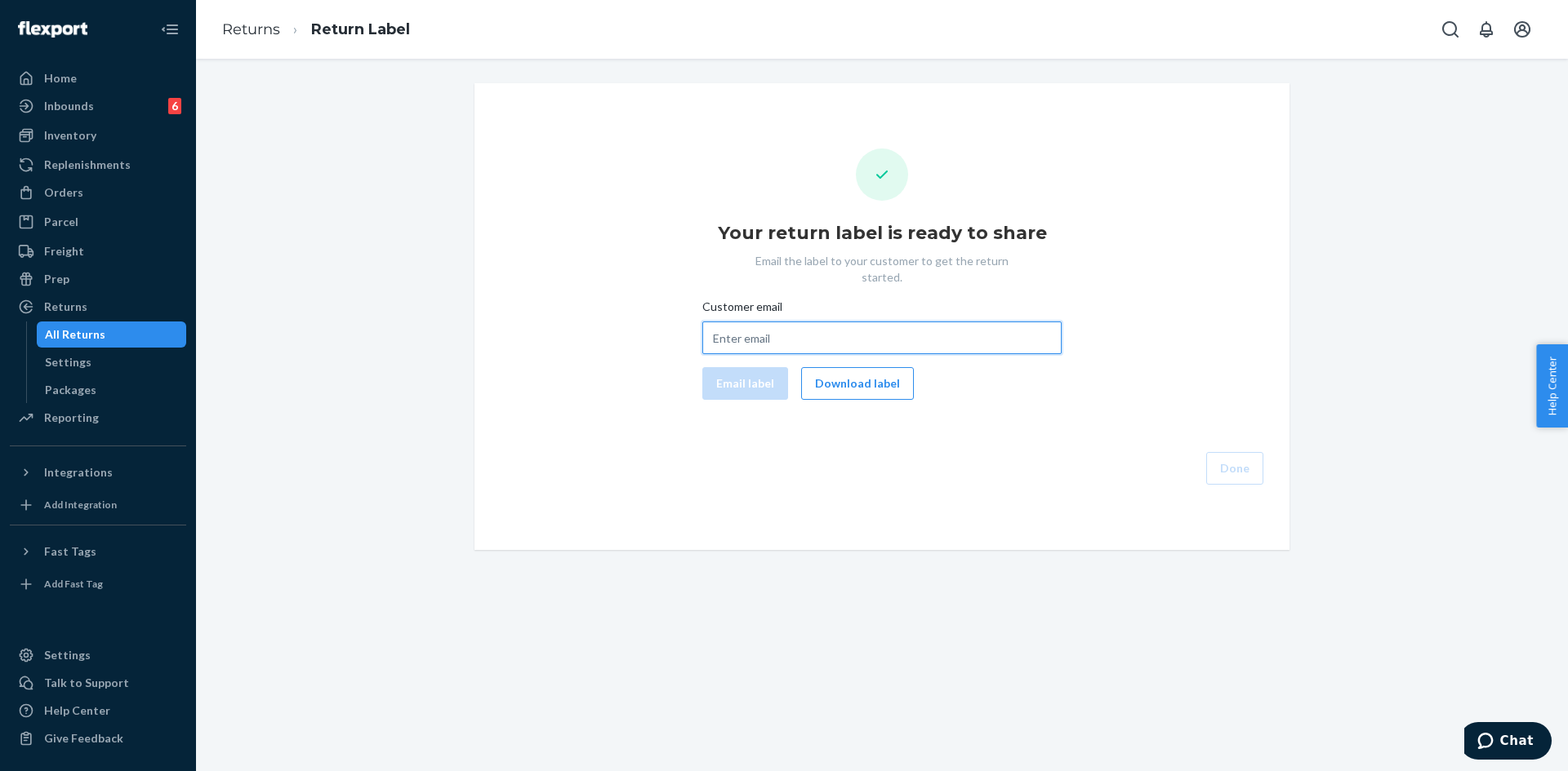
click at [706, 321] on input "Customer email" at bounding box center [881, 337] width 359 height 33
paste input "[EMAIL_ADDRESS][DOMAIN_NAME]"
type input "[EMAIL_ADDRESS][DOMAIN_NAME]"
click at [715, 367] on button "Email label" at bounding box center [744, 383] width 85 height 33
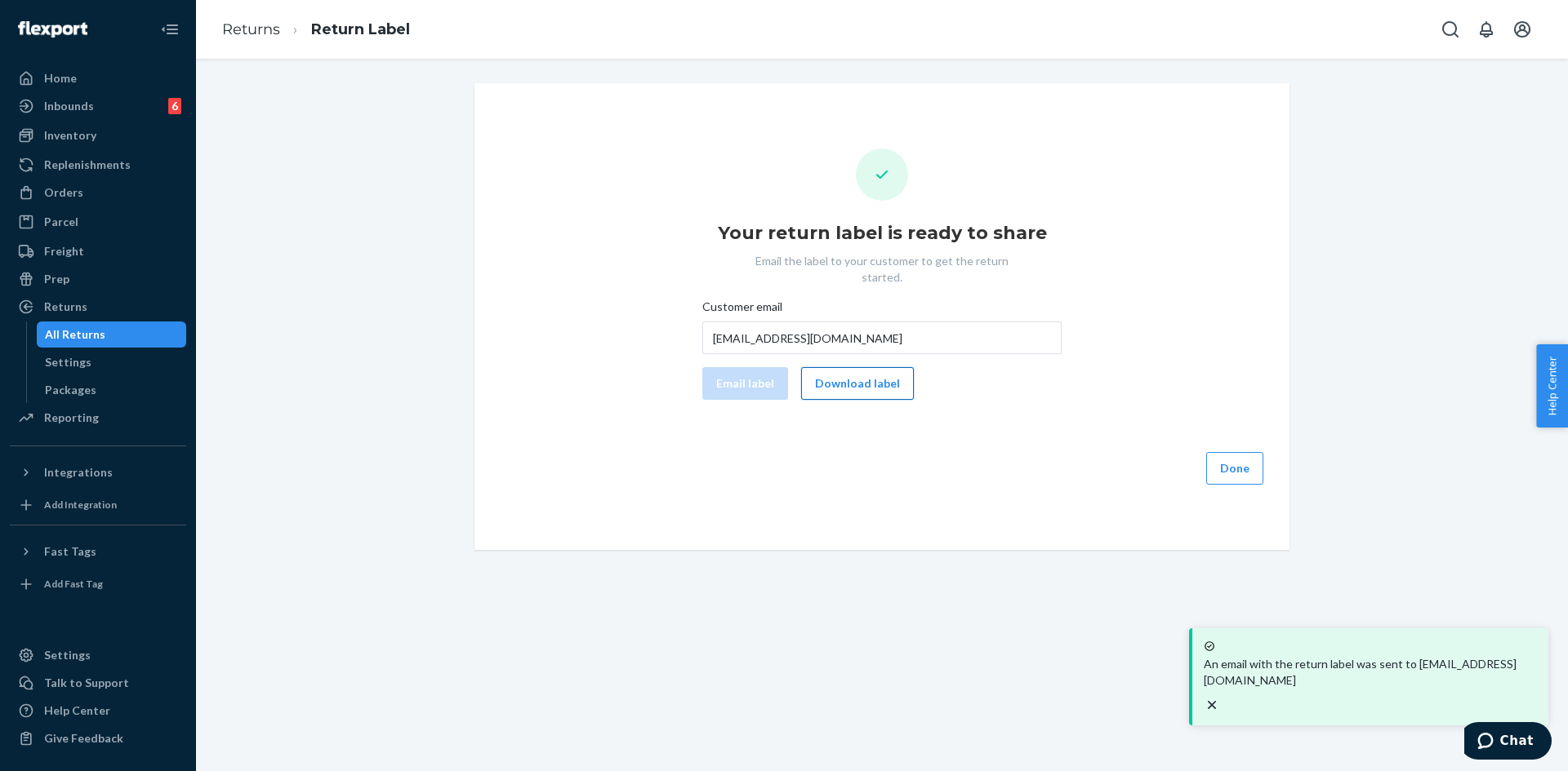
click at [849, 375] on button "Download label" at bounding box center [858, 383] width 113 height 33
